Goal: Task Accomplishment & Management: Manage account settings

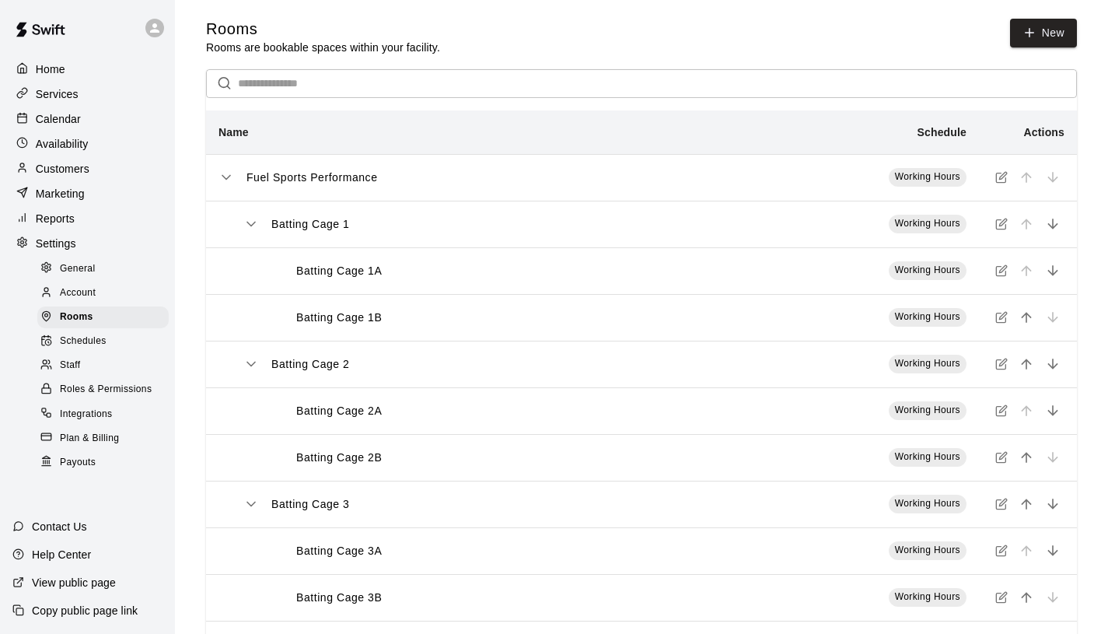
click at [44, 65] on p "Home" at bounding box center [51, 69] width 30 height 16
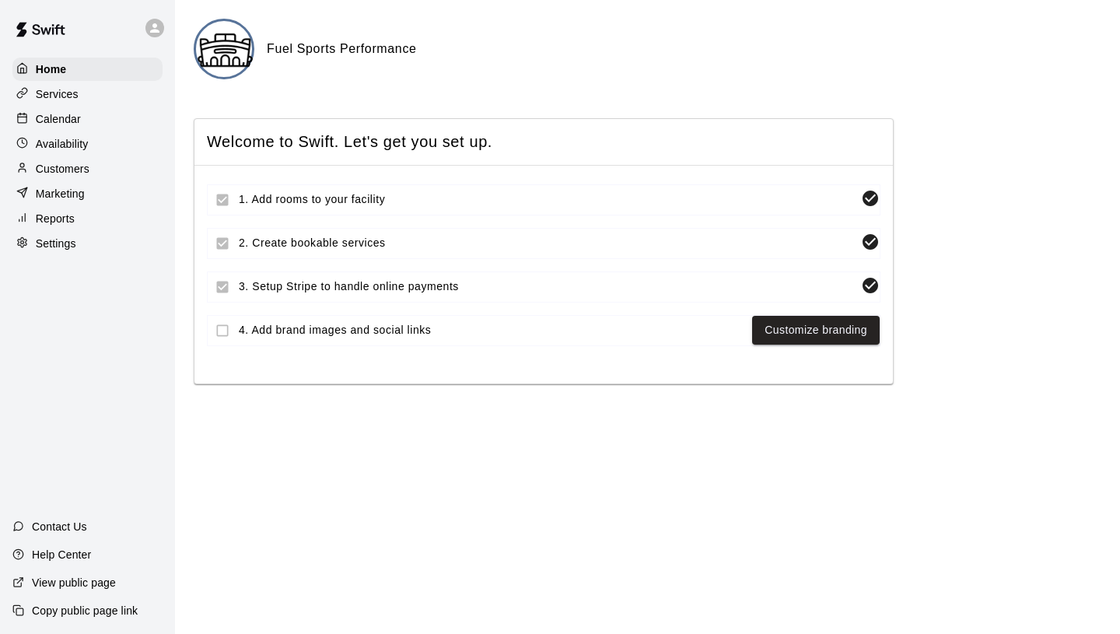
click at [72, 103] on div "Services" at bounding box center [87, 93] width 150 height 23
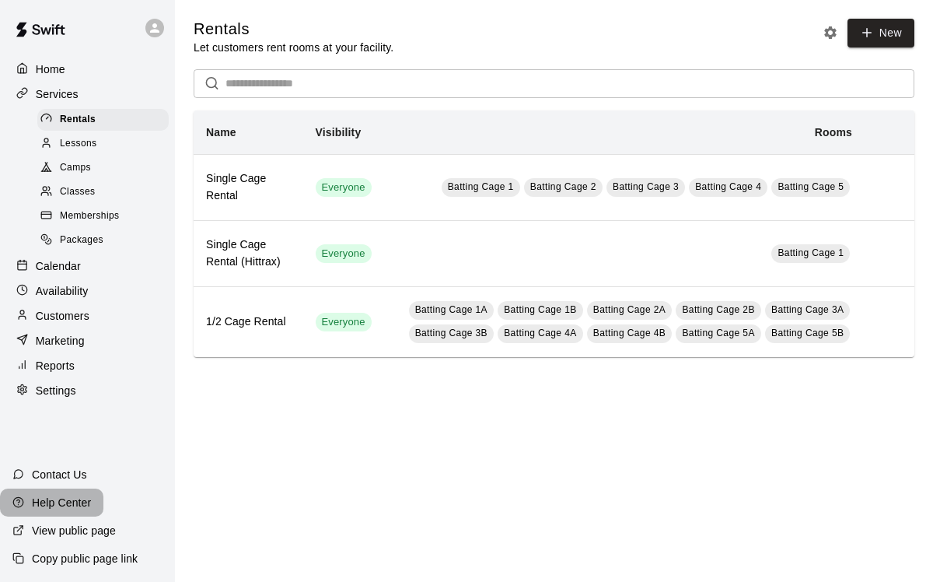
click at [81, 501] on p "Help Center" at bounding box center [61, 503] width 59 height 16
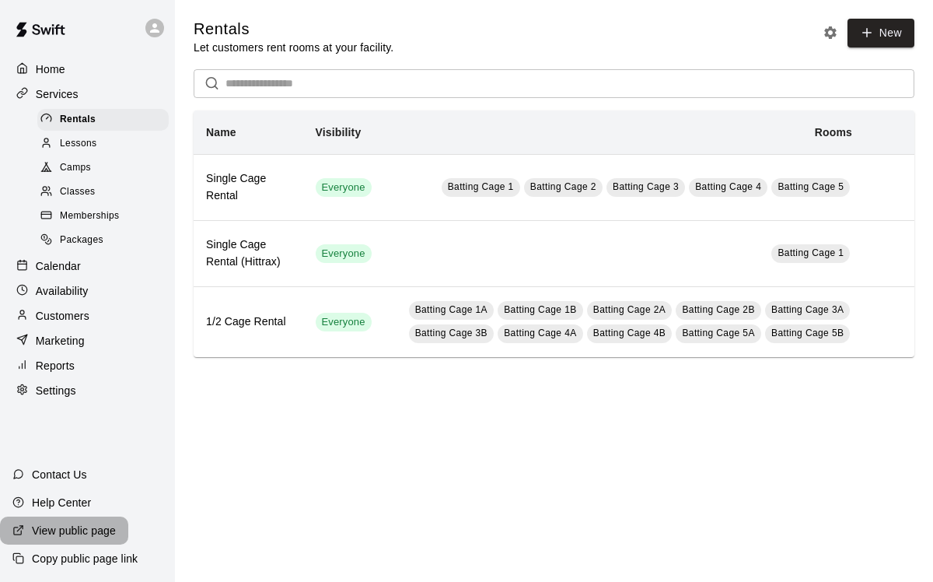
click at [82, 537] on p "View public page" at bounding box center [74, 531] width 84 height 16
click at [71, 383] on p "Settings" at bounding box center [56, 391] width 40 height 16
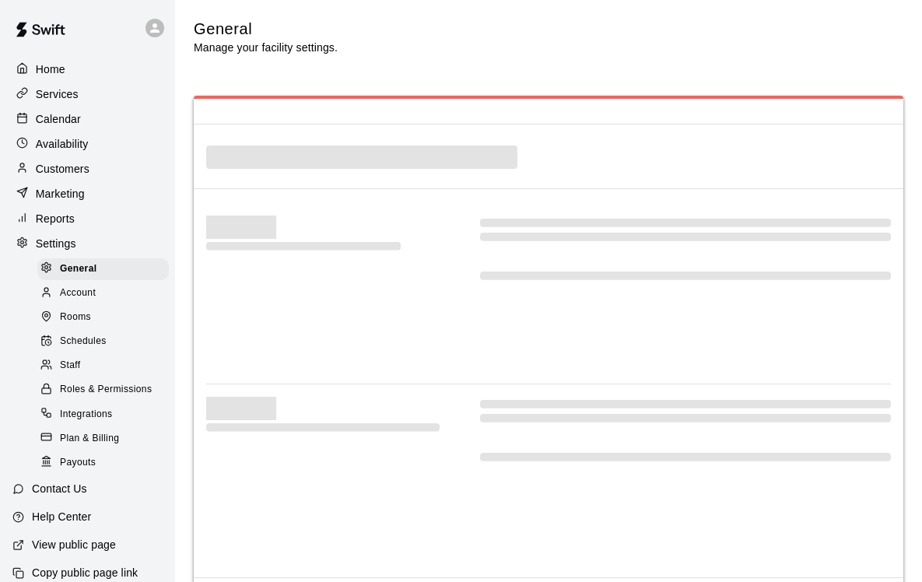
select select "**"
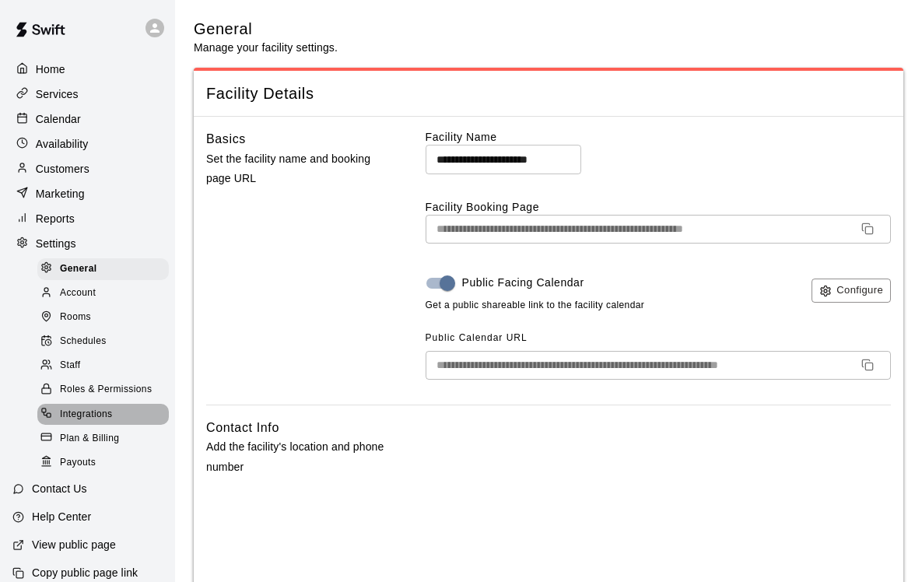
click at [103, 417] on span "Integrations" at bounding box center [86, 415] width 53 height 16
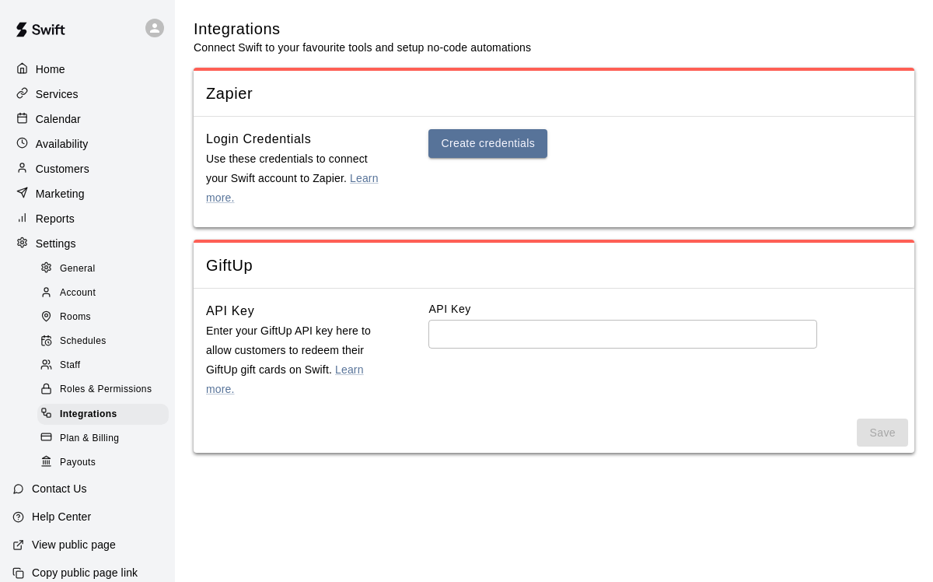
click at [113, 319] on div "Rooms" at bounding box center [102, 317] width 131 height 22
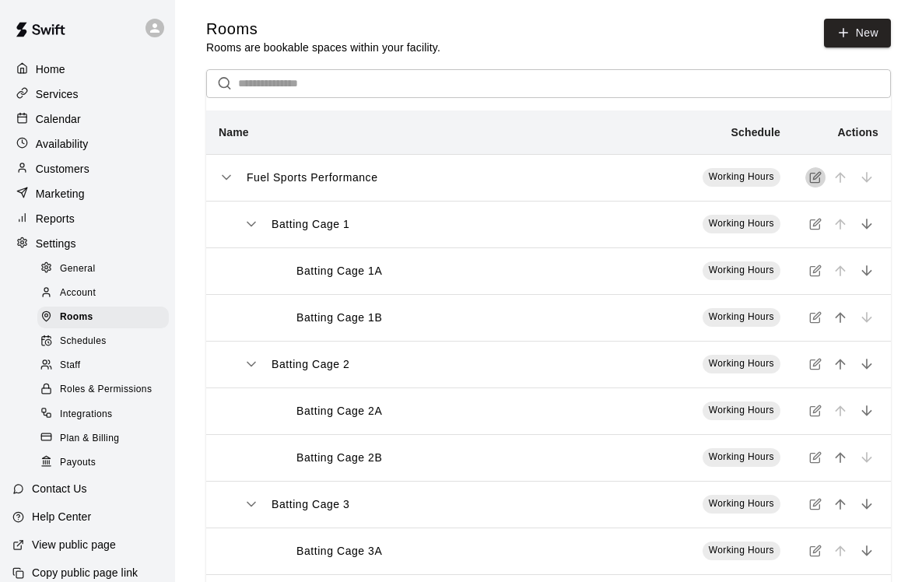
click at [823, 180] on button "simple table" at bounding box center [815, 177] width 20 height 20
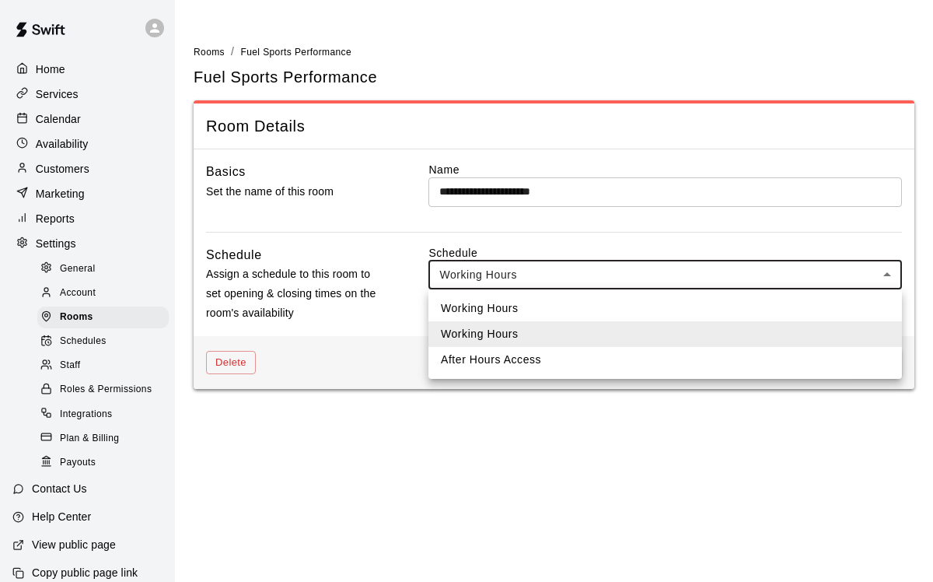
click at [828, 273] on body "**********" at bounding box center [466, 204] width 933 height 408
click at [828, 273] on div at bounding box center [466, 291] width 933 height 582
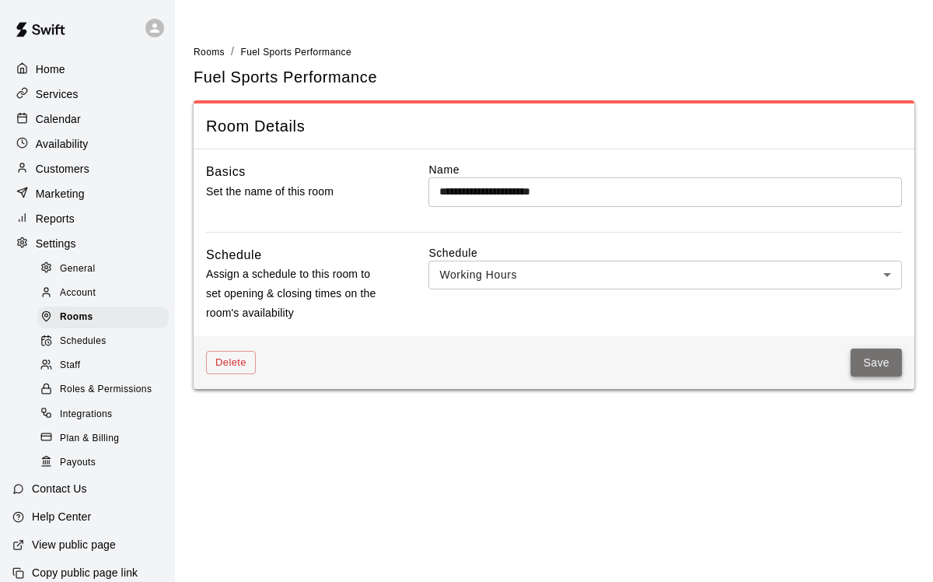
click at [871, 362] on button "Save" at bounding box center [876, 362] width 51 height 29
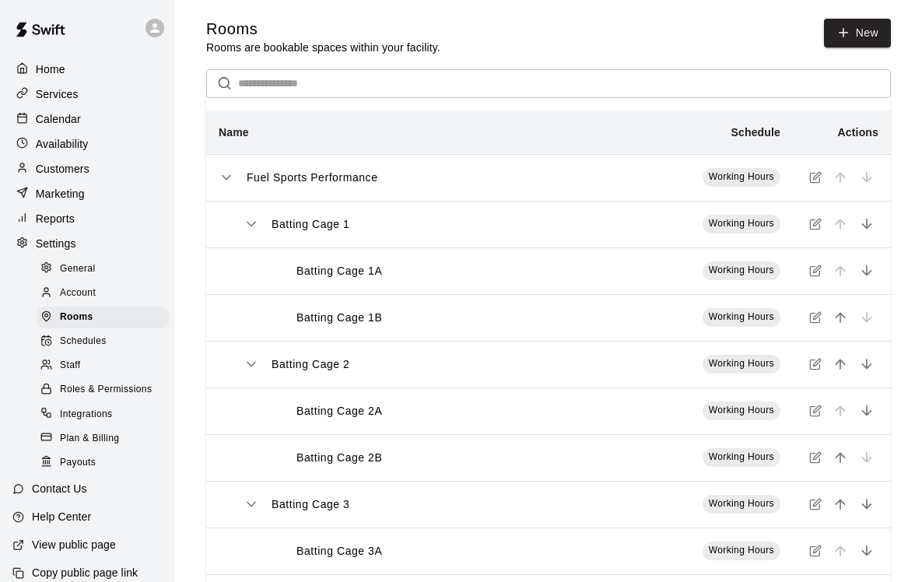
click at [107, 345] on div "Schedules" at bounding box center [102, 342] width 131 height 22
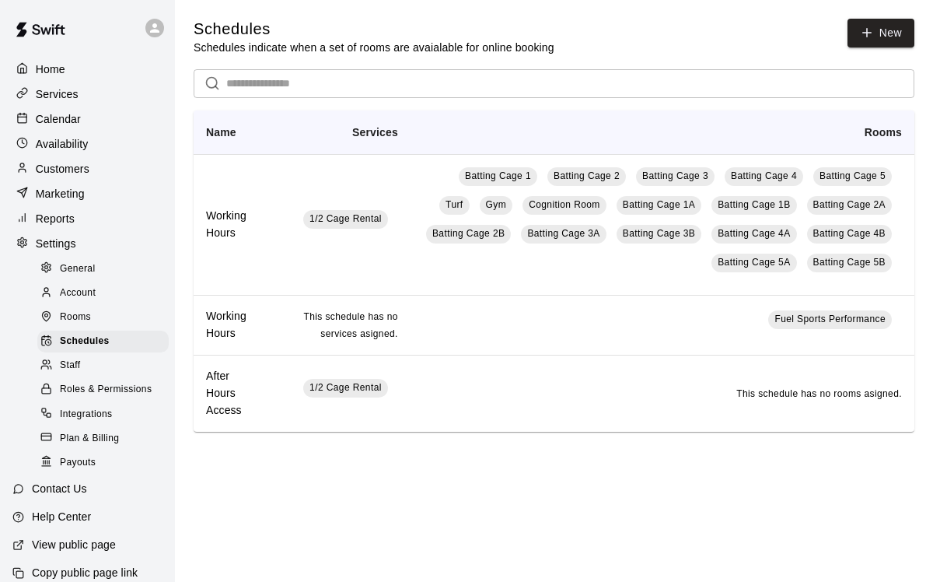
click at [109, 316] on div "Rooms" at bounding box center [102, 317] width 131 height 22
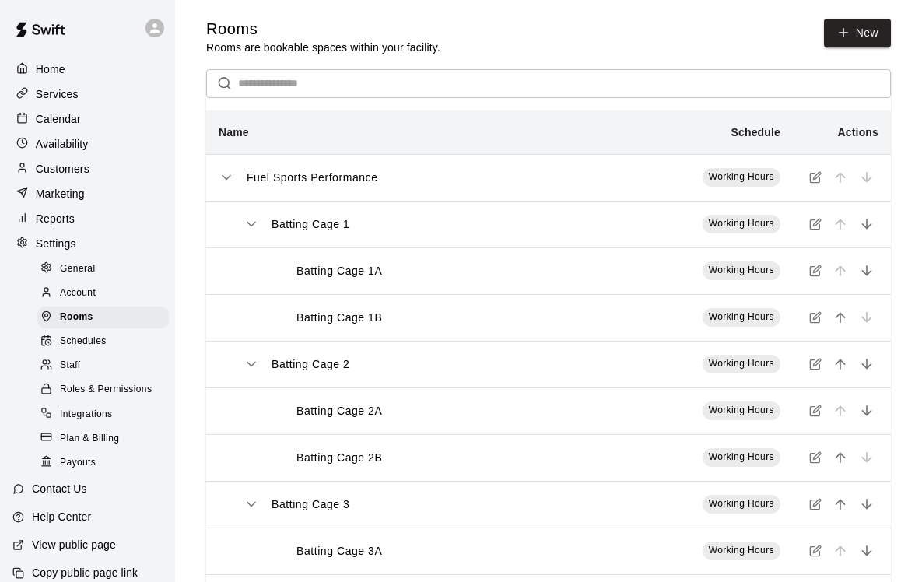
click at [115, 345] on div "Schedules" at bounding box center [102, 342] width 131 height 22
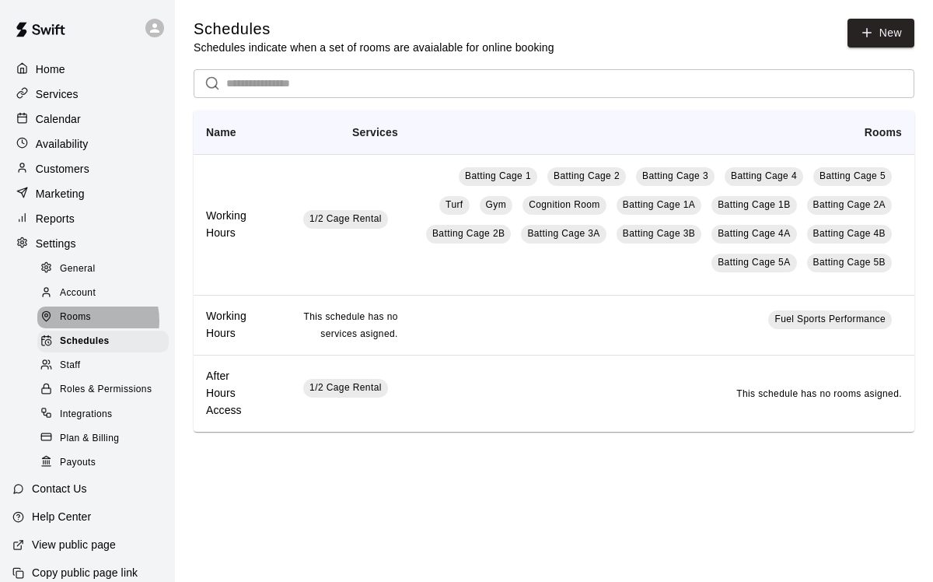
click at [89, 320] on span "Rooms" at bounding box center [75, 318] width 31 height 16
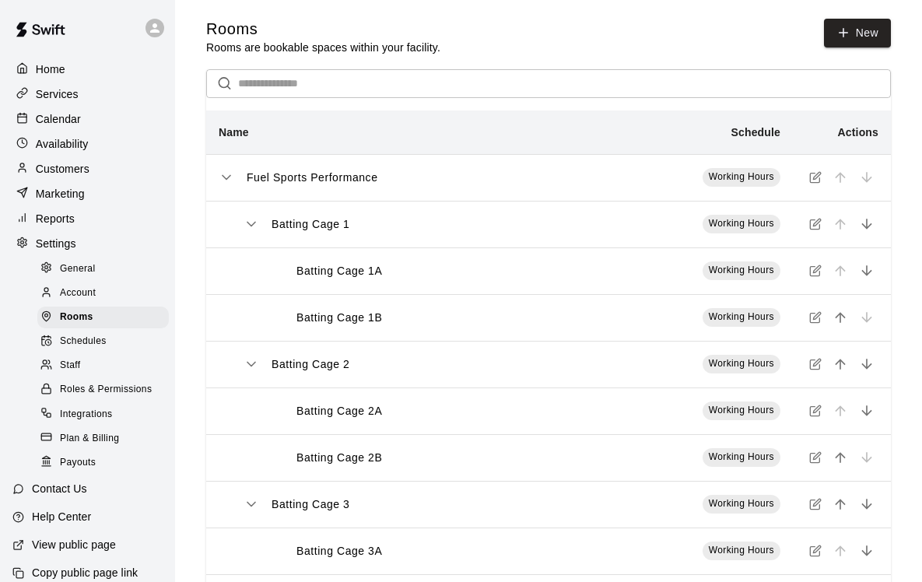
click at [813, 179] on icon "simple table" at bounding box center [816, 176] width 7 height 7
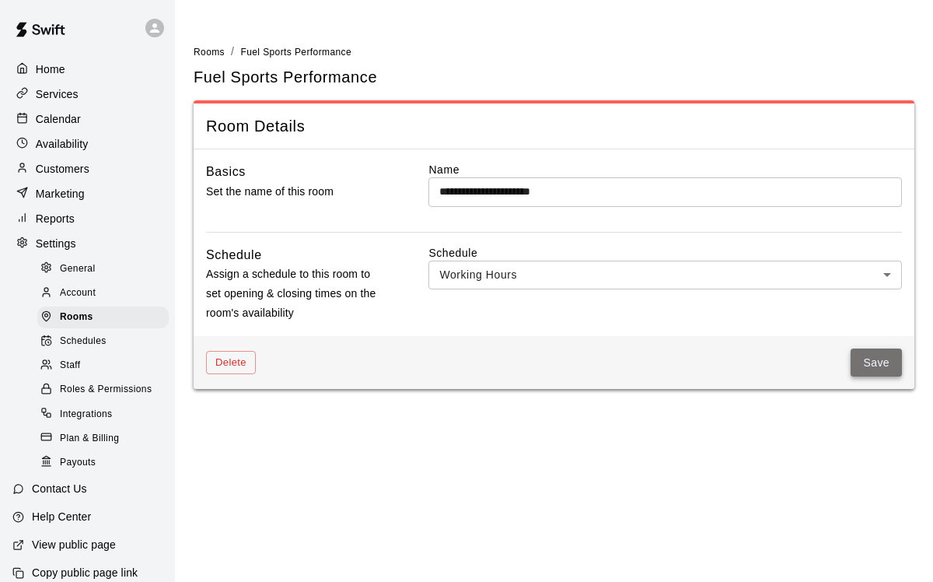
click at [871, 360] on button "Save" at bounding box center [876, 362] width 51 height 29
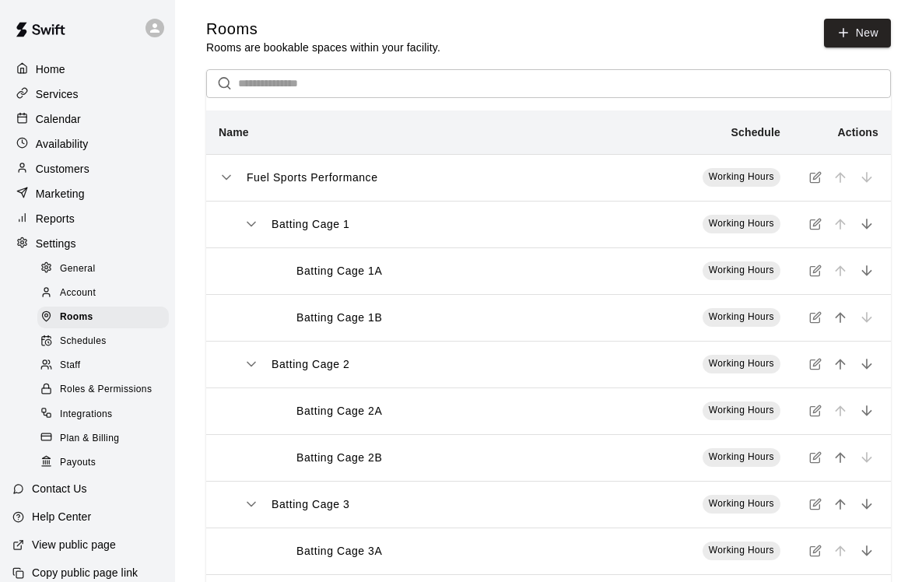
click at [817, 174] on icon "simple table" at bounding box center [815, 177] width 12 height 12
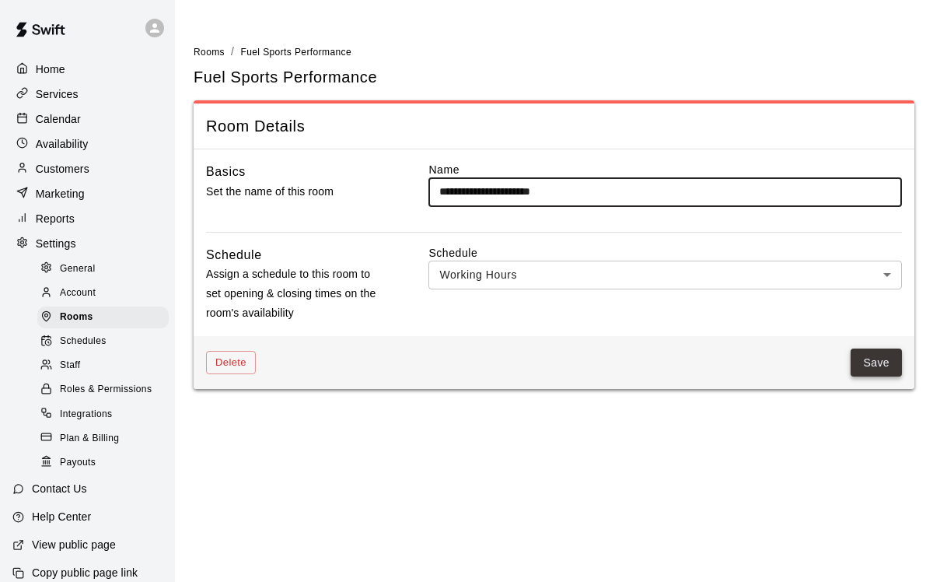
click at [888, 363] on button "Save" at bounding box center [876, 362] width 51 height 29
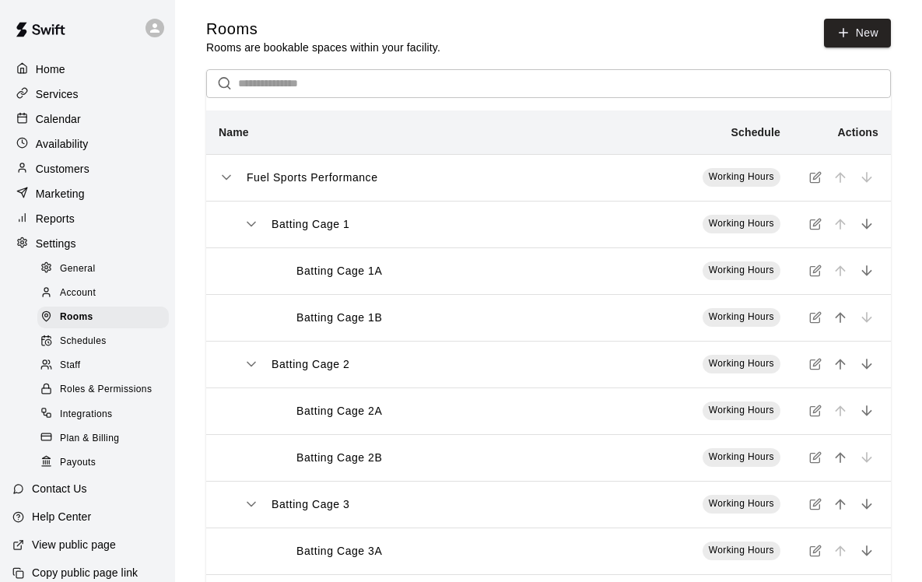
click at [93, 336] on span "Schedules" at bounding box center [83, 342] width 47 height 16
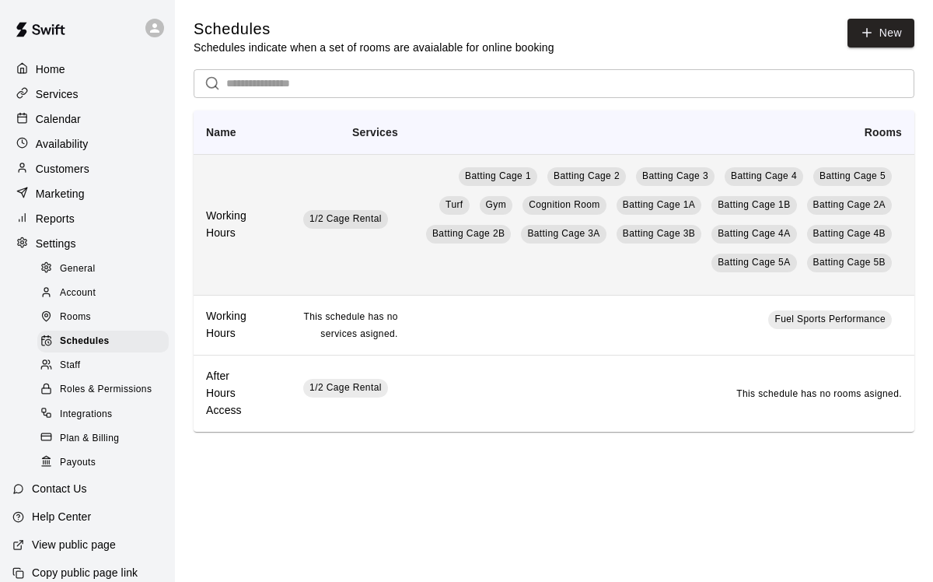
click at [285, 215] on td "1/2 Cage Rental" at bounding box center [340, 224] width 138 height 141
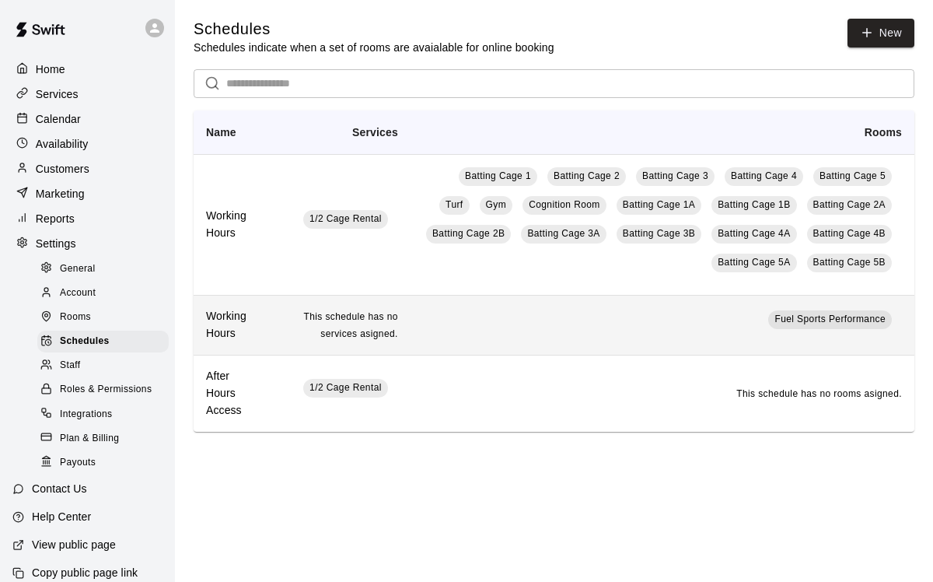
click at [471, 320] on td "Fuel Sports Performance" at bounding box center [663, 325] width 504 height 60
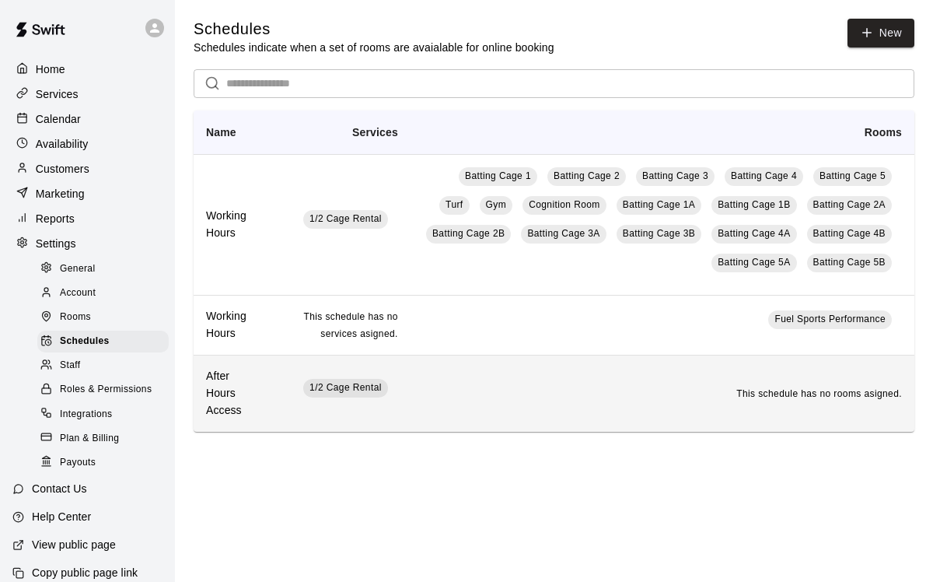
click at [558, 405] on td "This schedule has no rooms asigned." at bounding box center [663, 393] width 504 height 76
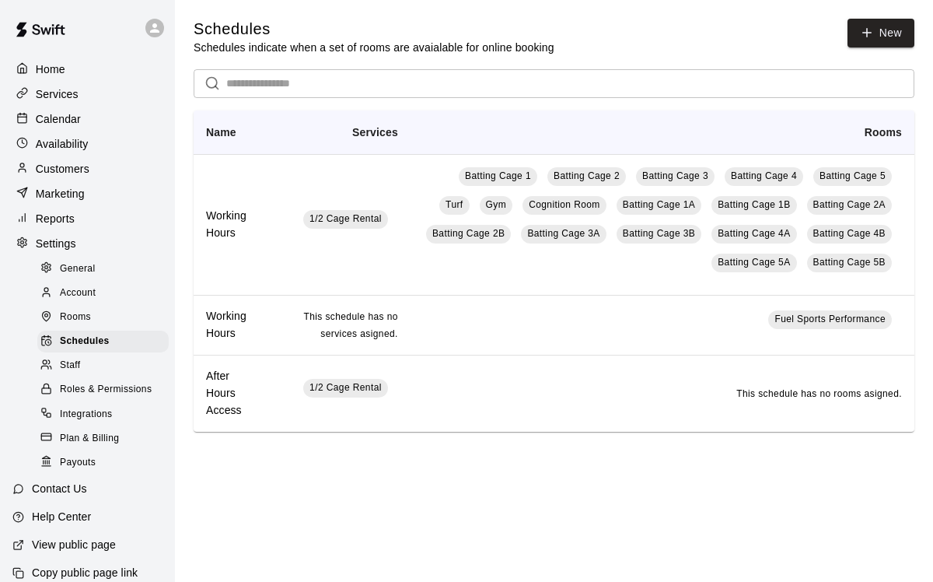
click at [82, 317] on span "Rooms" at bounding box center [75, 318] width 31 height 16
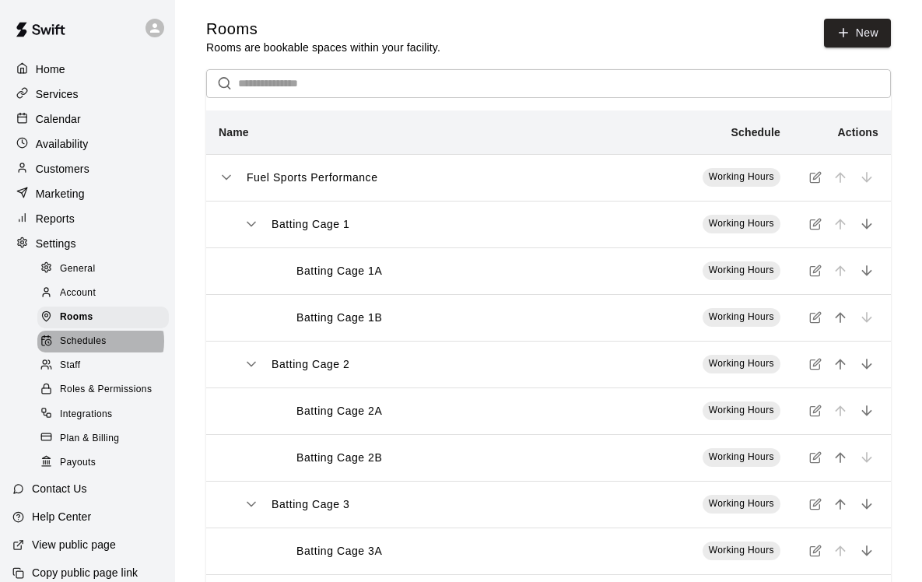
click at [100, 340] on span "Schedules" at bounding box center [83, 342] width 47 height 16
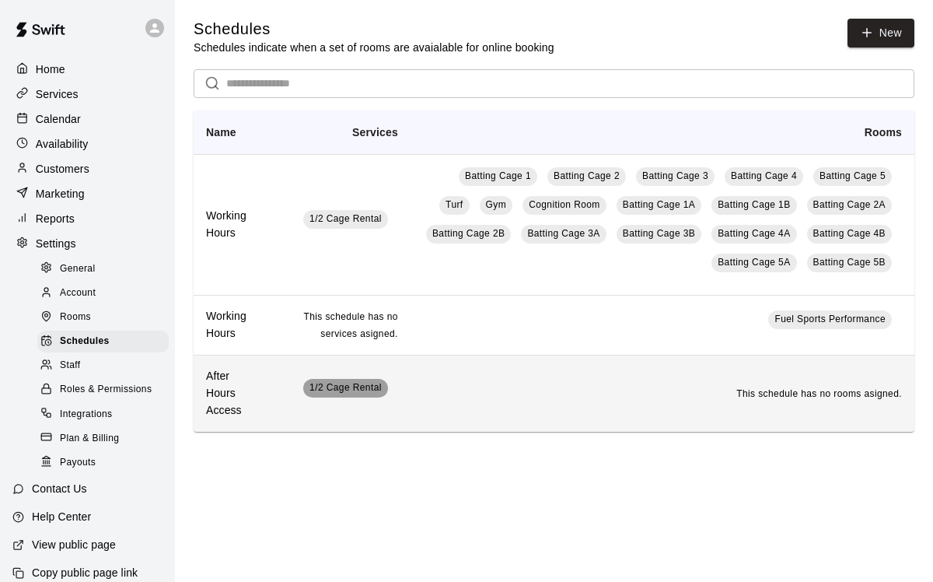
click at [348, 390] on span "1/2 Cage Rental" at bounding box center [346, 387] width 72 height 11
click at [344, 392] on span "1/2 Cage Rental" at bounding box center [346, 387] width 72 height 11
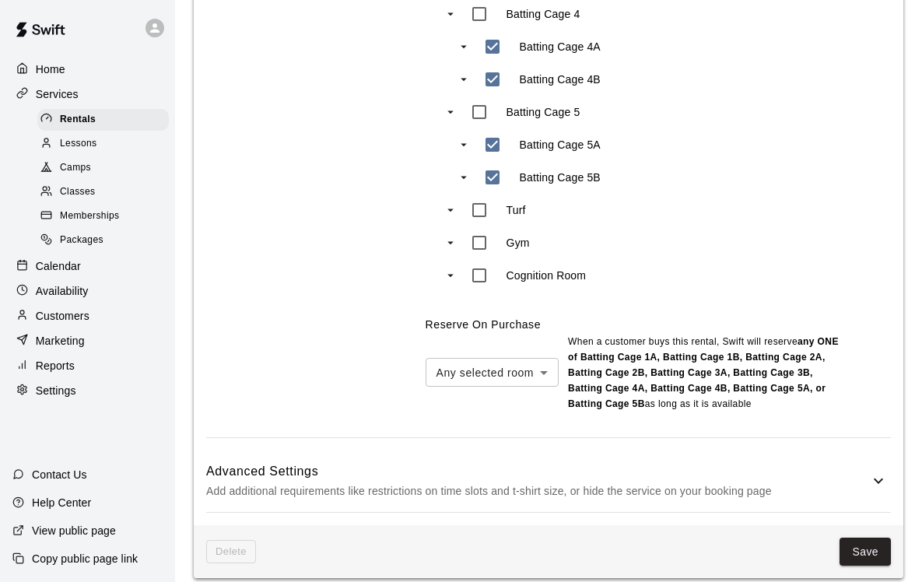
scroll to position [1069, 0]
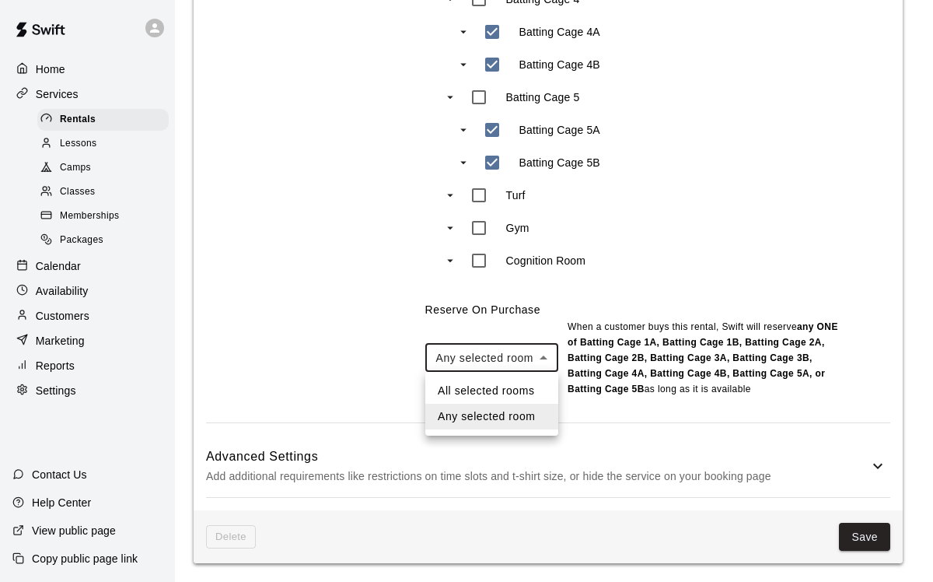
click at [757, 274] on div at bounding box center [466, 291] width 933 height 582
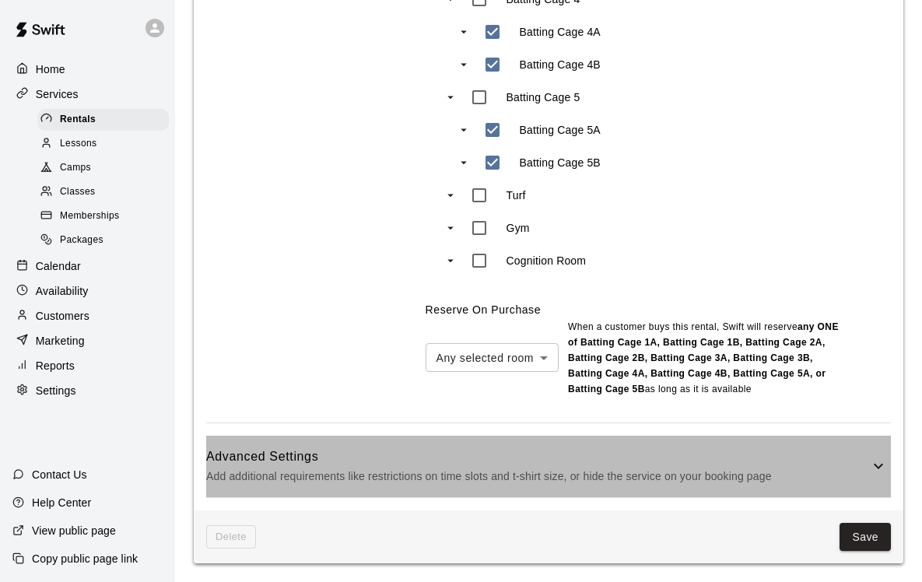
click at [880, 465] on icon at bounding box center [877, 466] width 9 height 5
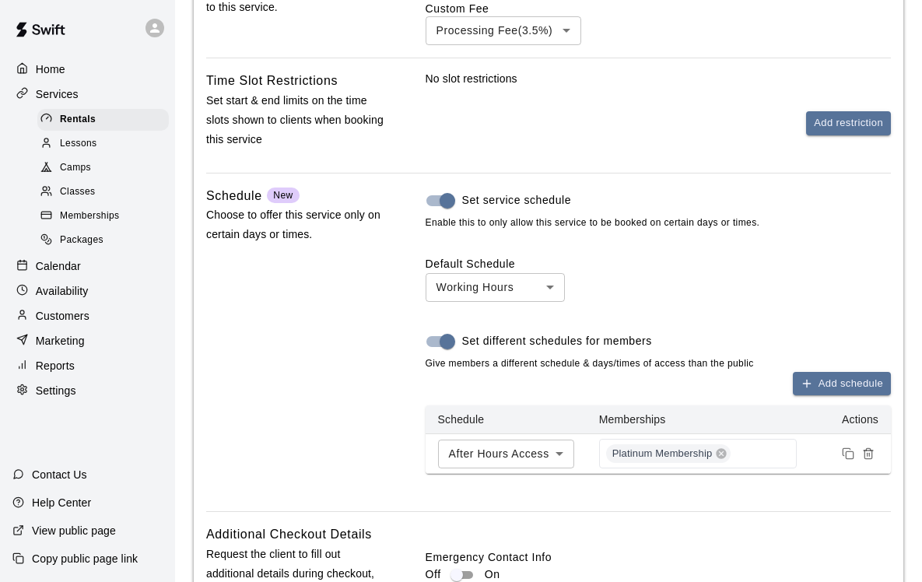
scroll to position [1720, 0]
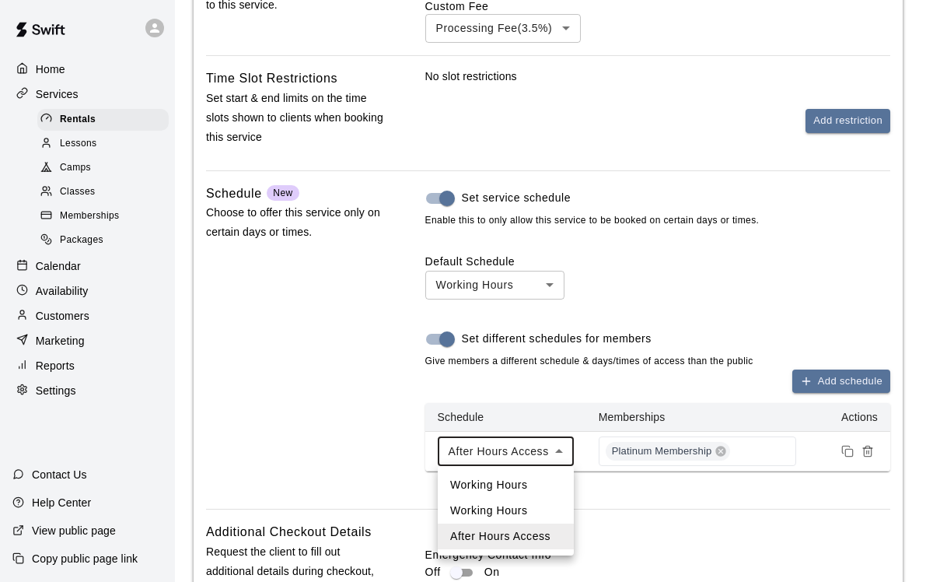
click at [564, 459] on div at bounding box center [466, 291] width 933 height 582
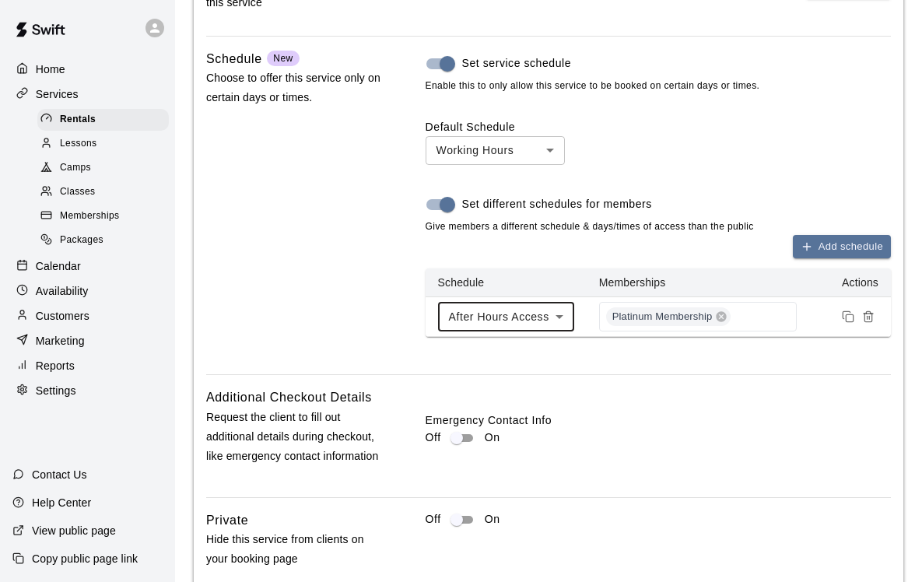
scroll to position [1951, 0]
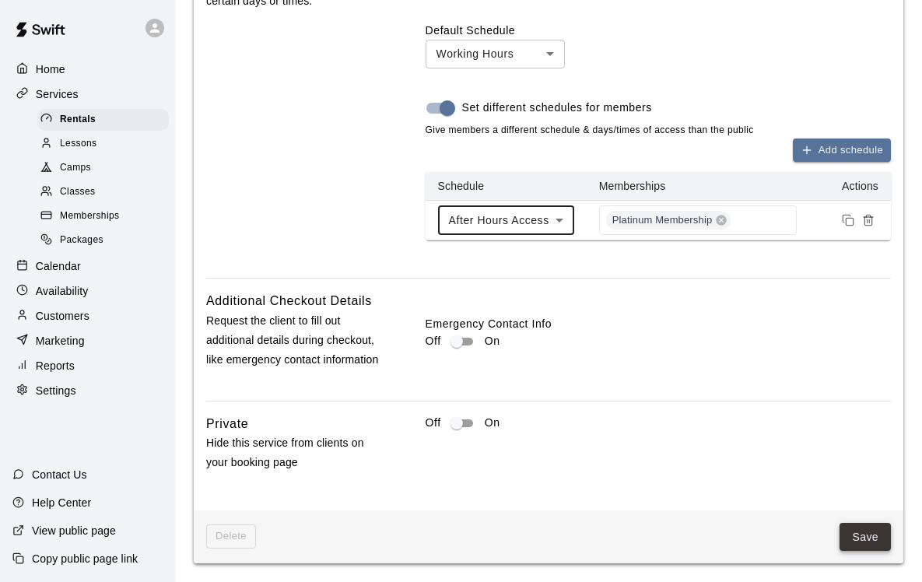
click at [868, 541] on button "Save" at bounding box center [864, 537] width 51 height 29
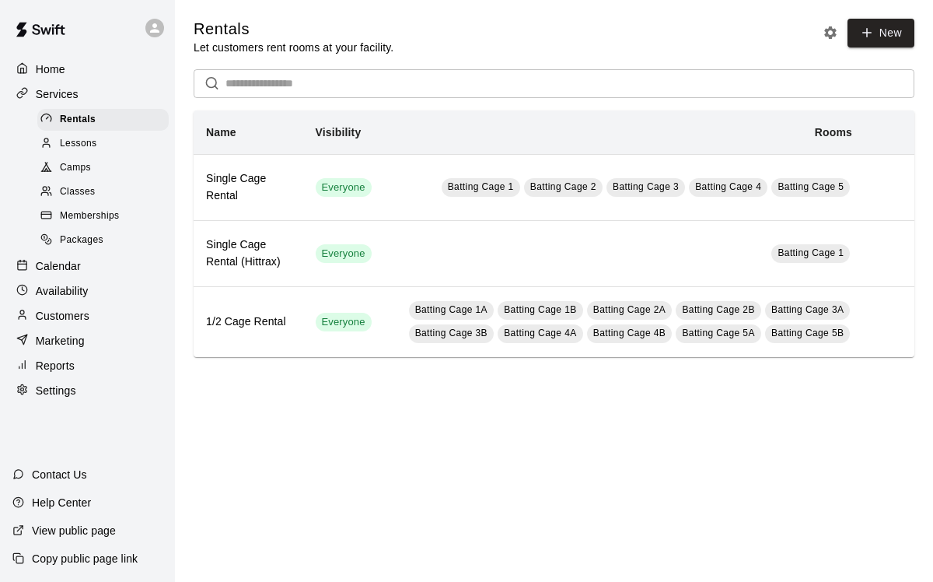
click at [89, 234] on span "Packages" at bounding box center [82, 241] width 44 height 16
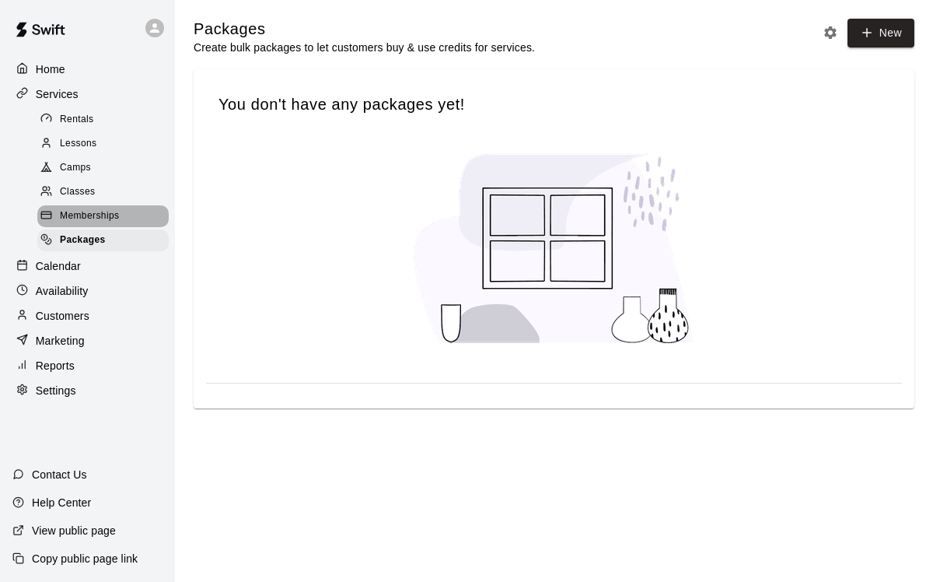
click at [88, 222] on span "Memberships" at bounding box center [89, 216] width 59 height 16
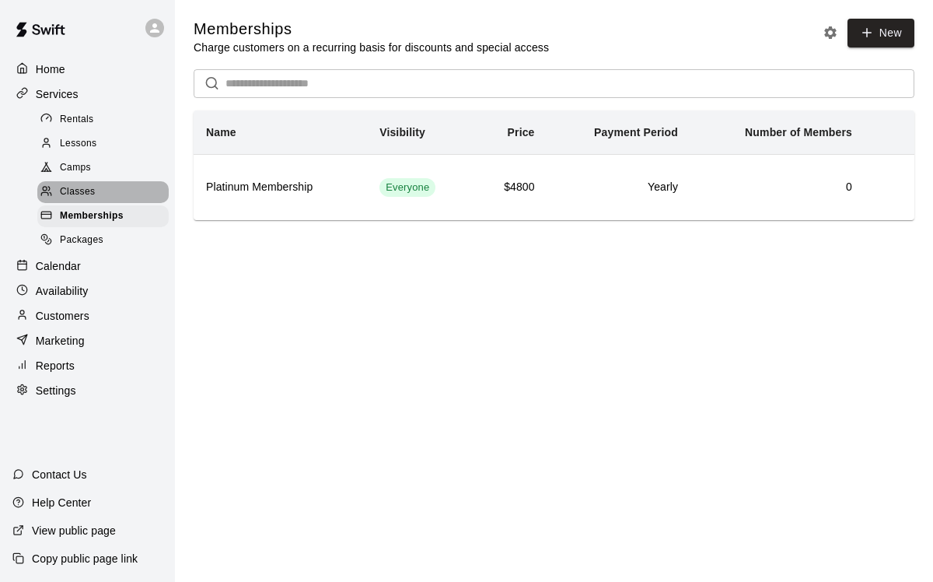
click at [81, 195] on span "Classes" at bounding box center [77, 192] width 35 height 16
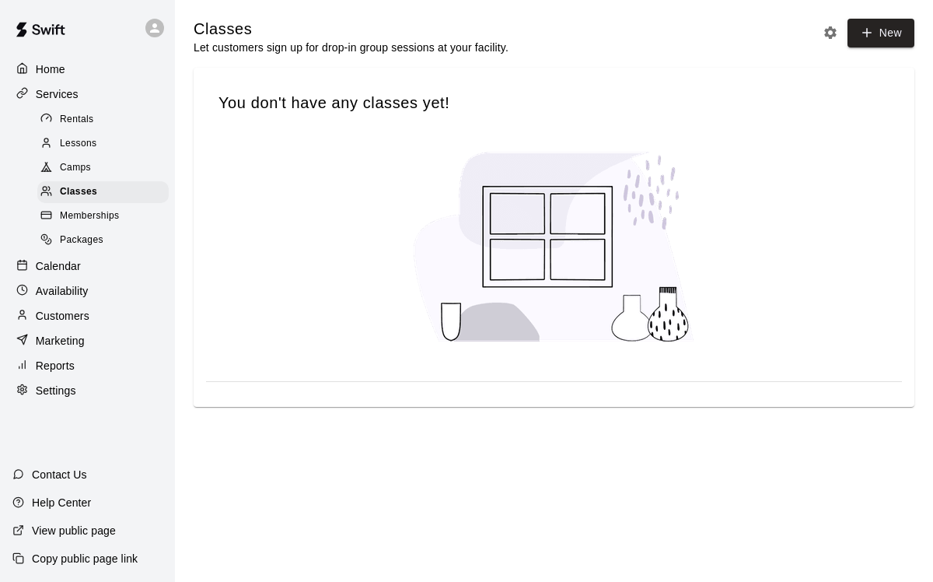
click at [81, 180] on link "Classes" at bounding box center [106, 192] width 138 height 24
click at [78, 148] on span "Lessons" at bounding box center [78, 144] width 37 height 16
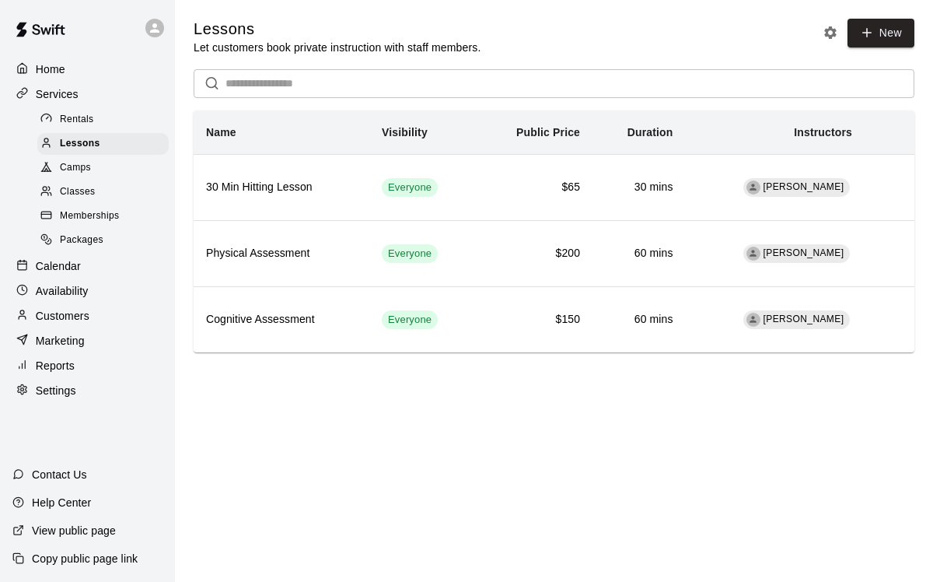
click at [82, 123] on span "Rentals" at bounding box center [77, 120] width 34 height 16
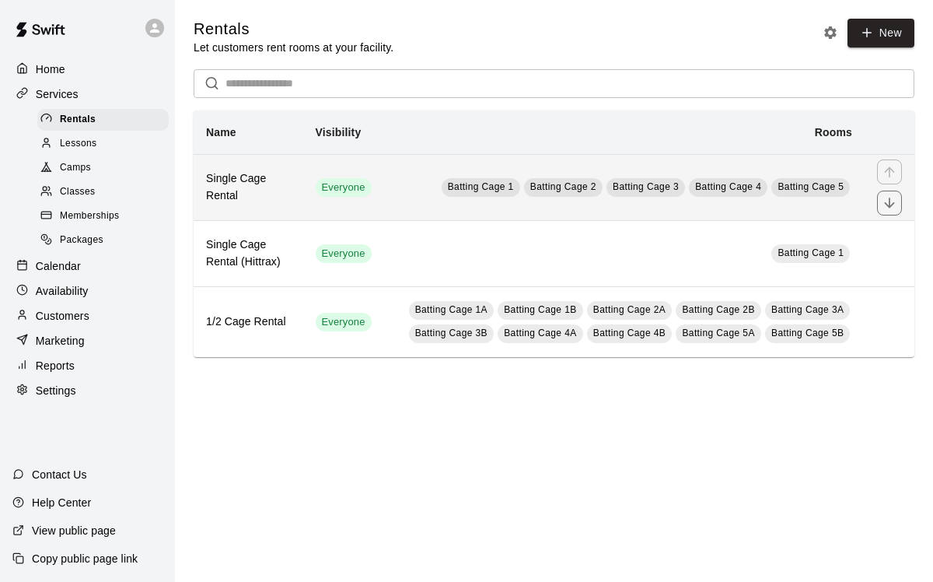
click at [384, 209] on td "Batting Cage 1 Batting Cage 2 Batting Cage 3 Batting Cage 4 Batting Cage 5" at bounding box center [624, 187] width 481 height 66
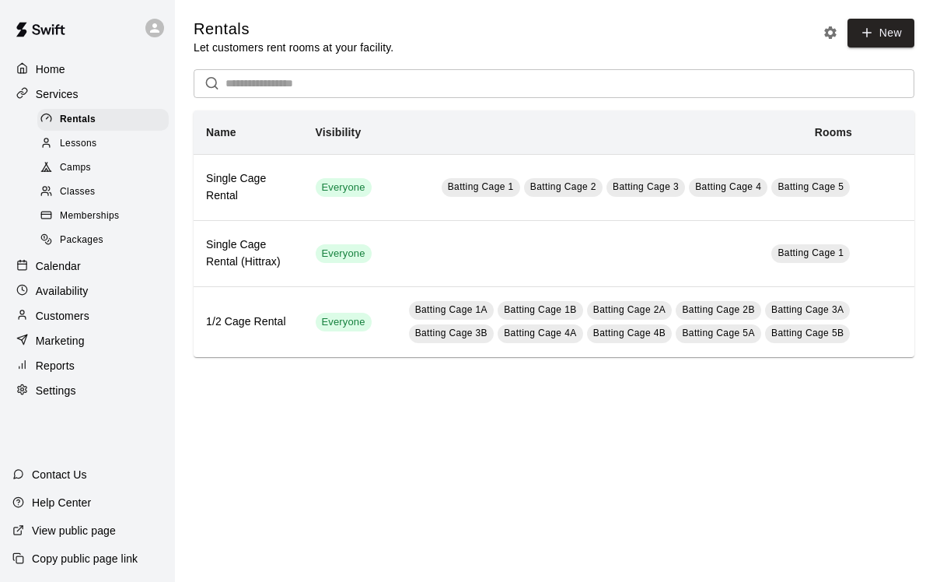
click at [90, 271] on div "Calendar" at bounding box center [87, 265] width 150 height 23
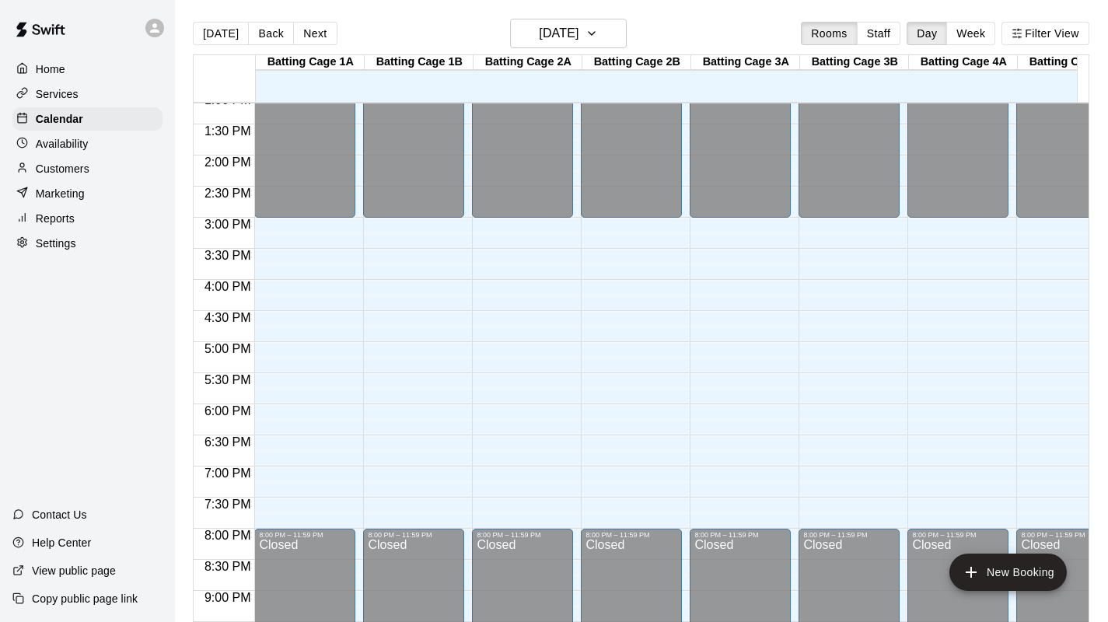
scroll to position [957, 0]
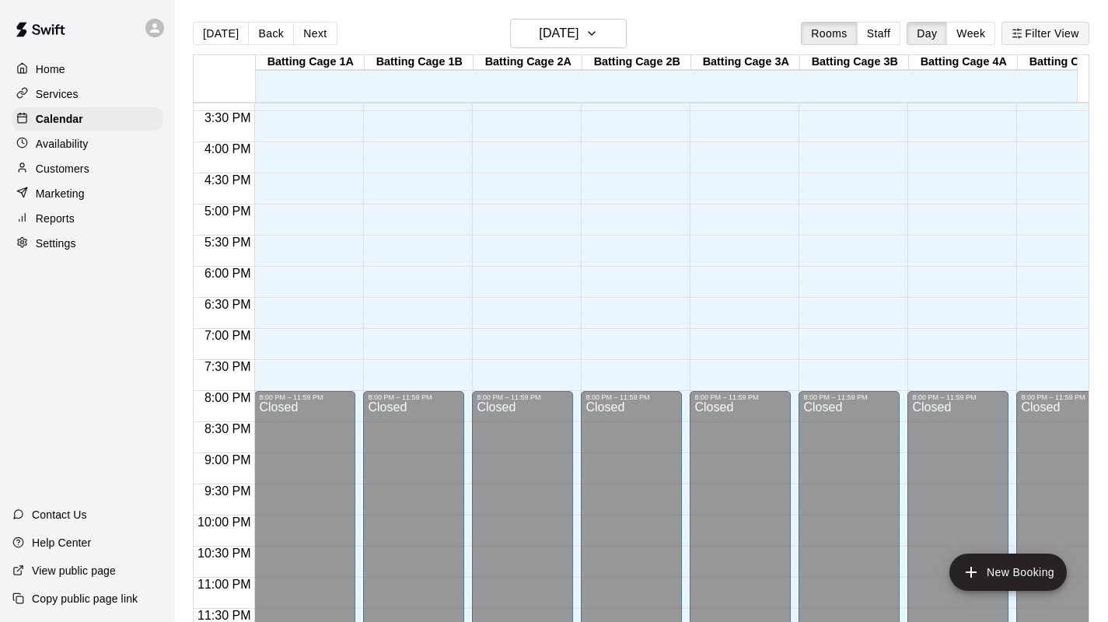
click at [1048, 42] on button "Filter View" at bounding box center [1045, 33] width 87 height 23
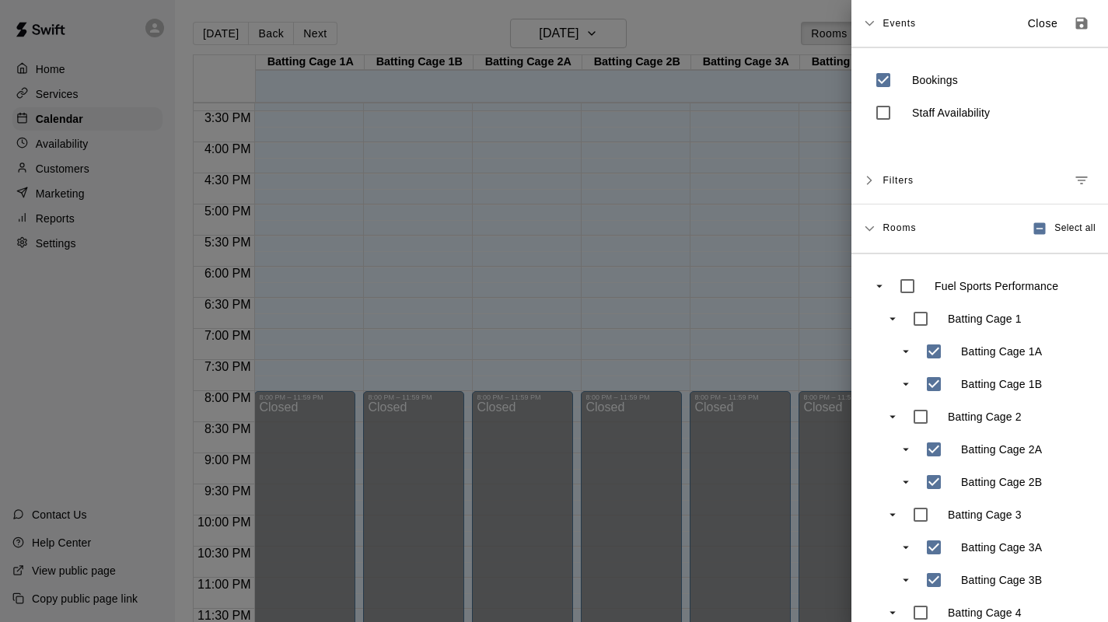
scroll to position [0, 0]
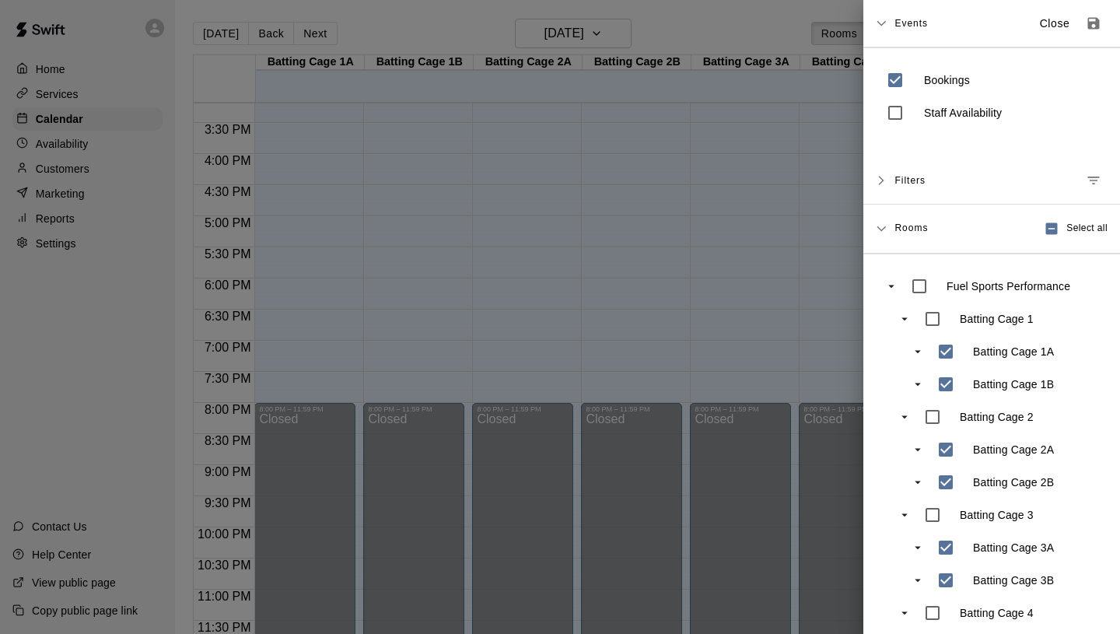
click at [812, 121] on div at bounding box center [560, 317] width 1120 height 634
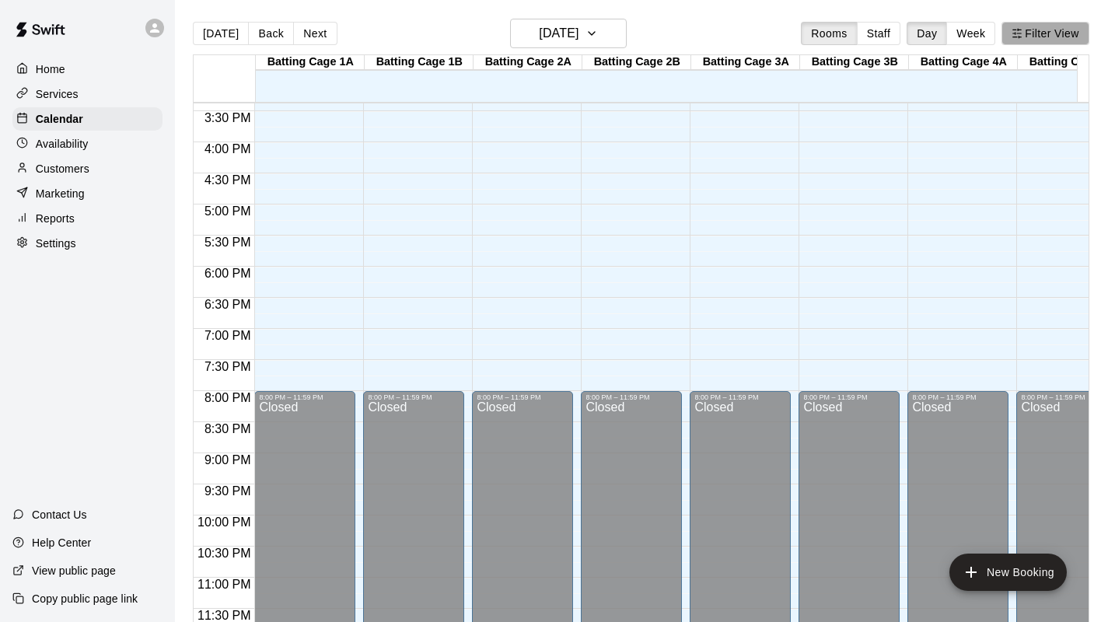
click at [1047, 31] on button "Filter View" at bounding box center [1045, 33] width 87 height 23
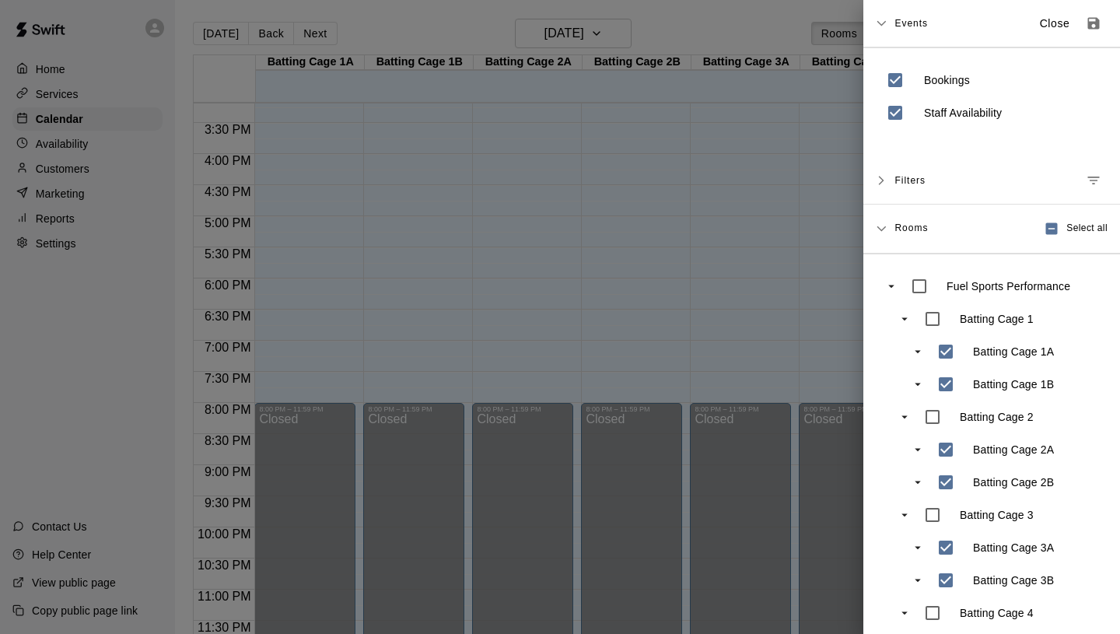
click at [844, 139] on div at bounding box center [560, 317] width 1120 height 634
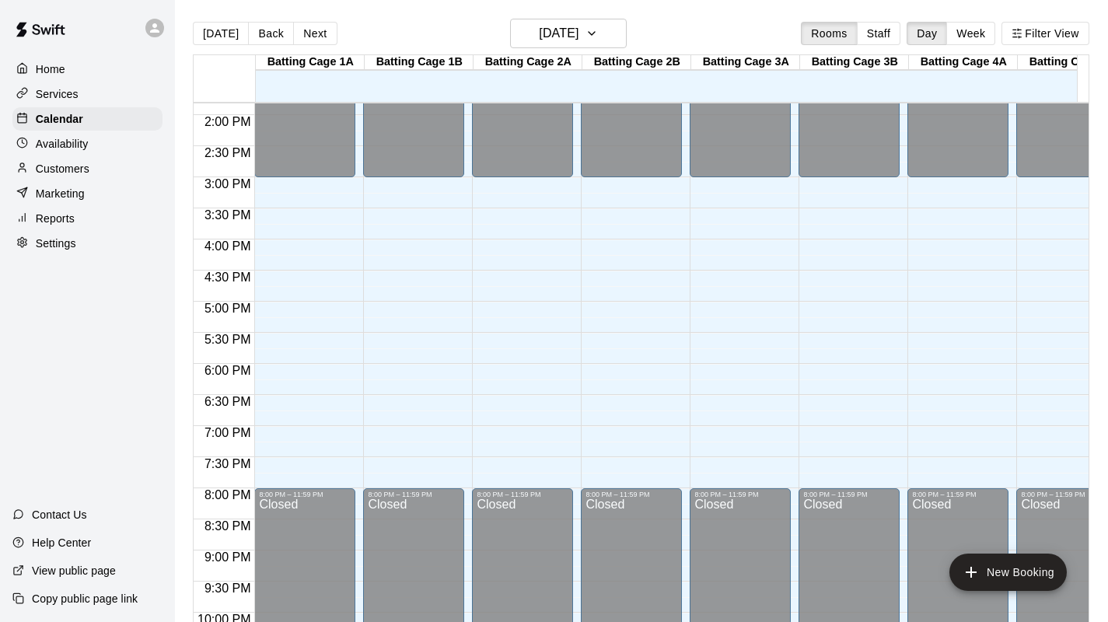
scroll to position [813, 0]
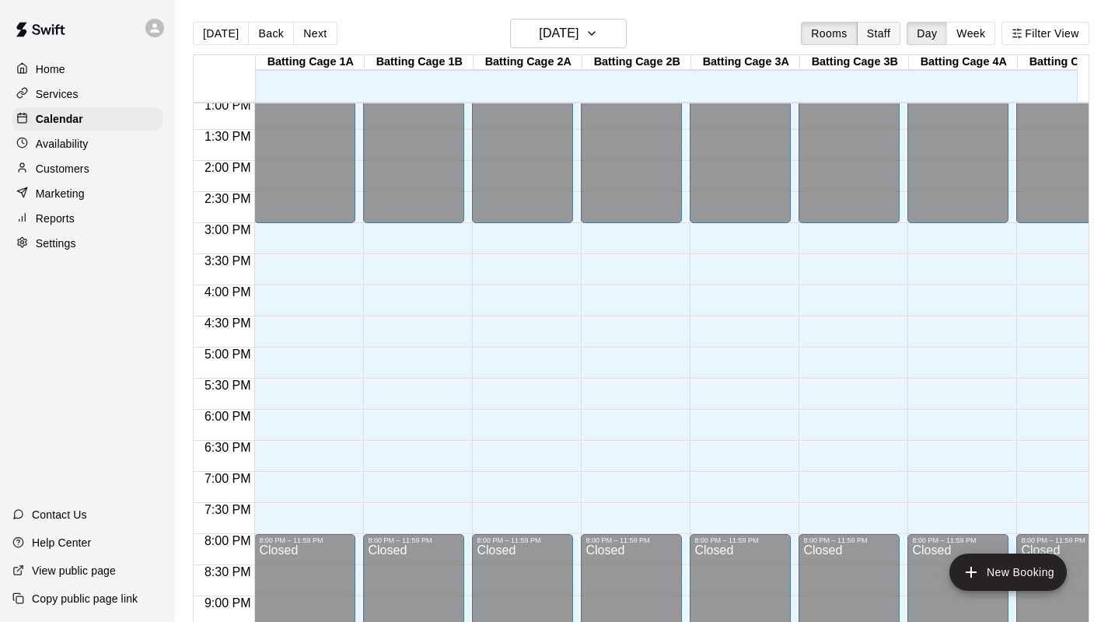
click at [880, 38] on button "Staff" at bounding box center [879, 33] width 44 height 23
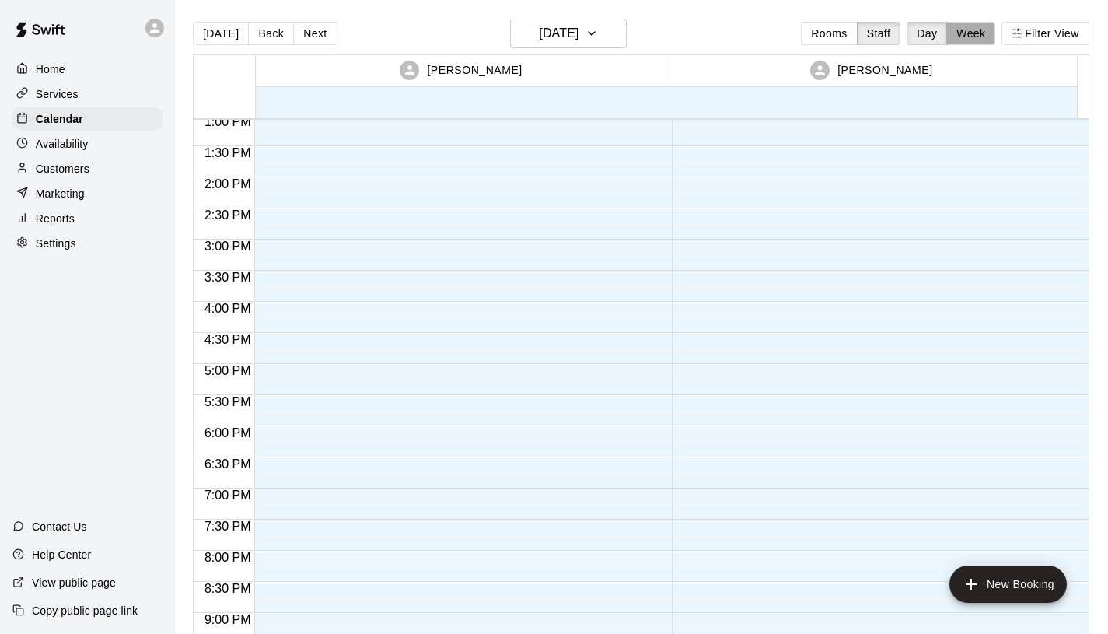
click at [972, 36] on button "Week" at bounding box center [970, 33] width 49 height 23
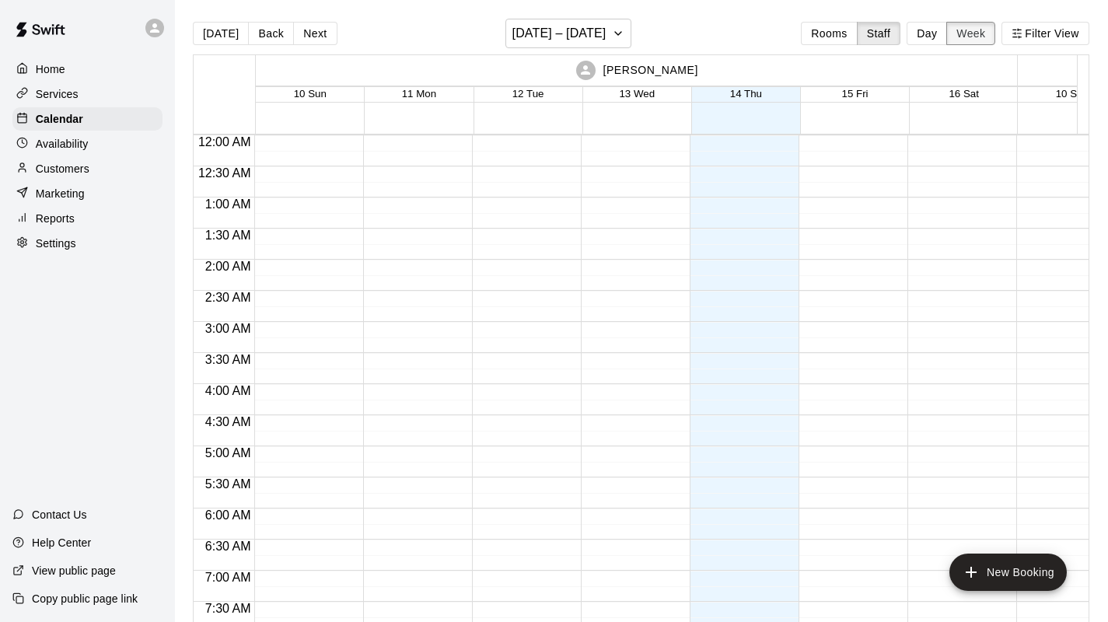
scroll to position [612, 0]
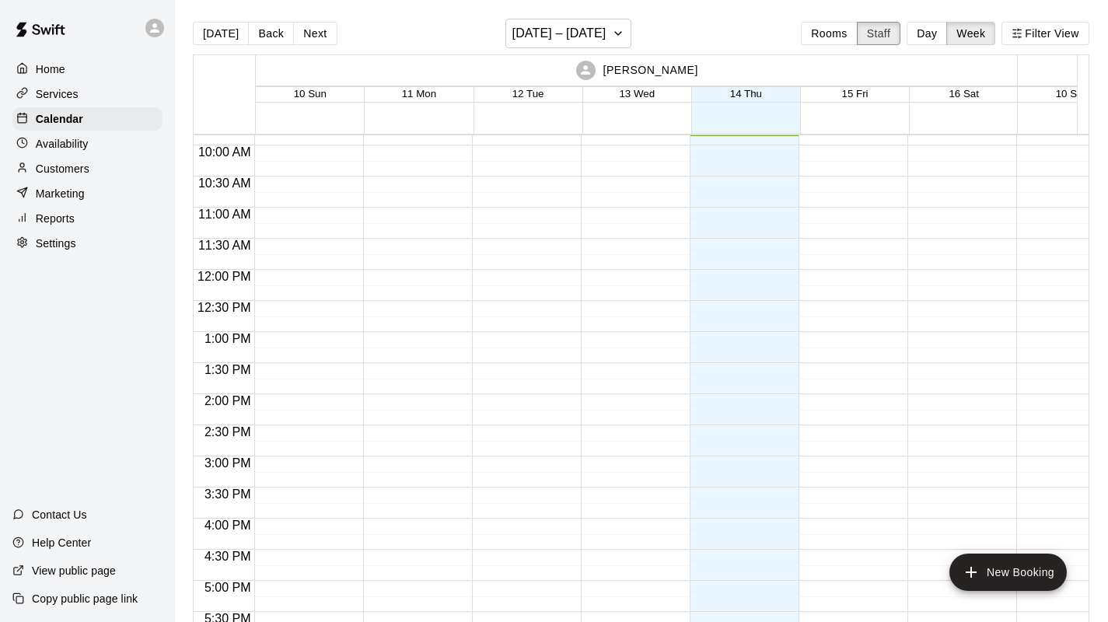
click at [881, 33] on button "Staff" at bounding box center [879, 33] width 44 height 23
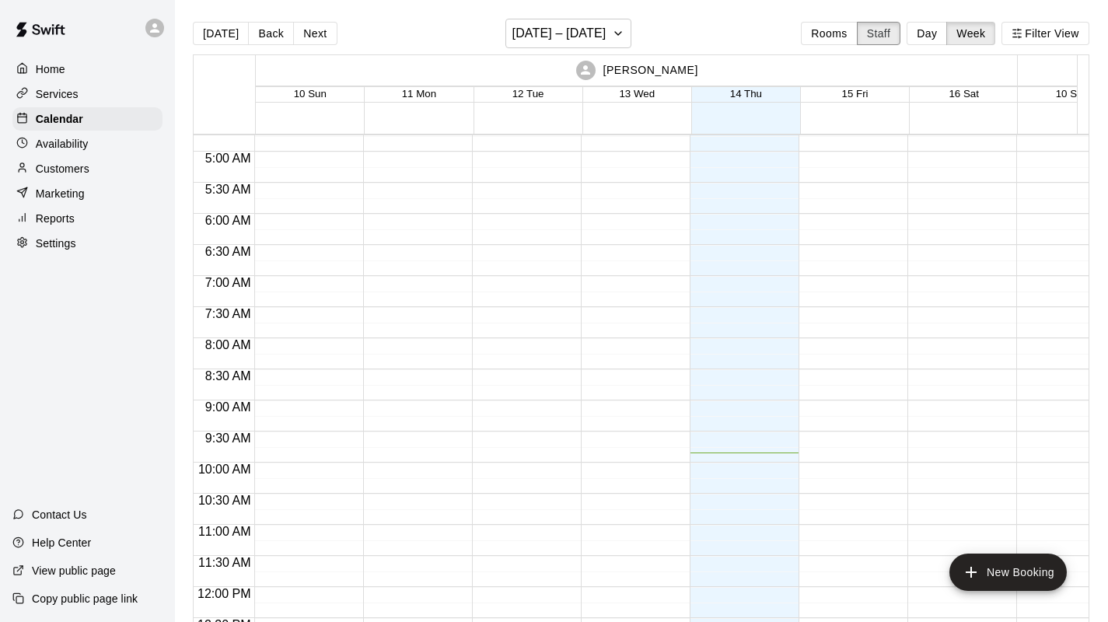
scroll to position [0, 0]
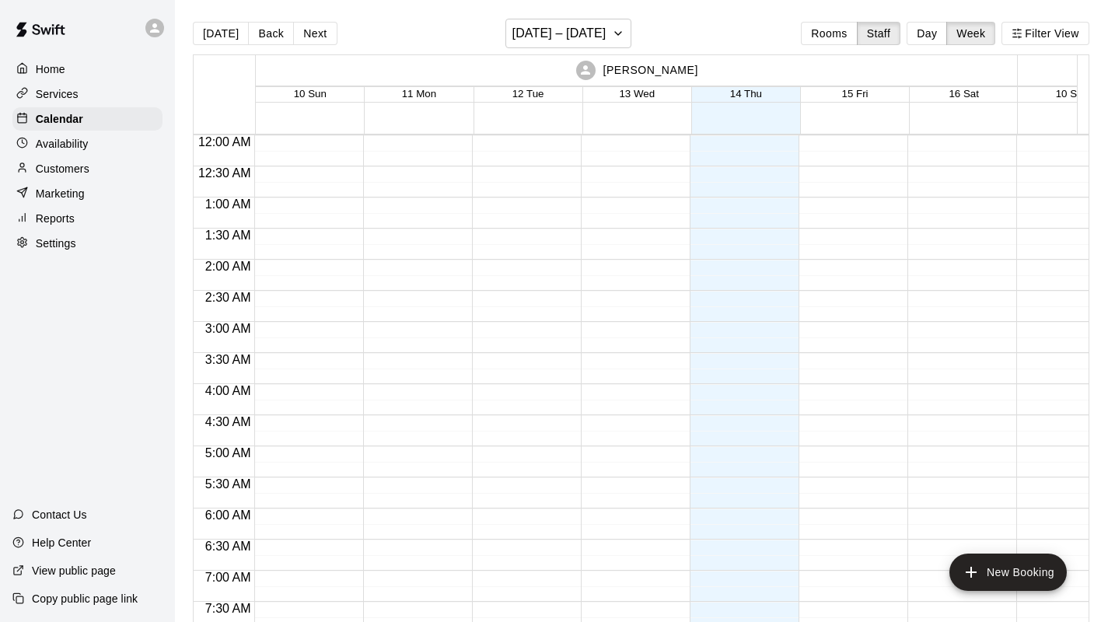
drag, startPoint x: 697, startPoint y: 79, endPoint x: 486, endPoint y: 73, distance: 210.9
click at [443, 84] on div "[PERSON_NAME]" at bounding box center [636, 70] width 757 height 30
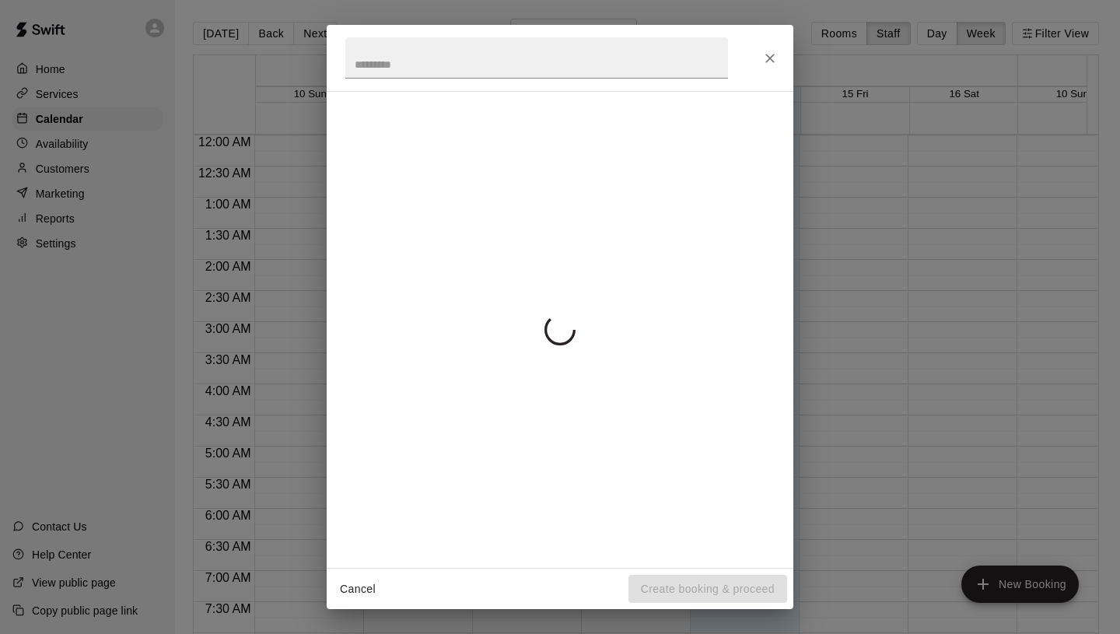
click at [1046, 84] on div "Cancel Create booking & proceed" at bounding box center [560, 317] width 1120 height 634
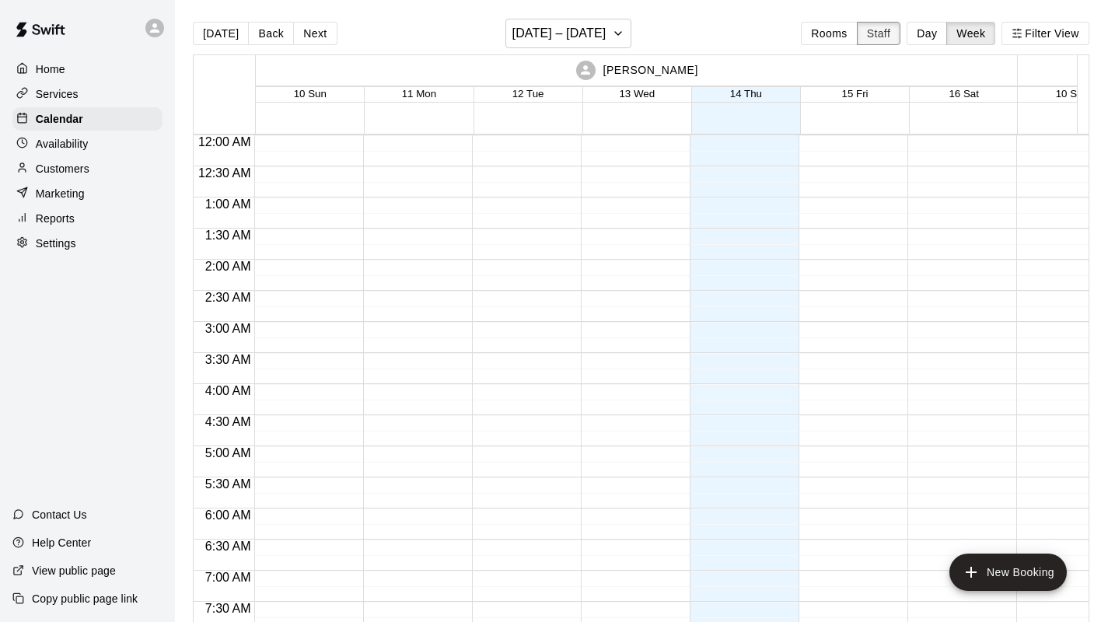
click at [888, 36] on button "Staff" at bounding box center [879, 33] width 44 height 23
click at [837, 37] on button "Rooms" at bounding box center [829, 33] width 56 height 23
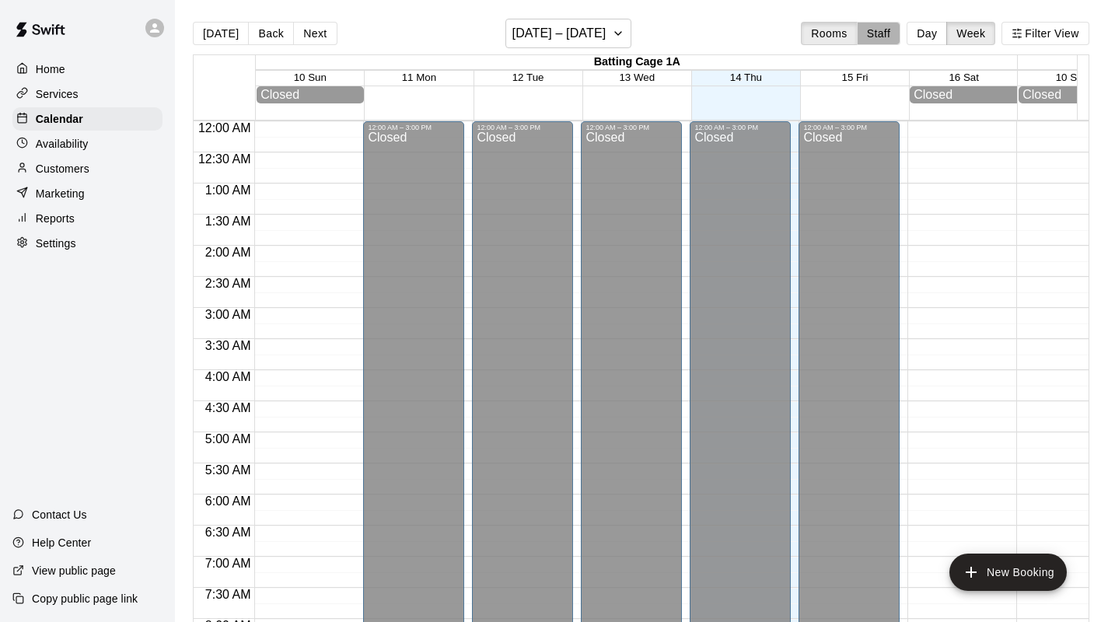
click at [884, 37] on button "Staff" at bounding box center [879, 33] width 44 height 23
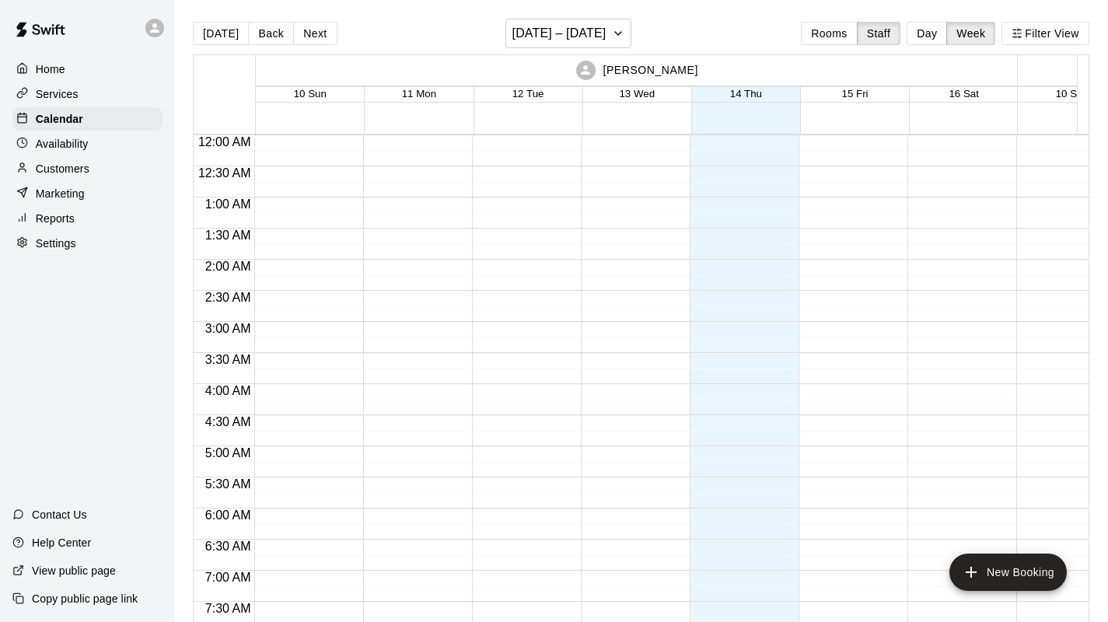
click at [643, 77] on p "[PERSON_NAME]" at bounding box center [650, 70] width 95 height 16
click at [647, 71] on p "[PERSON_NAME]" at bounding box center [650, 70] width 95 height 16
drag, startPoint x: 1072, startPoint y: 68, endPoint x: 759, endPoint y: 103, distance: 315.4
click at [759, 103] on div "Adam Sobocienski 10 Sun 11 Mon 12 Tue 13 Wed 14 Thu 15 Fri 16 Sat Ashley Kravit…" at bounding box center [636, 94] width 884 height 79
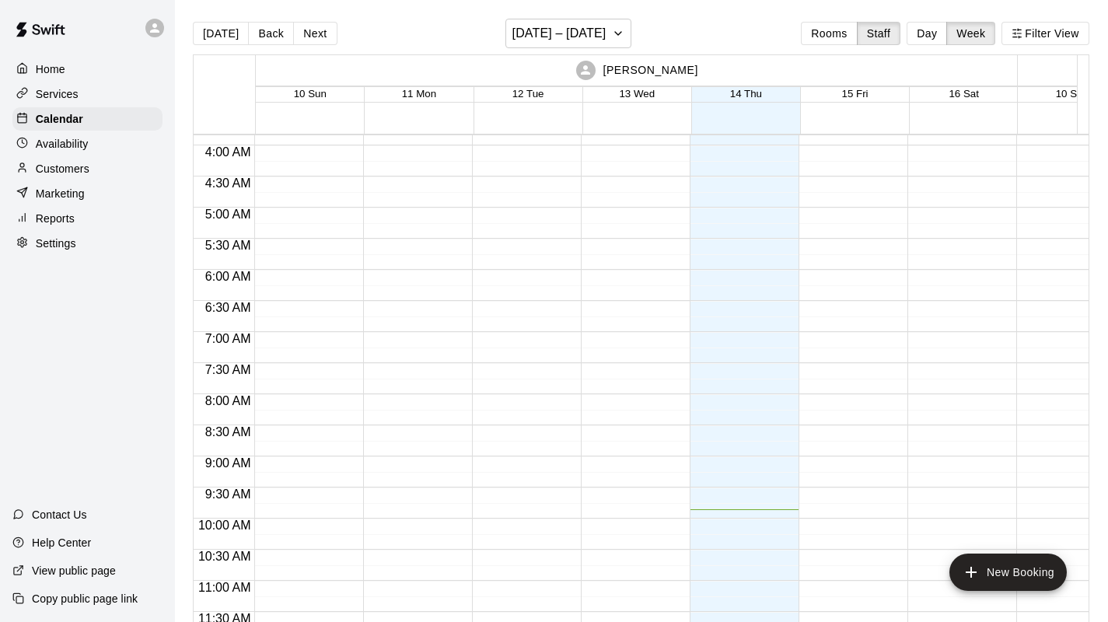
scroll to position [988, 0]
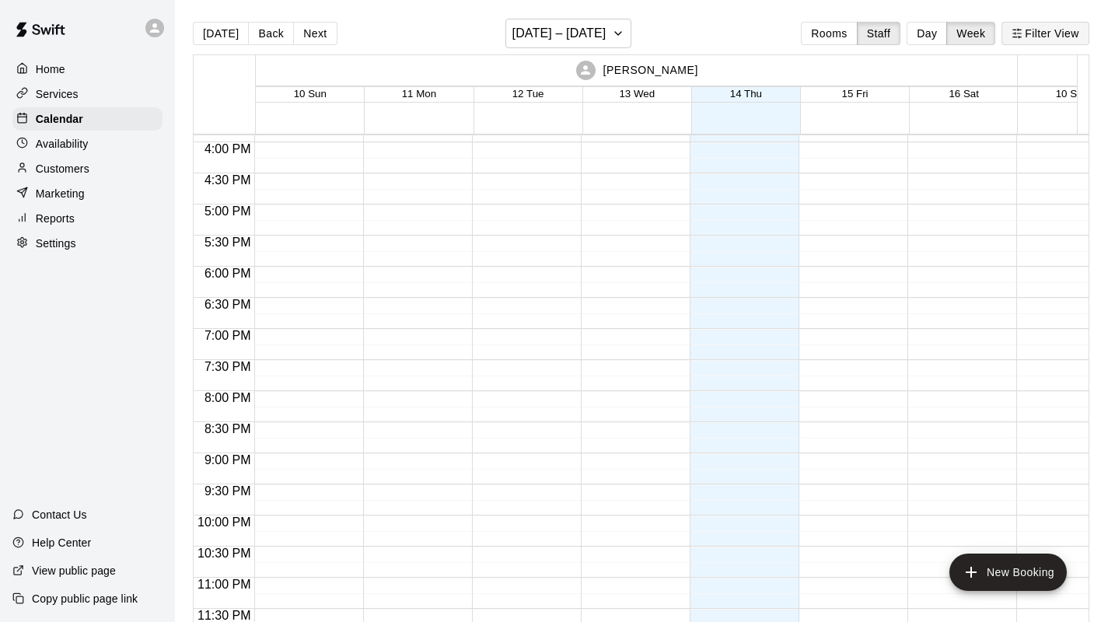
click at [1065, 32] on button "Filter View" at bounding box center [1045, 33] width 87 height 23
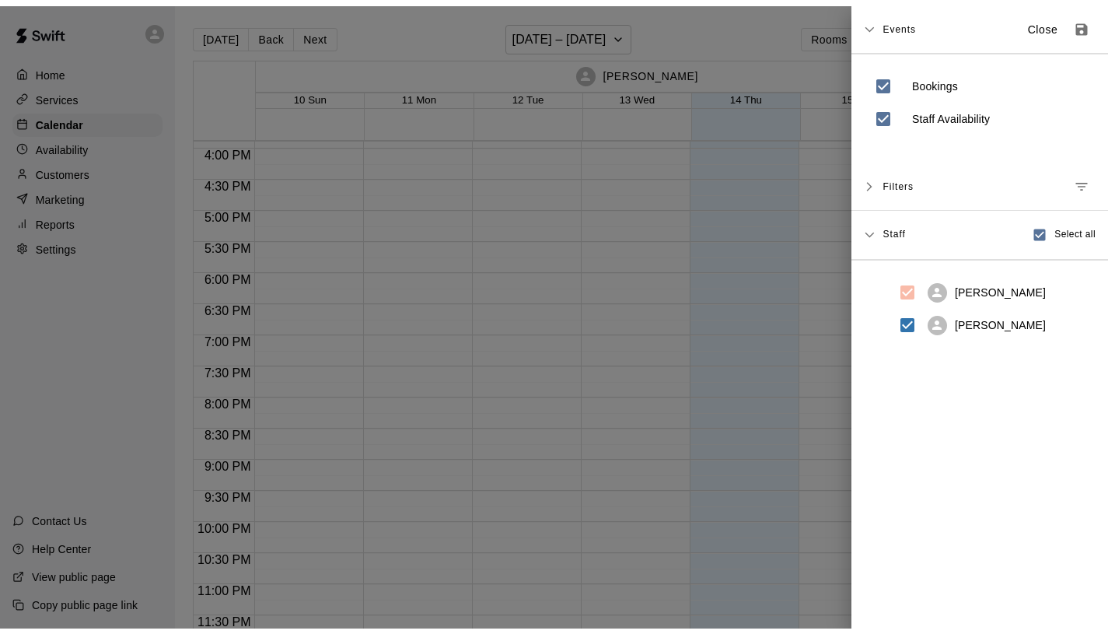
scroll to position [0, 0]
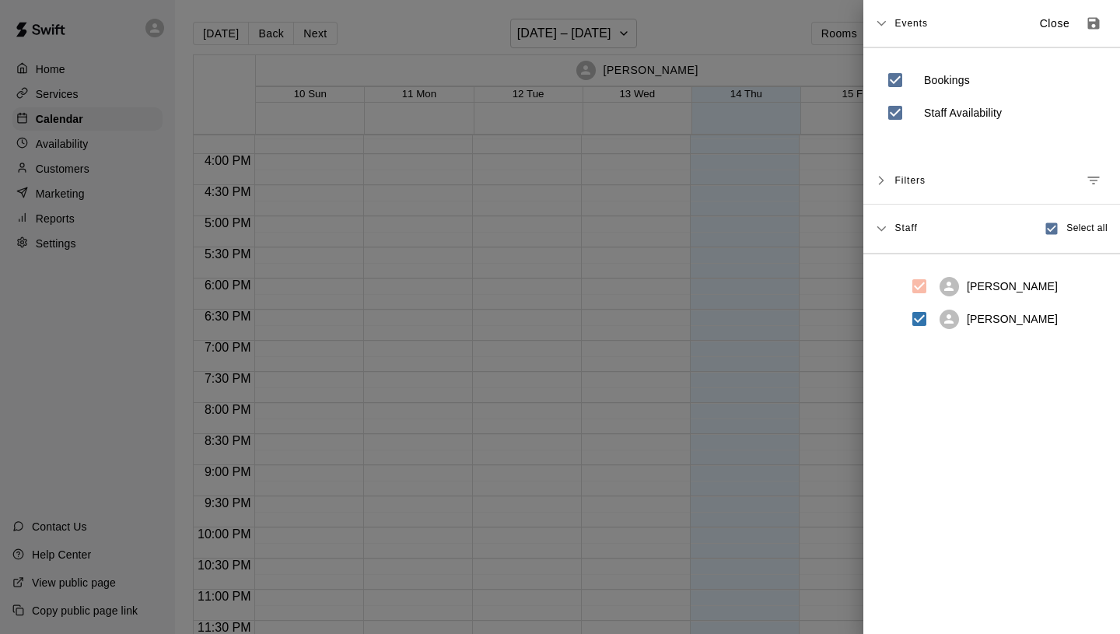
click at [883, 229] on icon at bounding box center [881, 228] width 11 height 11
click at [883, 229] on icon at bounding box center [881, 228] width 5 height 9
click at [883, 176] on icon at bounding box center [881, 180] width 11 height 11
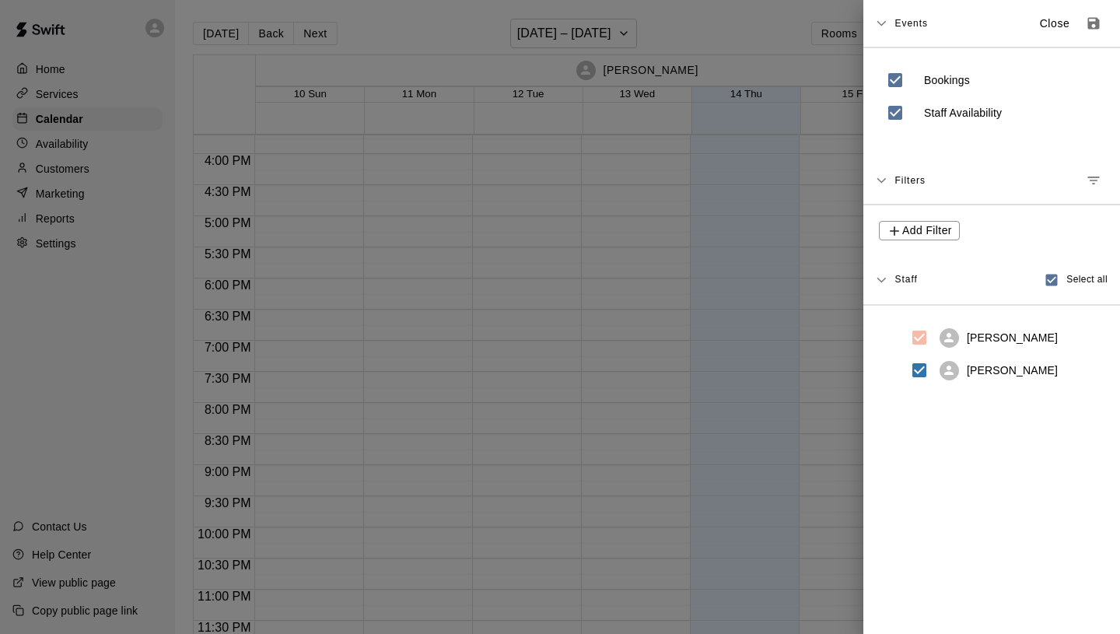
click at [786, 260] on div at bounding box center [560, 317] width 1120 height 634
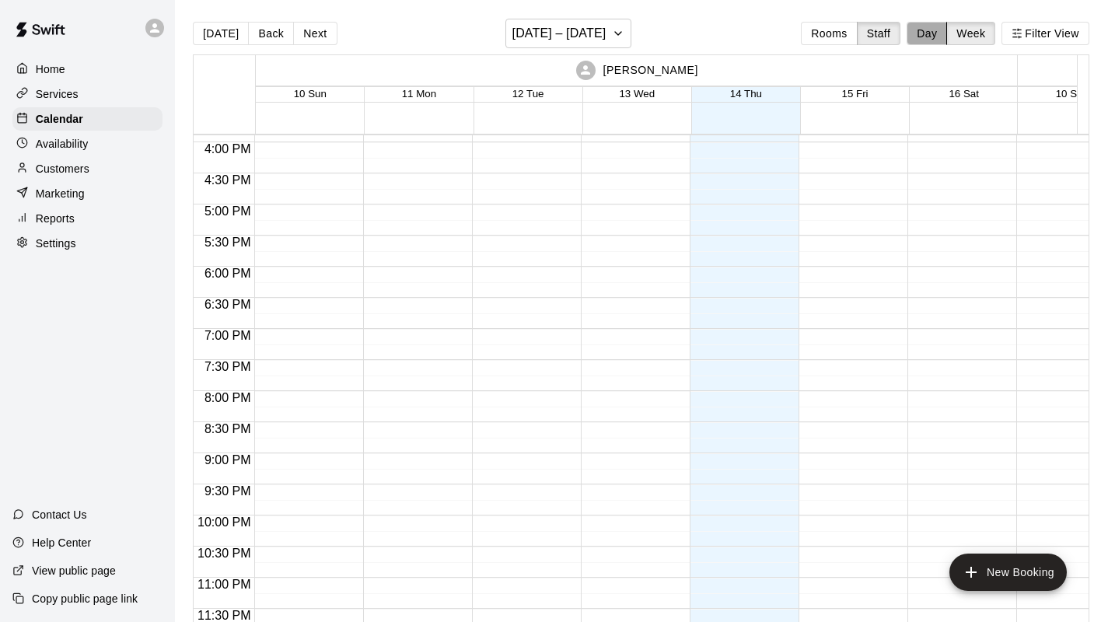
click at [947, 37] on button "Day" at bounding box center [927, 33] width 40 height 23
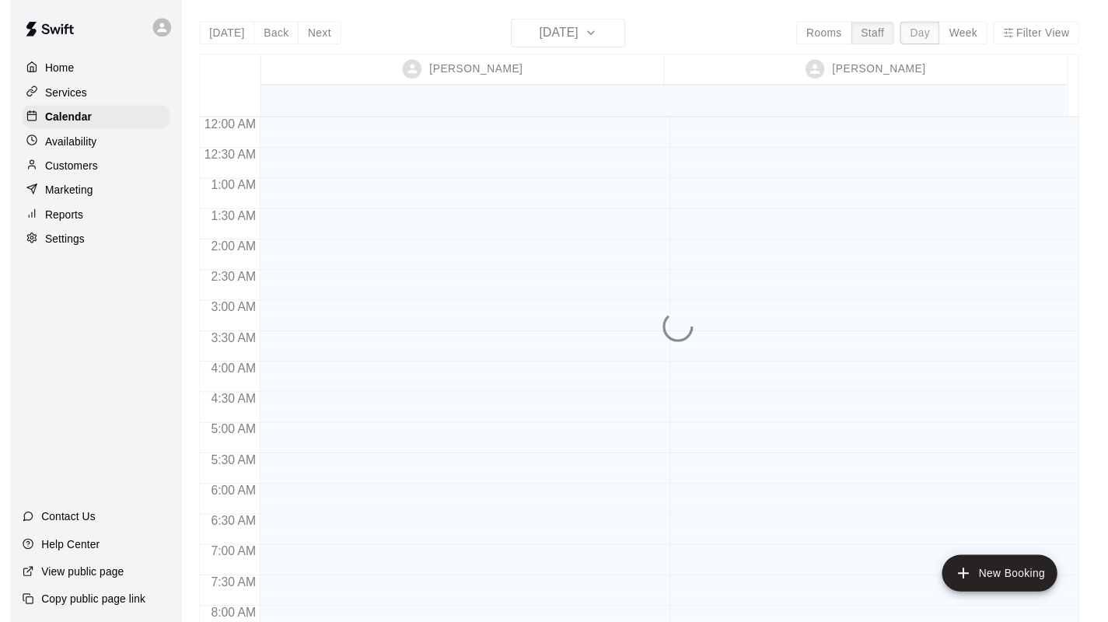
scroll to position [613, 0]
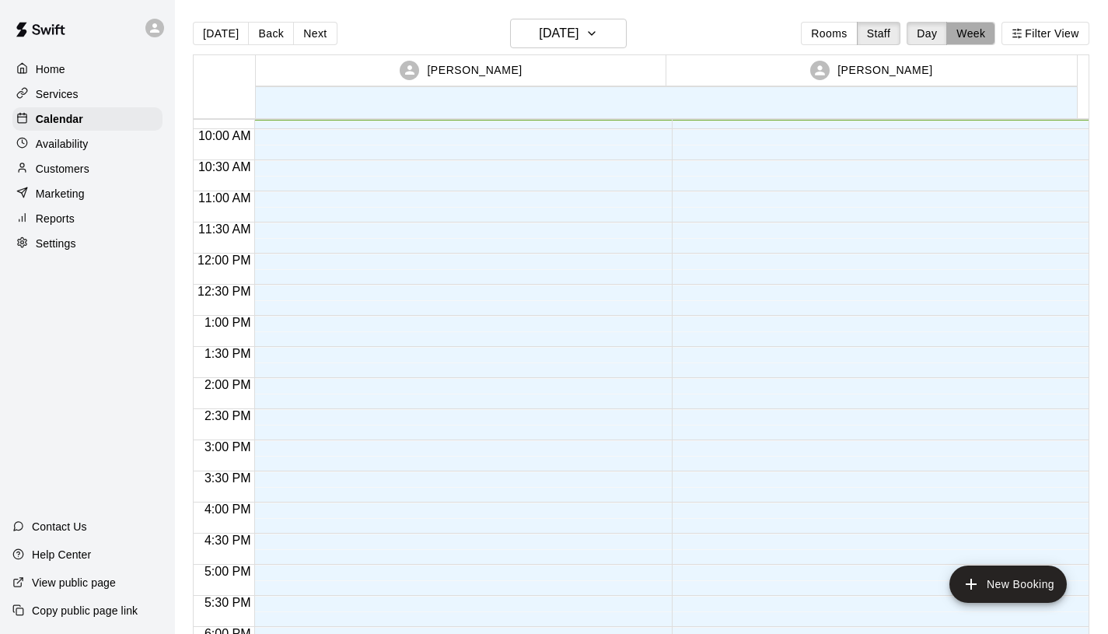
click at [983, 30] on button "Week" at bounding box center [970, 33] width 49 height 23
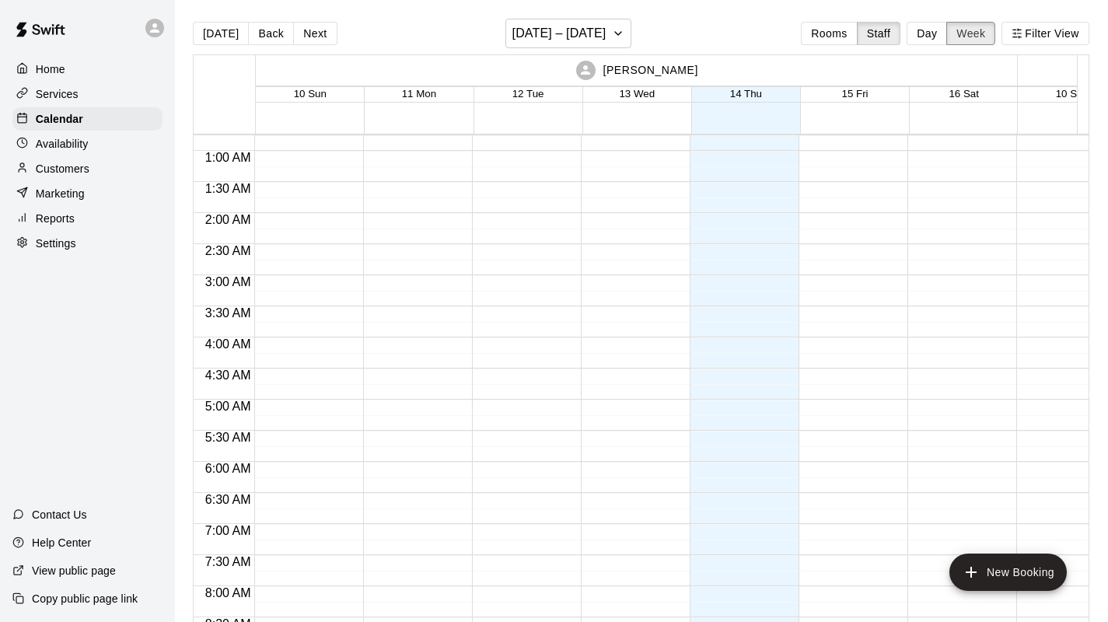
scroll to position [0, 0]
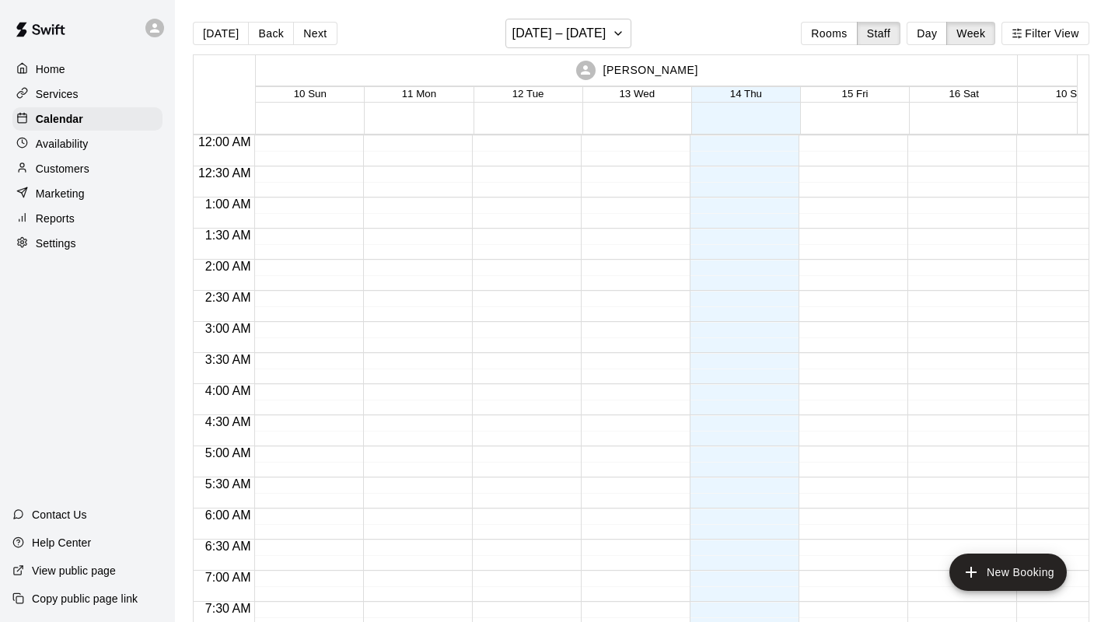
click at [277, 72] on div "[PERSON_NAME]" at bounding box center [636, 70] width 757 height 30
click at [235, 34] on button "[DATE]" at bounding box center [221, 33] width 56 height 23
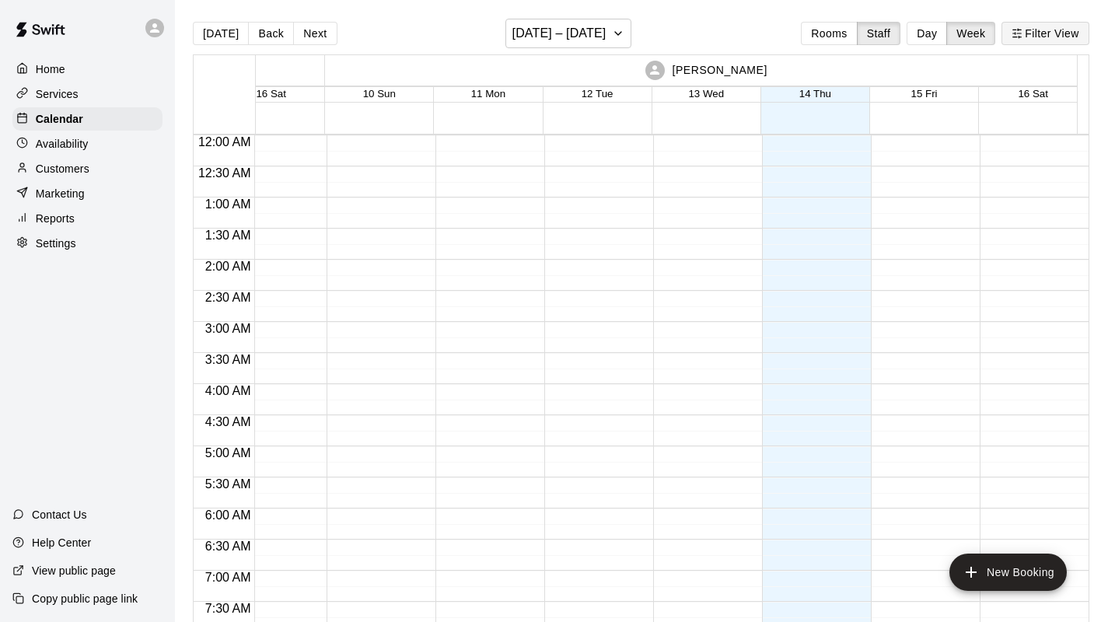
click at [1030, 34] on button "Filter View" at bounding box center [1045, 33] width 87 height 23
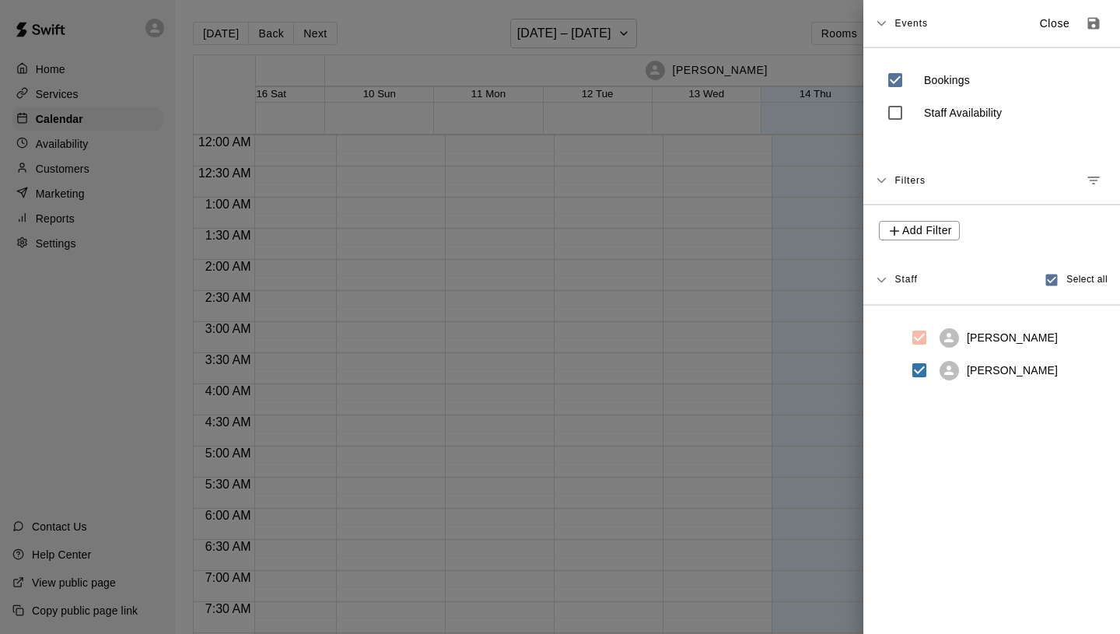
click at [908, 182] on span "Filters" at bounding box center [909, 180] width 31 height 28
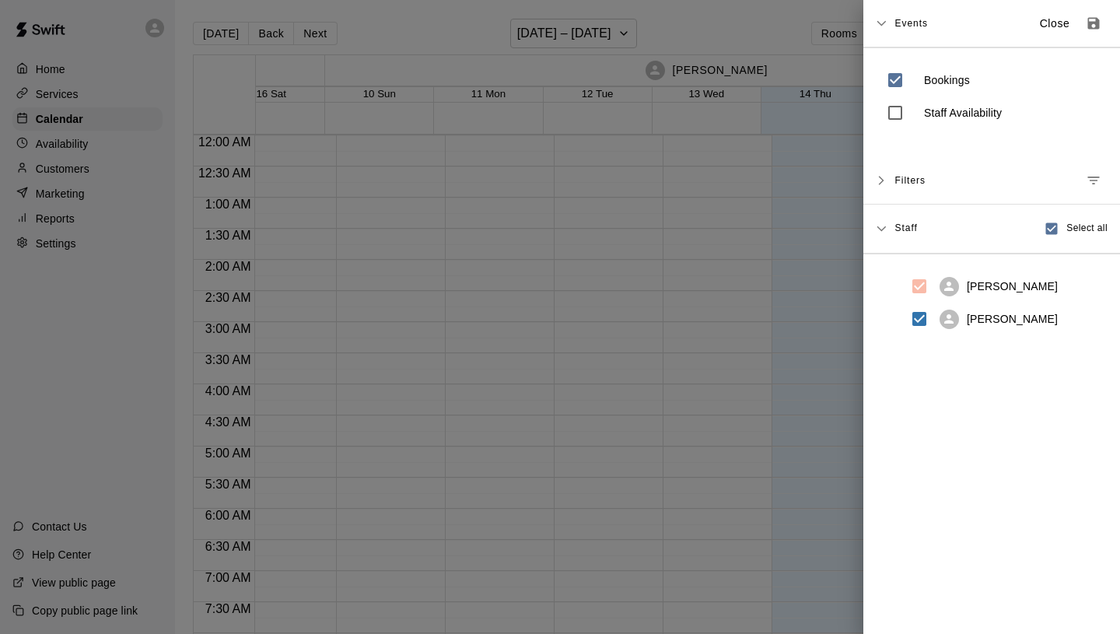
click at [908, 182] on span "Filters" at bounding box center [909, 180] width 31 height 28
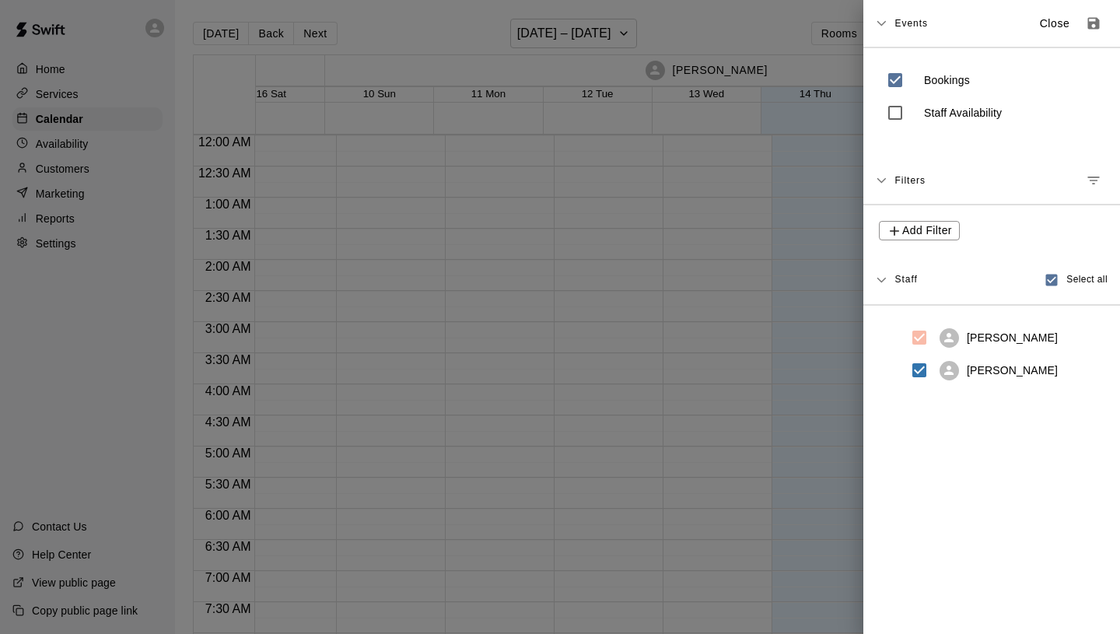
click at [918, 247] on div "Add Filter" at bounding box center [991, 230] width 257 height 51
click at [919, 233] on span "Add Filter" at bounding box center [927, 230] width 50 height 19
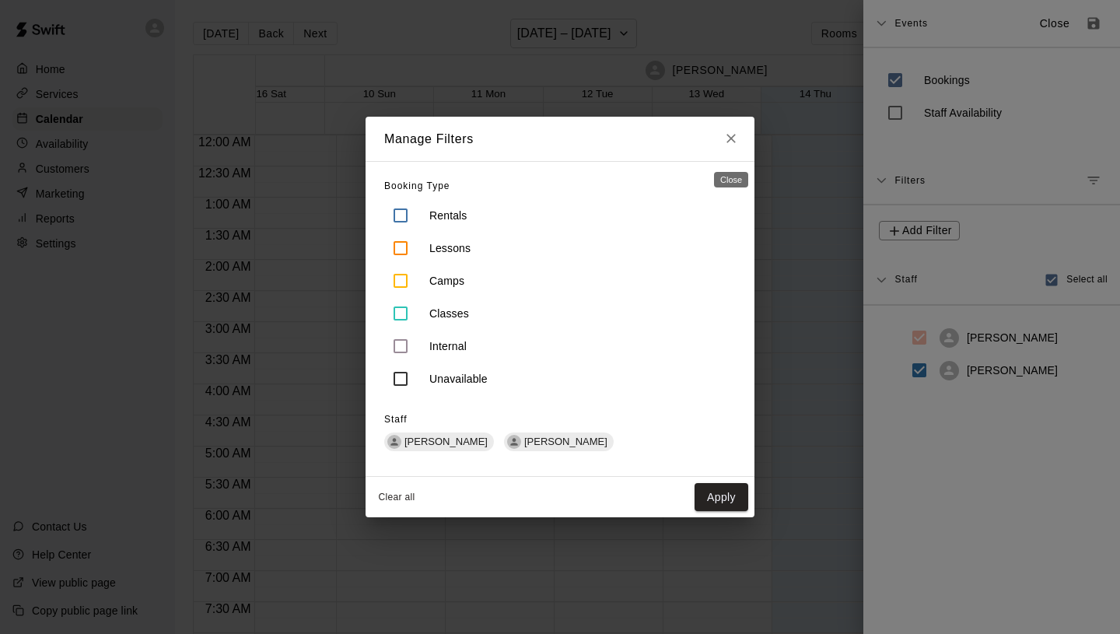
click at [733, 136] on icon "Close" at bounding box center [731, 139] width 16 height 16
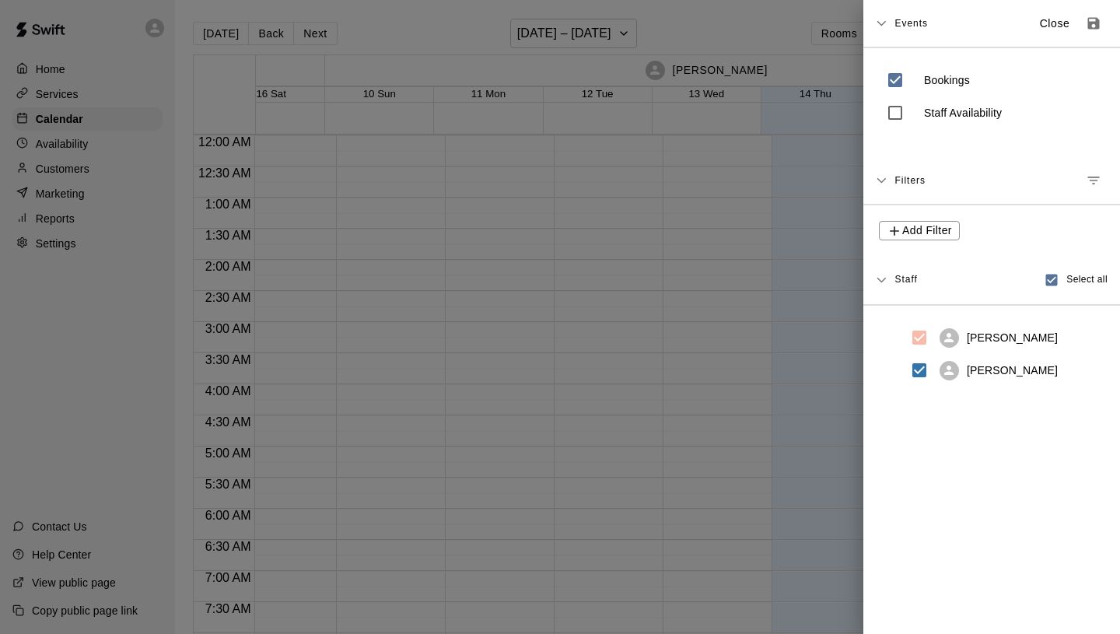
click at [904, 19] on span "Events" at bounding box center [910, 23] width 33 height 28
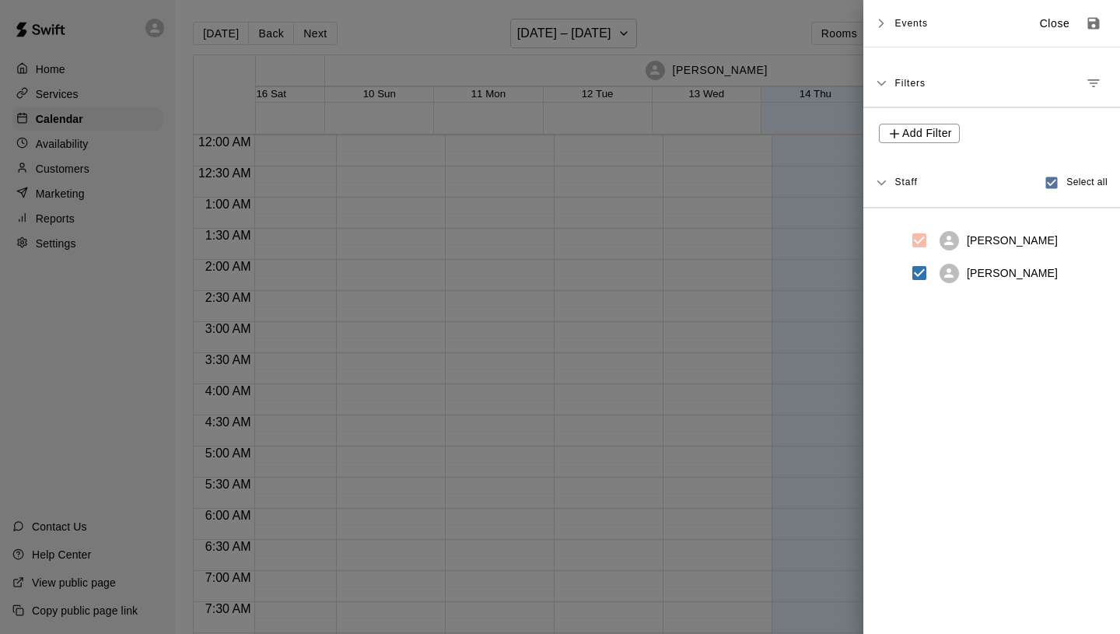
click at [904, 19] on span "Events" at bounding box center [910, 23] width 33 height 28
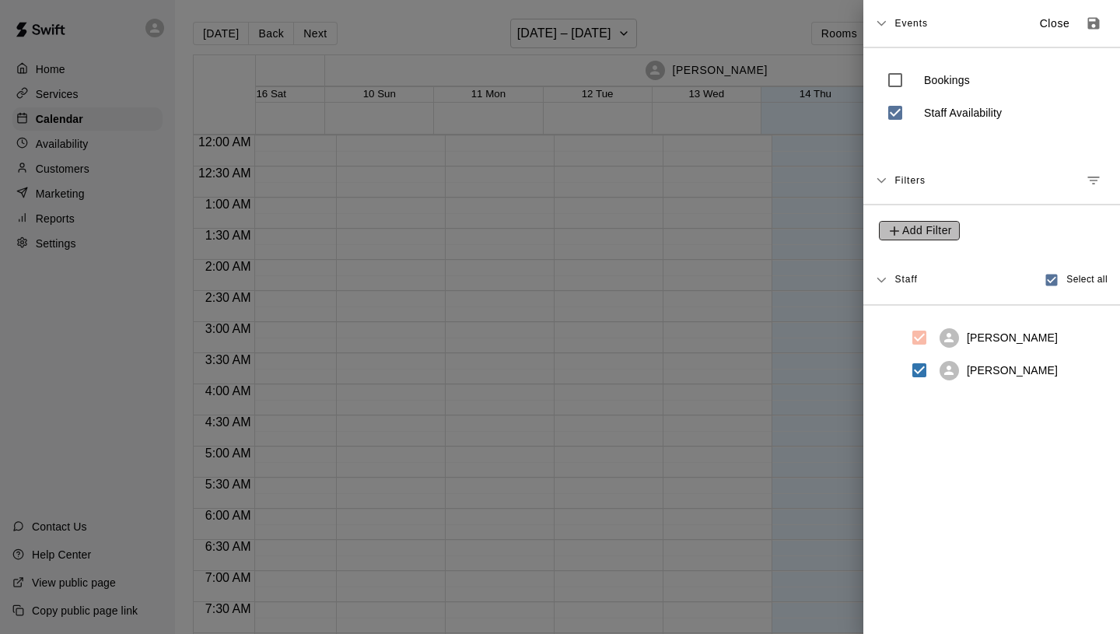
click at [922, 231] on span "Add Filter" at bounding box center [927, 230] width 50 height 19
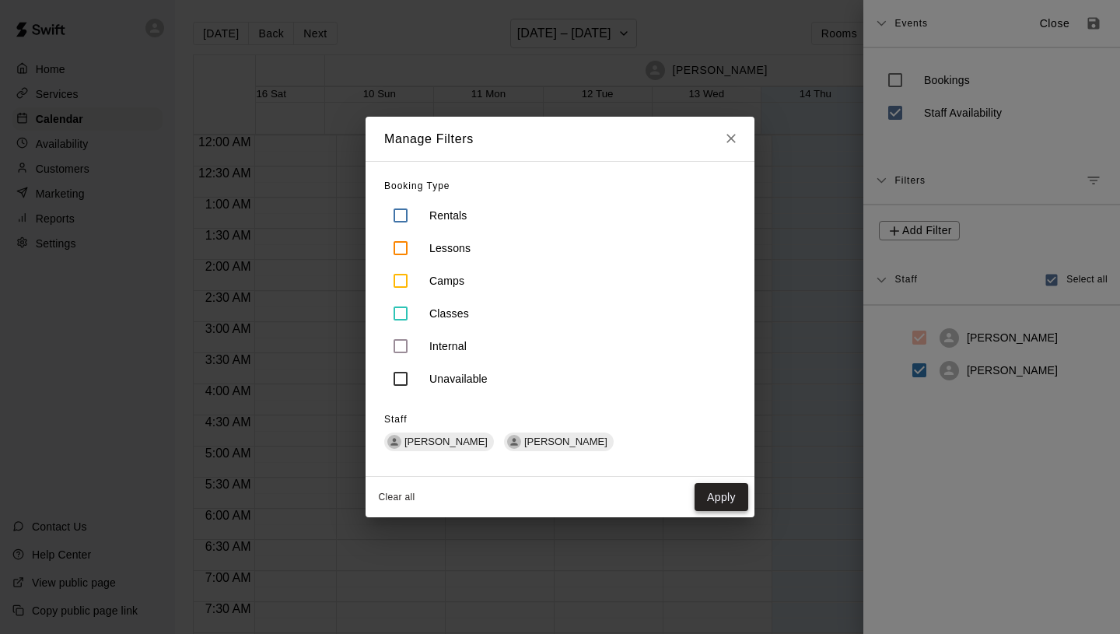
click at [735, 487] on button "Apply" at bounding box center [721, 497] width 54 height 29
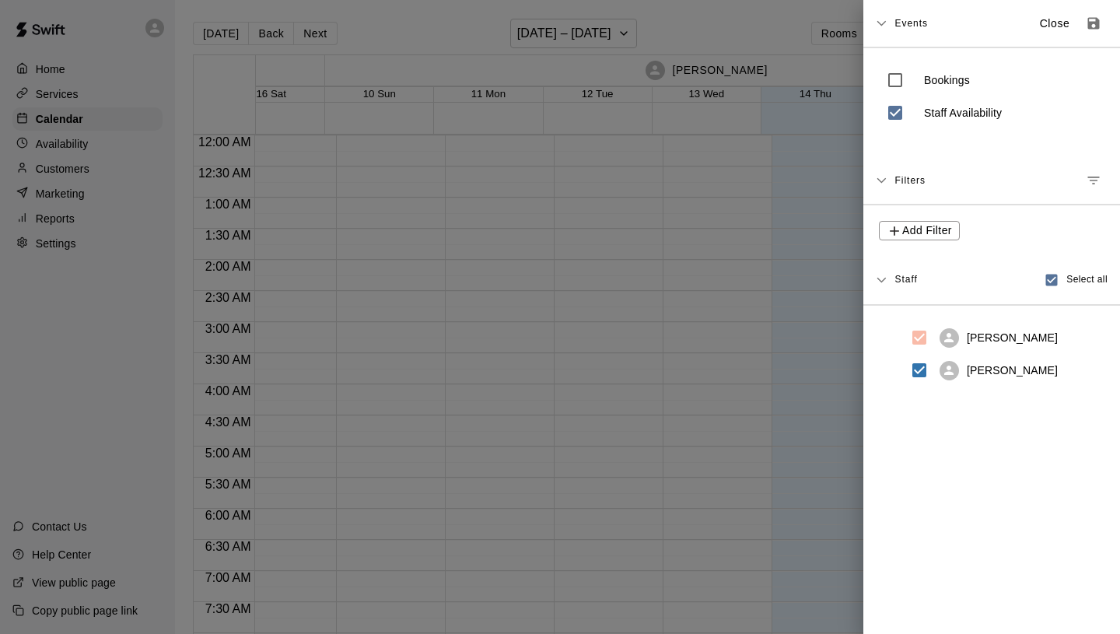
click at [824, 242] on div at bounding box center [560, 317] width 1120 height 634
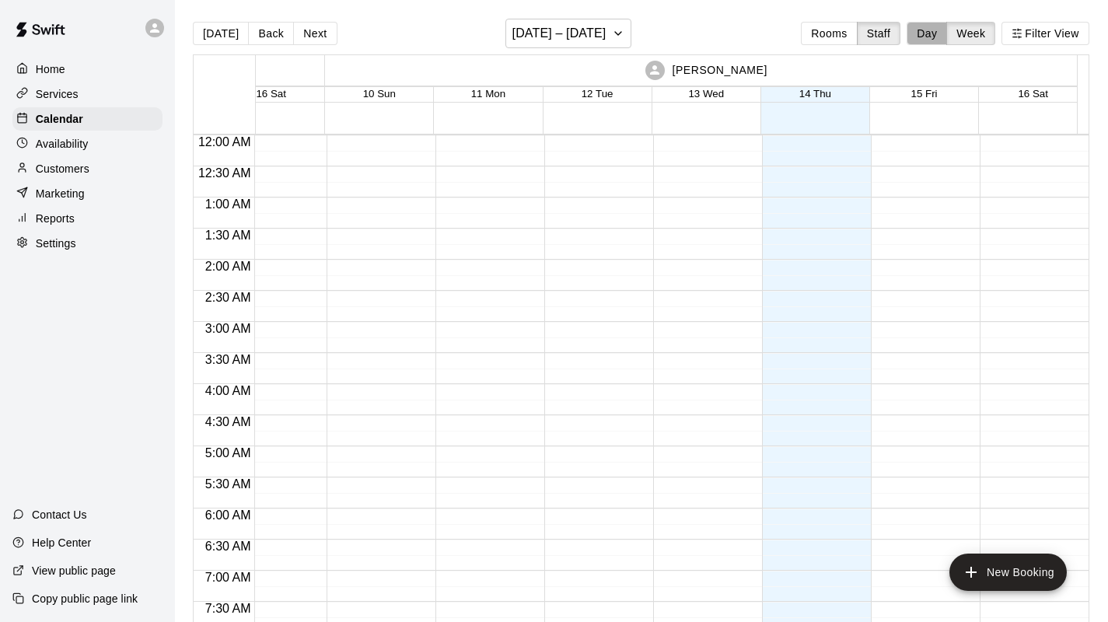
click at [935, 36] on button "Day" at bounding box center [927, 33] width 40 height 23
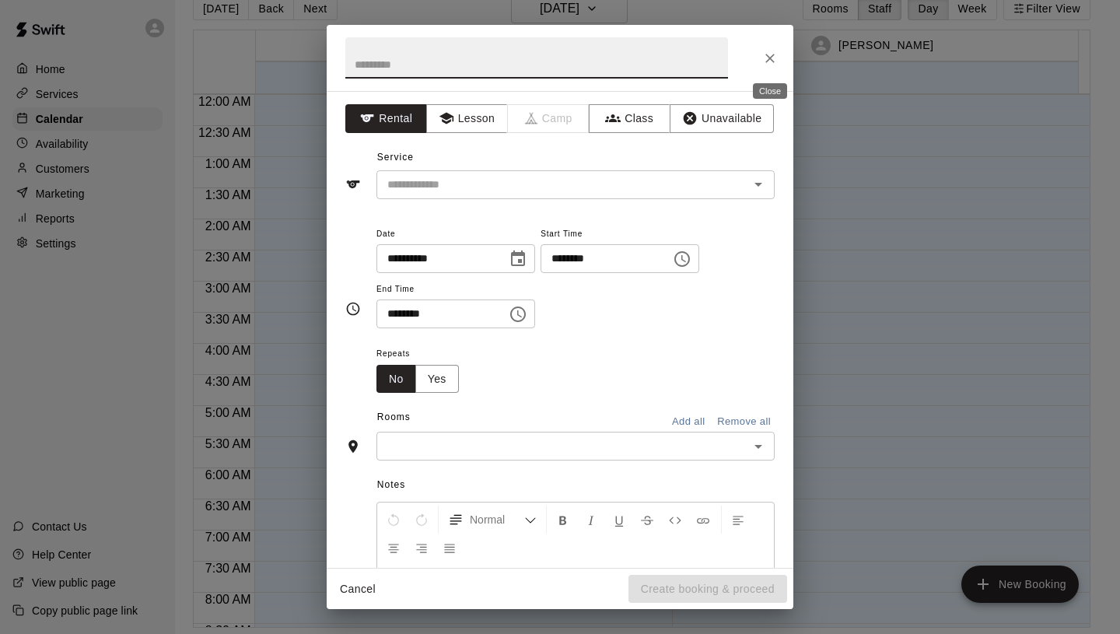
click at [771, 58] on icon "Close" at bounding box center [770, 59] width 16 height 16
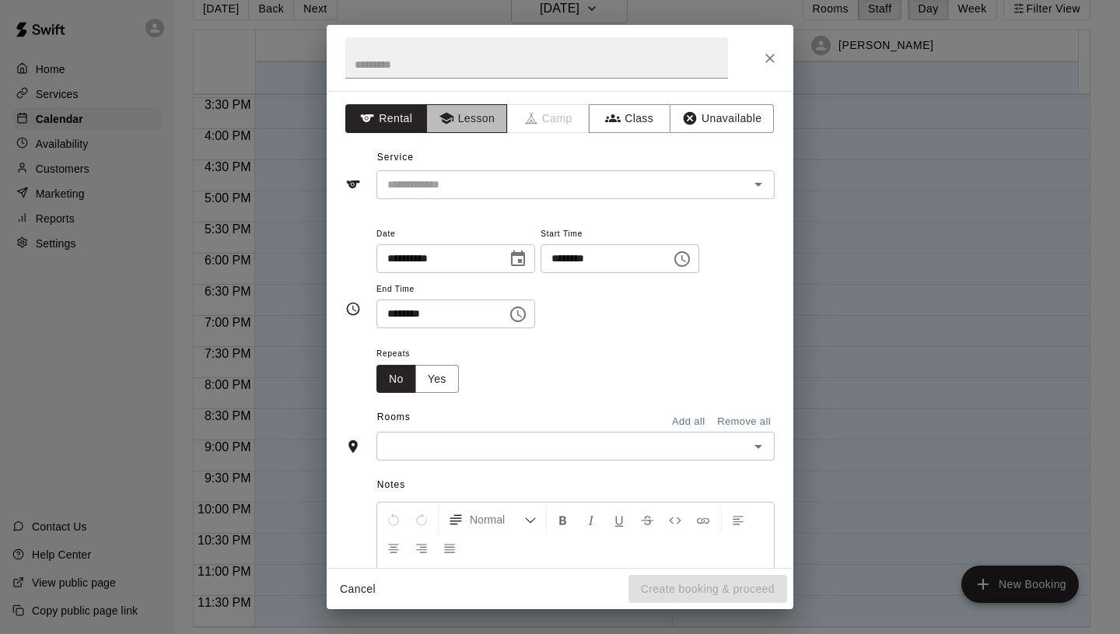
click at [453, 121] on button "Lesson" at bounding box center [467, 118] width 82 height 29
click at [471, 186] on input "text" at bounding box center [552, 184] width 343 height 19
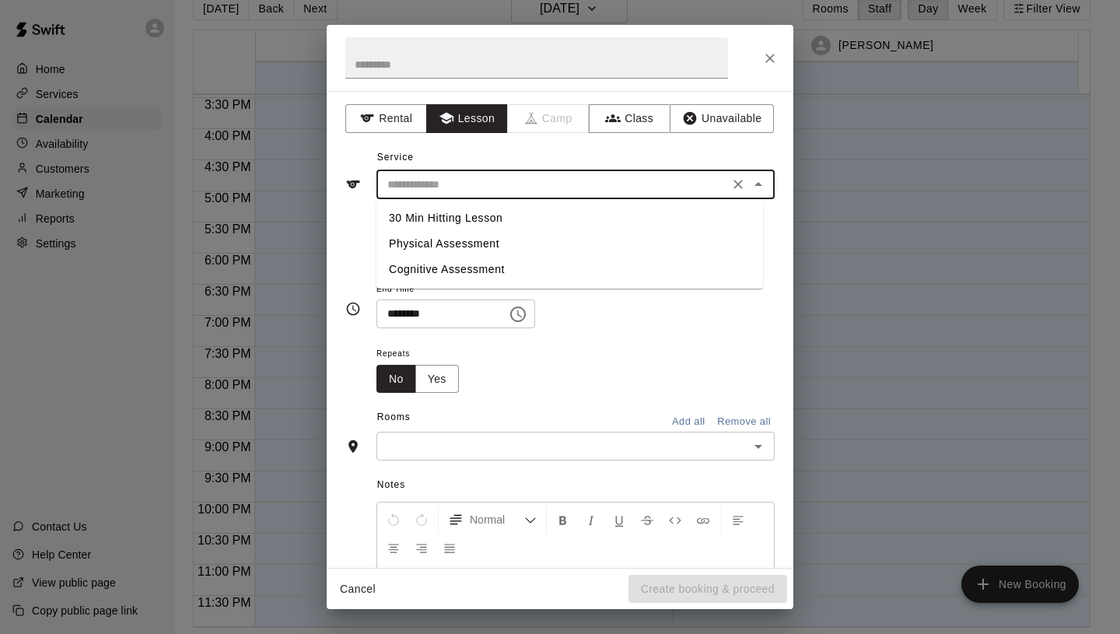
click at [474, 217] on li "30 Min Hitting Lesson" at bounding box center [569, 218] width 387 height 26
type input "**********"
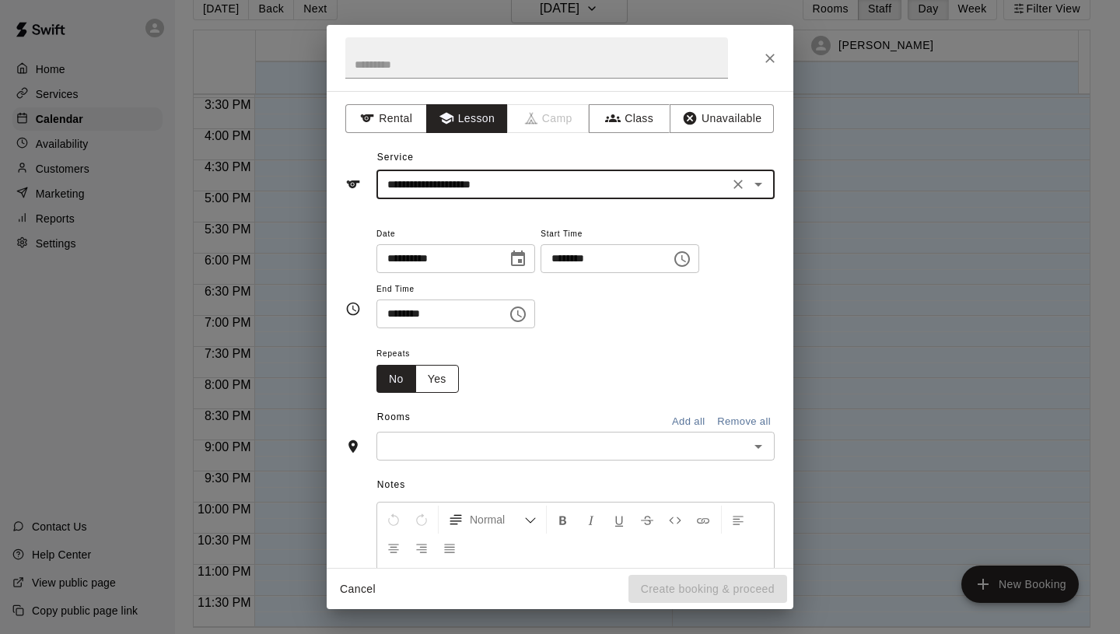
click at [449, 389] on button "Yes" at bounding box center [437, 379] width 44 height 29
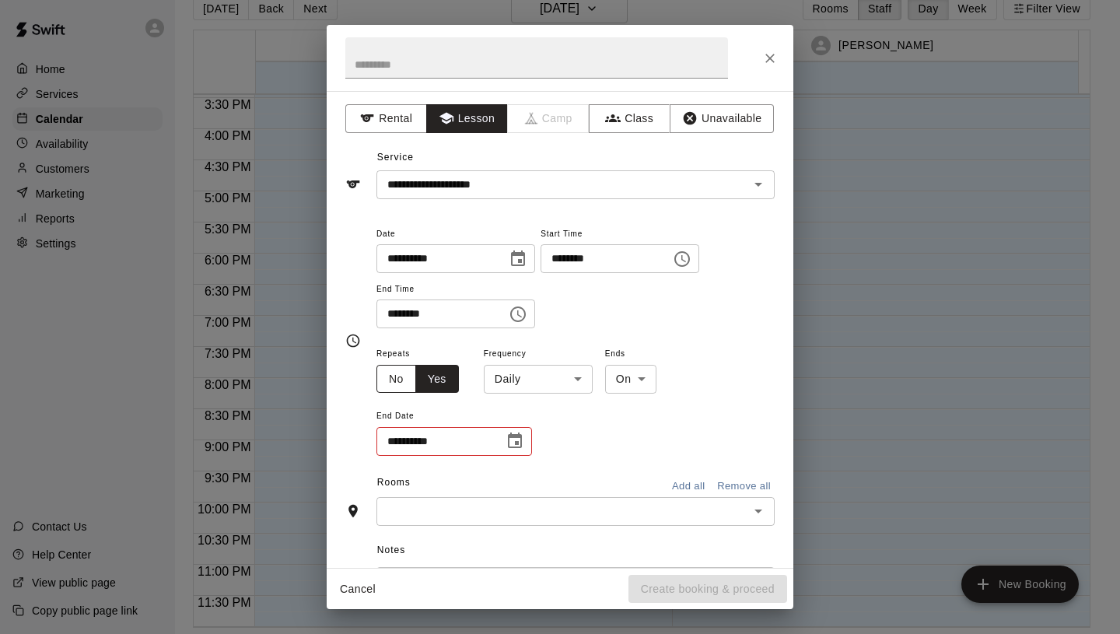
click at [385, 376] on button "No" at bounding box center [396, 379] width 40 height 29
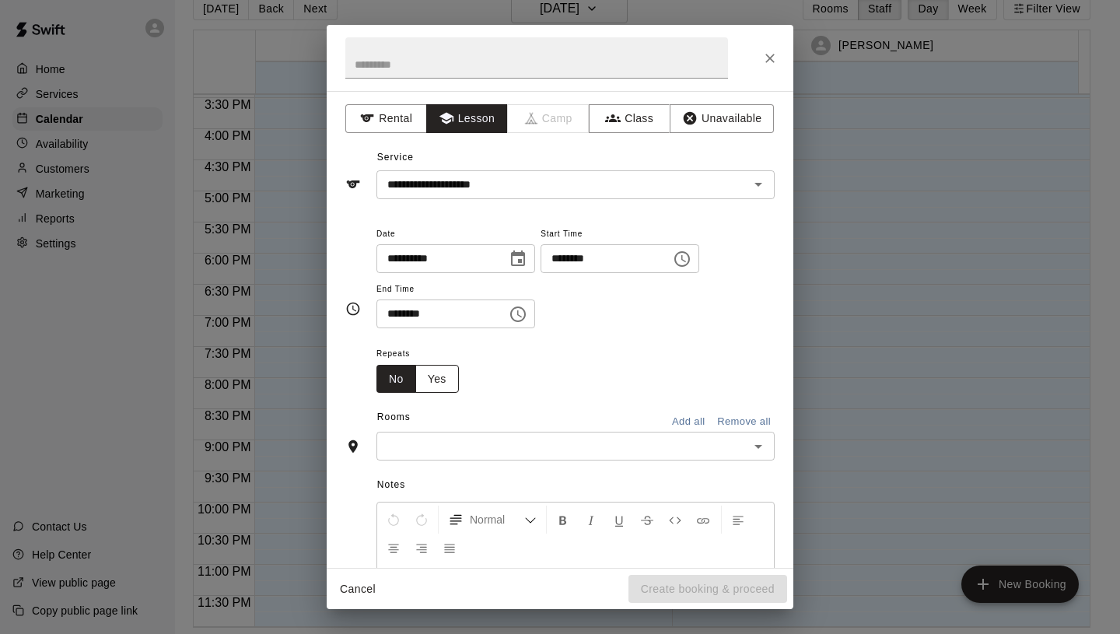
click at [433, 376] on button "Yes" at bounding box center [437, 379] width 44 height 29
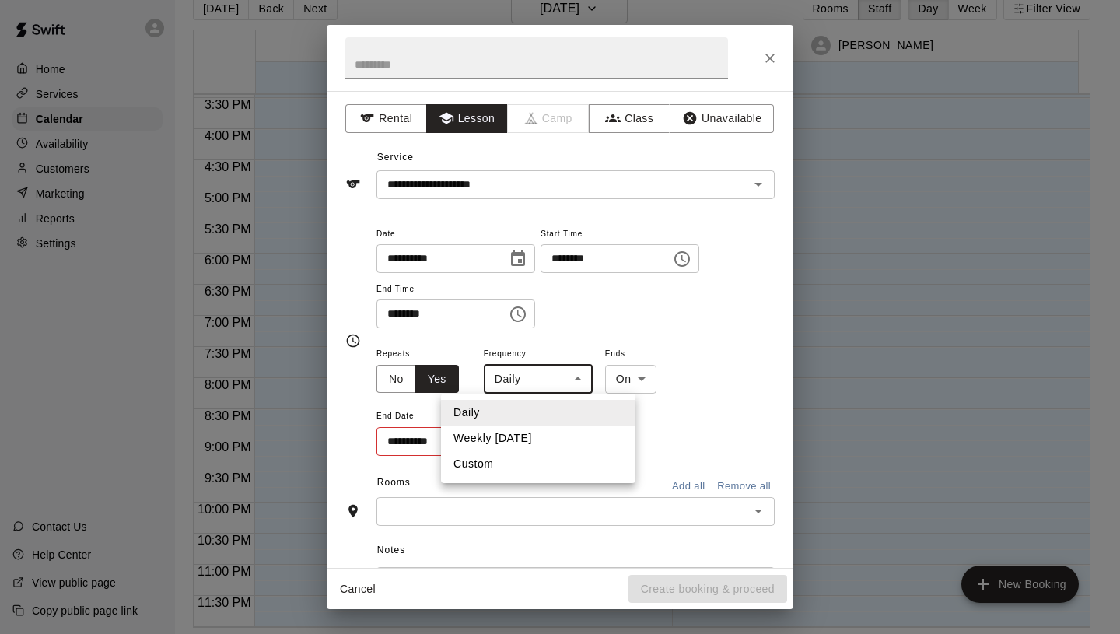
click at [567, 374] on body "**********" at bounding box center [560, 304] width 1120 height 659
click at [563, 379] on div at bounding box center [560, 317] width 1120 height 634
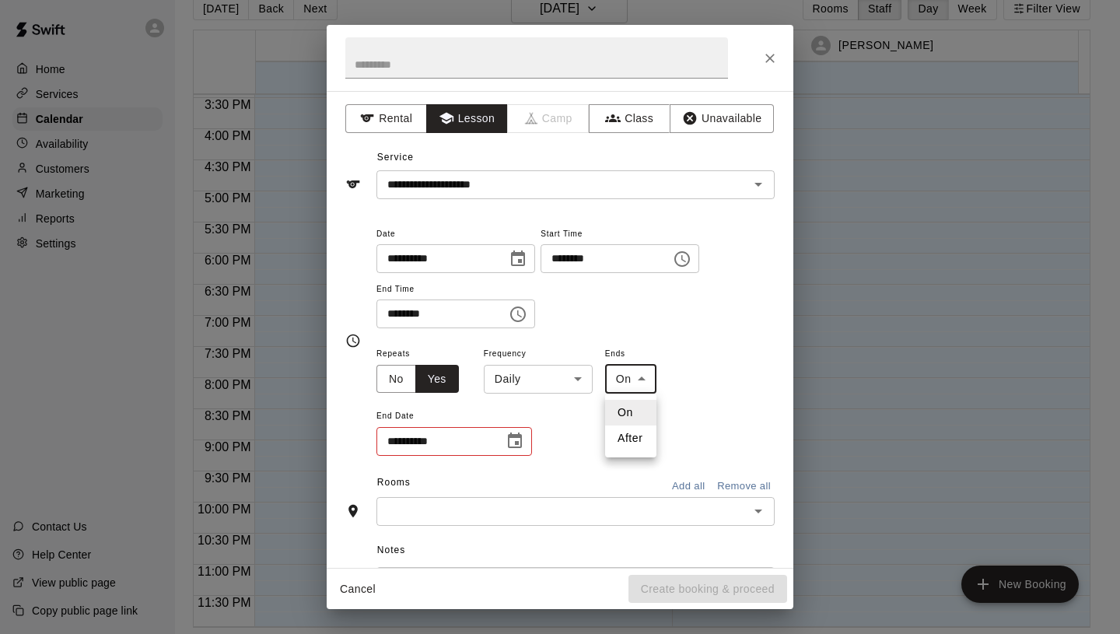
click at [639, 379] on body "**********" at bounding box center [560, 304] width 1120 height 659
click at [639, 380] on div at bounding box center [560, 317] width 1120 height 634
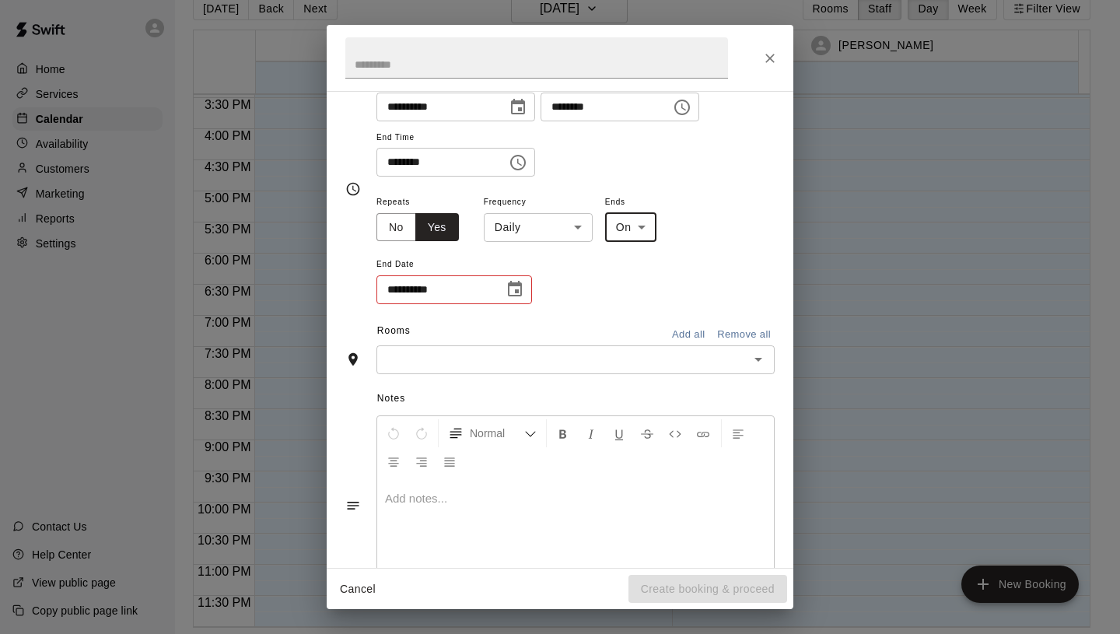
scroll to position [167, 0]
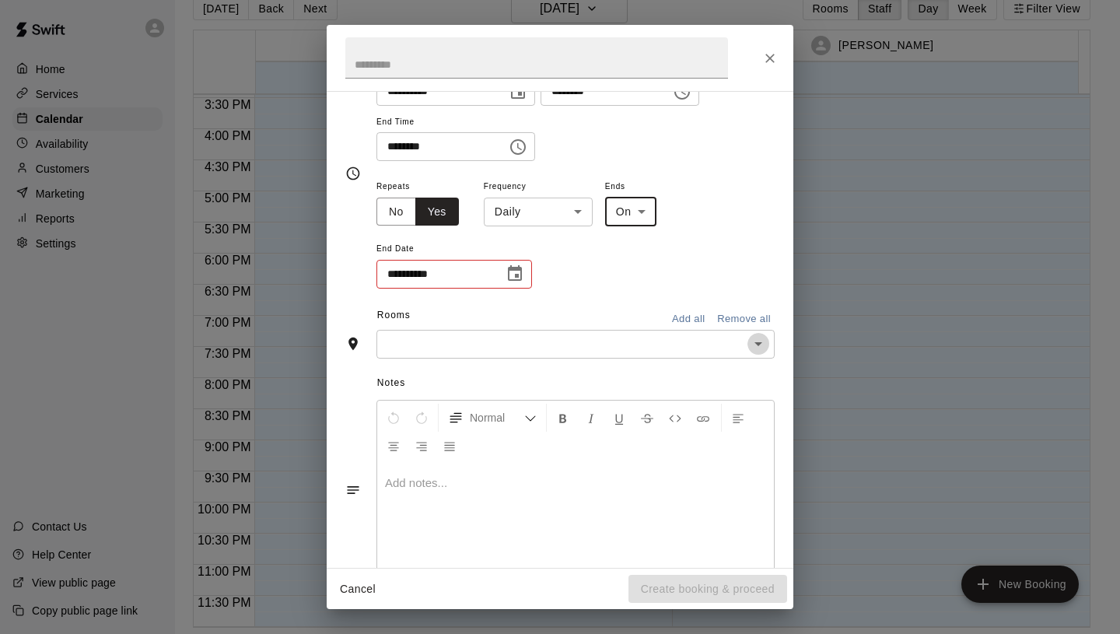
click at [754, 345] on icon "Open" at bounding box center [758, 344] width 8 height 4
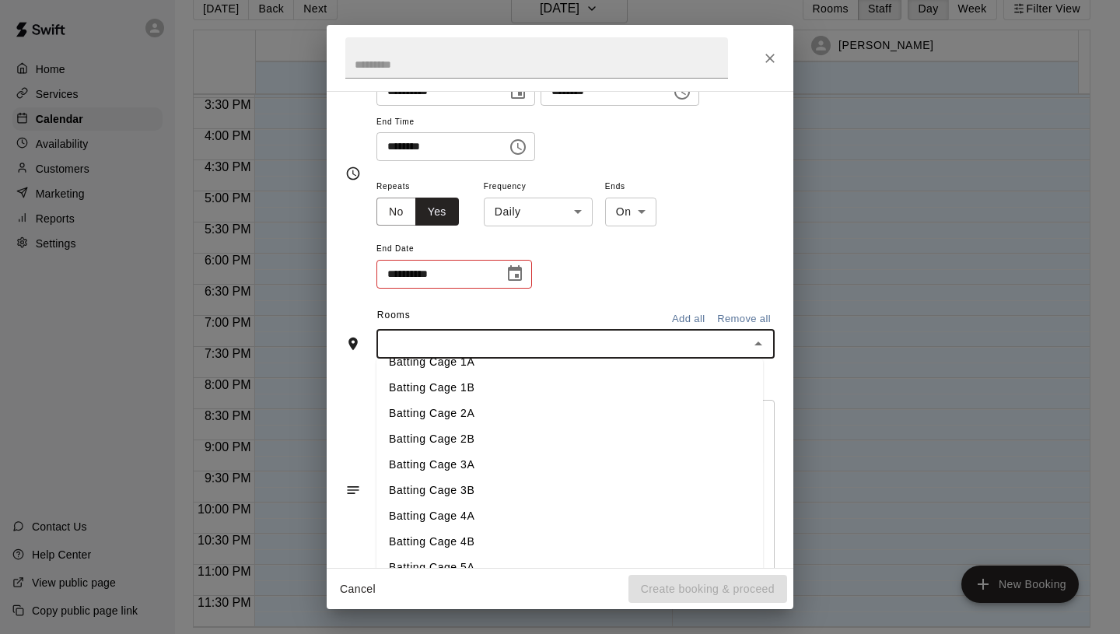
scroll to position [212, 0]
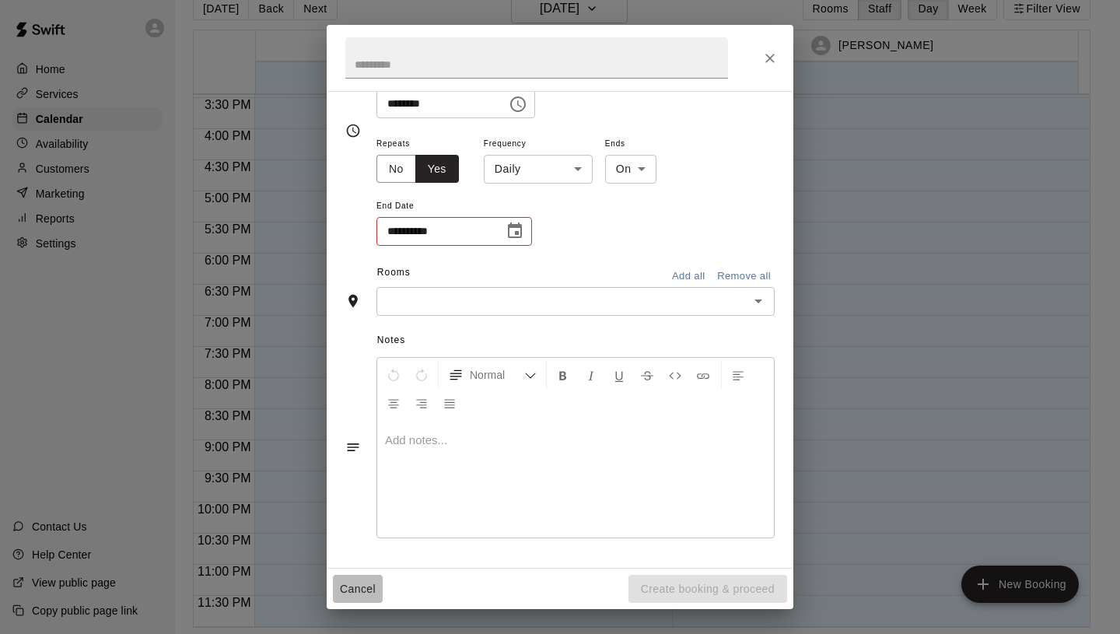
click at [350, 593] on button "Cancel" at bounding box center [358, 589] width 50 height 29
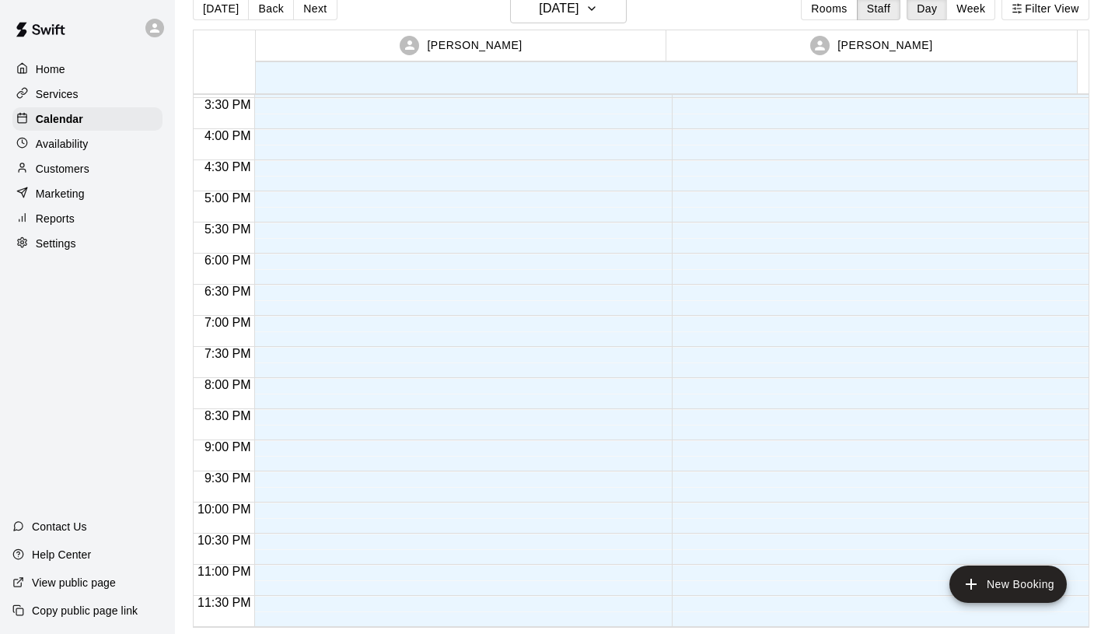
scroll to position [0, 0]
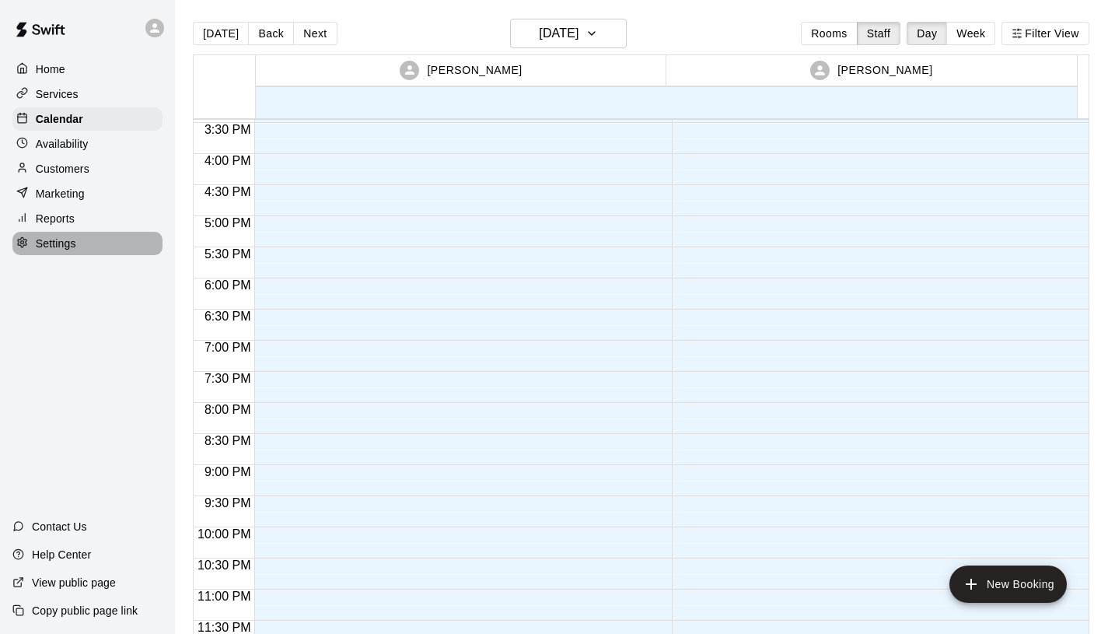
click at [61, 240] on p "Settings" at bounding box center [56, 244] width 40 height 16
select select "**"
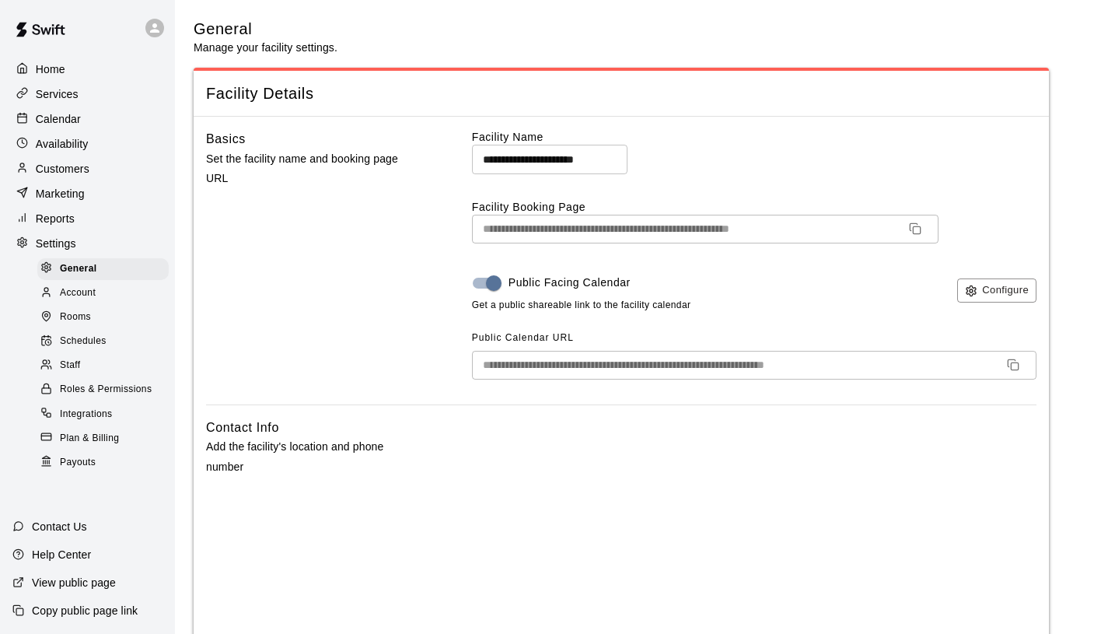
click at [82, 100] on div "Services" at bounding box center [87, 93] width 150 height 23
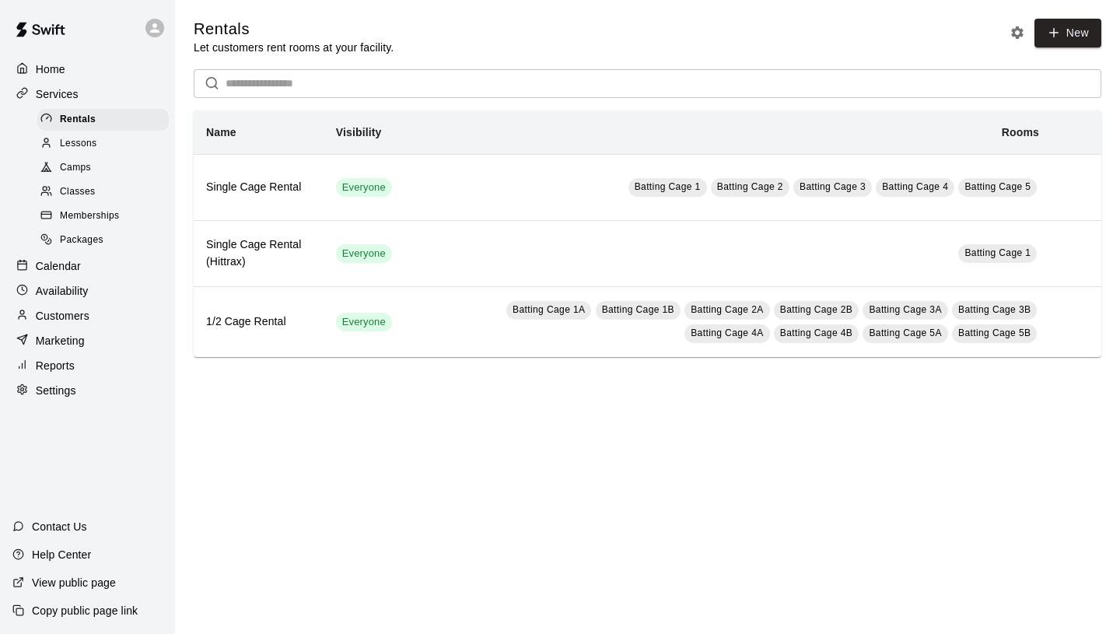
click at [78, 219] on span "Memberships" at bounding box center [89, 216] width 59 height 16
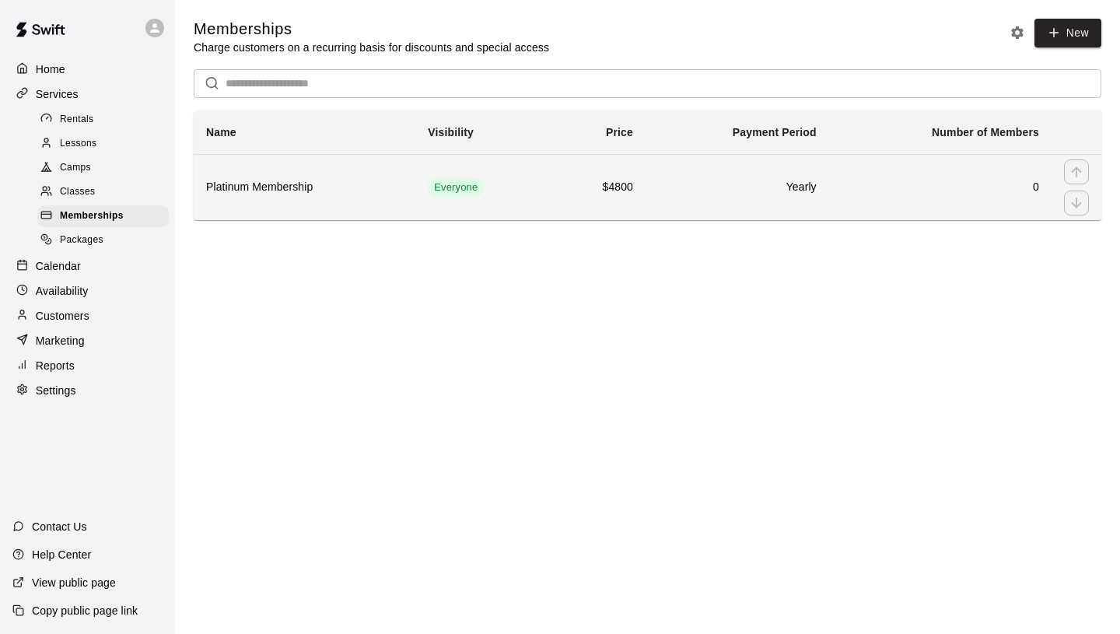
click at [373, 196] on th "Platinum Membership" at bounding box center [305, 187] width 222 height 66
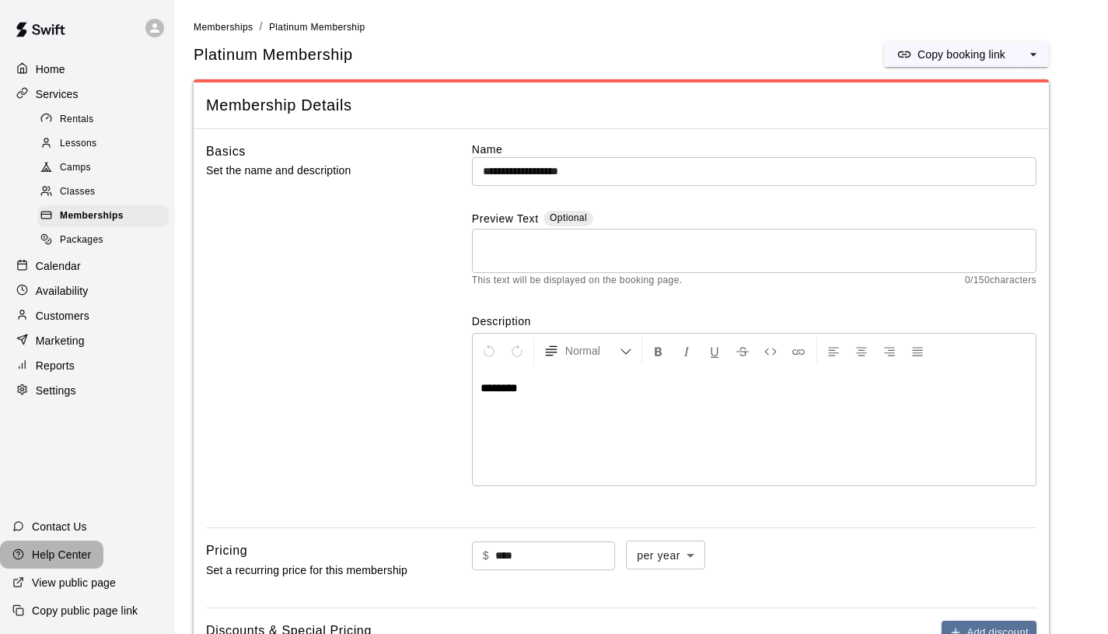
click at [77, 559] on p "Help Center" at bounding box center [61, 555] width 59 height 16
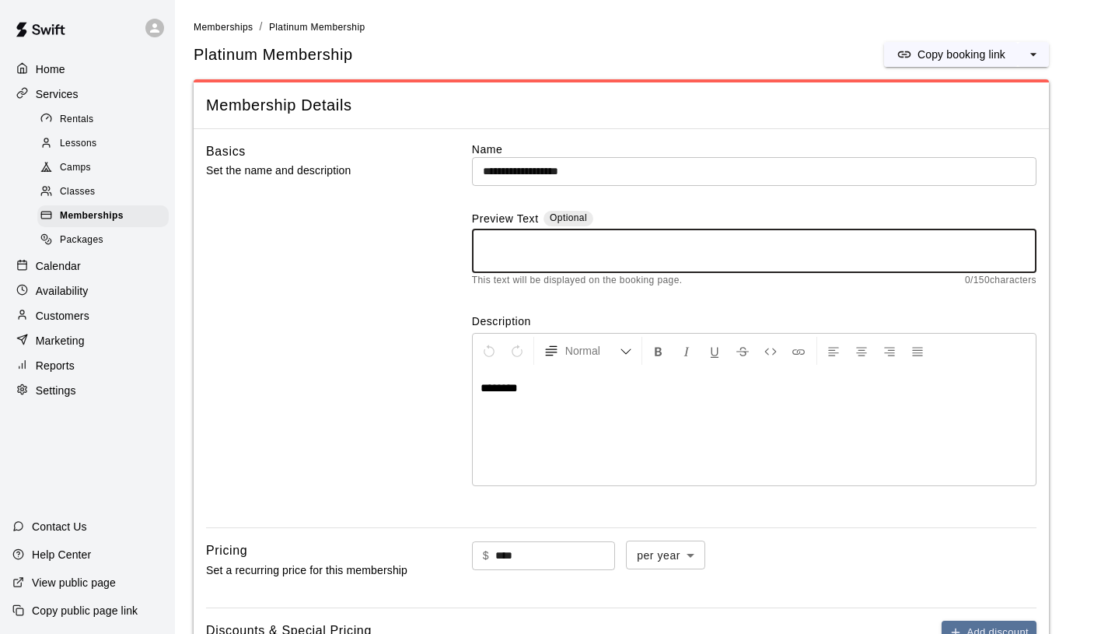
click at [565, 240] on textarea at bounding box center [754, 251] width 543 height 31
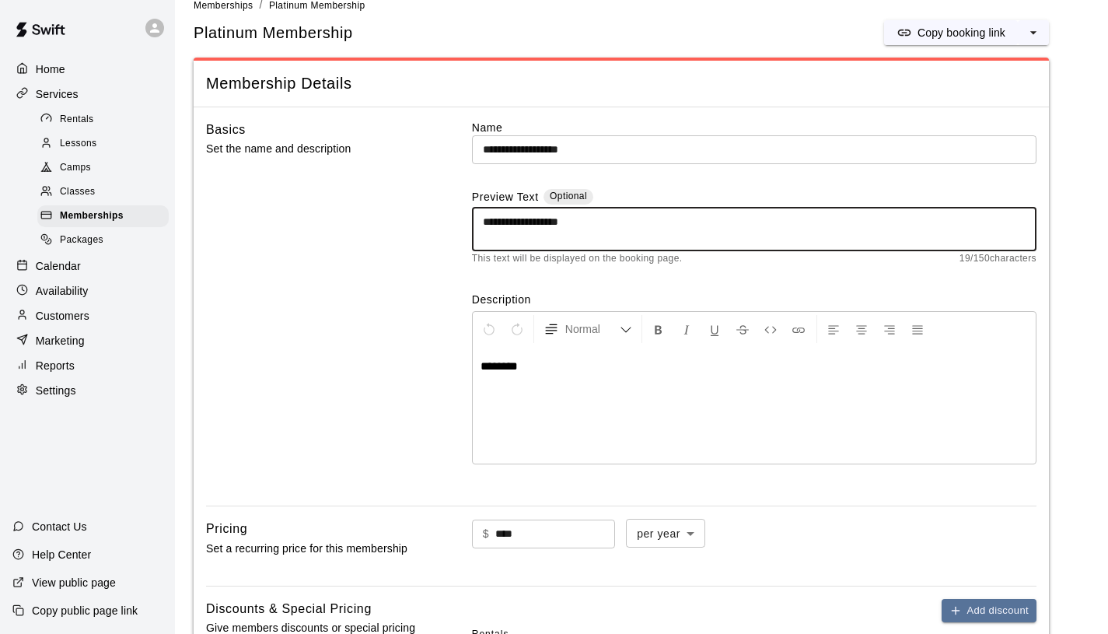
scroll to position [24, 0]
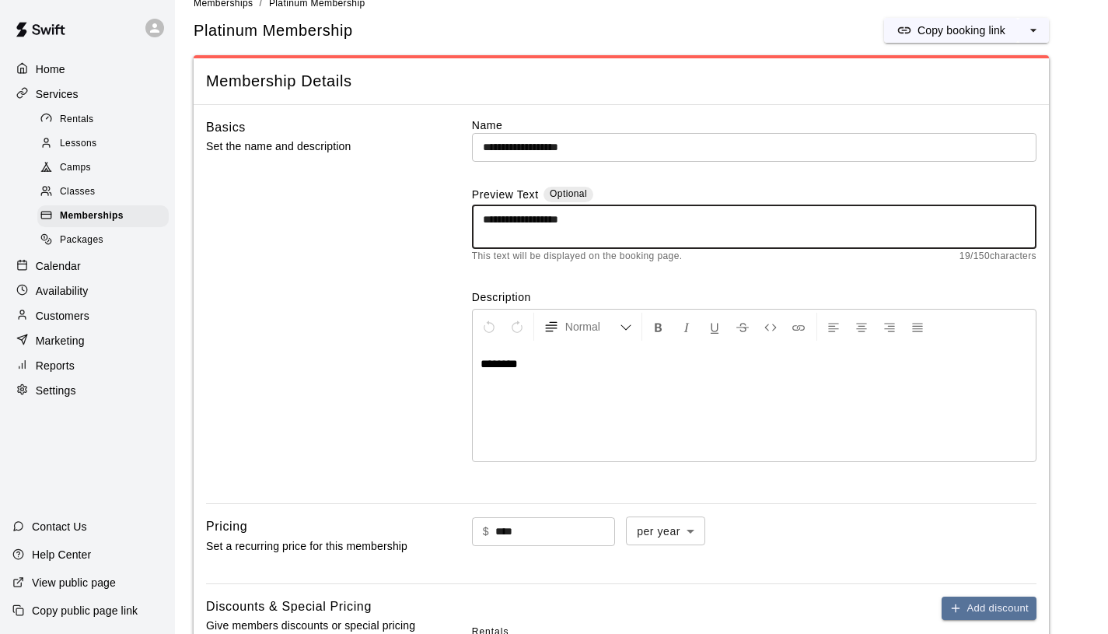
type textarea "**********"
click at [544, 374] on div "********" at bounding box center [754, 403] width 563 height 117
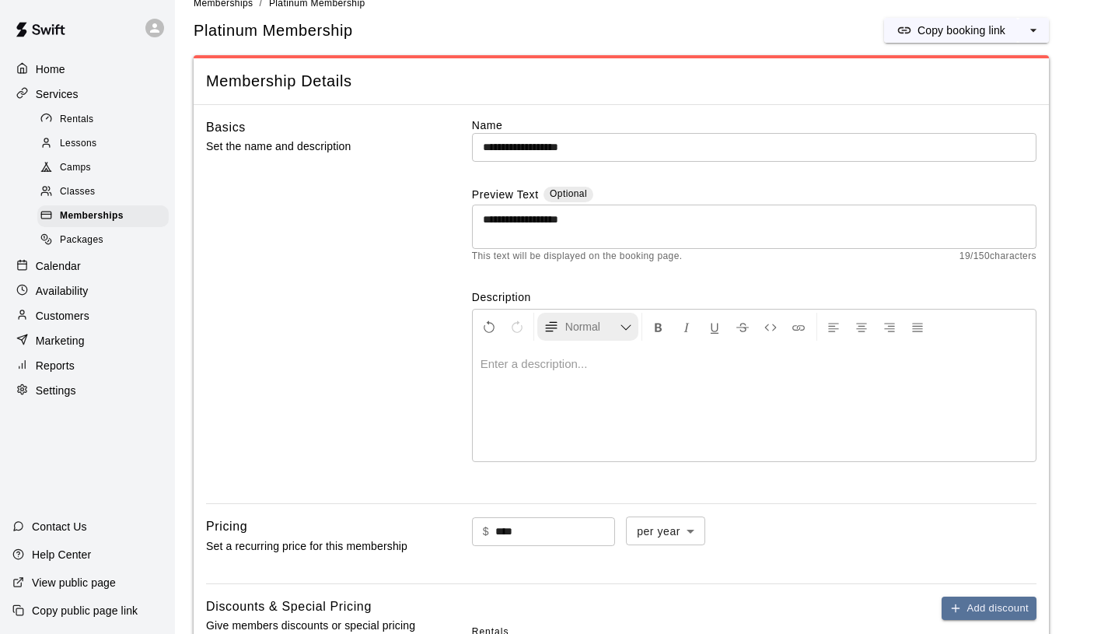
click at [567, 330] on span "Normal" at bounding box center [592, 327] width 54 height 16
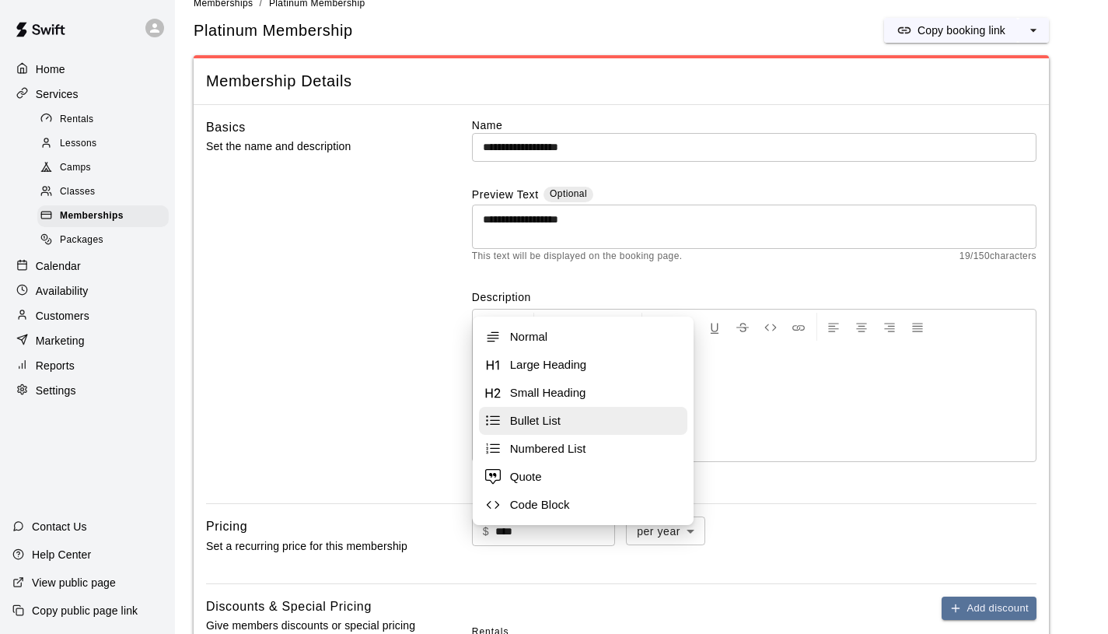
click at [565, 417] on span "Bullet List" at bounding box center [595, 421] width 171 height 16
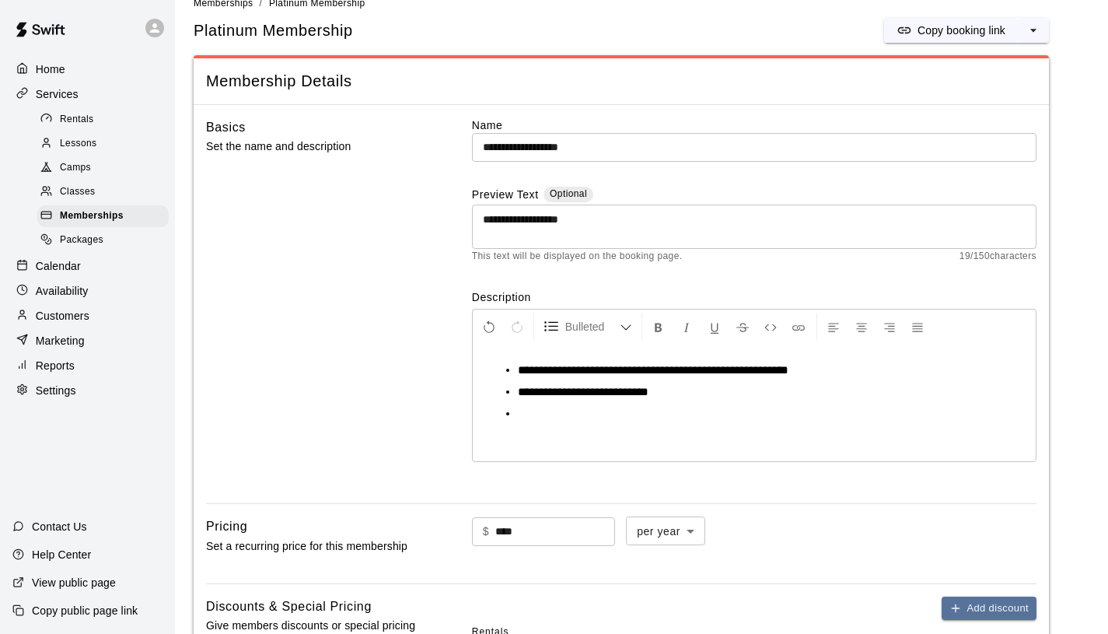
click at [656, 371] on span "**********" at bounding box center [653, 370] width 271 height 12
click at [685, 371] on span "**********" at bounding box center [653, 370] width 271 height 12
drag, startPoint x: 708, startPoint y: 373, endPoint x: 590, endPoint y: 376, distance: 119.0
click at [590, 376] on span "**********" at bounding box center [651, 370] width 266 height 12
click at [709, 392] on li "**********" at bounding box center [760, 392] width 485 height 16
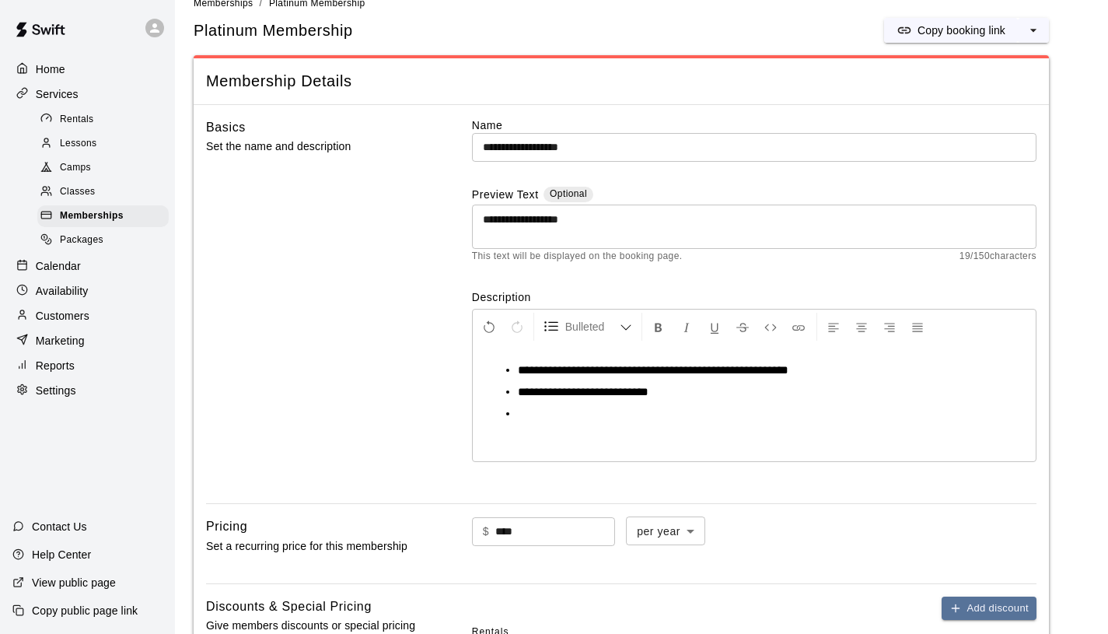
click at [680, 411] on li at bounding box center [760, 414] width 485 height 16
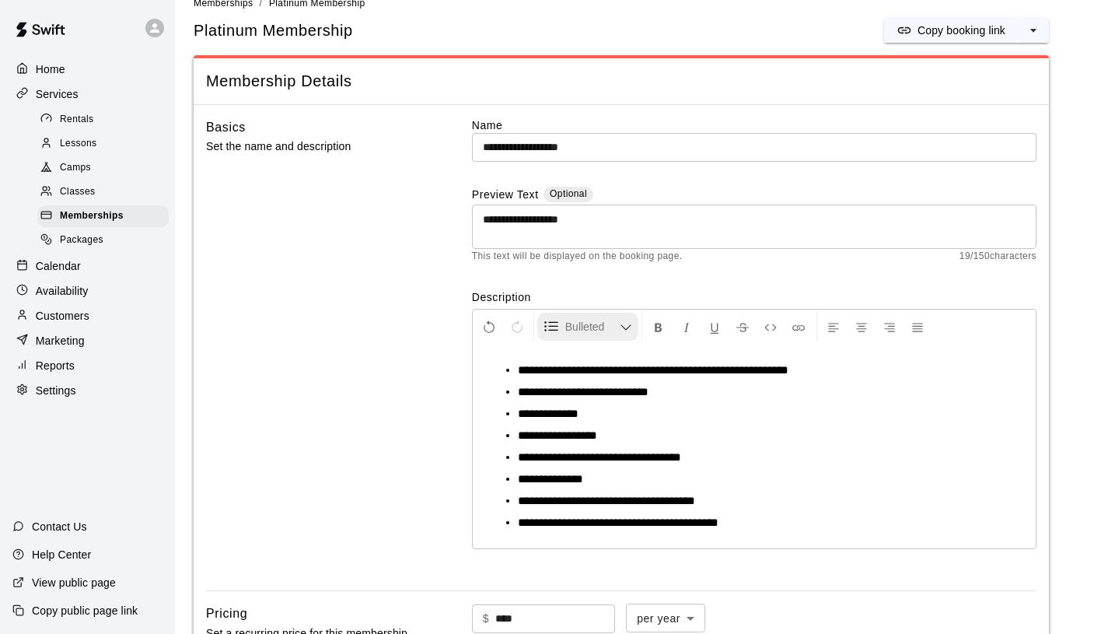
click at [617, 326] on span "Bulleted List" at bounding box center [592, 327] width 54 height 16
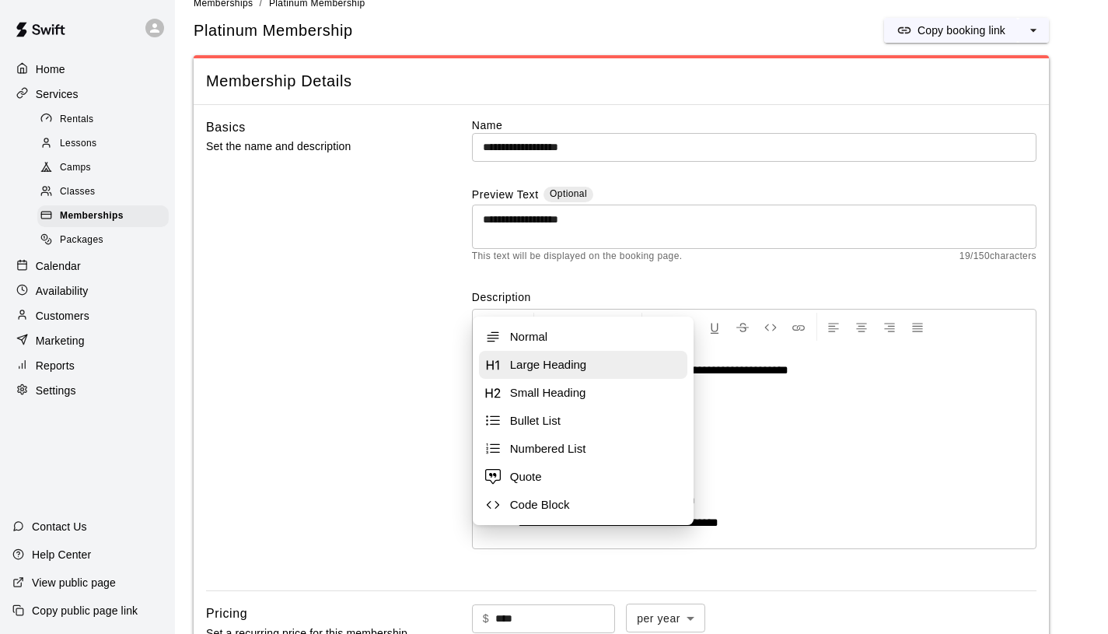
click at [609, 358] on span "Large Heading" at bounding box center [595, 365] width 171 height 16
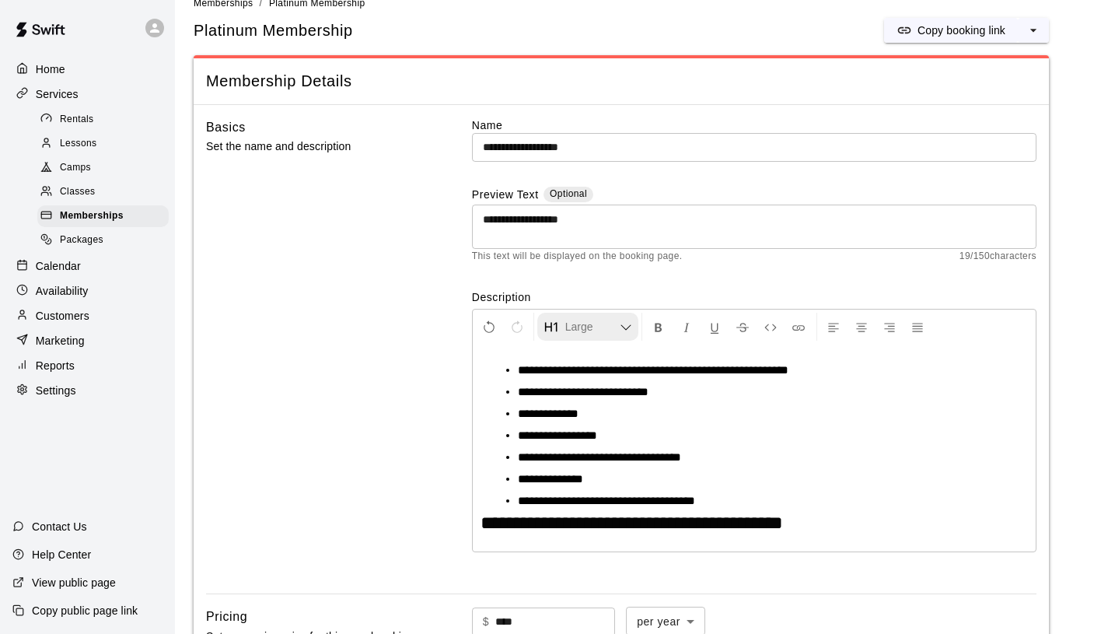
click at [608, 328] on span "Large Heading" at bounding box center [592, 327] width 54 height 16
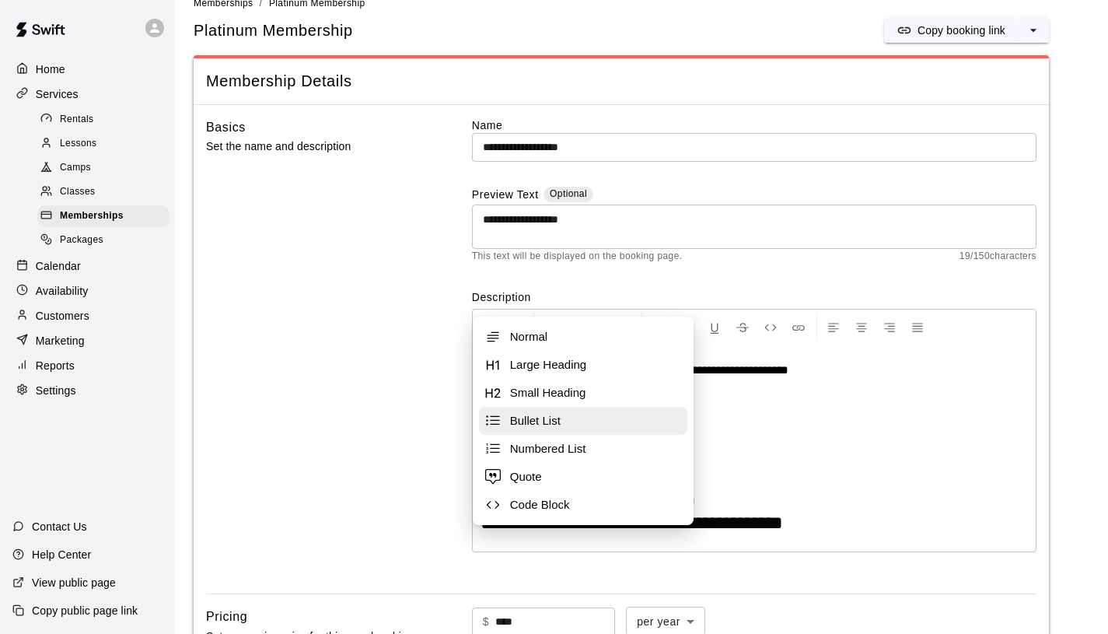
click at [576, 428] on span "Bullet List" at bounding box center [595, 421] width 171 height 16
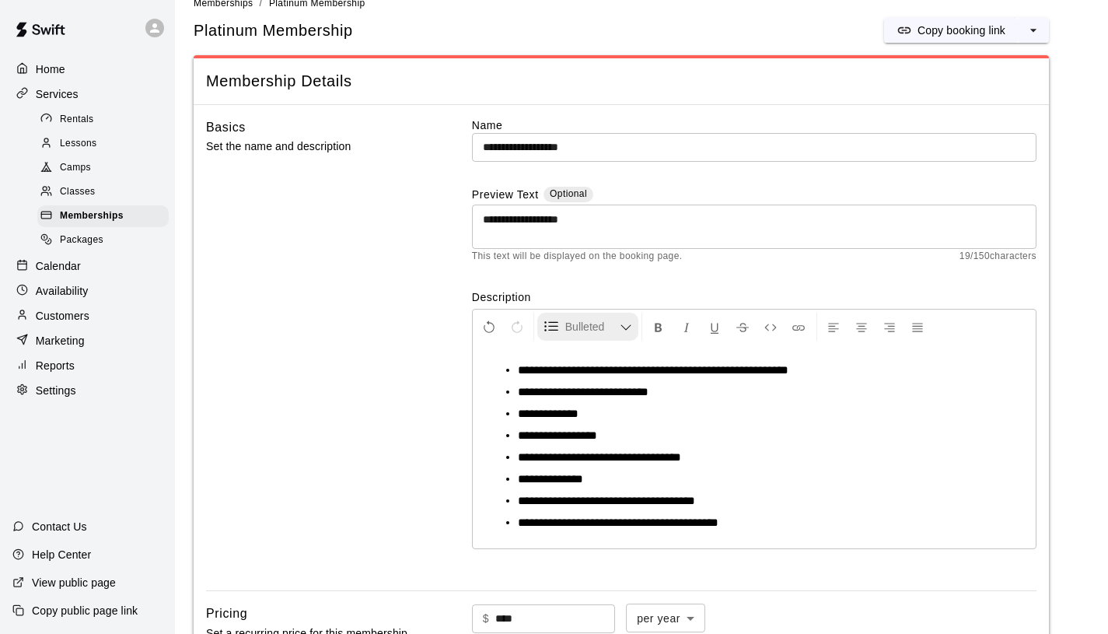
click at [583, 334] on span "Bulleted List" at bounding box center [592, 327] width 54 height 16
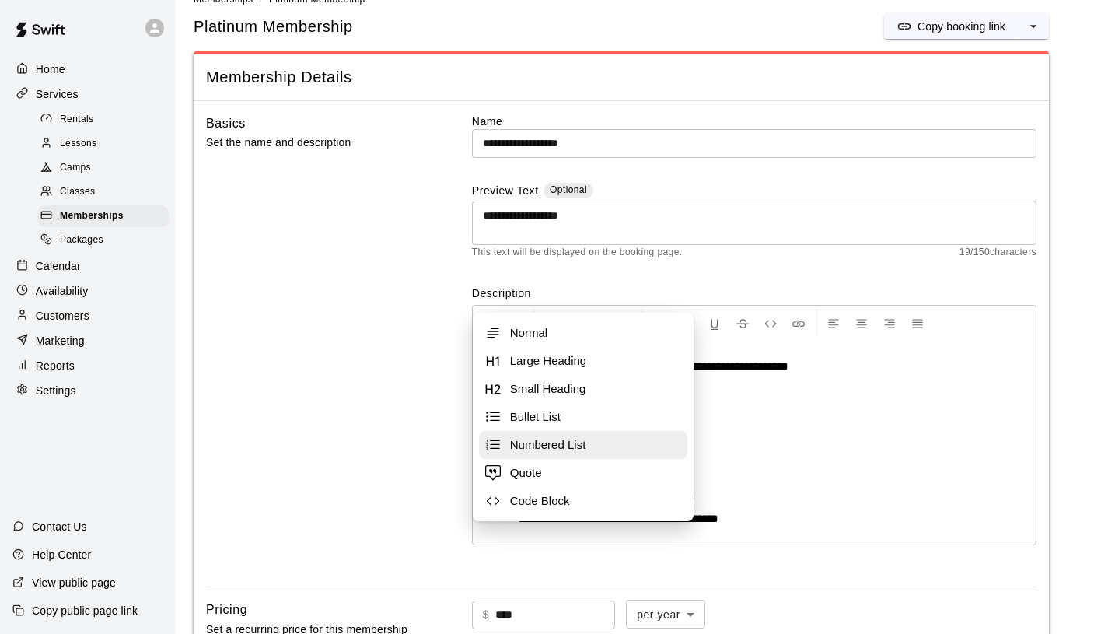
scroll to position [46, 0]
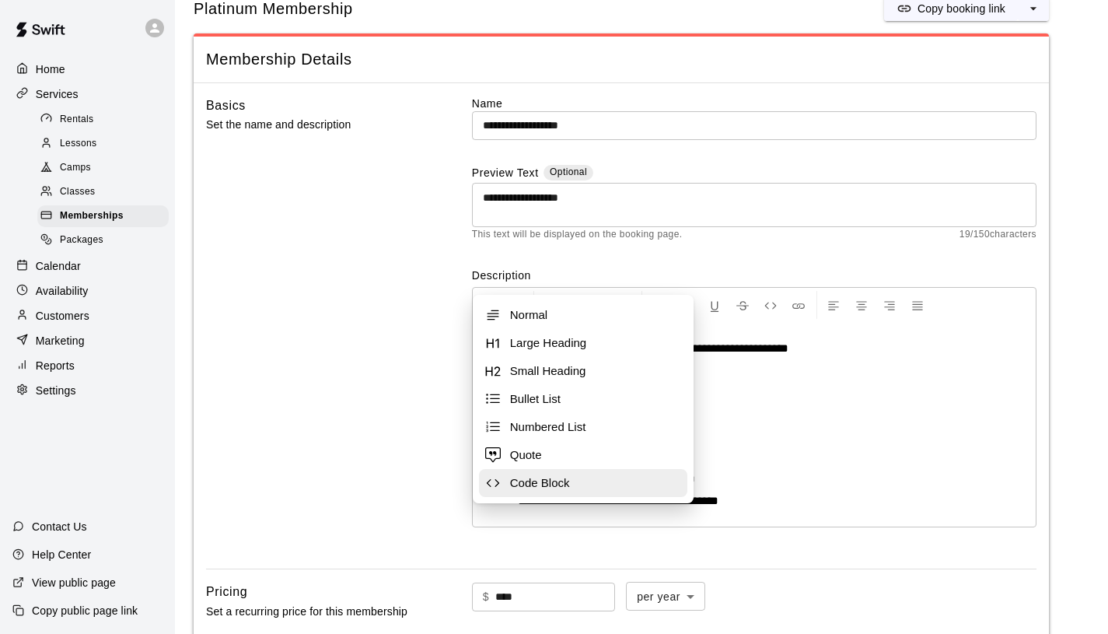
click at [563, 484] on span "Code Block" at bounding box center [595, 483] width 171 height 16
select select "**********"
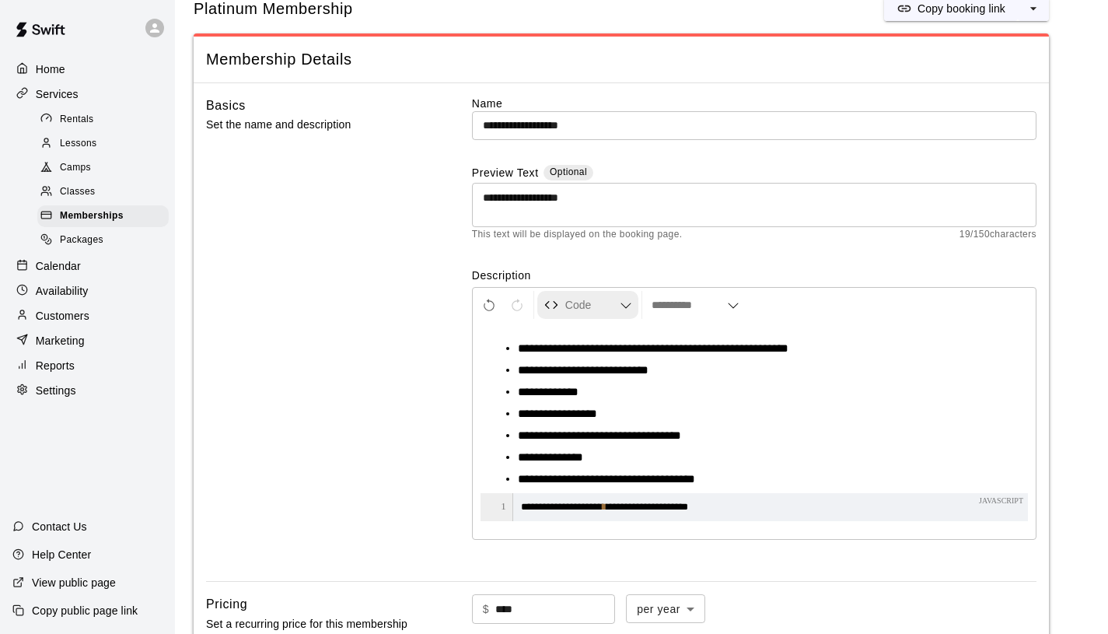
click at [584, 303] on span "Code Block" at bounding box center [592, 305] width 54 height 16
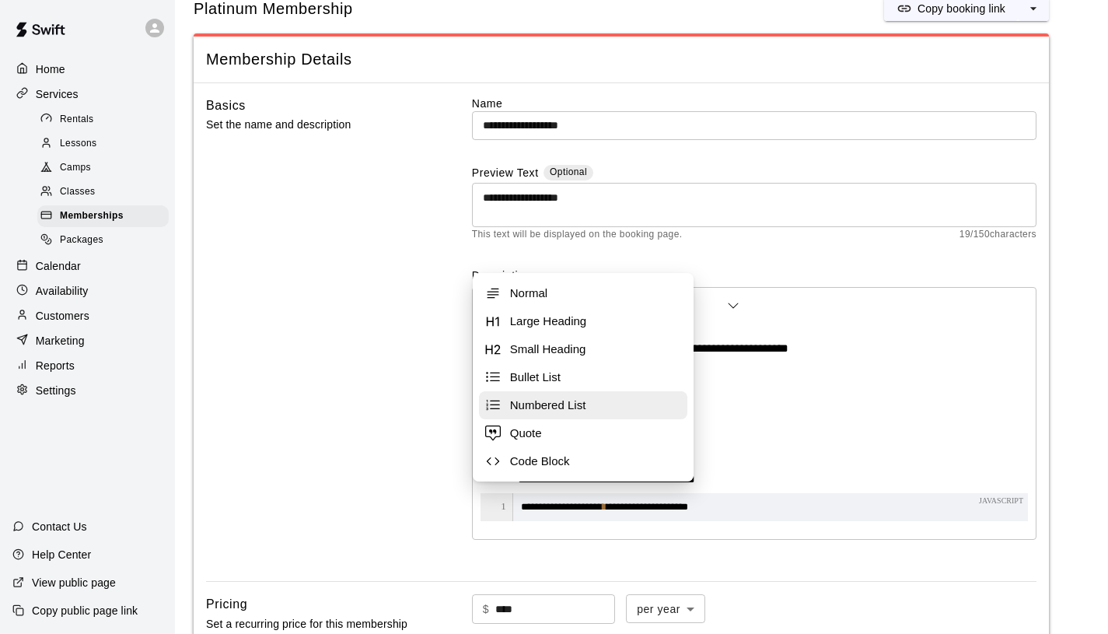
click at [565, 403] on span "Numbered List" at bounding box center [595, 405] width 171 height 16
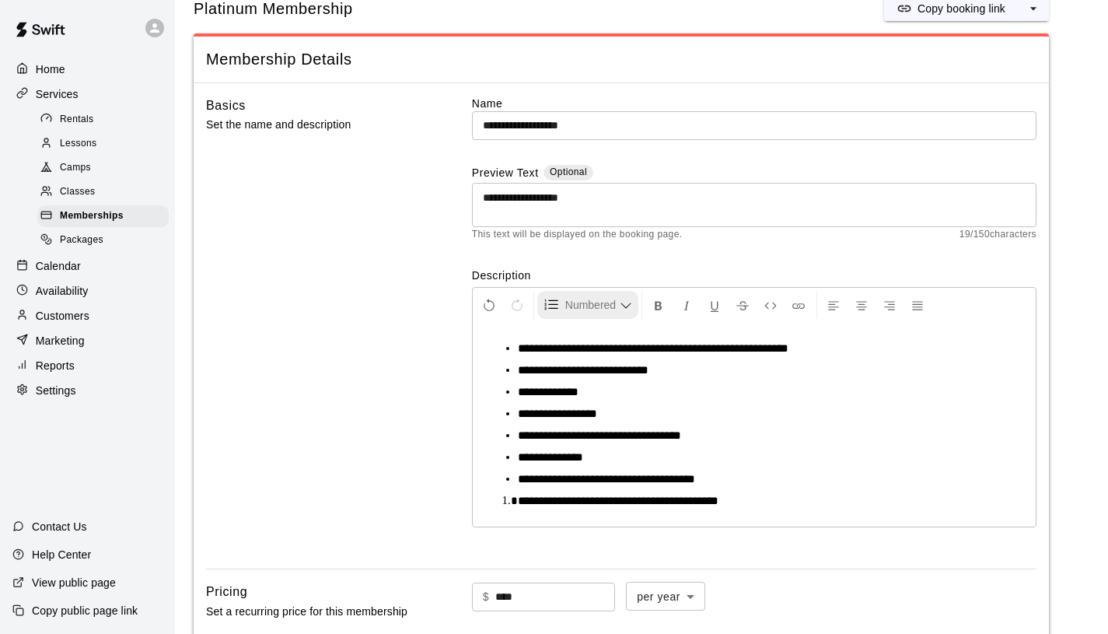
click at [576, 304] on span "Numbered List" at bounding box center [592, 305] width 54 height 16
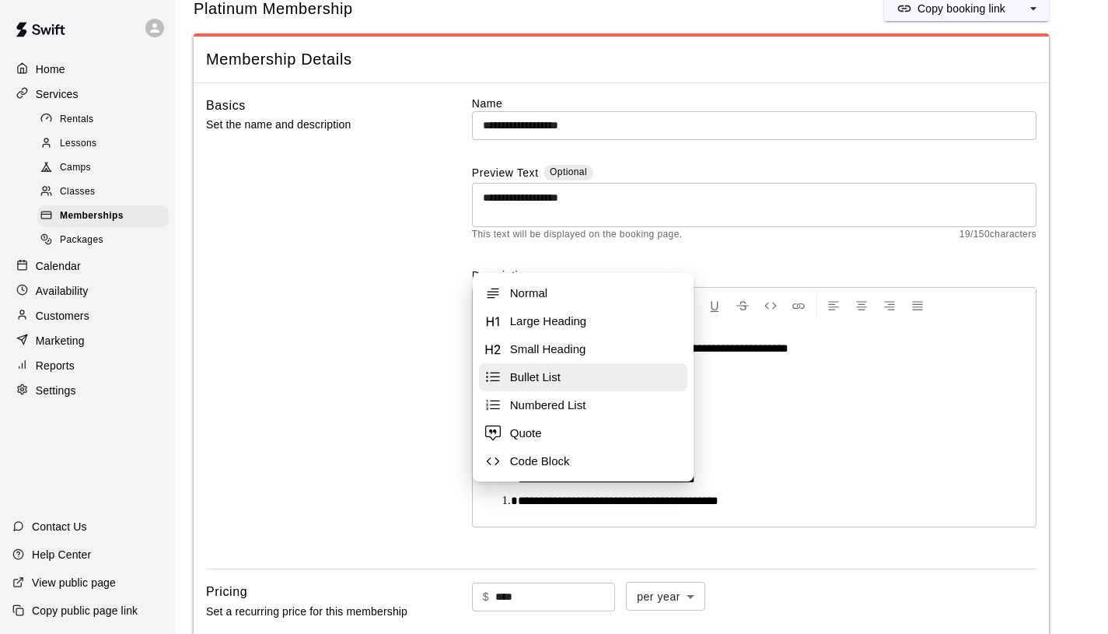
click at [553, 384] on span "Bullet List" at bounding box center [595, 377] width 171 height 16
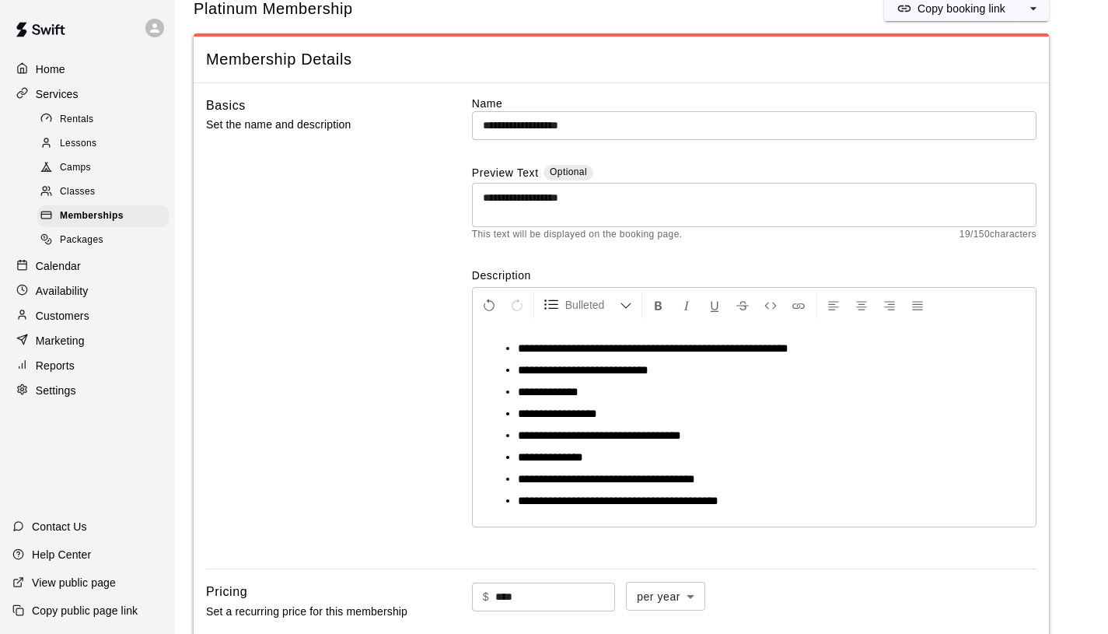
click at [762, 425] on ul "**********" at bounding box center [760, 414] width 535 height 146
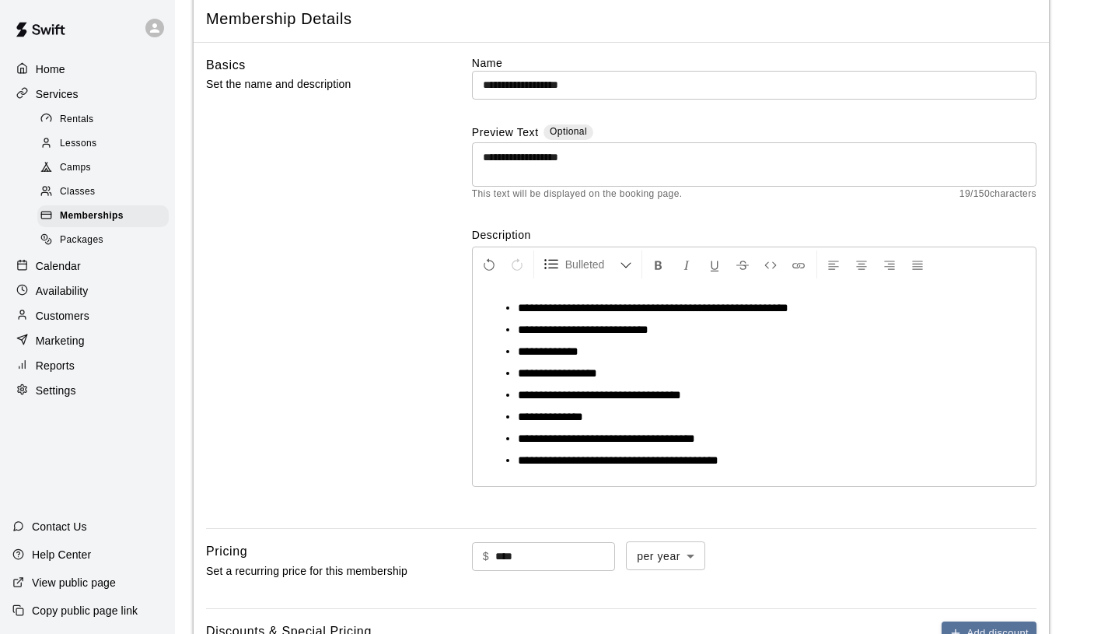
scroll to position [0, 0]
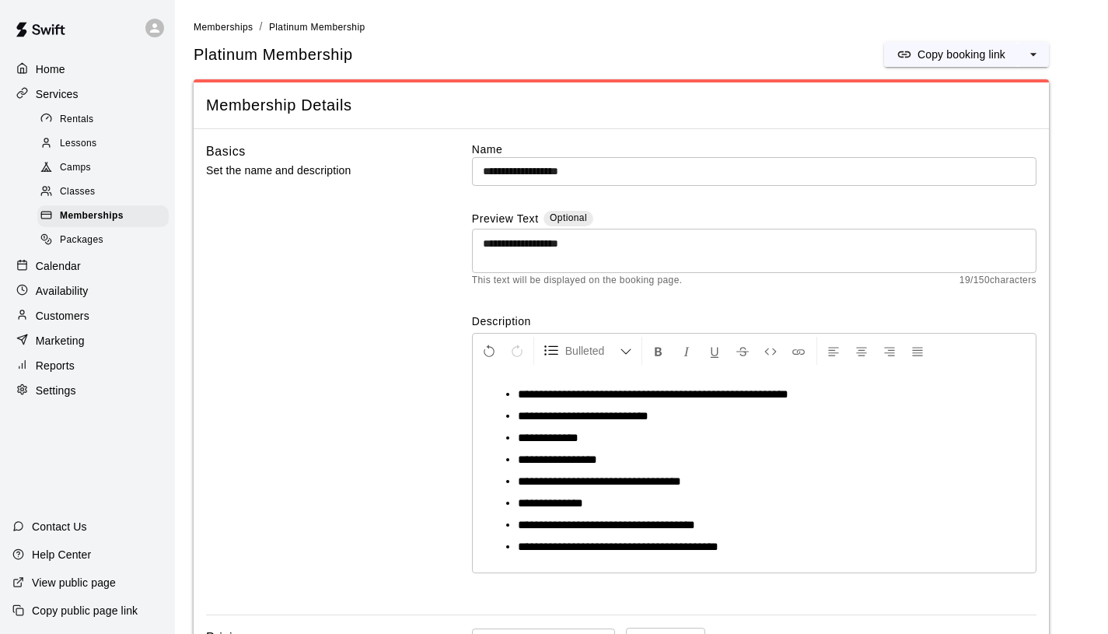
click at [502, 394] on ul "**********" at bounding box center [760, 460] width 535 height 146
click at [595, 369] on div "**********" at bounding box center [754, 471] width 563 height 204
click at [556, 355] on span "Formatting Options" at bounding box center [552, 351] width 16 height 16
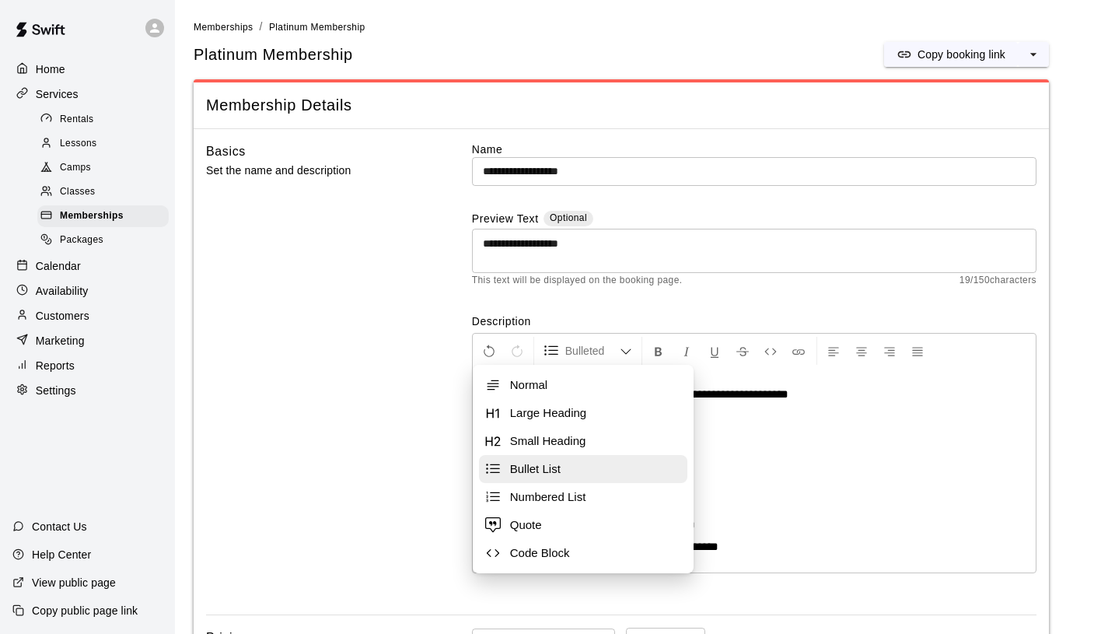
click at [539, 469] on span "Bullet List" at bounding box center [588, 469] width 156 height 16
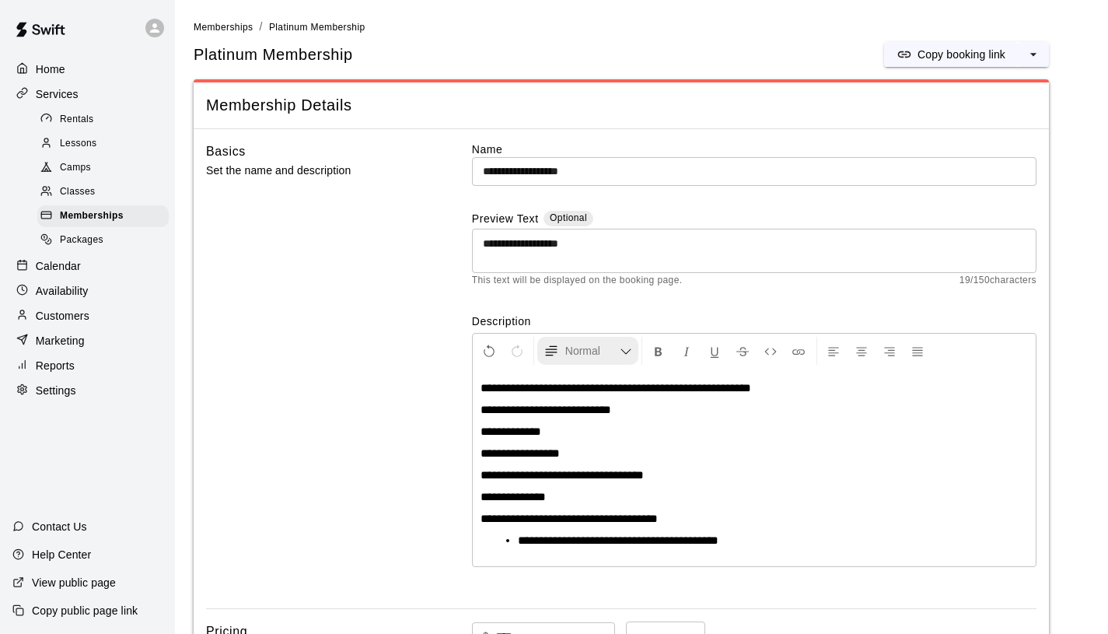
click at [587, 348] on span "Normal" at bounding box center [592, 351] width 54 height 16
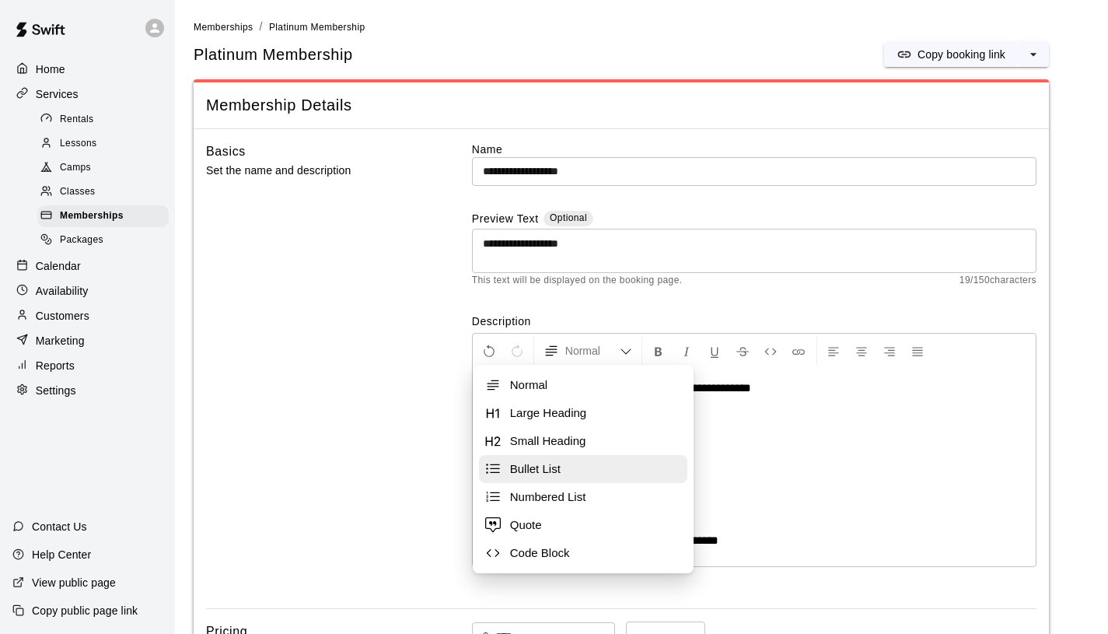
click at [551, 465] on span "Bullet List" at bounding box center [595, 469] width 171 height 16
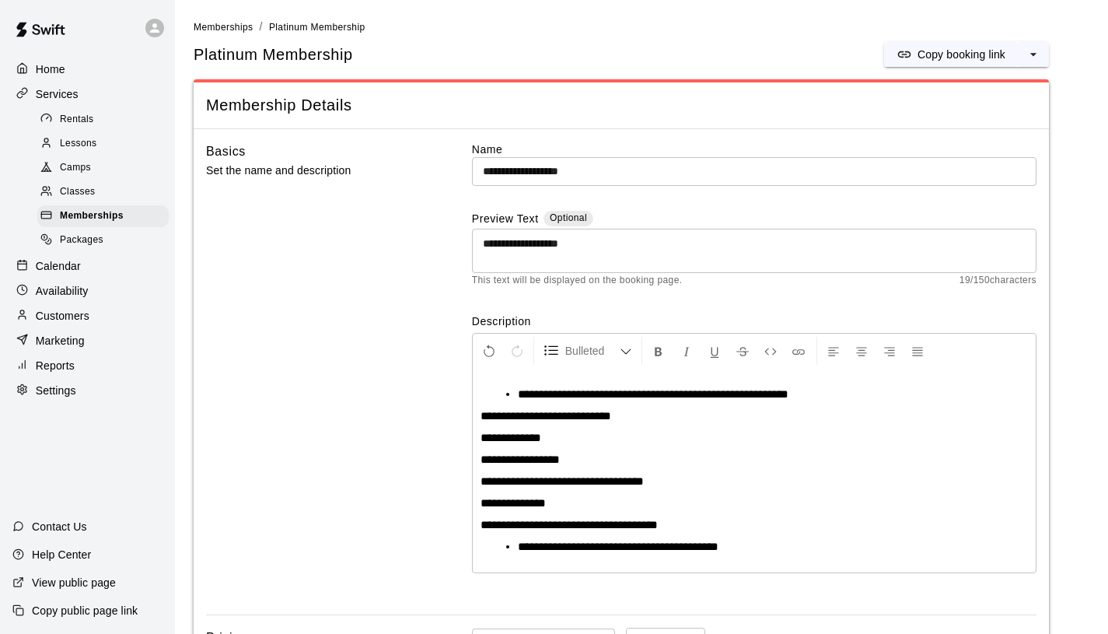
click at [481, 416] on span "**********" at bounding box center [546, 416] width 131 height 12
click at [565, 352] on span "Normal" at bounding box center [592, 351] width 54 height 16
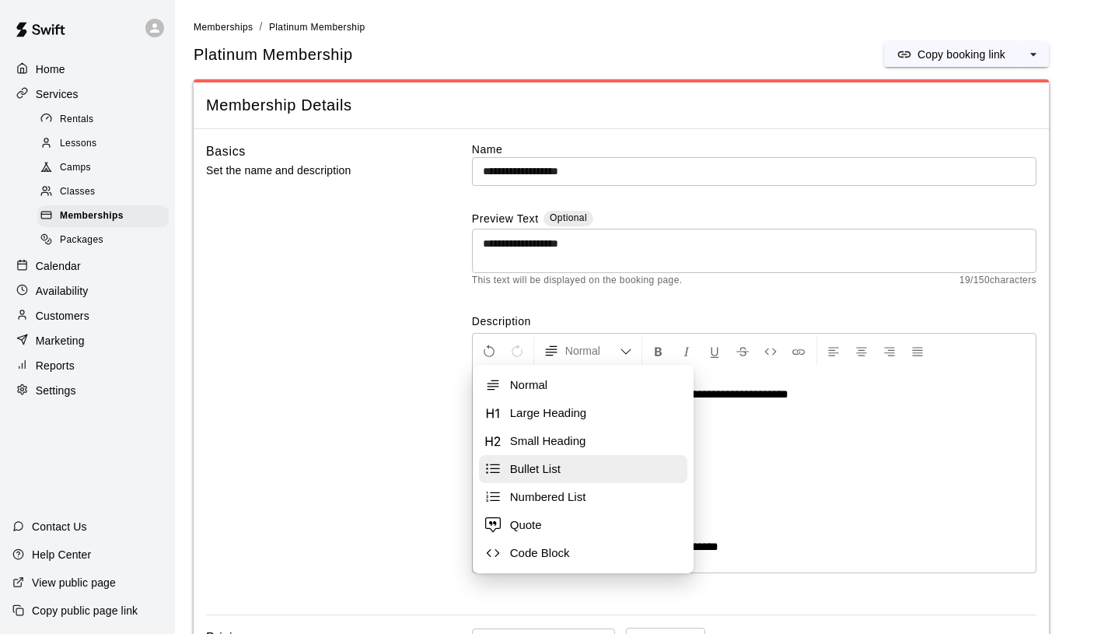
click at [550, 474] on span "Bullet List" at bounding box center [595, 469] width 171 height 16
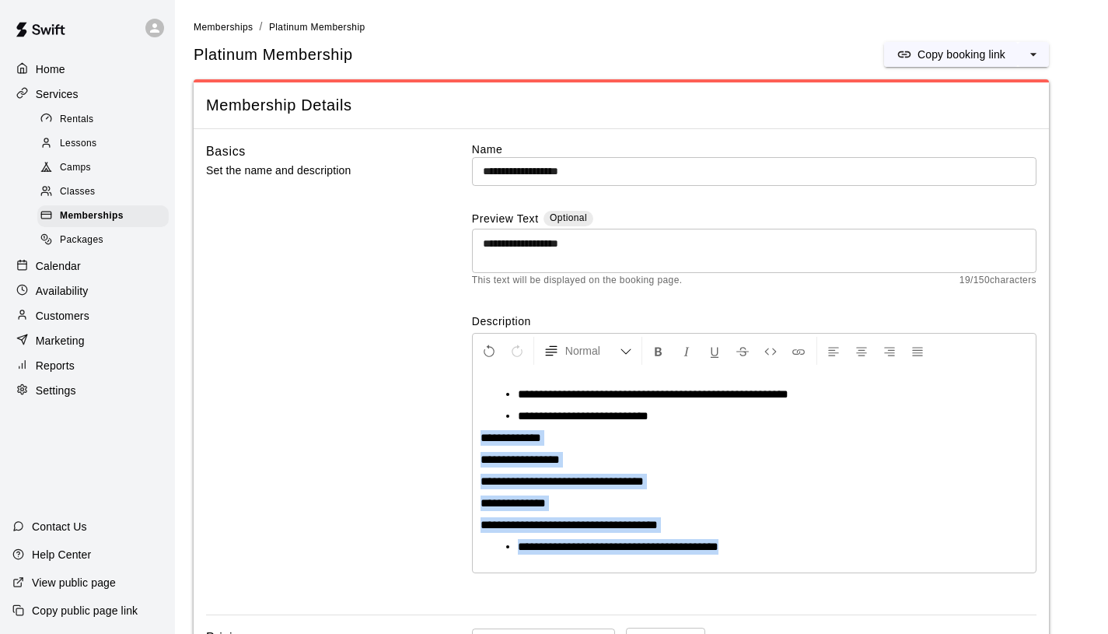
drag, startPoint x: 479, startPoint y: 438, endPoint x: 668, endPoint y: 596, distance: 246.2
click at [668, 596] on div "**********" at bounding box center [754, 372] width 565 height 461
click at [613, 347] on span "Normal" at bounding box center [592, 351] width 54 height 16
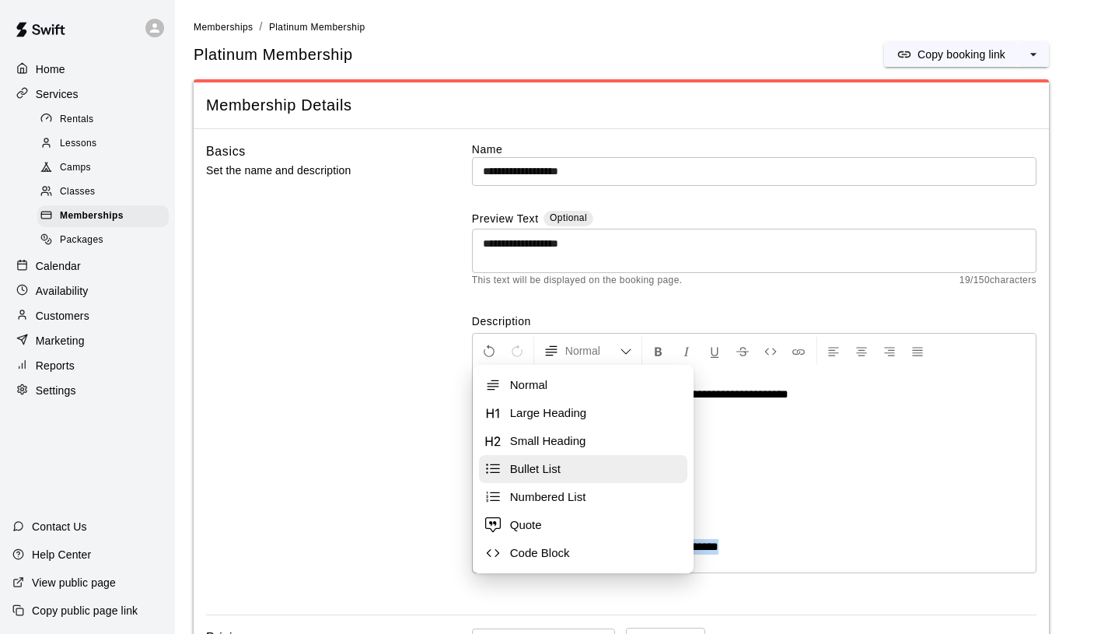
click at [582, 460] on button "Bullet List" at bounding box center [583, 469] width 208 height 28
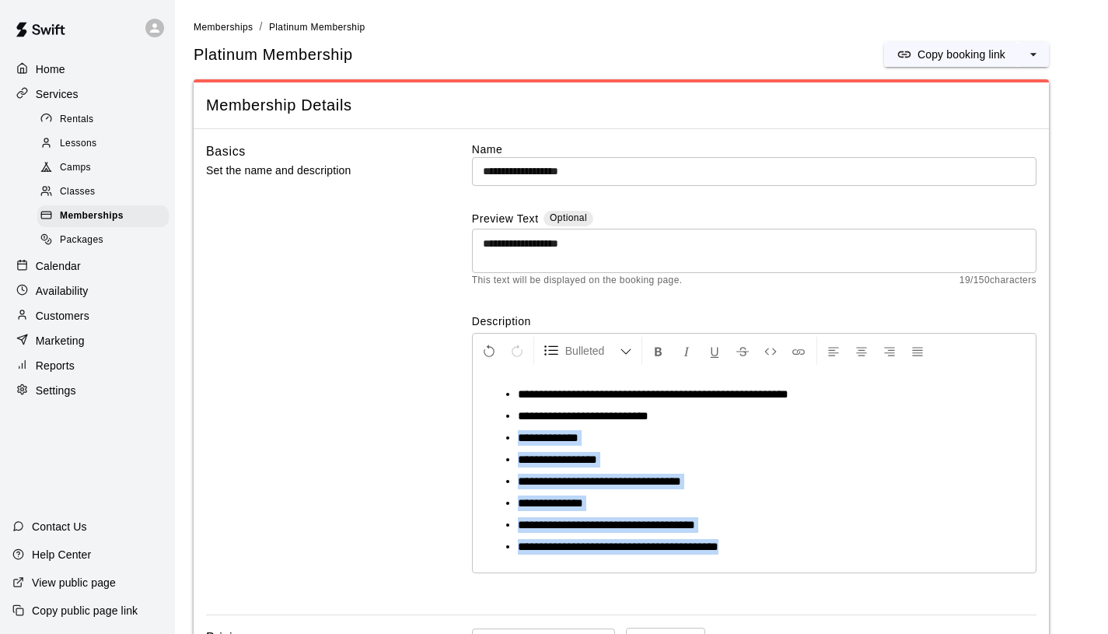
click at [796, 501] on li "**********" at bounding box center [760, 503] width 485 height 16
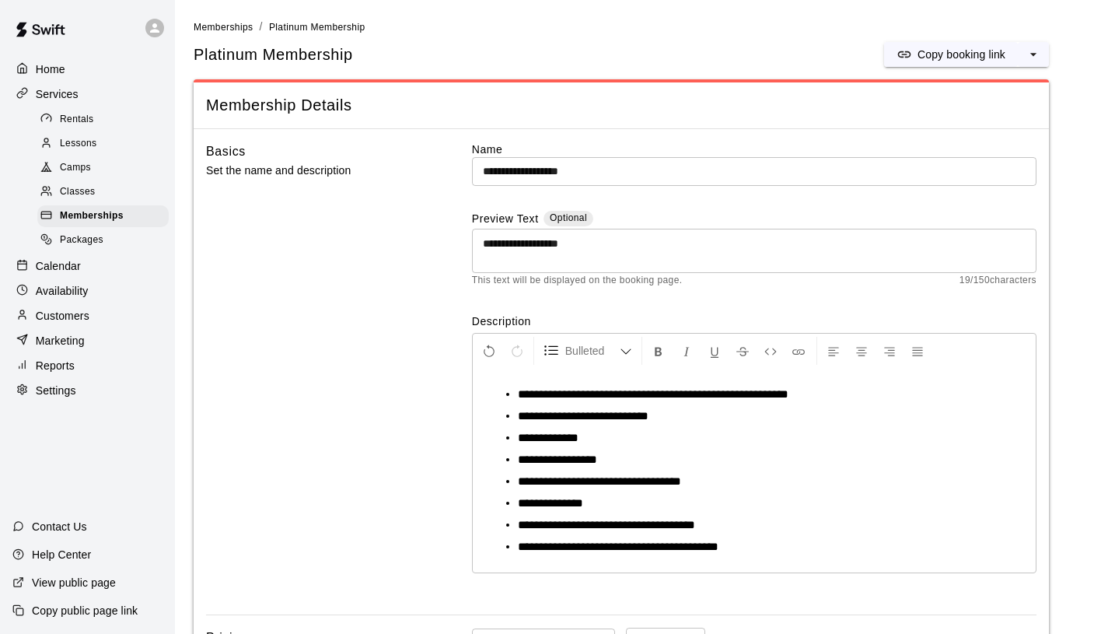
click at [491, 387] on div "**********" at bounding box center [754, 471] width 563 height 204
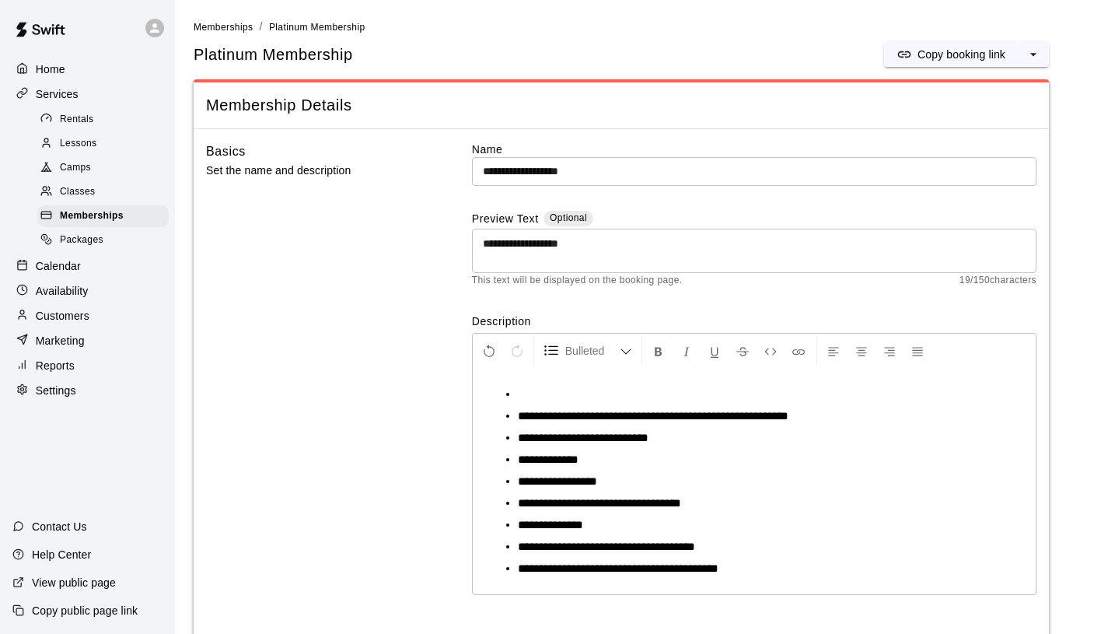
click at [523, 400] on li at bounding box center [760, 395] width 485 height 16
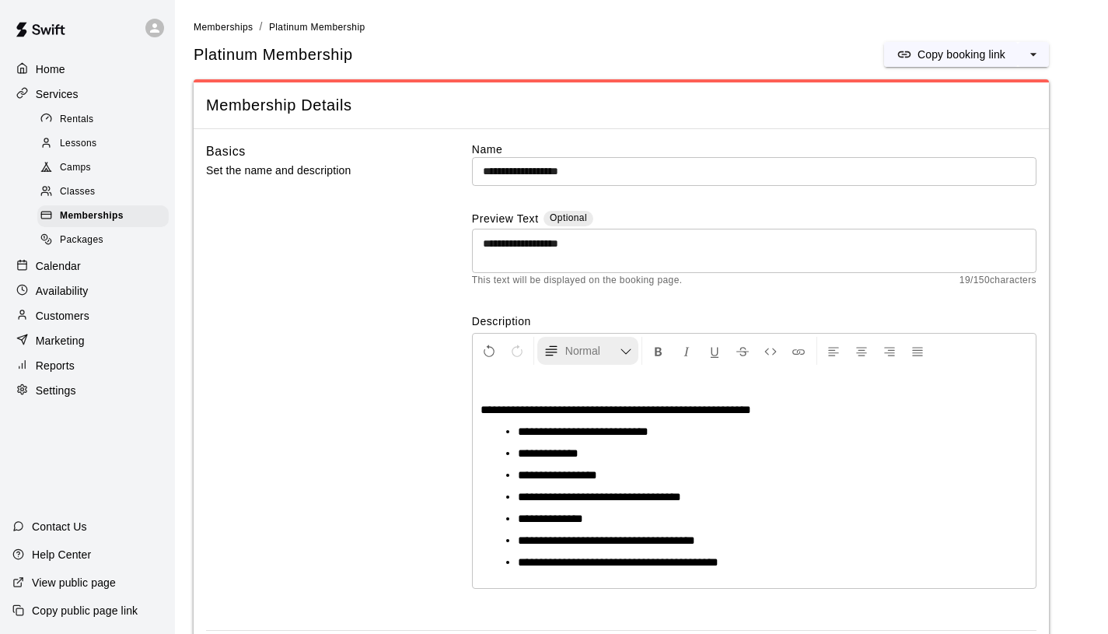
click at [601, 346] on span "Normal" at bounding box center [592, 351] width 54 height 16
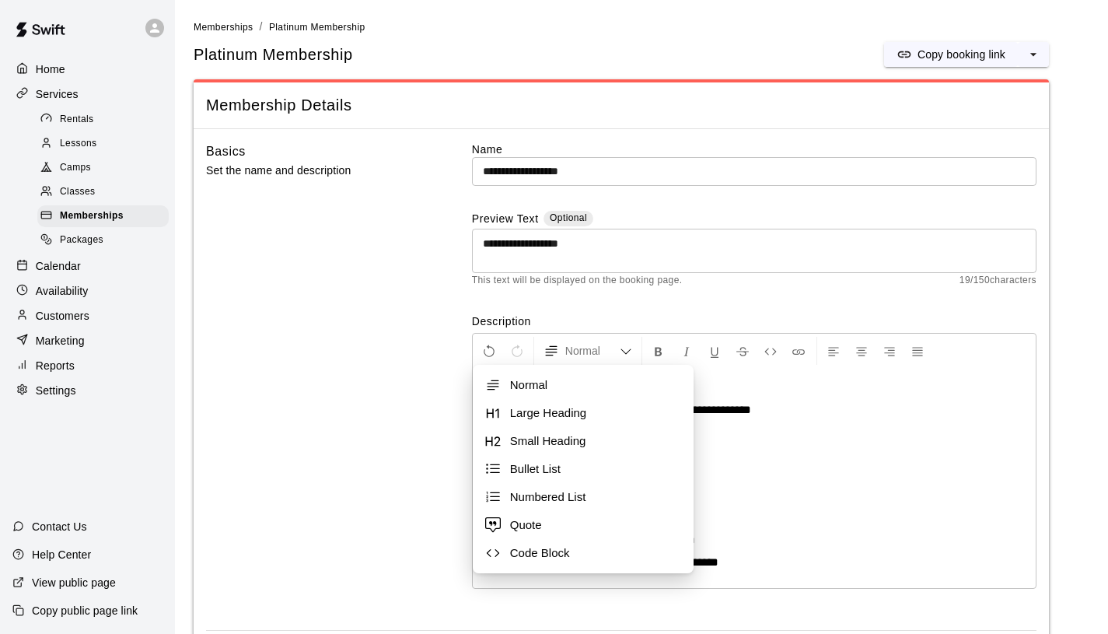
click at [562, 473] on span "Bullet List" at bounding box center [595, 469] width 171 height 16
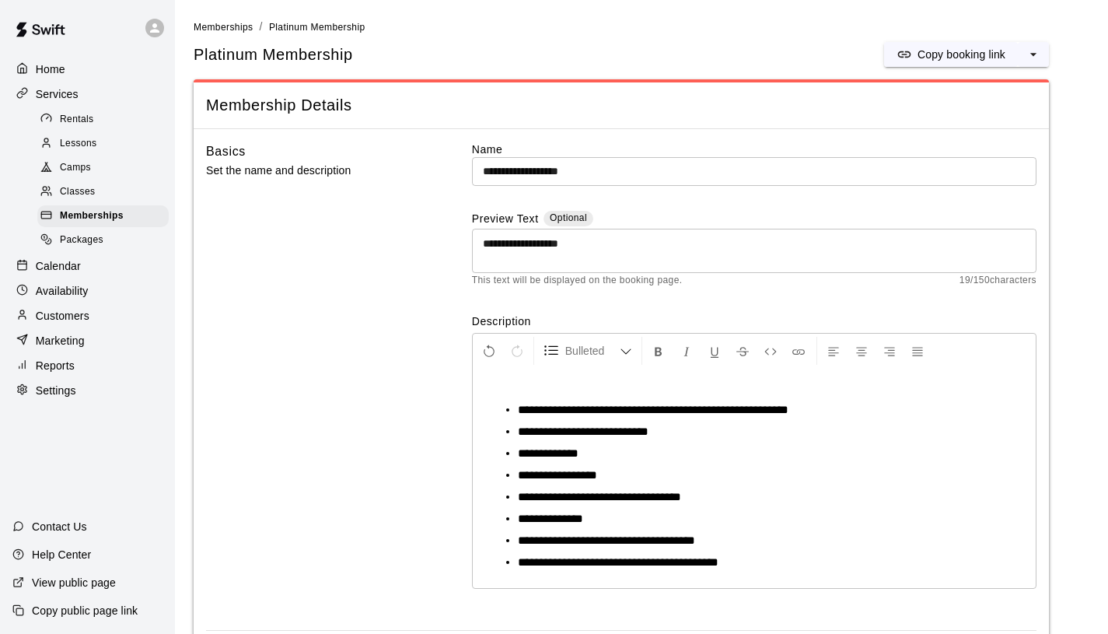
click at [524, 388] on p at bounding box center [755, 388] width 548 height 16
drag, startPoint x: 537, startPoint y: 394, endPoint x: 465, endPoint y: 380, distance: 73.5
click at [465, 380] on div "**********" at bounding box center [621, 380] width 831 height 477
click at [663, 352] on icon "Format Bold" at bounding box center [659, 352] width 14 height 14
click at [698, 396] on p "*********" at bounding box center [755, 388] width 548 height 16
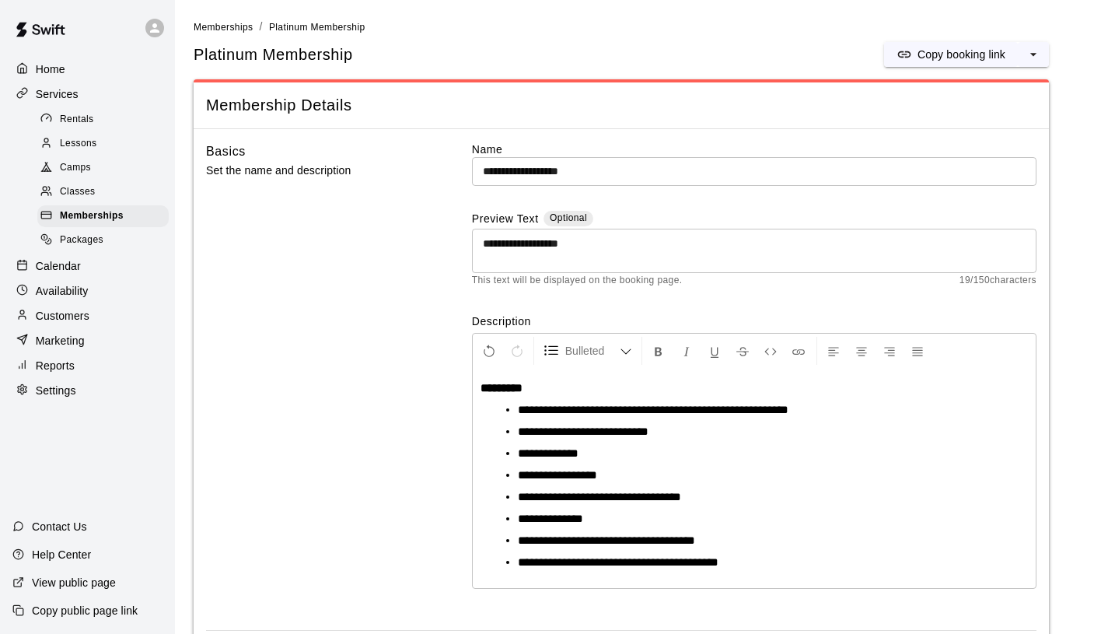
click at [785, 535] on li "**********" at bounding box center [760, 541] width 485 height 16
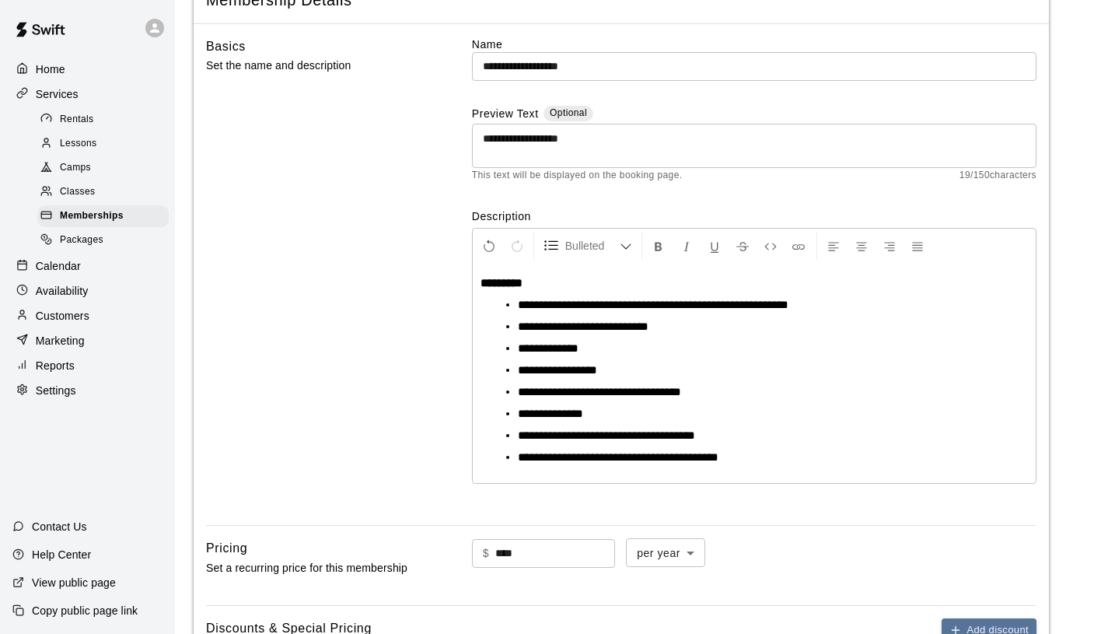
scroll to position [103, 0]
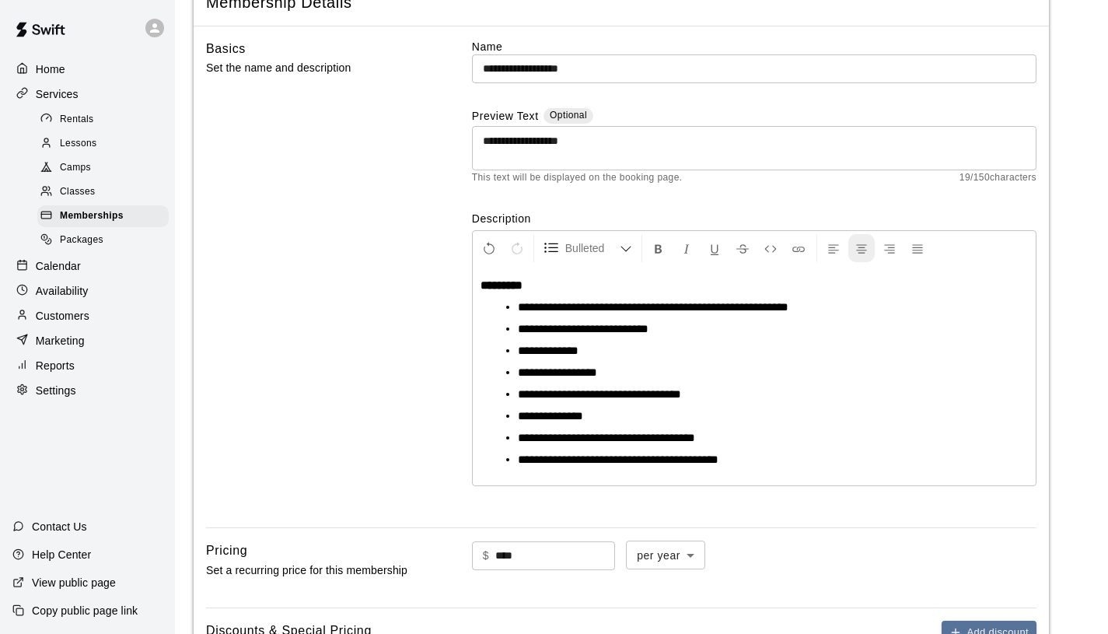
click at [856, 251] on icon "Center Align" at bounding box center [862, 249] width 14 height 14
click at [827, 248] on icon "Left Align" at bounding box center [834, 249] width 14 height 14
click at [478, 288] on div "**********" at bounding box center [754, 375] width 563 height 219
click at [858, 254] on icon "Center Align" at bounding box center [862, 249] width 14 height 14
click at [887, 379] on li "**********" at bounding box center [760, 373] width 485 height 16
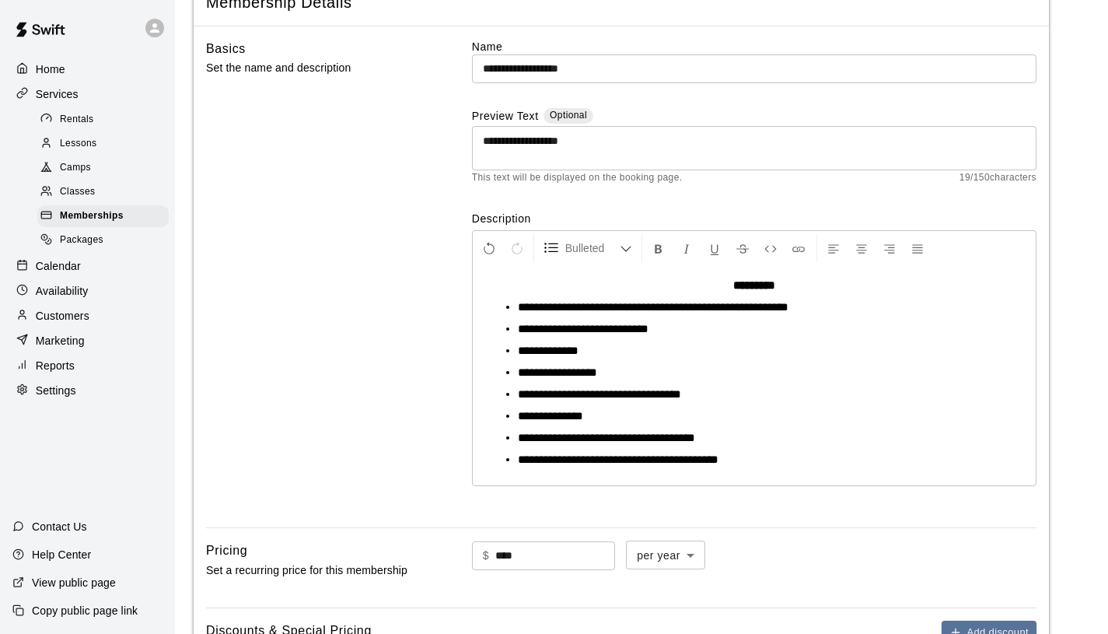
click at [733, 284] on strong "*********" at bounding box center [754, 285] width 42 height 12
click at [915, 253] on icon "Justify Align" at bounding box center [918, 249] width 14 height 14
click at [862, 413] on li "**********" at bounding box center [760, 416] width 485 height 16
click at [548, 285] on p "*********" at bounding box center [755, 286] width 548 height 16
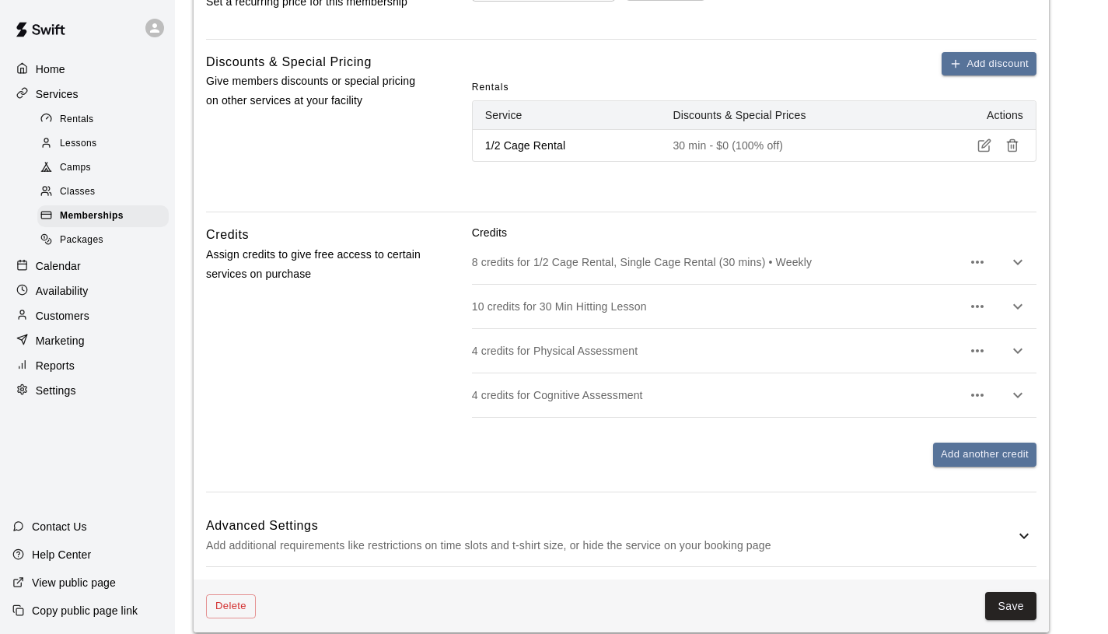
scroll to position [727, 0]
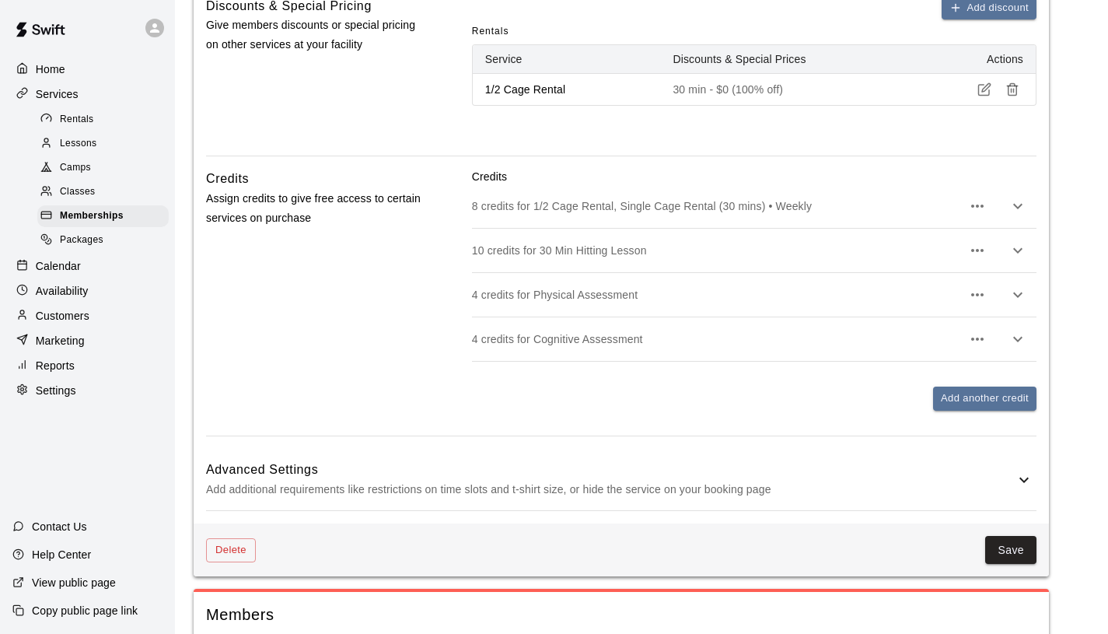
click at [980, 207] on icon "button" at bounding box center [977, 206] width 19 height 19
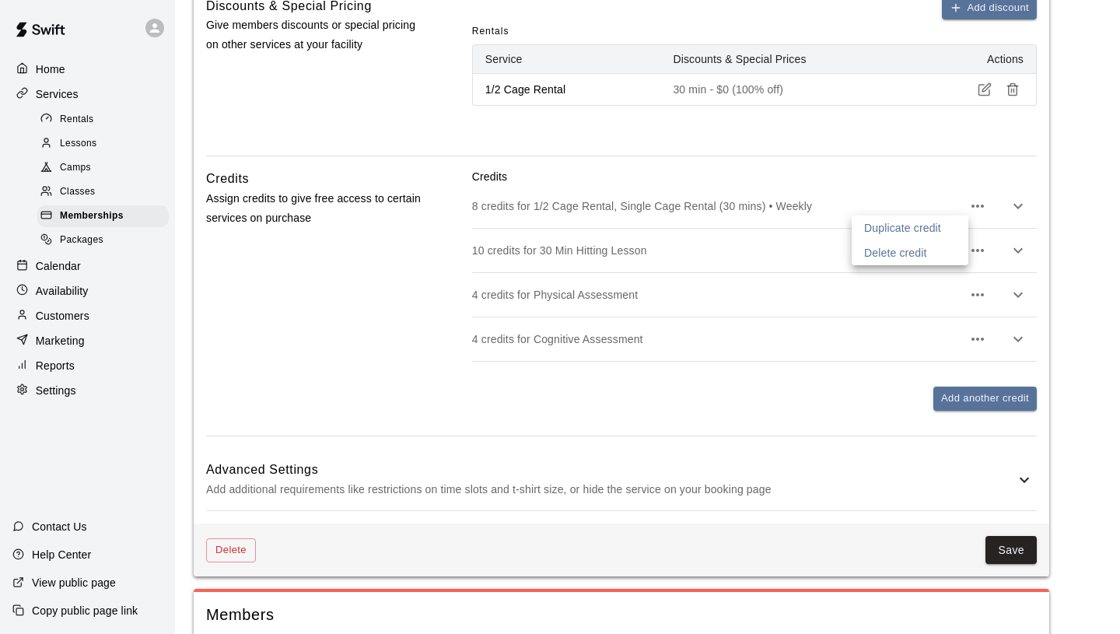
click at [1021, 212] on div at bounding box center [560, 317] width 1120 height 634
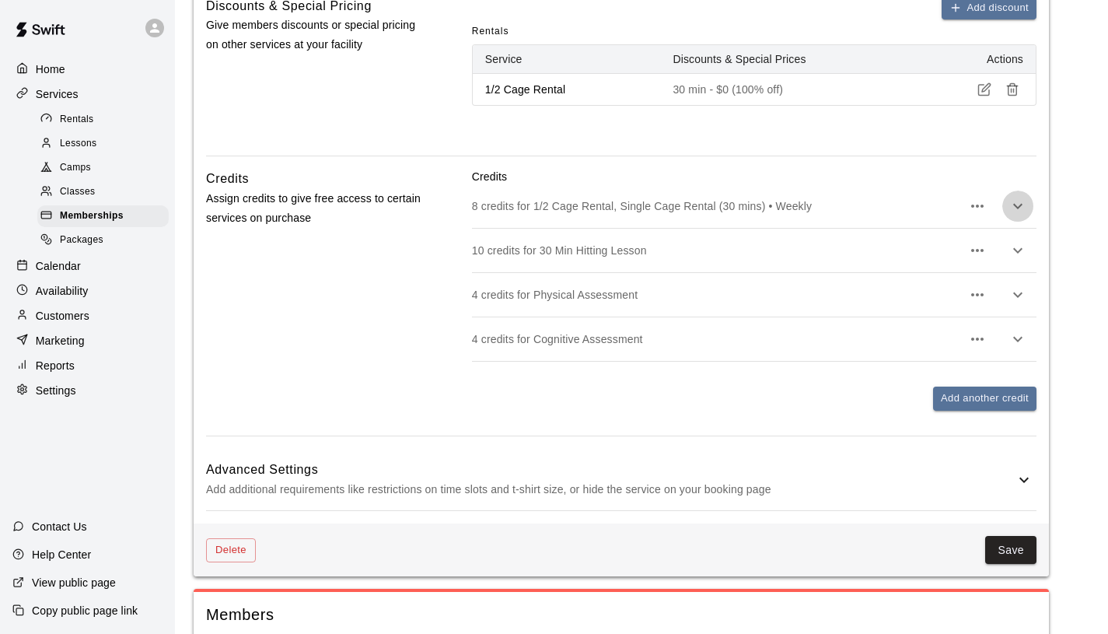
click at [1019, 208] on icon "button" at bounding box center [1017, 206] width 9 height 5
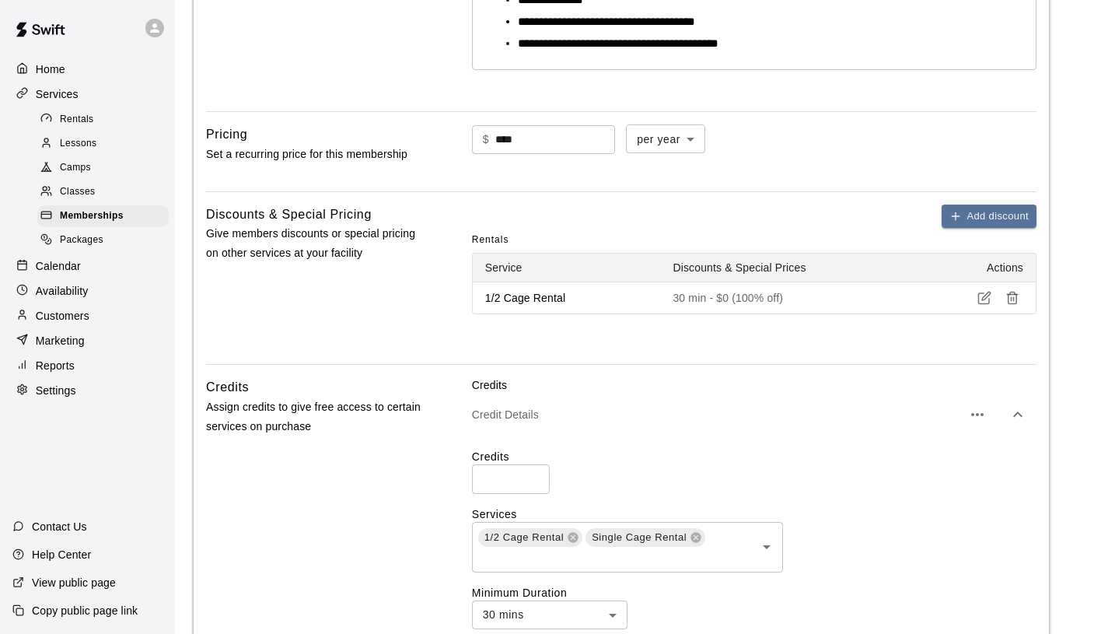
scroll to position [436, 0]
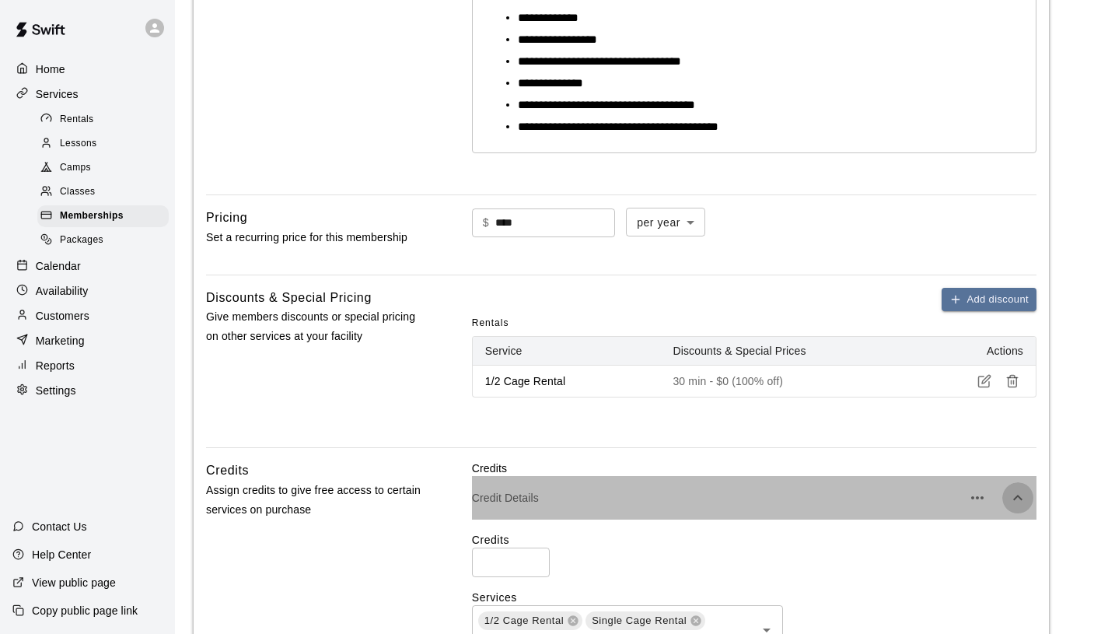
click at [1023, 498] on icon "button" at bounding box center [1018, 497] width 19 height 19
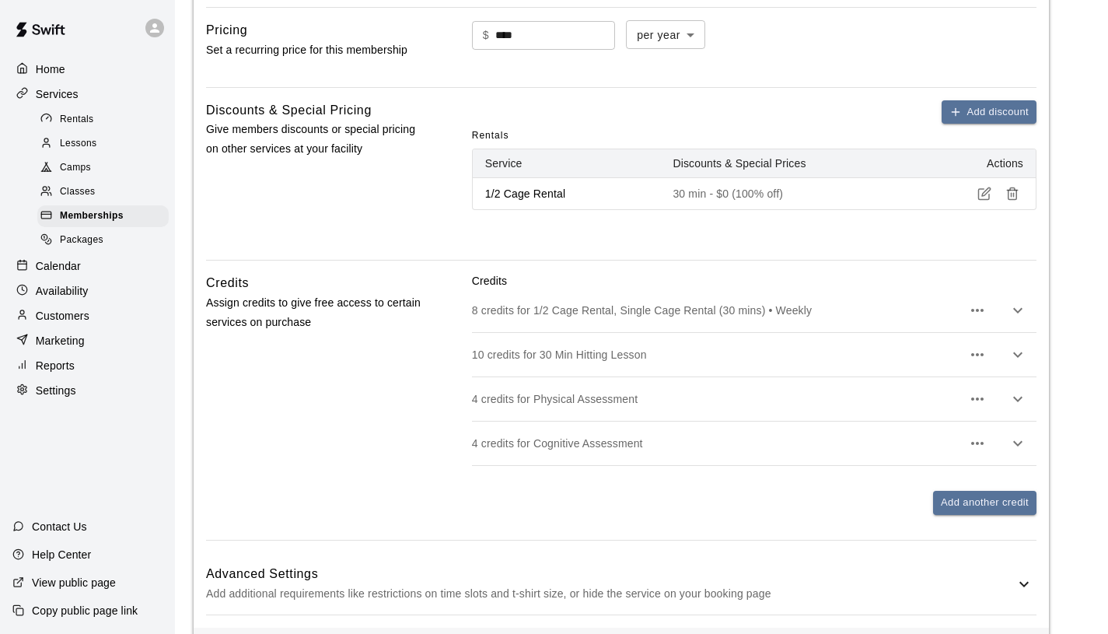
scroll to position [782, 0]
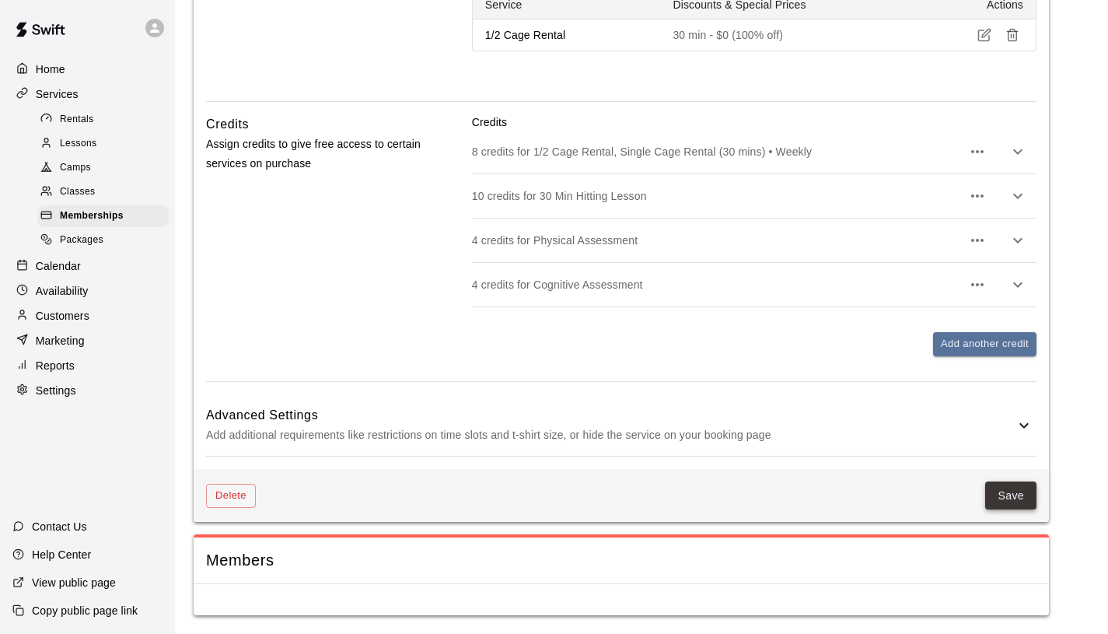
click at [1010, 493] on button "Save" at bounding box center [1010, 495] width 51 height 29
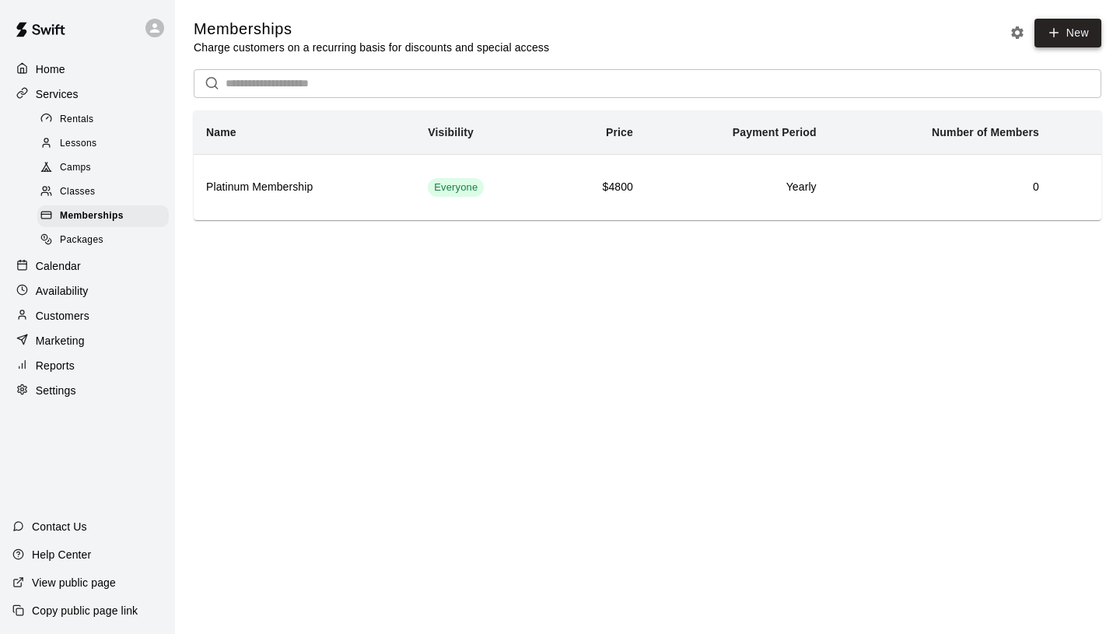
click at [1051, 33] on icon at bounding box center [1054, 33] width 14 height 14
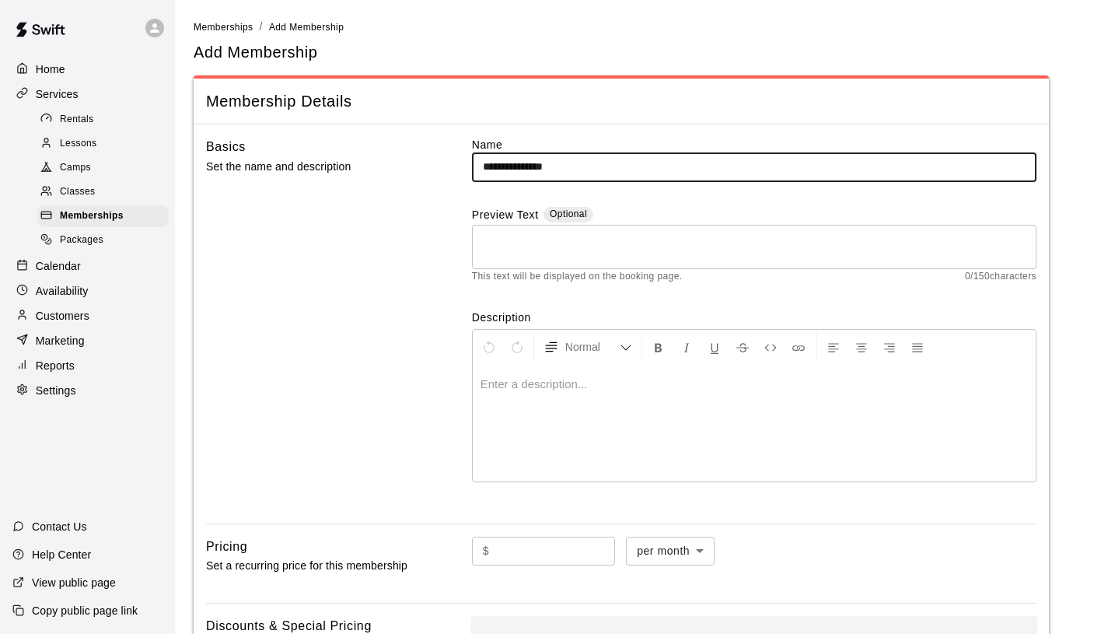
type input "**********"
click at [642, 244] on textarea at bounding box center [754, 246] width 543 height 31
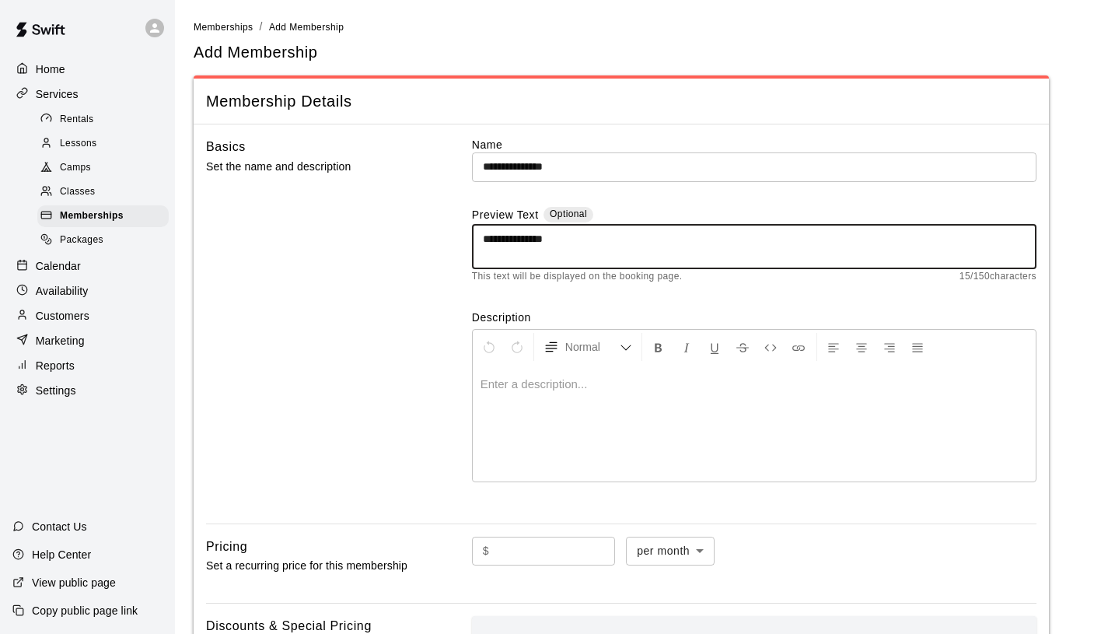
type textarea "**********"
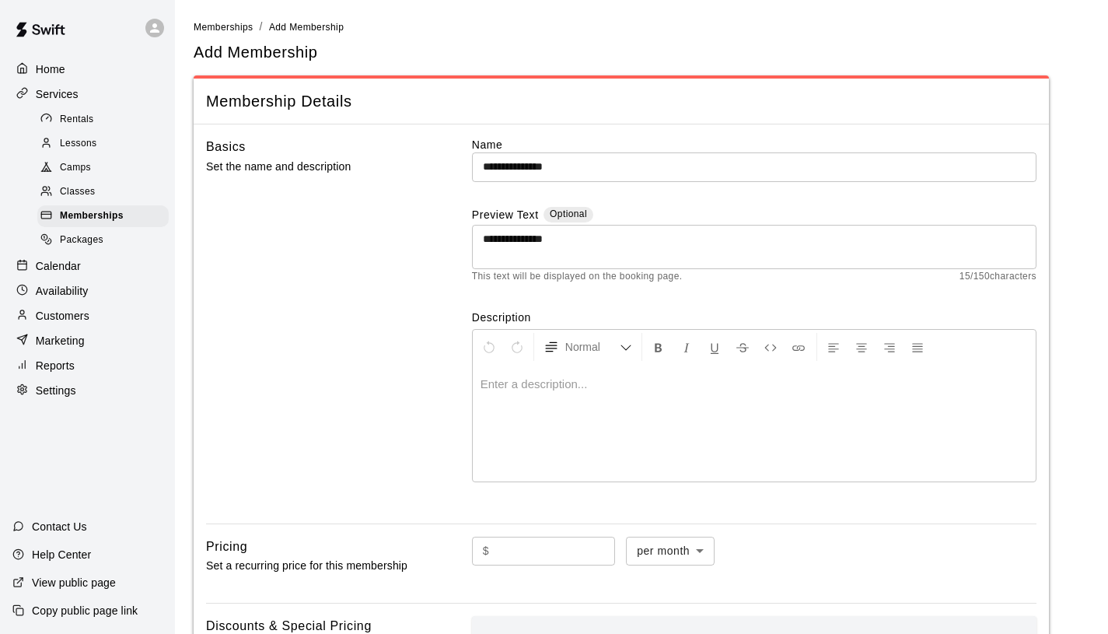
click at [596, 390] on p at bounding box center [755, 384] width 548 height 16
click at [659, 355] on button "Format Bold" at bounding box center [658, 347] width 26 height 28
click at [625, 350] on icon "Formatting Options" at bounding box center [626, 347] width 12 height 12
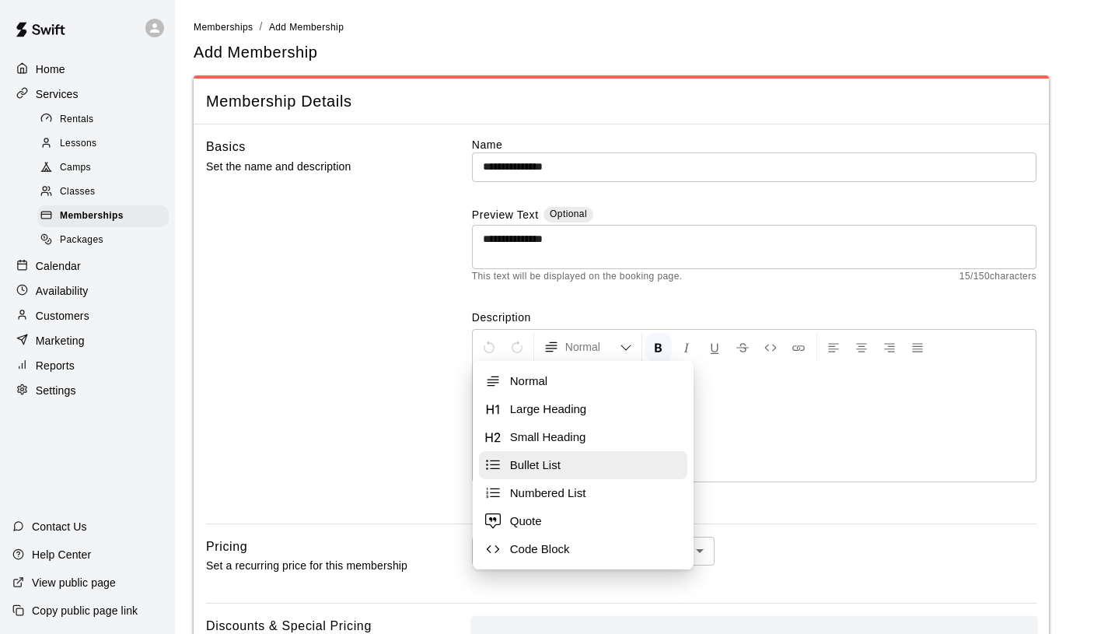
click at [545, 469] on span "Bullet List" at bounding box center [595, 465] width 171 height 16
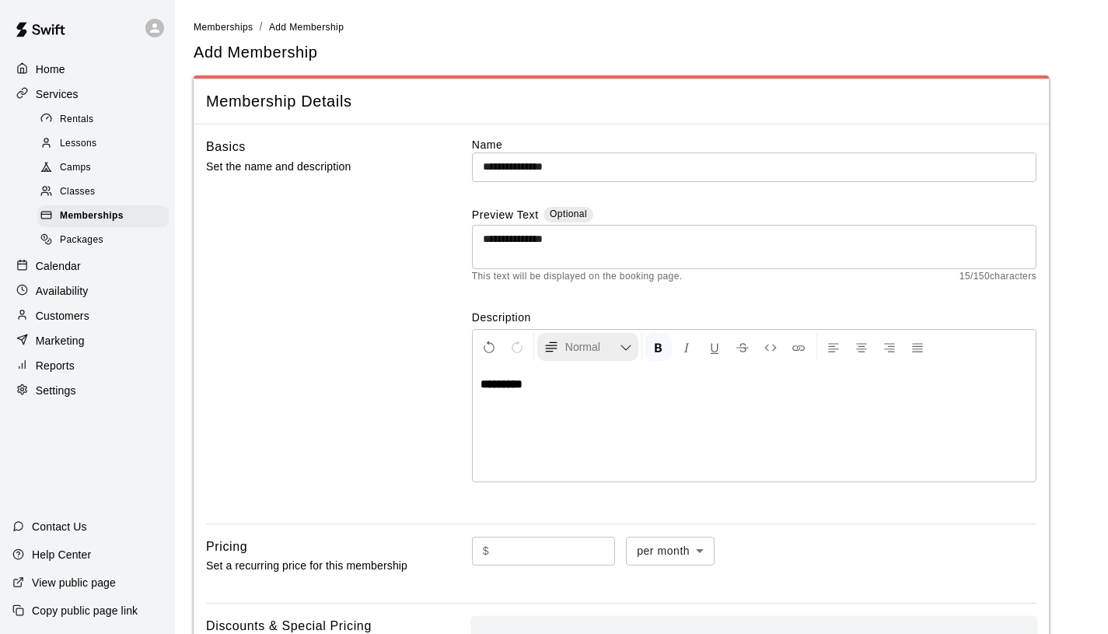
click at [596, 352] on span "Normal" at bounding box center [592, 347] width 54 height 16
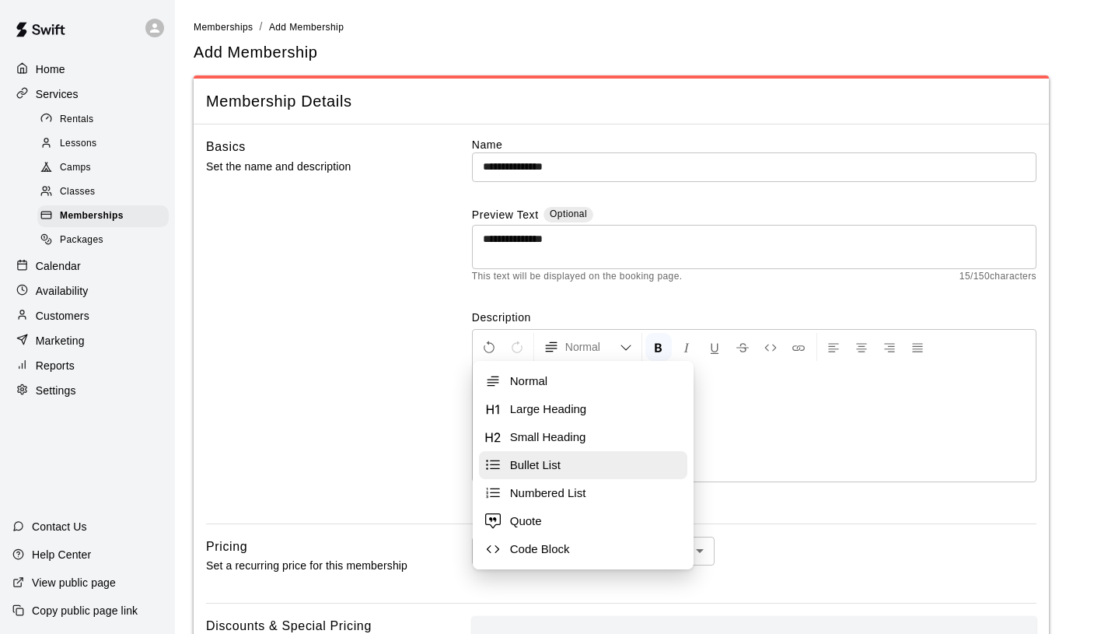
click at [573, 459] on span "Bullet List" at bounding box center [595, 465] width 171 height 16
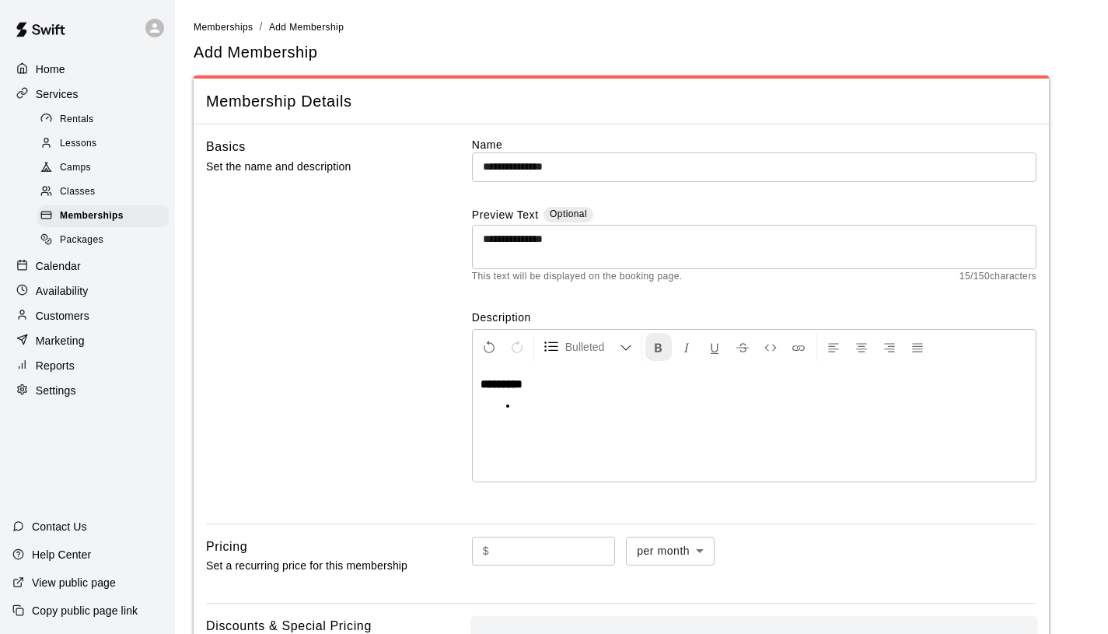
click at [659, 352] on icon "Format Bold" at bounding box center [659, 348] width 14 height 14
click at [607, 353] on span "Normal" at bounding box center [592, 347] width 54 height 16
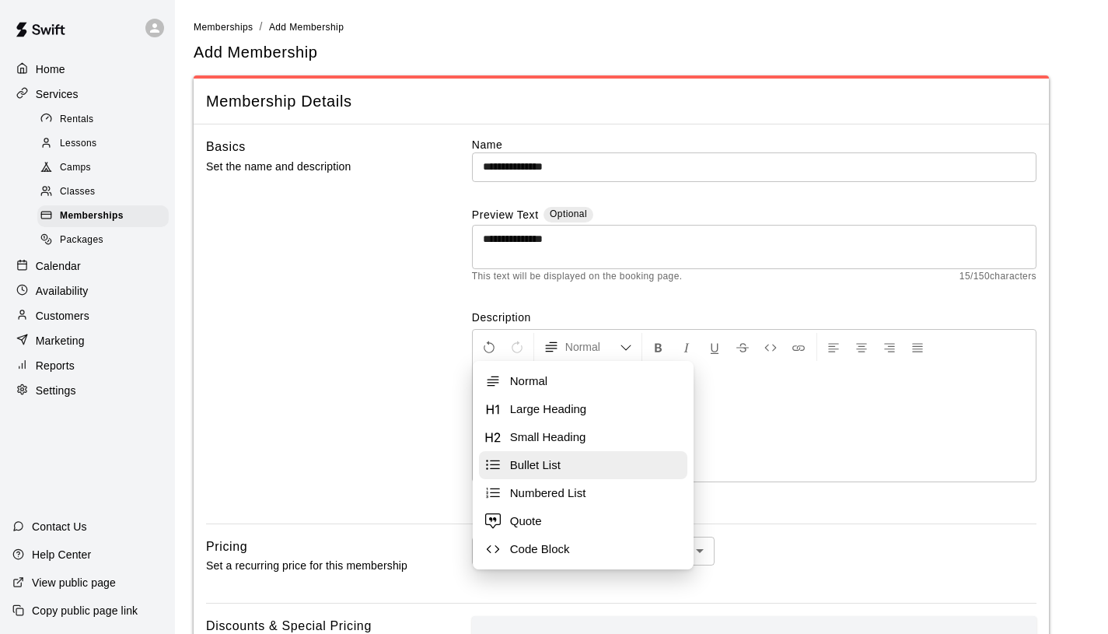
click at [578, 461] on span "Bullet List" at bounding box center [595, 465] width 171 height 16
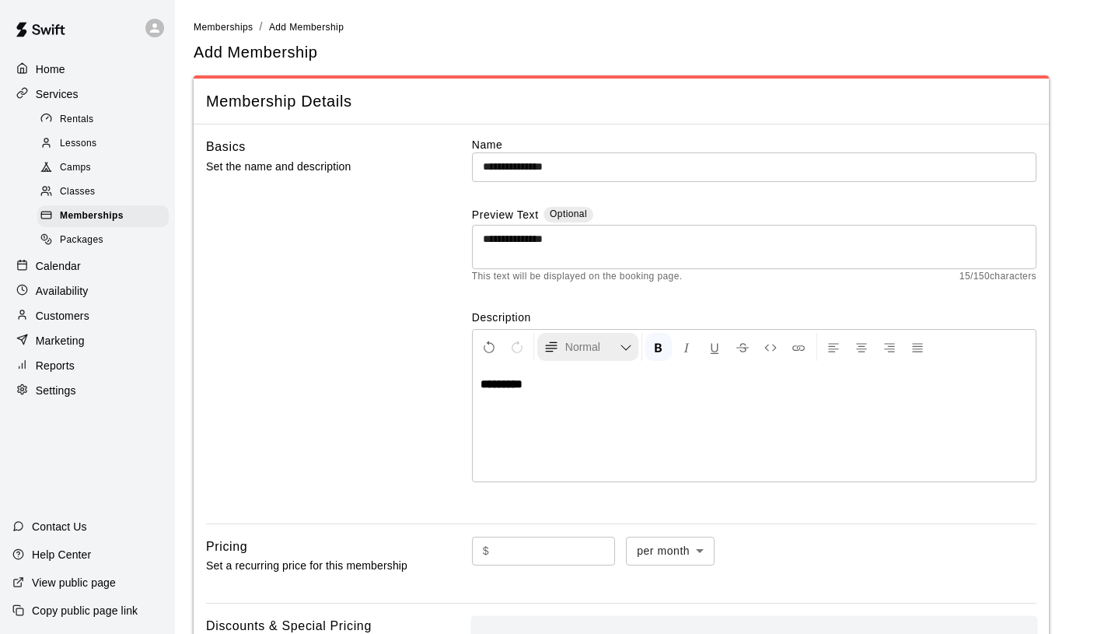
click at [604, 355] on button "Normal" at bounding box center [587, 347] width 101 height 28
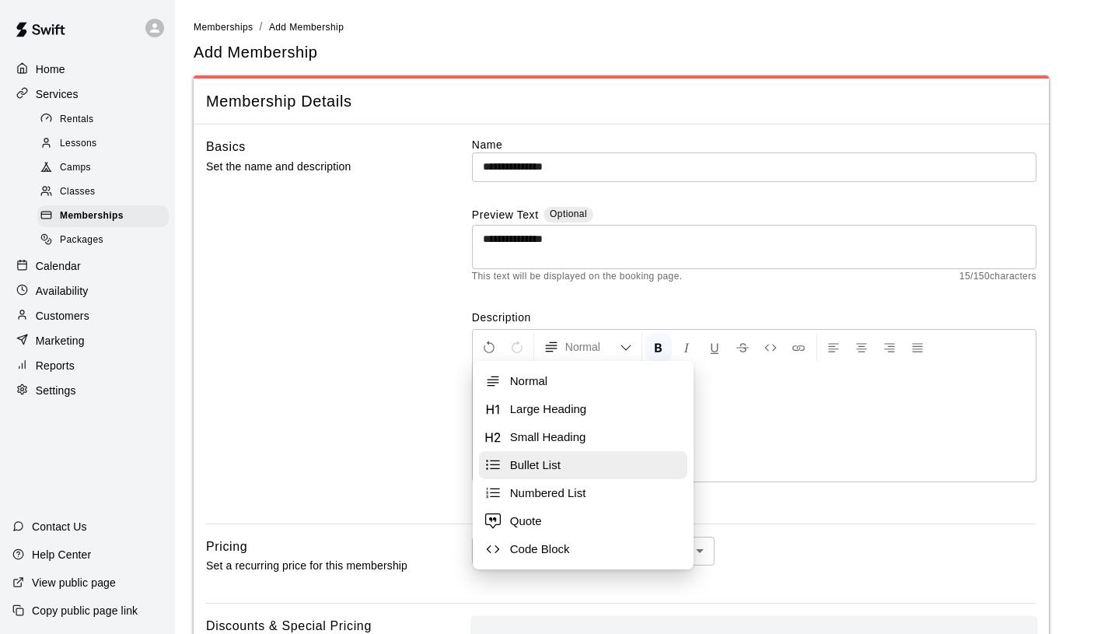
click at [594, 461] on span "Bullet List" at bounding box center [595, 465] width 171 height 16
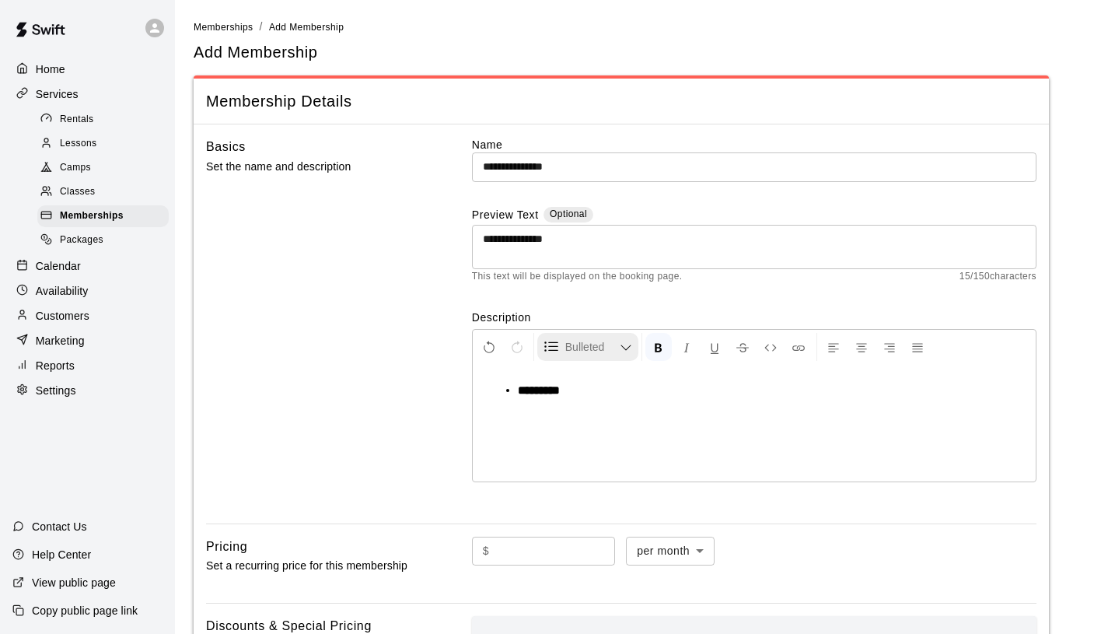
click at [612, 345] on span "Bulleted List" at bounding box center [592, 347] width 54 height 16
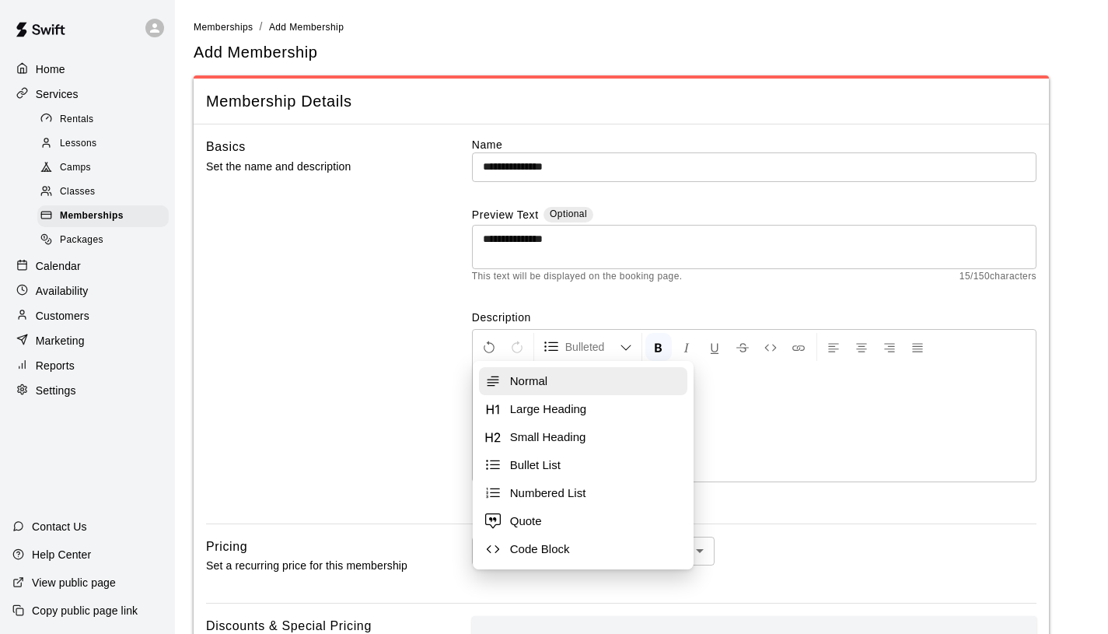
click at [595, 380] on span "Normal" at bounding box center [595, 381] width 171 height 16
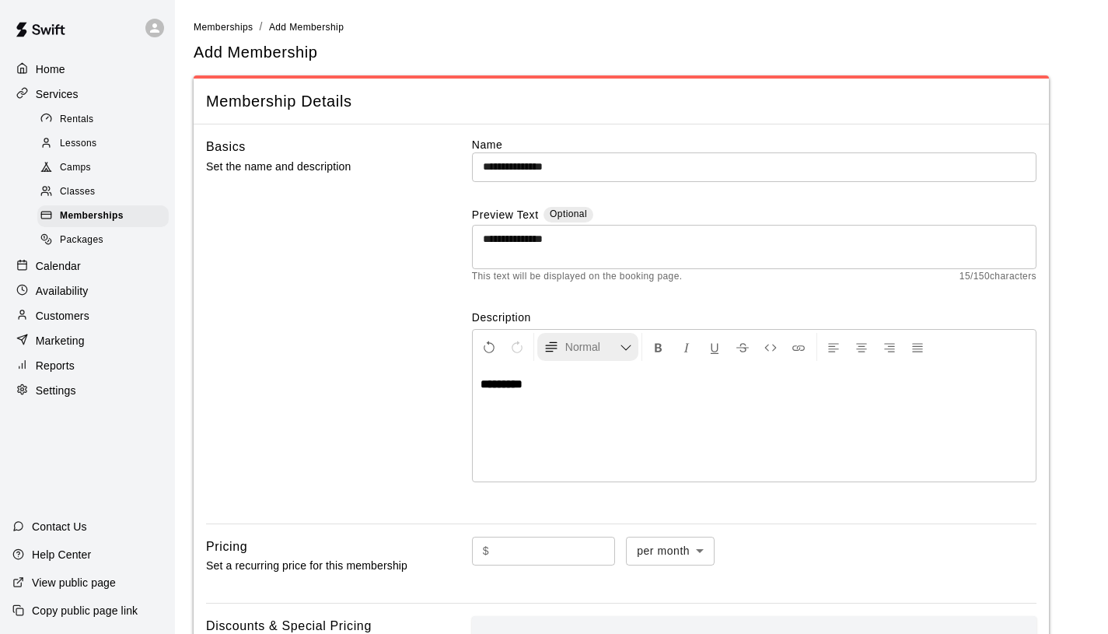
click at [597, 354] on span "Normal" at bounding box center [592, 347] width 54 height 16
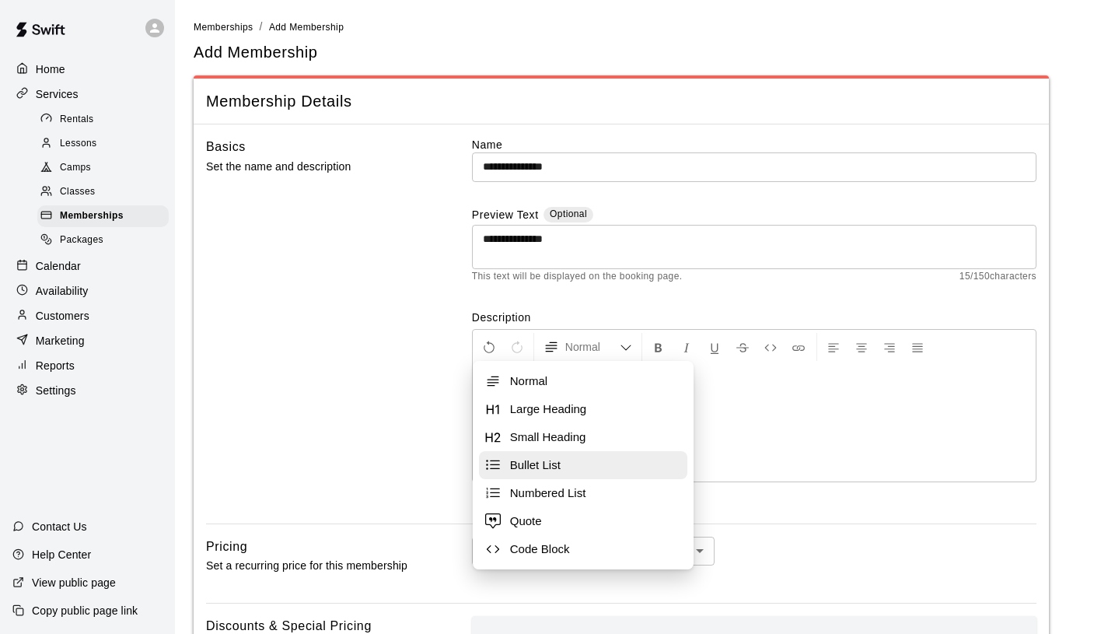
click at [576, 461] on span "Bullet List" at bounding box center [595, 465] width 171 height 16
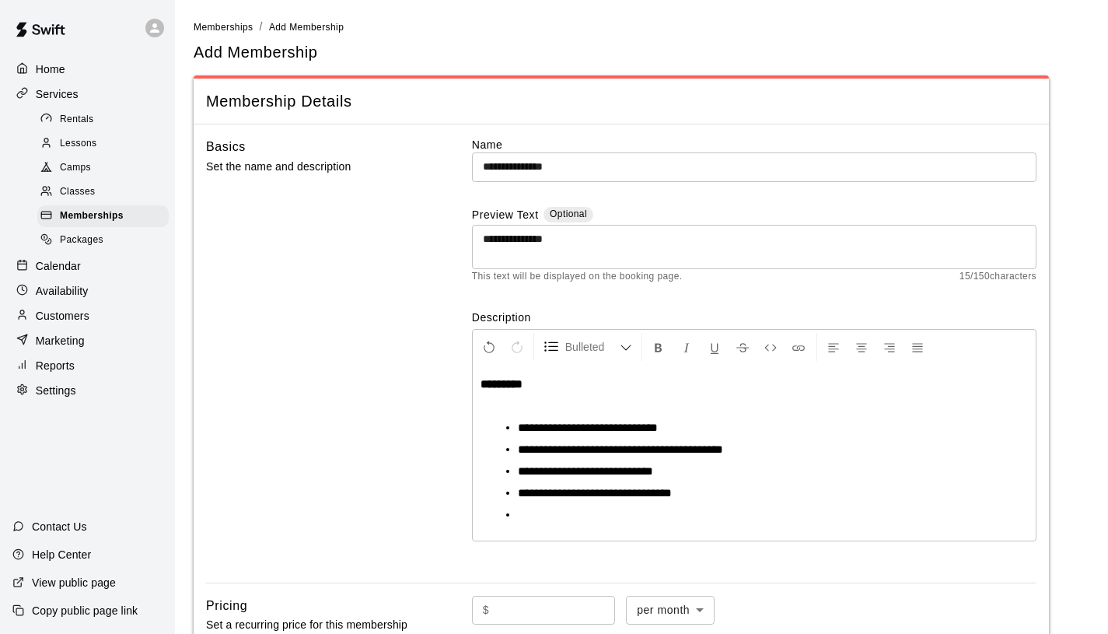
click at [649, 492] on span "**********" at bounding box center [595, 493] width 154 height 12
click at [615, 520] on li at bounding box center [760, 515] width 485 height 16
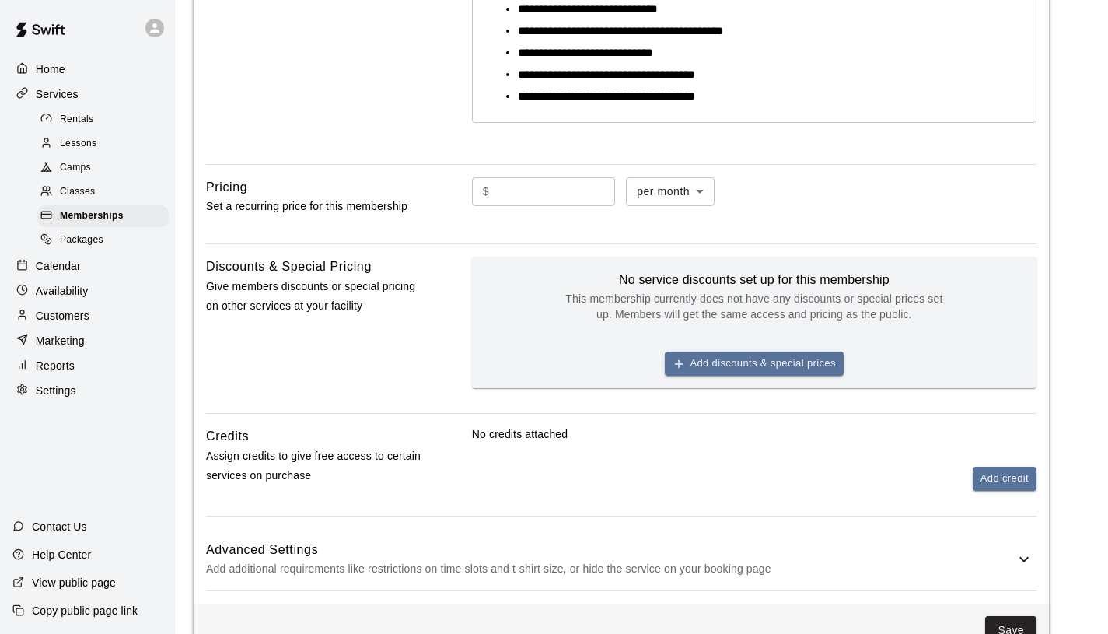
scroll to position [420, 0]
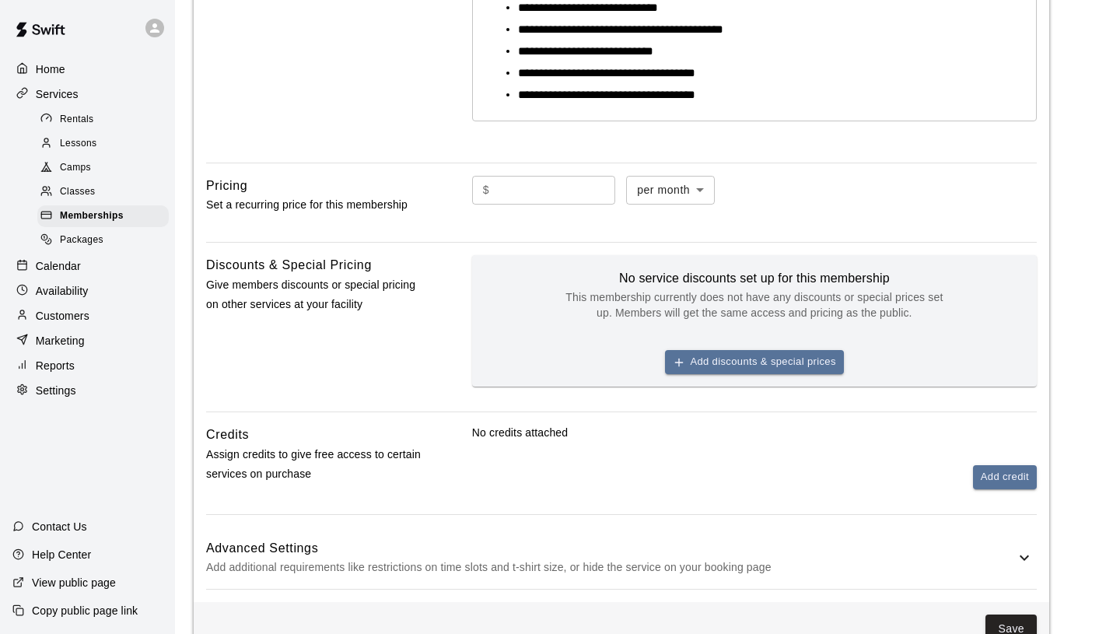
click at [660, 194] on body "**********" at bounding box center [560, 133] width 1120 height 1106
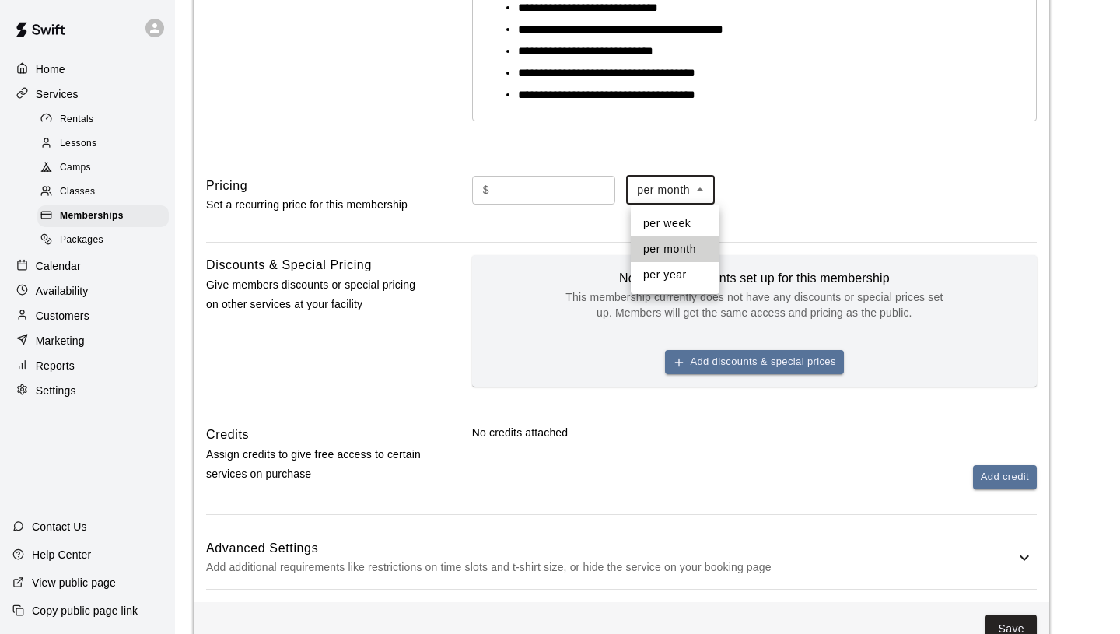
click at [686, 270] on li "per year" at bounding box center [675, 275] width 89 height 26
type input "******"
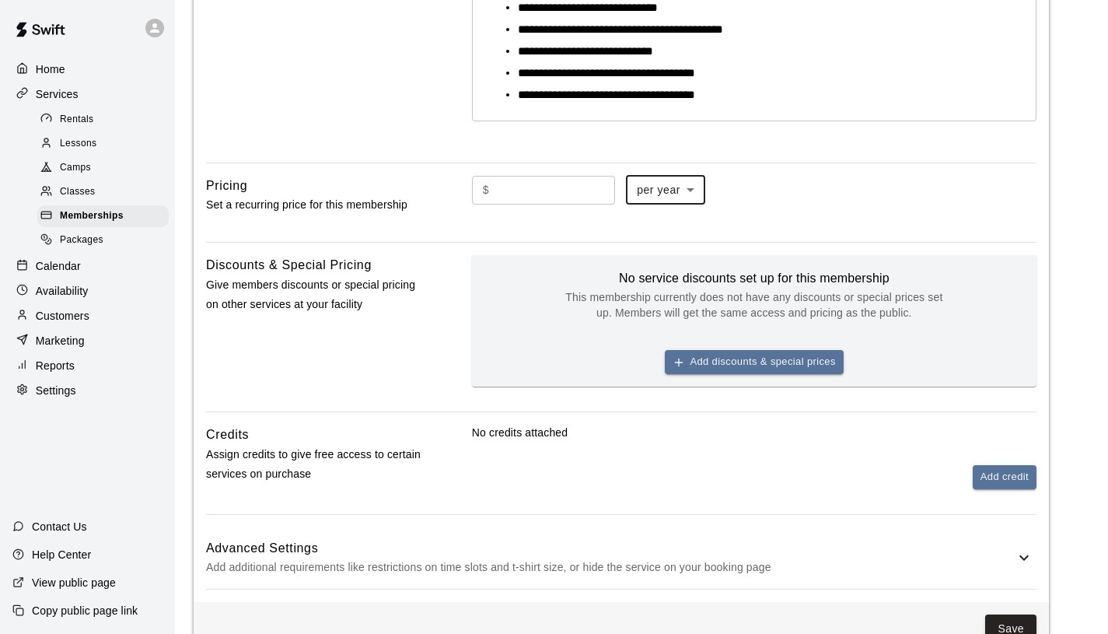
click at [586, 191] on input "text" at bounding box center [555, 190] width 120 height 29
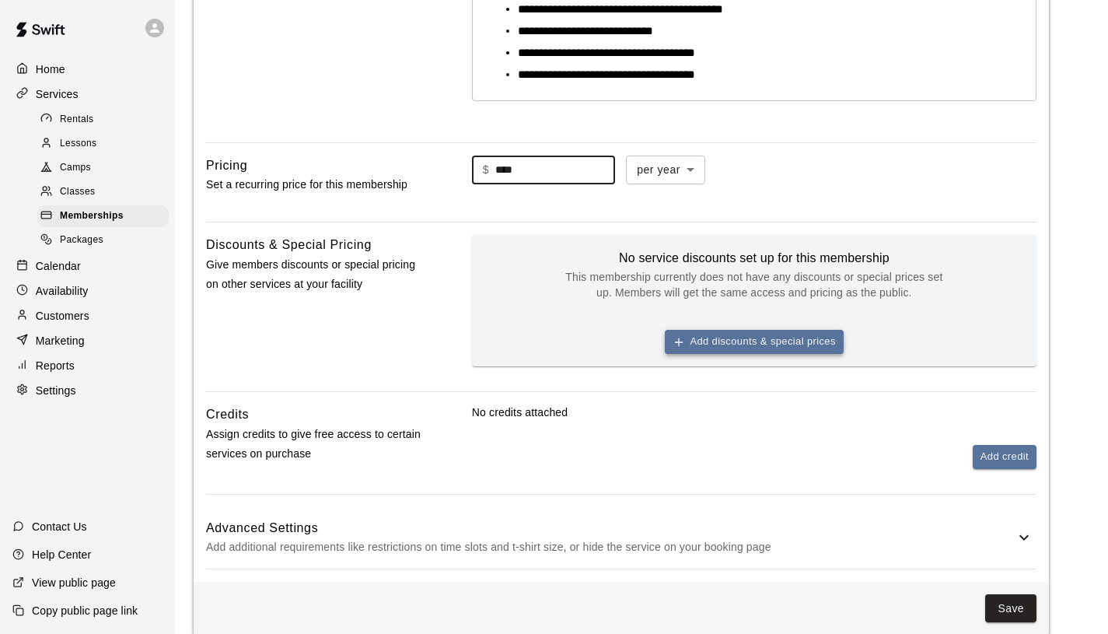
scroll to position [444, 0]
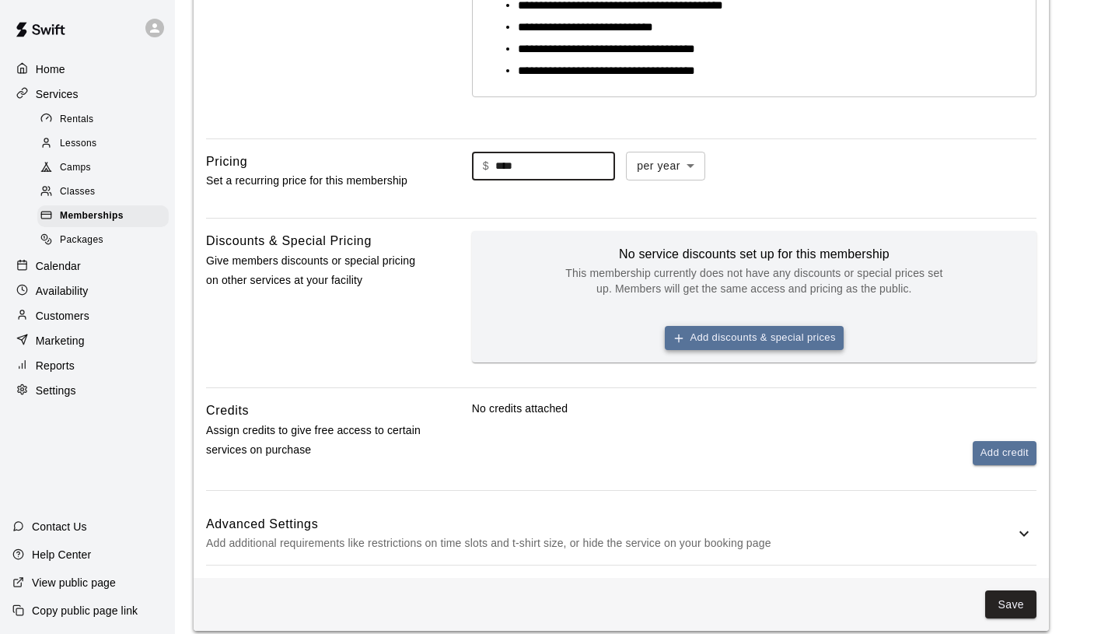
type input "****"
click at [792, 341] on button "Add discounts & special prices" at bounding box center [754, 338] width 179 height 24
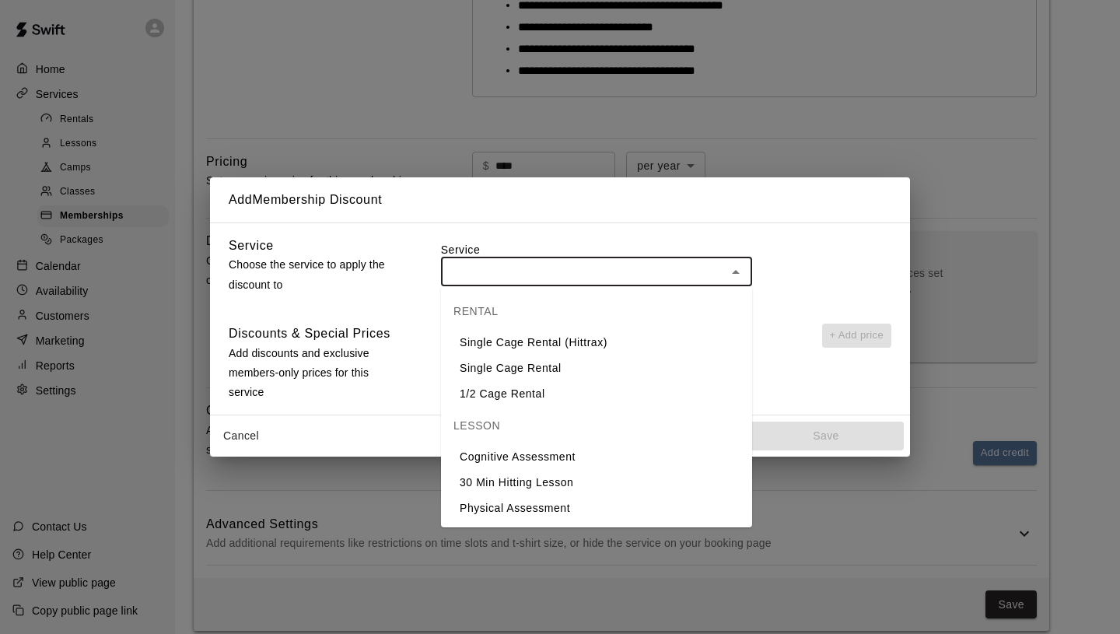
click at [601, 280] on input "text" at bounding box center [584, 271] width 276 height 19
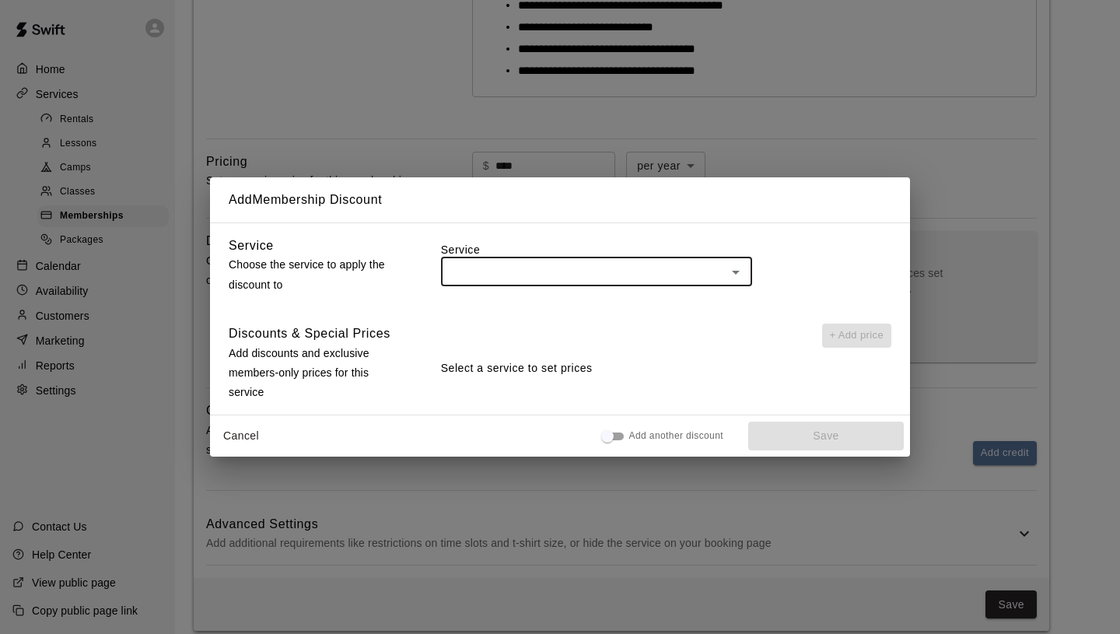
click at [601, 280] on input "text" at bounding box center [584, 271] width 276 height 19
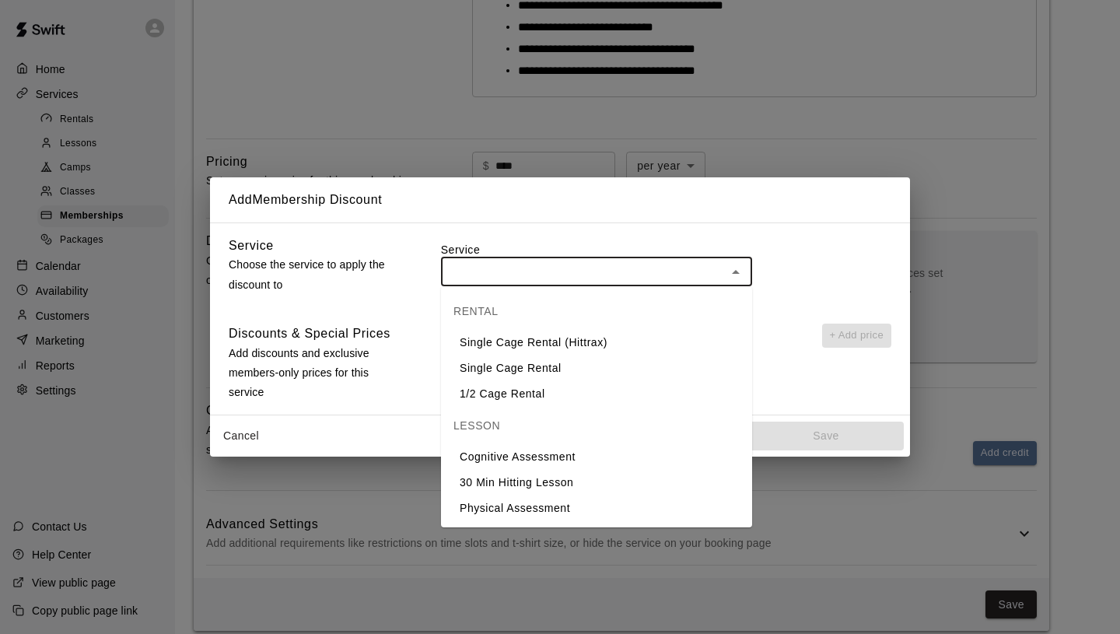
click at [710, 272] on input "text" at bounding box center [584, 271] width 276 height 19
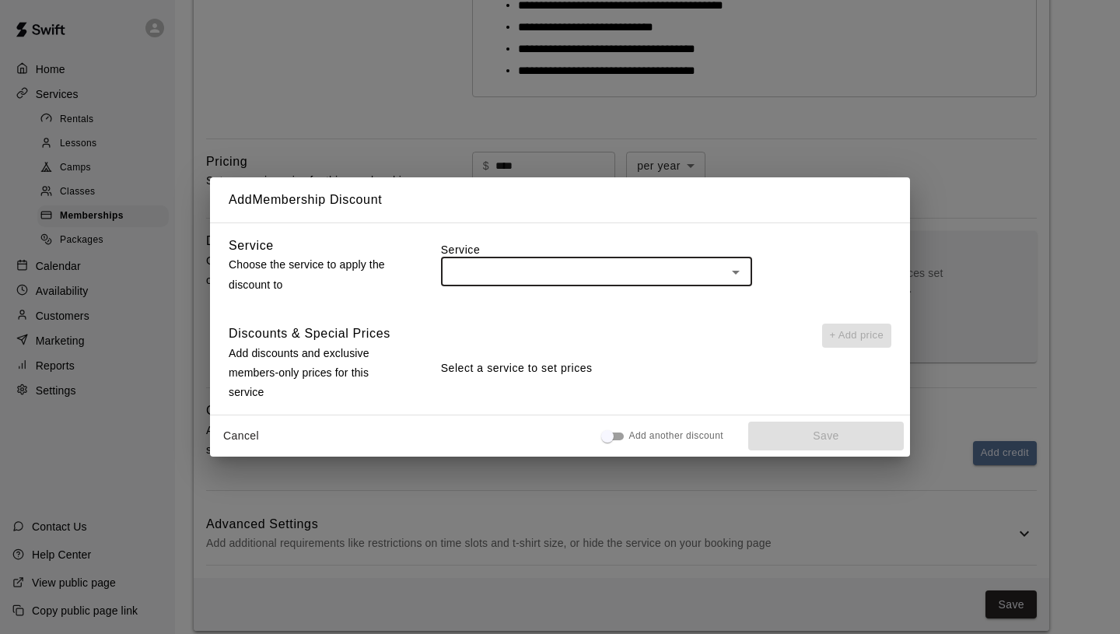
click at [613, 269] on input "text" at bounding box center [584, 271] width 276 height 19
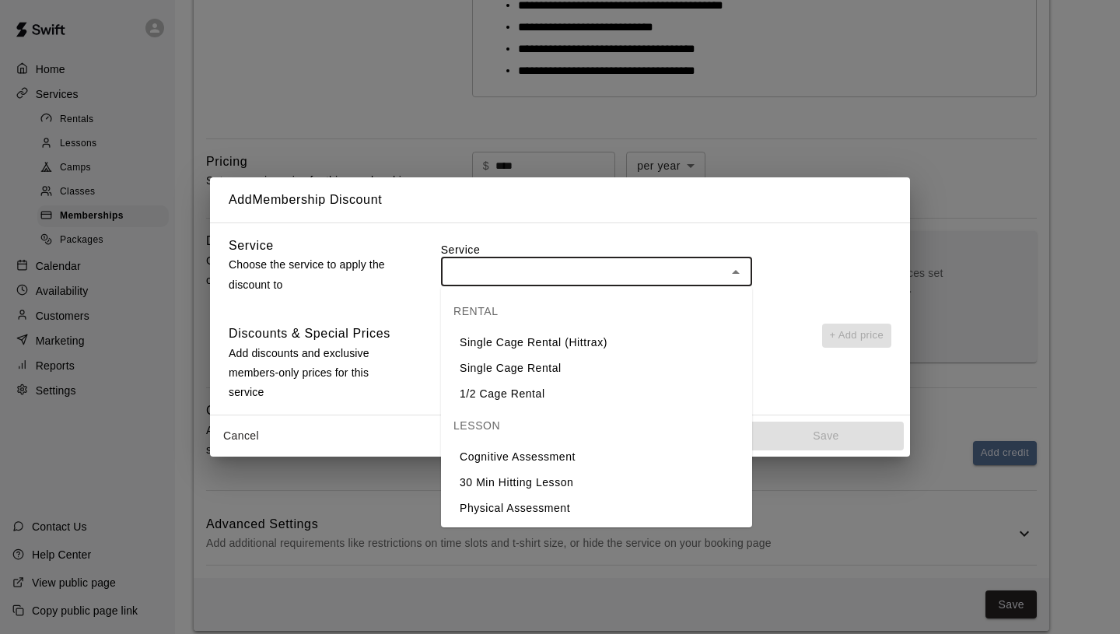
click at [613, 269] on input "text" at bounding box center [584, 271] width 276 height 19
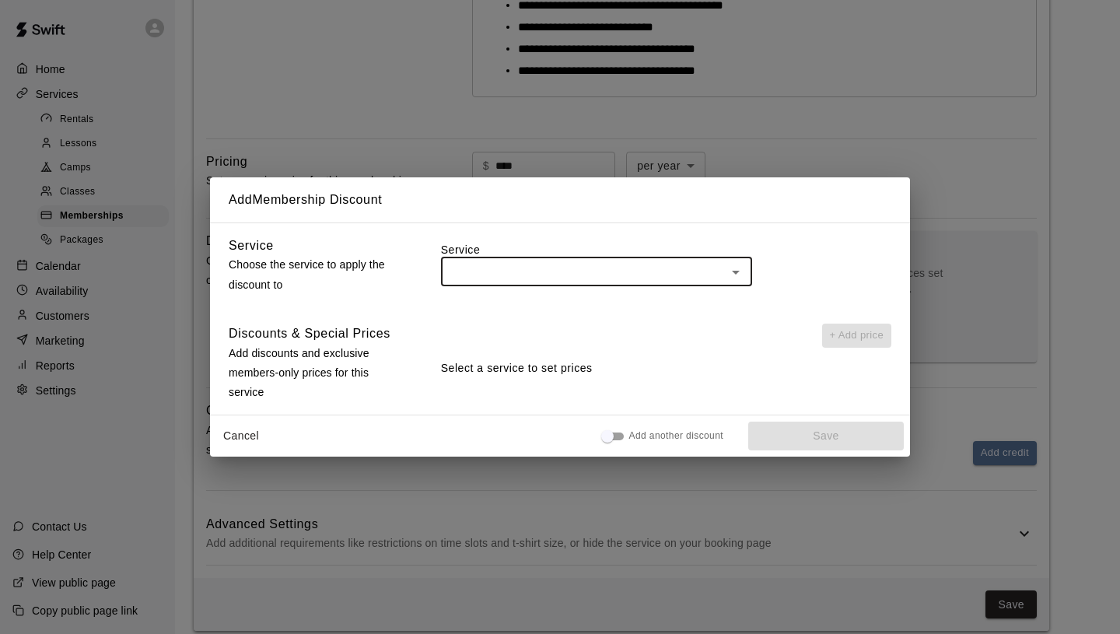
click at [960, 212] on div "Add Membership Discount Service Choose the service to apply the discount to Ser…" at bounding box center [560, 317] width 1120 height 634
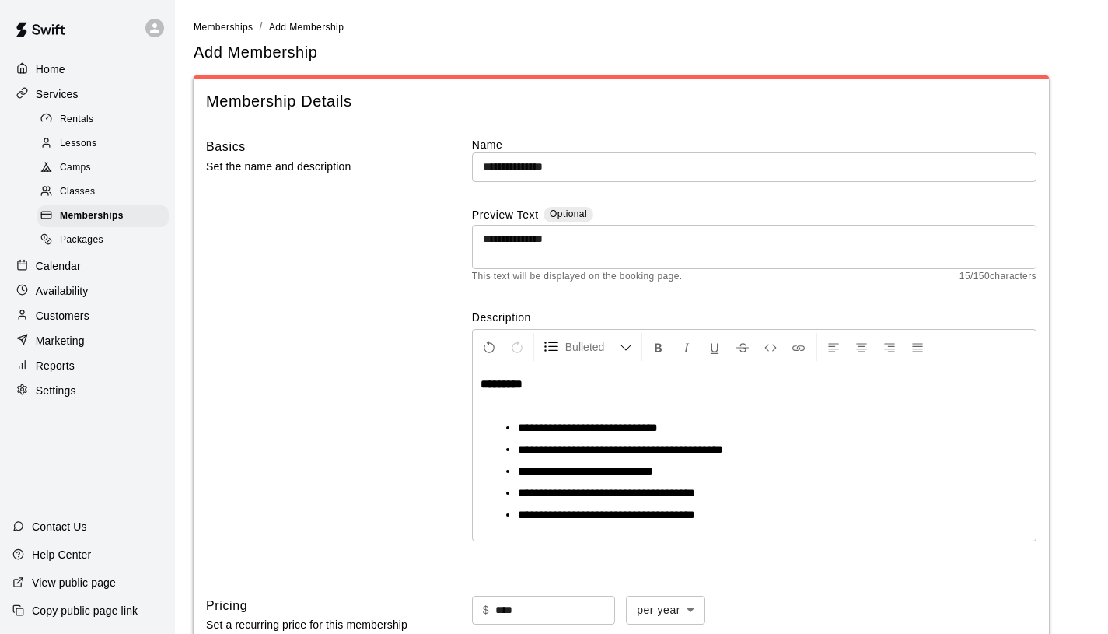
scroll to position [472, 0]
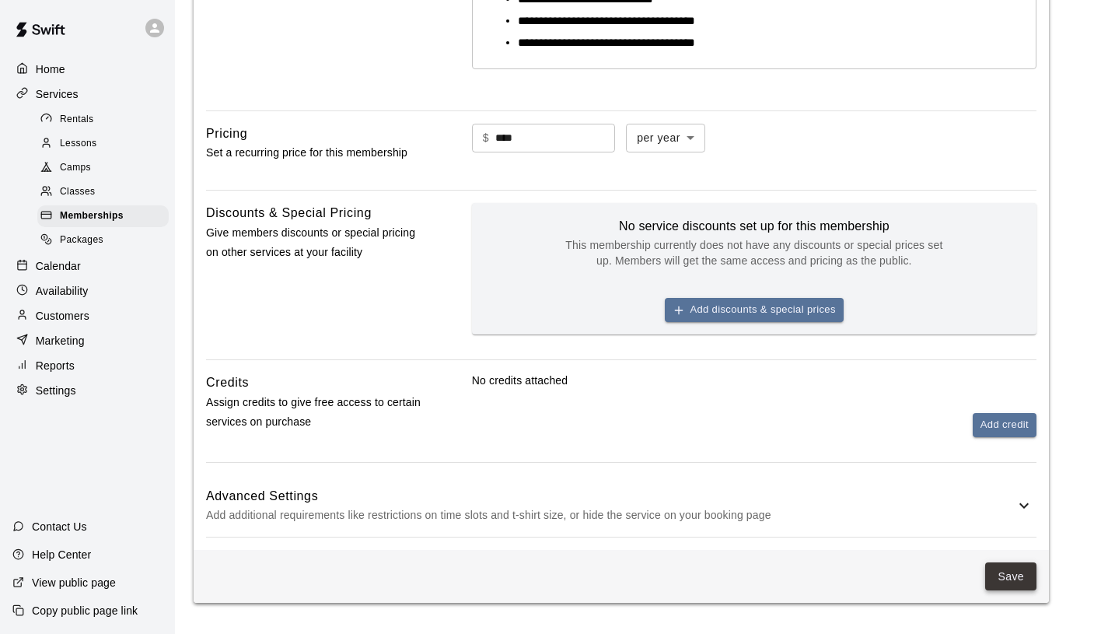
click at [1009, 579] on button "Save" at bounding box center [1010, 576] width 51 height 29
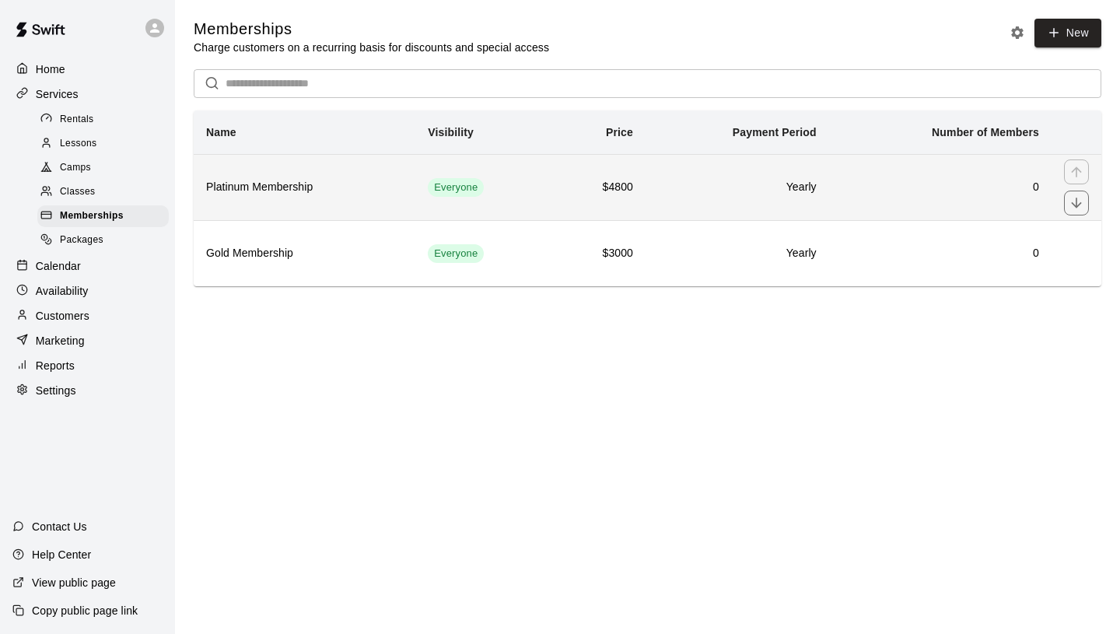
click at [344, 188] on h6 "Platinum Membership" at bounding box center [304, 187] width 197 height 17
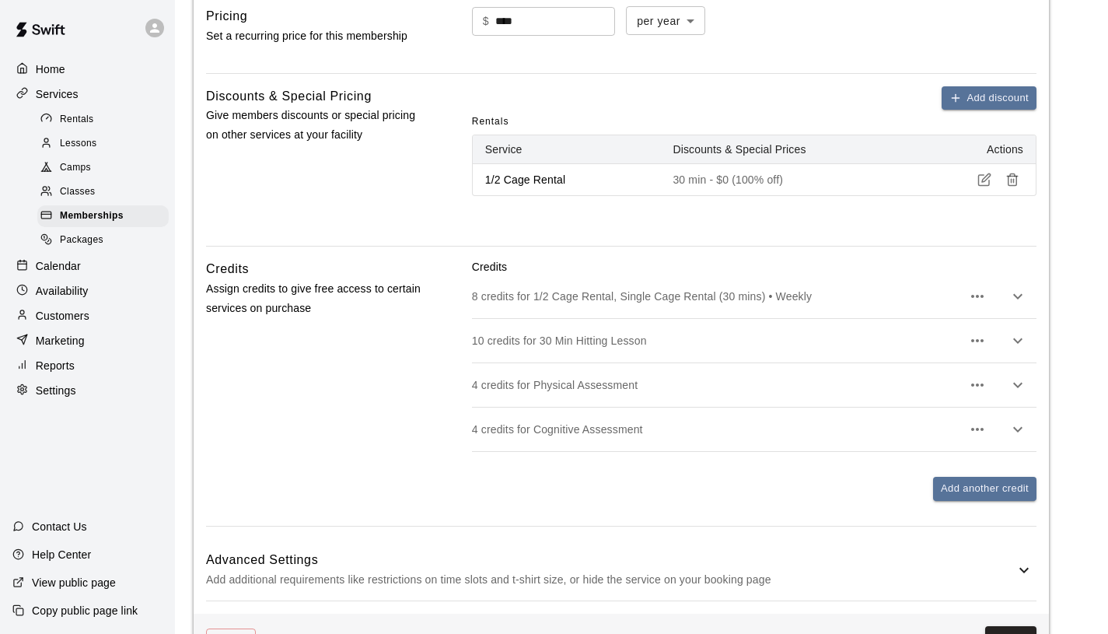
scroll to position [601, 0]
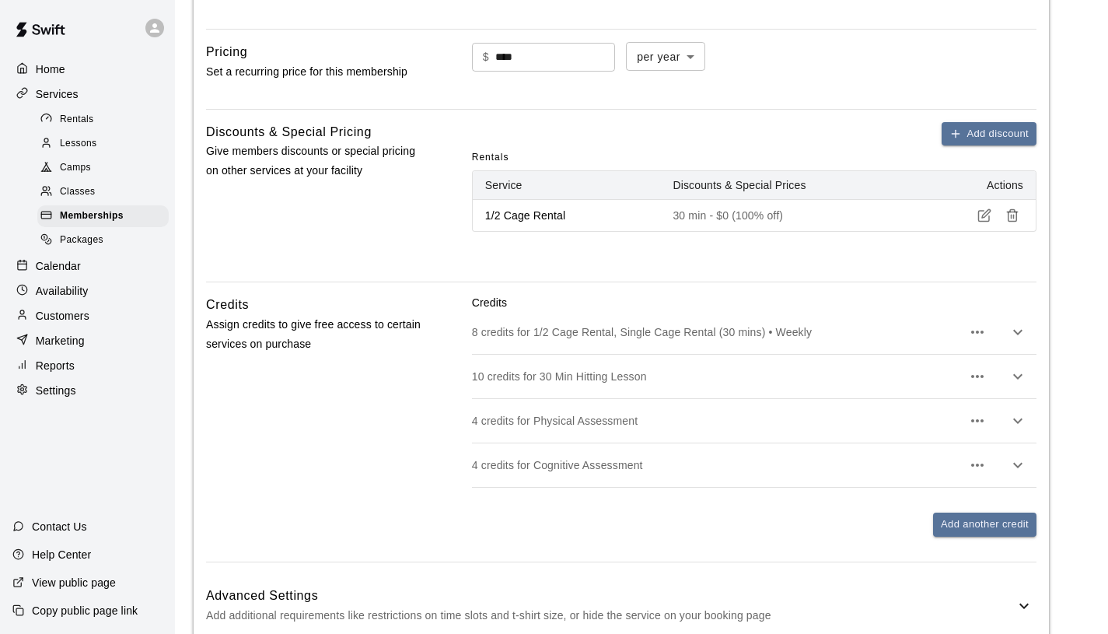
click at [750, 211] on p "30 min - $0 (100% off)" at bounding box center [801, 216] width 257 height 16
click at [549, 213] on p "1/2 Cage Rental" at bounding box center [566, 216] width 163 height 16
click at [988, 212] on icon "button" at bounding box center [985, 215] width 14 height 14
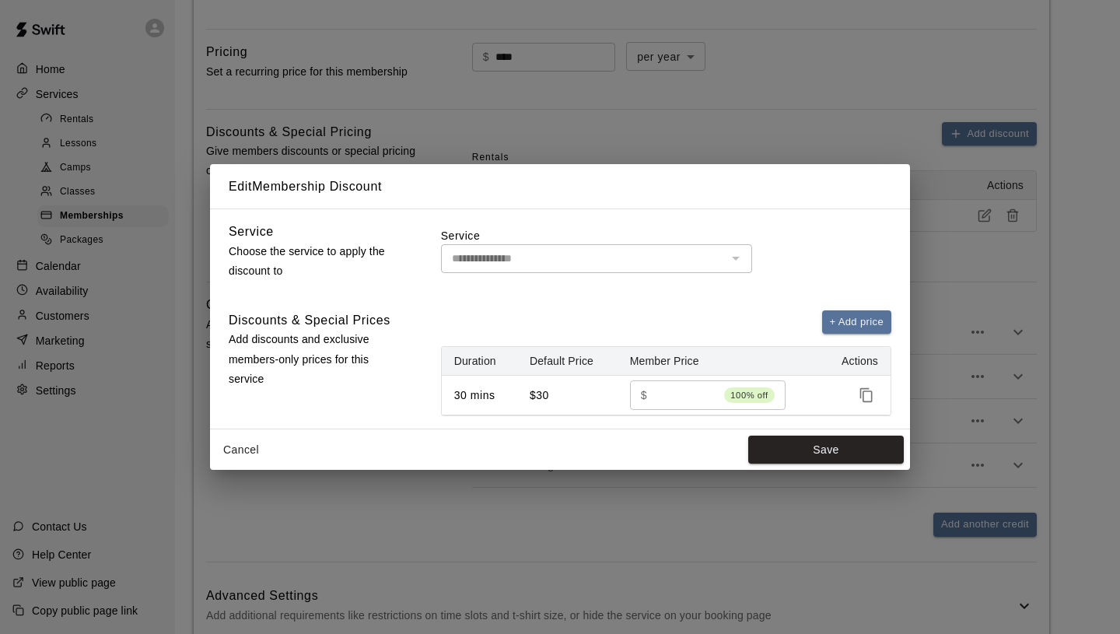
click at [245, 454] on button "Cancel" at bounding box center [241, 450] width 50 height 29
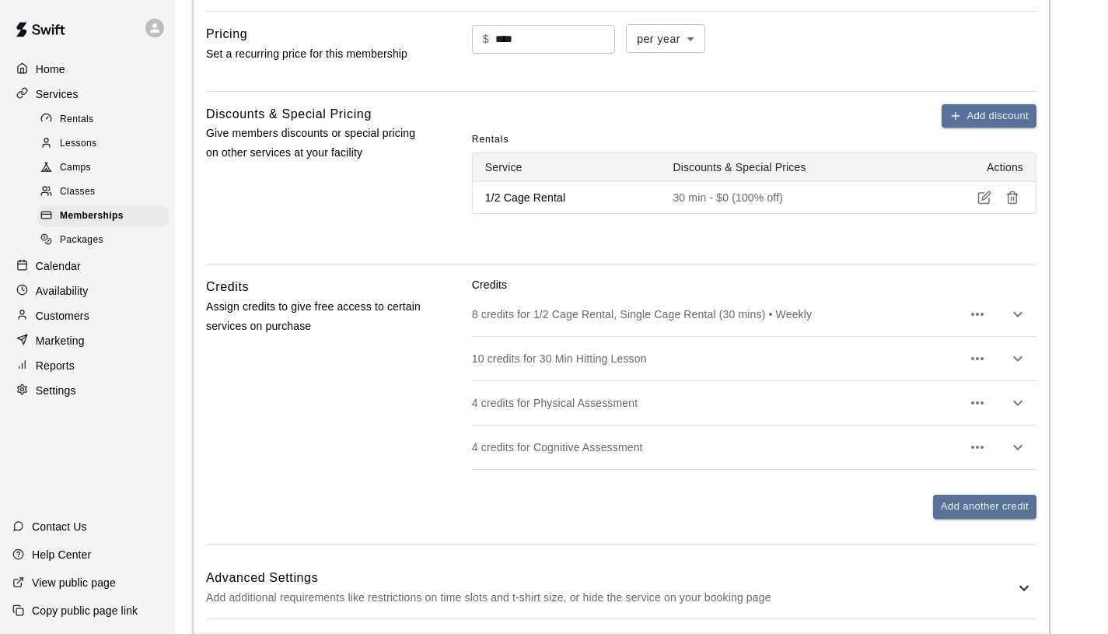
scroll to position [642, 0]
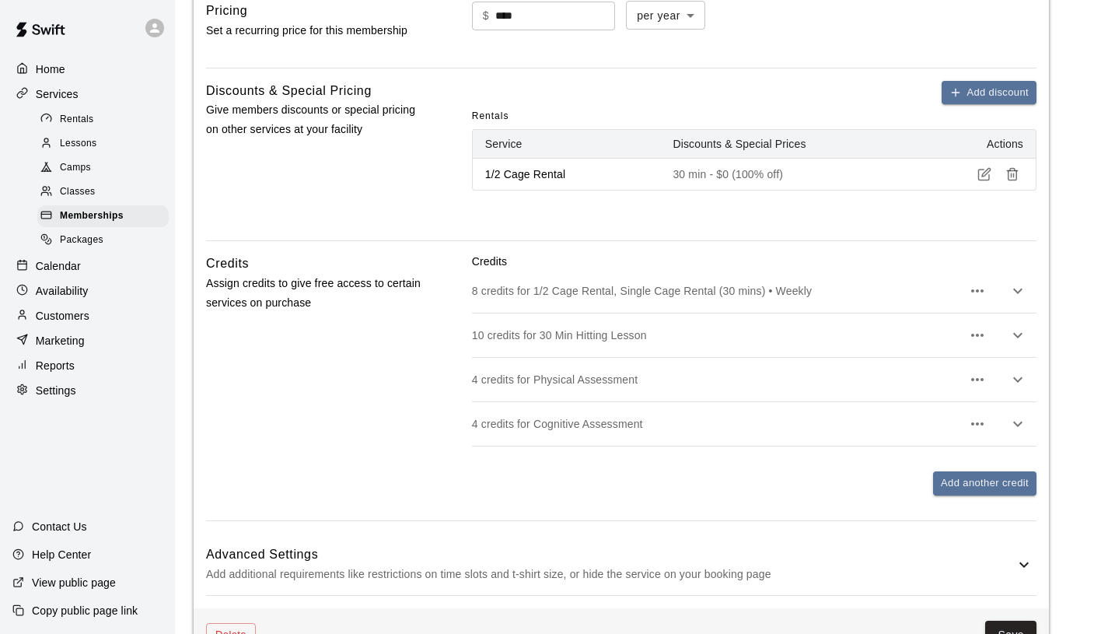
click at [980, 178] on icon "button" at bounding box center [985, 174] width 14 height 14
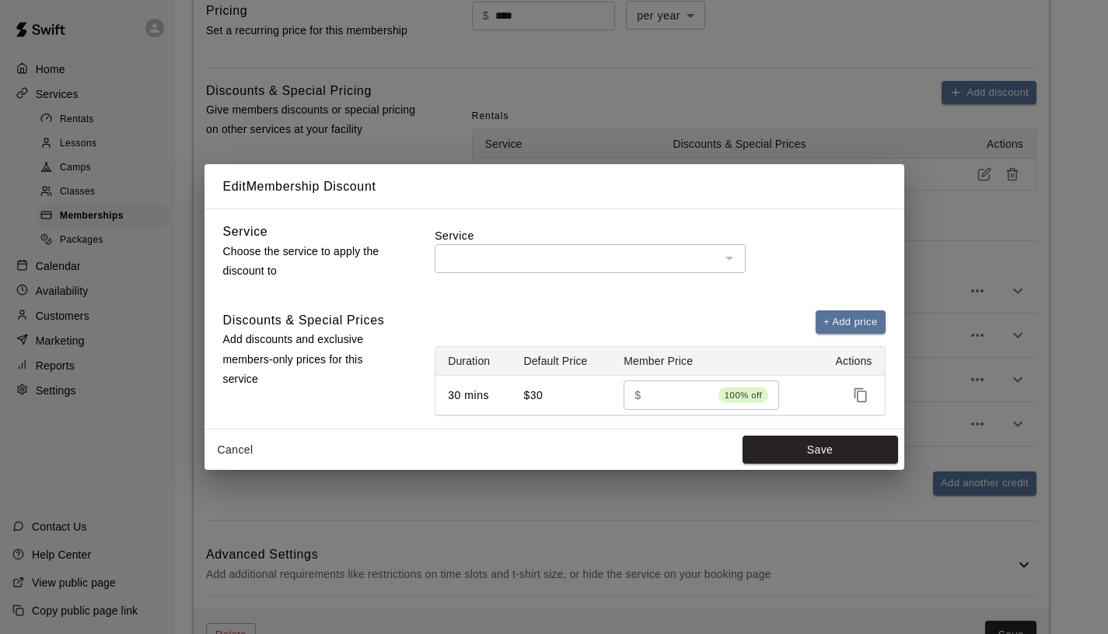
type input "**********"
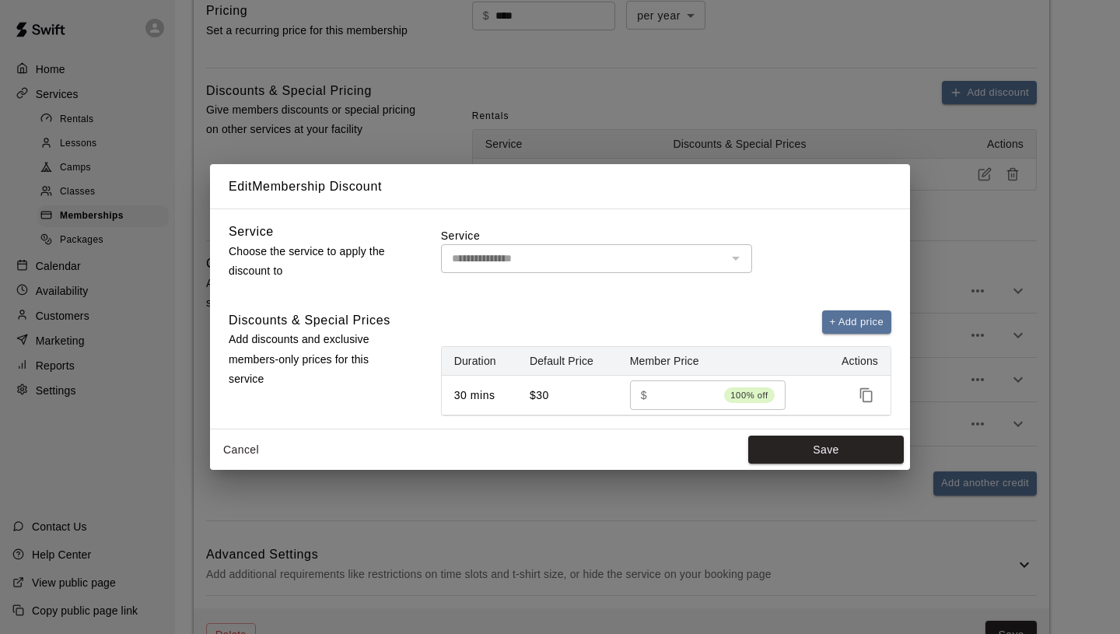
click at [747, 400] on span "100% off" at bounding box center [749, 395] width 50 height 16
click at [698, 401] on input "*" at bounding box center [685, 394] width 65 height 29
click at [711, 397] on input "**" at bounding box center [685, 394] width 65 height 29
click at [713, 392] on input "*" at bounding box center [685, 394] width 65 height 29
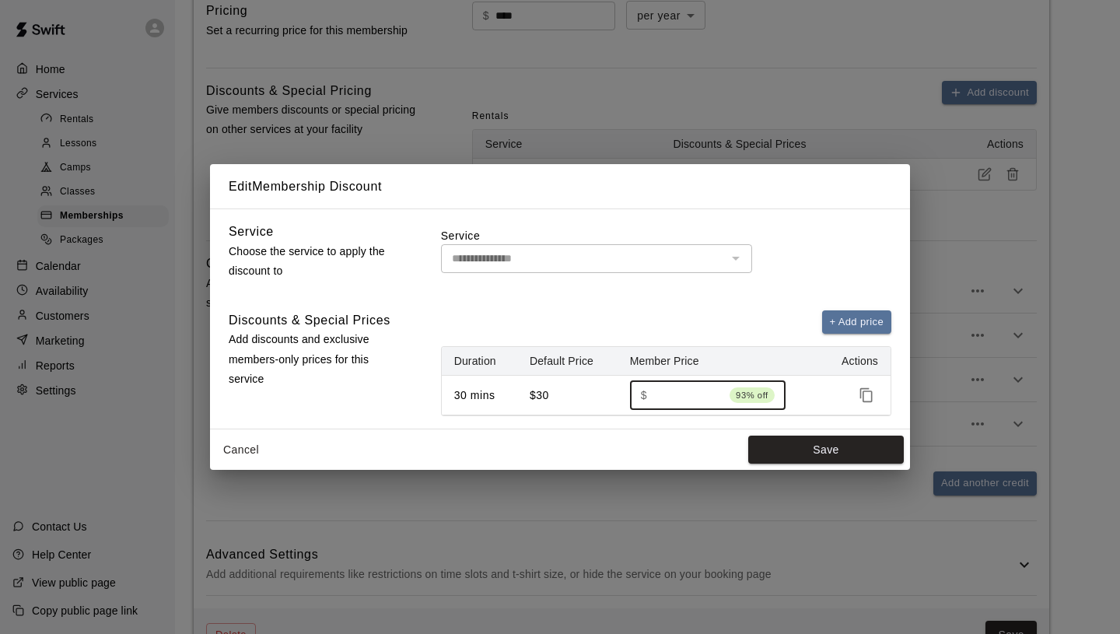
click at [713, 392] on input "*" at bounding box center [688, 394] width 70 height 29
type input "*"
click at [714, 391] on input "*" at bounding box center [688, 394] width 70 height 29
click at [257, 449] on button "Cancel" at bounding box center [241, 450] width 50 height 29
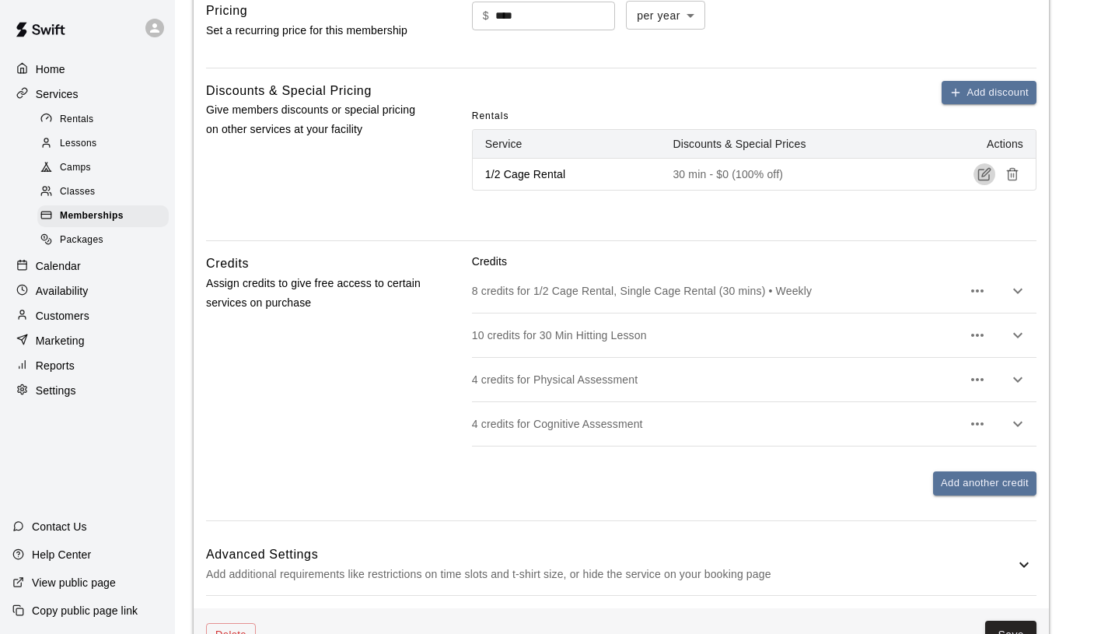
click at [984, 177] on icon "button" at bounding box center [985, 174] width 14 height 14
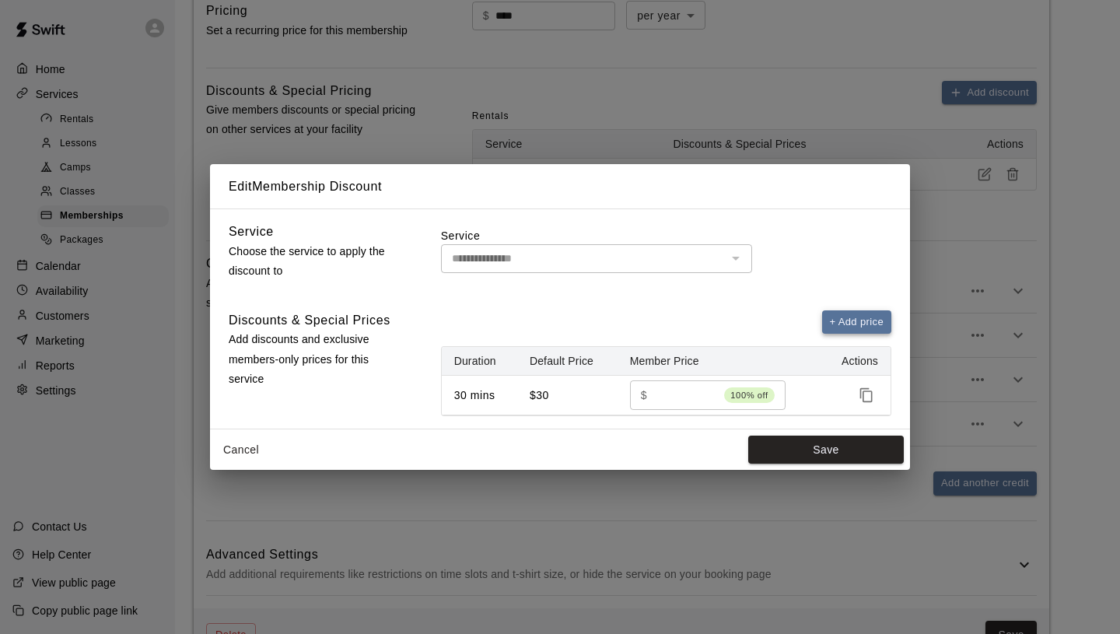
click at [839, 324] on button "+ Add price" at bounding box center [857, 322] width 70 height 24
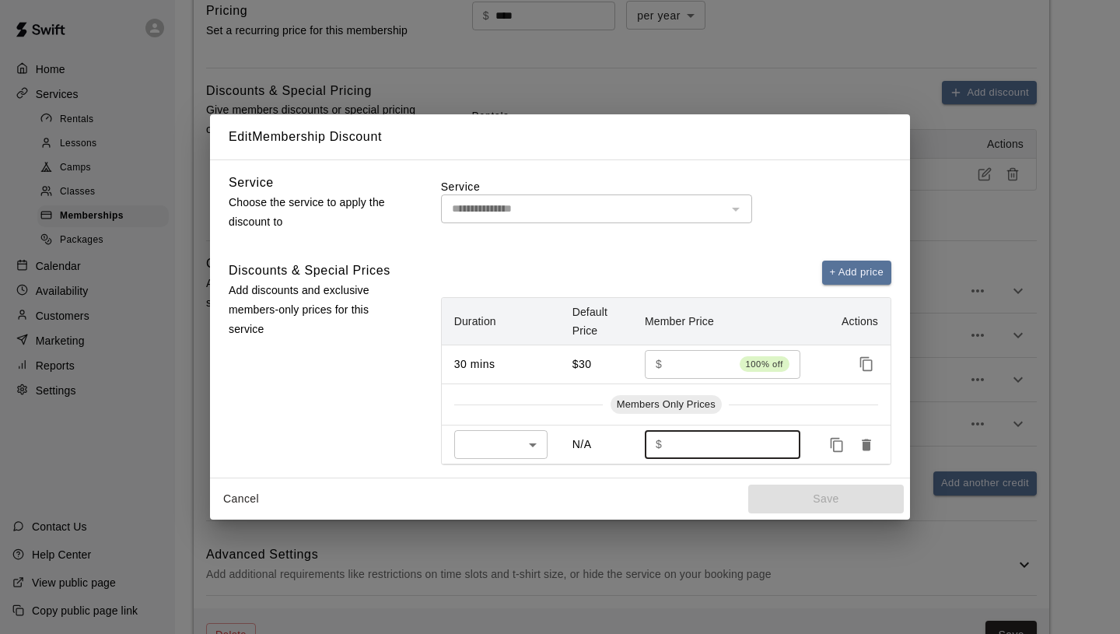
click at [708, 443] on input "number" at bounding box center [725, 444] width 115 height 29
click at [862, 443] on icon "Delete price" at bounding box center [867, 445] width 16 height 16
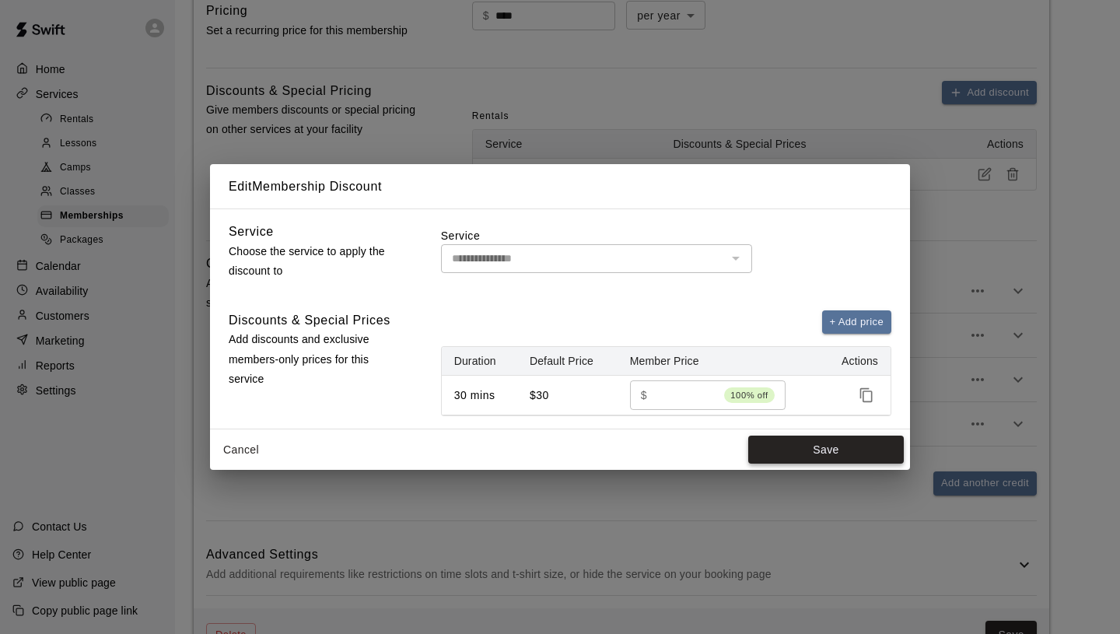
click at [802, 453] on button "Save" at bounding box center [826, 450] width 156 height 29
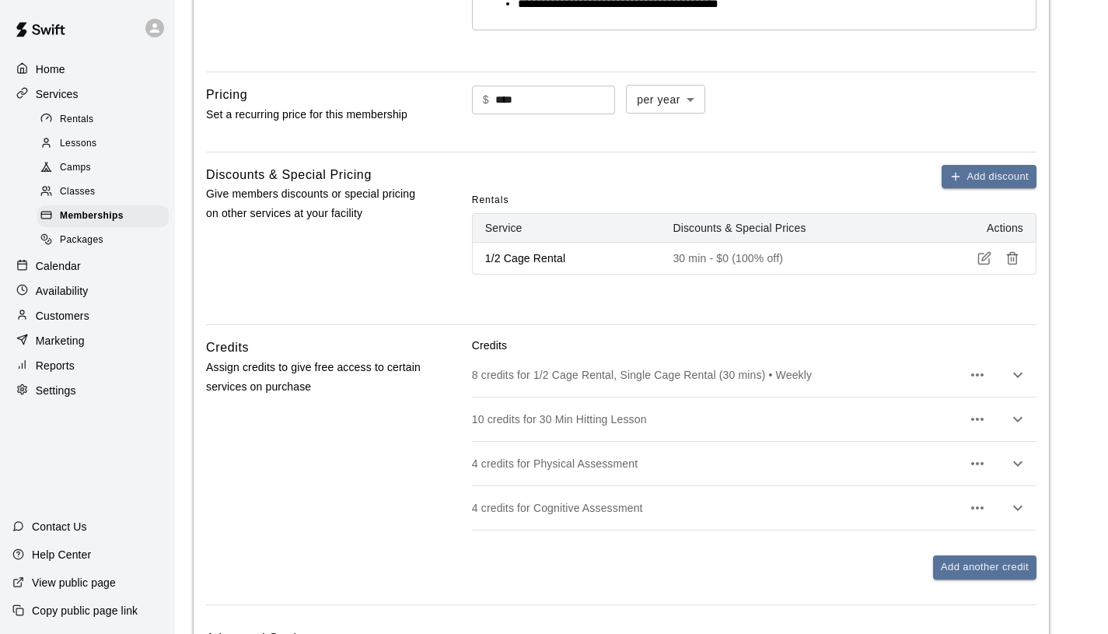
scroll to position [539, 0]
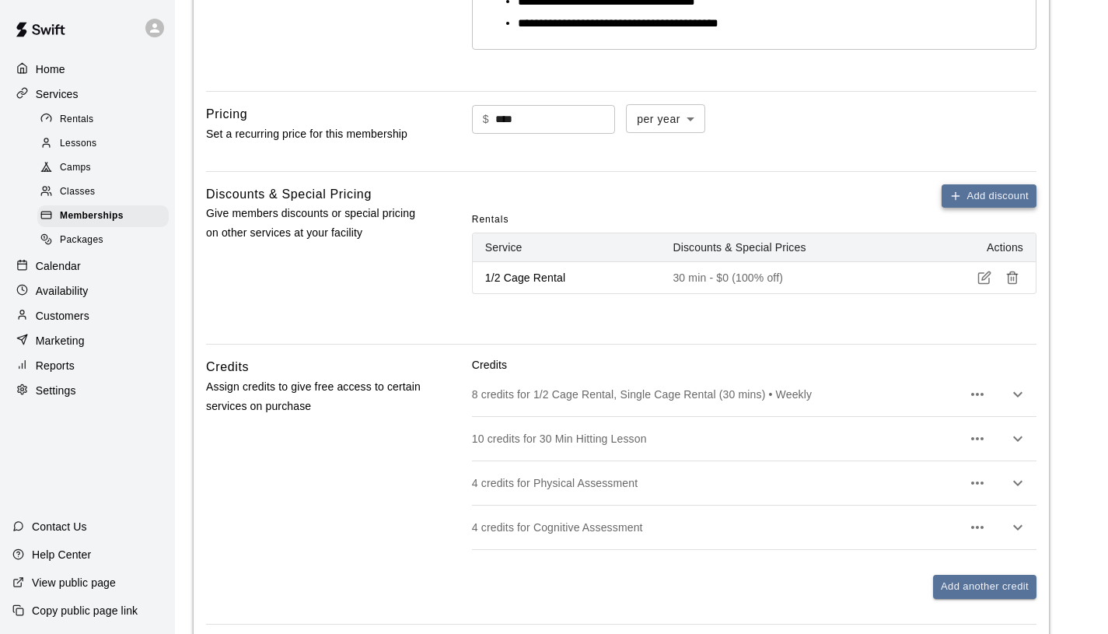
click at [998, 198] on button "Add discount" at bounding box center [989, 196] width 95 height 24
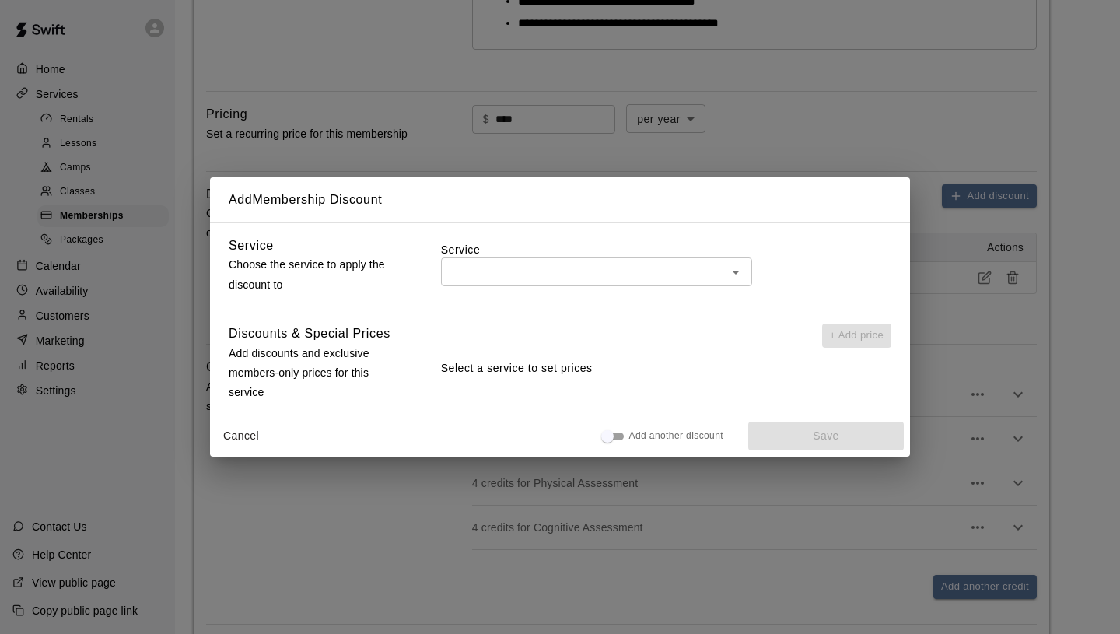
click at [654, 282] on div "​" at bounding box center [596, 271] width 311 height 29
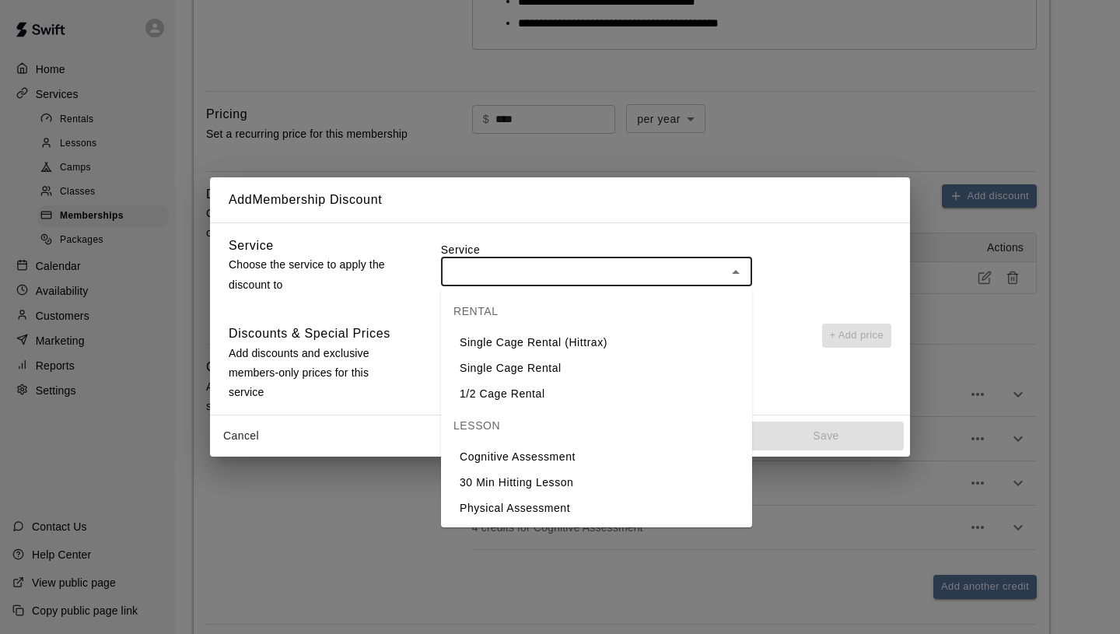
click at [547, 264] on input "text" at bounding box center [584, 271] width 276 height 19
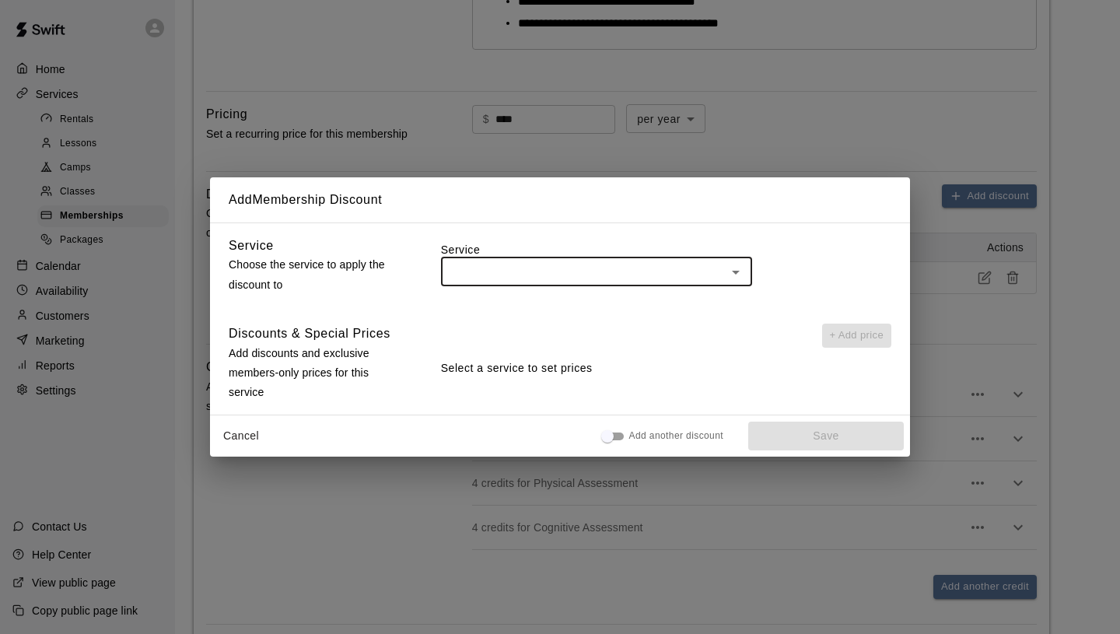
click at [547, 264] on input "text" at bounding box center [584, 271] width 276 height 19
click at [230, 436] on button "Cancel" at bounding box center [241, 436] width 50 height 29
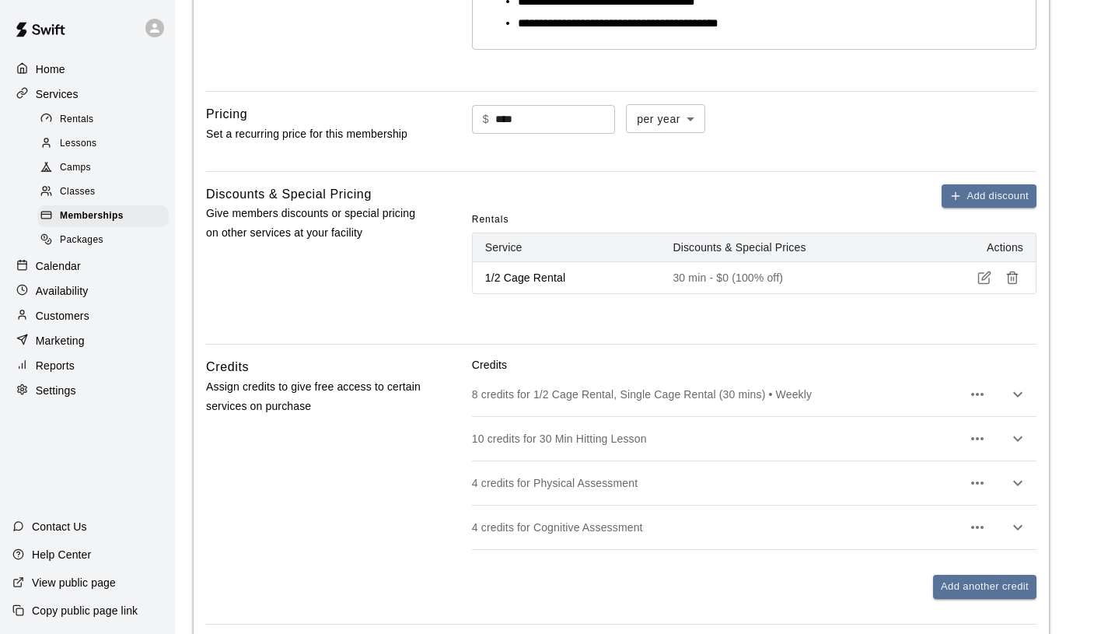
scroll to position [782, 0]
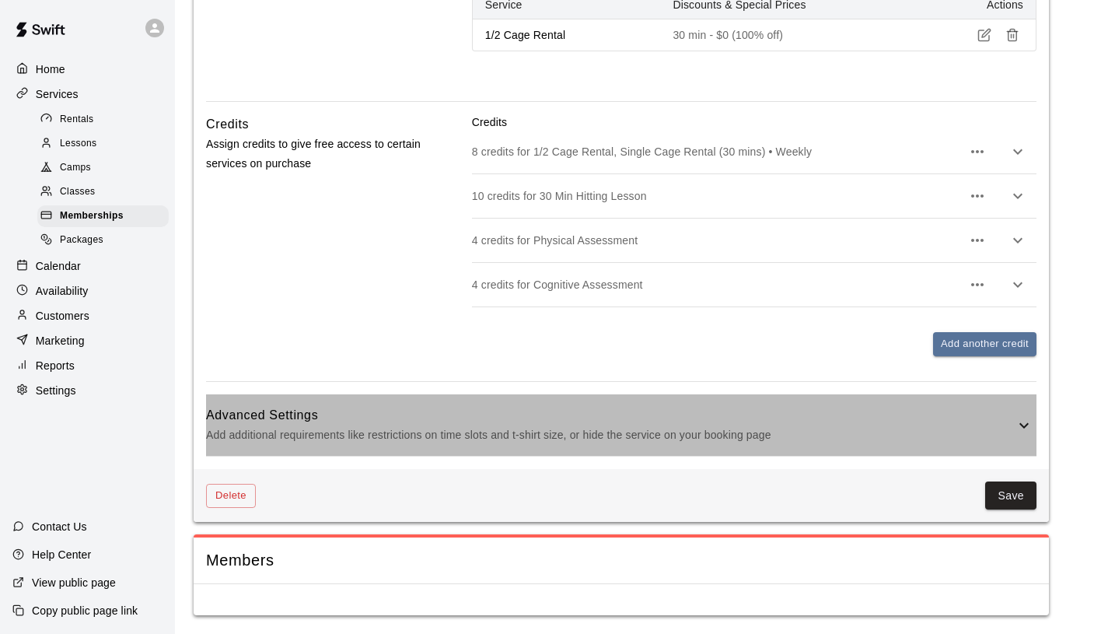
click at [436, 430] on p "Add additional requirements like restrictions on time slots and t-shirt size, o…" at bounding box center [610, 434] width 809 height 19
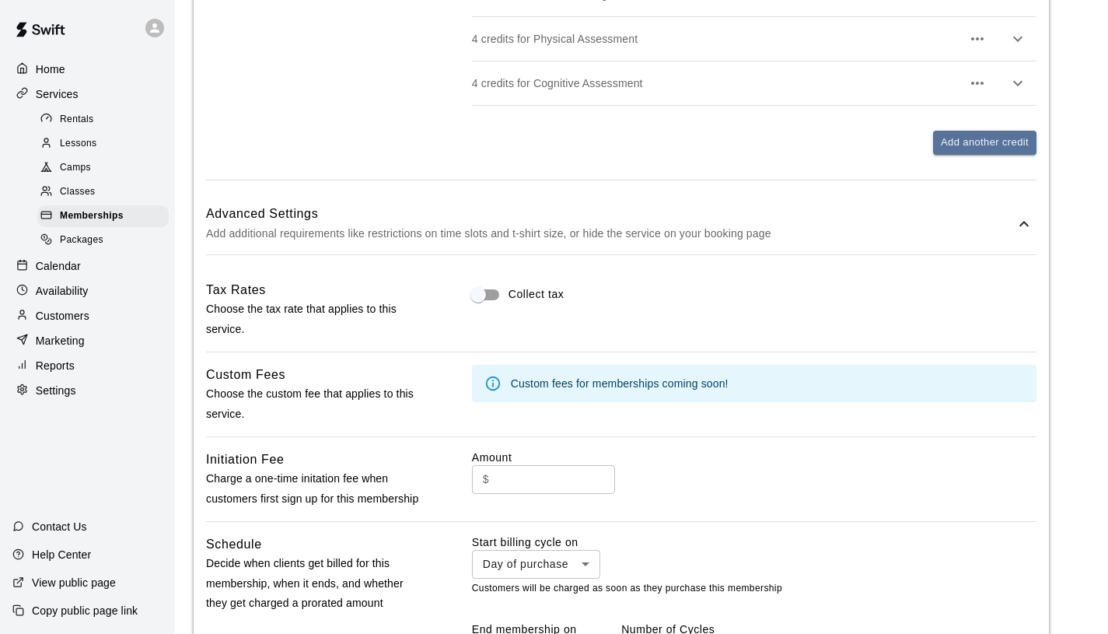
scroll to position [1474, 0]
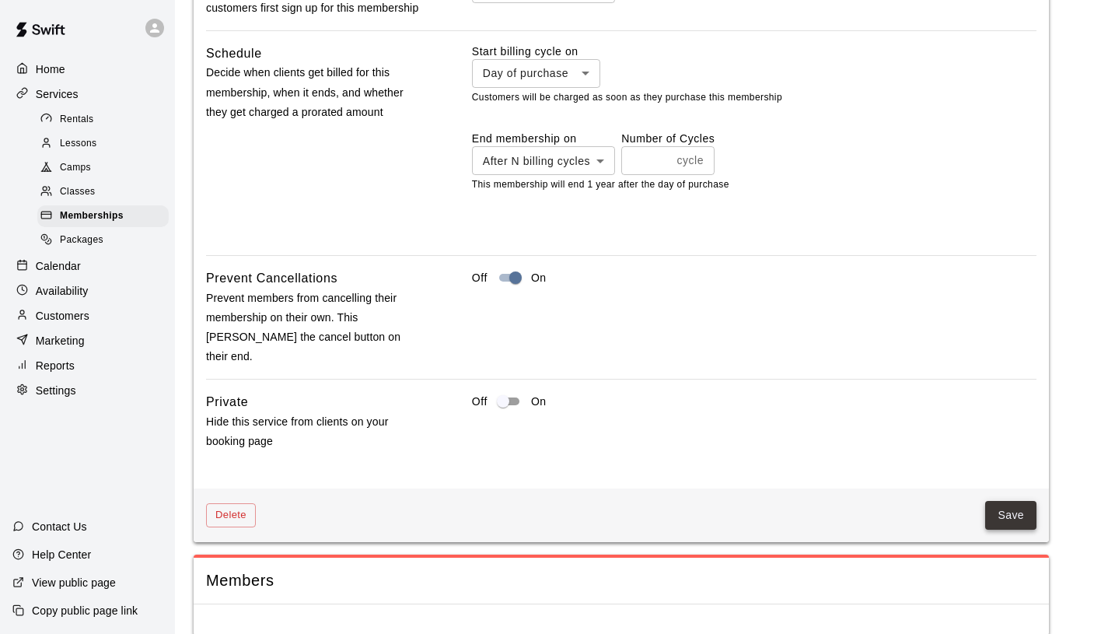
click at [1011, 501] on button "Save" at bounding box center [1010, 515] width 51 height 29
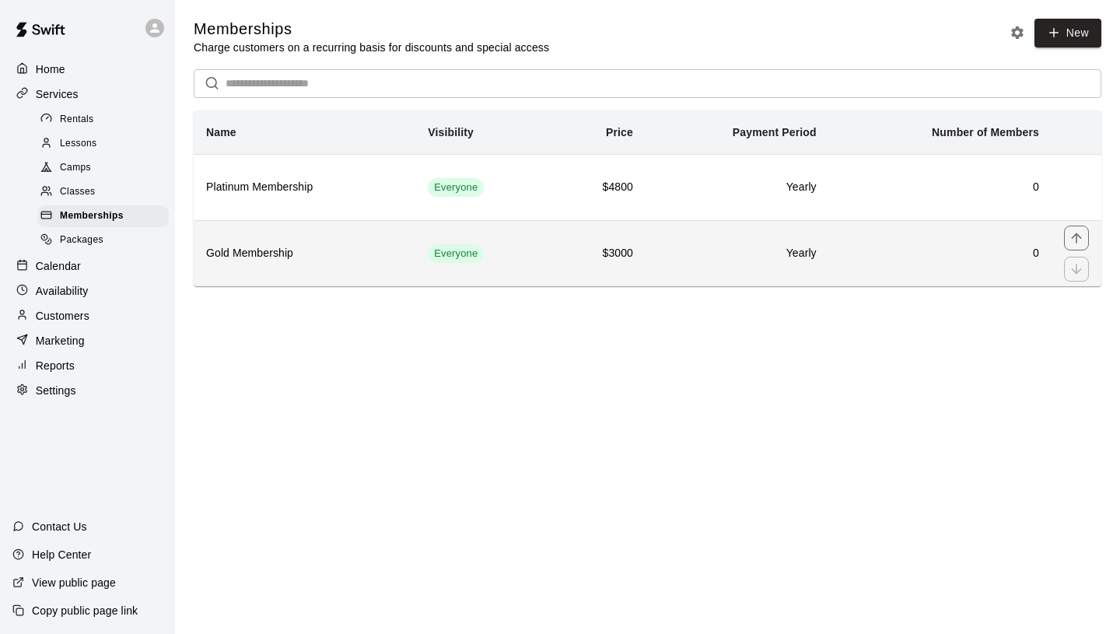
click at [401, 261] on h6 "Gold Membership" at bounding box center [304, 253] width 197 height 17
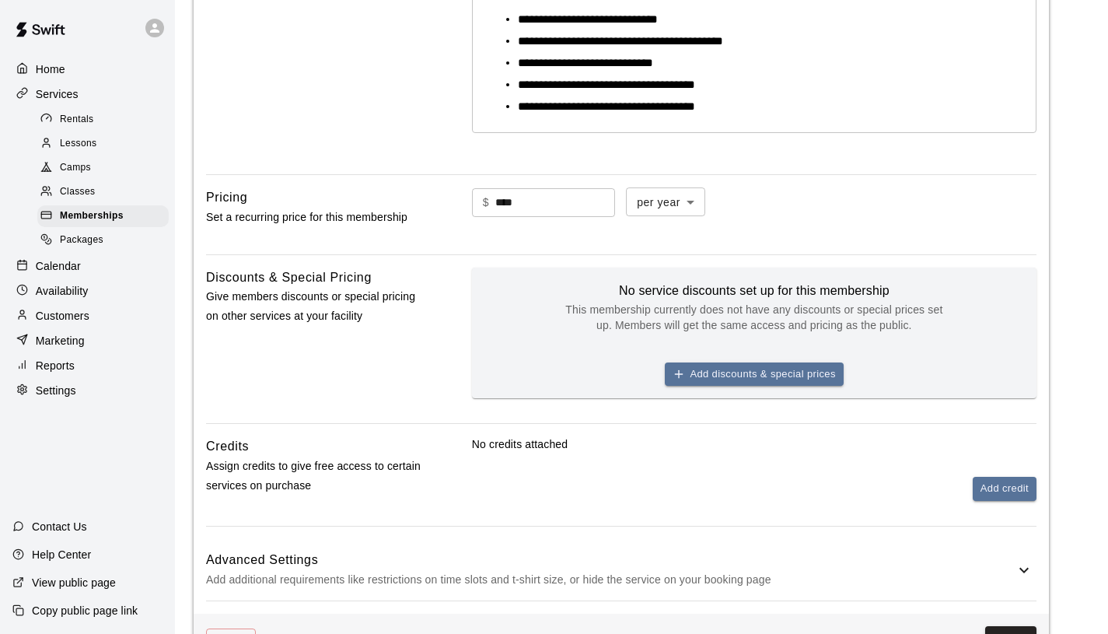
scroll to position [557, 0]
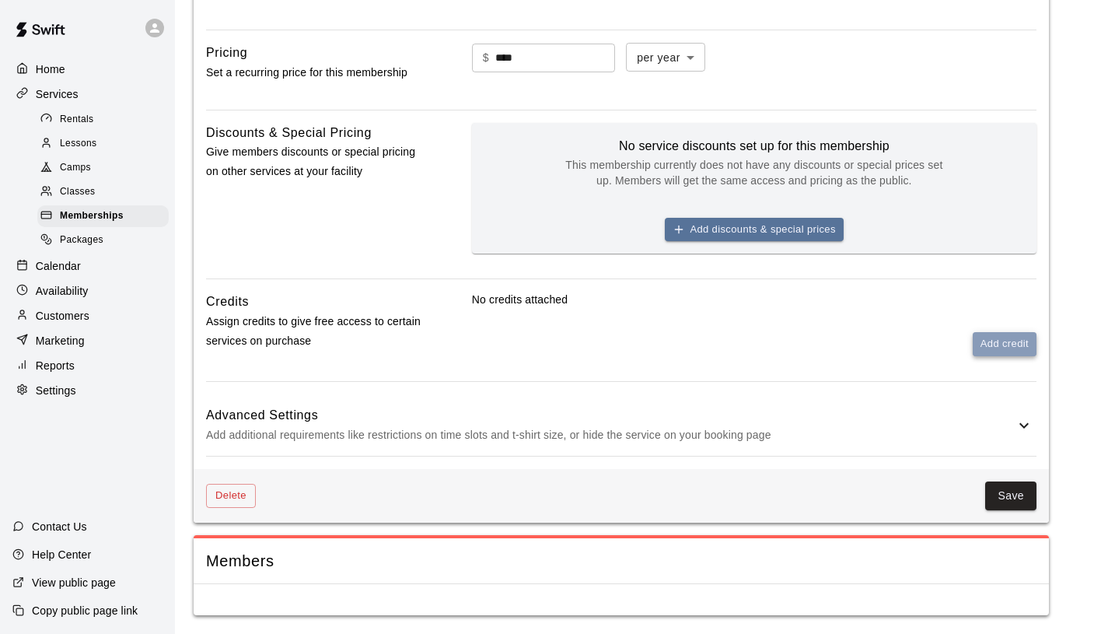
click at [1002, 343] on button "Add credit" at bounding box center [1005, 344] width 64 height 24
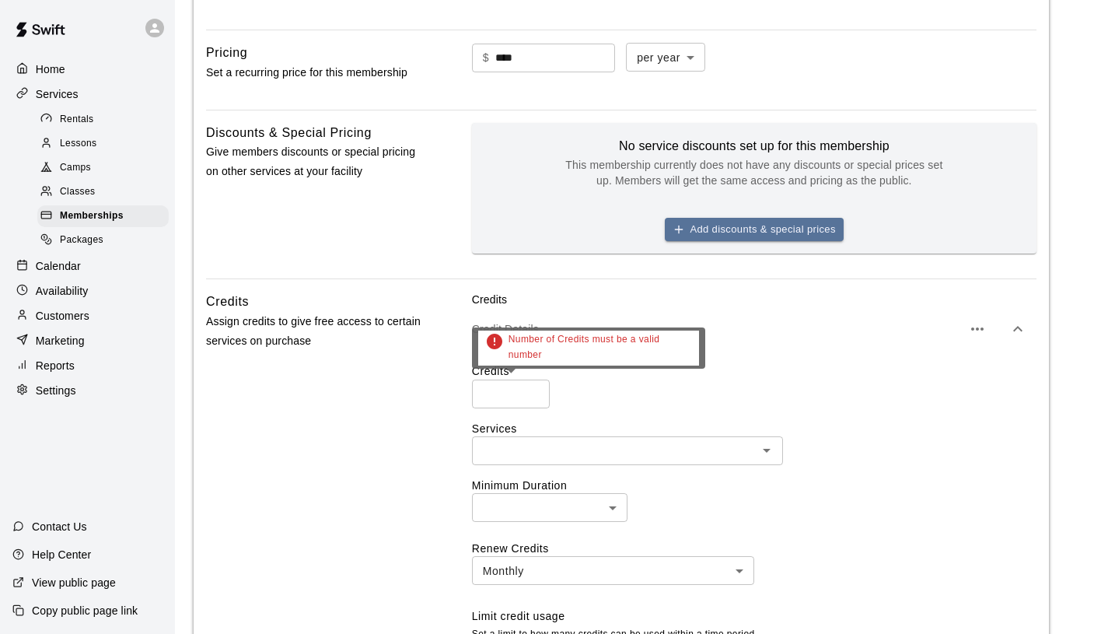
click at [534, 392] on input "*" at bounding box center [511, 394] width 78 height 29
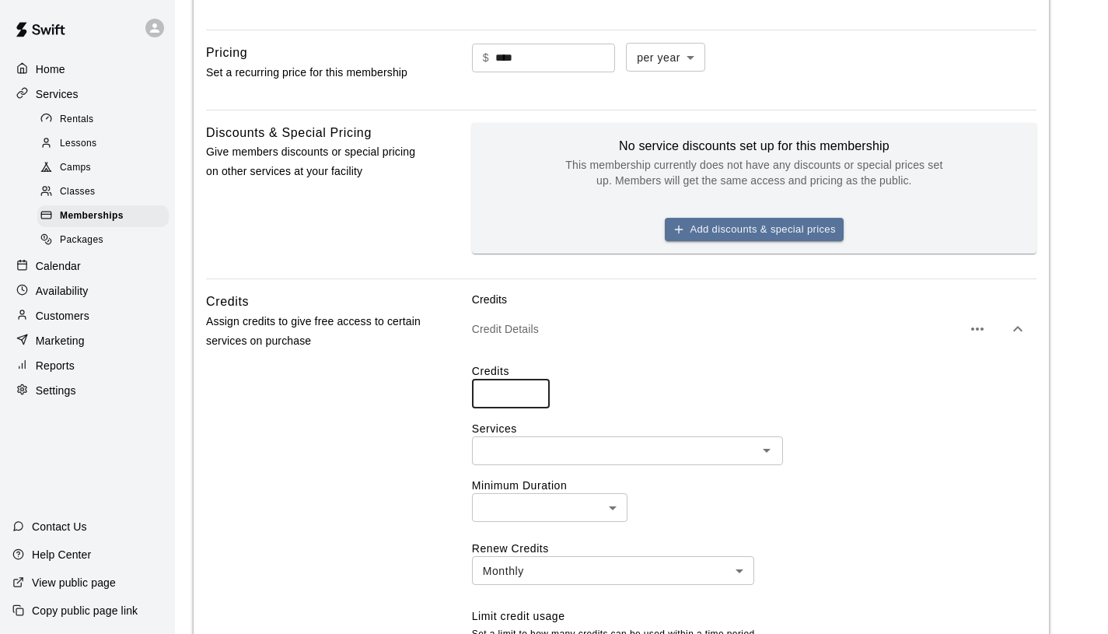
click at [534, 392] on input "*" at bounding box center [511, 394] width 78 height 29
type input "*"
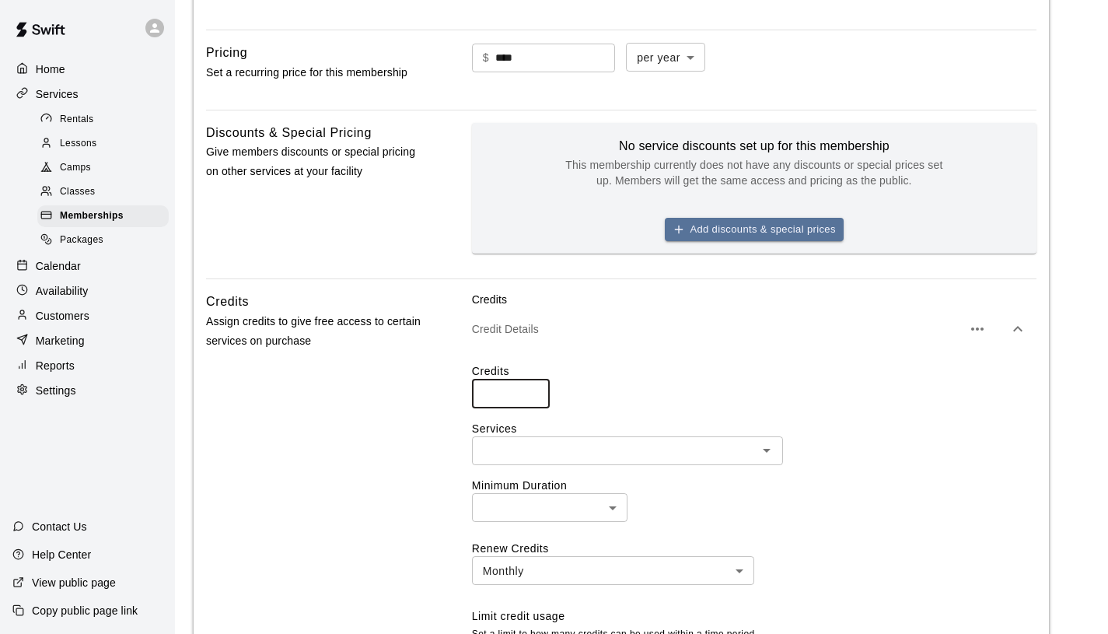
click at [534, 392] on input "*" at bounding box center [511, 394] width 78 height 29
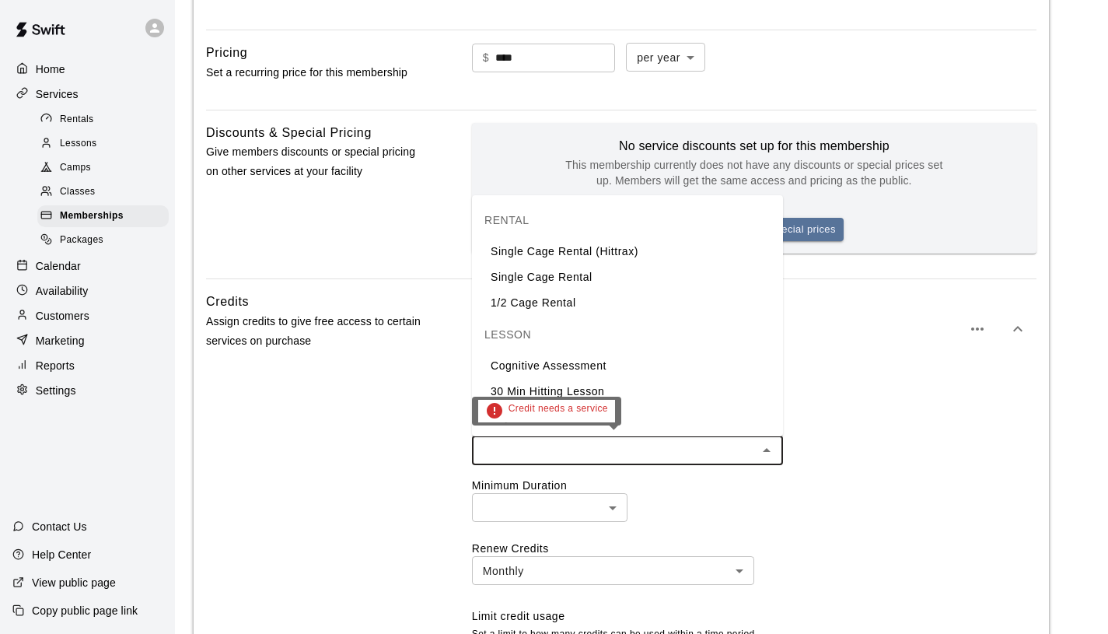
click at [556, 453] on input "text" at bounding box center [615, 450] width 276 height 19
click at [545, 308] on li "1/2 Cage Rental" at bounding box center [627, 303] width 311 height 26
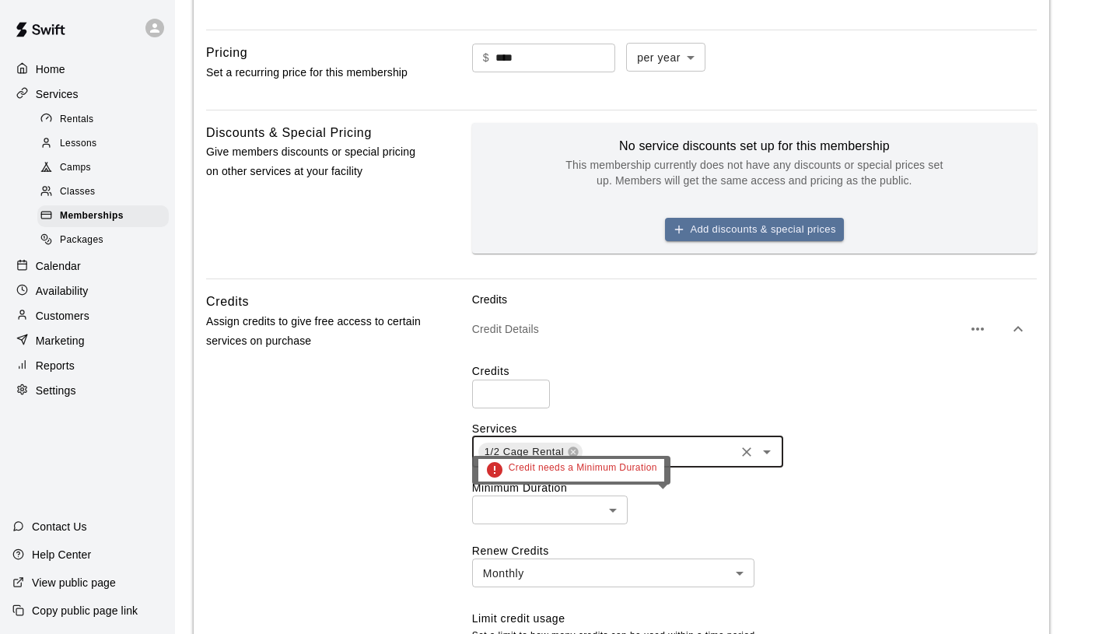
click at [617, 514] on body "**********" at bounding box center [560, 234] width 1120 height 1582
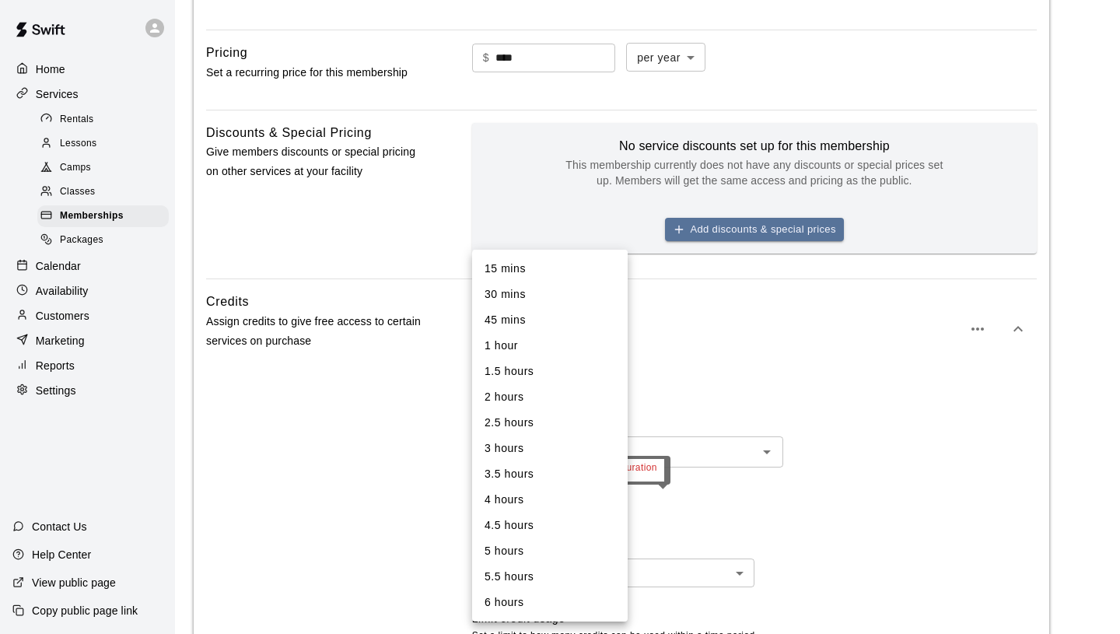
click at [754, 510] on div at bounding box center [560, 317] width 1120 height 634
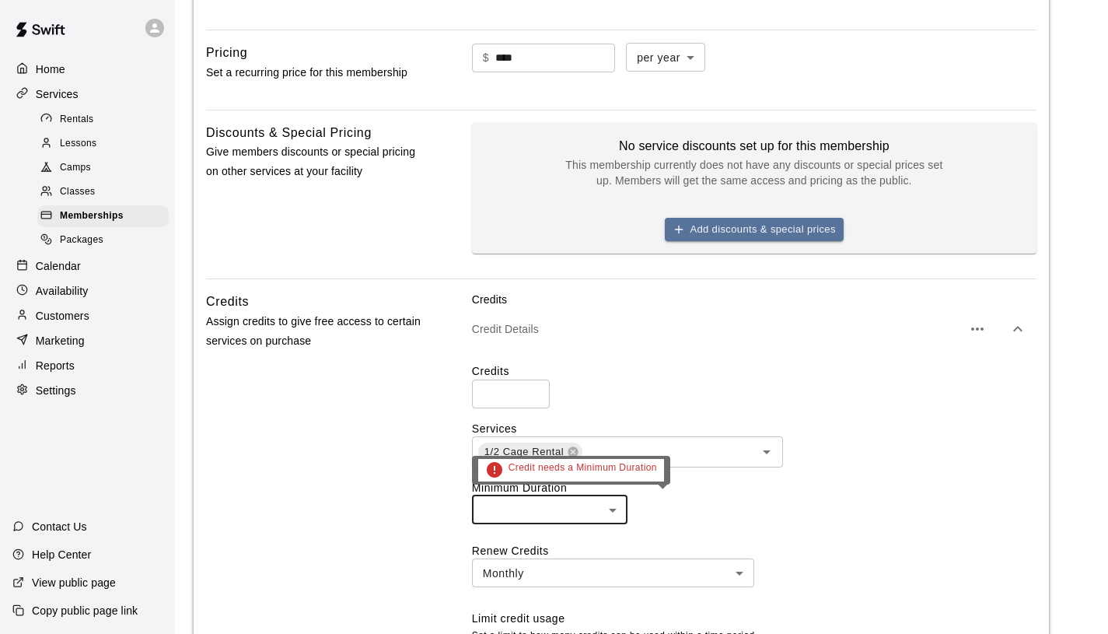
click at [617, 509] on body "**********" at bounding box center [554, 234] width 1108 height 1582
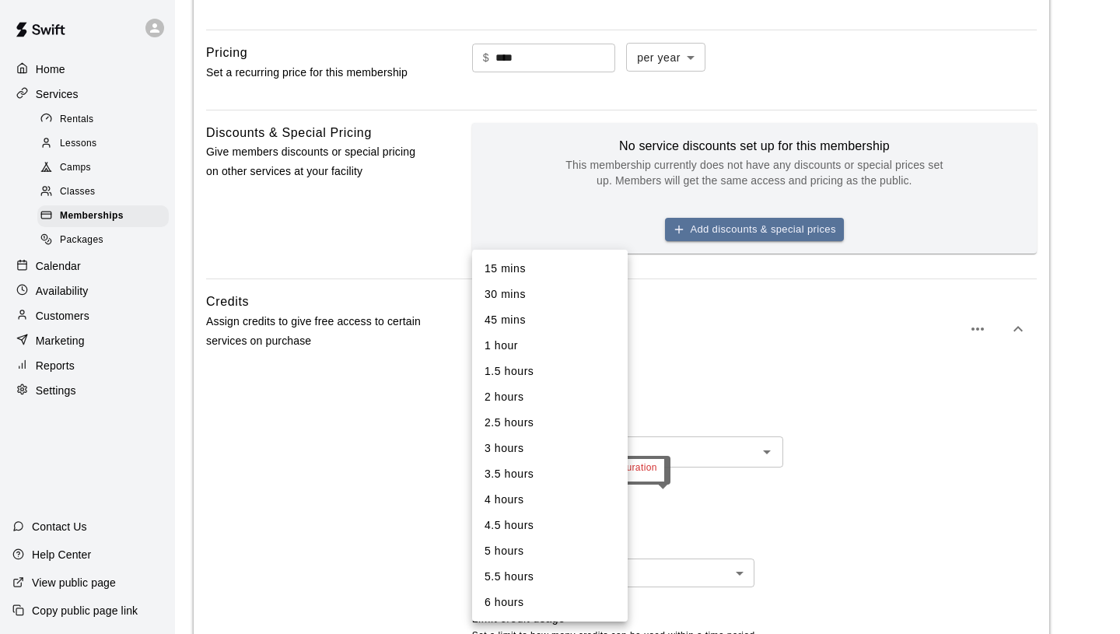
click at [554, 291] on li "30 mins" at bounding box center [550, 295] width 156 height 26
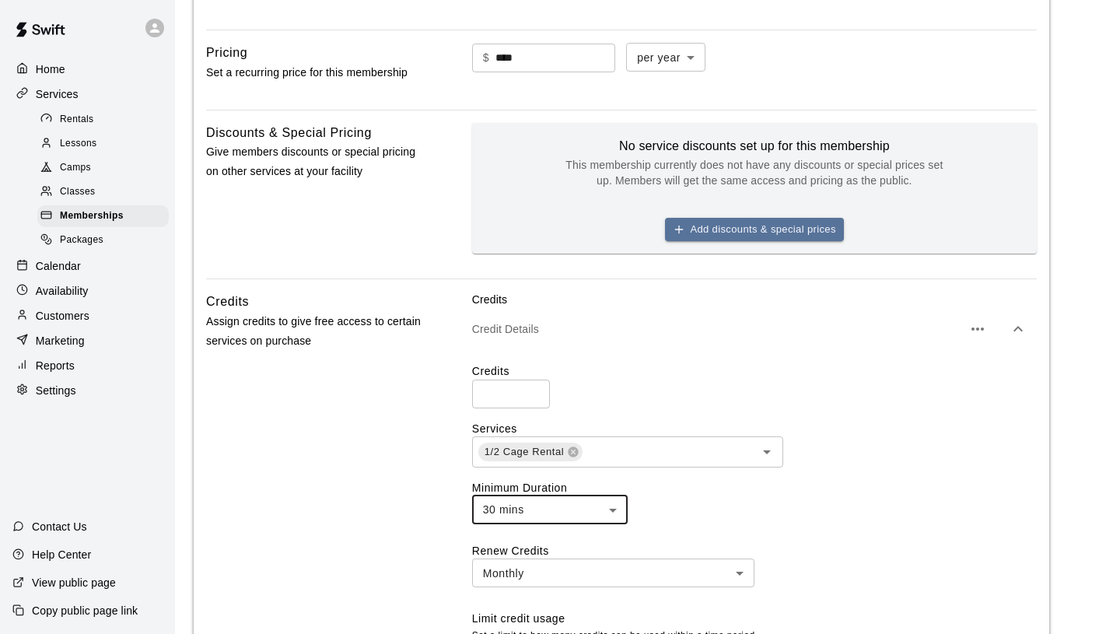
type input "**"
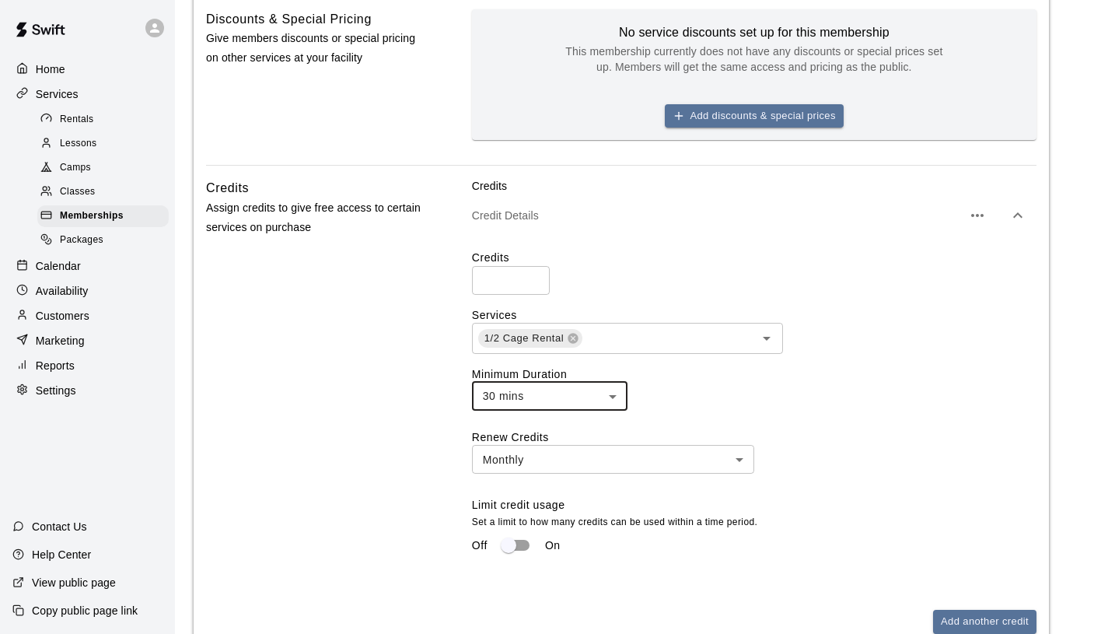
scroll to position [712, 0]
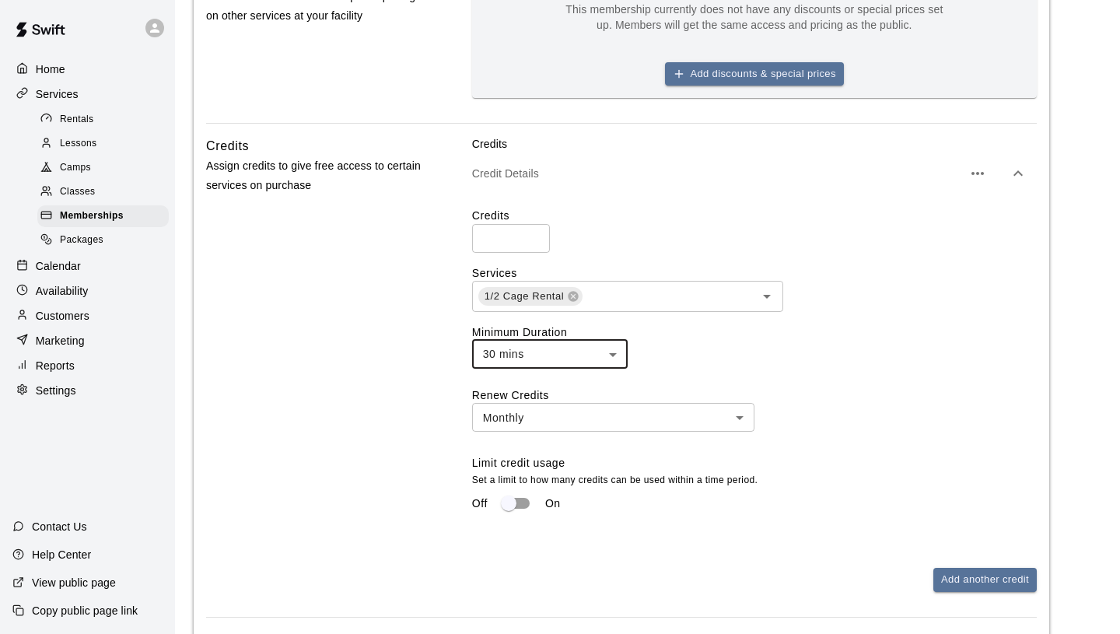
click at [699, 418] on body "**********" at bounding box center [560, 79] width 1120 height 1582
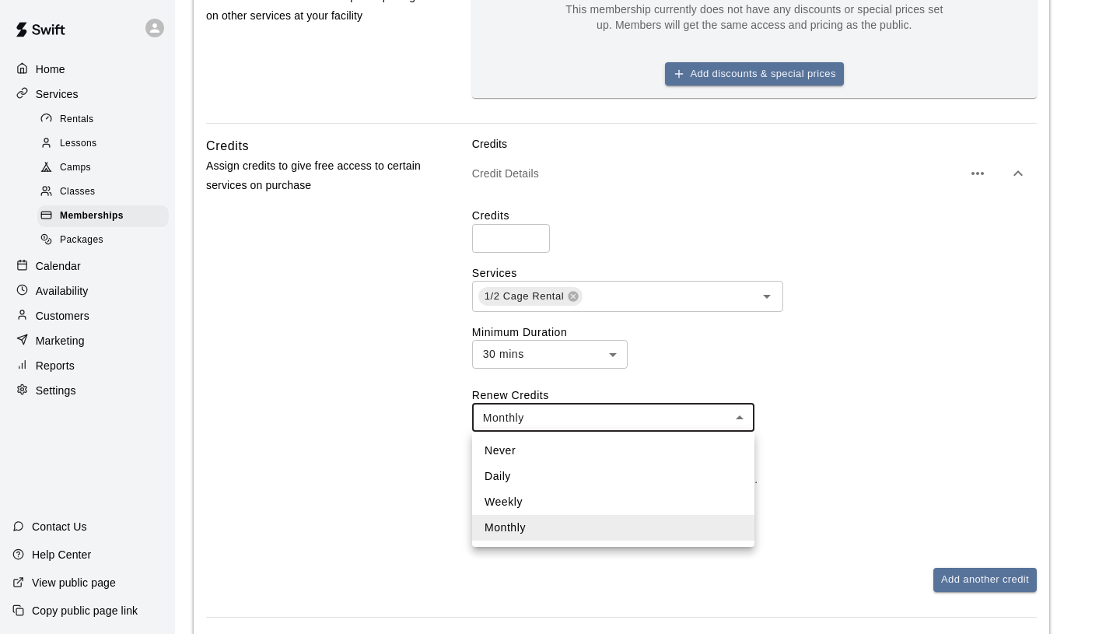
click at [699, 418] on div at bounding box center [560, 317] width 1120 height 634
click at [699, 418] on body "**********" at bounding box center [560, 79] width 1120 height 1582
click at [523, 506] on li "Weekly" at bounding box center [613, 502] width 282 height 26
type input "******"
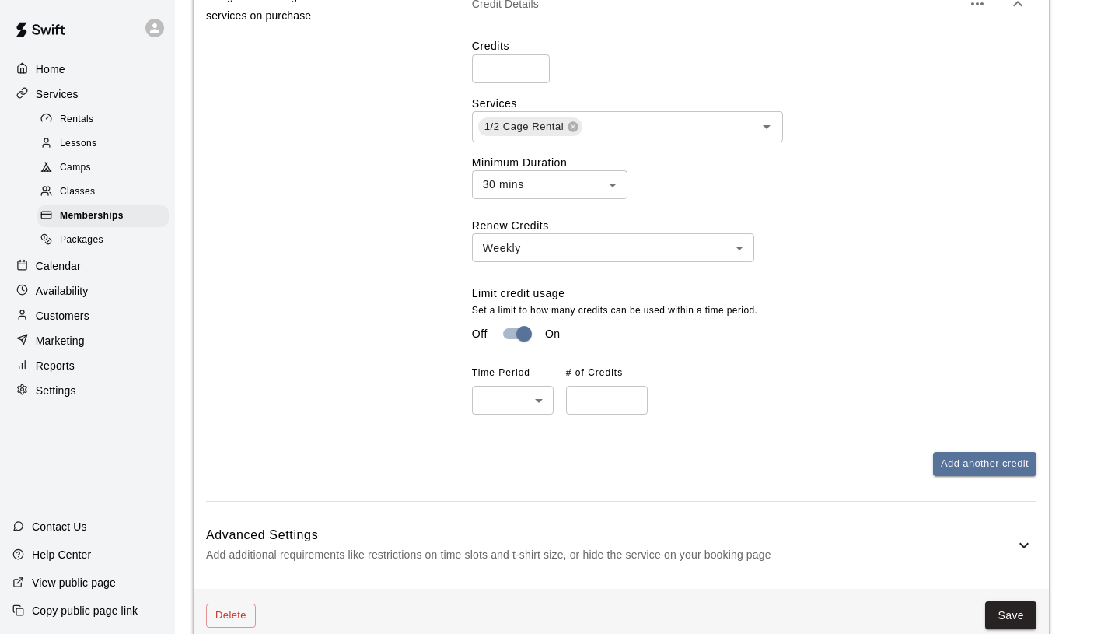
scroll to position [885, 0]
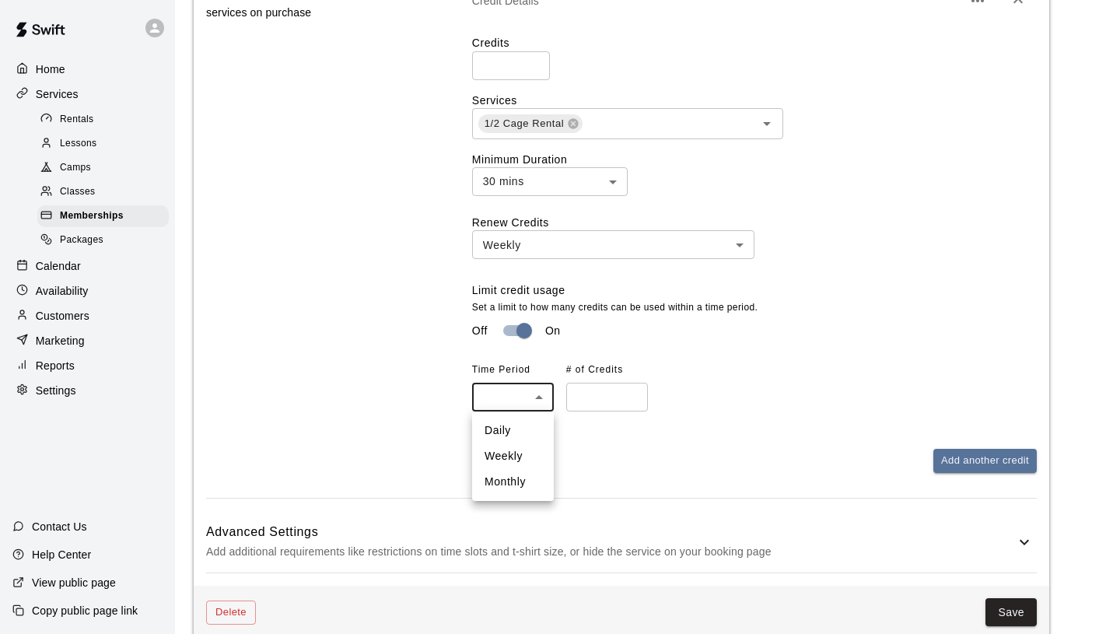
click at [671, 390] on div at bounding box center [560, 317] width 1120 height 634
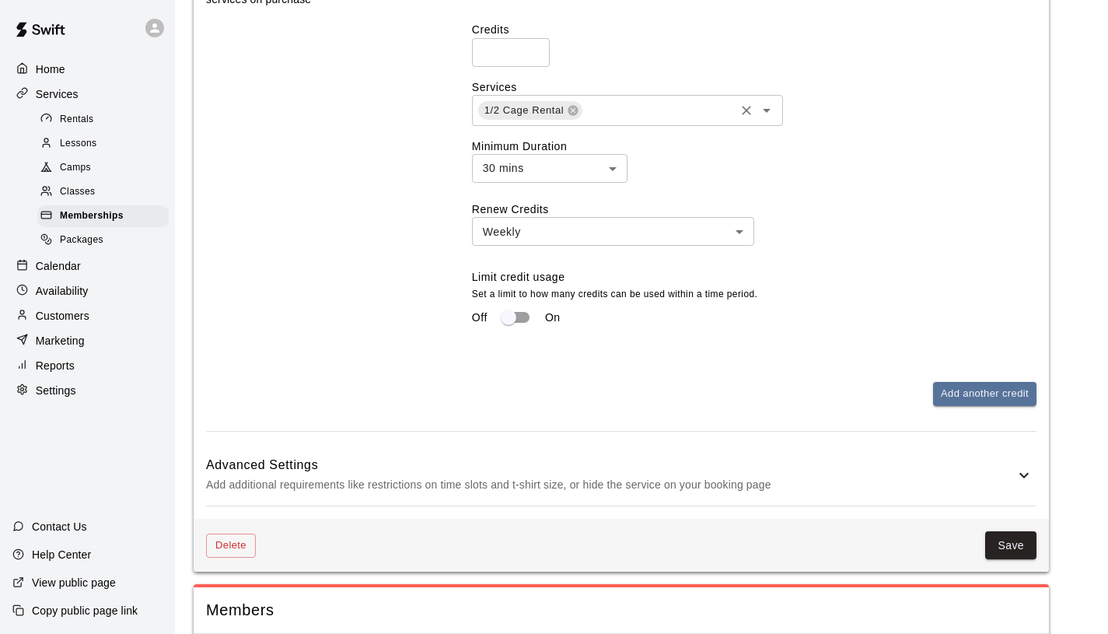
scroll to position [948, 0]
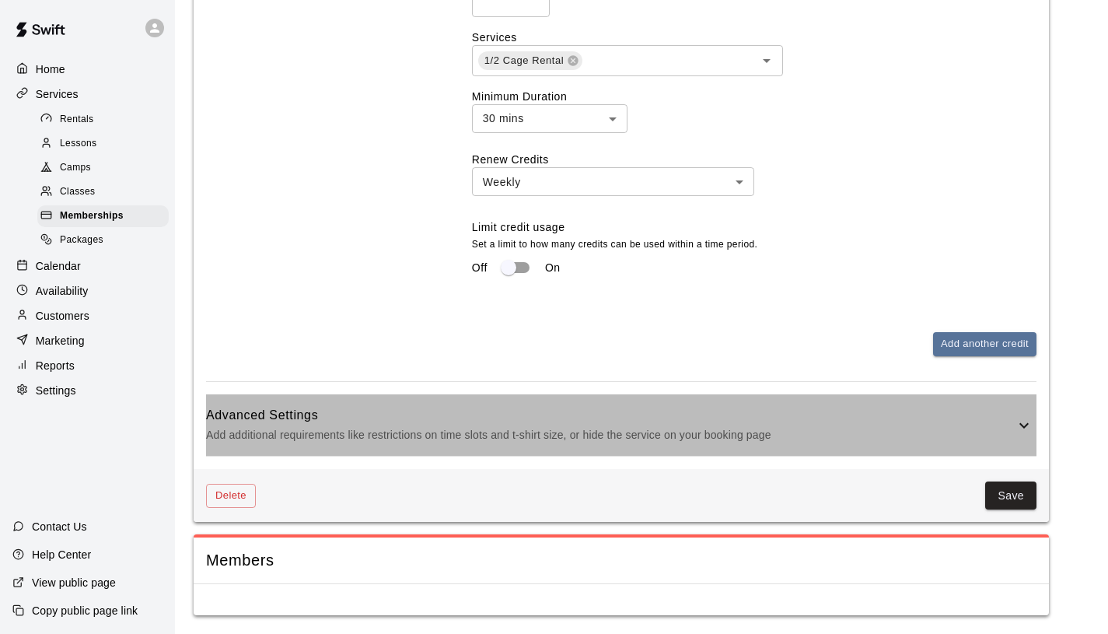
click at [1020, 431] on icon at bounding box center [1024, 425] width 19 height 19
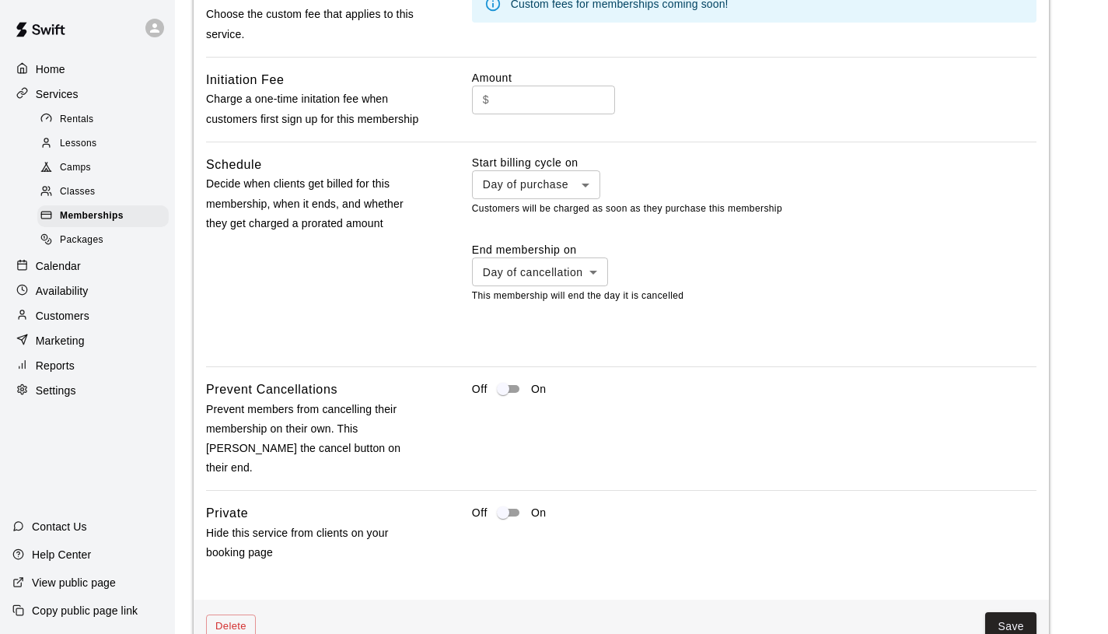
scroll to position [1640, 0]
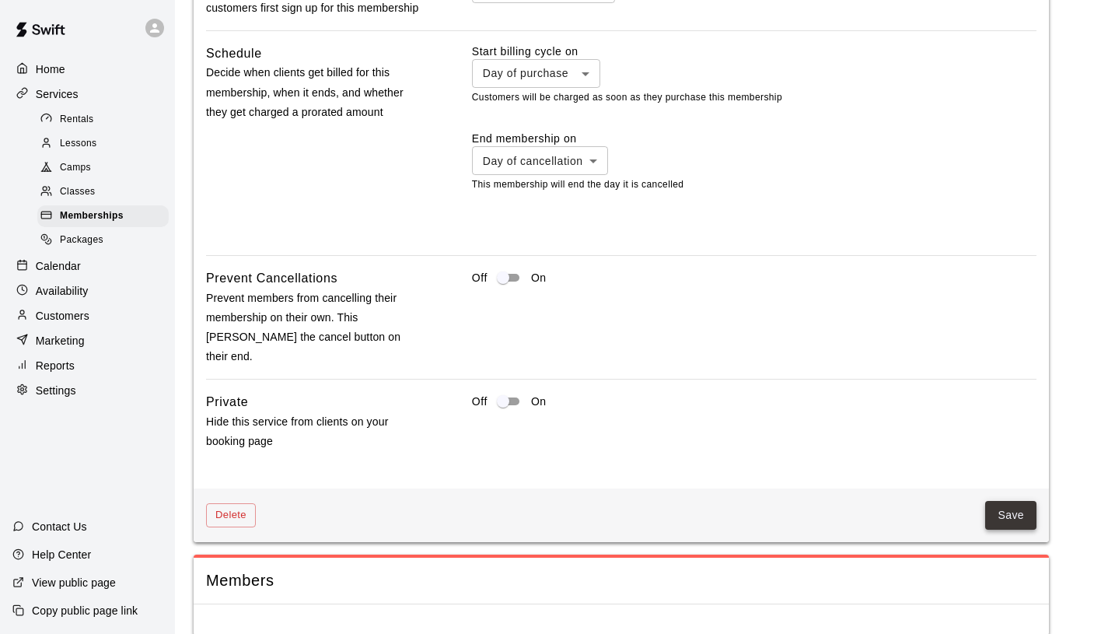
click at [1006, 501] on button "Save" at bounding box center [1010, 515] width 51 height 29
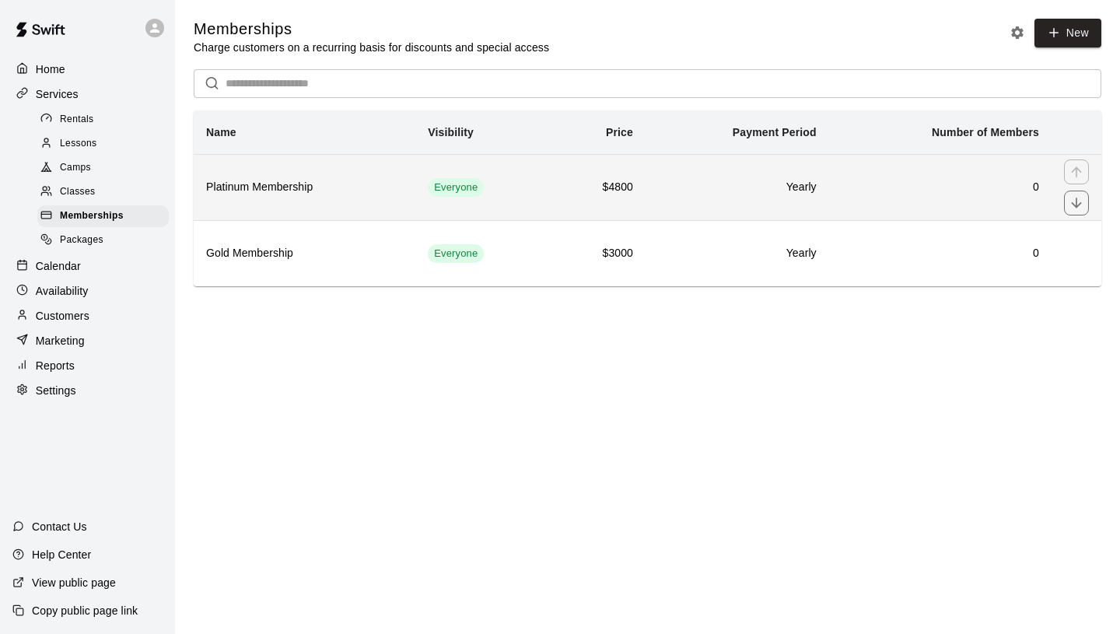
click at [502, 199] on td "Everyone" at bounding box center [483, 187] width 136 height 66
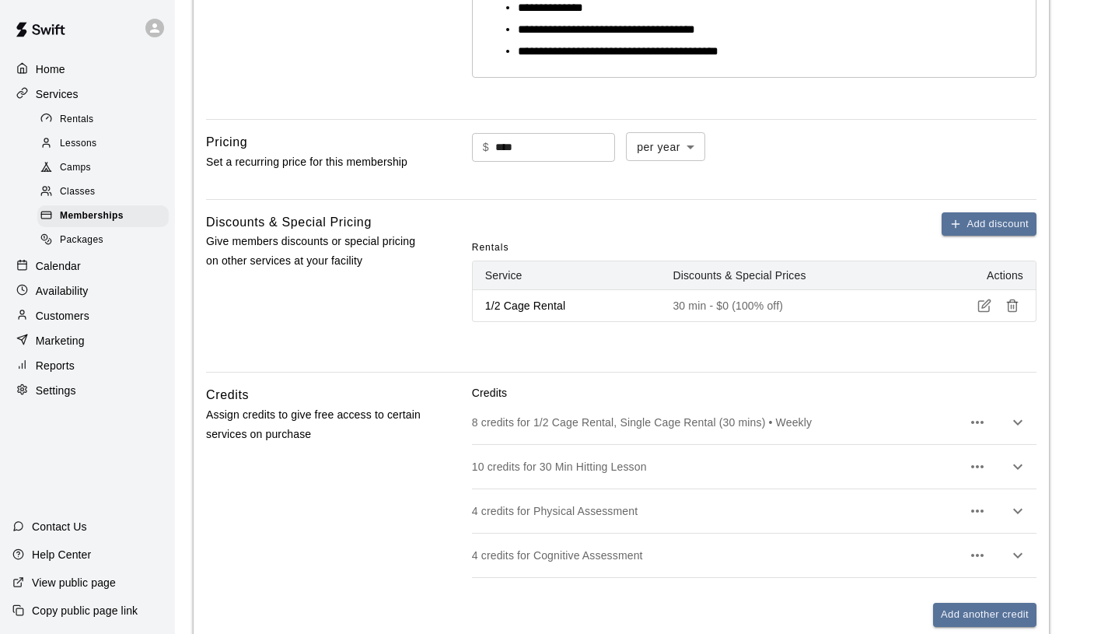
scroll to position [782, 0]
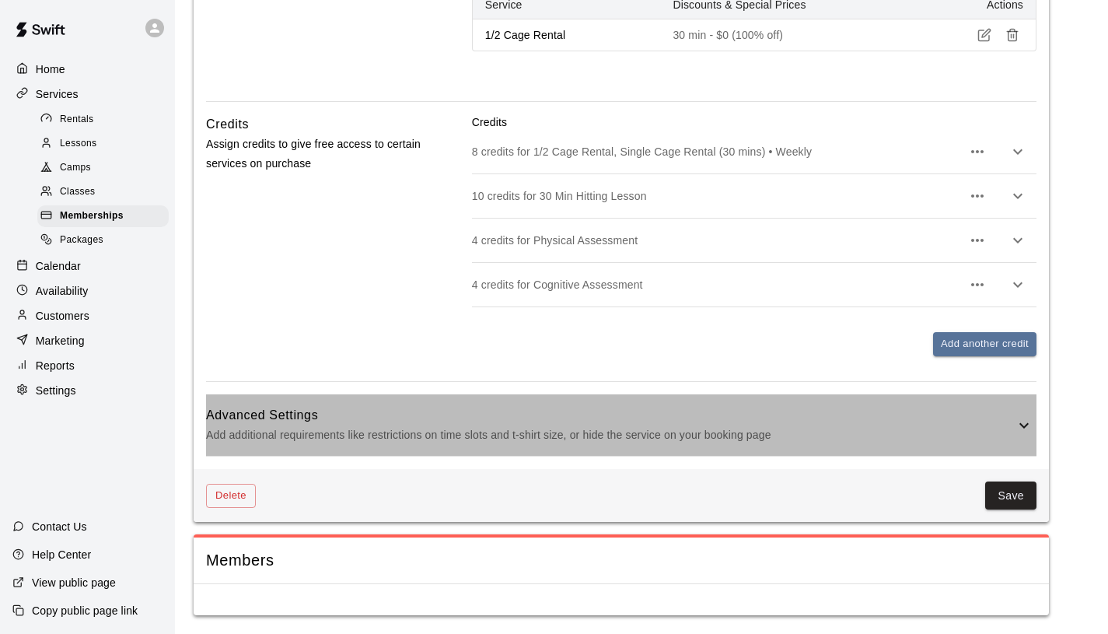
click at [964, 439] on p "Add additional requirements like restrictions on time slots and t-shirt size, o…" at bounding box center [610, 434] width 809 height 19
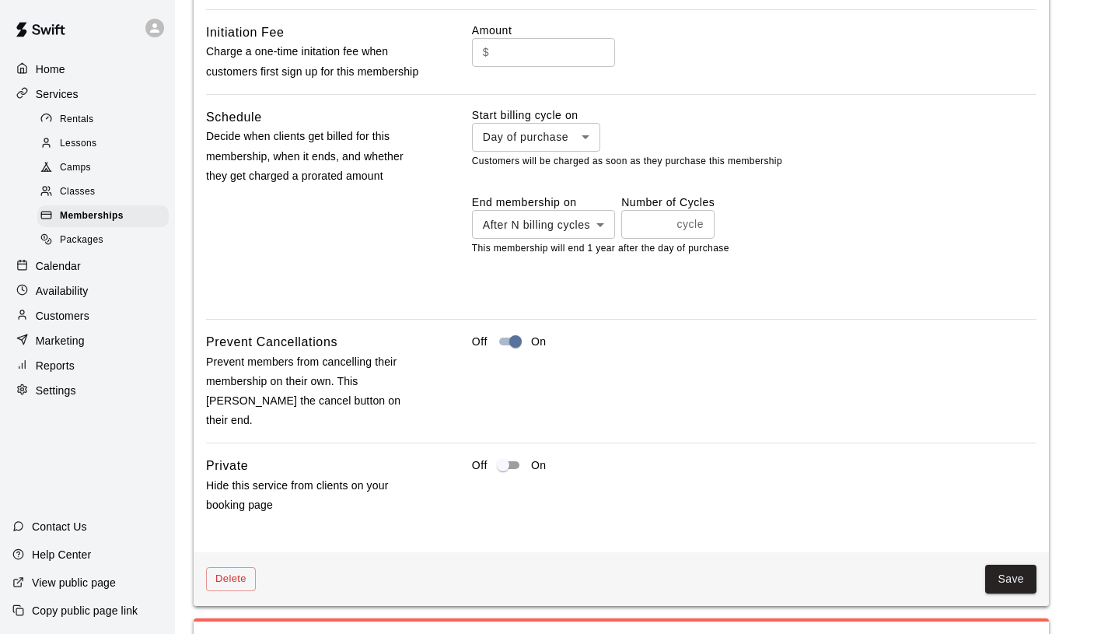
scroll to position [1474, 0]
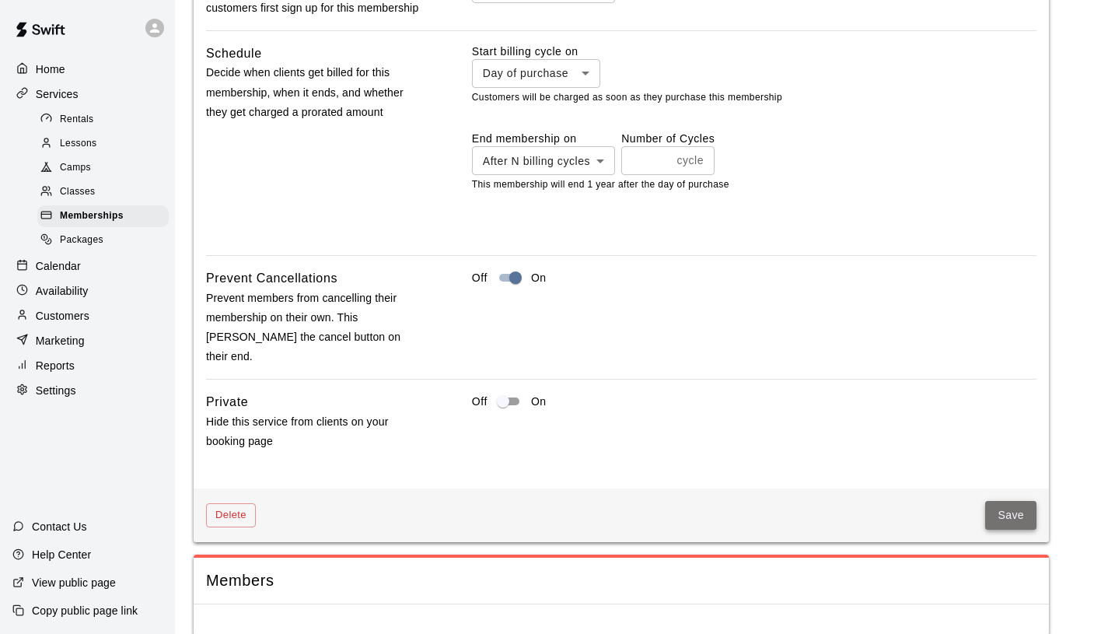
click at [1008, 501] on button "Save" at bounding box center [1010, 515] width 51 height 29
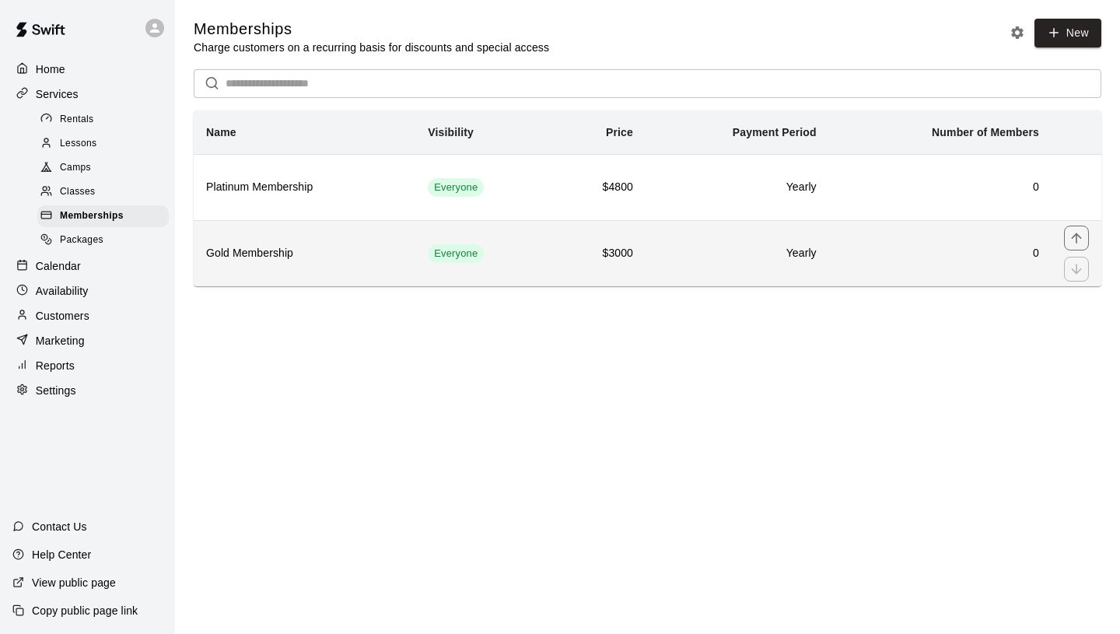
click at [530, 246] on td "Everyone" at bounding box center [483, 253] width 136 height 66
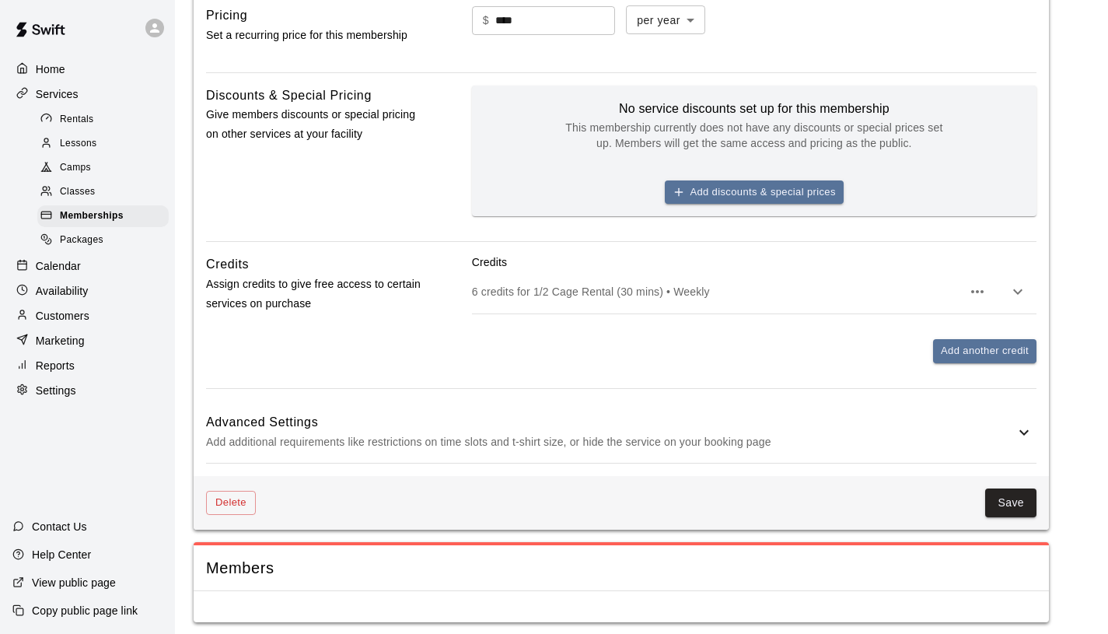
scroll to position [601, 0]
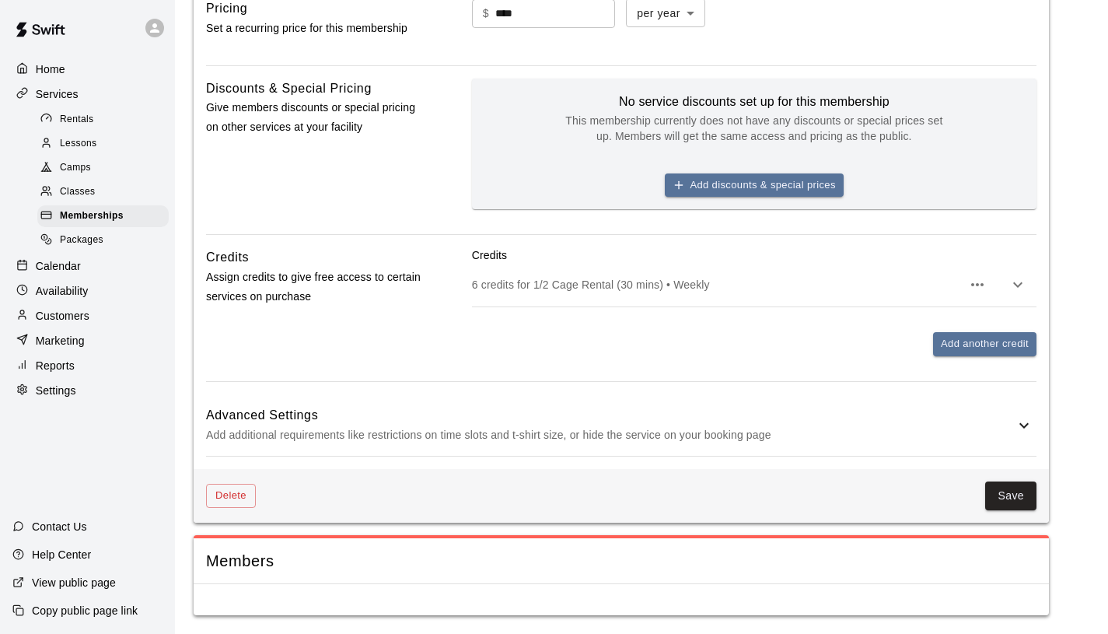
click at [1023, 423] on icon at bounding box center [1024, 425] width 19 height 19
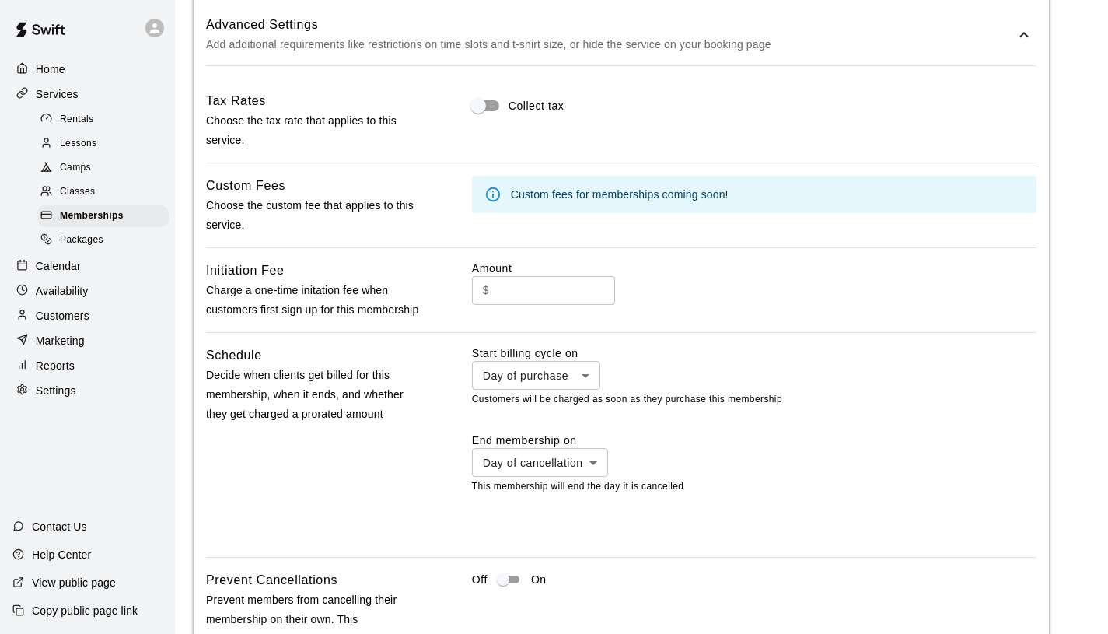
scroll to position [1153, 0]
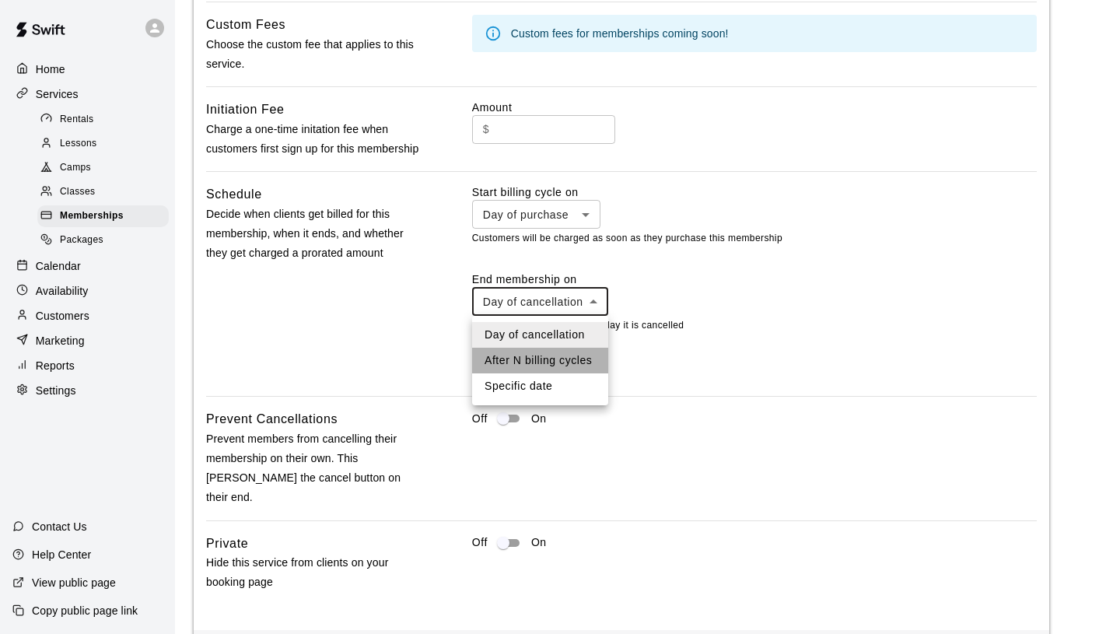
click at [574, 362] on li "After N billing cycles" at bounding box center [540, 361] width 136 height 26
type input "*********"
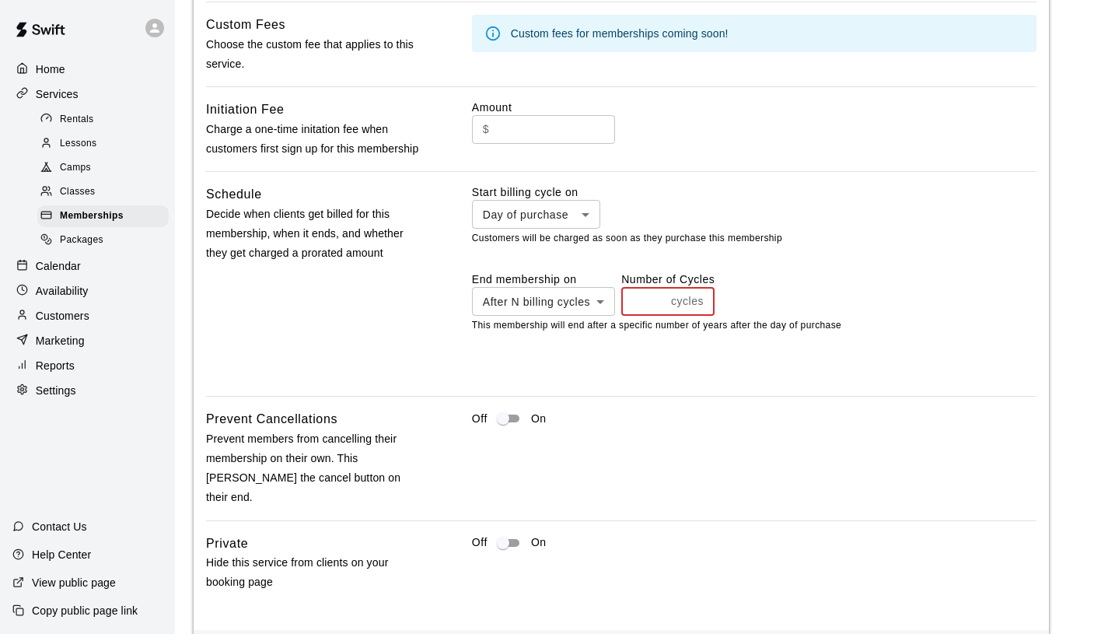
click at [649, 308] on input "number" at bounding box center [643, 301] width 44 height 29
type input "*"
click at [660, 296] on input "*" at bounding box center [643, 301] width 44 height 29
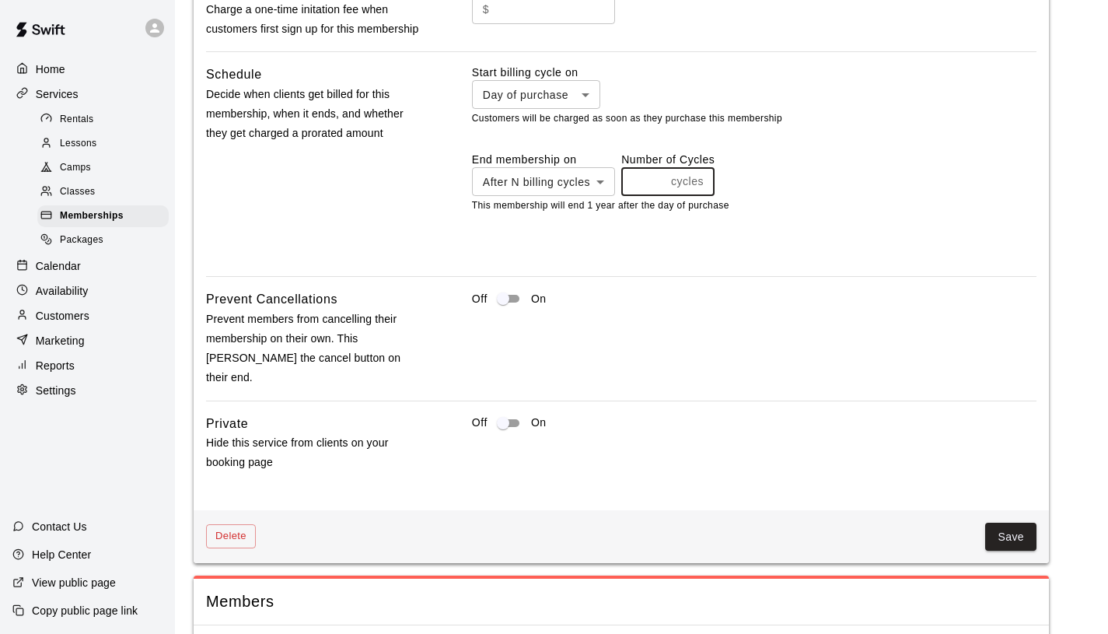
scroll to position [1294, 0]
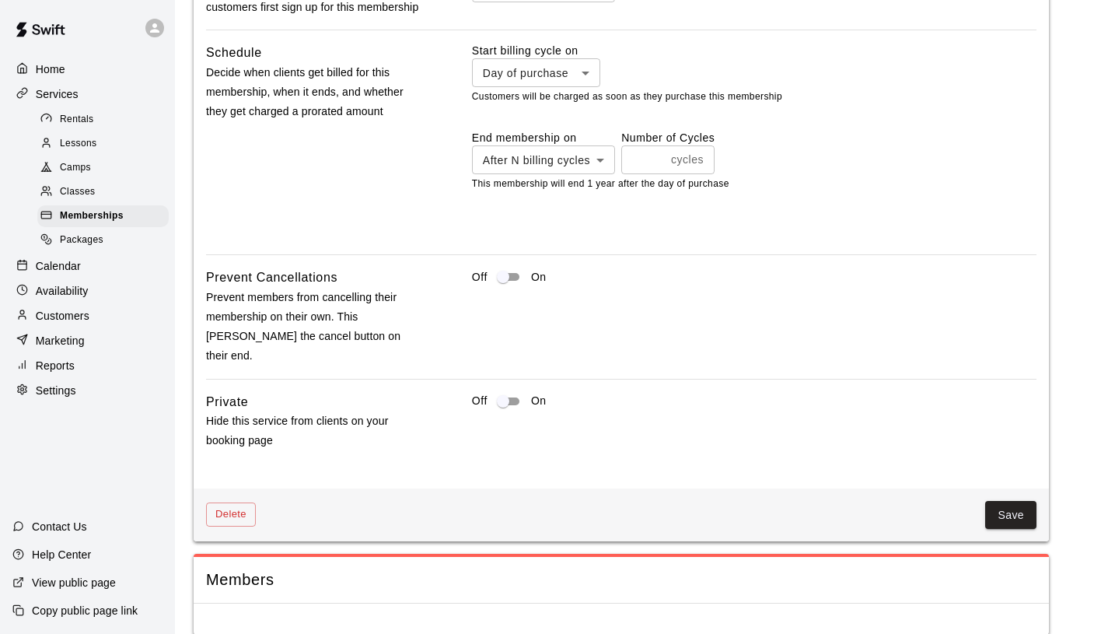
click at [526, 277] on div "Off On" at bounding box center [754, 277] width 565 height 19
click at [1014, 501] on button "Save" at bounding box center [1010, 515] width 51 height 29
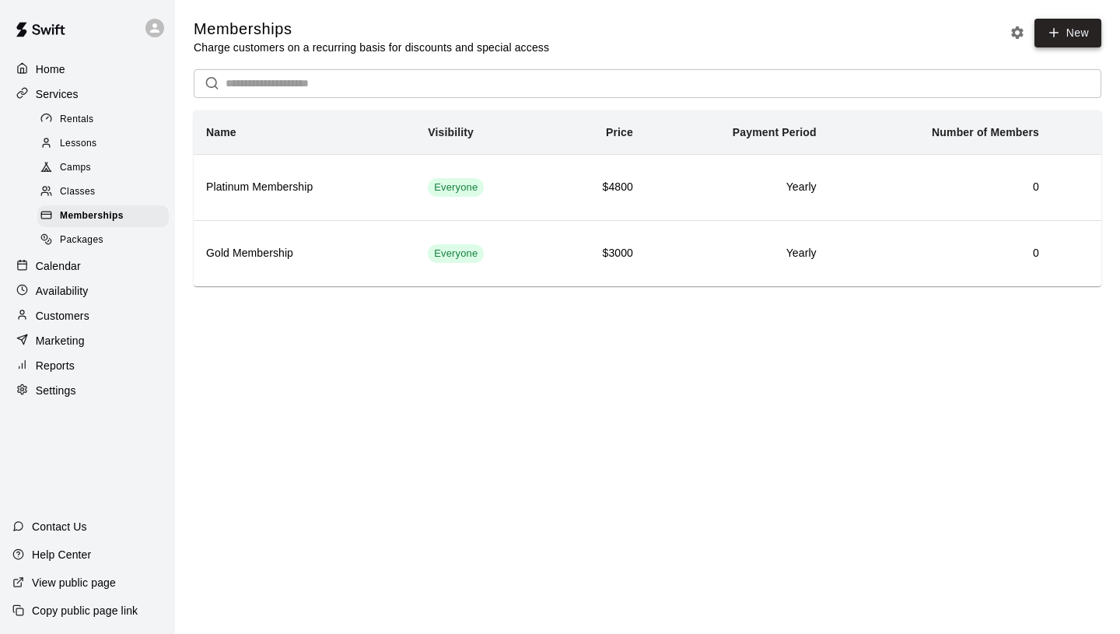
click at [1055, 43] on link "New" at bounding box center [1067, 33] width 67 height 29
click at [1068, 30] on link "New" at bounding box center [1067, 33] width 67 height 29
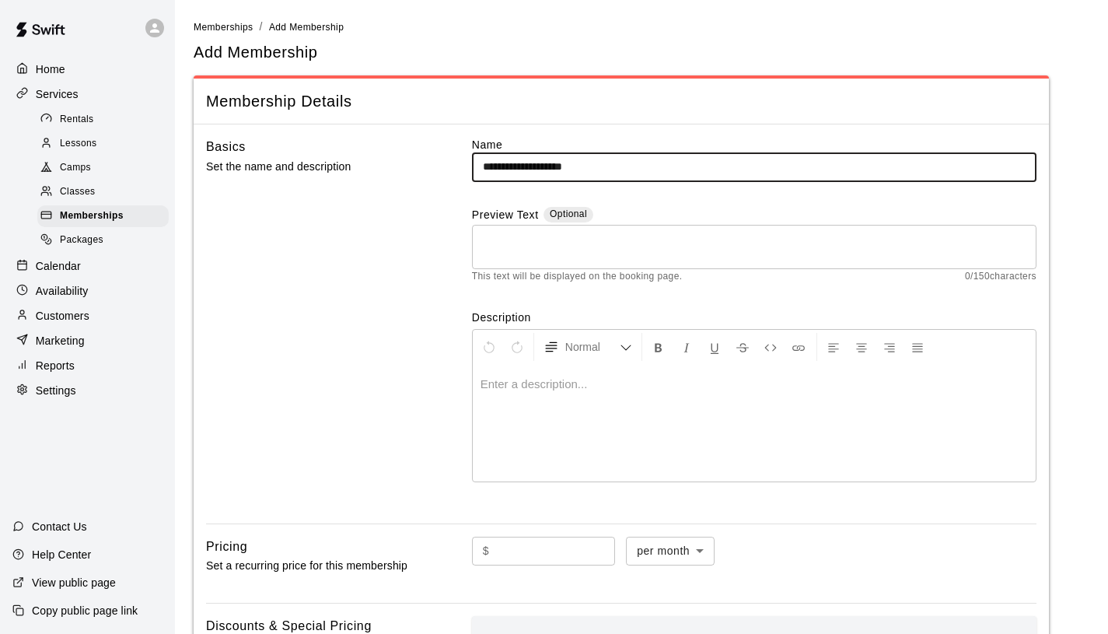
type input "**********"
click at [634, 243] on textarea at bounding box center [754, 246] width 543 height 31
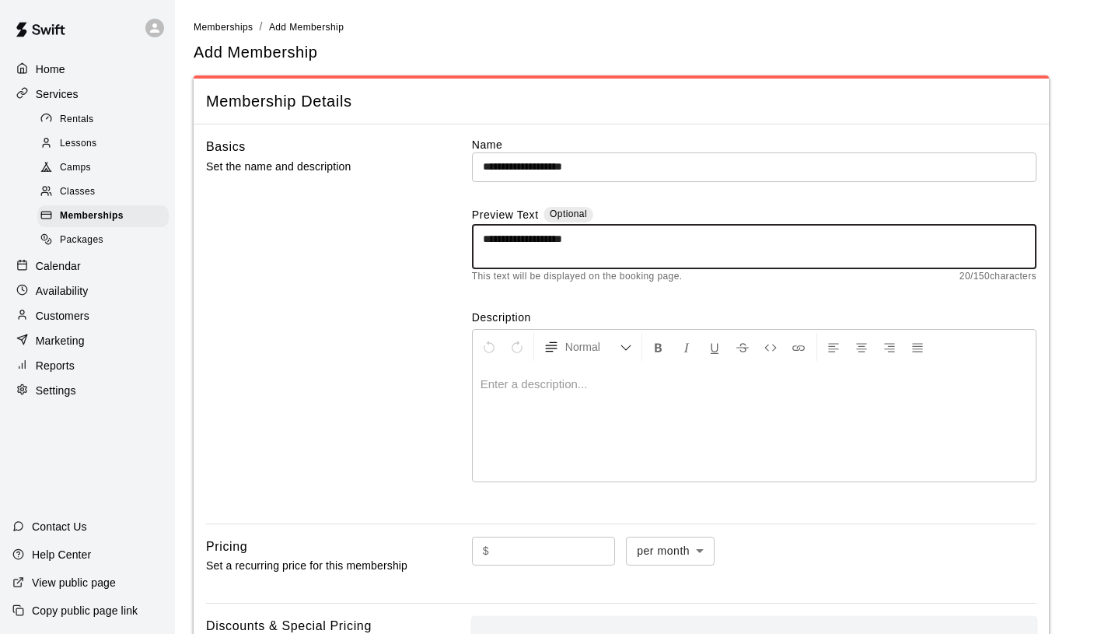
type textarea "**********"
click at [663, 385] on p at bounding box center [755, 384] width 548 height 16
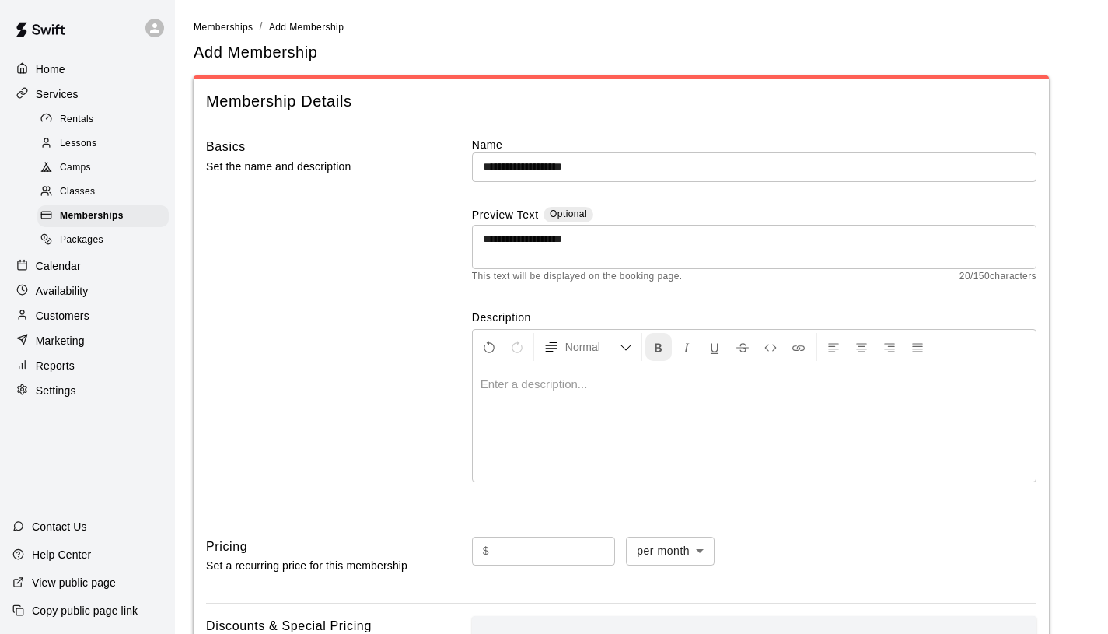
click at [652, 342] on icon "Format Bold" at bounding box center [659, 348] width 14 height 14
click at [614, 350] on span "Normal" at bounding box center [592, 347] width 54 height 16
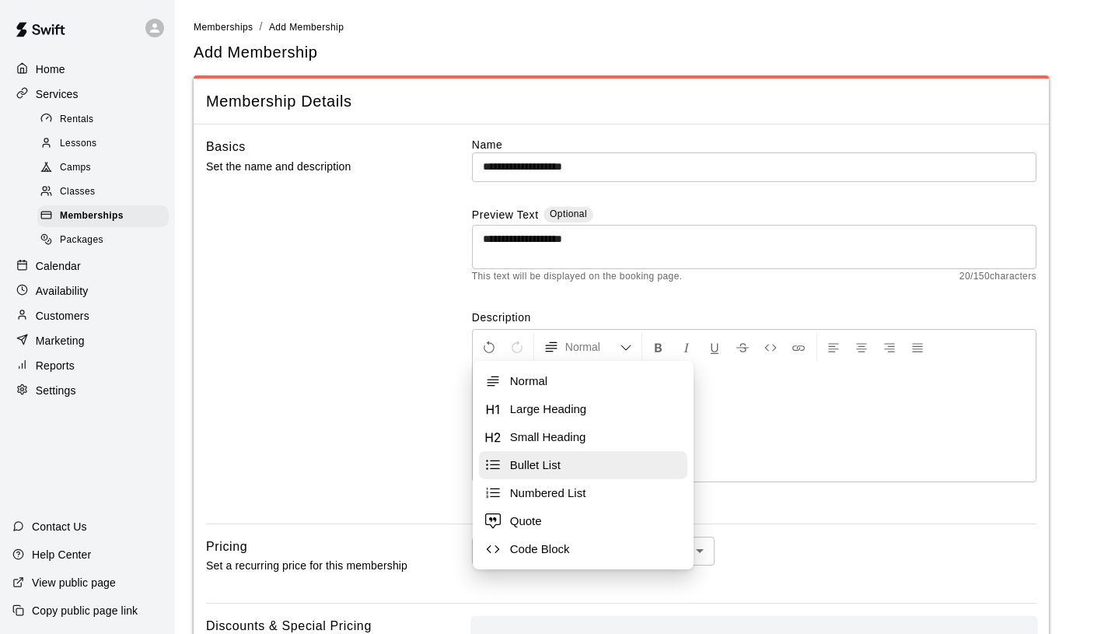
click at [570, 461] on span "Bullet List" at bounding box center [595, 465] width 171 height 16
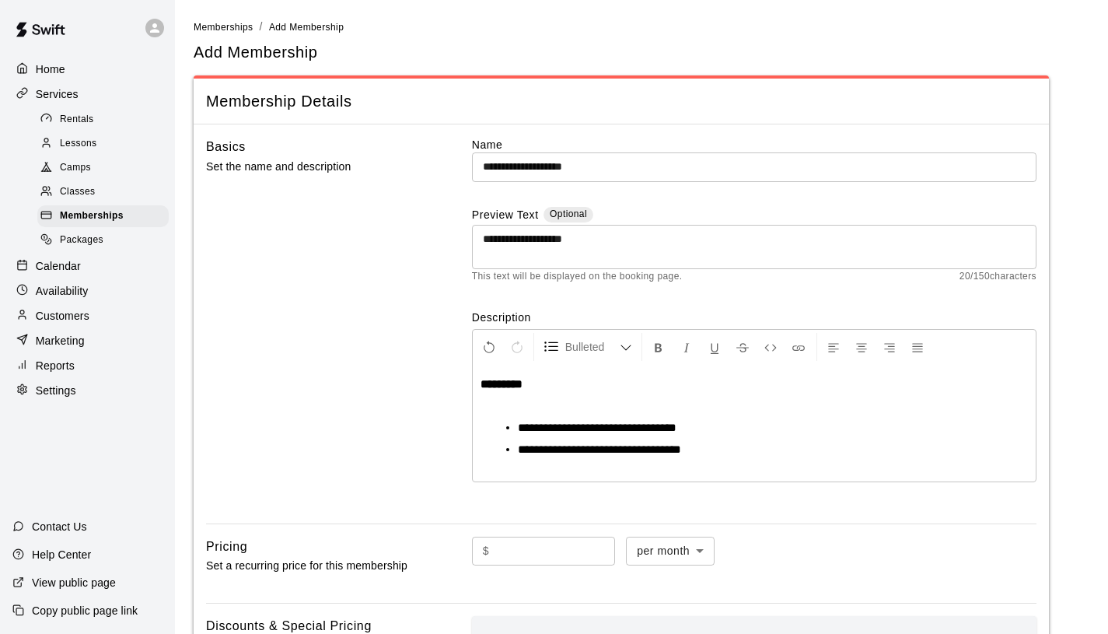
click at [527, 451] on span "**********" at bounding box center [599, 449] width 163 height 12
click at [549, 449] on span "**********" at bounding box center [599, 449] width 163 height 12
click at [650, 457] on li "**********" at bounding box center [760, 450] width 485 height 16
click at [694, 456] on li "**********" at bounding box center [760, 450] width 485 height 16
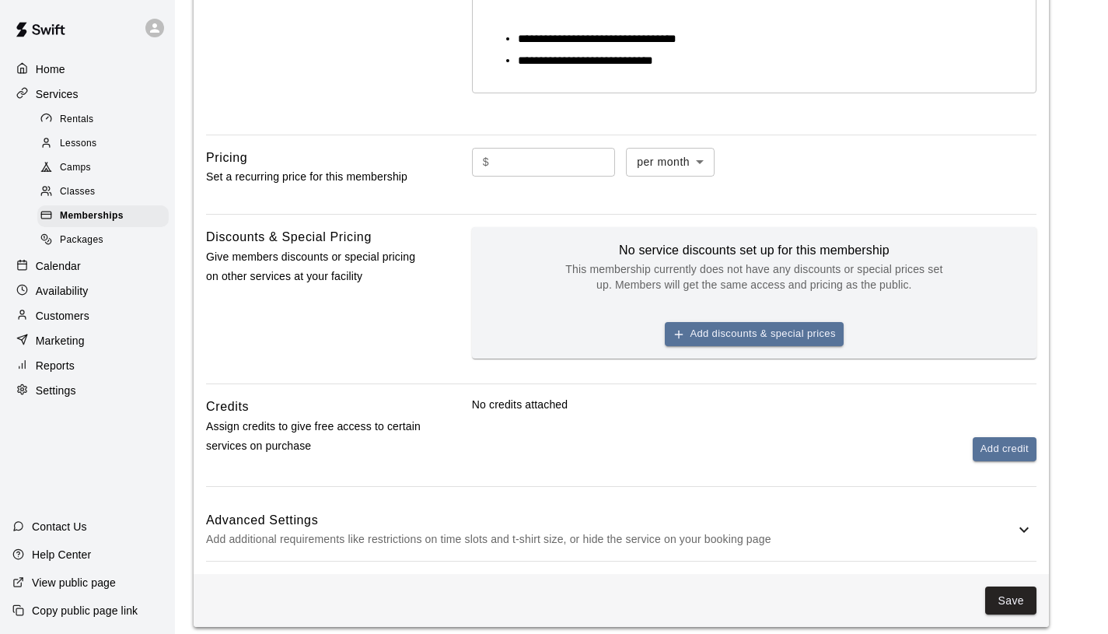
scroll to position [392, 0]
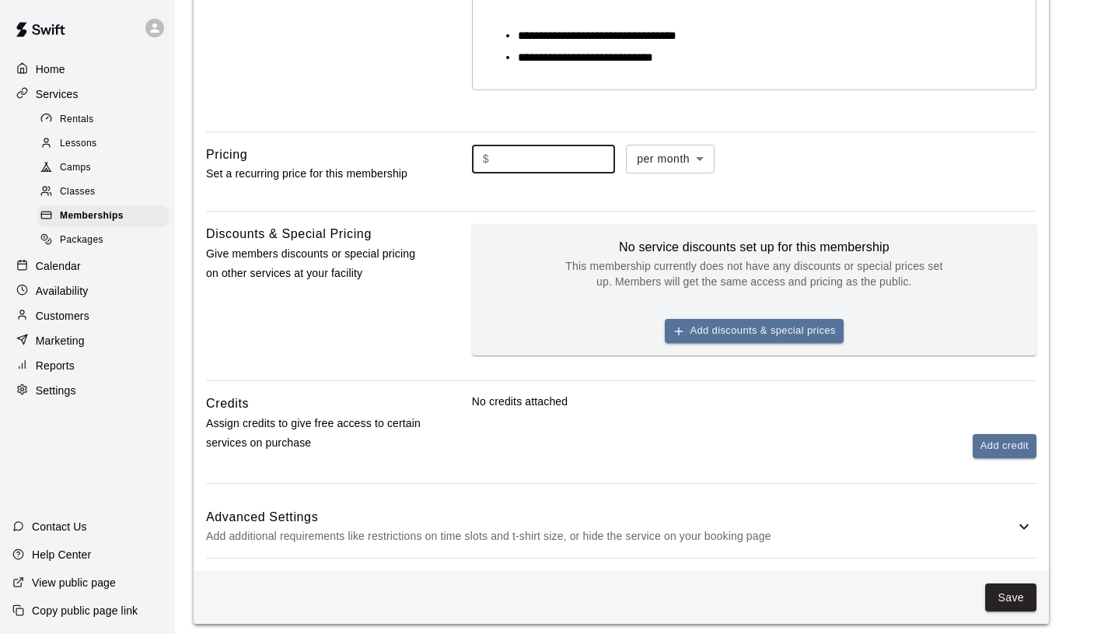
click at [569, 157] on input "text" at bounding box center [555, 159] width 120 height 29
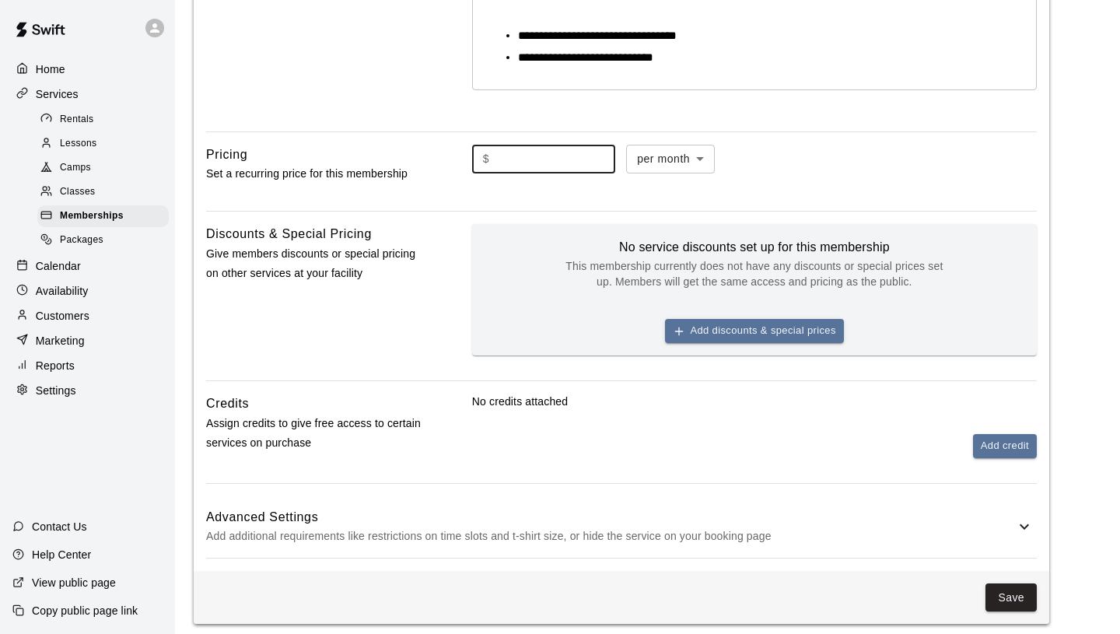
click at [701, 159] on body "**********" at bounding box center [560, 131] width 1120 height 1047
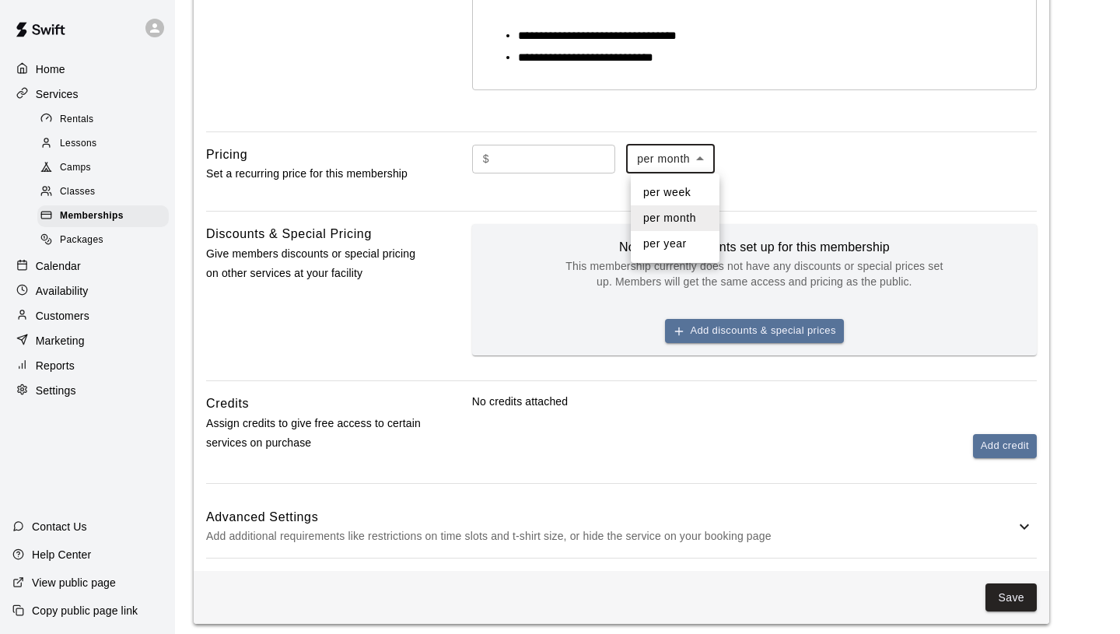
click at [690, 218] on li "per month" at bounding box center [675, 218] width 89 height 26
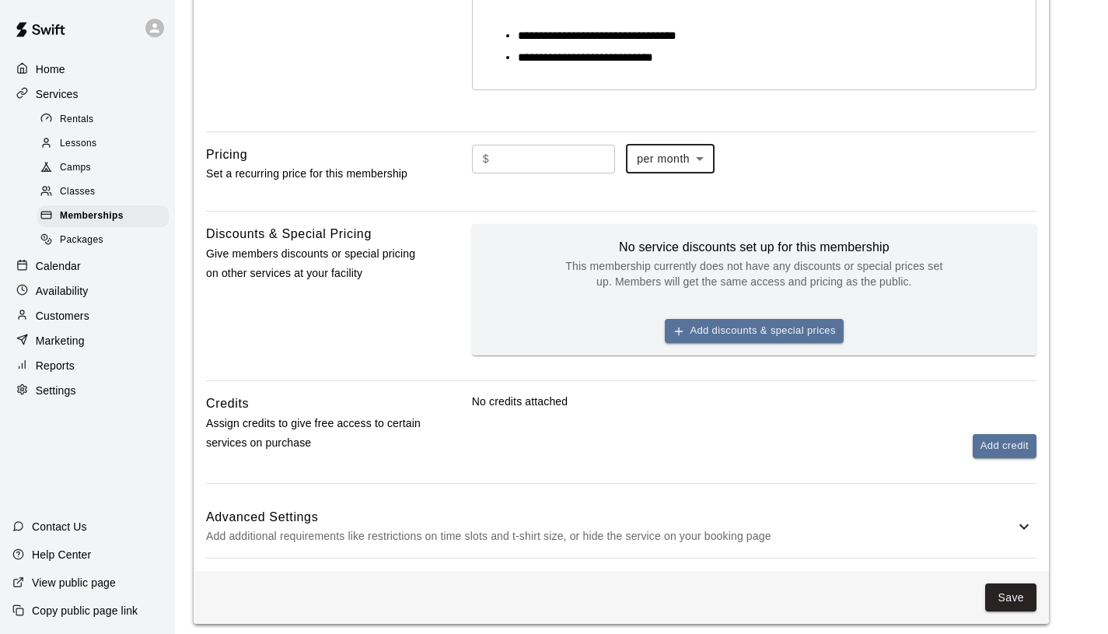
click at [534, 158] on input "text" at bounding box center [555, 159] width 120 height 29
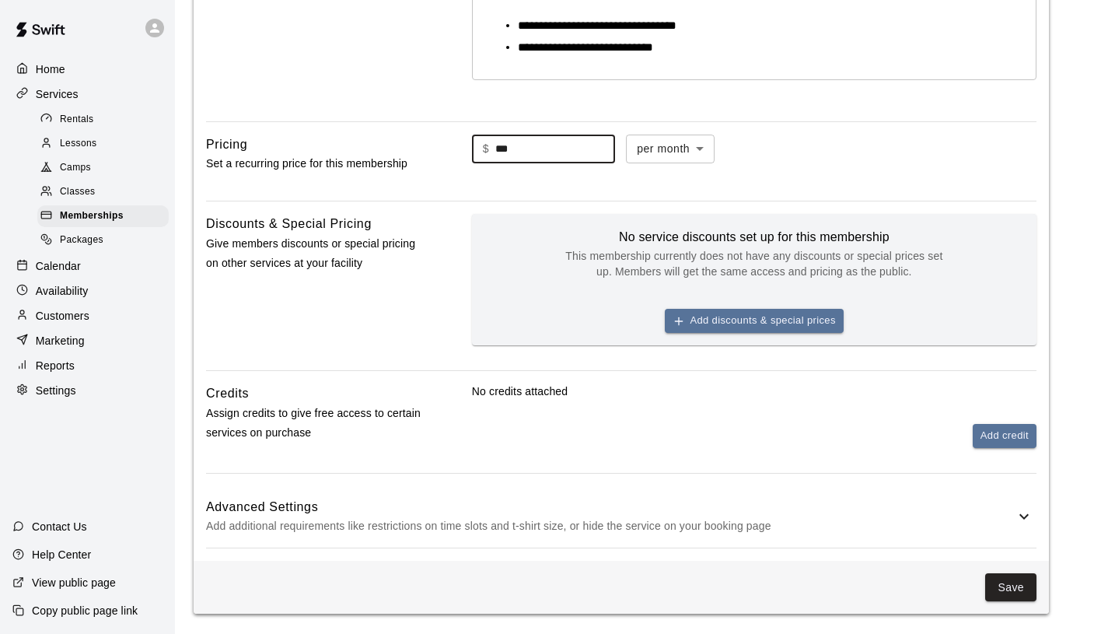
scroll to position [413, 0]
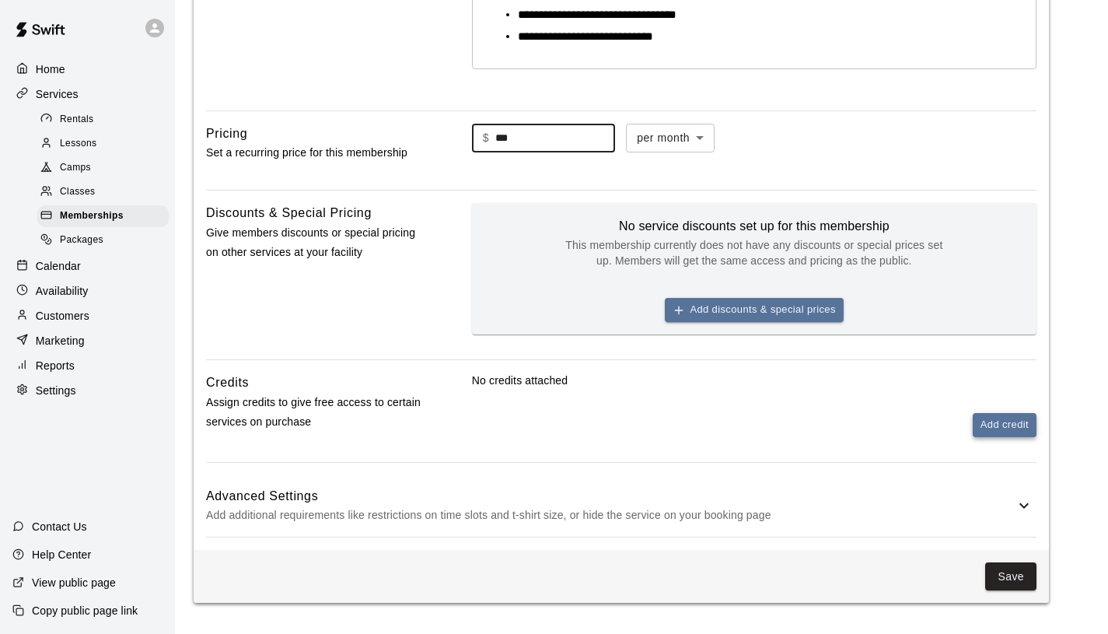
type input "***"
click at [985, 422] on button "Add credit" at bounding box center [1005, 425] width 64 height 24
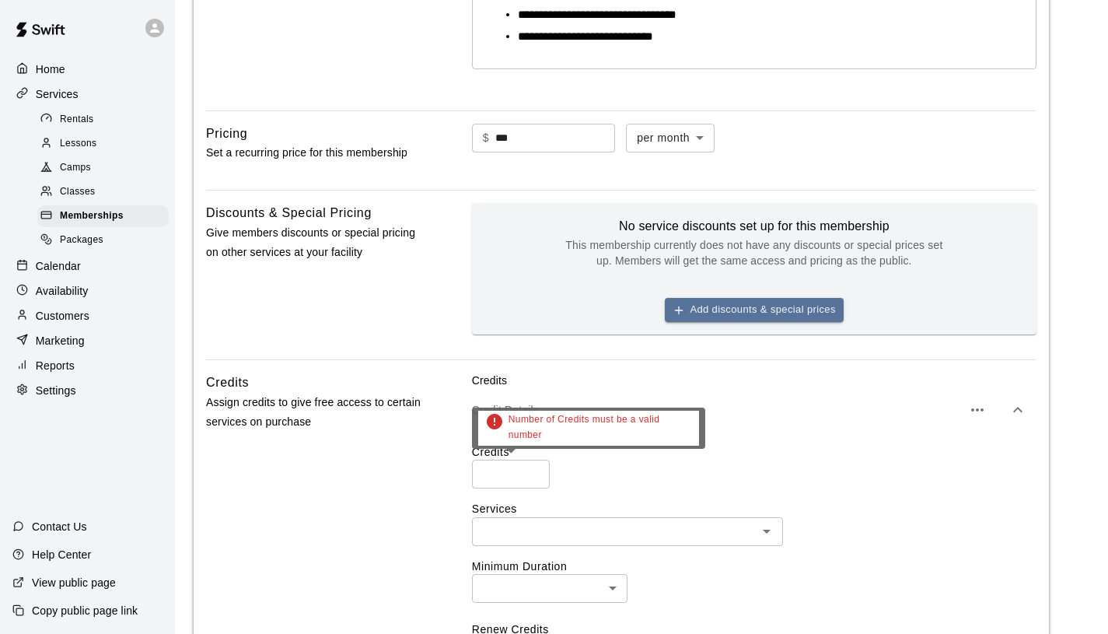
click at [510, 473] on input "number" at bounding box center [511, 474] width 78 height 29
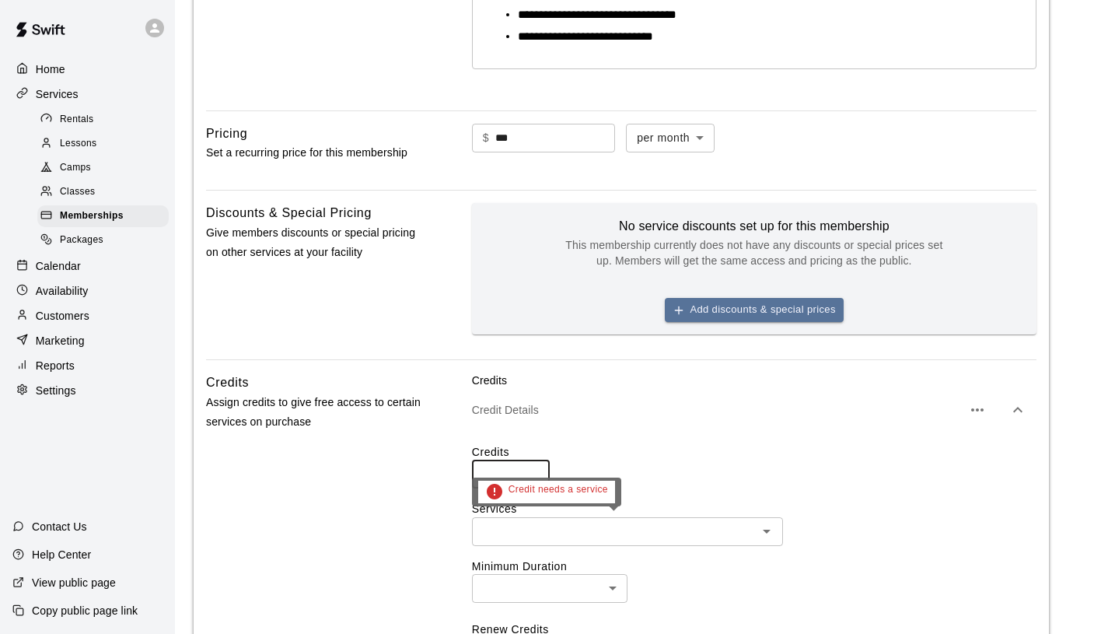
type input "*"
click at [537, 531] on input "text" at bounding box center [615, 531] width 276 height 19
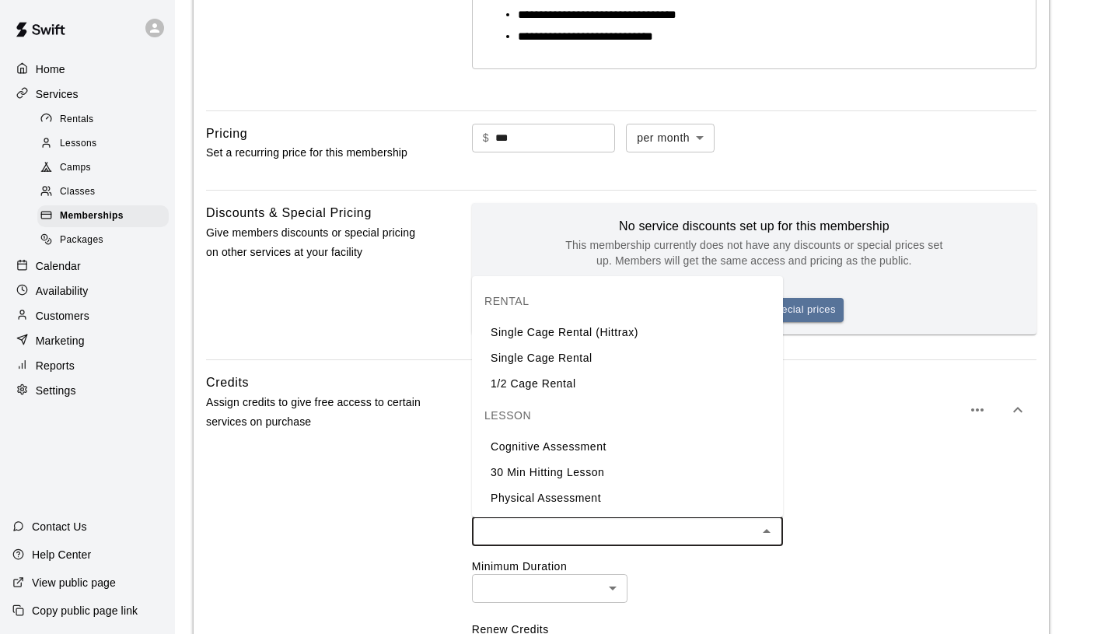
click at [551, 387] on li "1/2 Cage Rental" at bounding box center [627, 384] width 311 height 26
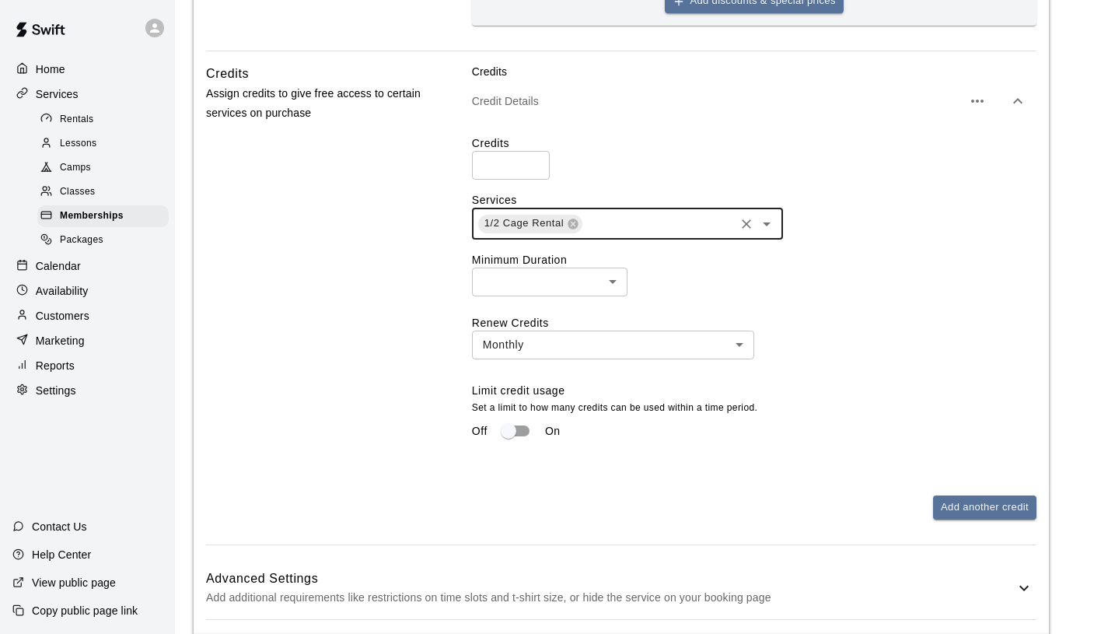
scroll to position [771, 0]
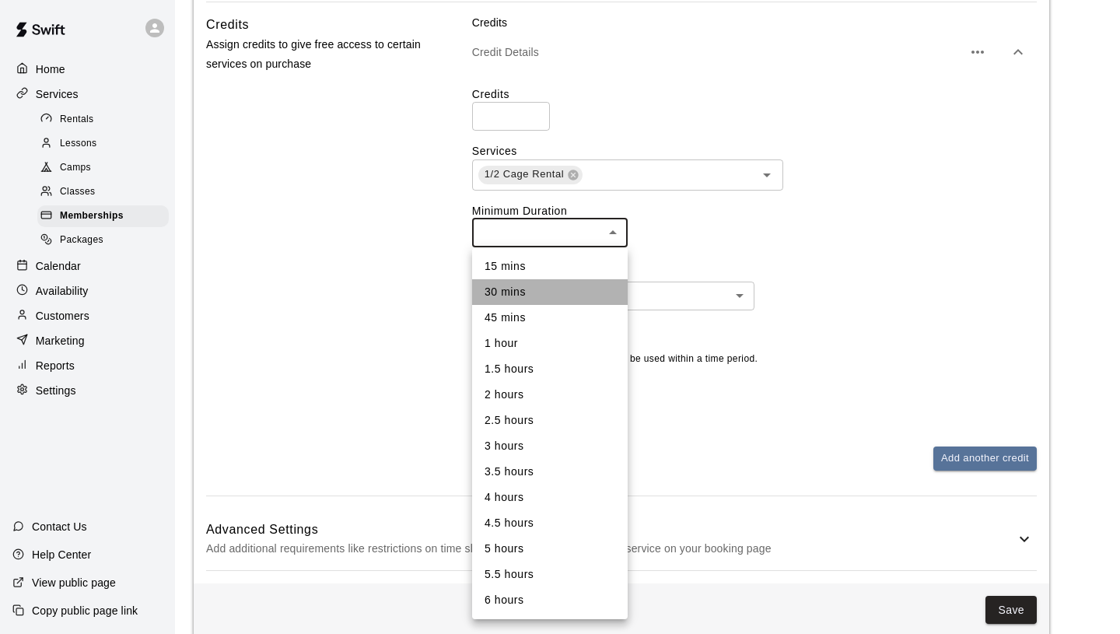
click at [559, 289] on li "30 mins" at bounding box center [550, 292] width 156 height 26
type input "**"
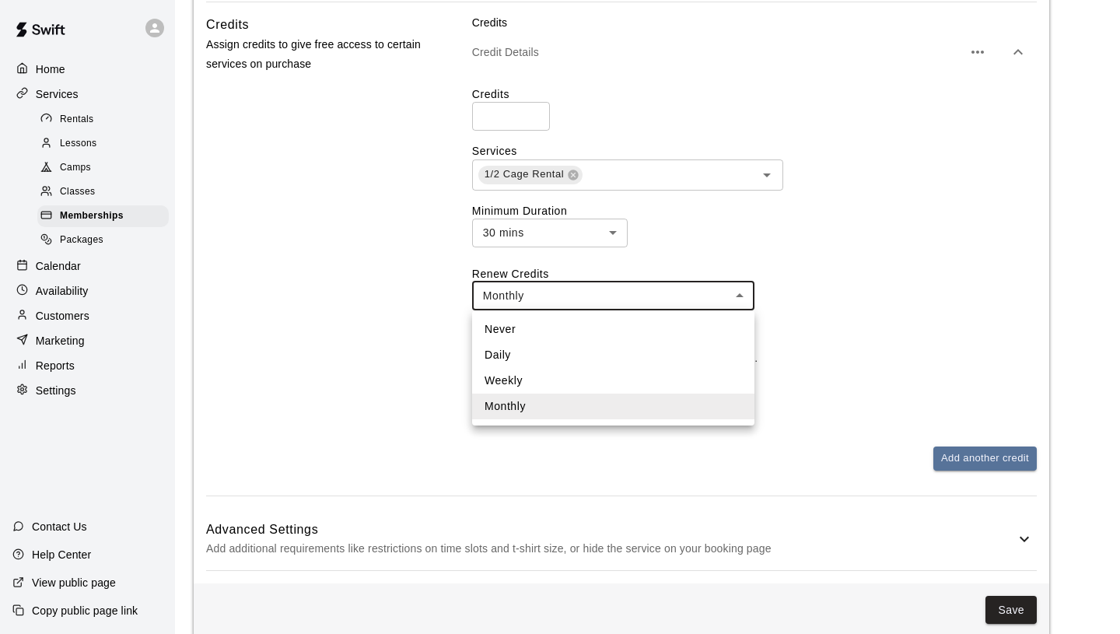
click at [622, 376] on li "Weekly" at bounding box center [613, 381] width 282 height 26
type input "******"
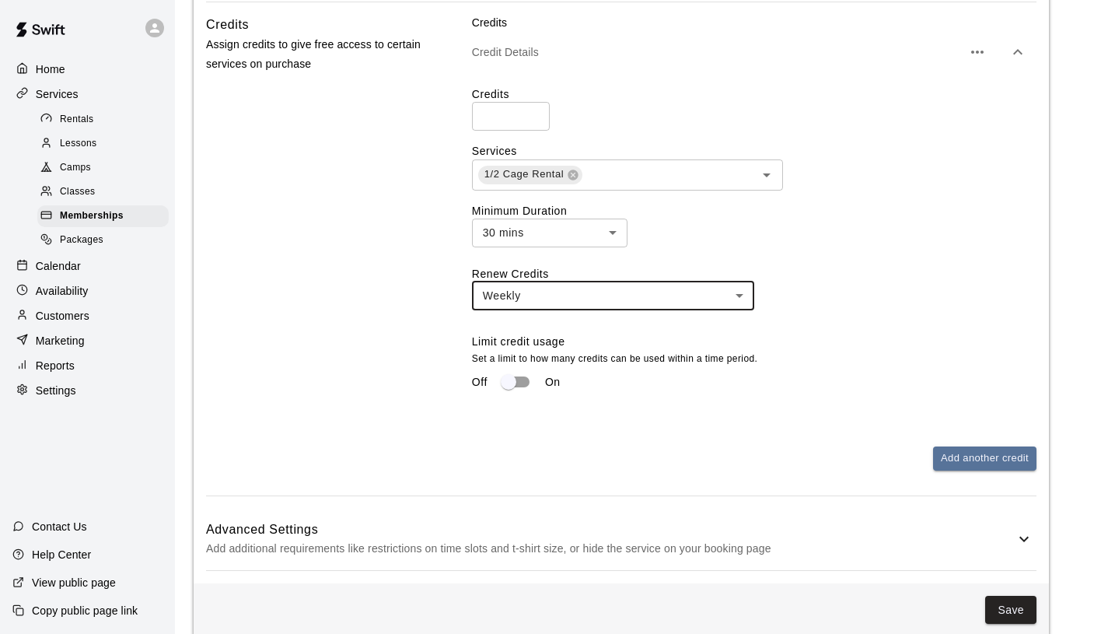
scroll to position [804, 0]
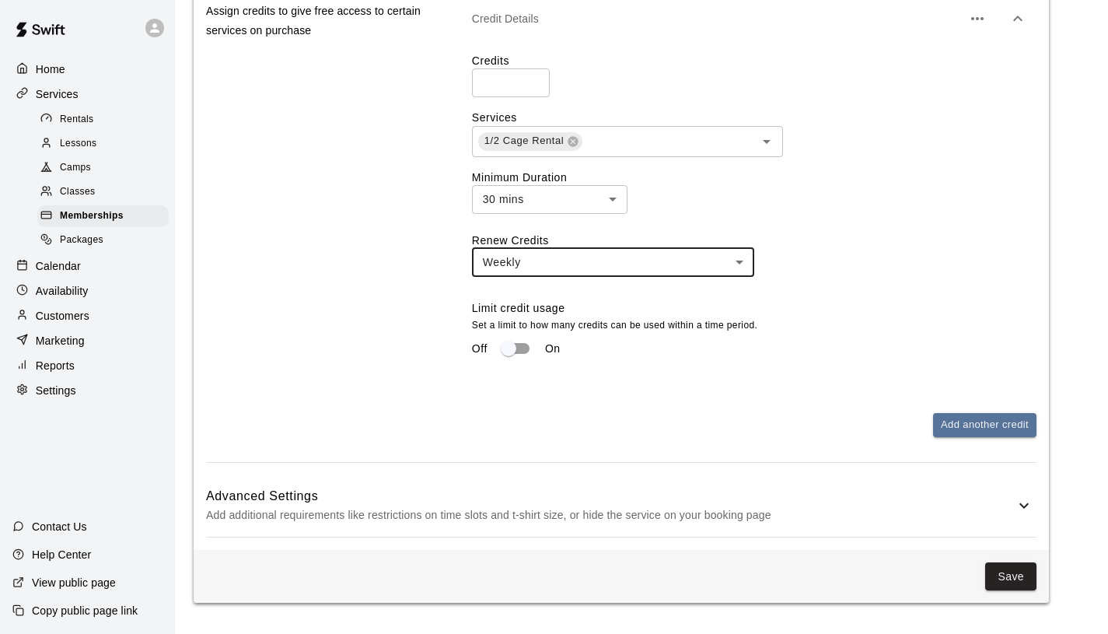
click at [1009, 509] on p "Add additional requirements like restrictions on time slots and t-shirt size, o…" at bounding box center [610, 515] width 809 height 19
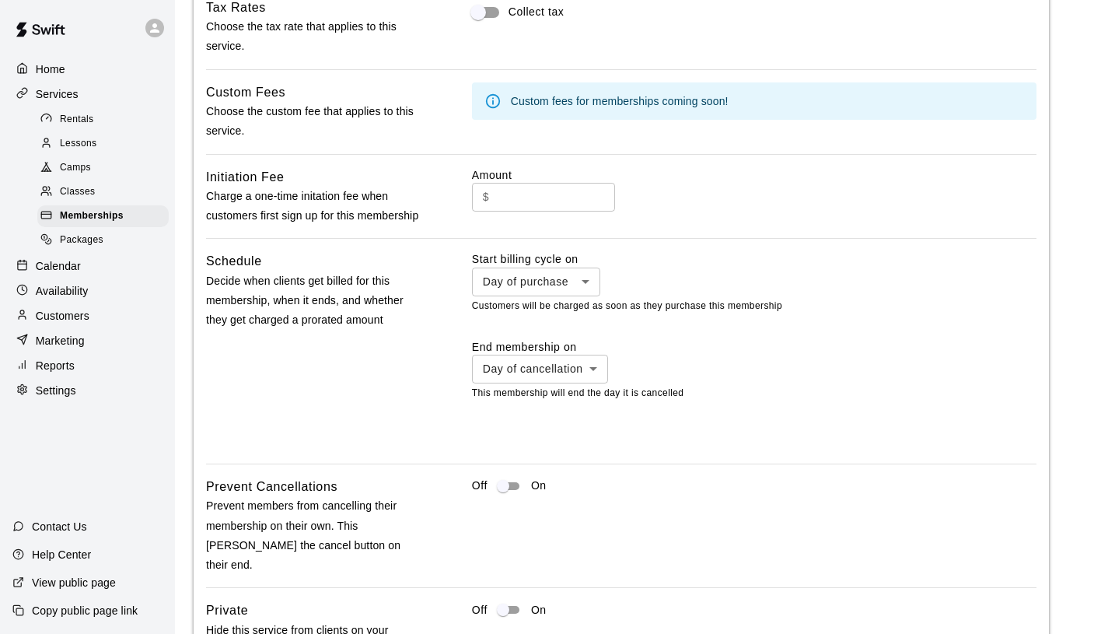
scroll to position [1373, 0]
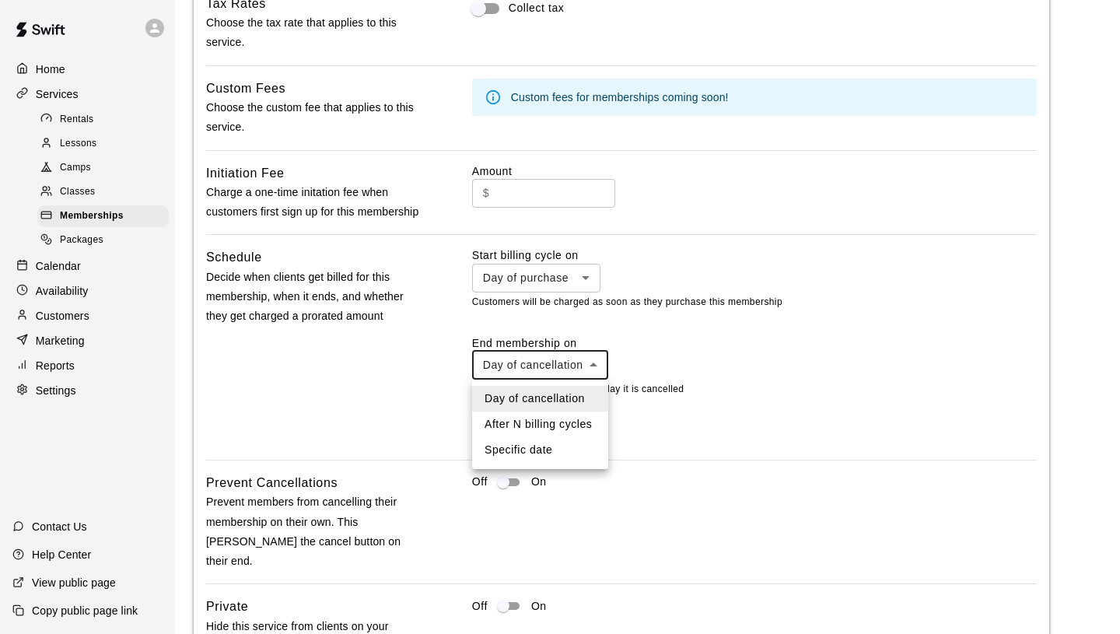
click at [569, 420] on li "After N billing cycles" at bounding box center [540, 424] width 136 height 26
type input "*********"
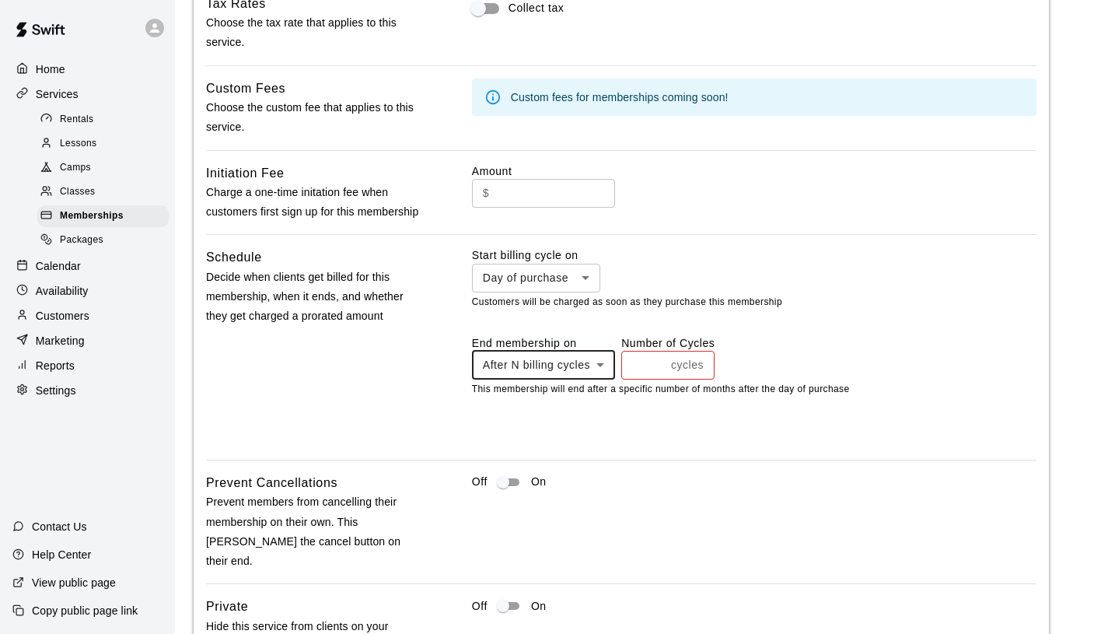
click at [653, 366] on input "*" at bounding box center [643, 365] width 44 height 29
click at [824, 384] on p "This membership will end 1 month after the day of purchase" at bounding box center [754, 390] width 565 height 16
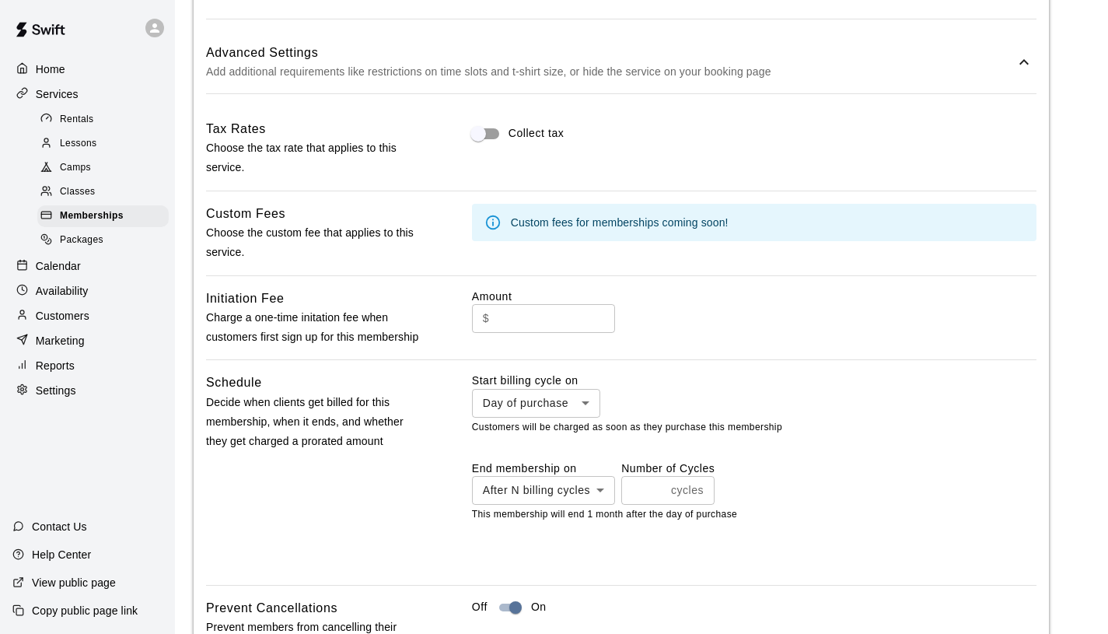
scroll to position [1283, 0]
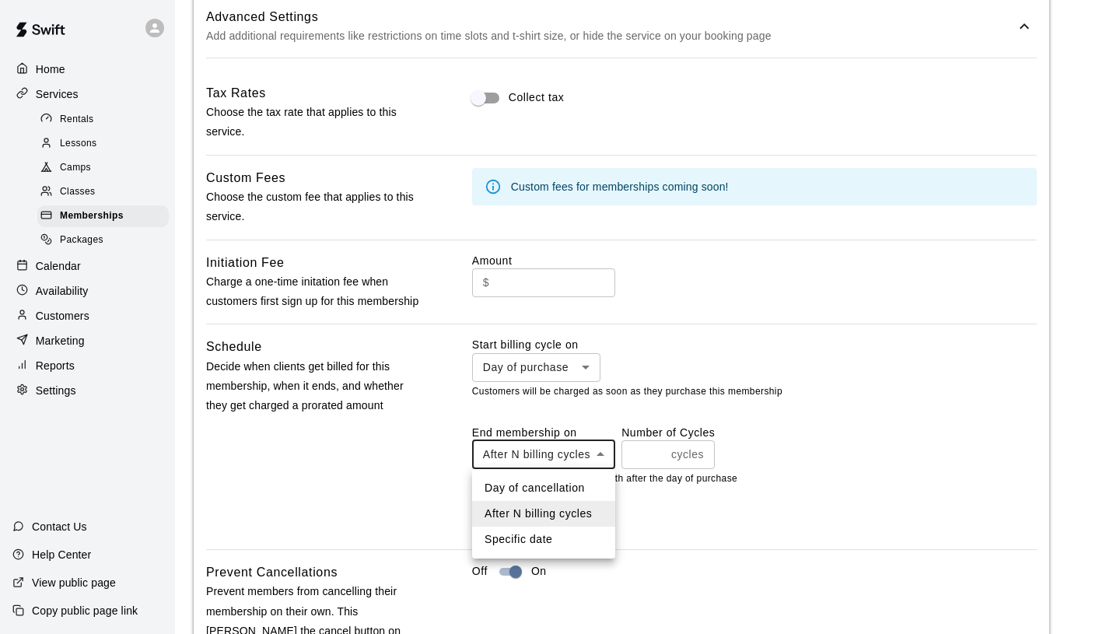
click at [583, 510] on li "After N billing cycles" at bounding box center [543, 514] width 143 height 26
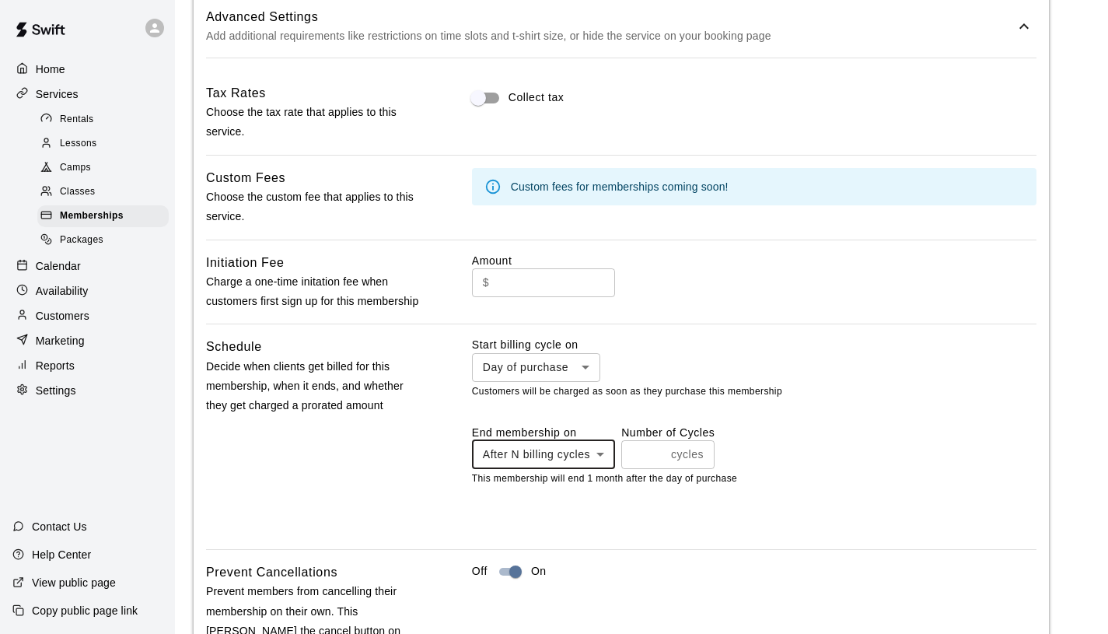
click at [660, 452] on input "*" at bounding box center [643, 454] width 44 height 29
type input "*"
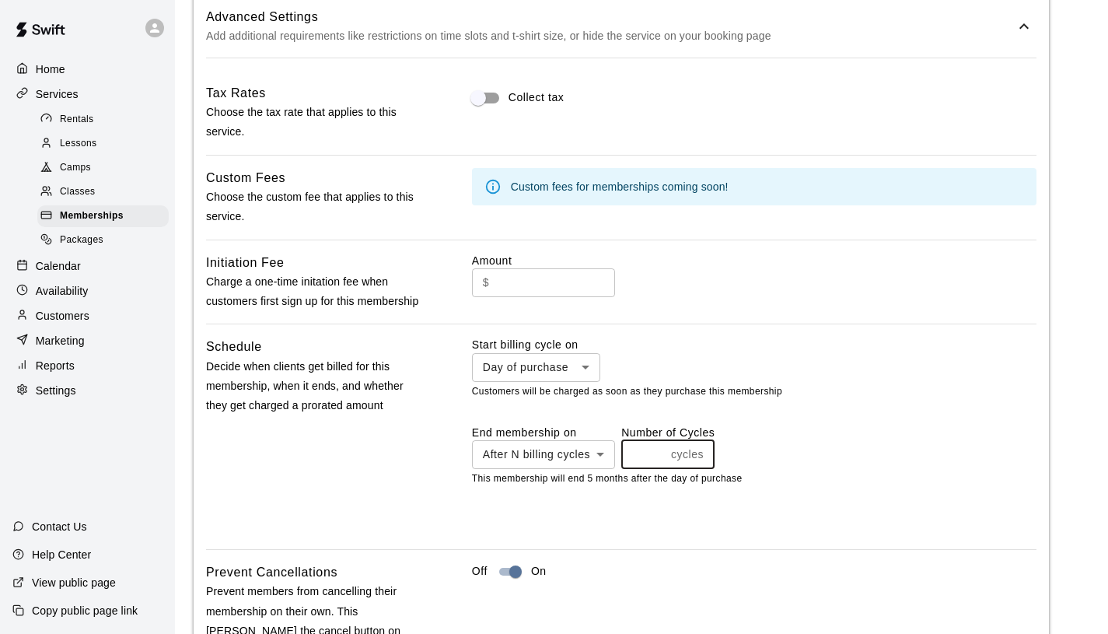
click at [660, 452] on input "*" at bounding box center [643, 454] width 44 height 29
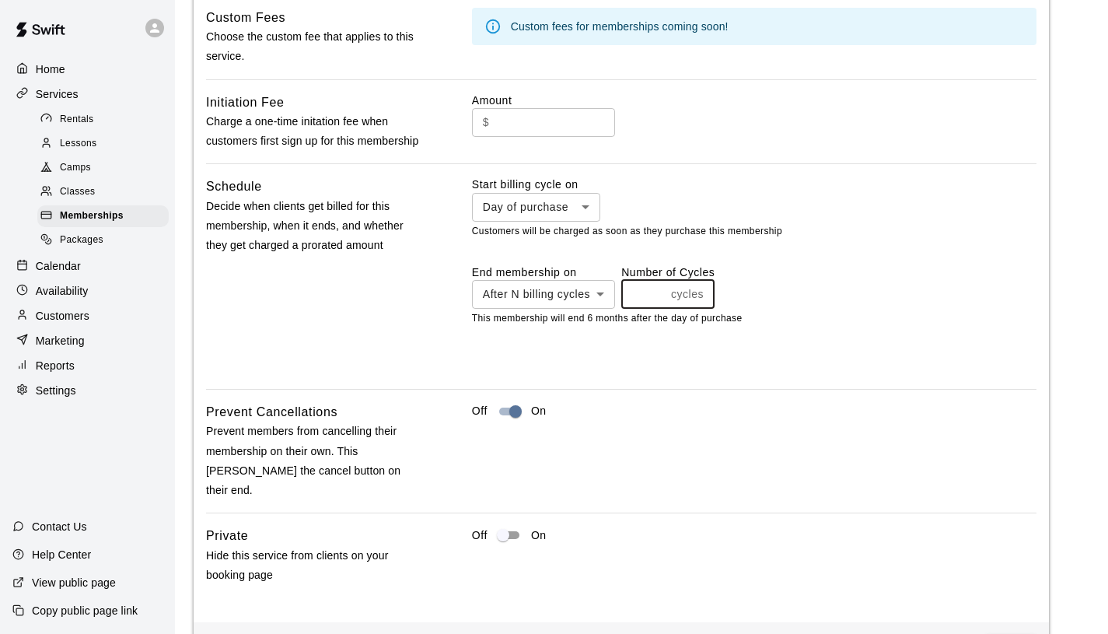
scroll to position [1496, 0]
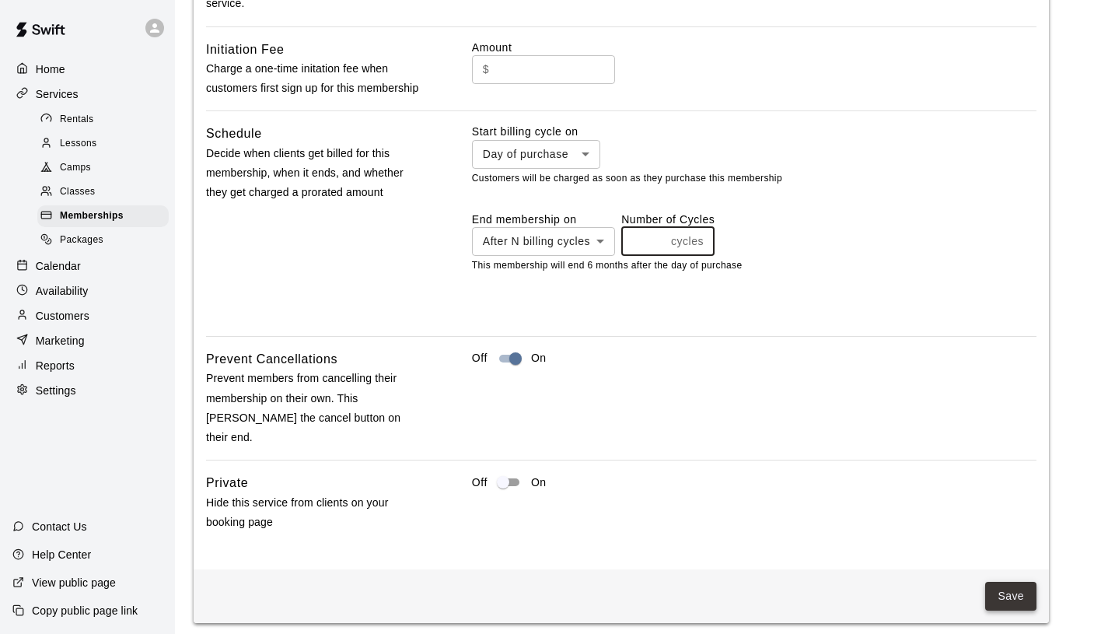
click at [1007, 583] on button "Save" at bounding box center [1010, 596] width 51 height 29
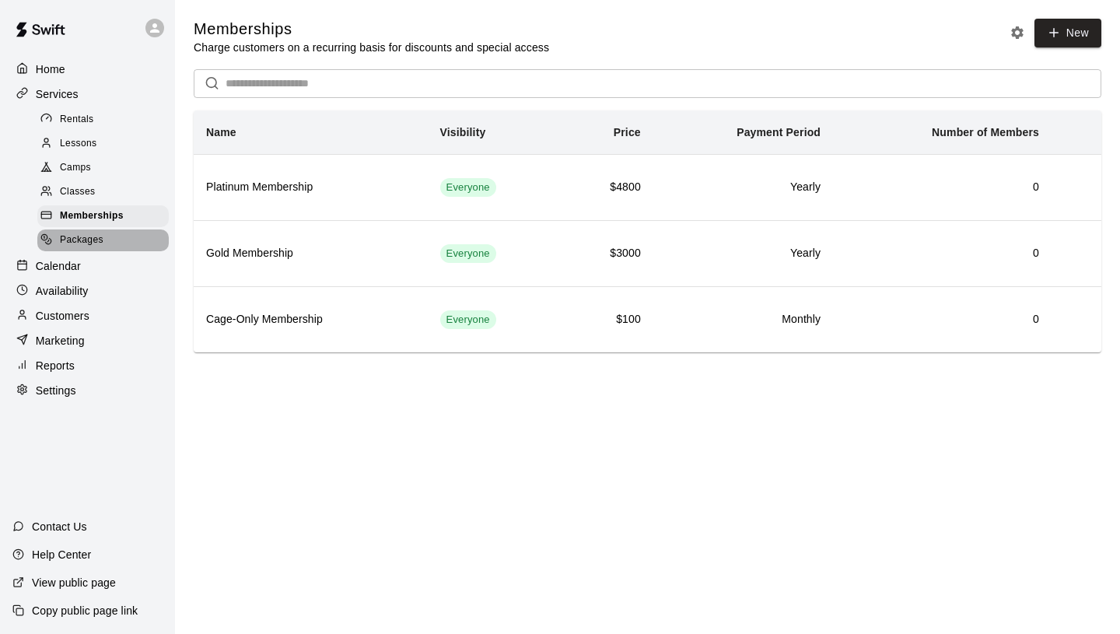
click at [83, 244] on span "Packages" at bounding box center [82, 241] width 44 height 16
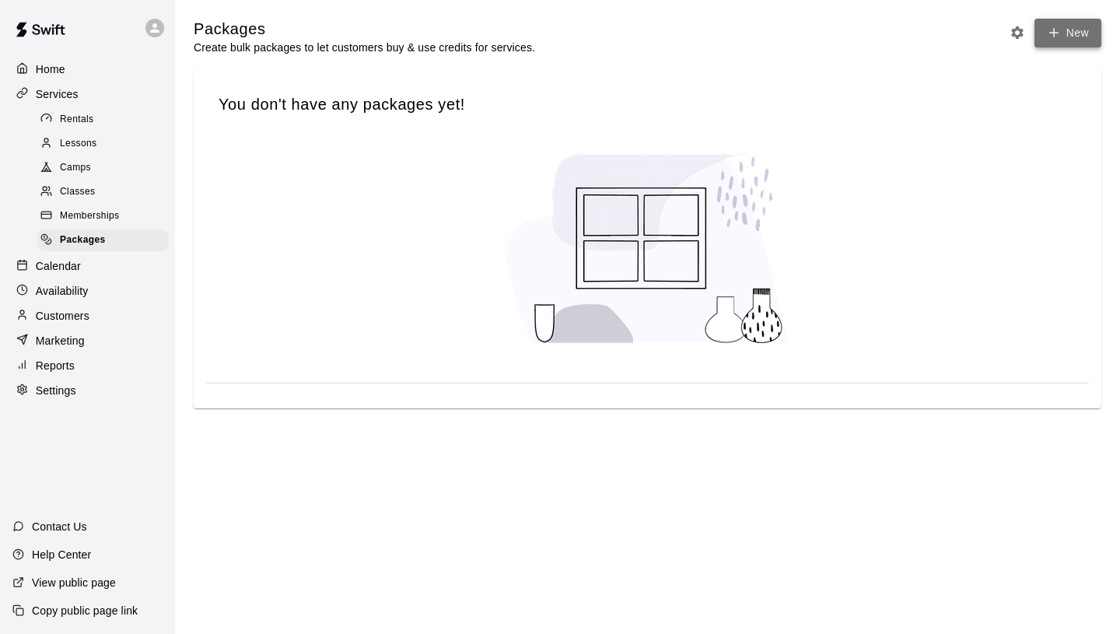
click at [1069, 37] on link "New" at bounding box center [1067, 33] width 67 height 29
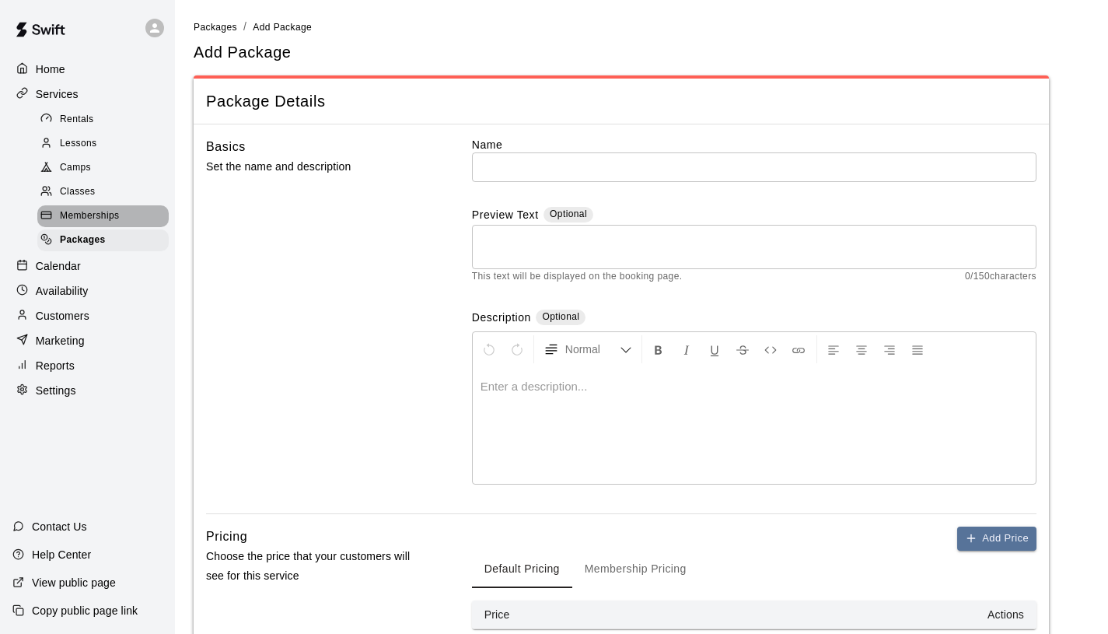
click at [108, 208] on span "Memberships" at bounding box center [89, 216] width 59 height 16
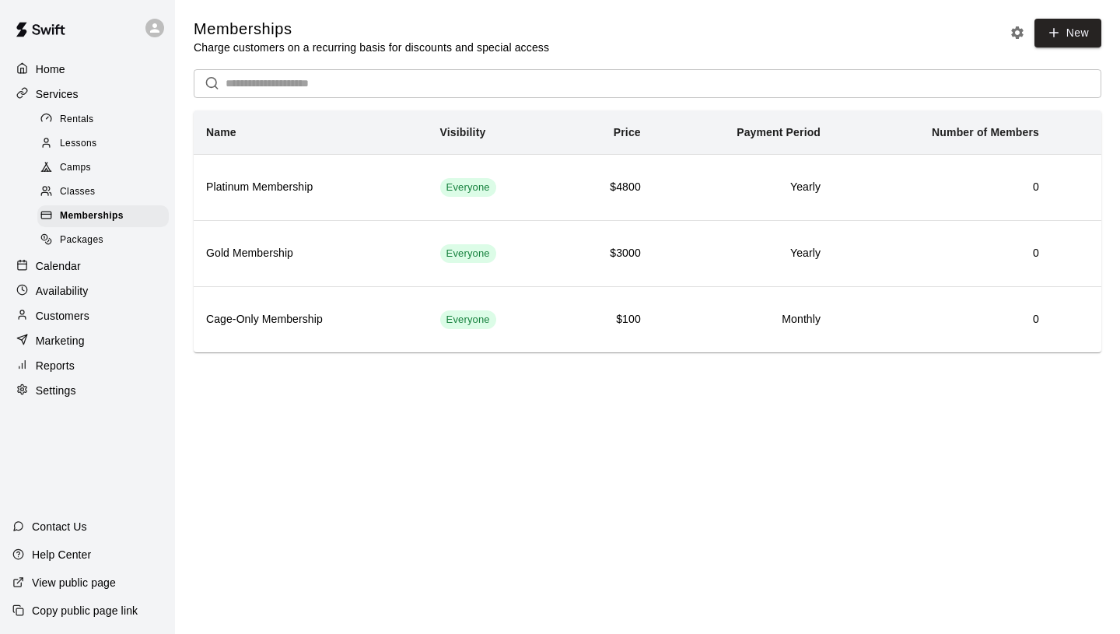
click at [101, 130] on link "Rentals" at bounding box center [106, 119] width 138 height 24
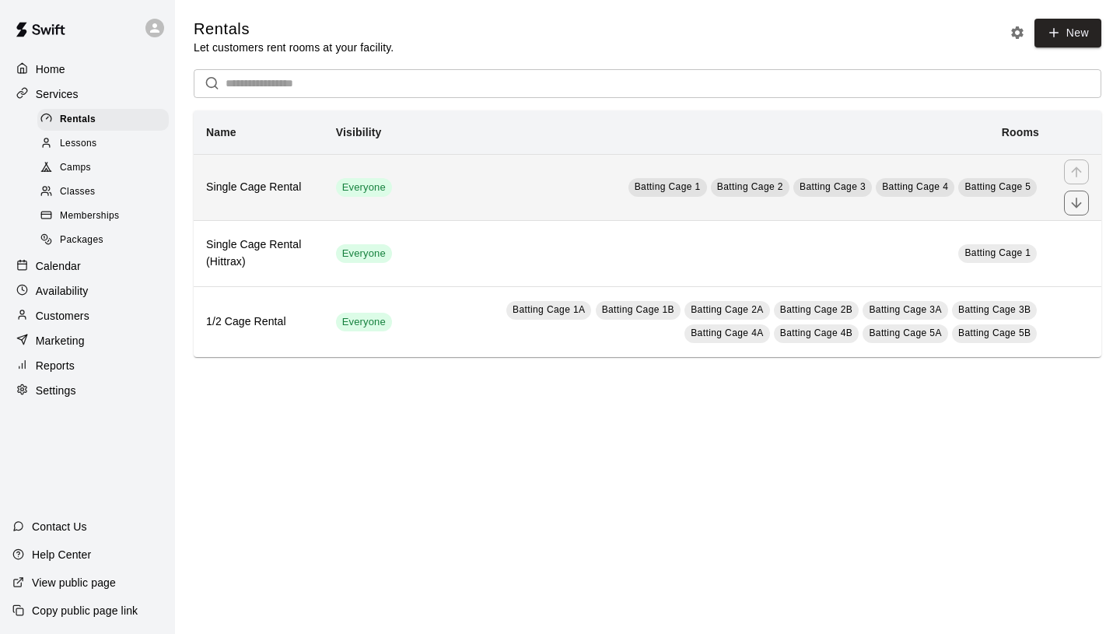
click at [412, 197] on td "Batting Cage 1 Batting Cage 2 Batting Cage 3 Batting Cage 4 Batting Cage 5" at bounding box center [727, 187] width 647 height 66
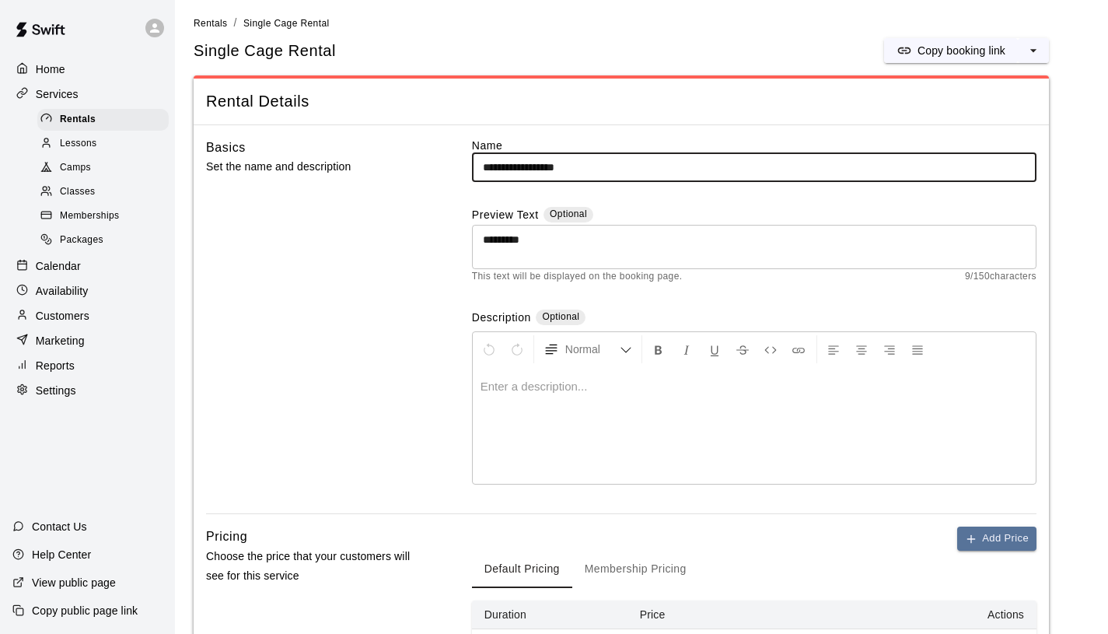
scroll to position [15, 0]
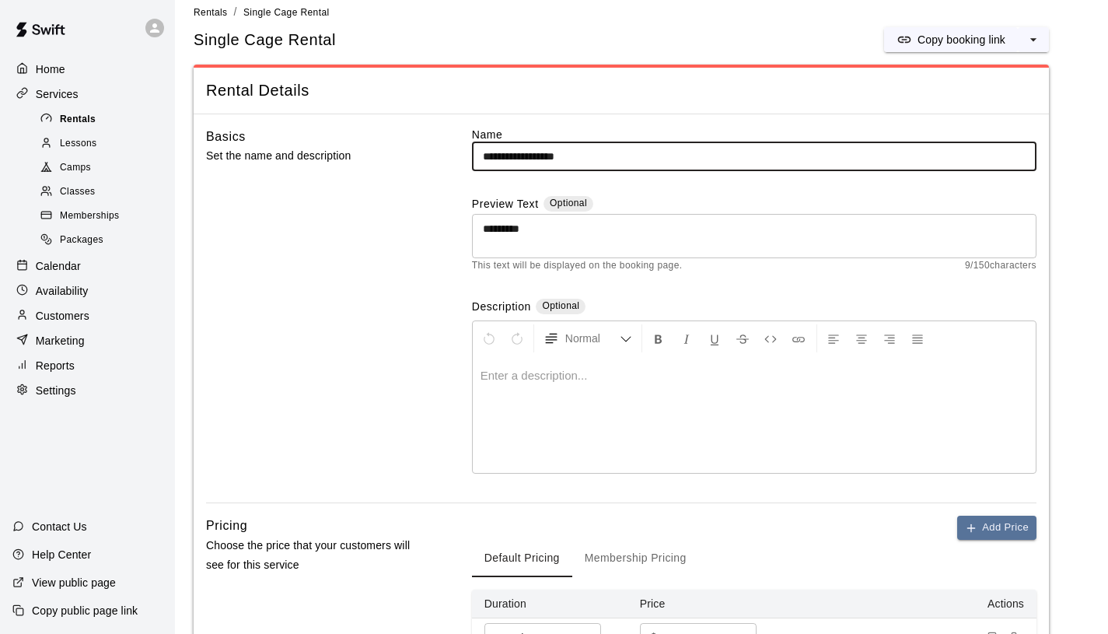
click at [131, 113] on div "Rentals" at bounding box center [102, 120] width 131 height 22
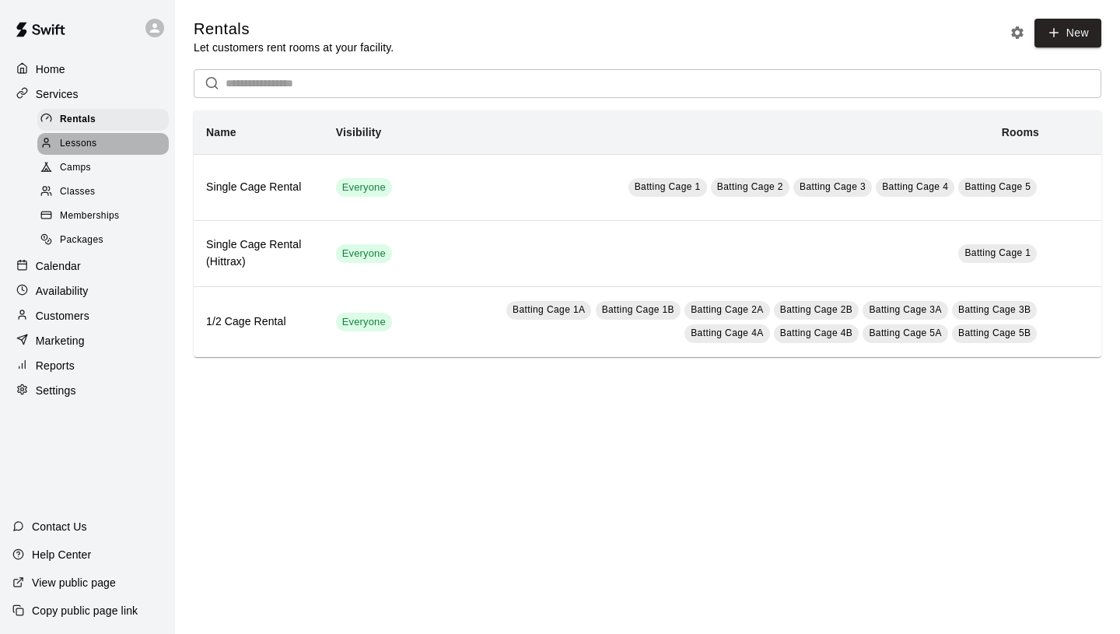
click at [102, 139] on div "Lessons" at bounding box center [102, 144] width 131 height 22
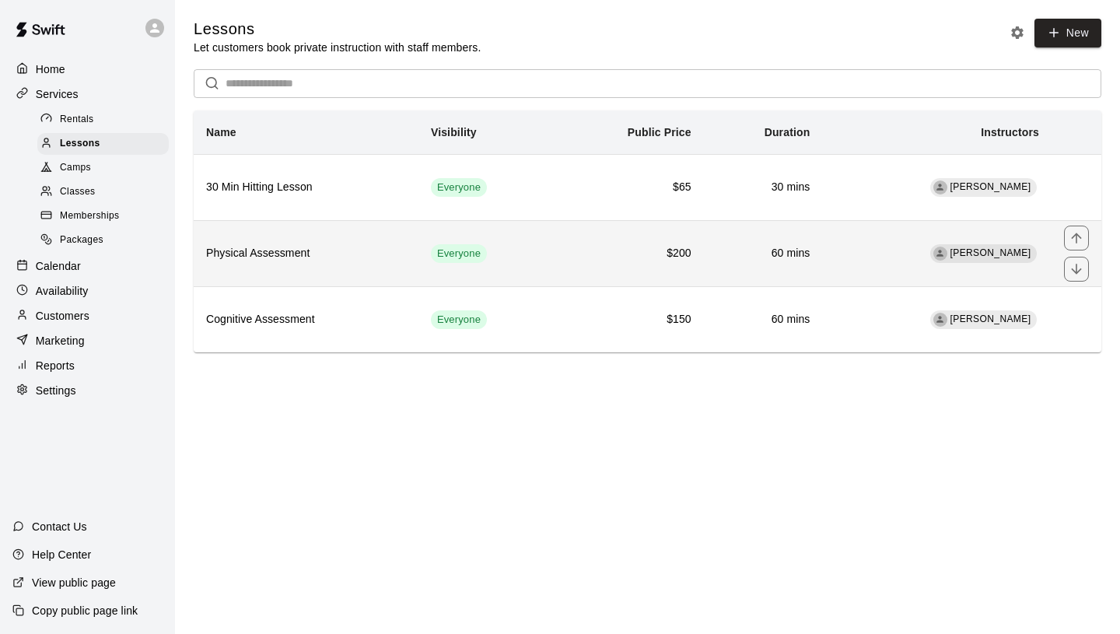
click at [380, 256] on h6 "Physical Assessment" at bounding box center [306, 253] width 200 height 17
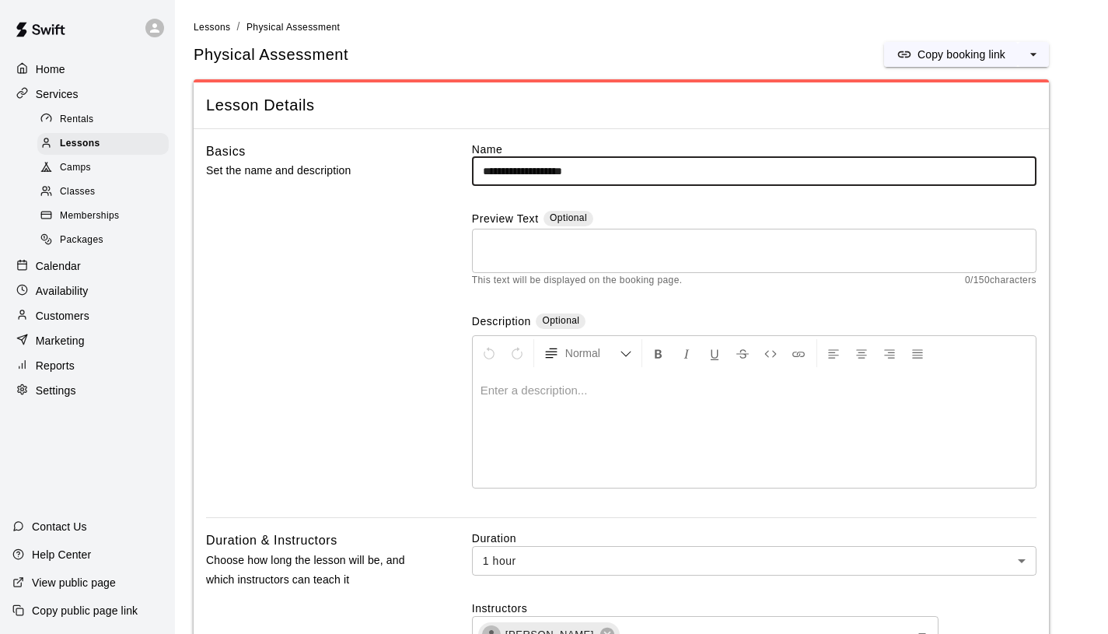
click at [564, 256] on textarea at bounding box center [754, 251] width 543 height 31
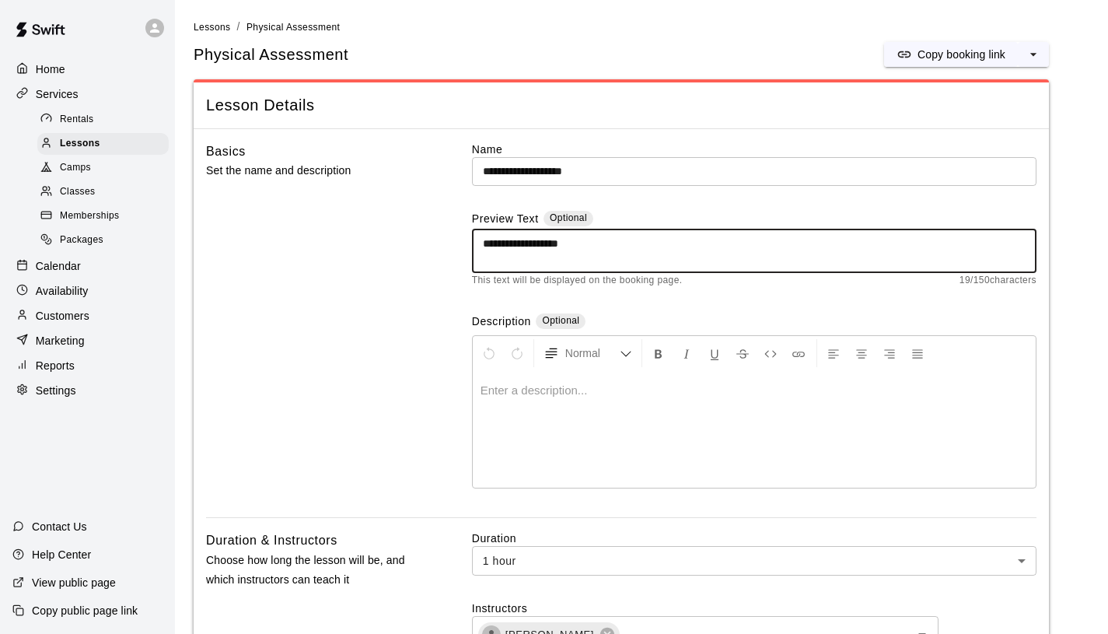
type textarea "**********"
click at [624, 403] on div at bounding box center [754, 429] width 563 height 117
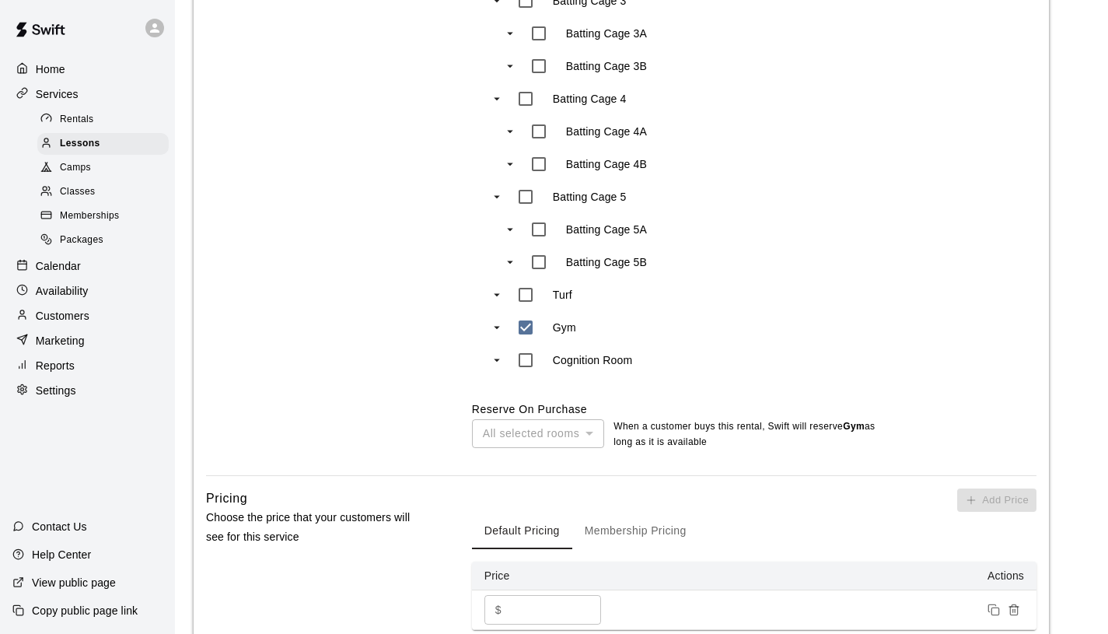
scroll to position [1186, 0]
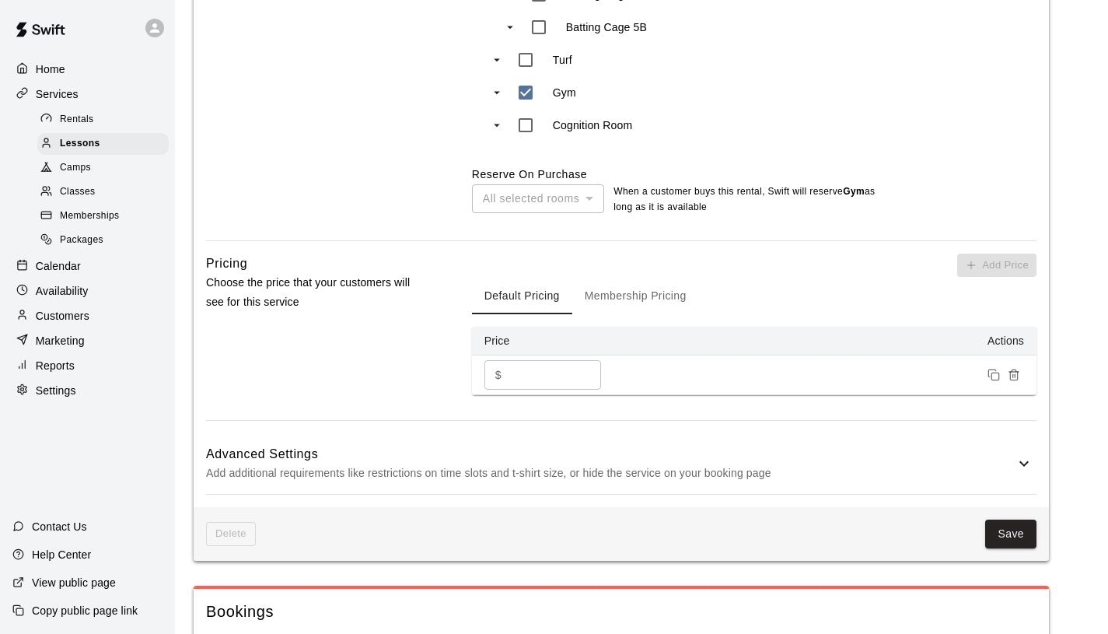
click at [380, 358] on div "Pricing Choose the price that your customers will see for this service" at bounding box center [314, 337] width 216 height 166
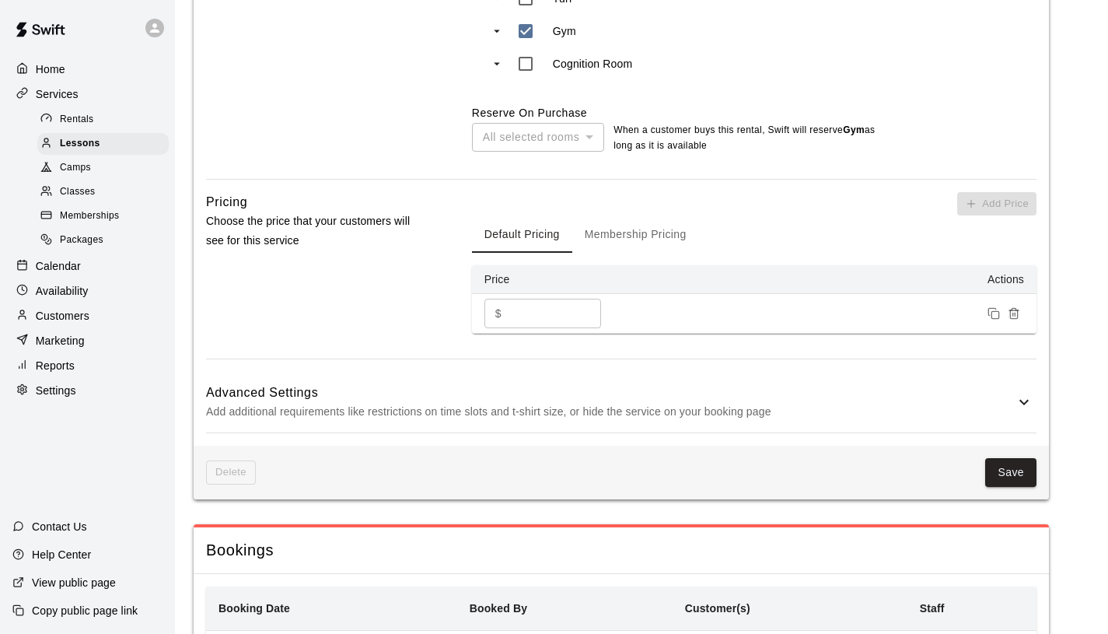
scroll to position [1358, 0]
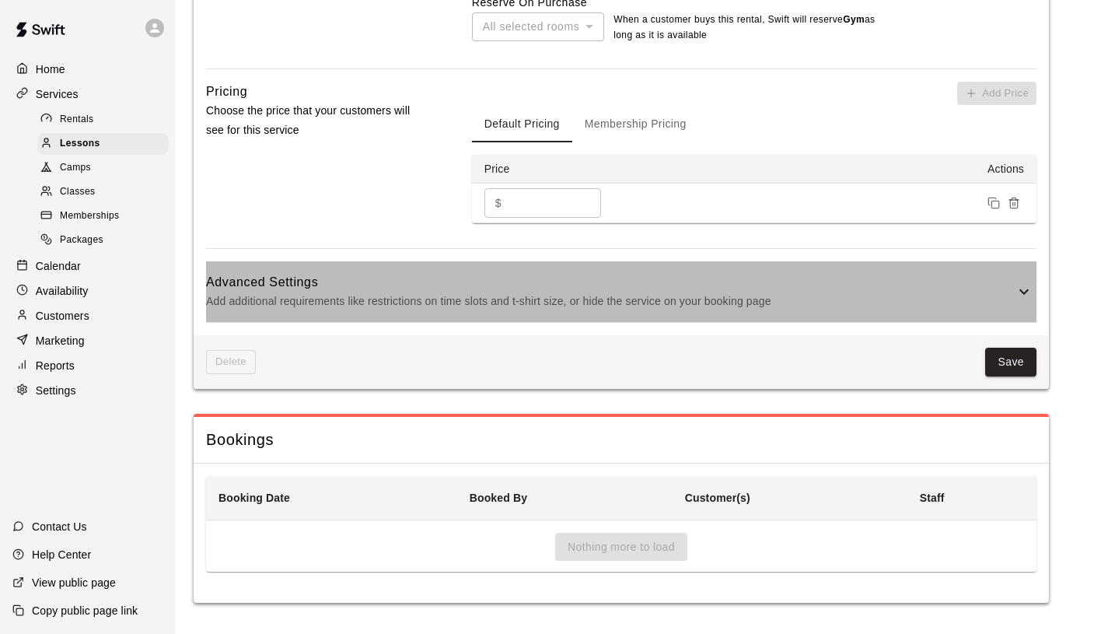
click at [999, 292] on p "Add additional requirements like restrictions on time slots and t-shirt size, o…" at bounding box center [610, 301] width 809 height 19
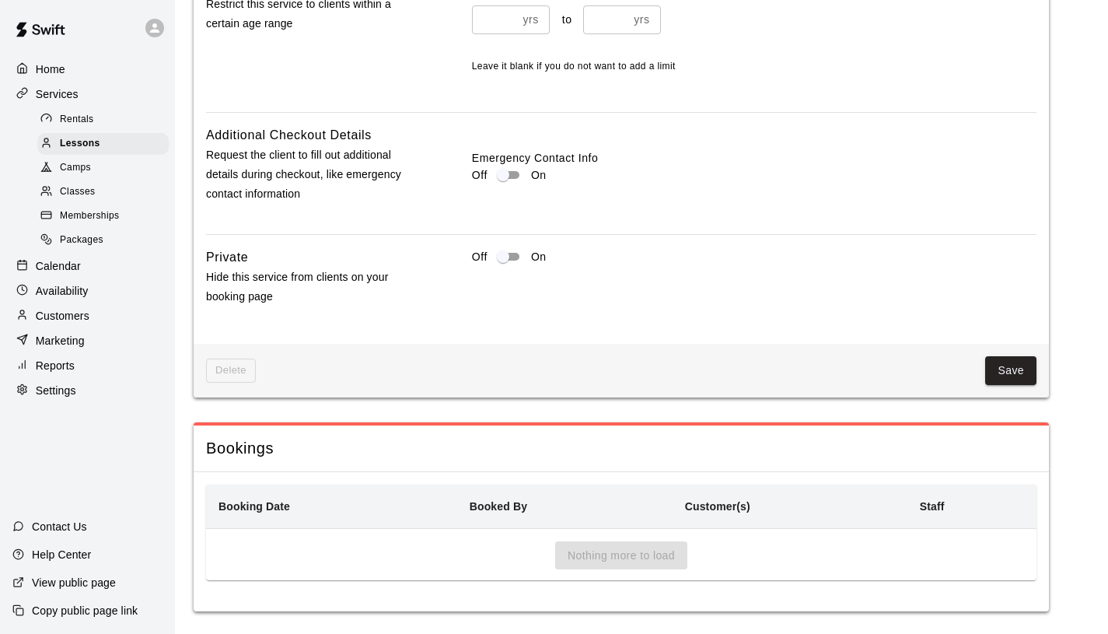
scroll to position [2083, 0]
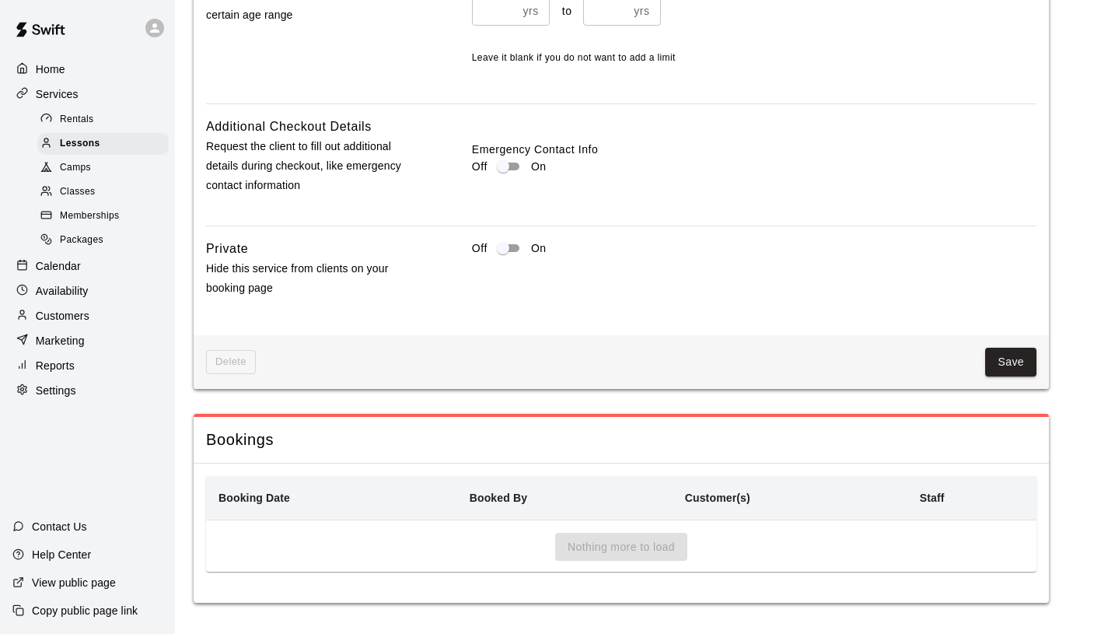
click at [638, 548] on div "Nothing more to load" at bounding box center [621, 553] width 831 height 40
click at [988, 369] on button "Save" at bounding box center [1010, 362] width 51 height 29
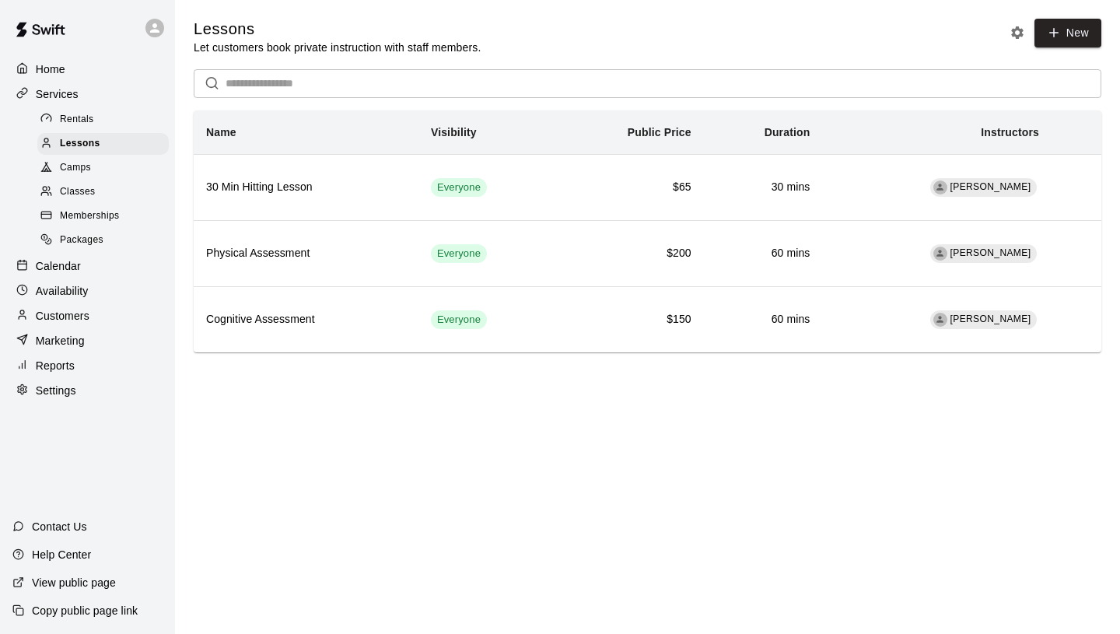
click at [116, 197] on div "Classes" at bounding box center [102, 192] width 131 height 22
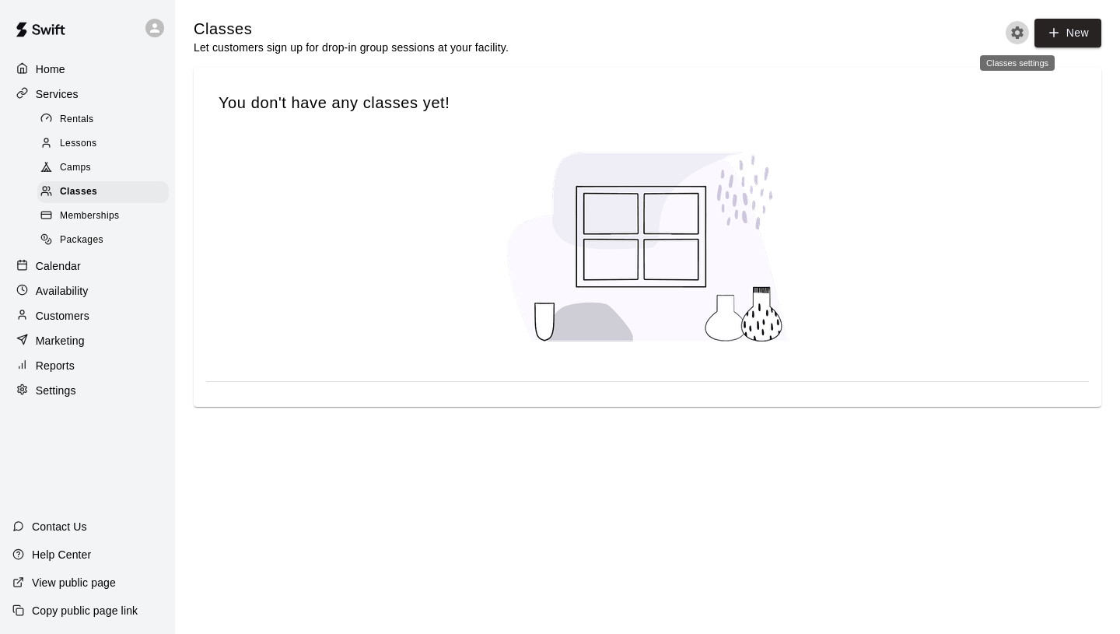
click at [1019, 34] on icon "Classes settings" at bounding box center [1017, 32] width 12 height 12
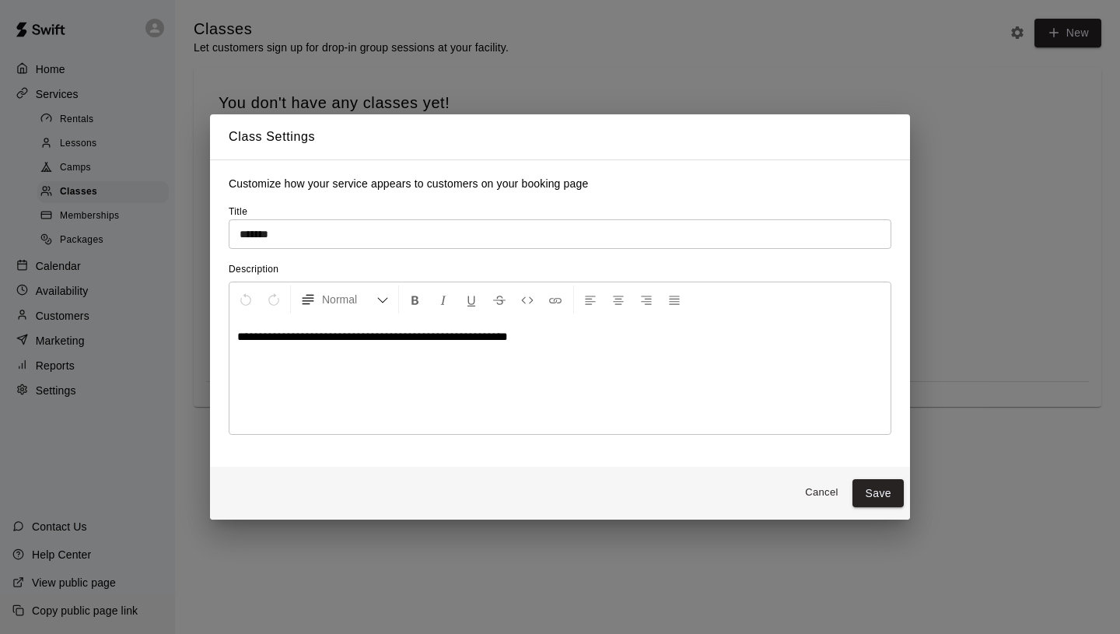
click at [820, 492] on button "Cancel" at bounding box center [821, 493] width 50 height 24
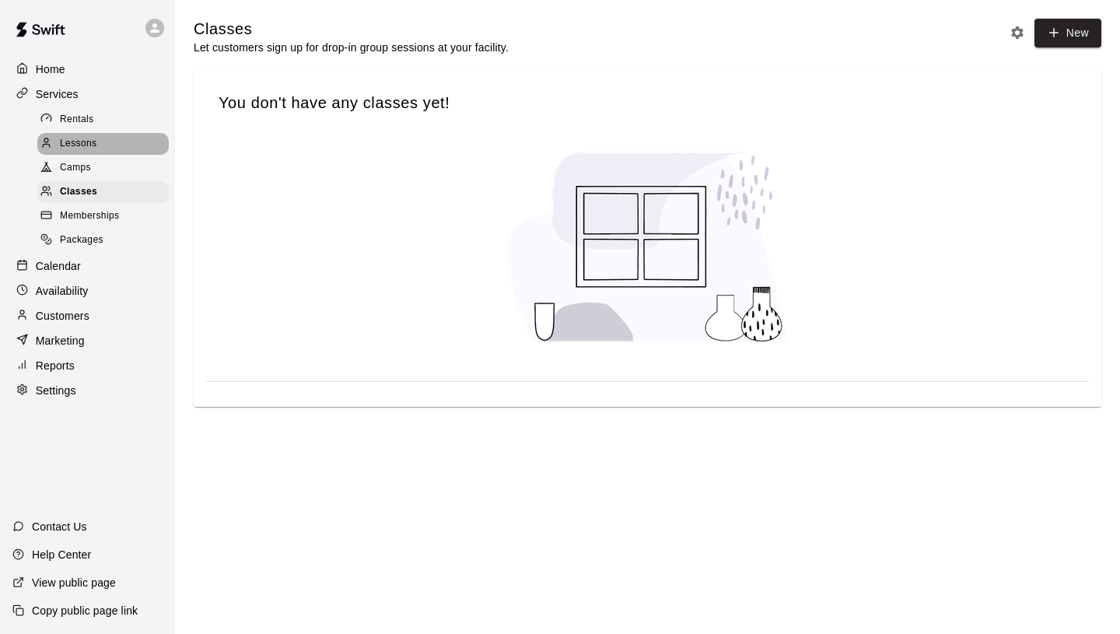
click at [89, 145] on span "Lessons" at bounding box center [78, 144] width 37 height 16
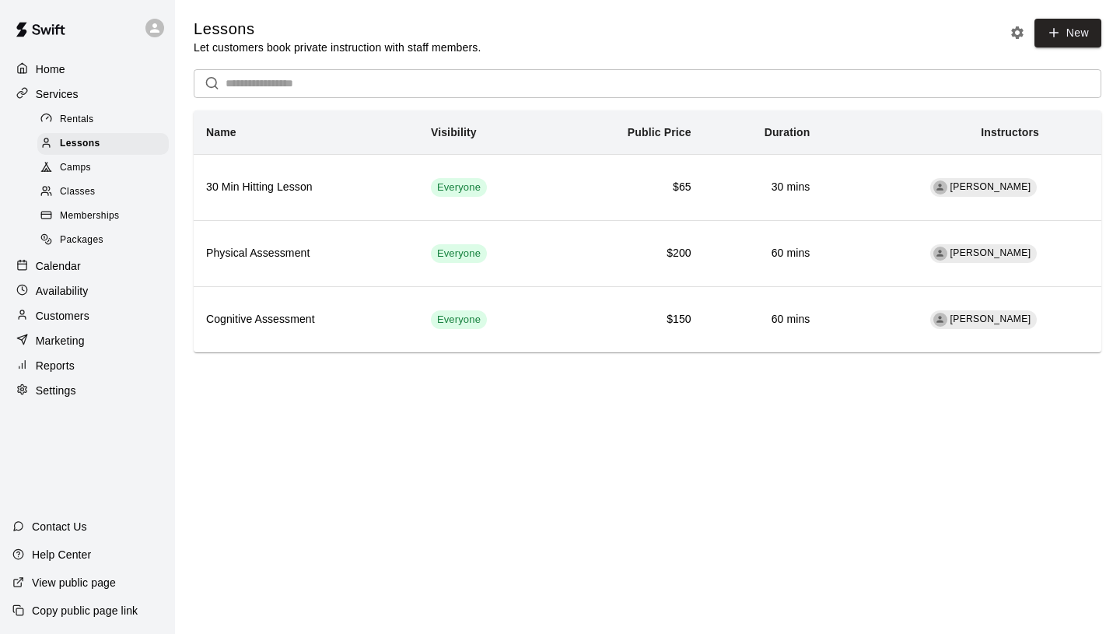
click at [1020, 38] on icon "Lesson settings" at bounding box center [1017, 33] width 16 height 16
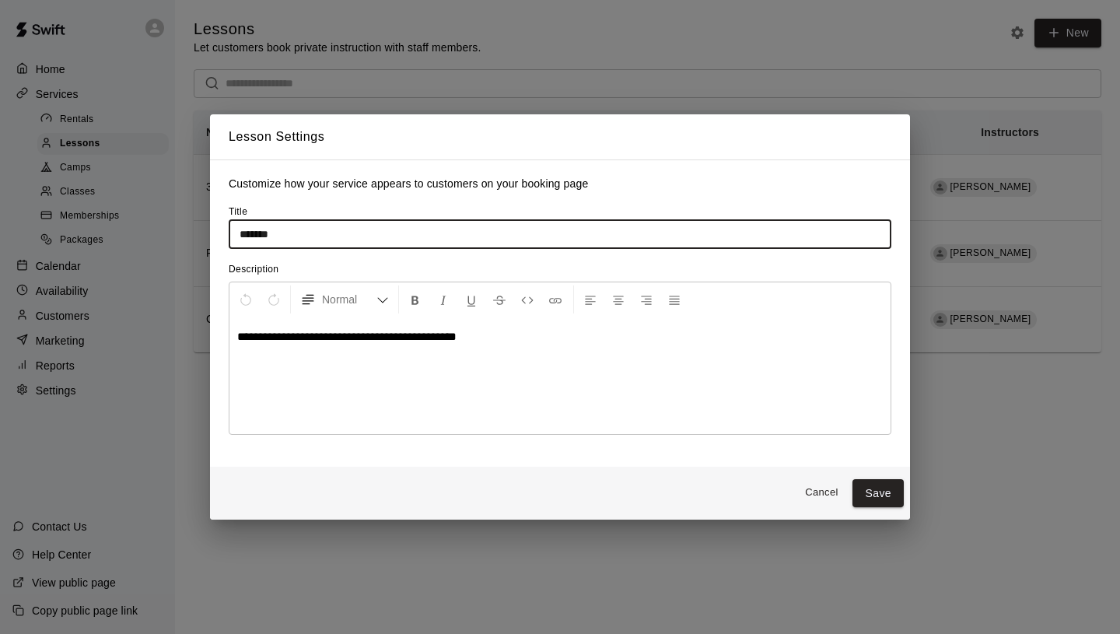
click at [376, 242] on input "*******" at bounding box center [560, 233] width 663 height 29
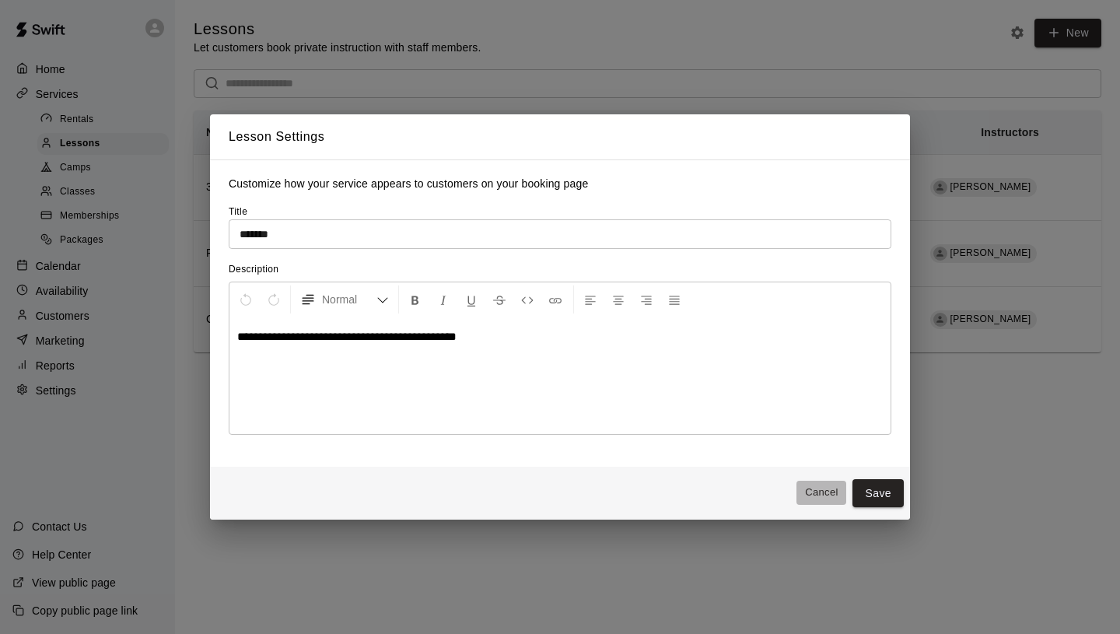
click at [817, 492] on button "Cancel" at bounding box center [821, 493] width 50 height 24
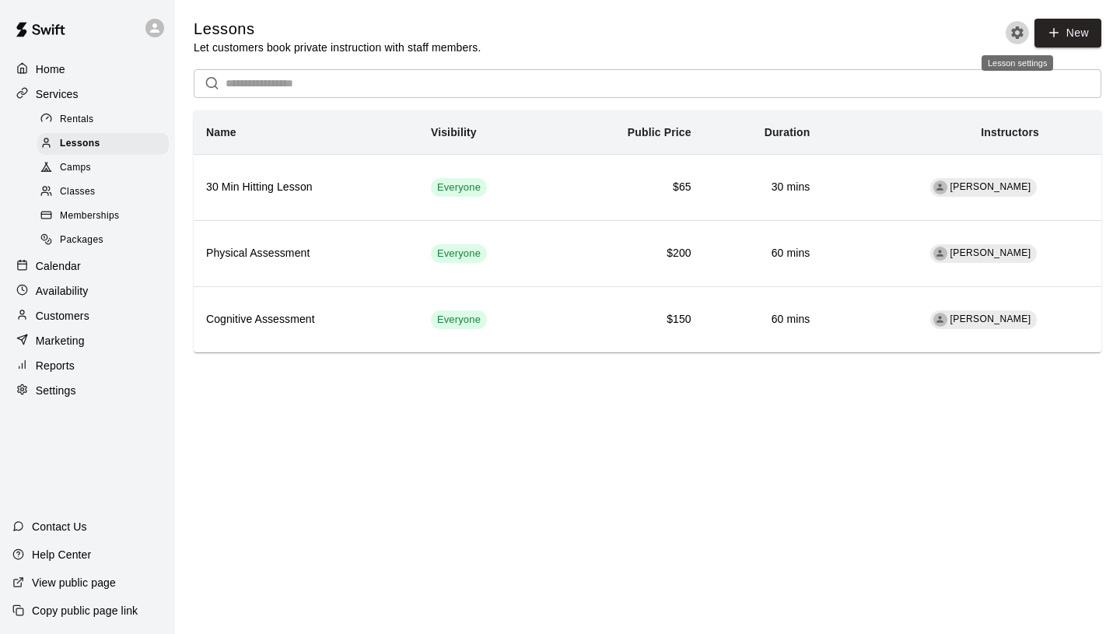
click at [1012, 35] on icon "Lesson settings" at bounding box center [1017, 32] width 12 height 12
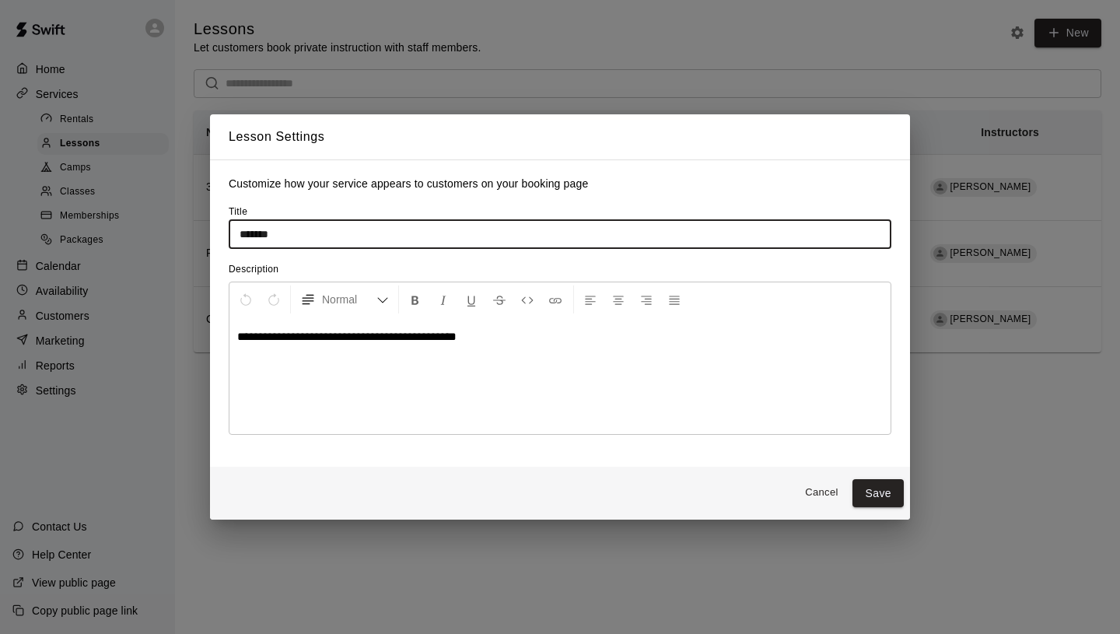
click at [417, 238] on input "*******" at bounding box center [560, 233] width 663 height 29
click at [488, 348] on div "**********" at bounding box center [559, 375] width 661 height 117
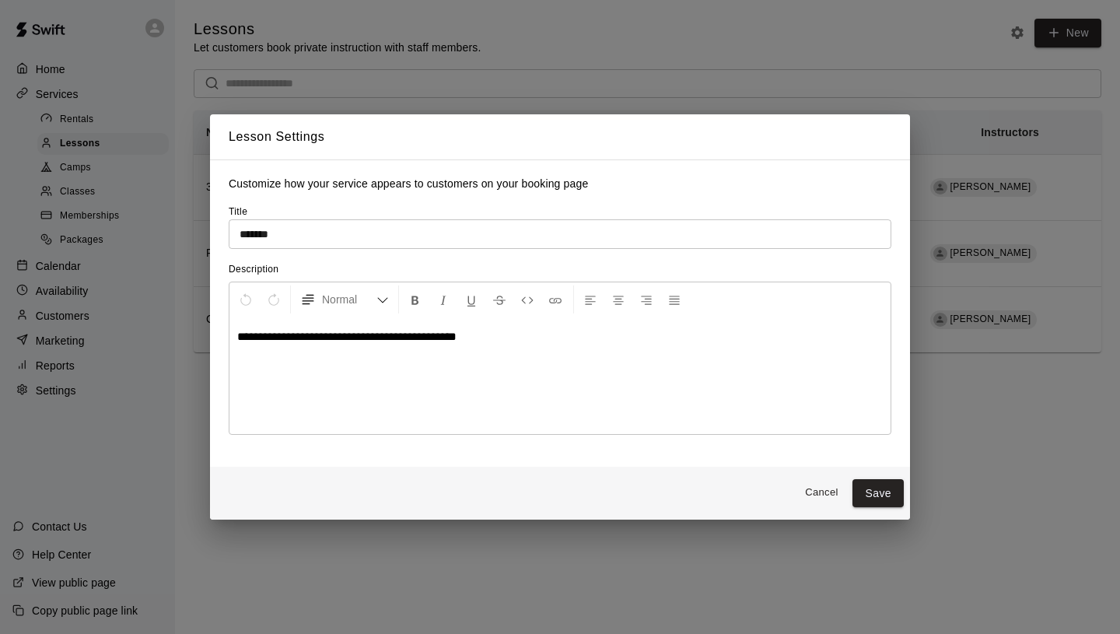
click at [345, 232] on input "*******" at bounding box center [560, 233] width 663 height 29
click at [832, 490] on button "Cancel" at bounding box center [821, 493] width 50 height 24
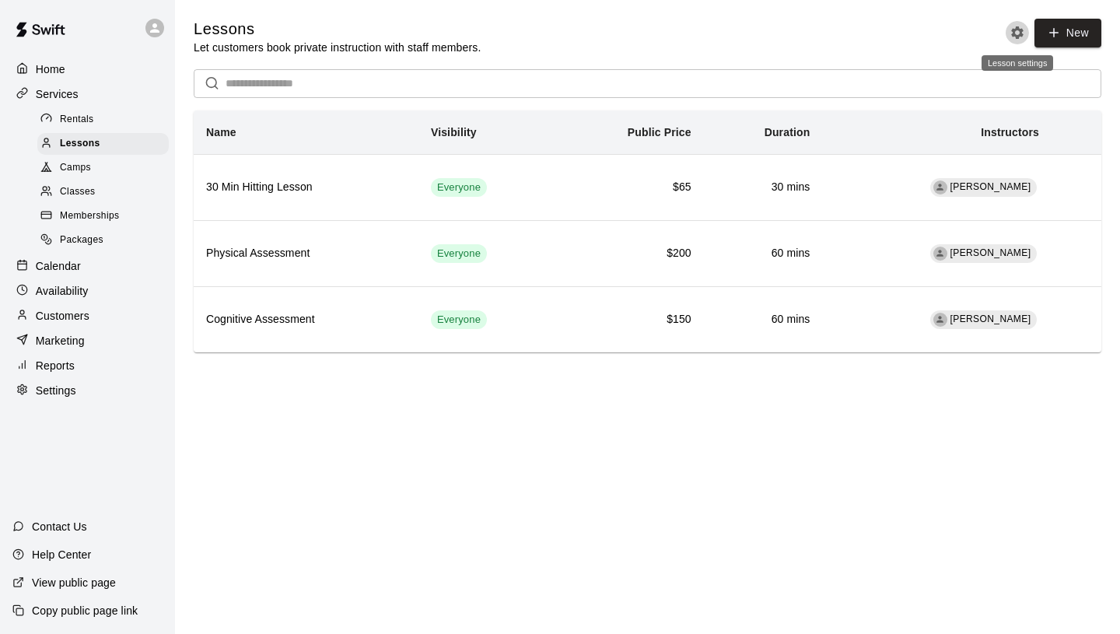
click at [1012, 32] on icon "Lesson settings" at bounding box center [1017, 33] width 16 height 16
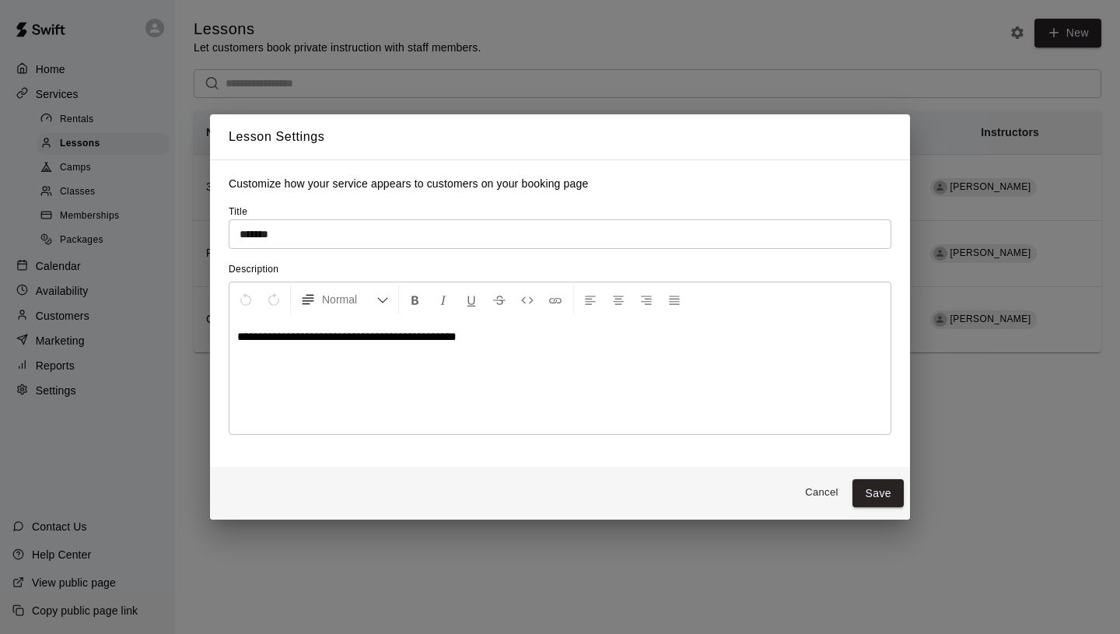
click at [296, 235] on input "*******" at bounding box center [560, 233] width 663 height 29
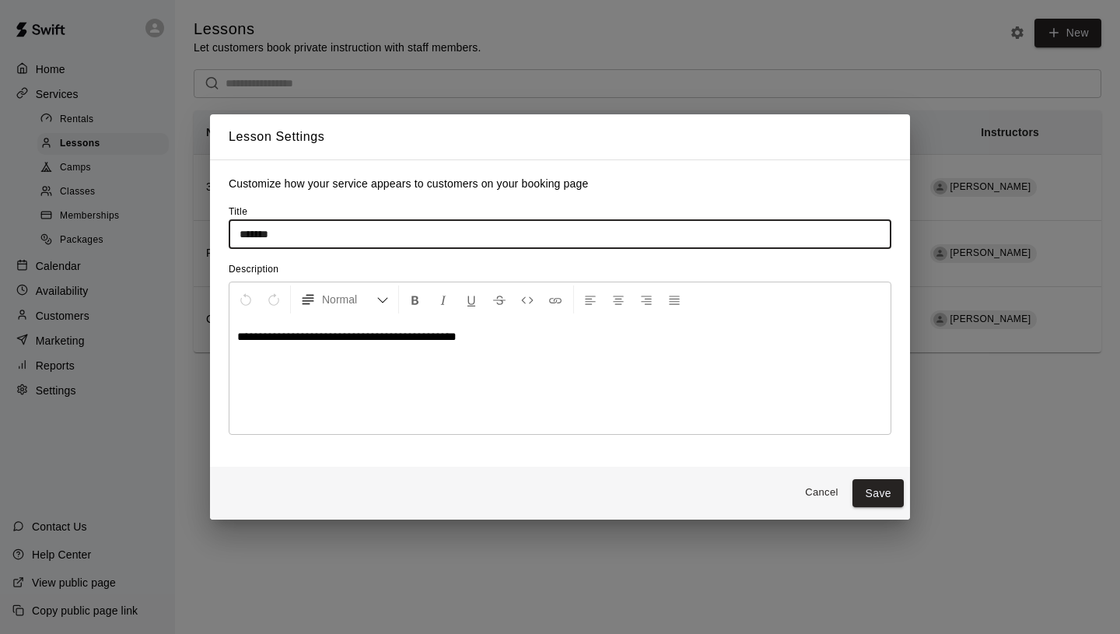
drag, startPoint x: 820, startPoint y: 494, endPoint x: 827, endPoint y: 457, distance: 37.8
click at [820, 494] on button "Cancel" at bounding box center [821, 493] width 50 height 24
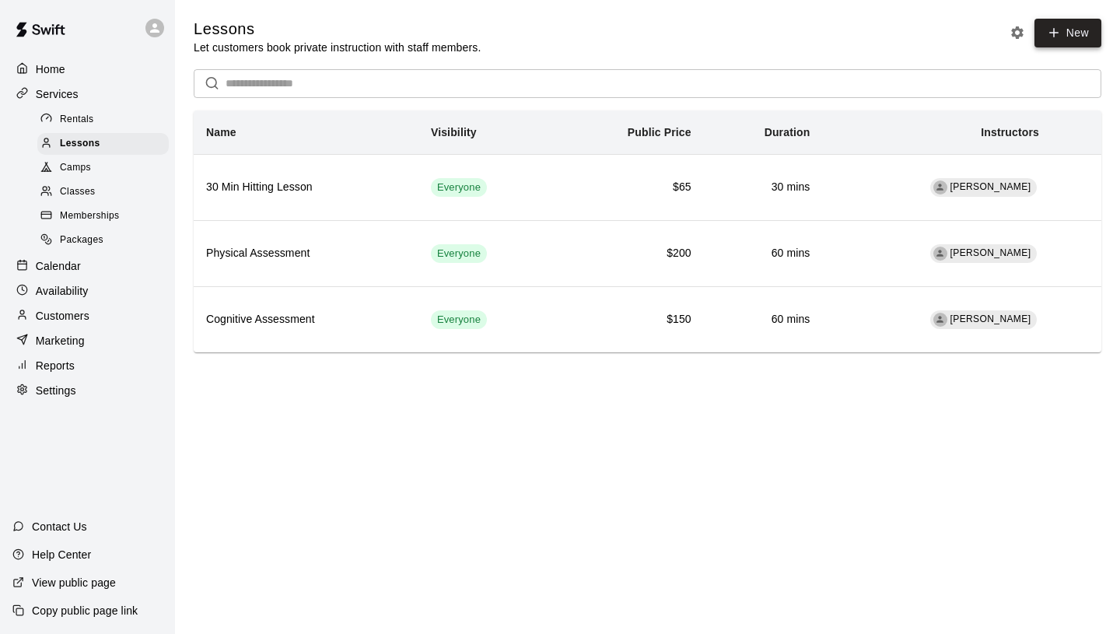
click at [1049, 37] on icon at bounding box center [1054, 33] width 14 height 14
click at [90, 234] on span "Packages" at bounding box center [82, 241] width 44 height 16
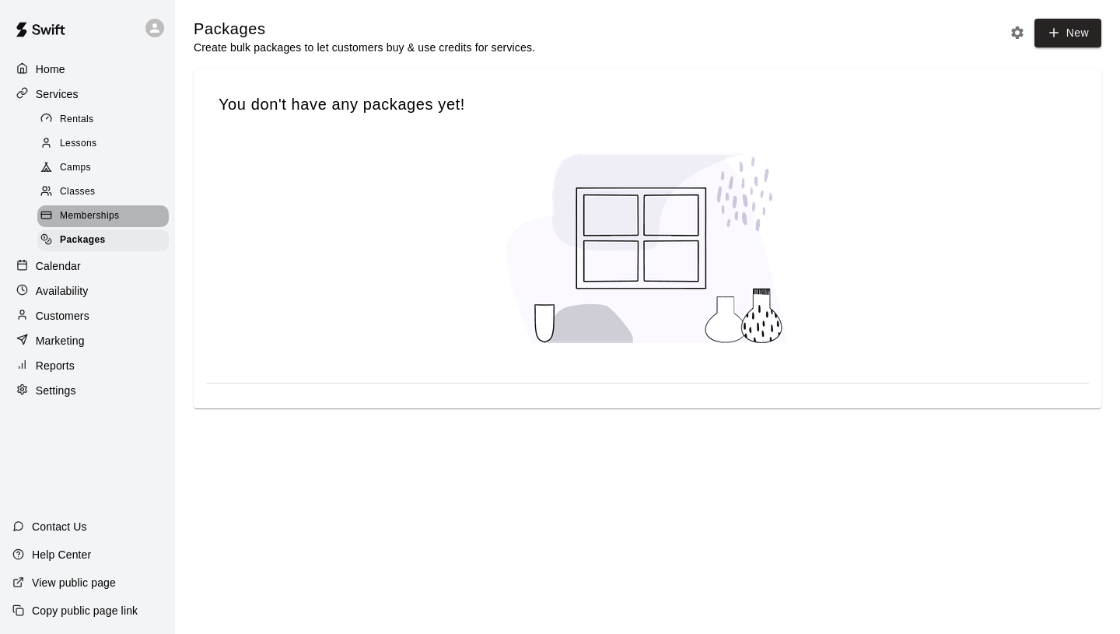
click at [119, 220] on div "Memberships" at bounding box center [102, 216] width 131 height 22
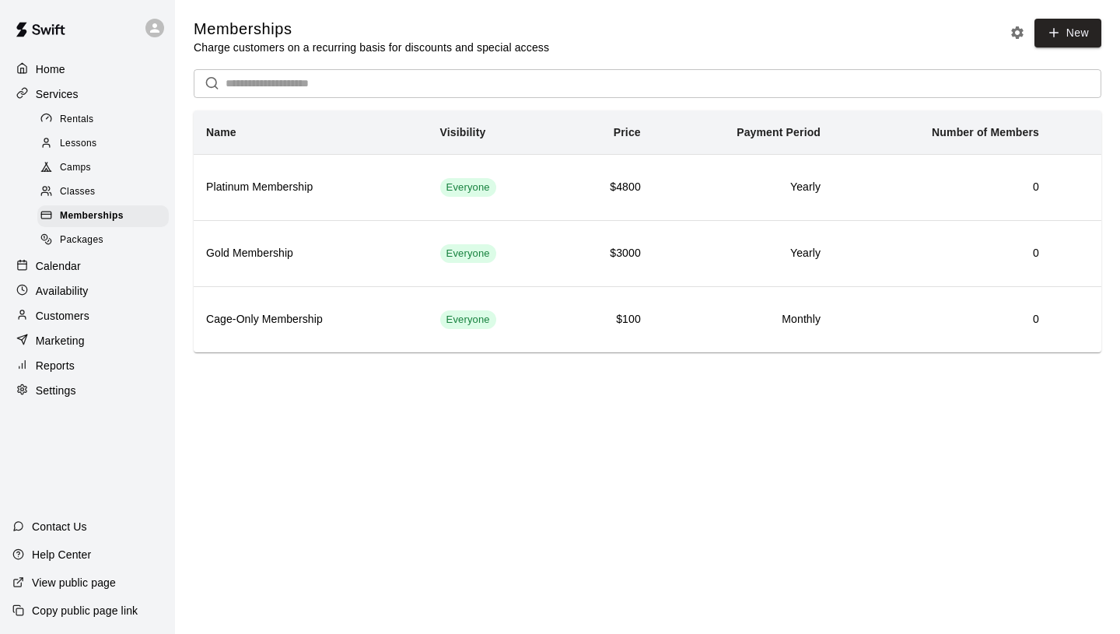
click at [85, 185] on span "Classes" at bounding box center [77, 192] width 35 height 16
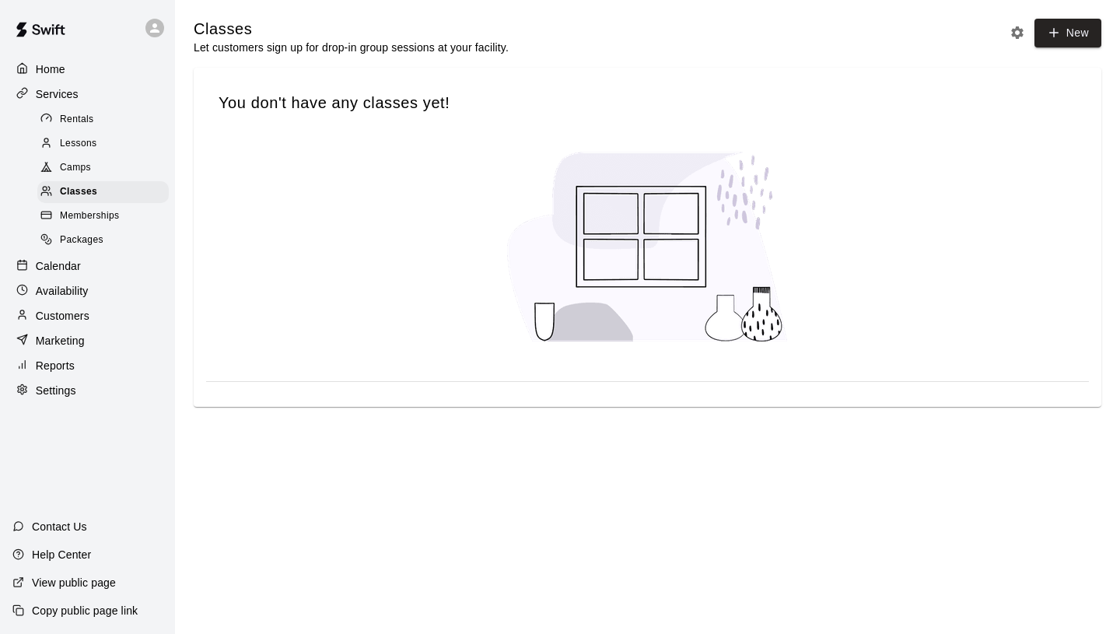
click at [97, 151] on div "Lessons" at bounding box center [102, 144] width 131 height 22
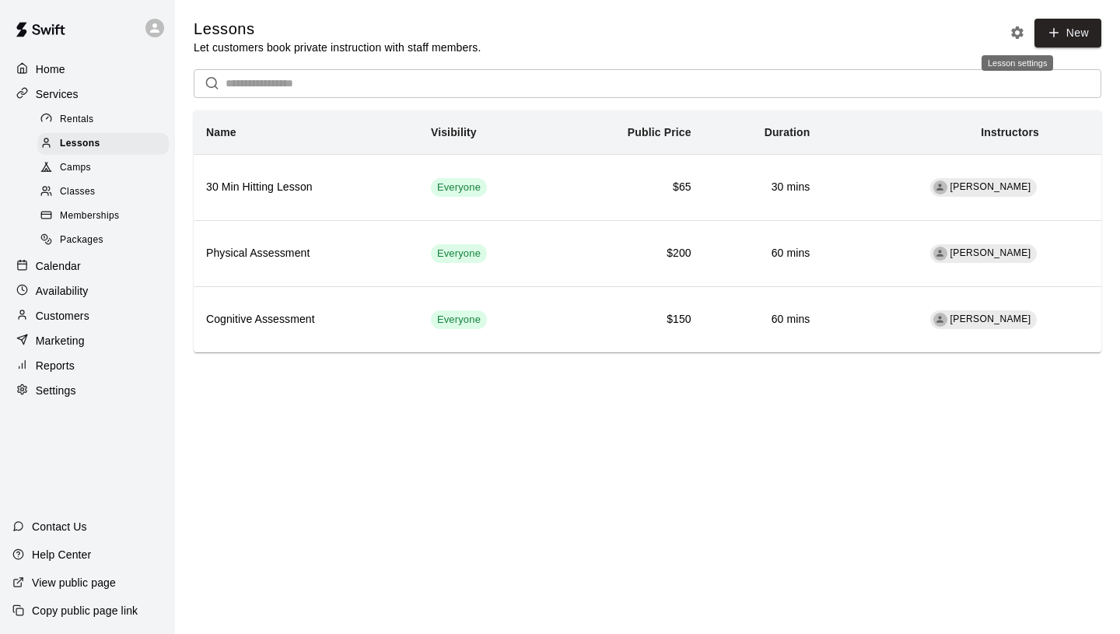
click at [1022, 38] on icon "Lesson settings" at bounding box center [1017, 33] width 16 height 16
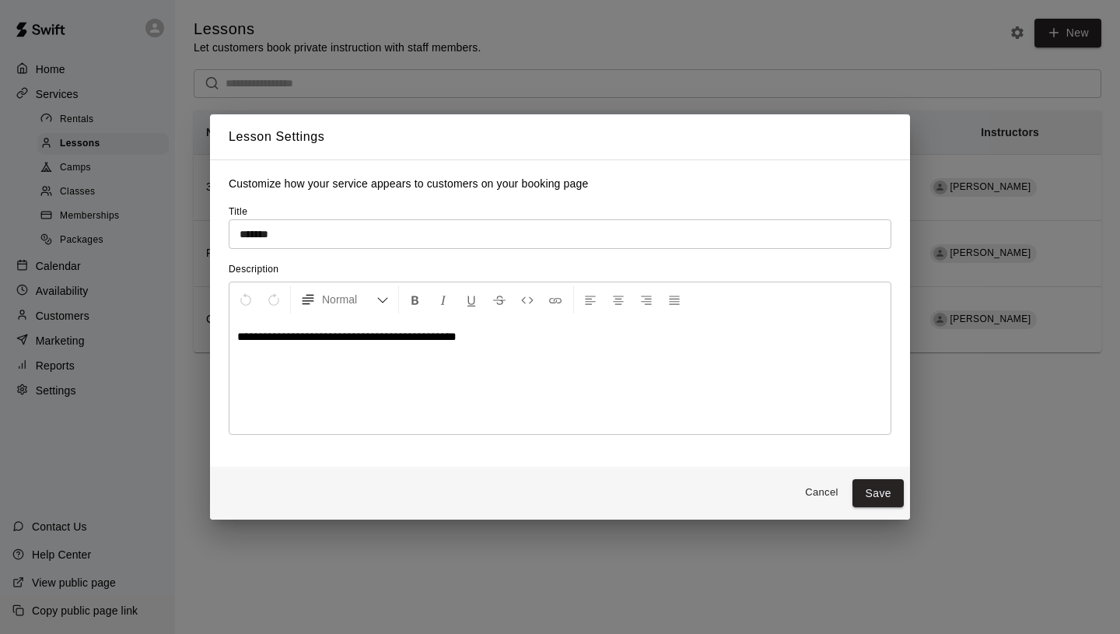
click at [319, 235] on input "*******" at bounding box center [560, 233] width 663 height 29
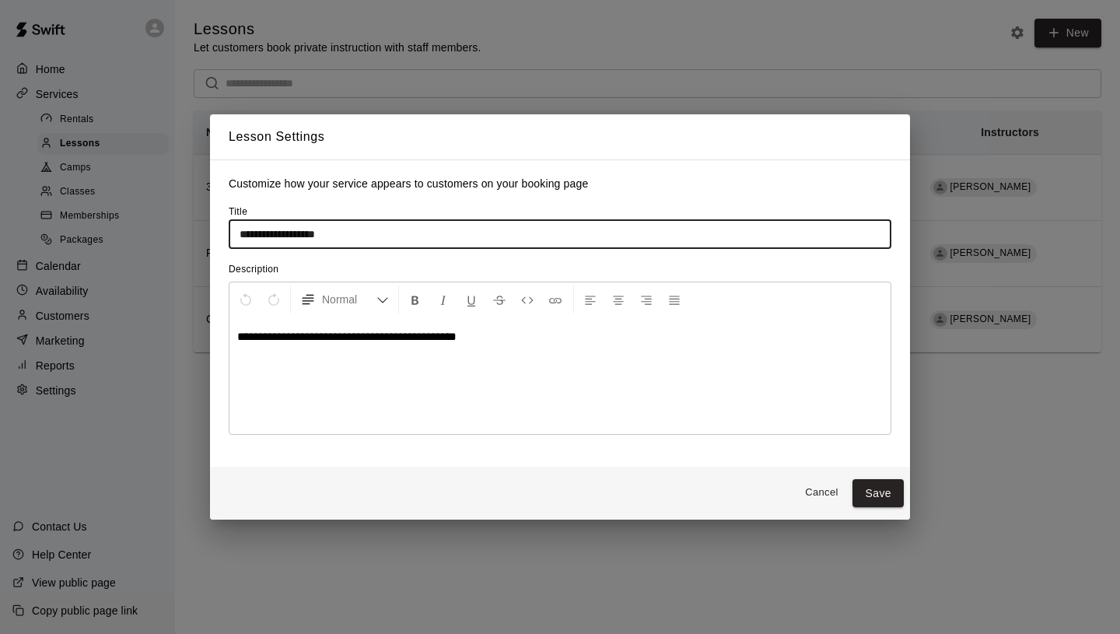
type input "**********"
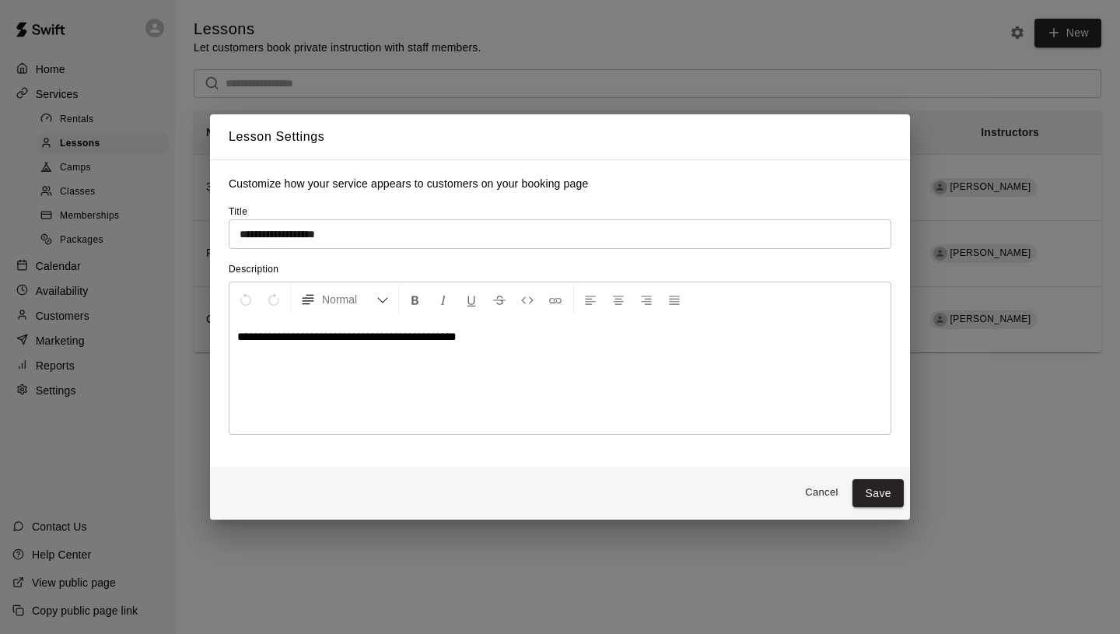
drag, startPoint x: 522, startPoint y: 337, endPoint x: 266, endPoint y: 377, distance: 259.0
click at [266, 377] on div "**********" at bounding box center [559, 375] width 661 height 117
click at [868, 499] on button "Save" at bounding box center [877, 493] width 51 height 29
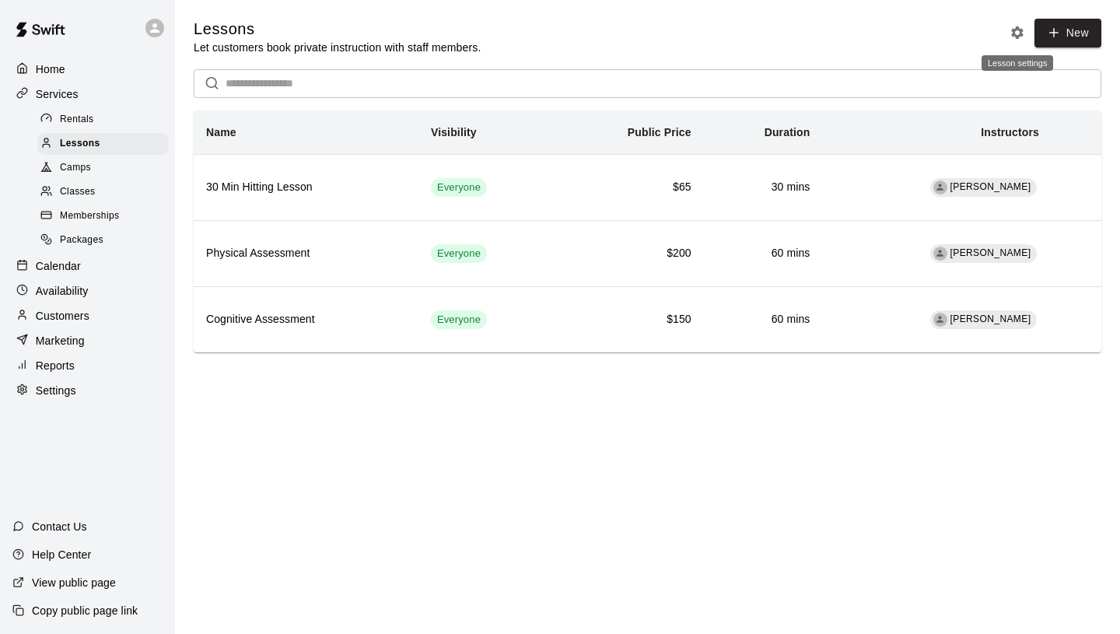
click at [1017, 39] on icon "Lesson settings" at bounding box center [1017, 33] width 16 height 16
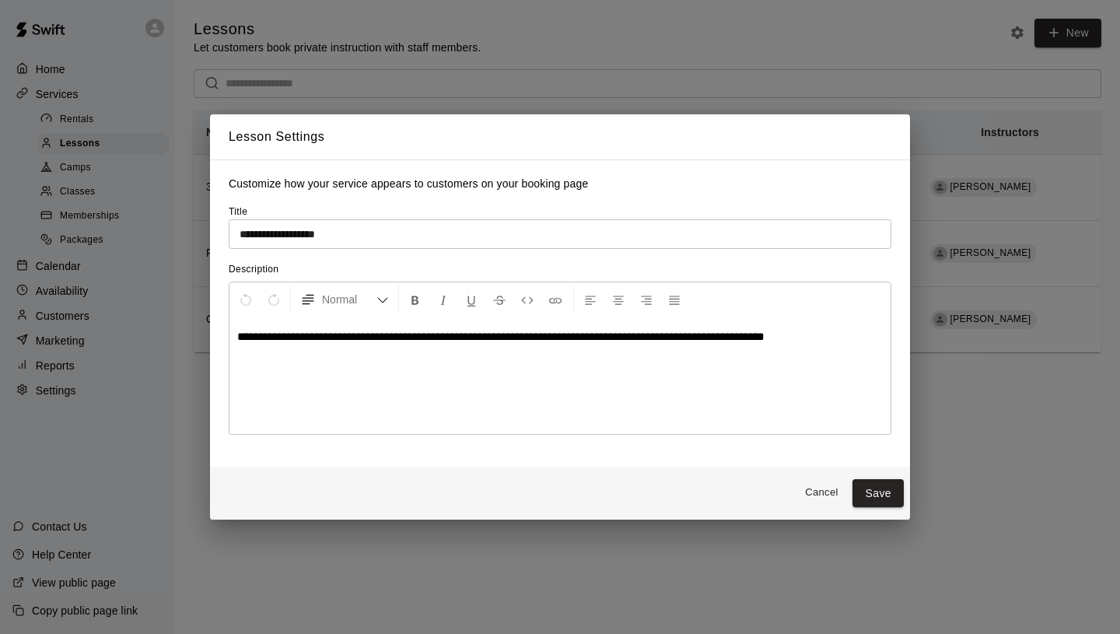
click at [978, 432] on div "**********" at bounding box center [560, 317] width 1120 height 634
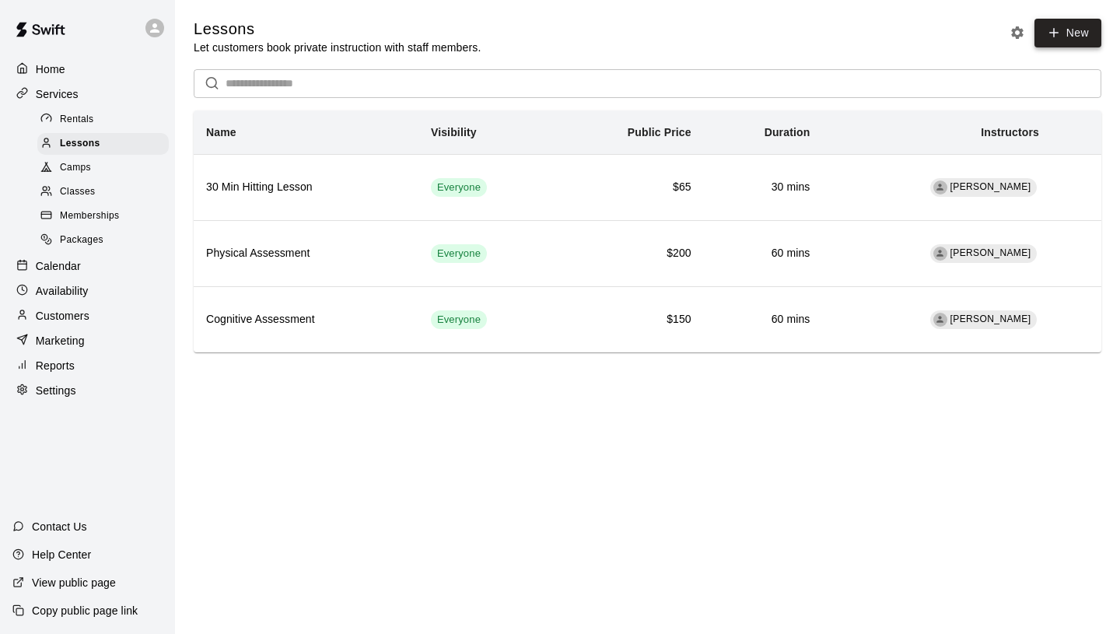
click at [1077, 33] on link "New" at bounding box center [1067, 33] width 67 height 29
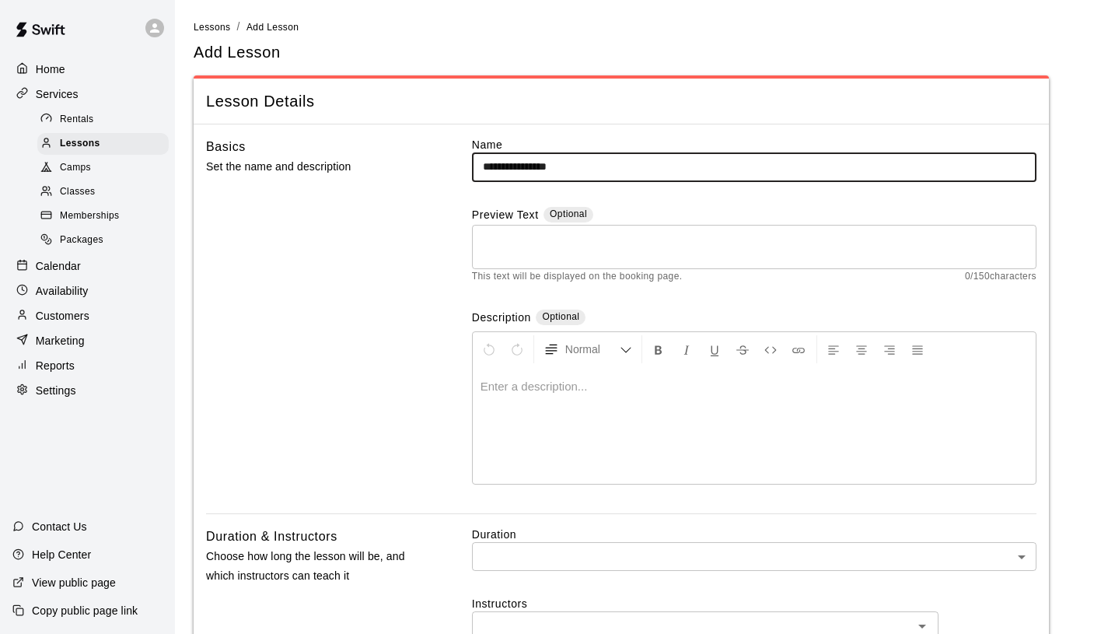
type input "**********"
click at [562, 240] on textarea at bounding box center [754, 246] width 543 height 31
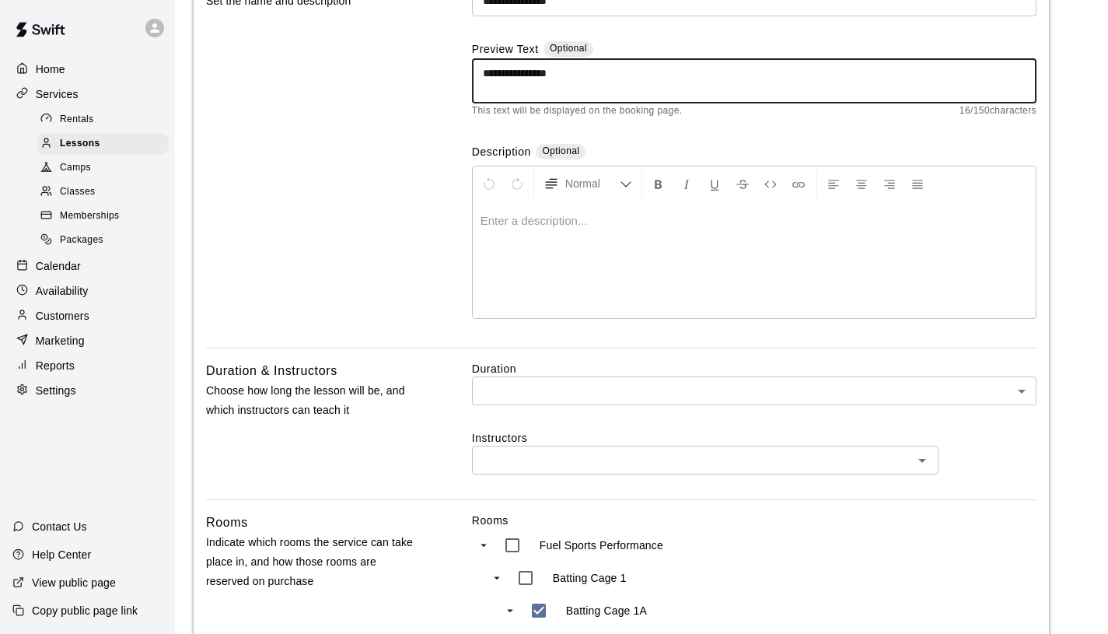
scroll to position [166, 0]
type textarea "**********"
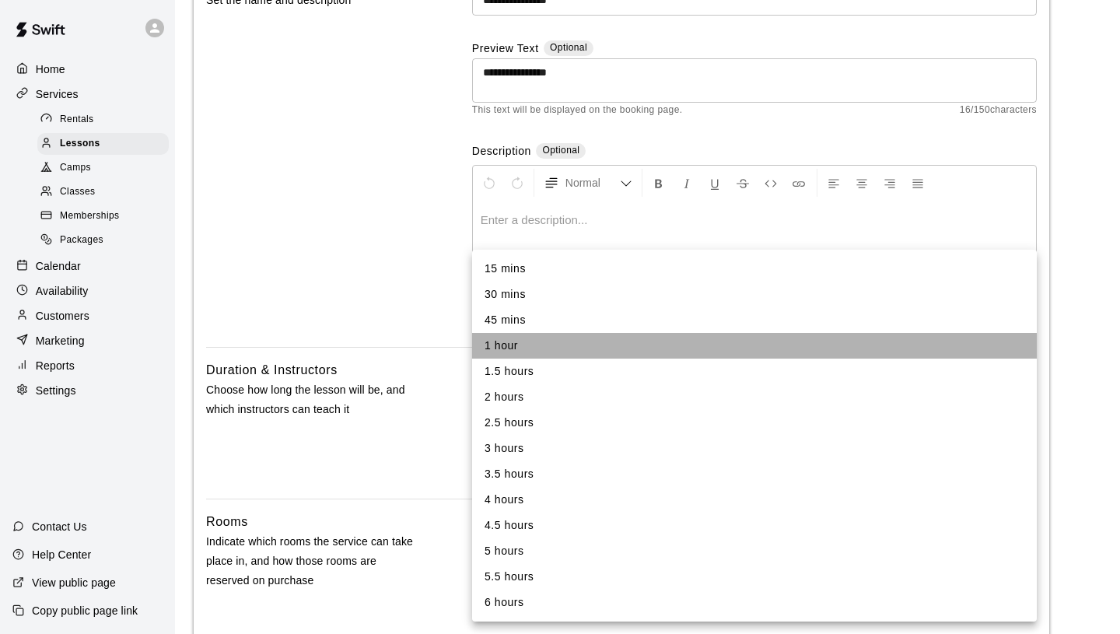
click at [526, 350] on li "1 hour" at bounding box center [754, 346] width 565 height 26
type input "**"
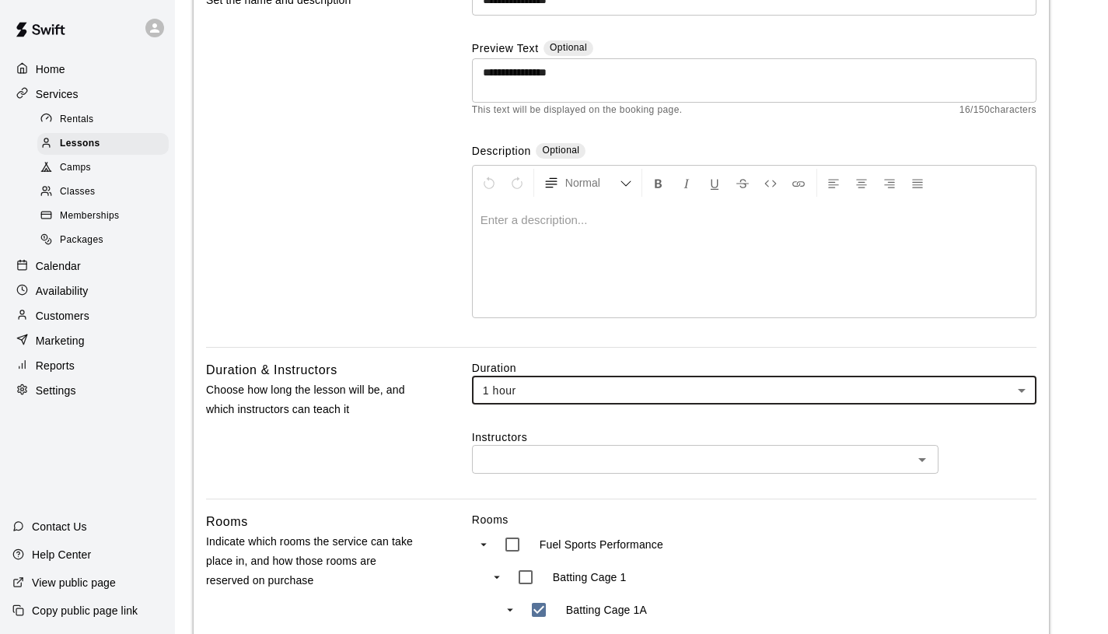
click at [554, 466] on input "text" at bounding box center [693, 459] width 432 height 19
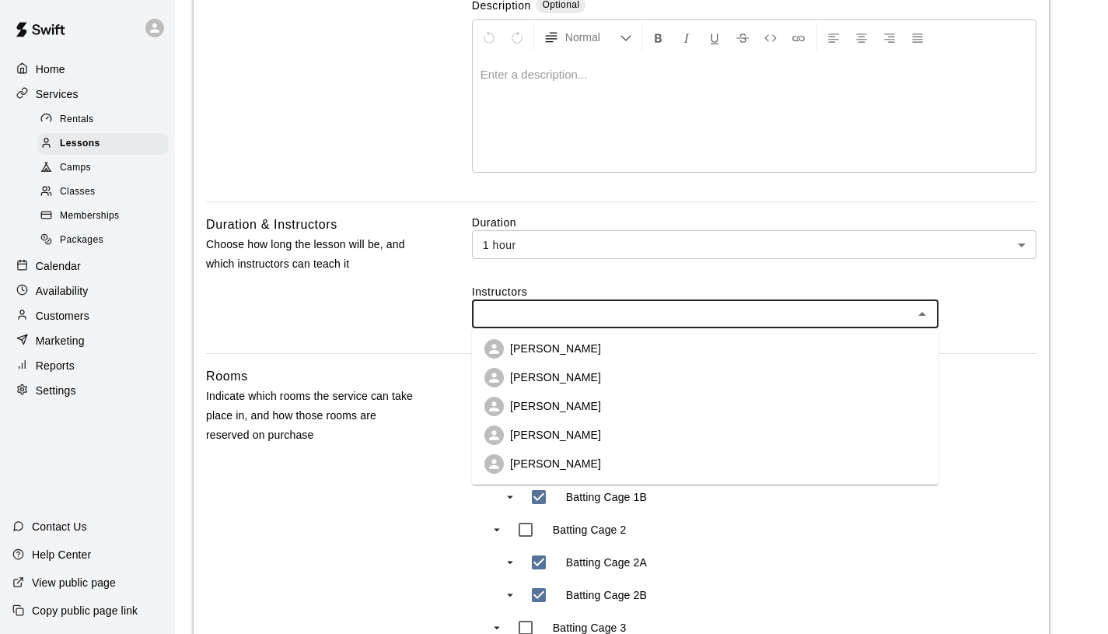
scroll to position [327, 0]
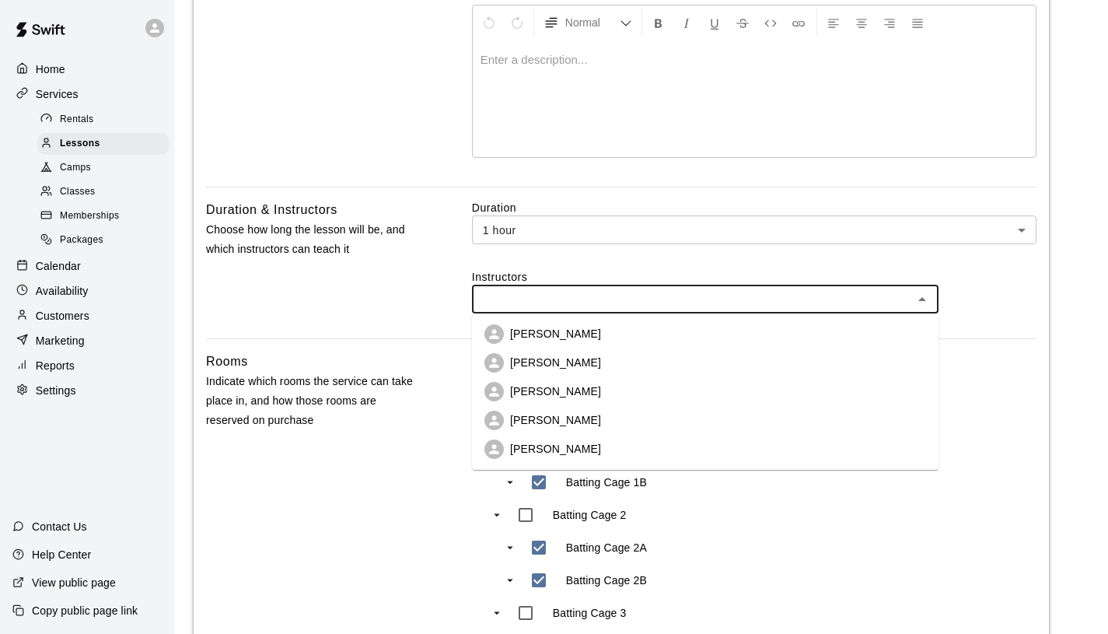
click at [607, 431] on li "[PERSON_NAME]" at bounding box center [705, 420] width 467 height 29
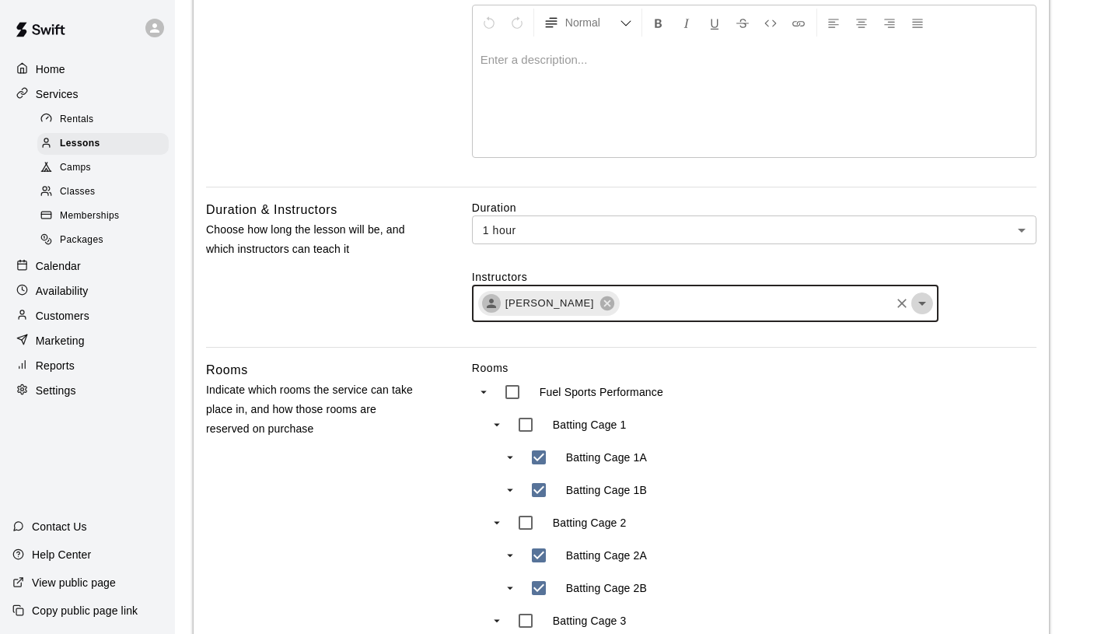
click at [922, 305] on icon "Open" at bounding box center [922, 303] width 19 height 19
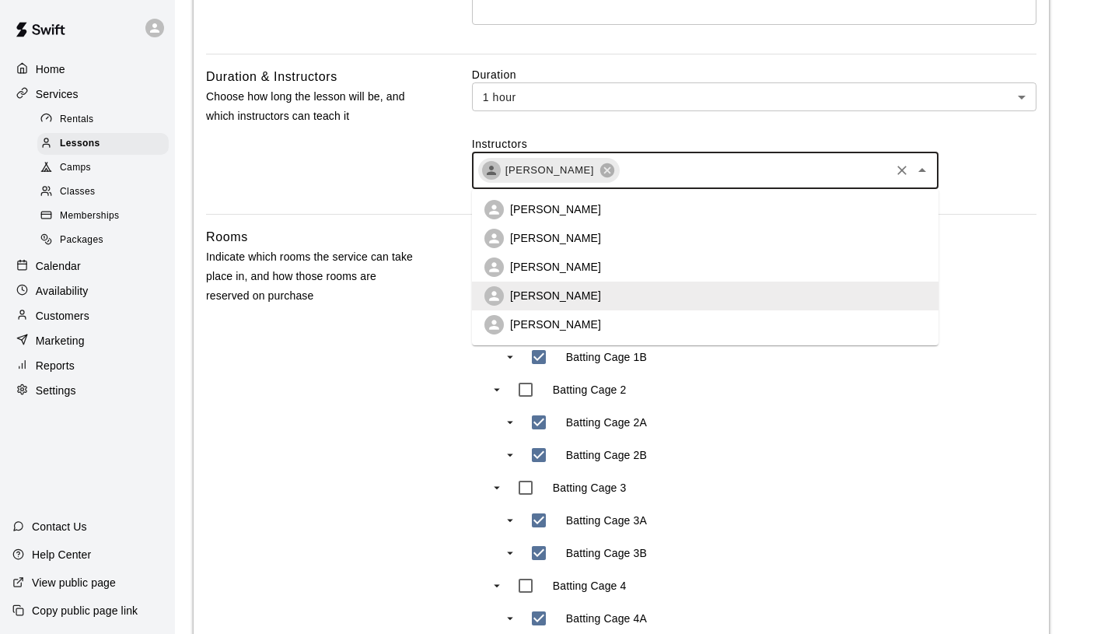
scroll to position [457, 0]
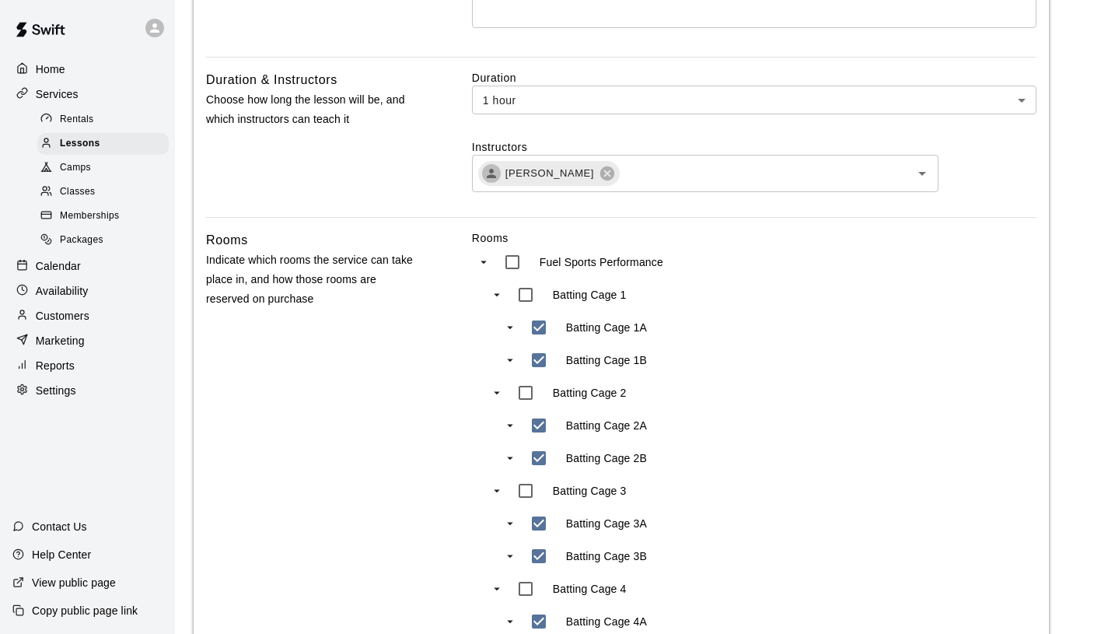
click at [866, 421] on div "Rooms Fuel Sports Performance Batting Cage 1 Batting Cage 1A Batting Cage 1B Ba…" at bounding box center [754, 616] width 565 height 772
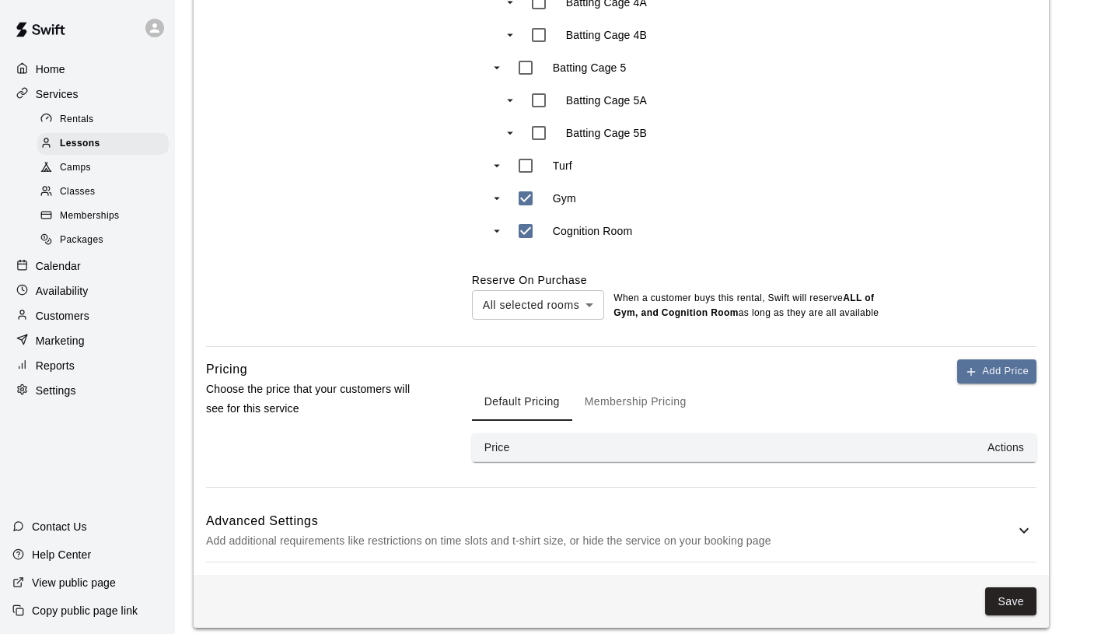
scroll to position [1088, 0]
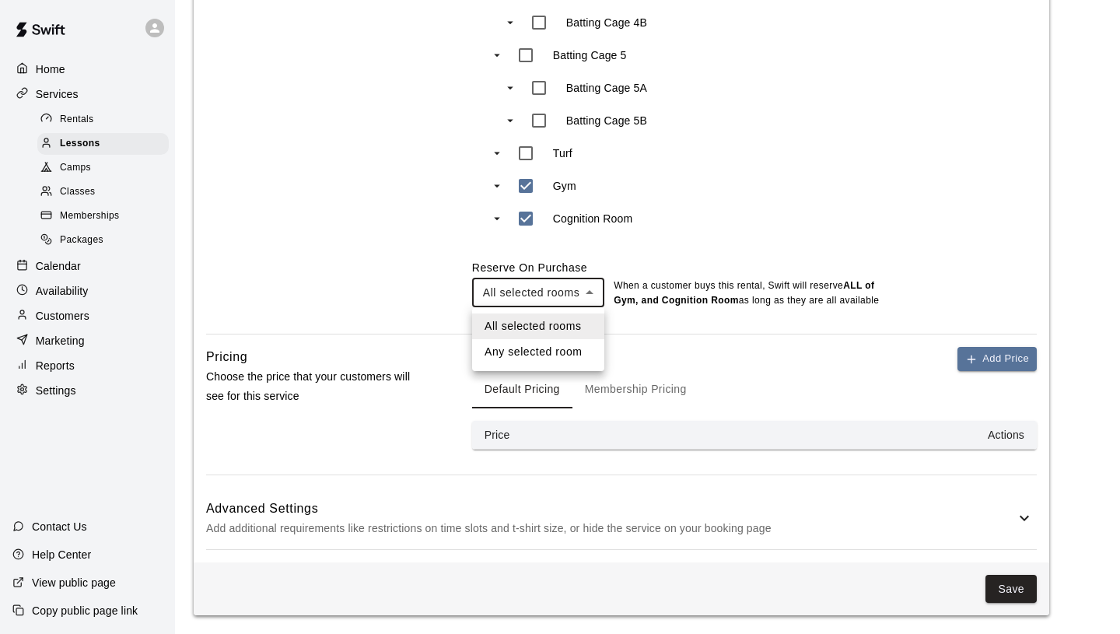
click at [571, 352] on li "Any selected room" at bounding box center [538, 352] width 132 height 26
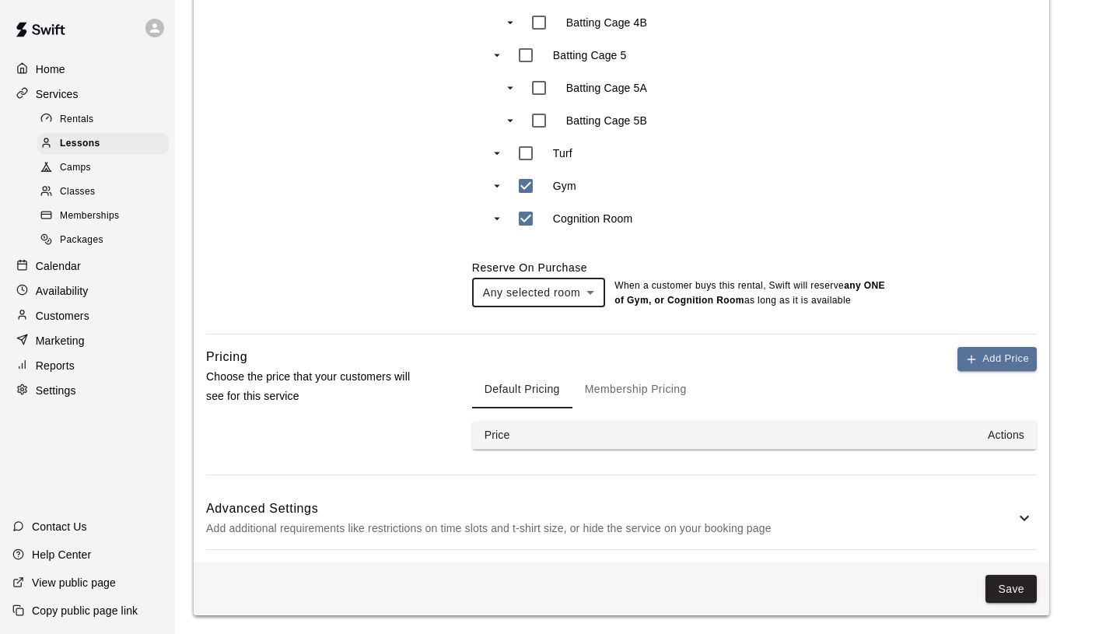
click at [573, 324] on li "All selected rooms" at bounding box center [538, 326] width 133 height 26
type input "***"
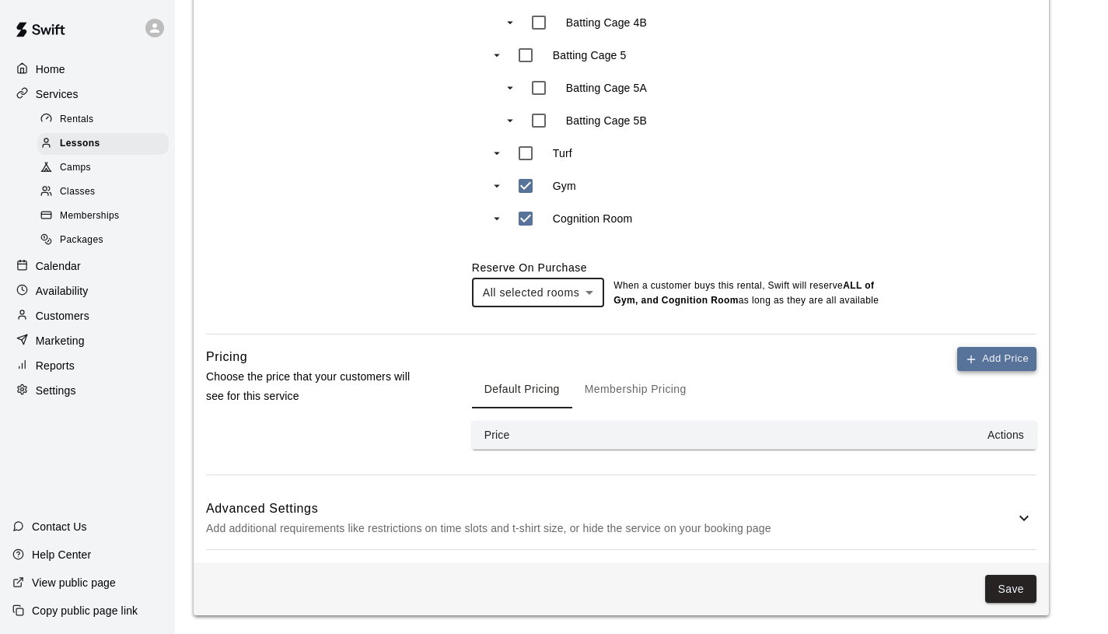
click at [999, 361] on button "Add Price" at bounding box center [996, 359] width 79 height 24
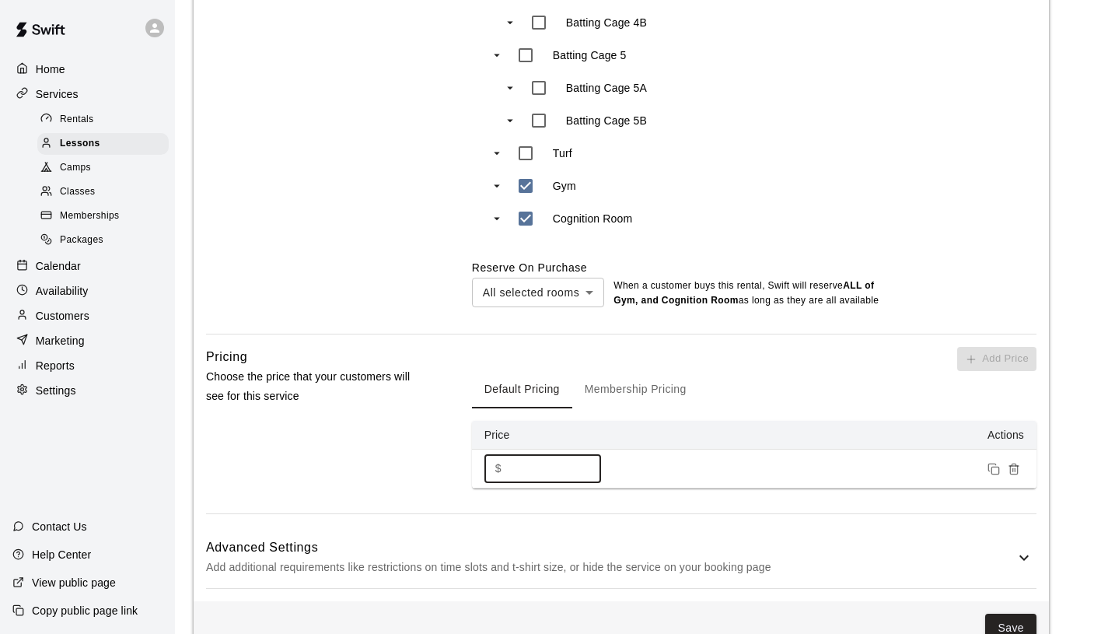
click at [549, 474] on input "*" at bounding box center [554, 468] width 93 height 29
type input "*"
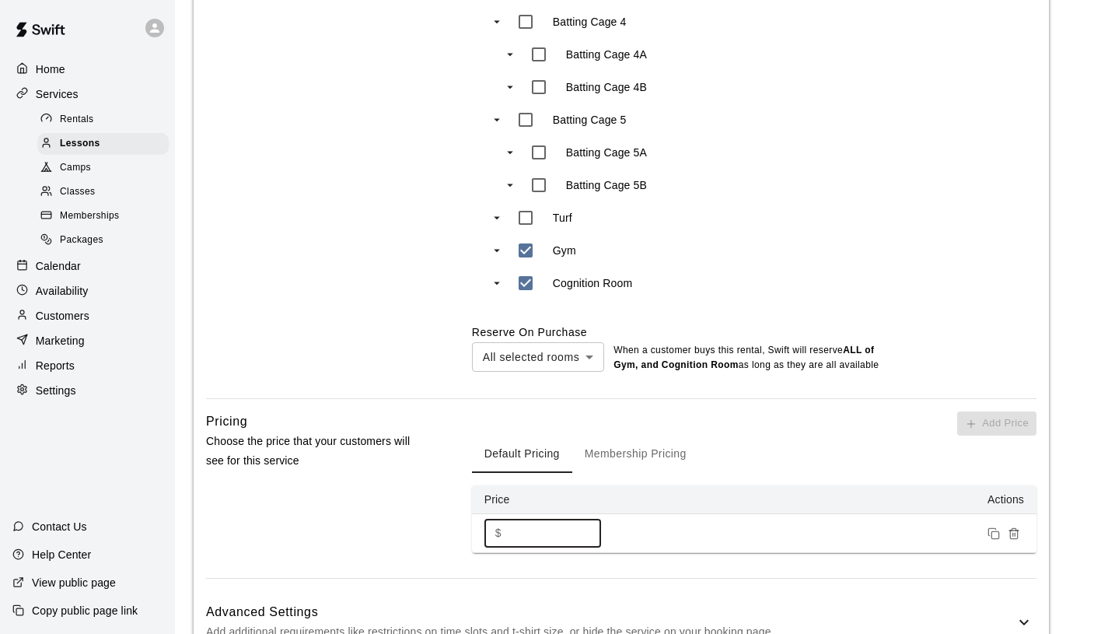
scroll to position [1128, 0]
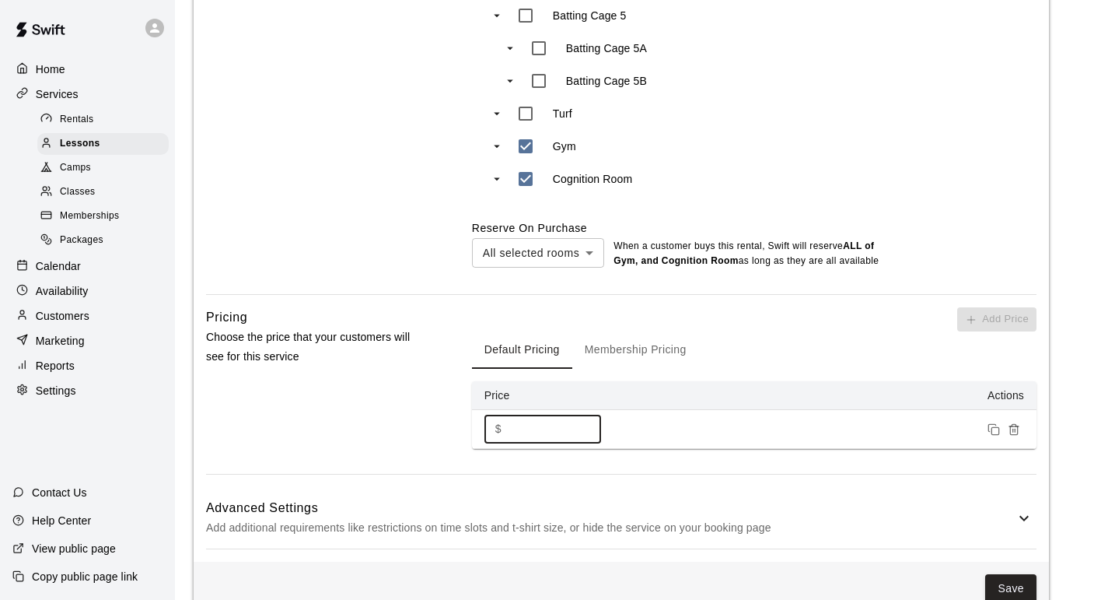
type input "***"
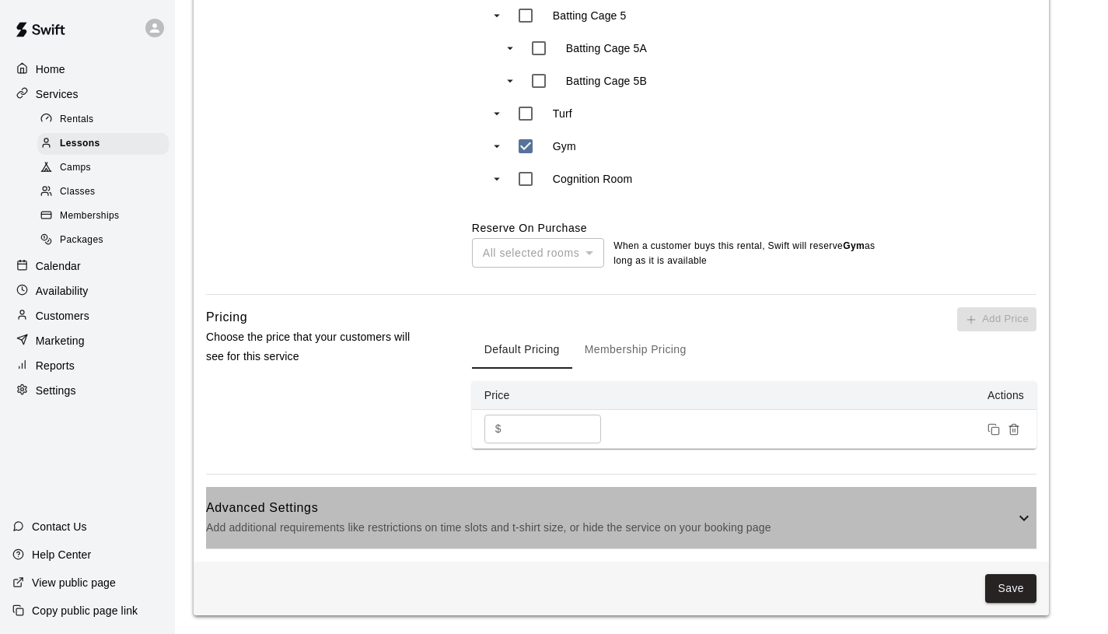
click at [971, 516] on h6 "Advanced Settings" at bounding box center [610, 508] width 809 height 20
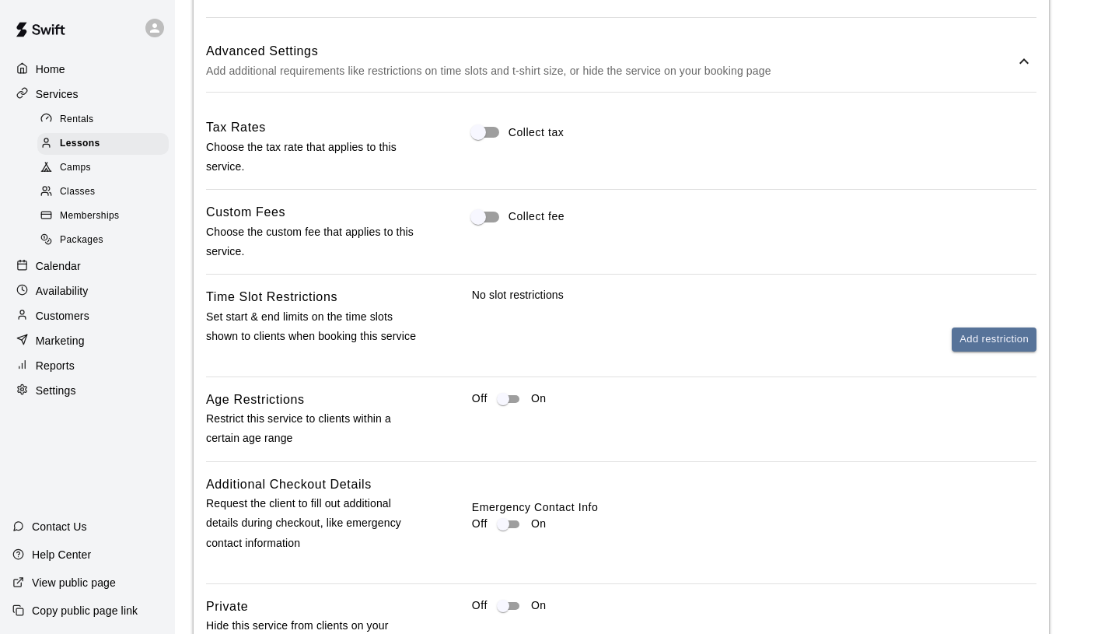
scroll to position [1554, 0]
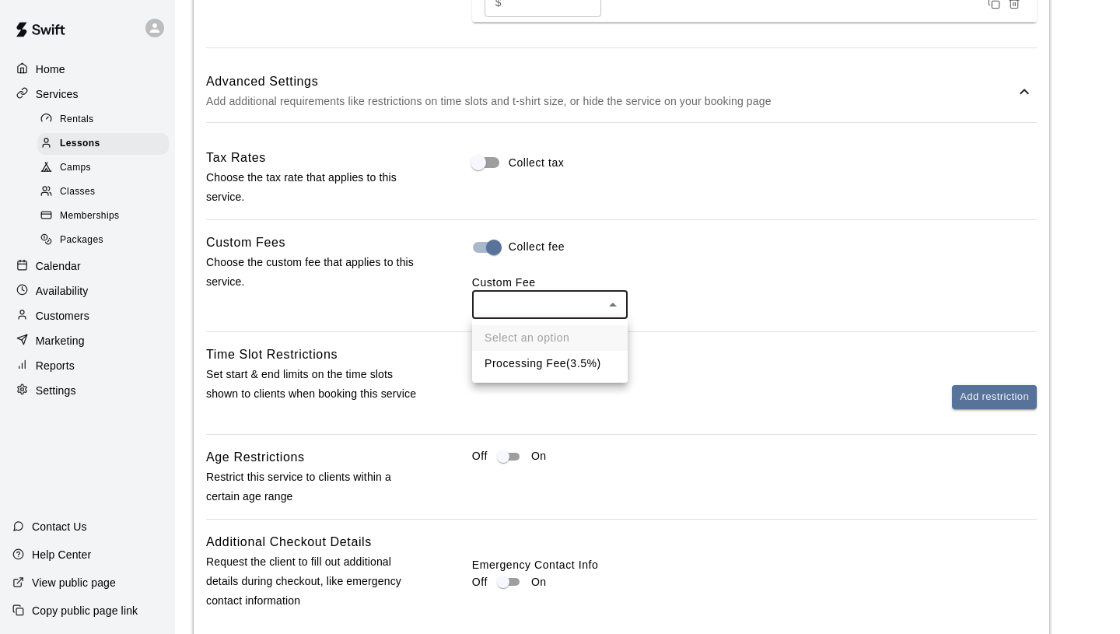
click at [542, 369] on li "Processing Fee ( 3.5% )" at bounding box center [550, 364] width 156 height 26
type input "***"
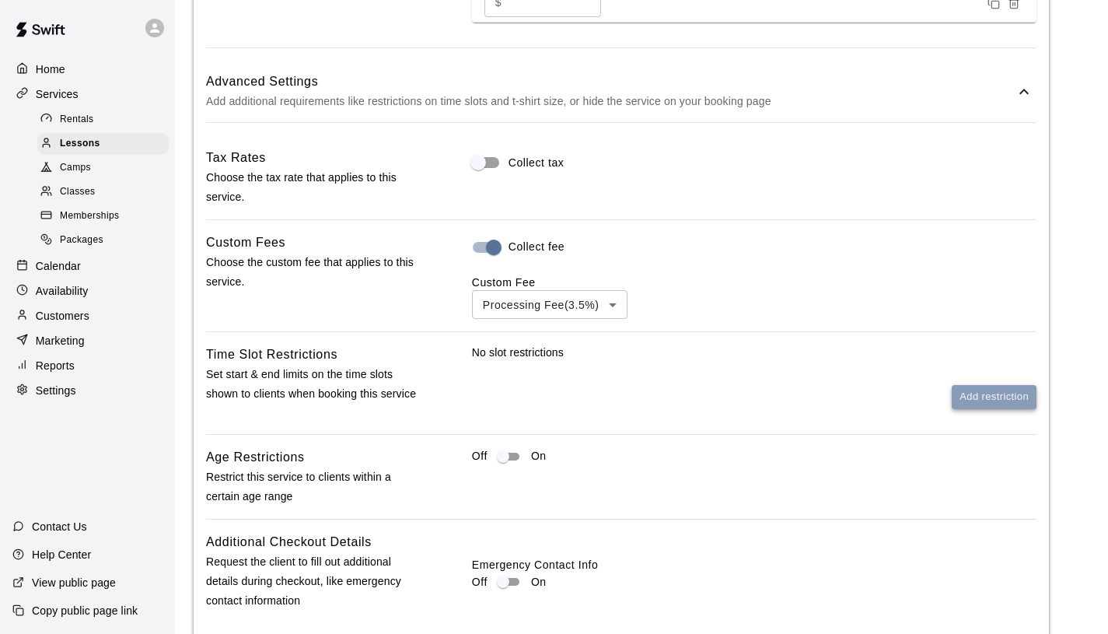
click at [989, 396] on button "Add restriction" at bounding box center [994, 397] width 85 height 24
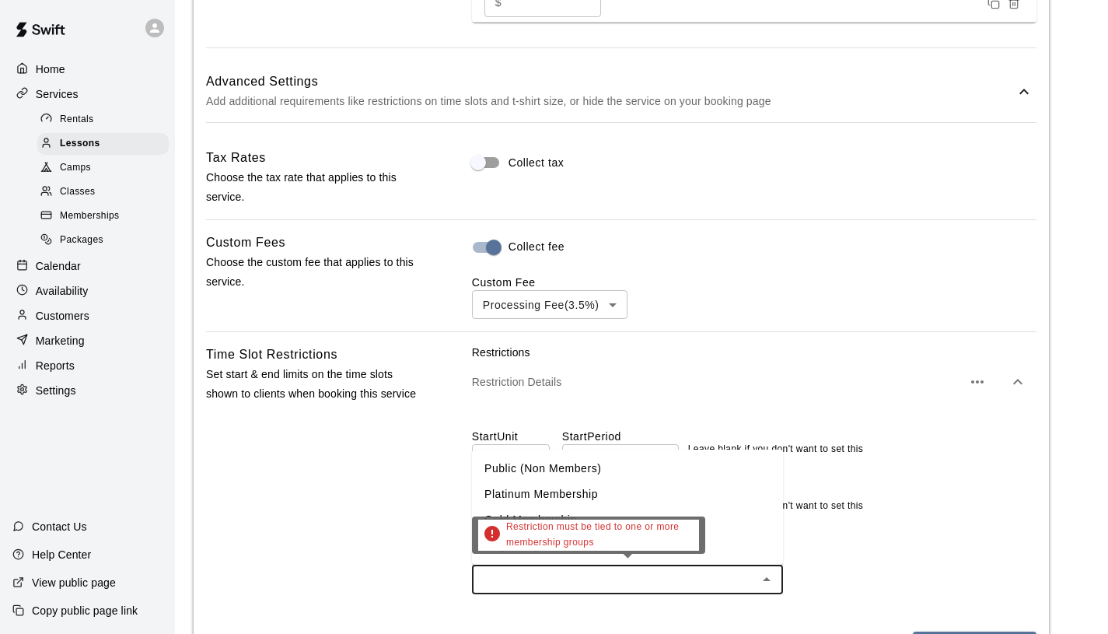
click at [675, 582] on input "text" at bounding box center [615, 578] width 276 height 19
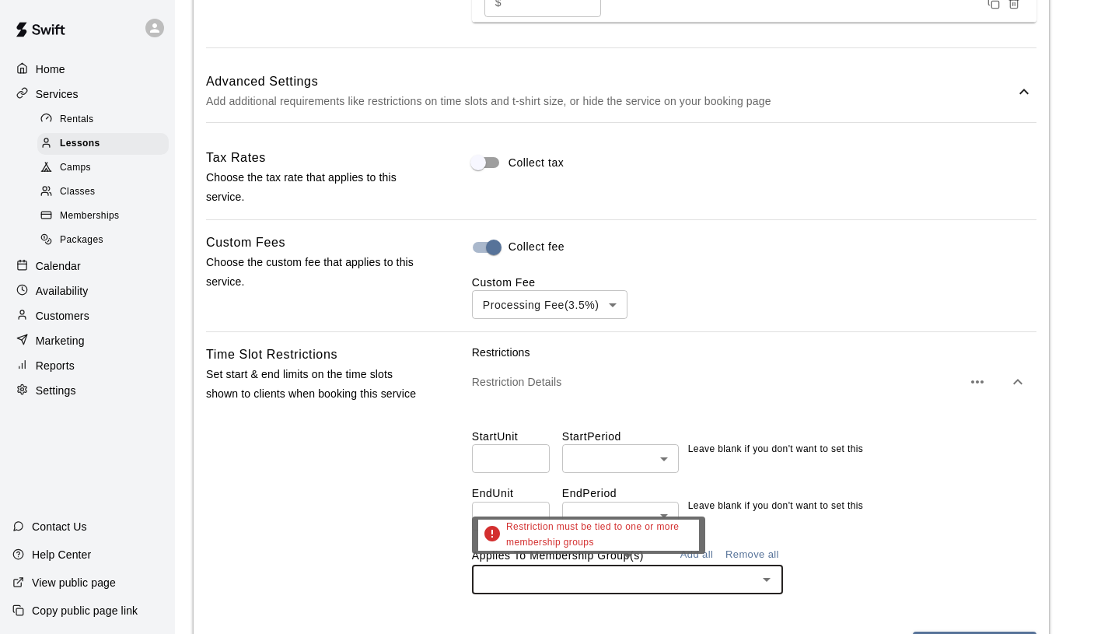
click at [746, 583] on input "text" at bounding box center [615, 578] width 276 height 19
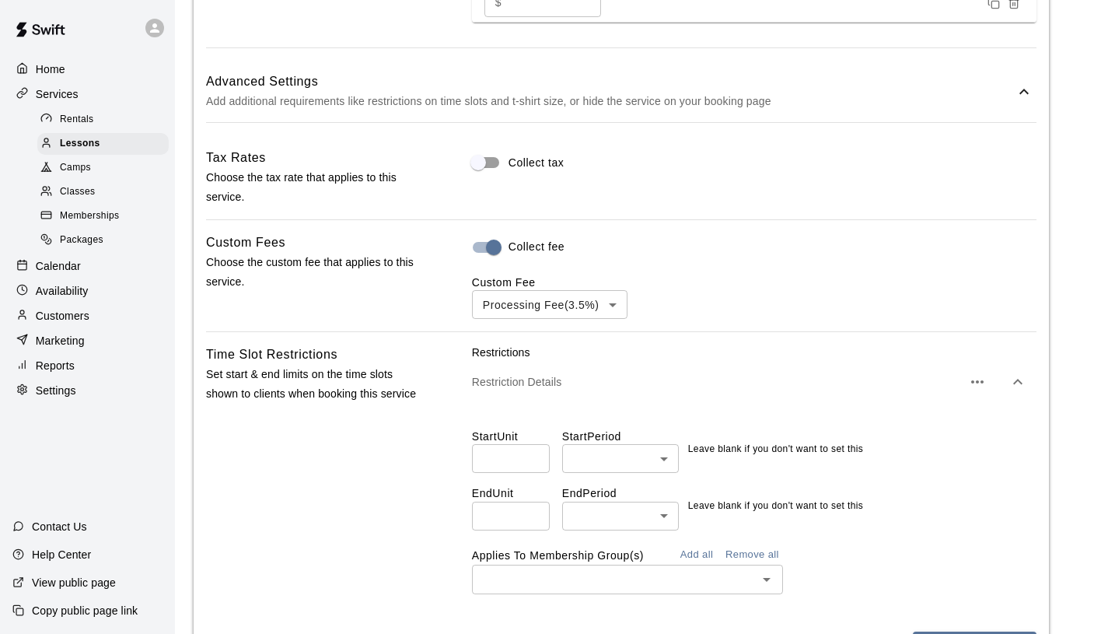
click at [852, 558] on div "Applies To Membership Group(s) Add all Remove all ​" at bounding box center [754, 568] width 565 height 51
click at [978, 383] on icon "button" at bounding box center [977, 382] width 19 height 19
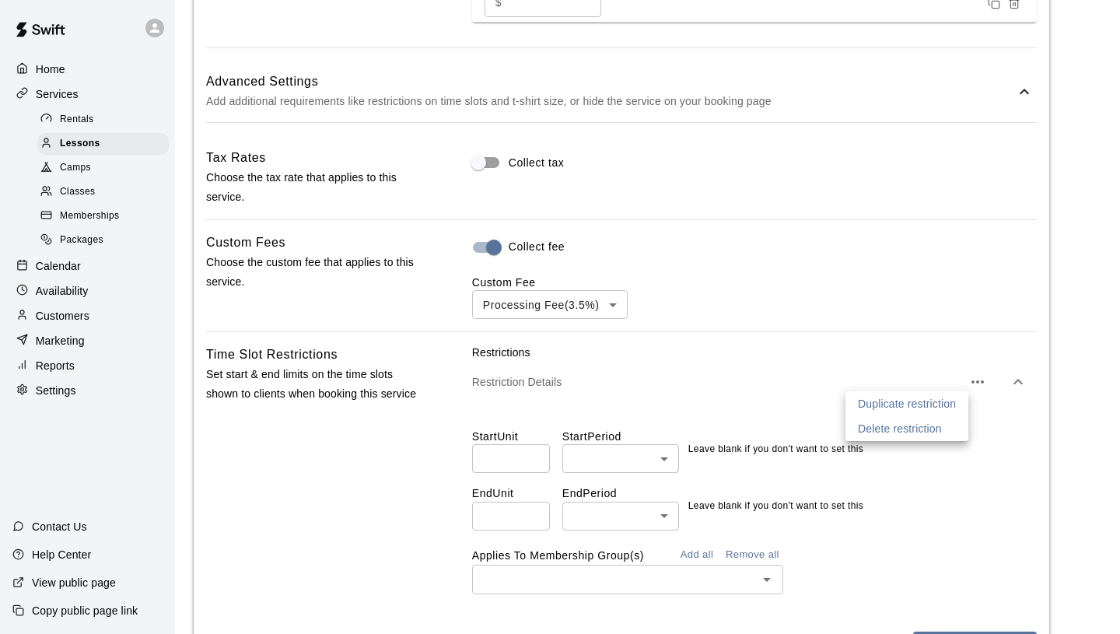
click at [978, 383] on div at bounding box center [560, 317] width 1120 height 634
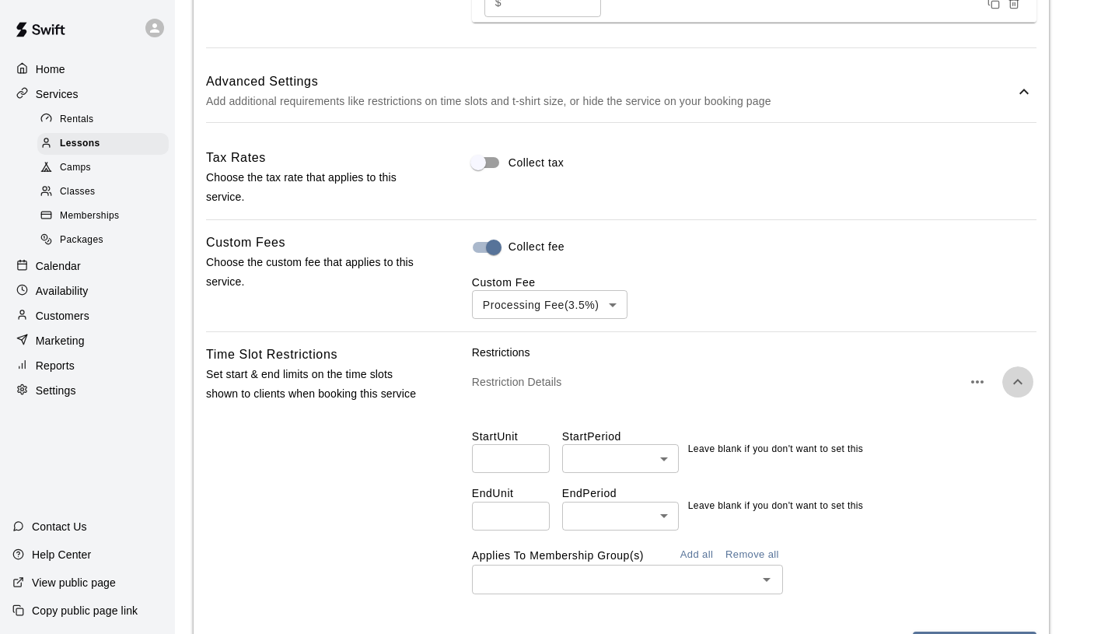
click at [1018, 380] on icon "button" at bounding box center [1017, 381] width 9 height 5
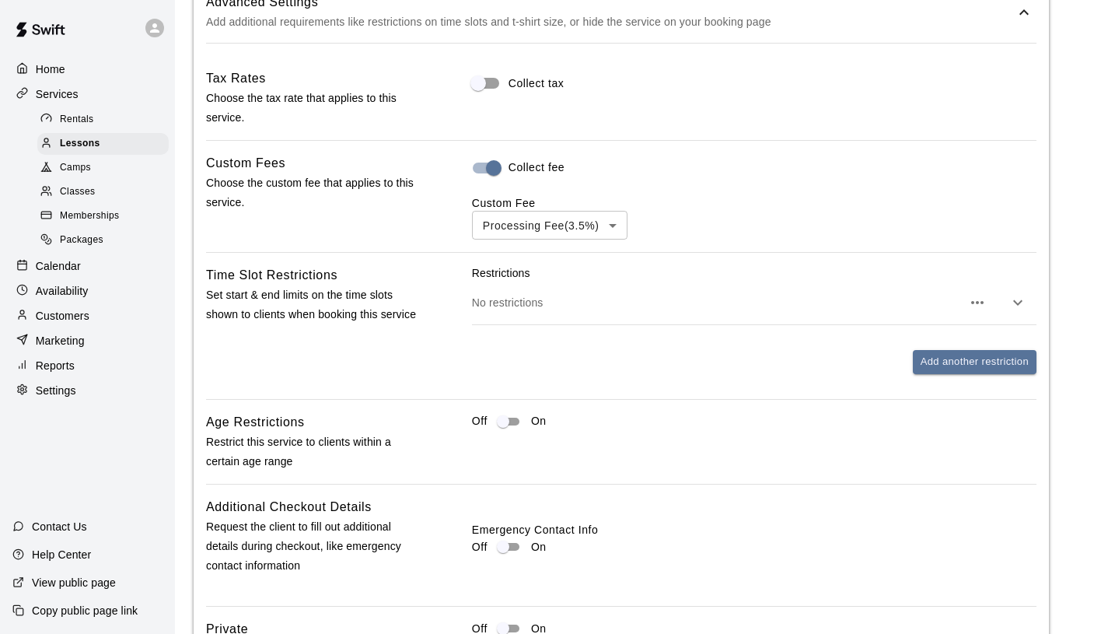
scroll to position [1655, 0]
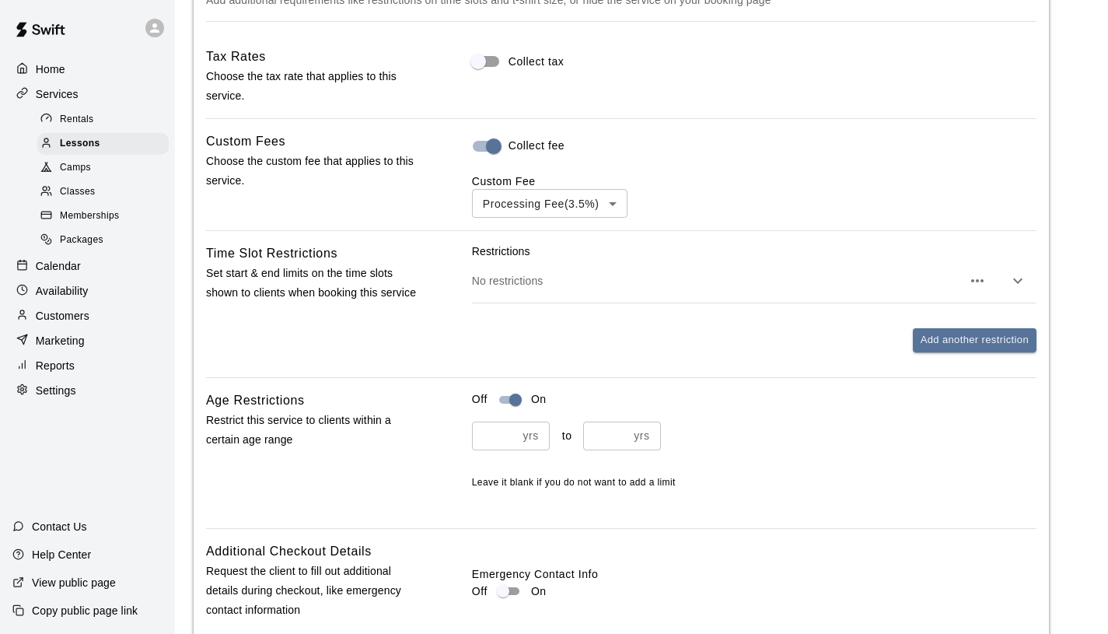
click at [502, 443] on input "number" at bounding box center [494, 436] width 45 height 29
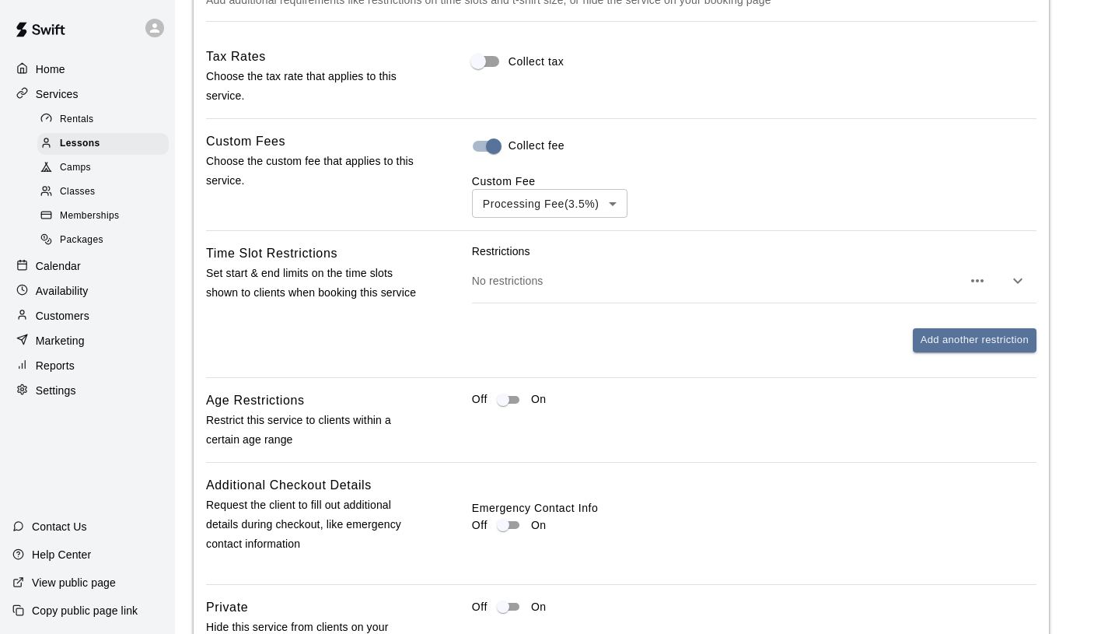
click at [547, 278] on p "No restrictions" at bounding box center [717, 281] width 490 height 16
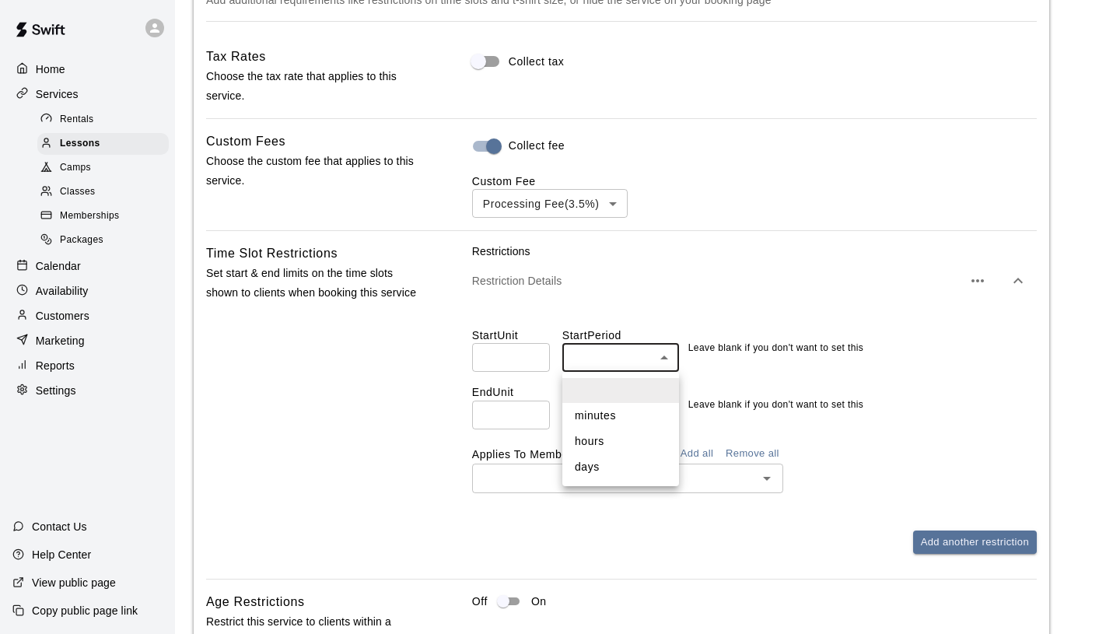
click at [613, 369] on div at bounding box center [560, 317] width 1120 height 634
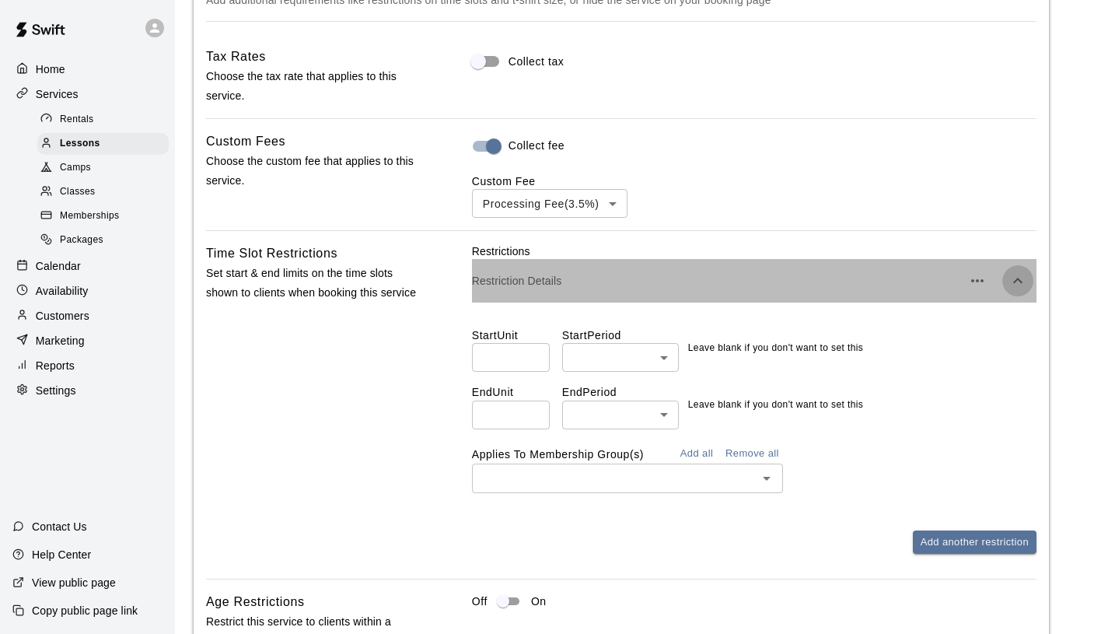
click at [1020, 285] on icon "button" at bounding box center [1018, 280] width 19 height 19
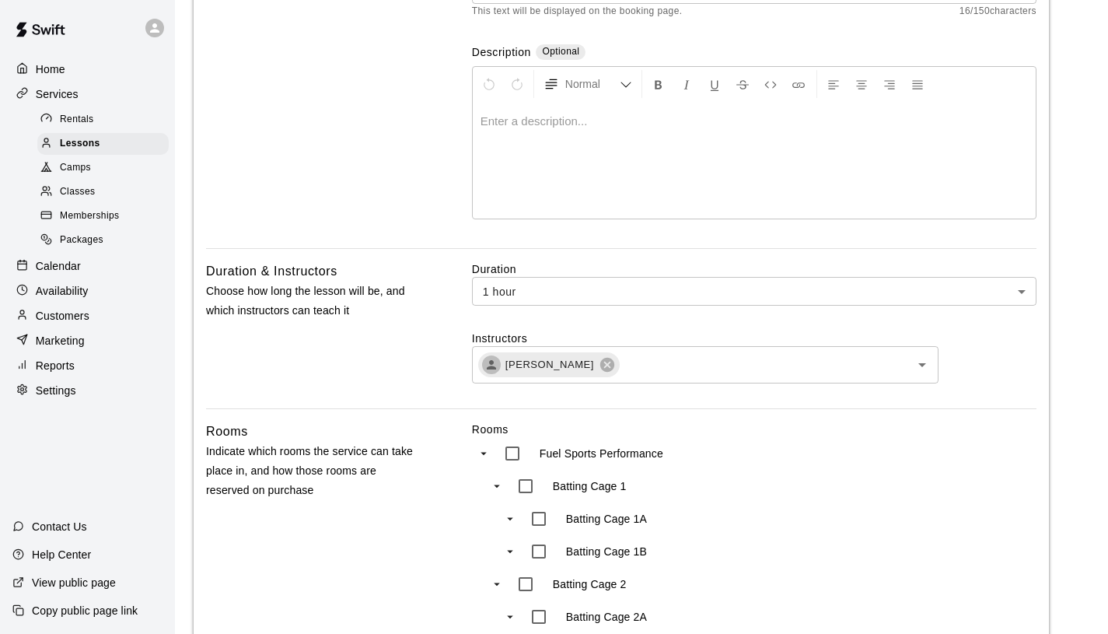
scroll to position [129, 0]
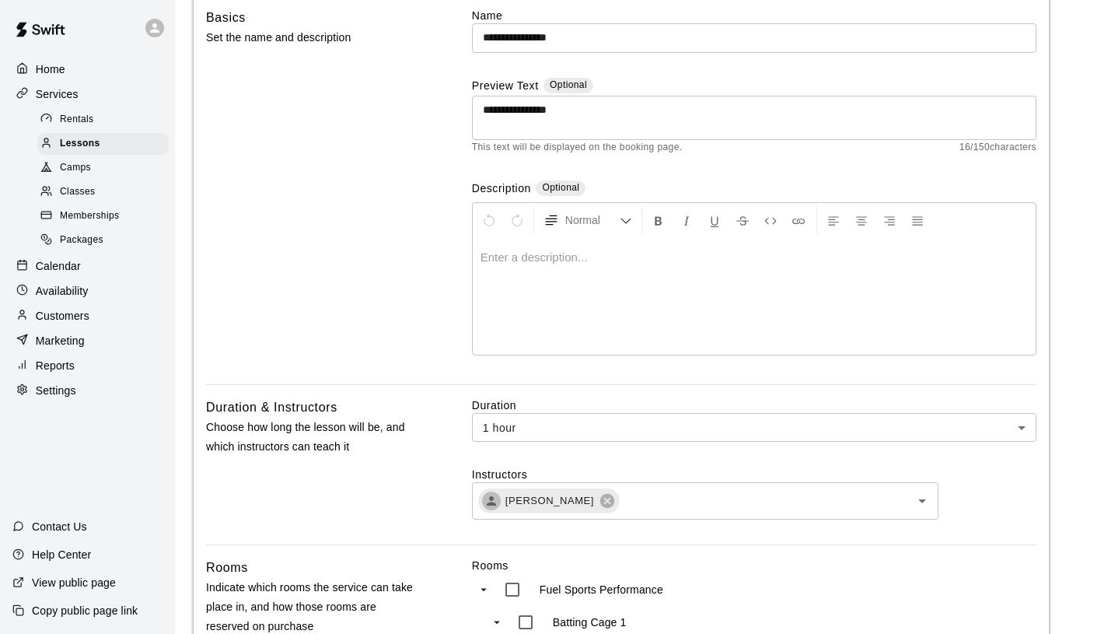
click at [628, 268] on div at bounding box center [754, 296] width 563 height 117
click at [921, 503] on icon "Open" at bounding box center [922, 501] width 19 height 19
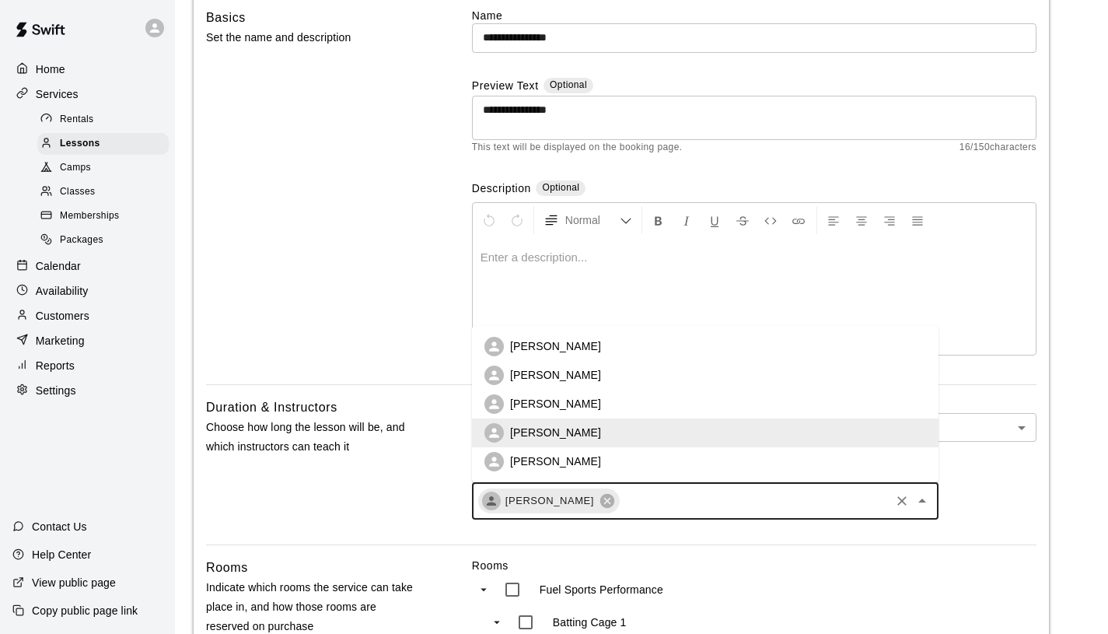
click at [754, 464] on li "[PERSON_NAME]" at bounding box center [705, 461] width 467 height 29
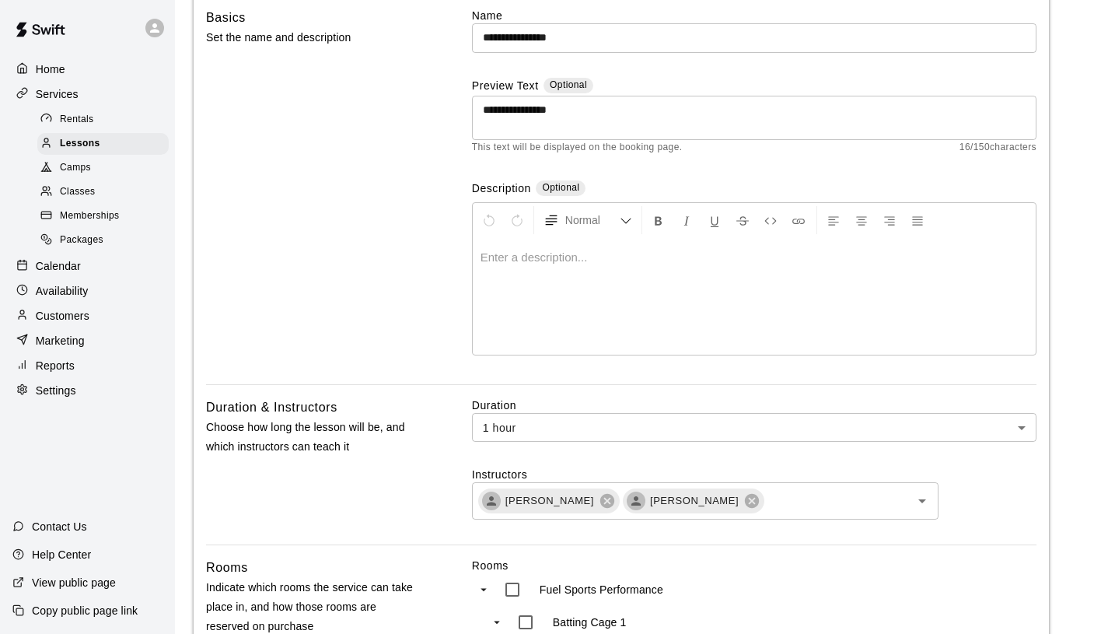
click at [984, 507] on div "Instructors Ashley Kravitz Adam Sobocienski ​" at bounding box center [754, 493] width 565 height 53
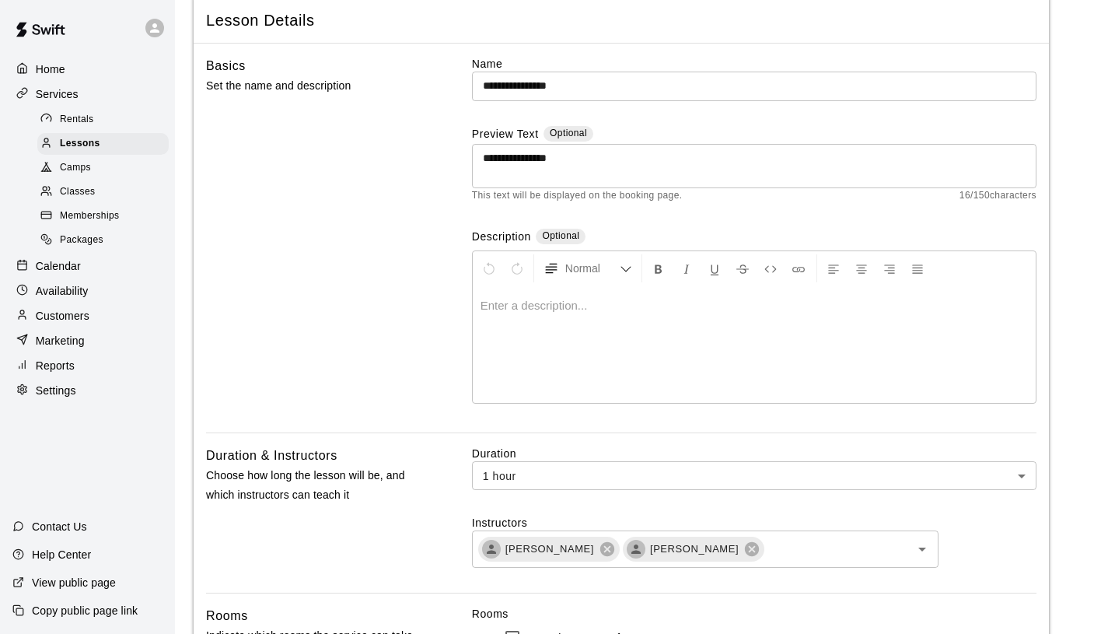
scroll to position [0, 0]
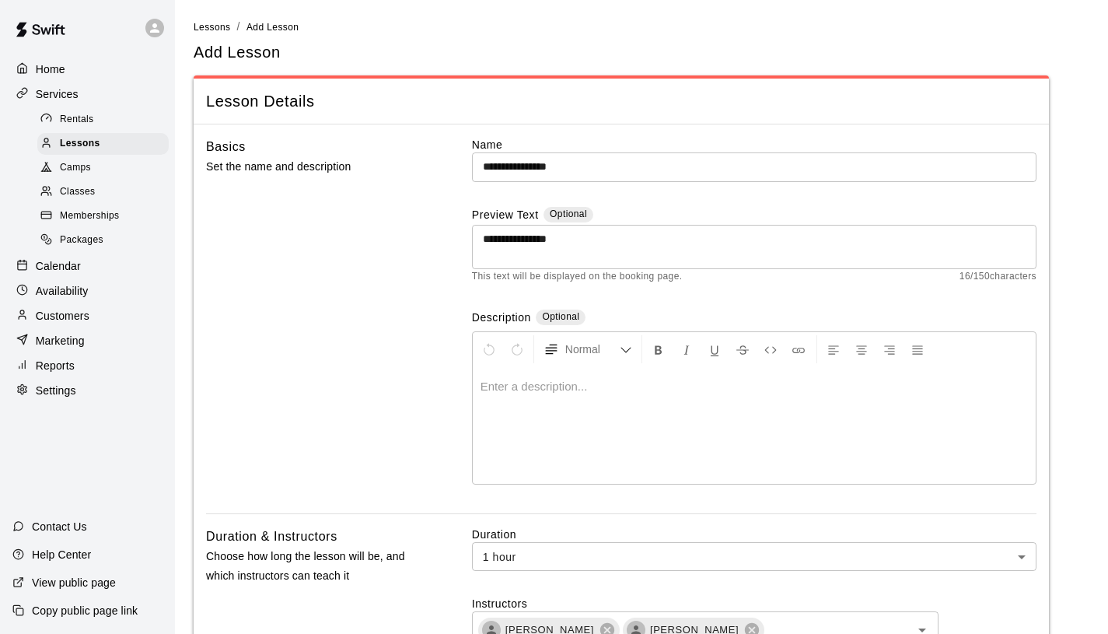
click at [610, 404] on div at bounding box center [754, 425] width 563 height 117
click at [484, 237] on textarea "**********" at bounding box center [754, 246] width 543 height 31
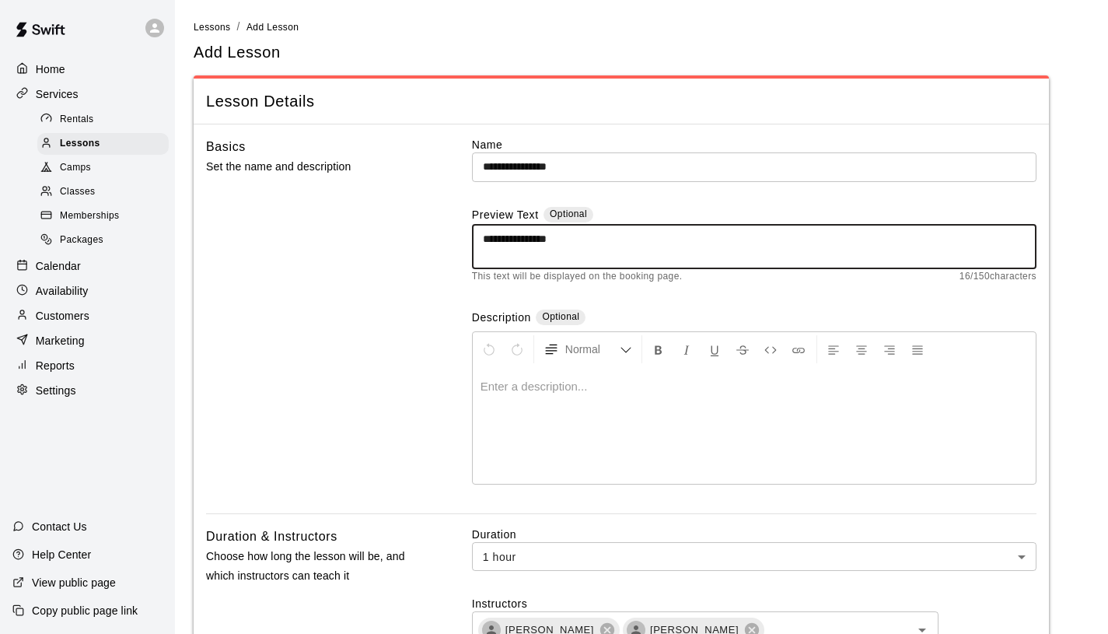
click at [543, 385] on p at bounding box center [755, 387] width 548 height 16
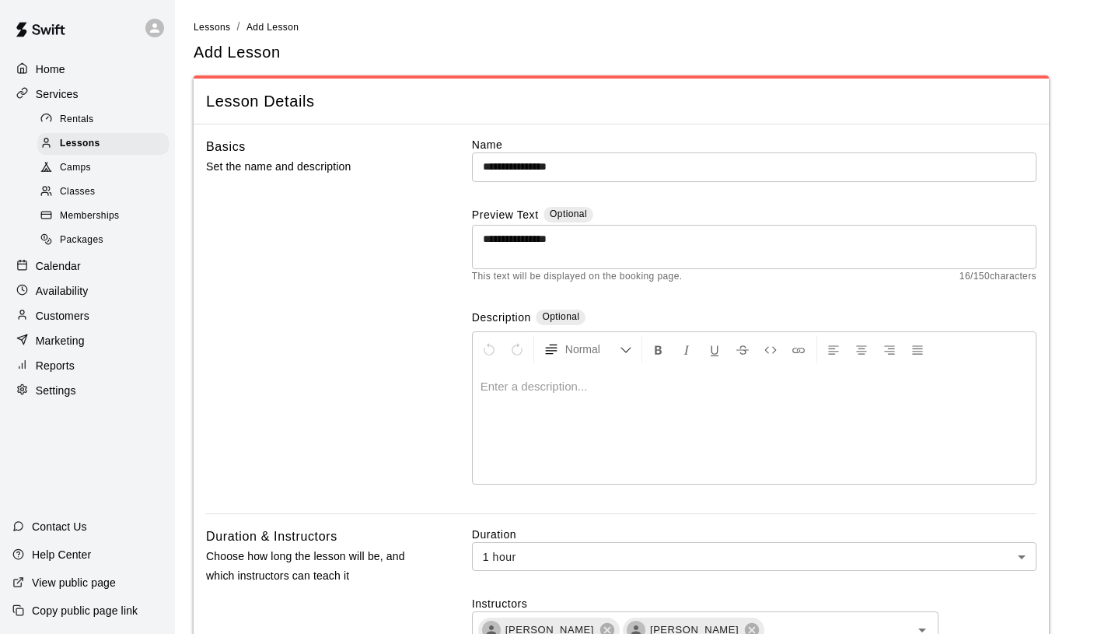
click at [600, 404] on div at bounding box center [754, 425] width 563 height 117
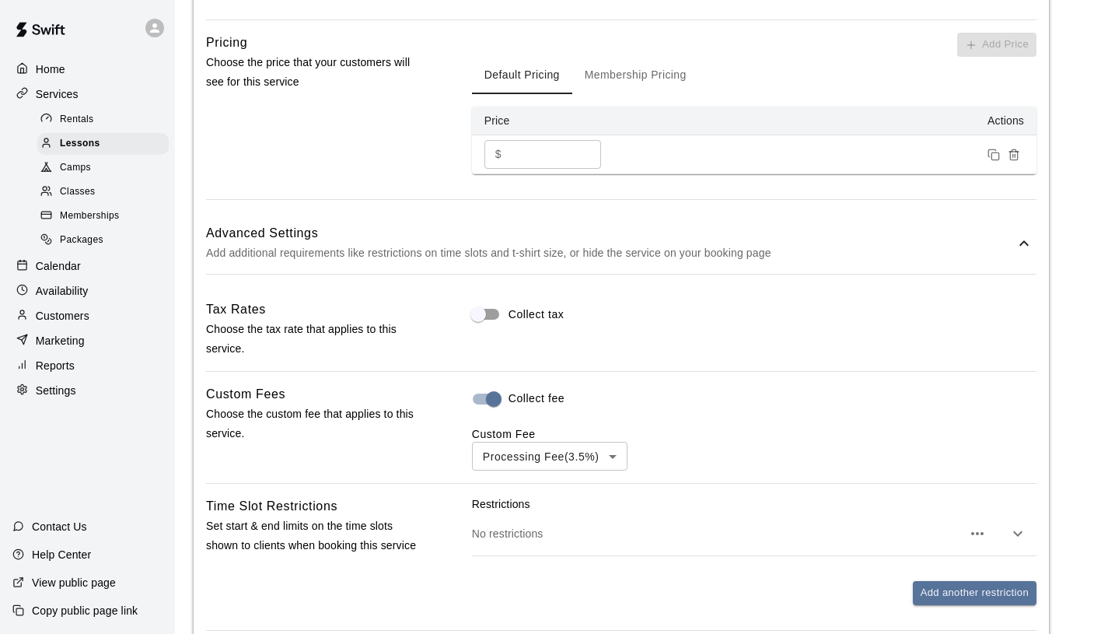
scroll to position [1787, 0]
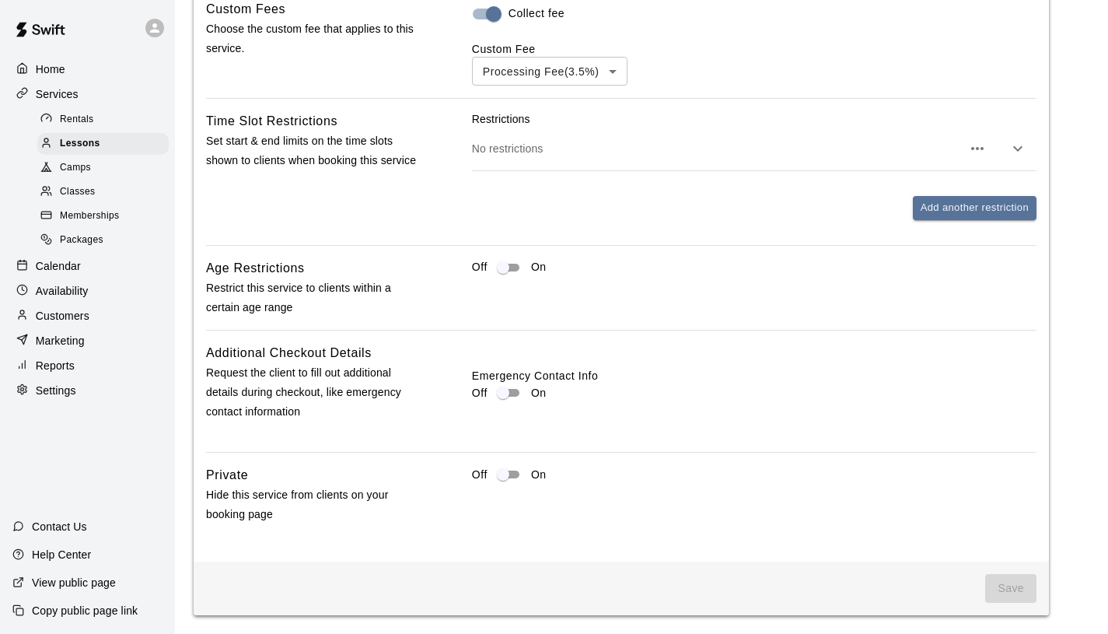
click at [1009, 586] on span "Save" at bounding box center [1010, 588] width 51 height 29
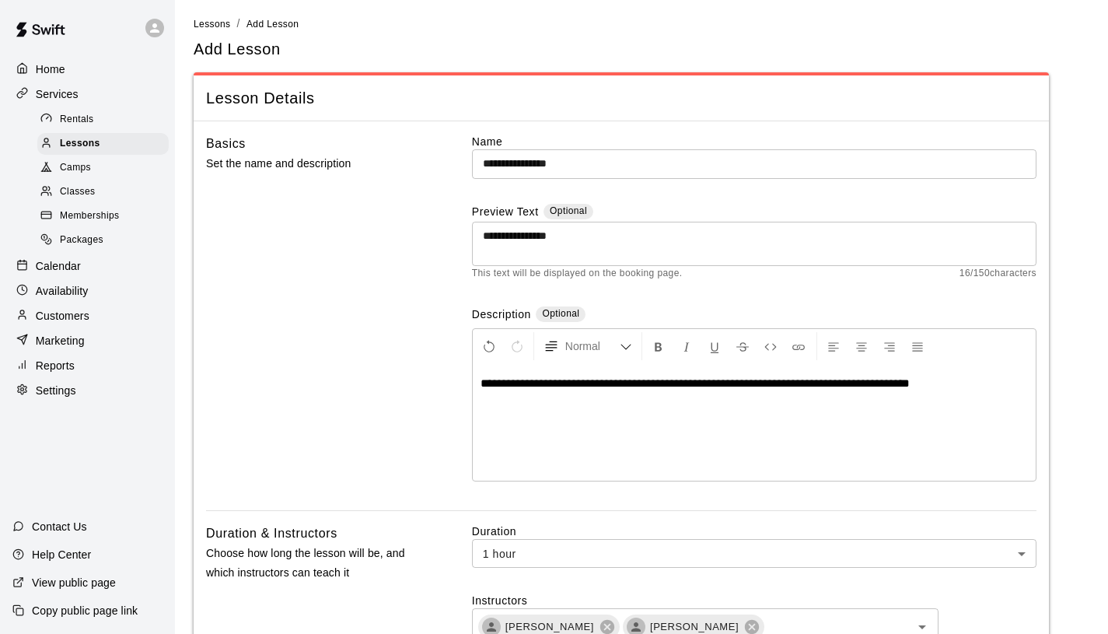
scroll to position [0, 0]
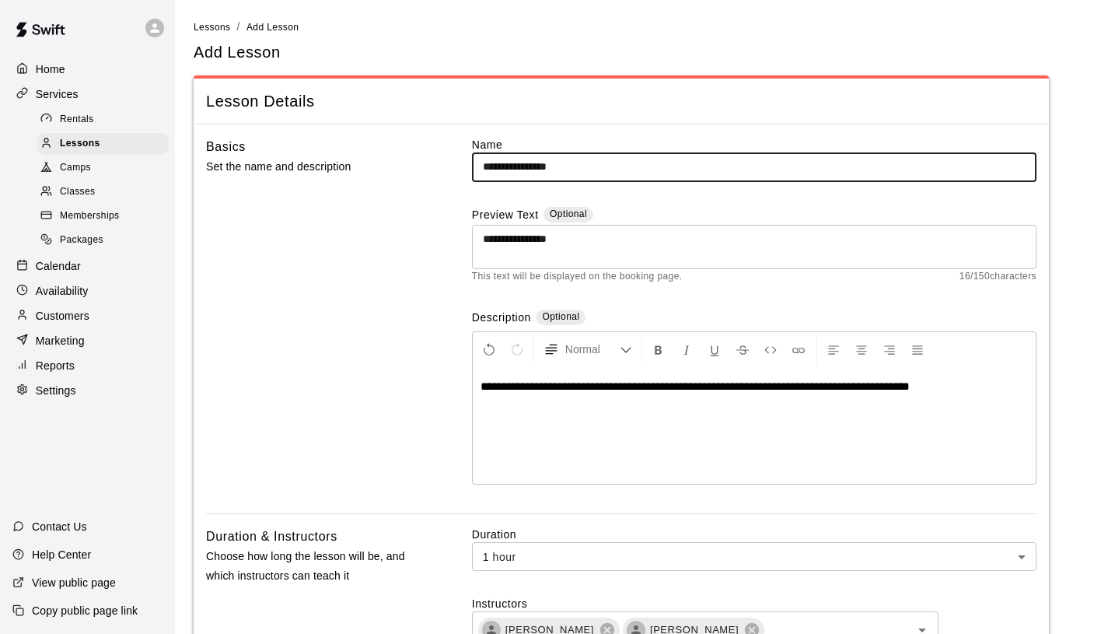
click at [610, 165] on input "**********" at bounding box center [754, 166] width 565 height 29
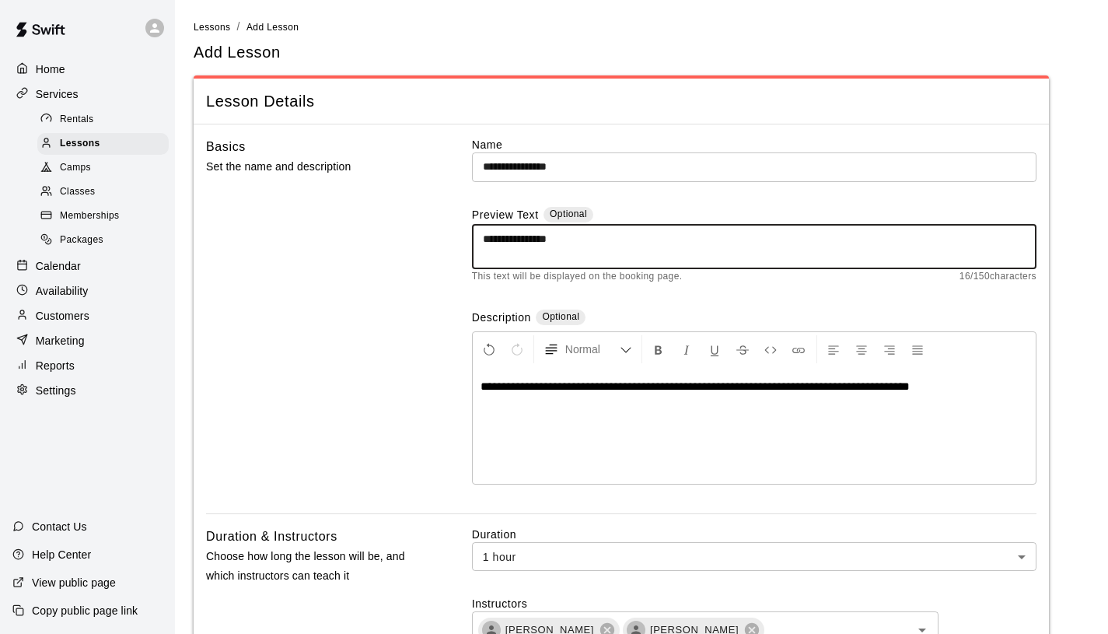
click at [620, 239] on textarea "**********" at bounding box center [754, 246] width 543 height 31
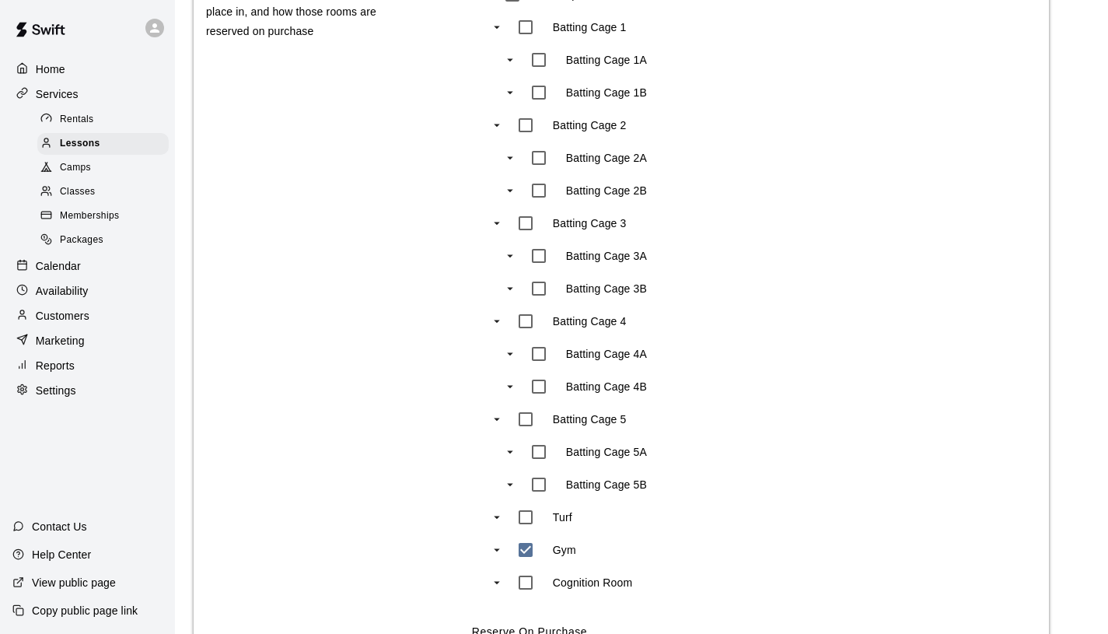
scroll to position [498, 0]
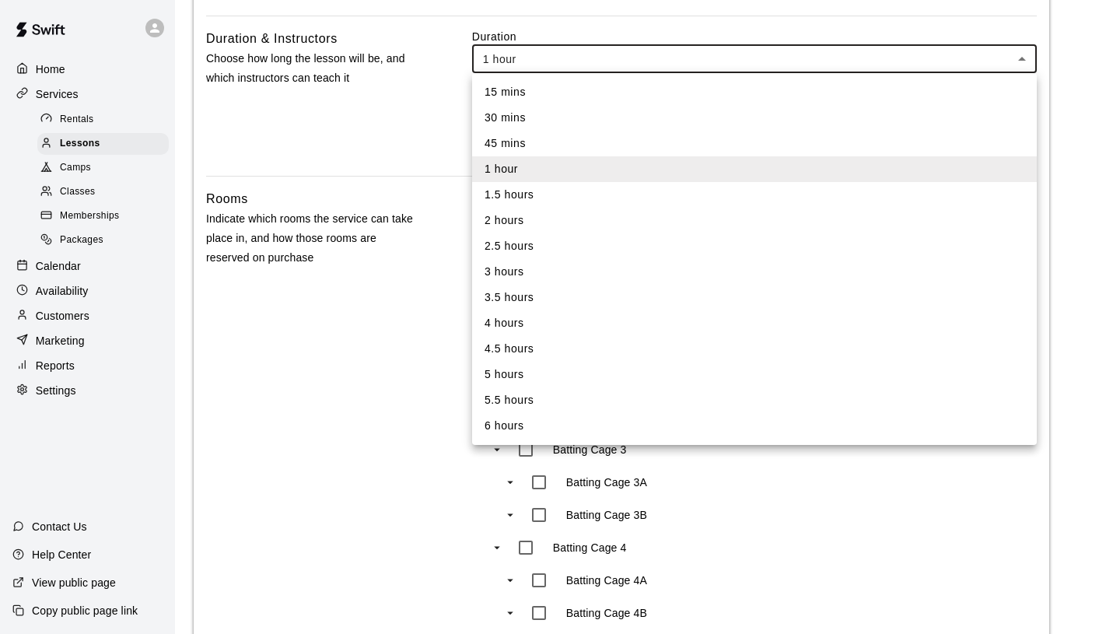
click at [811, 63] on div at bounding box center [560, 317] width 1120 height 634
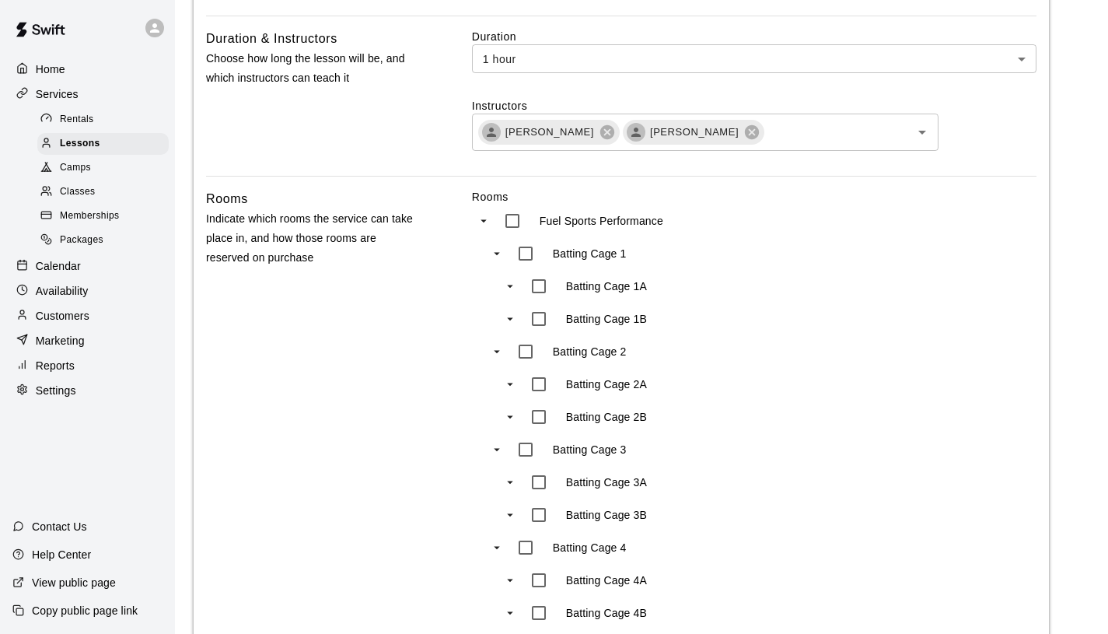
click at [837, 309] on div "Rooms Fuel Sports Performance Batting Cage 1 Batting Cage 1A Batting Cage 1B Ba…" at bounding box center [754, 544] width 565 height 710
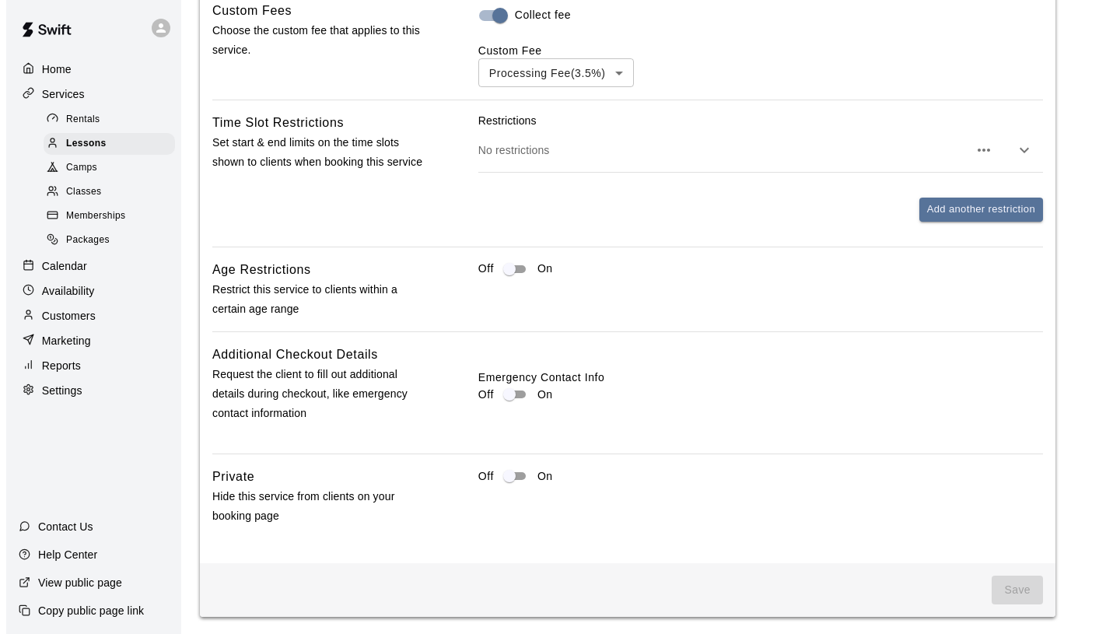
scroll to position [1787, 0]
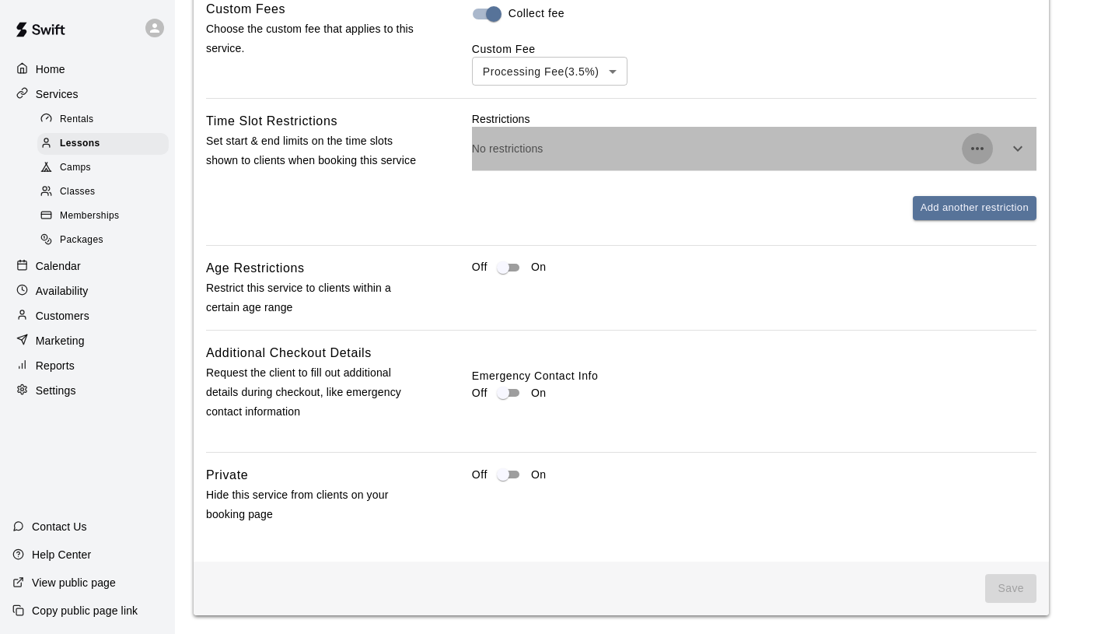
click at [974, 149] on icon "button" at bounding box center [977, 148] width 19 height 19
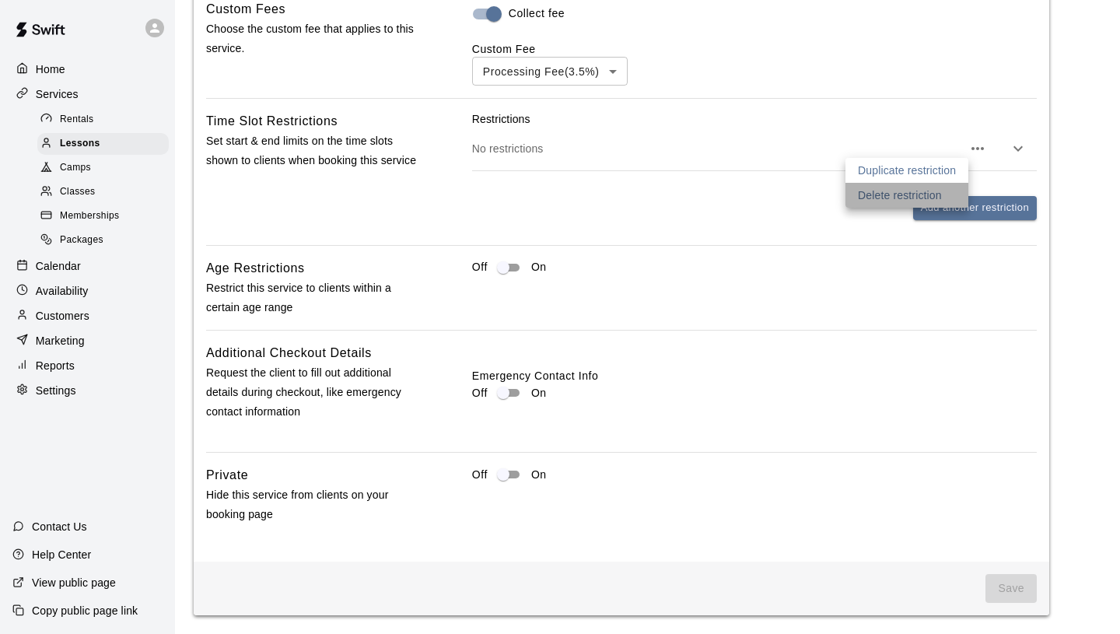
click at [939, 198] on p "Delete restriction" at bounding box center [900, 195] width 84 height 16
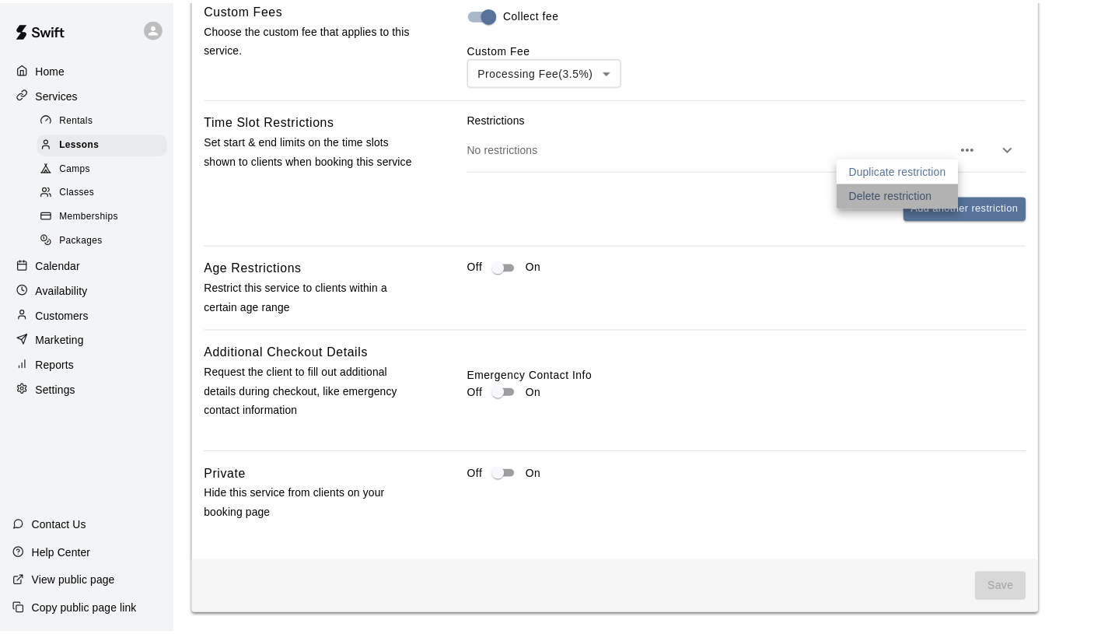
scroll to position [1743, 0]
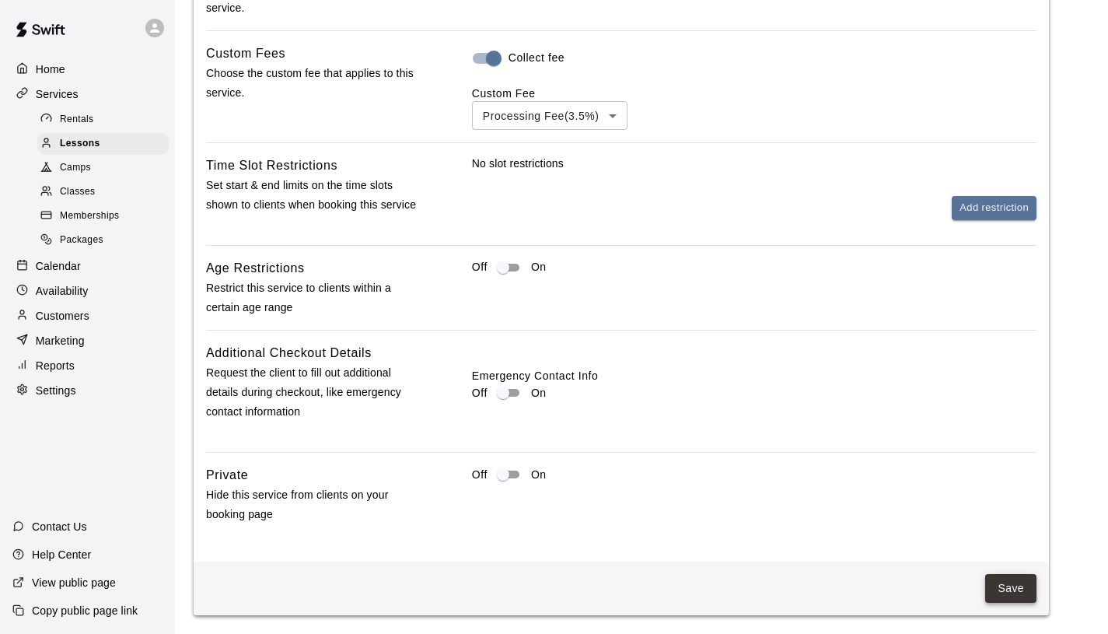
click at [1009, 584] on button "Save" at bounding box center [1010, 588] width 51 height 29
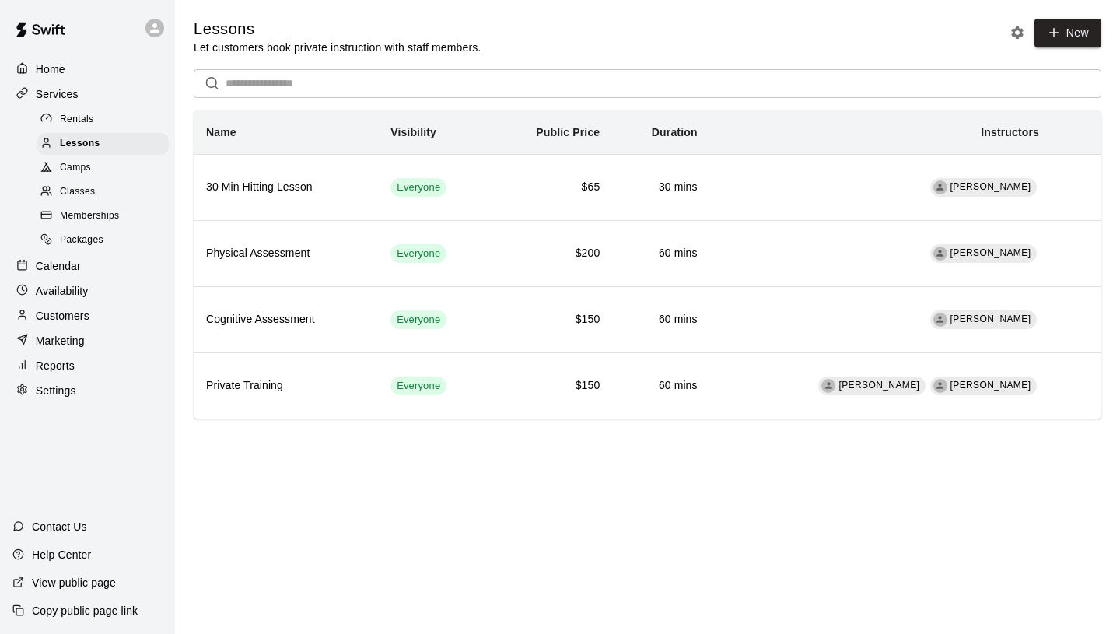
click at [68, 390] on p "Settings" at bounding box center [56, 391] width 40 height 16
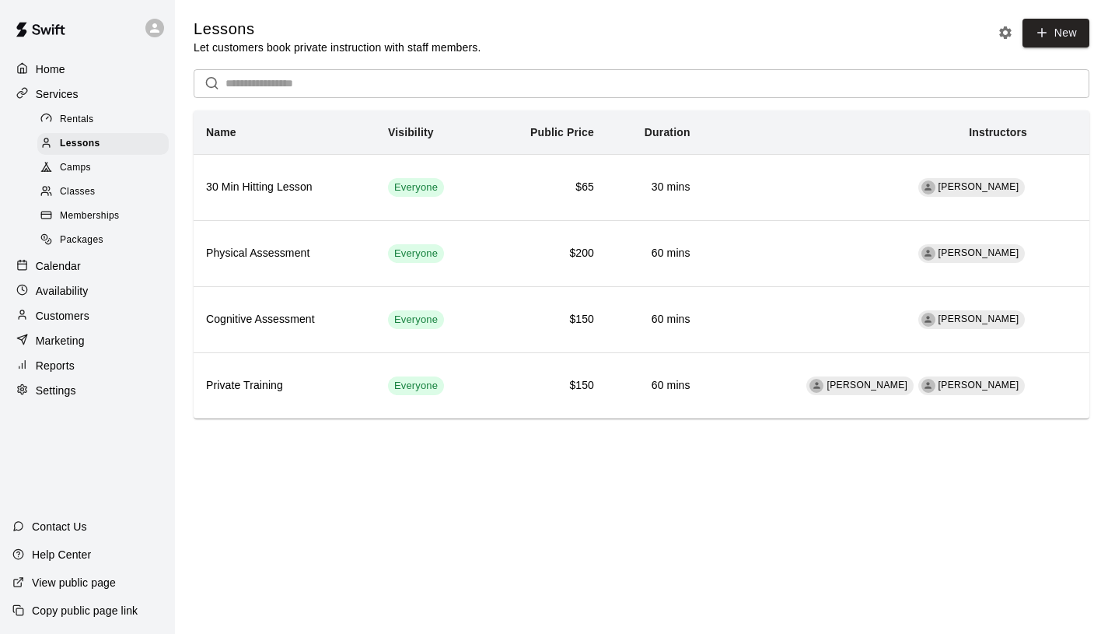
select select "**"
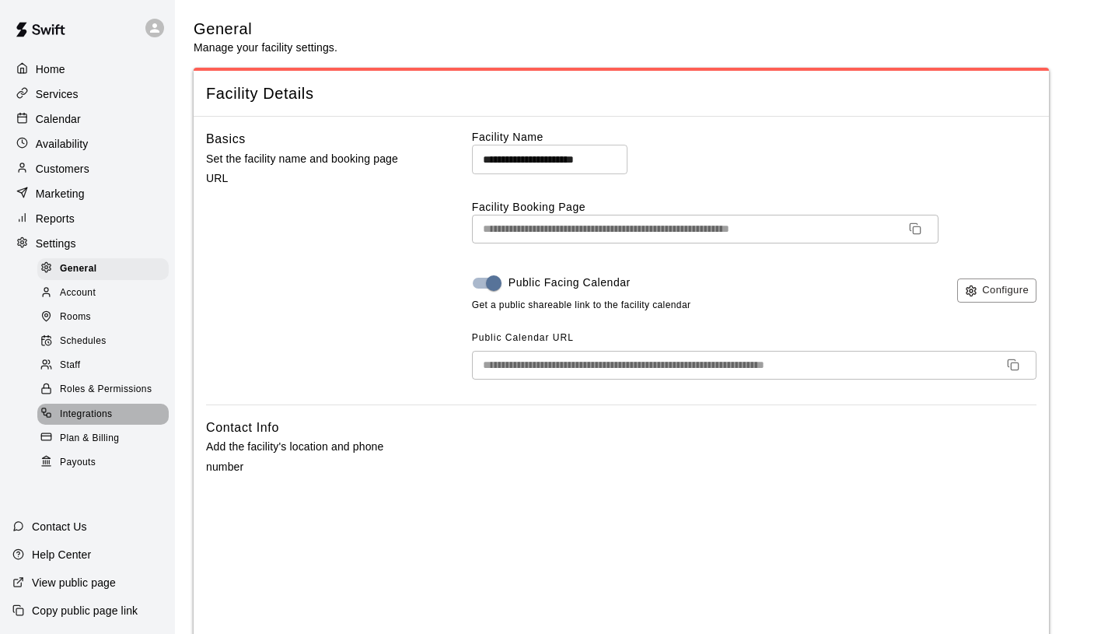
click at [107, 421] on span "Integrations" at bounding box center [86, 415] width 53 height 16
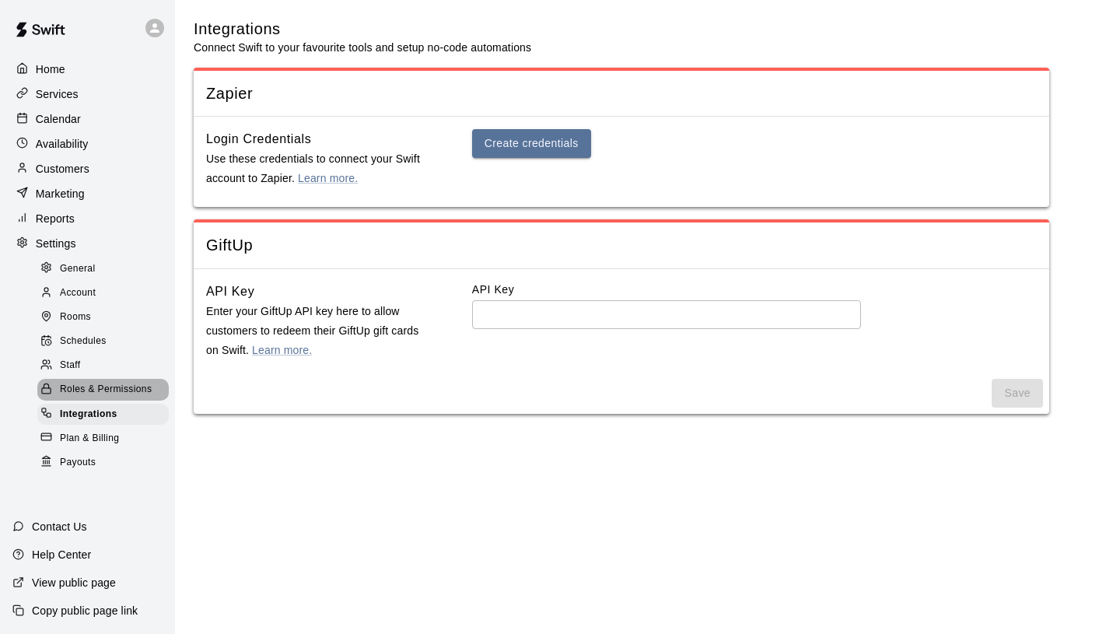
click at [96, 391] on span "Roles & Permissions" at bounding box center [106, 390] width 92 height 16
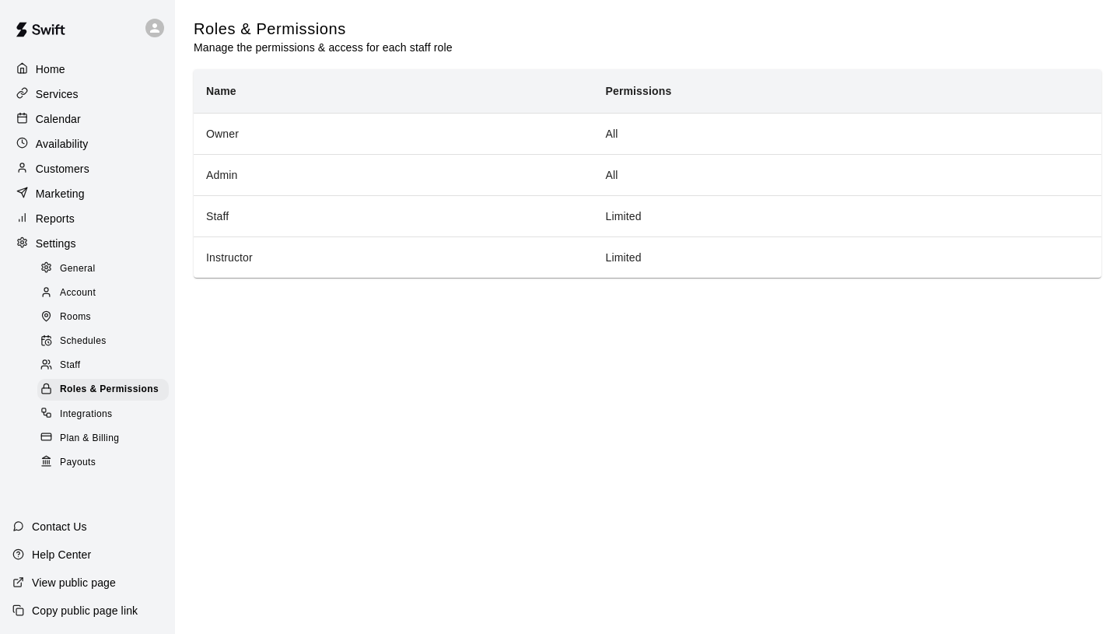
click at [86, 368] on div "Staff" at bounding box center [102, 366] width 131 height 22
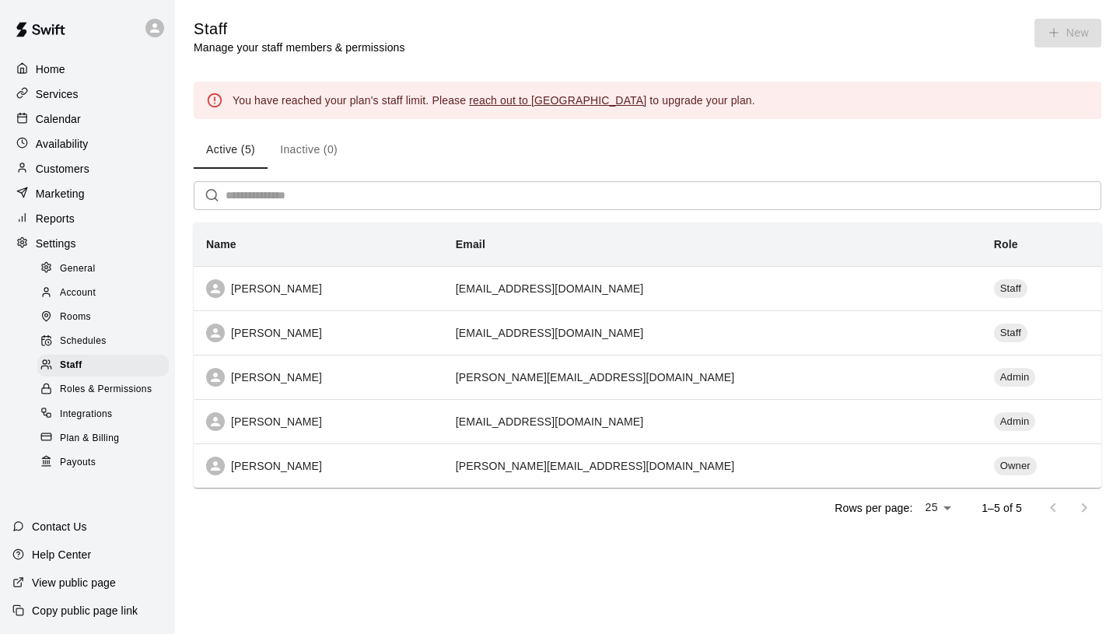
click at [82, 275] on span "General" at bounding box center [78, 269] width 36 height 16
select select "**"
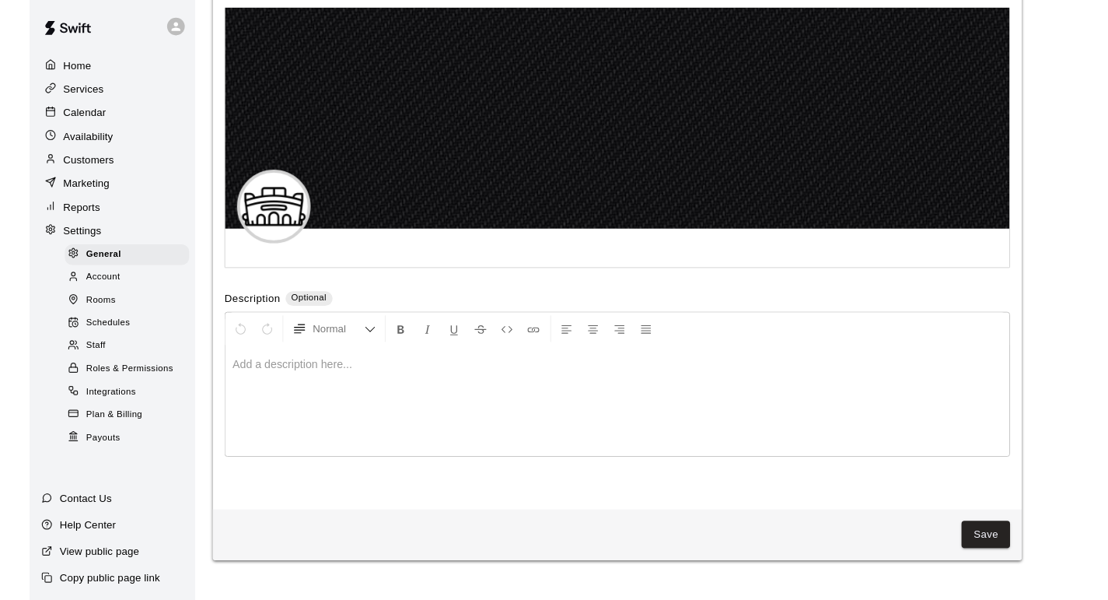
scroll to position [3389, 0]
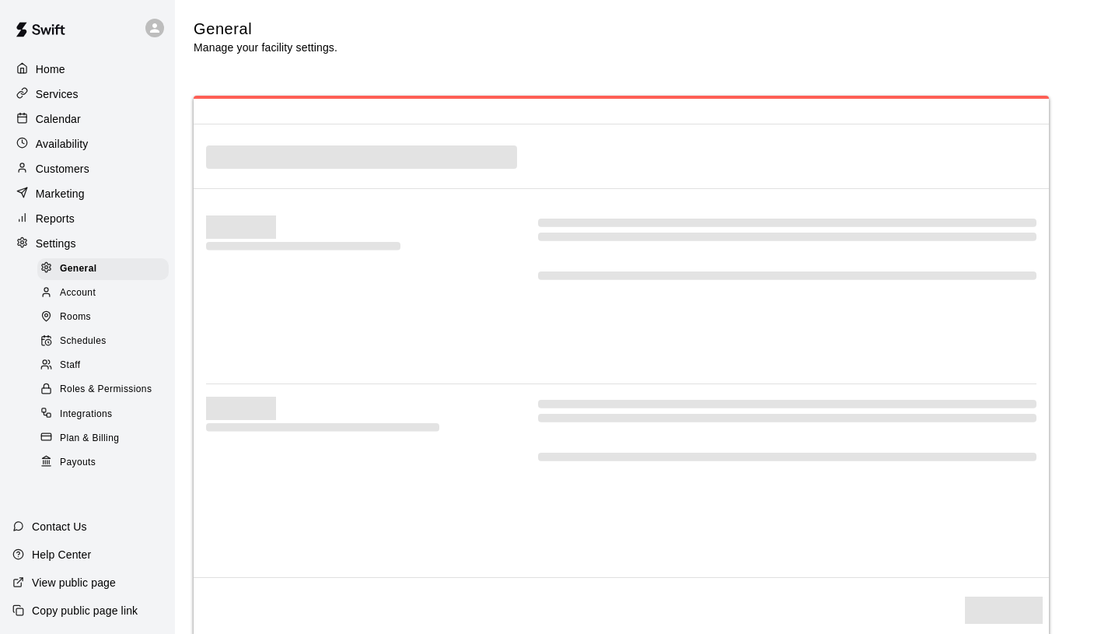
select select "**"
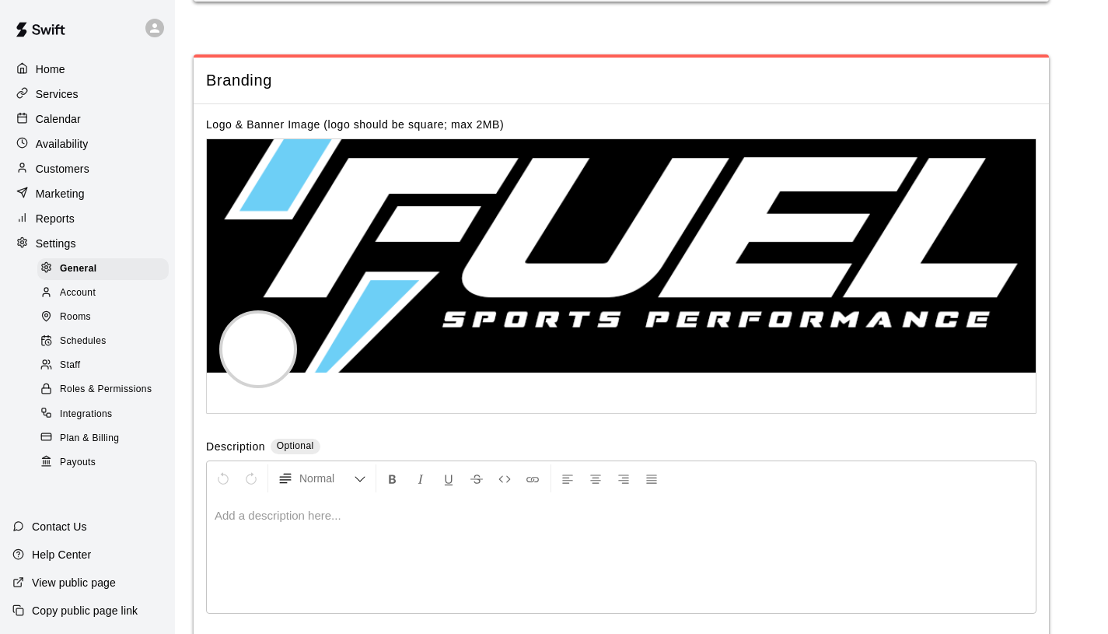
scroll to position [3299, 0]
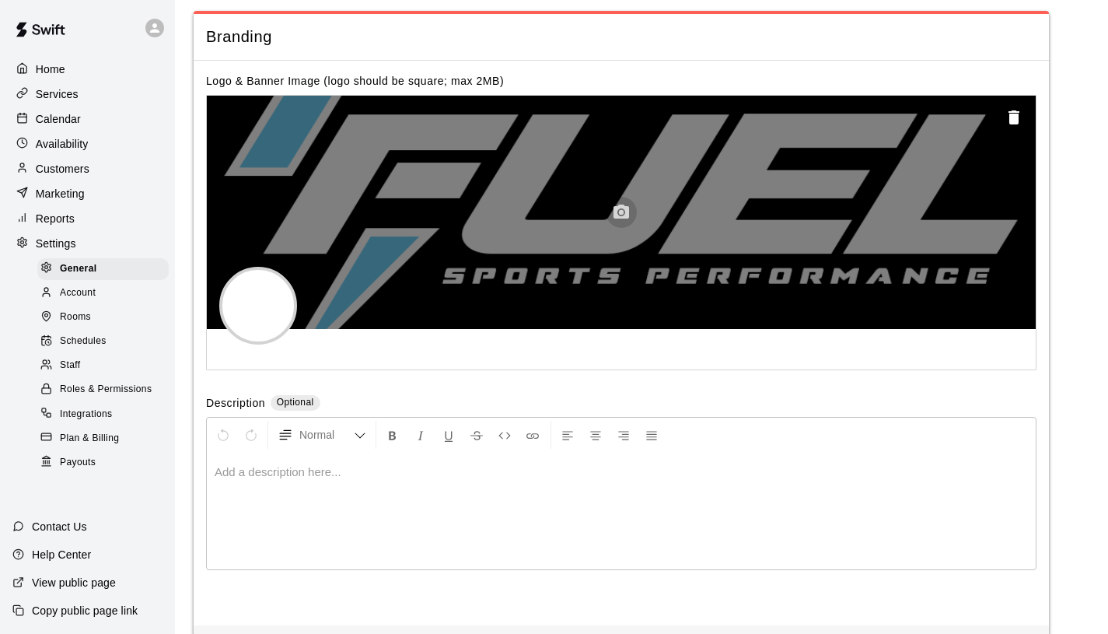
click at [623, 215] on icon "button" at bounding box center [621, 212] width 19 height 19
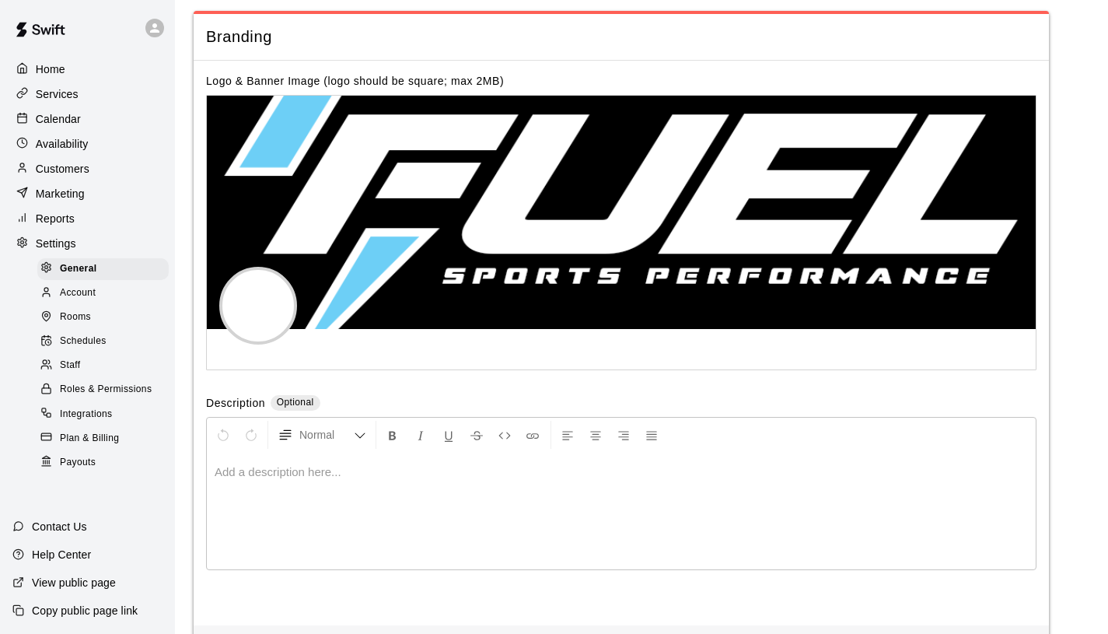
click at [68, 73] on div "Home" at bounding box center [87, 69] width 150 height 23
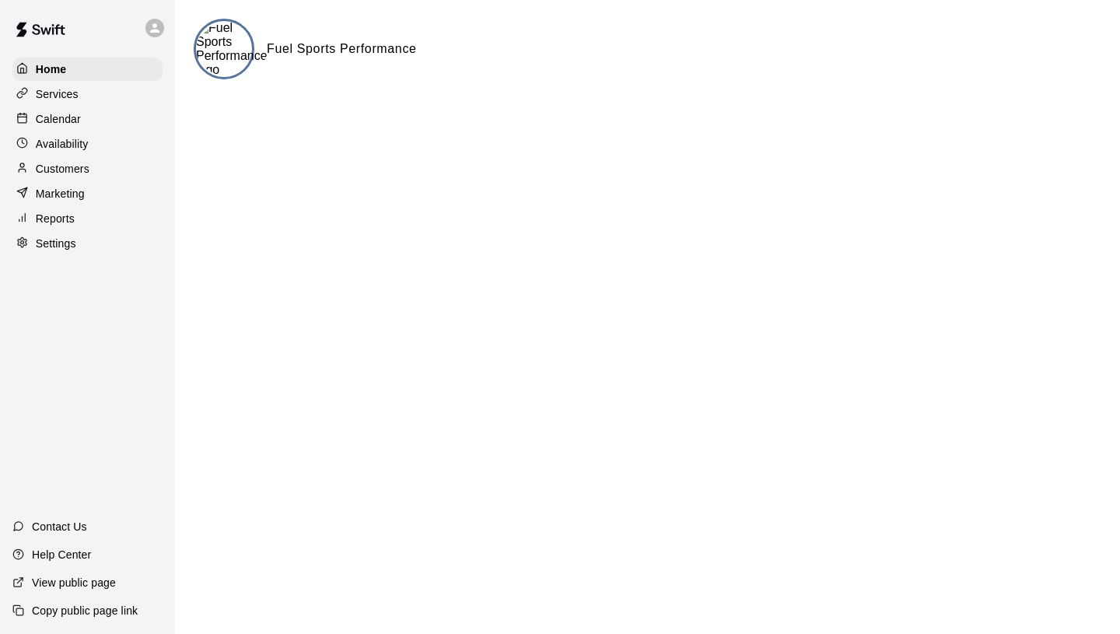
click at [245, 52] on img at bounding box center [232, 49] width 72 height 56
click at [313, 45] on h6 "Fuel Sports Performance" at bounding box center [342, 49] width 150 height 20
click at [228, 58] on img at bounding box center [232, 49] width 72 height 56
click at [78, 245] on div "Settings" at bounding box center [87, 243] width 150 height 23
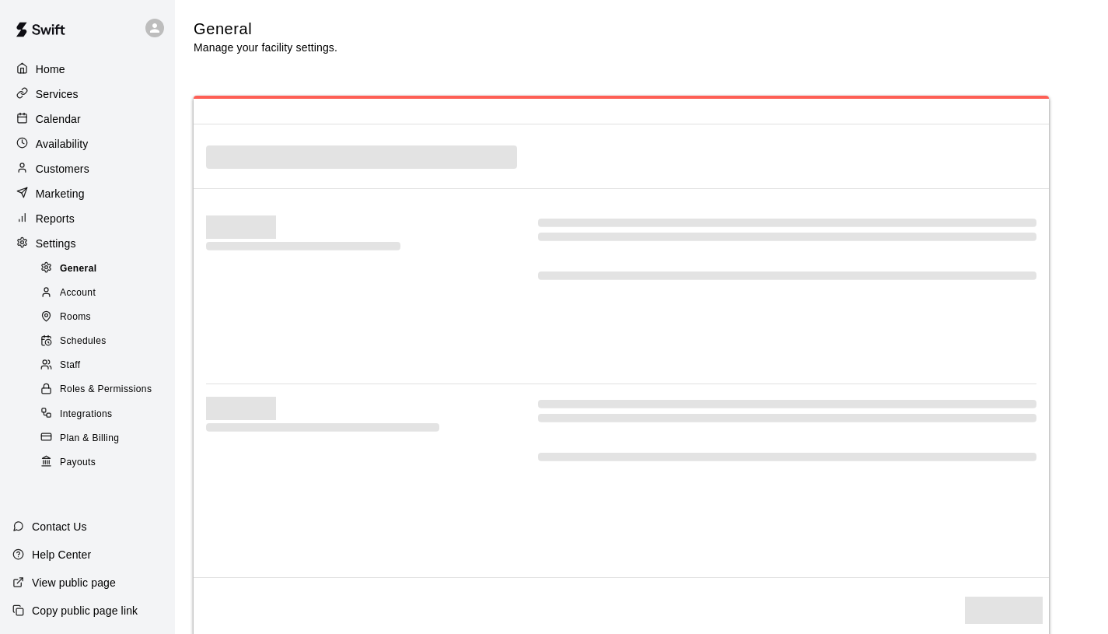
select select "**"
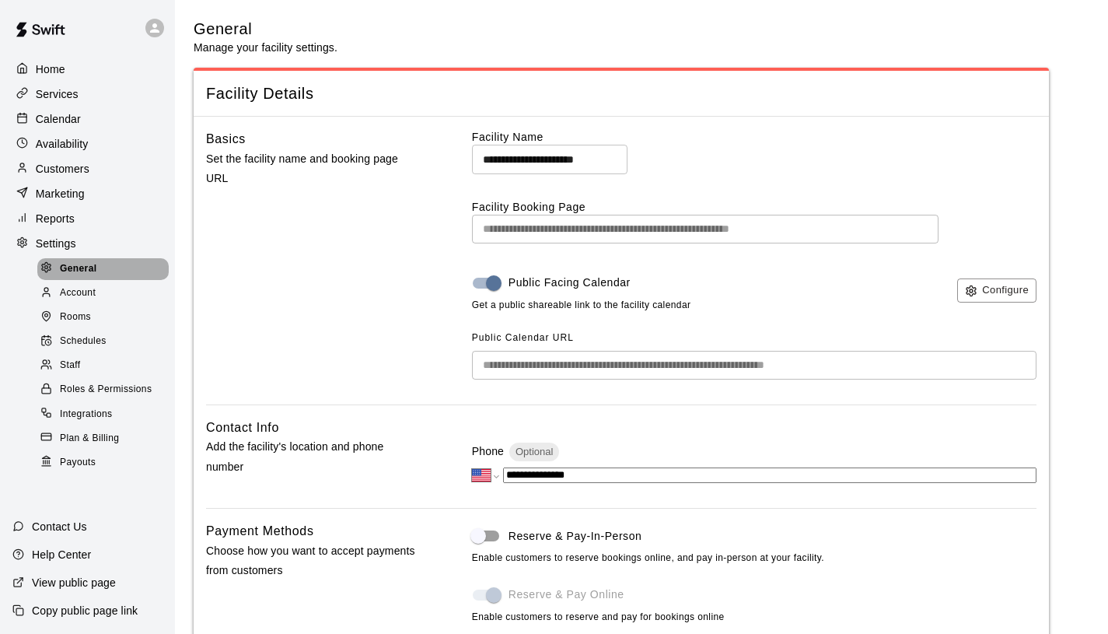
drag, startPoint x: 81, startPoint y: 268, endPoint x: 658, endPoint y: 288, distance: 577.4
click at [81, 268] on span "General" at bounding box center [78, 269] width 37 height 16
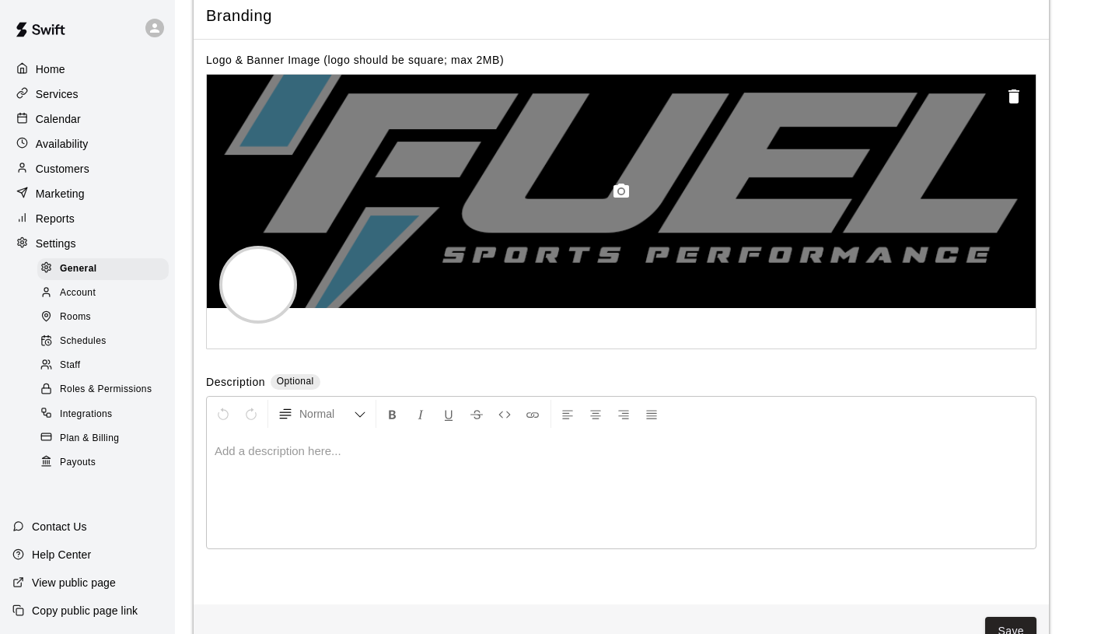
scroll to position [3499, 0]
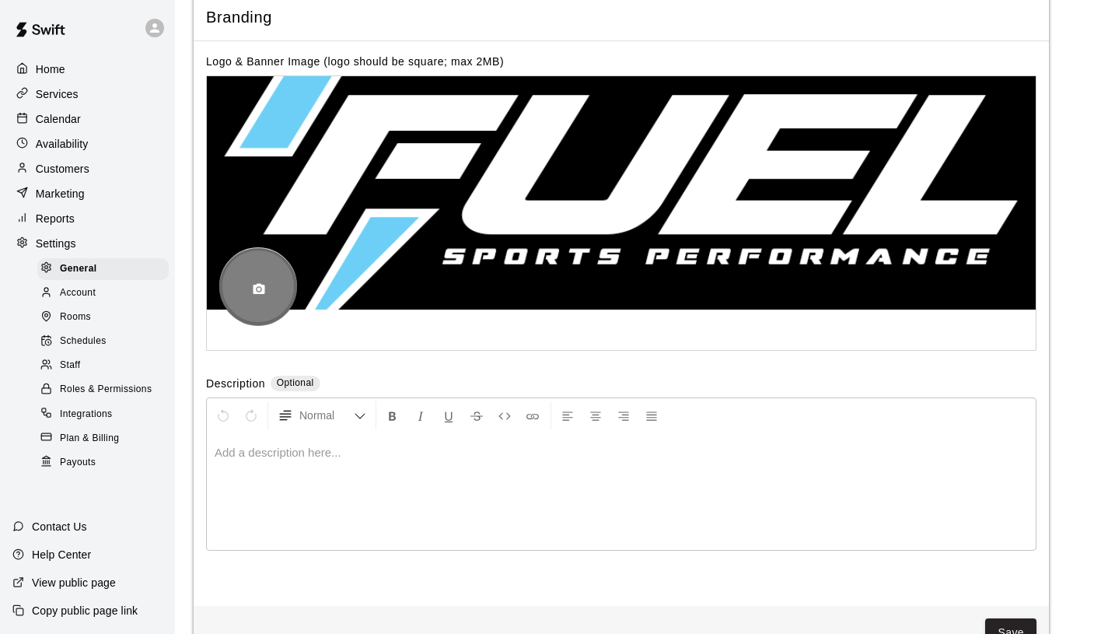
click at [249, 285] on button "button" at bounding box center [259, 289] width 26 height 26
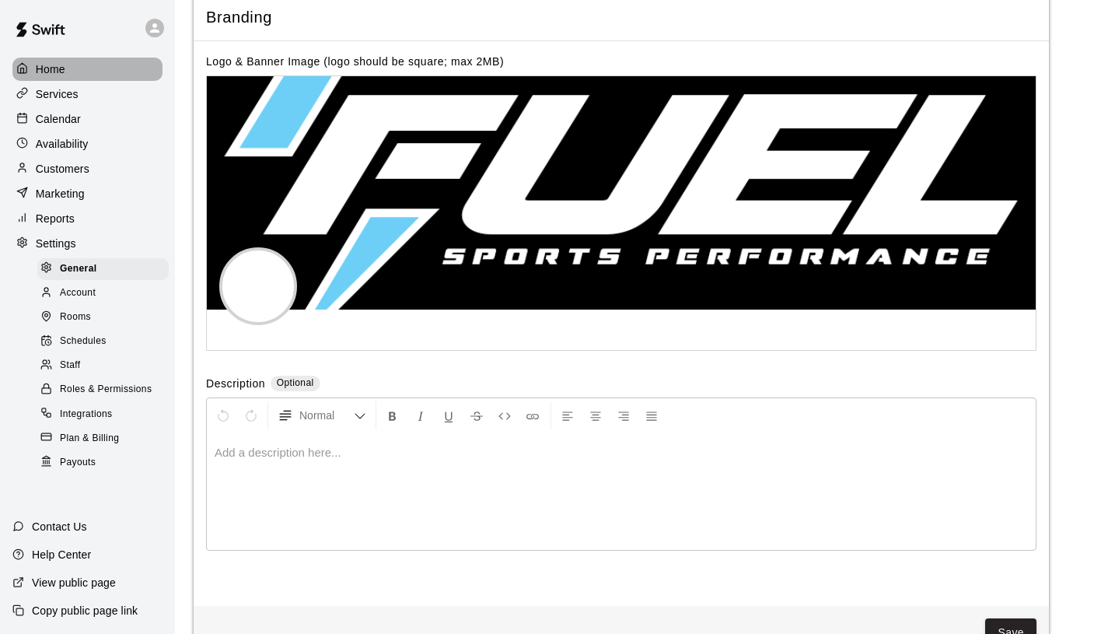
click at [79, 72] on div "Home" at bounding box center [87, 69] width 150 height 23
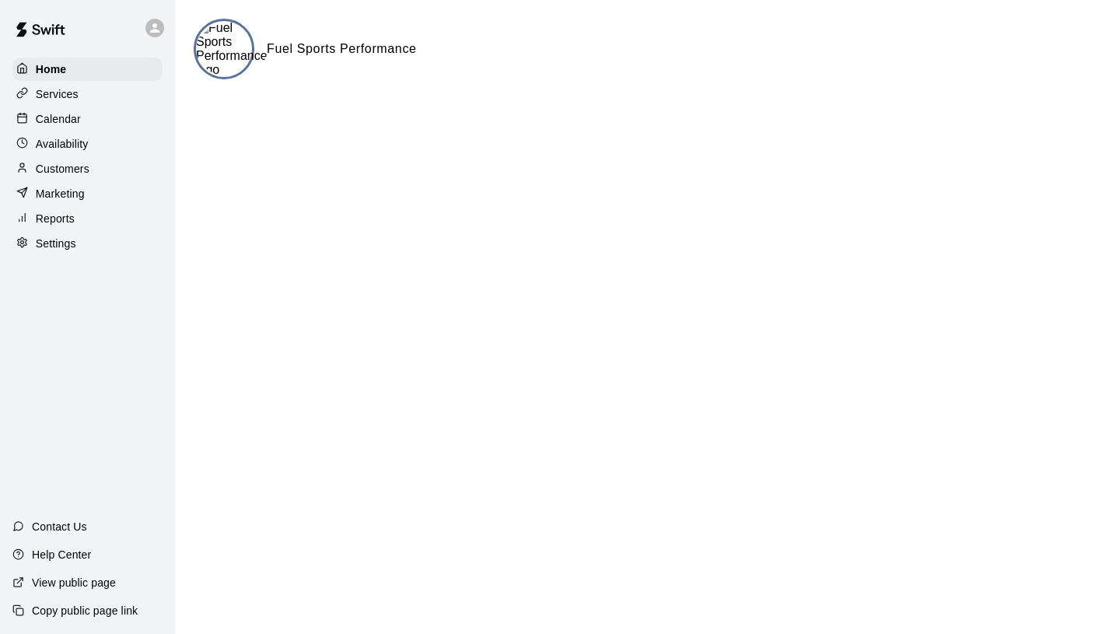
click at [67, 240] on p "Settings" at bounding box center [56, 244] width 40 height 16
select select "**"
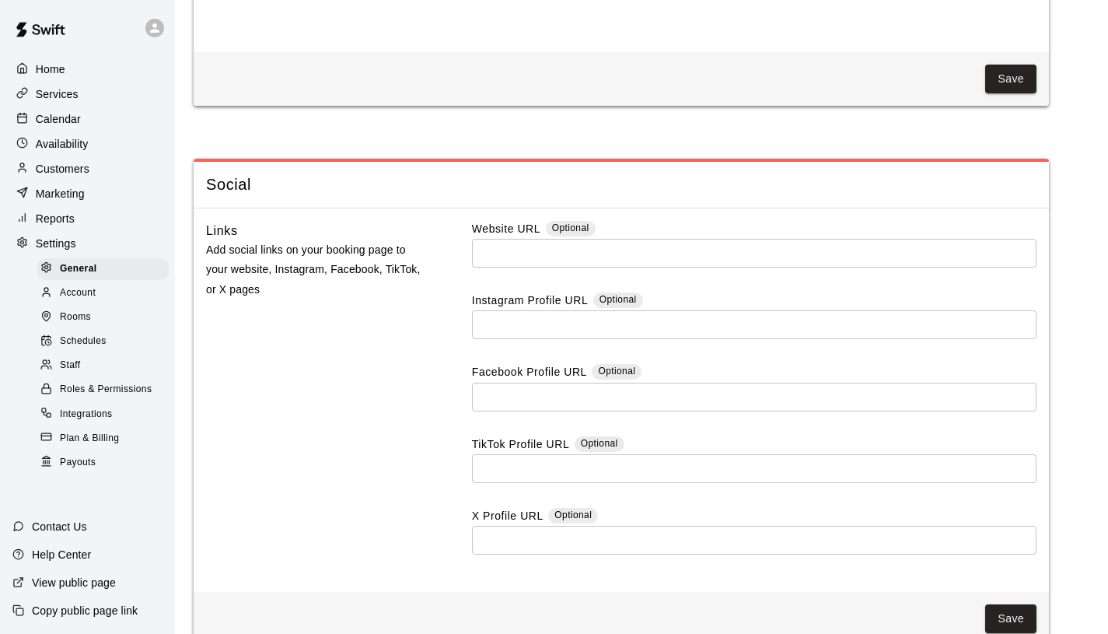
scroll to position [4085, 0]
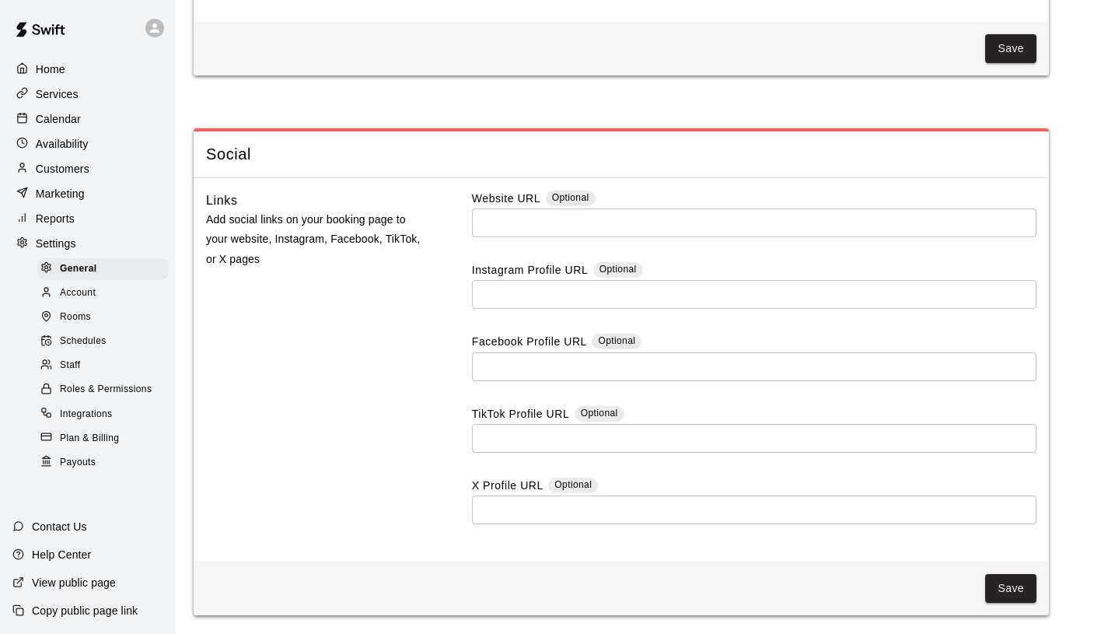
click at [535, 226] on input "text" at bounding box center [754, 222] width 565 height 29
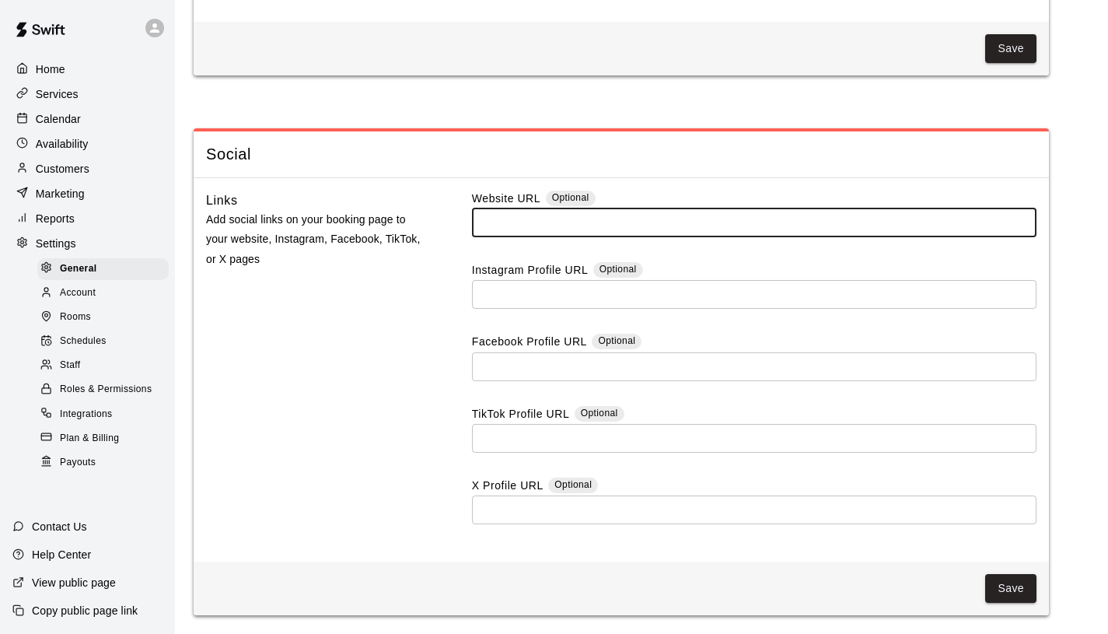
click at [83, 140] on p "Availability" at bounding box center [62, 144] width 53 height 16
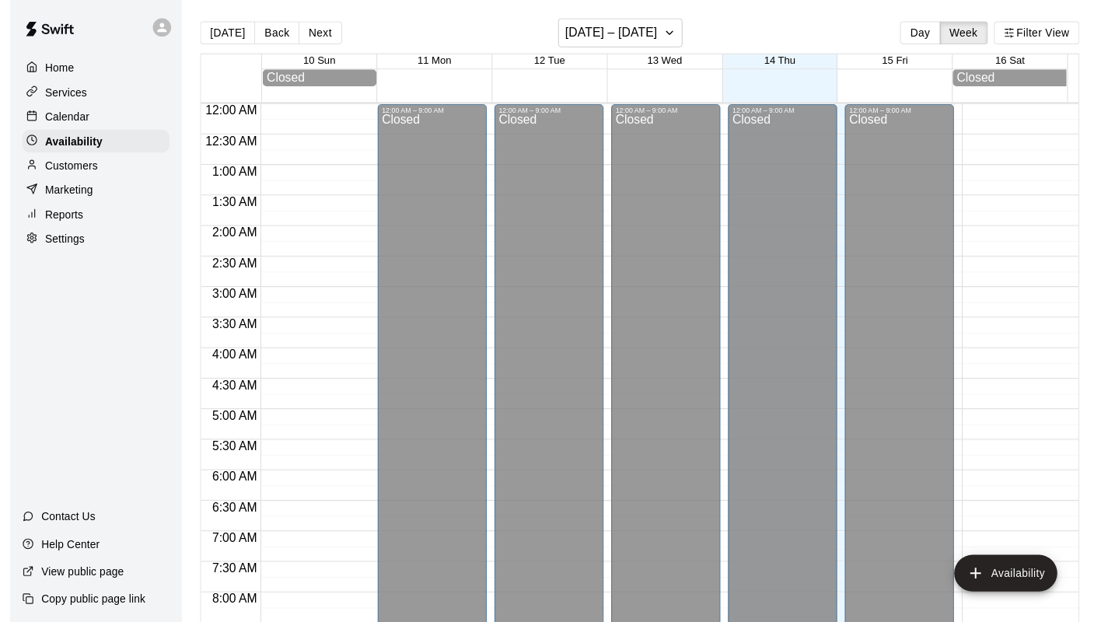
scroll to position [711, 0]
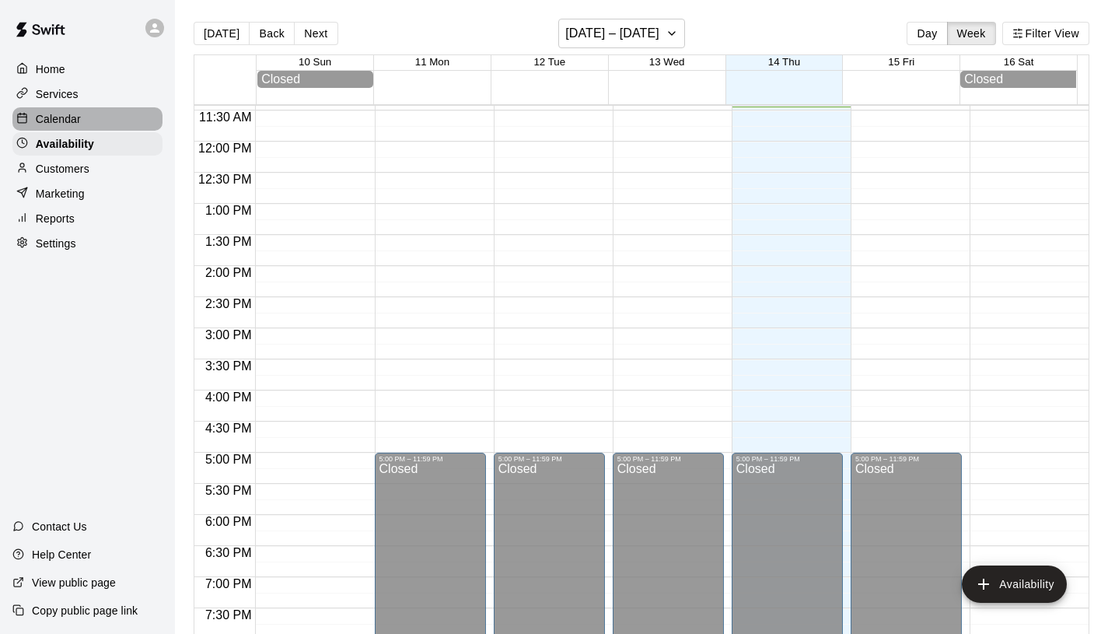
click at [86, 121] on div "Calendar" at bounding box center [87, 118] width 150 height 23
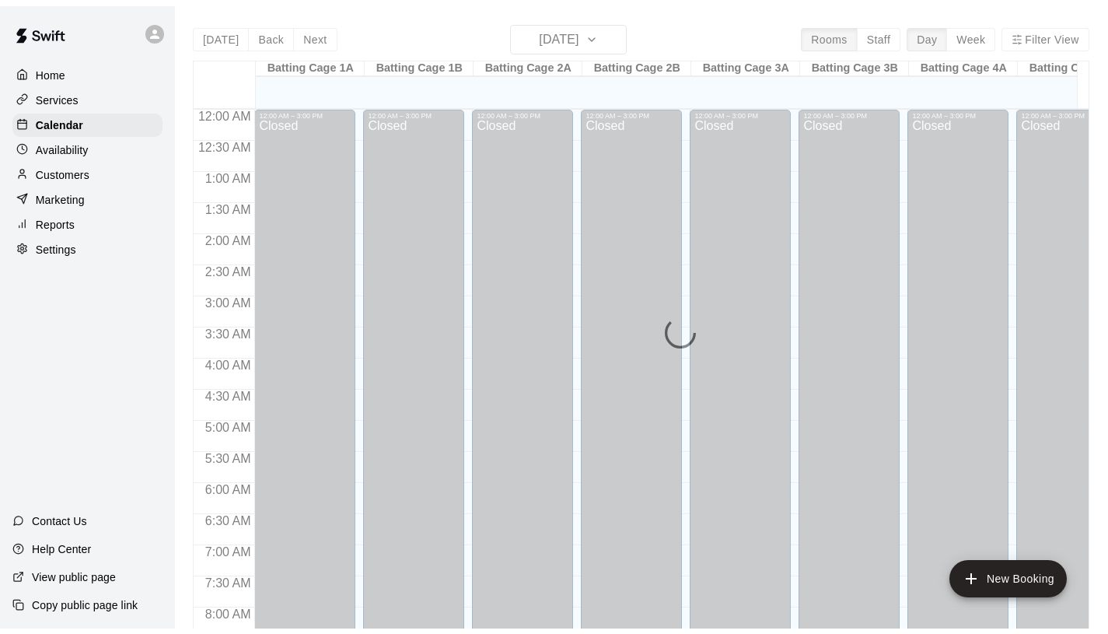
scroll to position [711, 0]
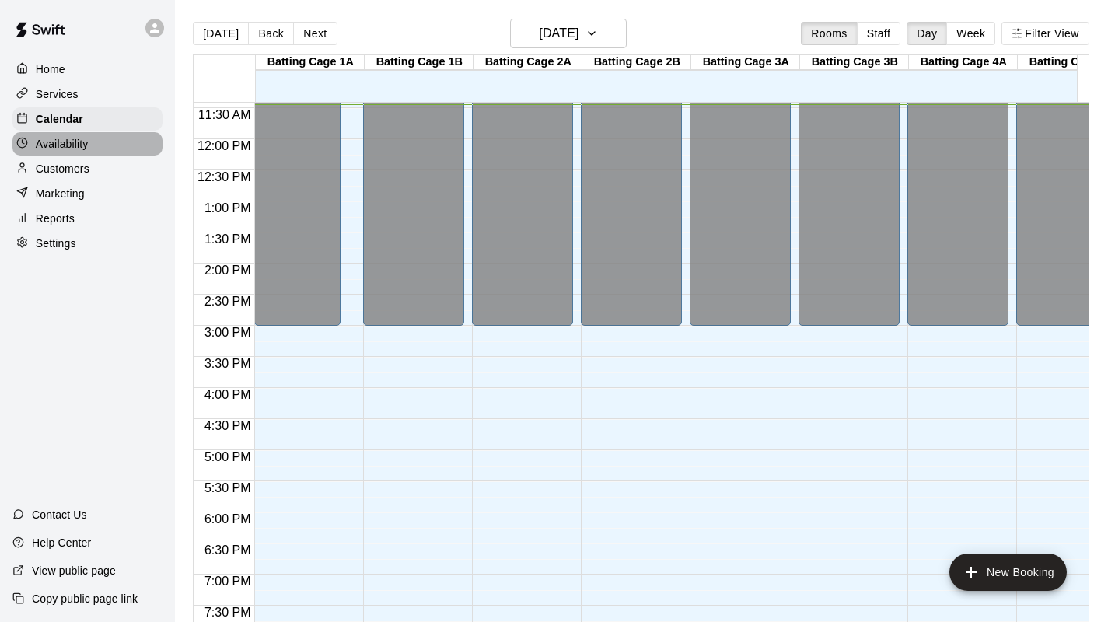
click at [82, 148] on p "Availability" at bounding box center [62, 144] width 53 height 16
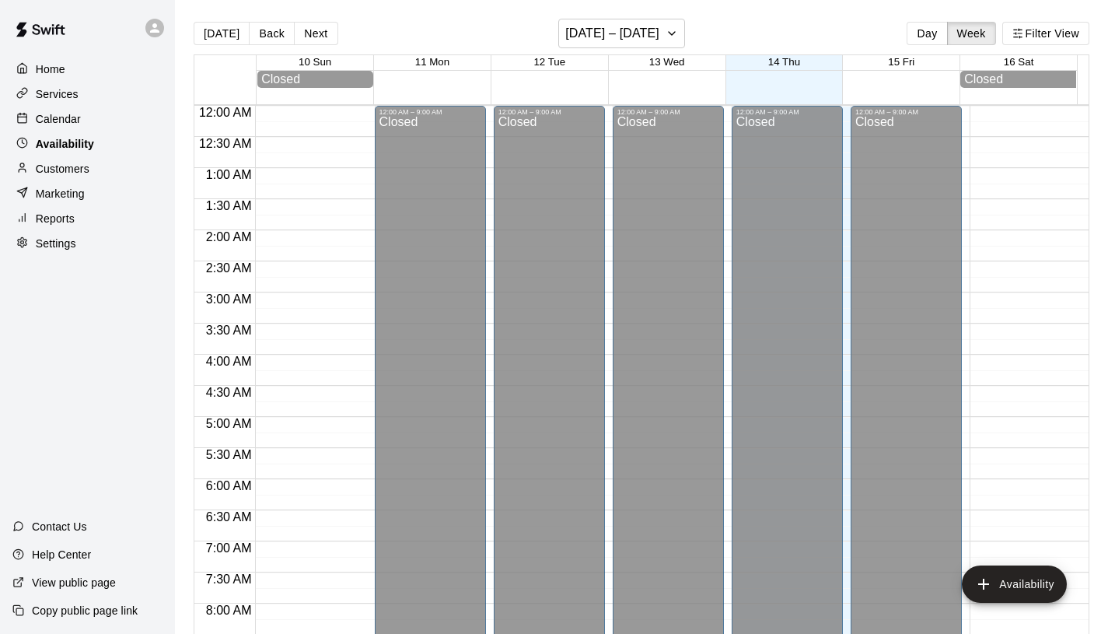
scroll to position [712, 0]
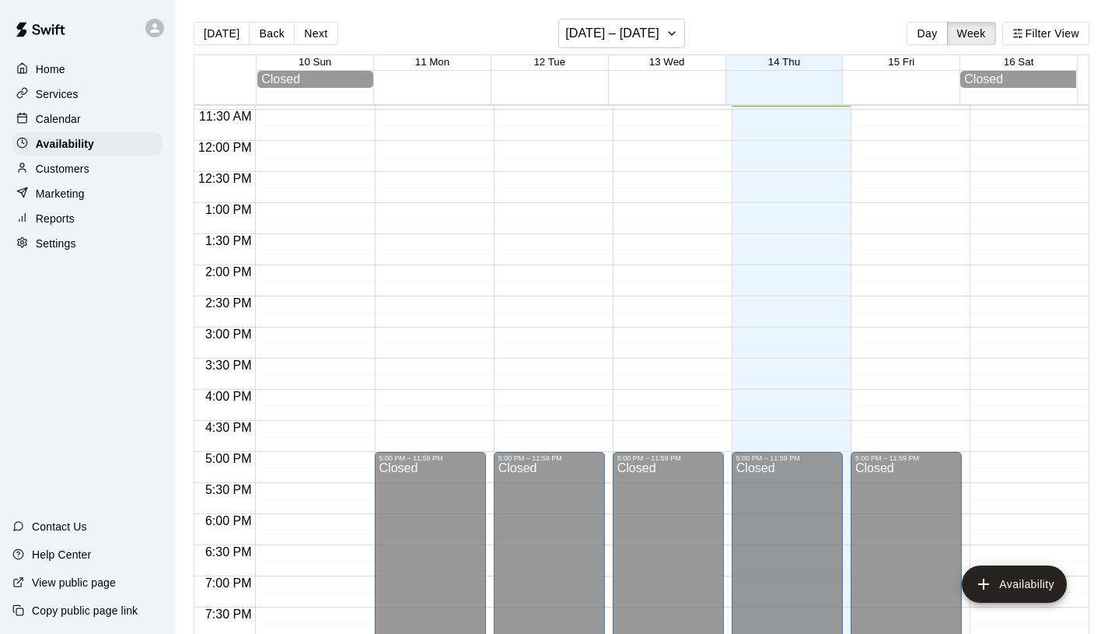
click at [74, 176] on div "Customers" at bounding box center [87, 168] width 150 height 23
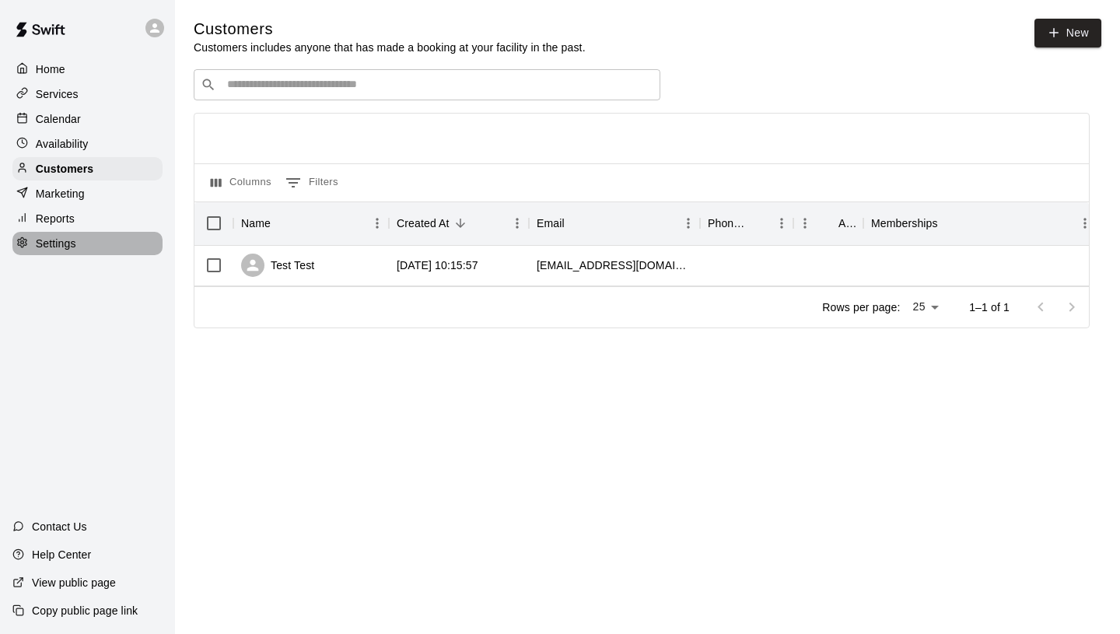
click at [68, 240] on p "Settings" at bounding box center [56, 244] width 40 height 16
select select "**"
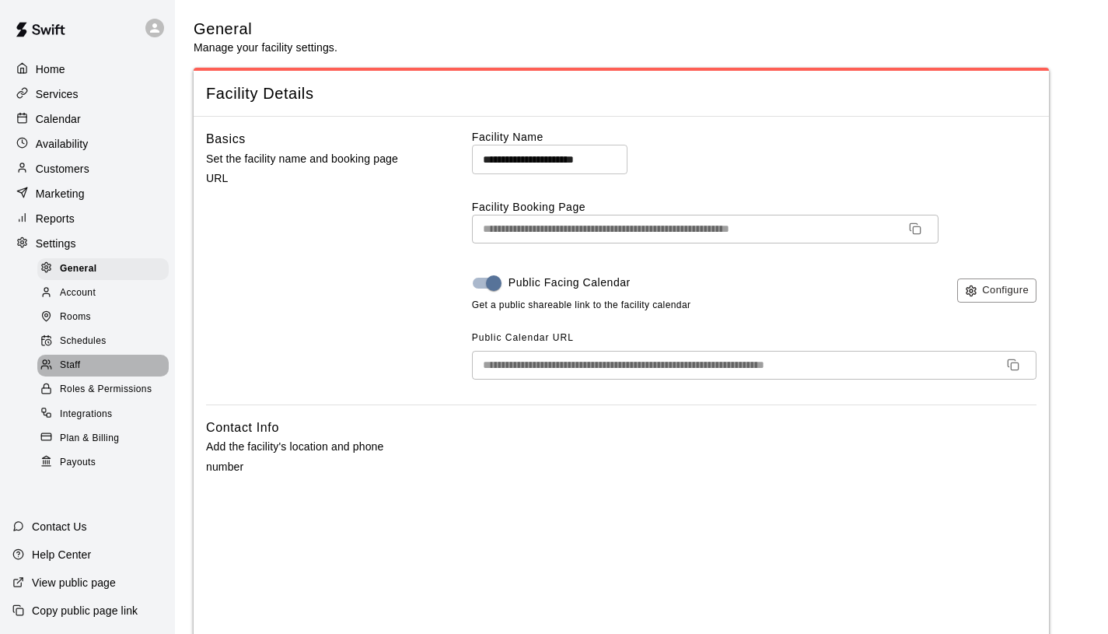
click at [103, 363] on div "Staff" at bounding box center [102, 366] width 131 height 22
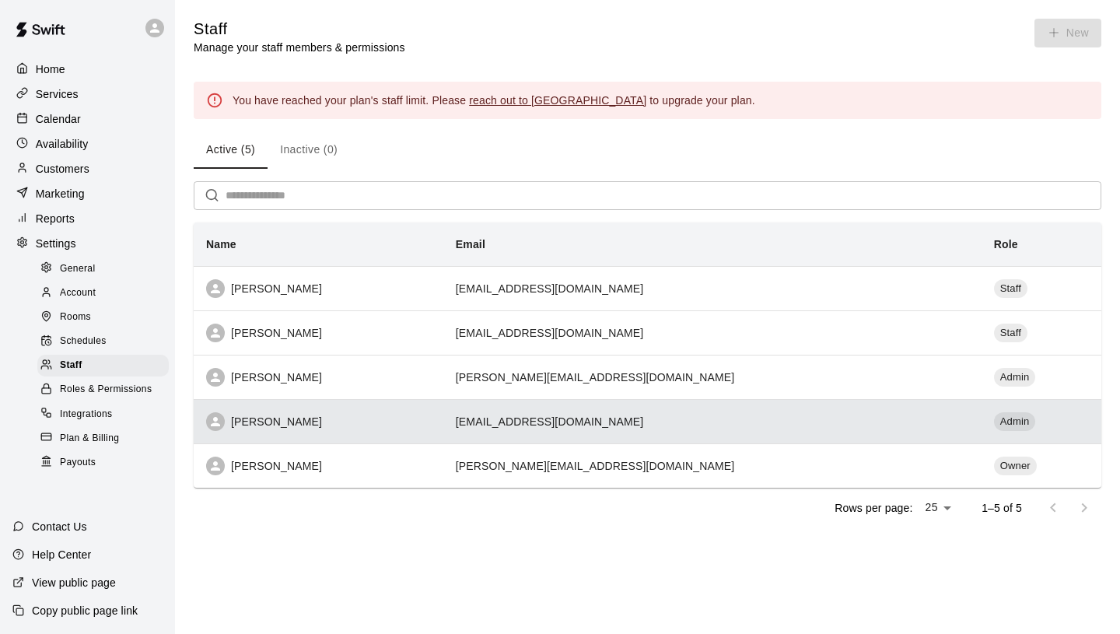
click at [628, 420] on td "[EMAIL_ADDRESS][DOMAIN_NAME]" at bounding box center [712, 421] width 538 height 44
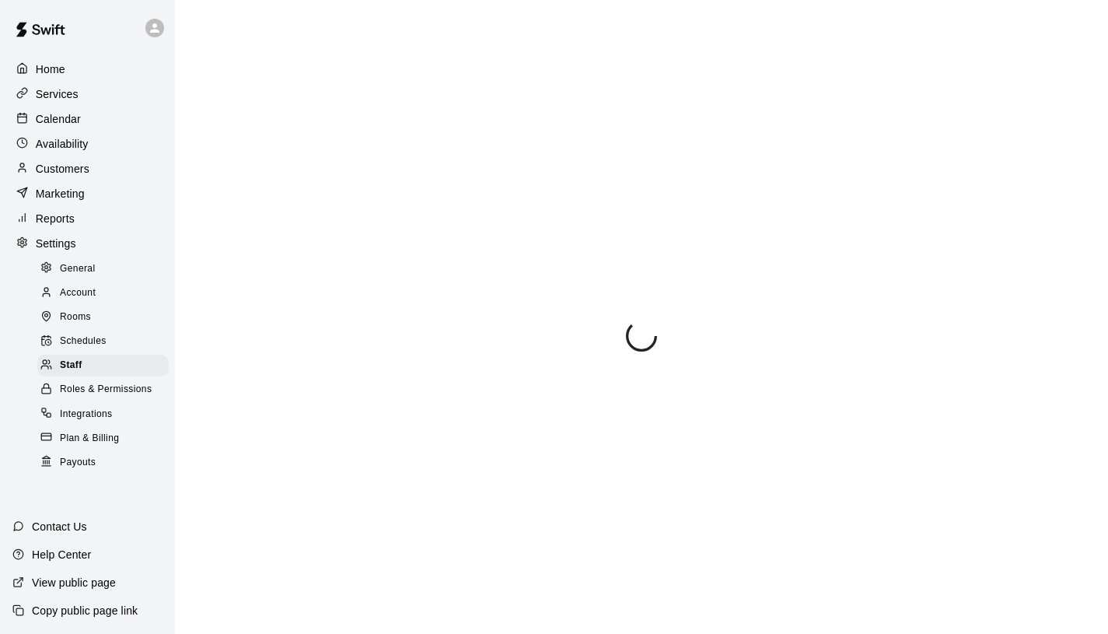
select select "**"
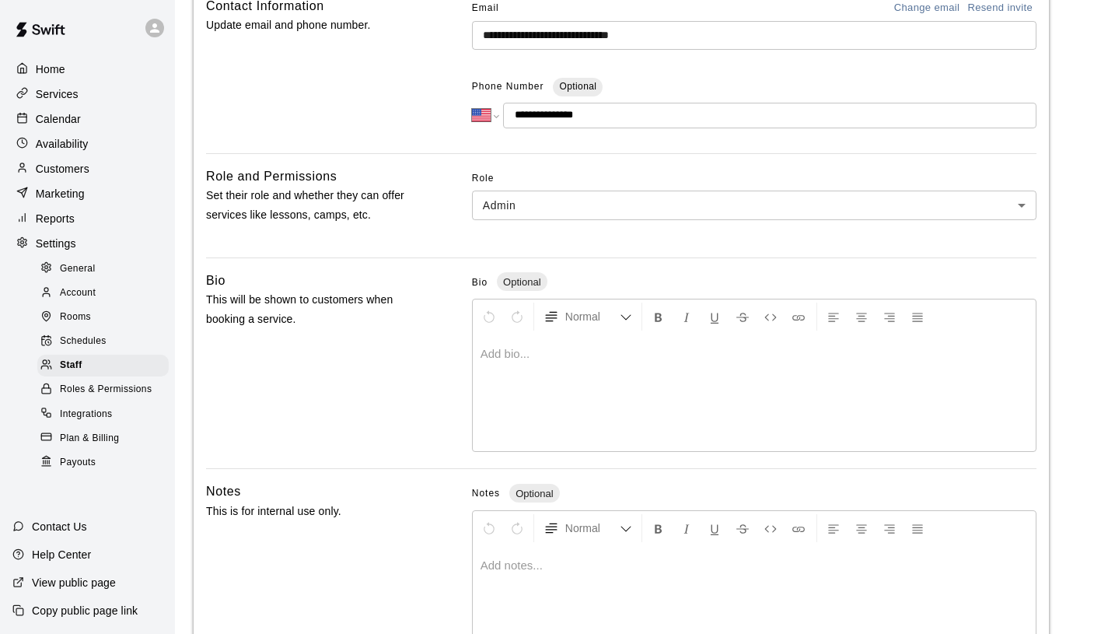
scroll to position [390, 0]
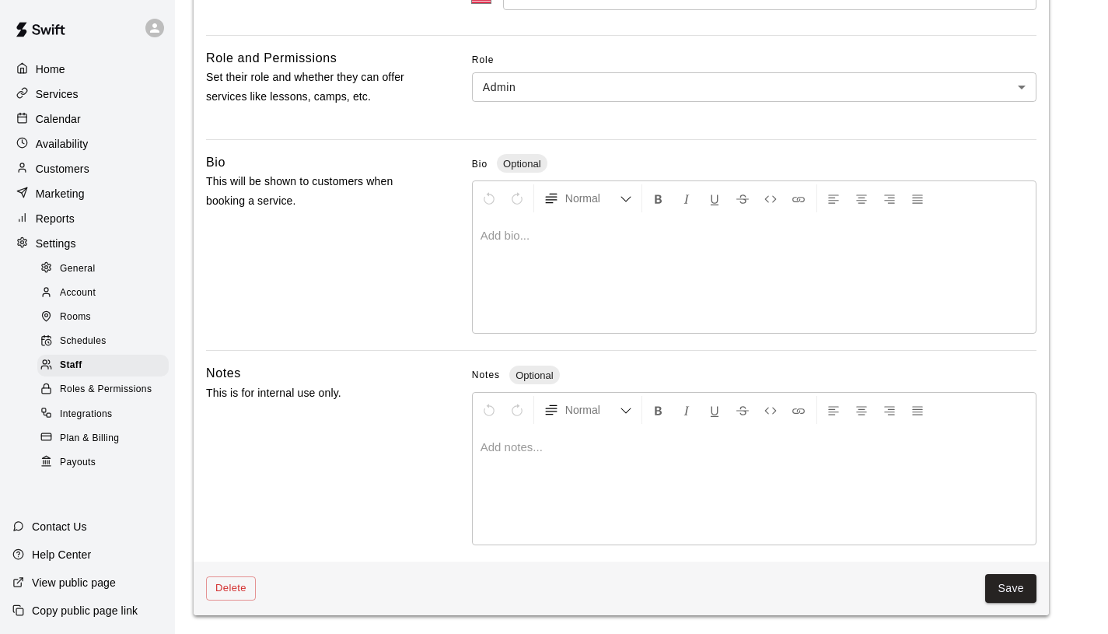
click at [74, 145] on p "Availability" at bounding box center [62, 144] width 53 height 16
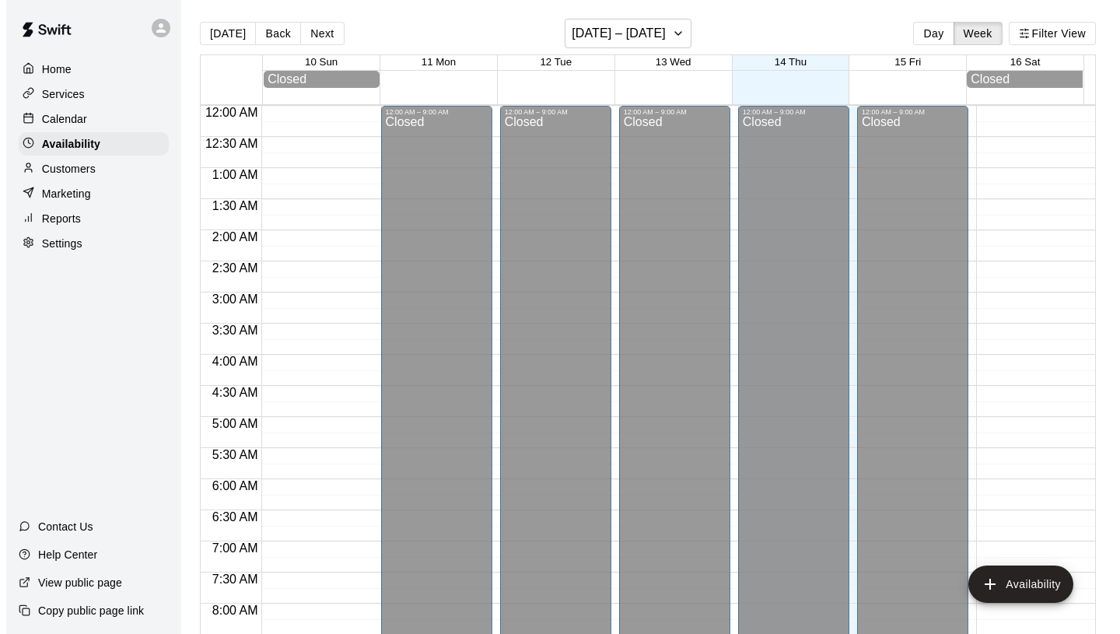
scroll to position [712, 0]
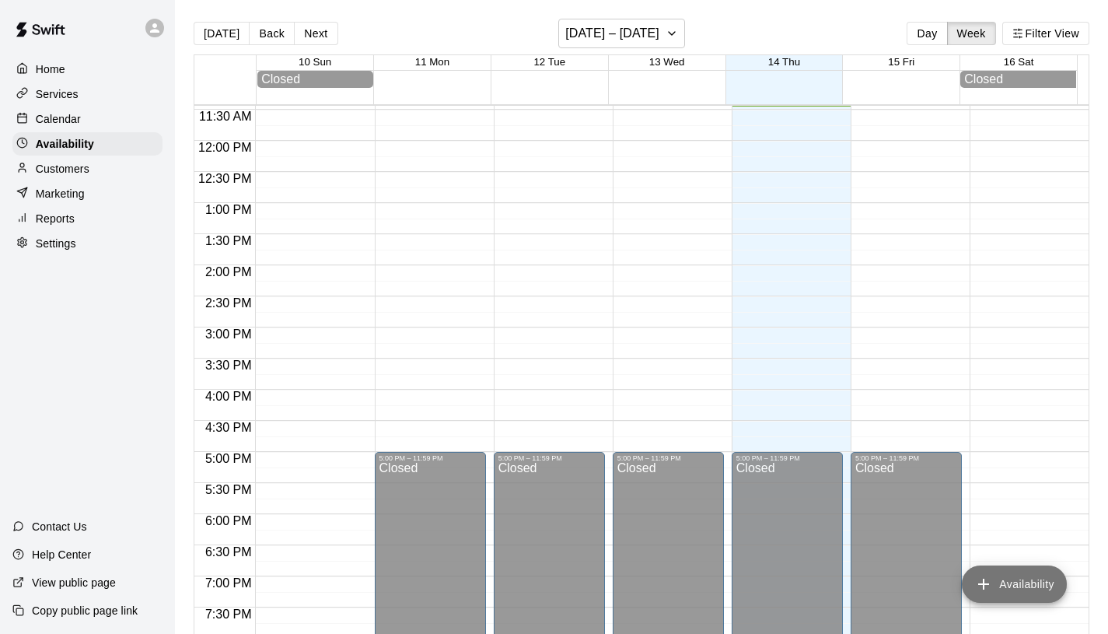
click at [1002, 584] on button "Availability" at bounding box center [1014, 583] width 105 height 37
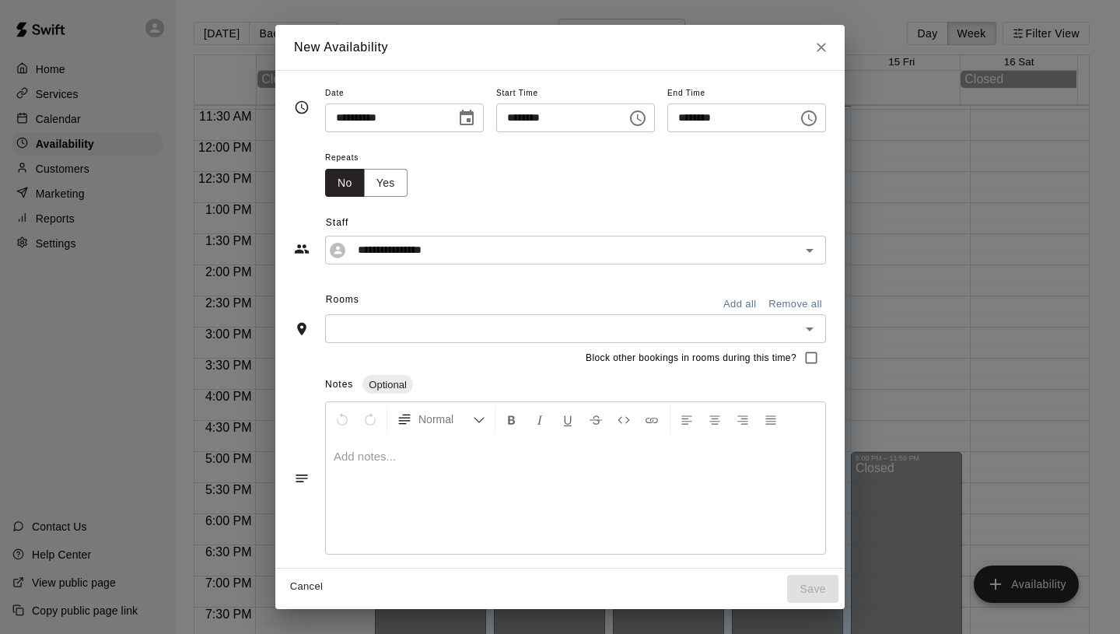
click at [637, 116] on icon "Choose time, selected time is 11:00 AM" at bounding box center [639, 117] width 5 height 7
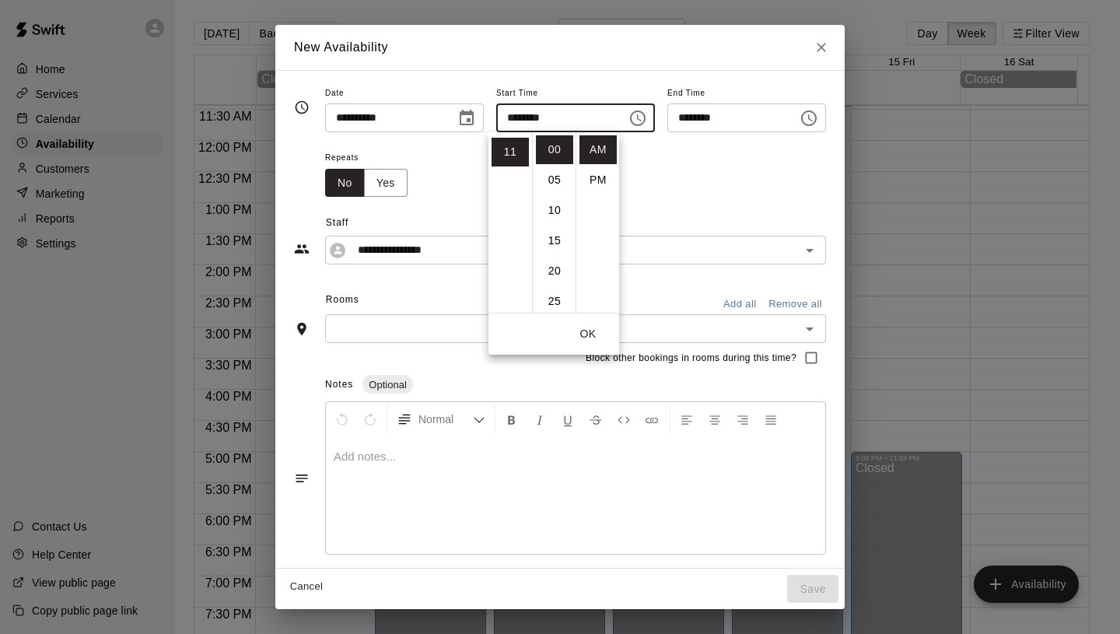
scroll to position [327, 0]
click at [504, 194] on ul "12 01 02 03 04 05 06 07 08 09 10 11" at bounding box center [510, 222] width 44 height 180
click at [507, 170] on li "11" at bounding box center [510, 156] width 37 height 29
click at [512, 158] on li "04" at bounding box center [510, 158] width 37 height 29
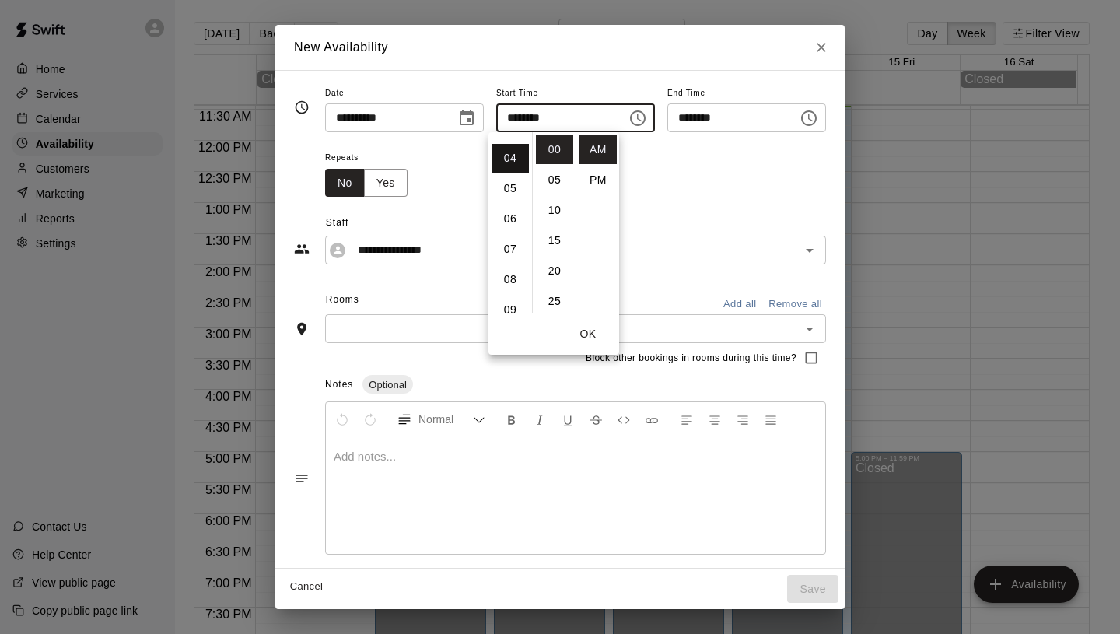
scroll to position [121, 0]
click at [600, 181] on li "PM" at bounding box center [597, 180] width 37 height 29
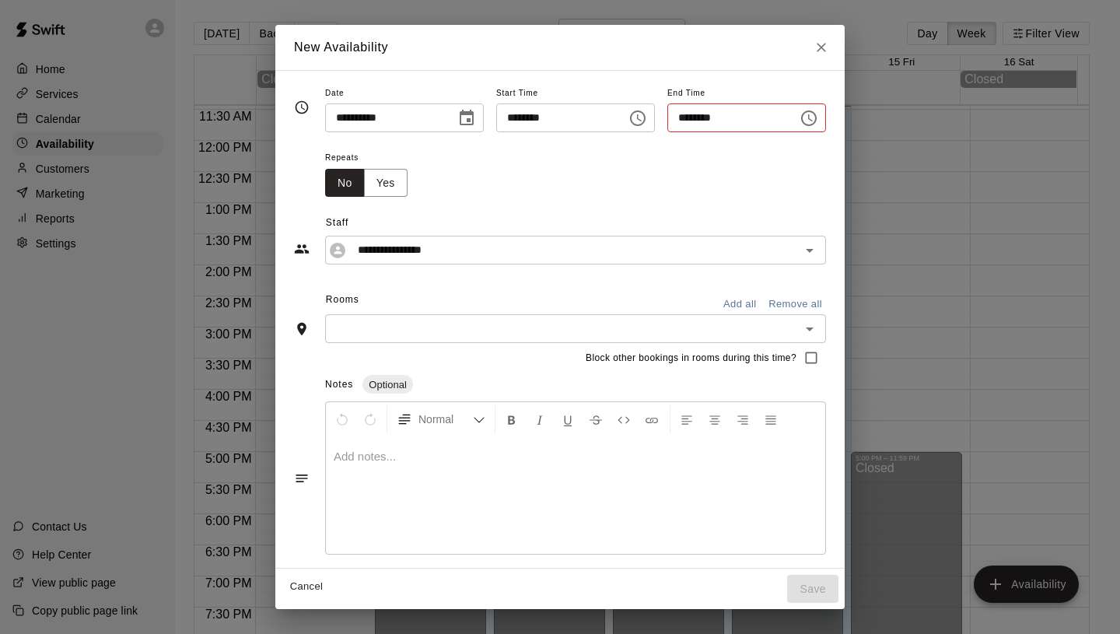
type input "********"
click at [815, 120] on icon "Choose time, selected time is 4:30 PM" at bounding box center [808, 118] width 19 height 19
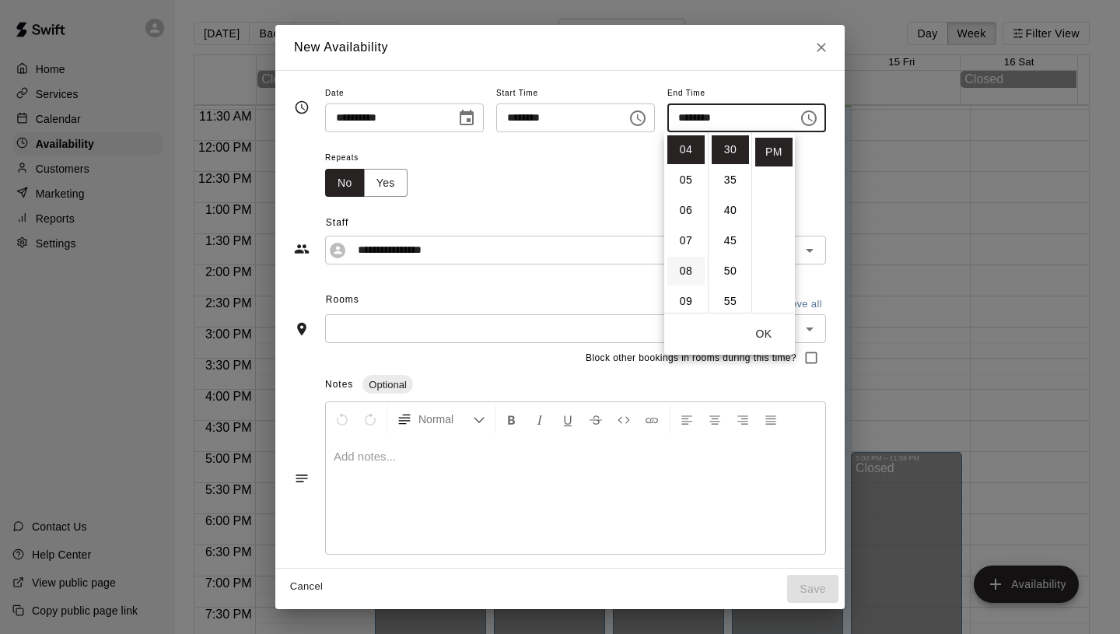
click at [684, 275] on li "08" at bounding box center [685, 271] width 37 height 29
click at [736, 152] on li "00" at bounding box center [730, 149] width 37 height 29
type input "********"
click at [814, 205] on div "**********" at bounding box center [560, 231] width 532 height 68
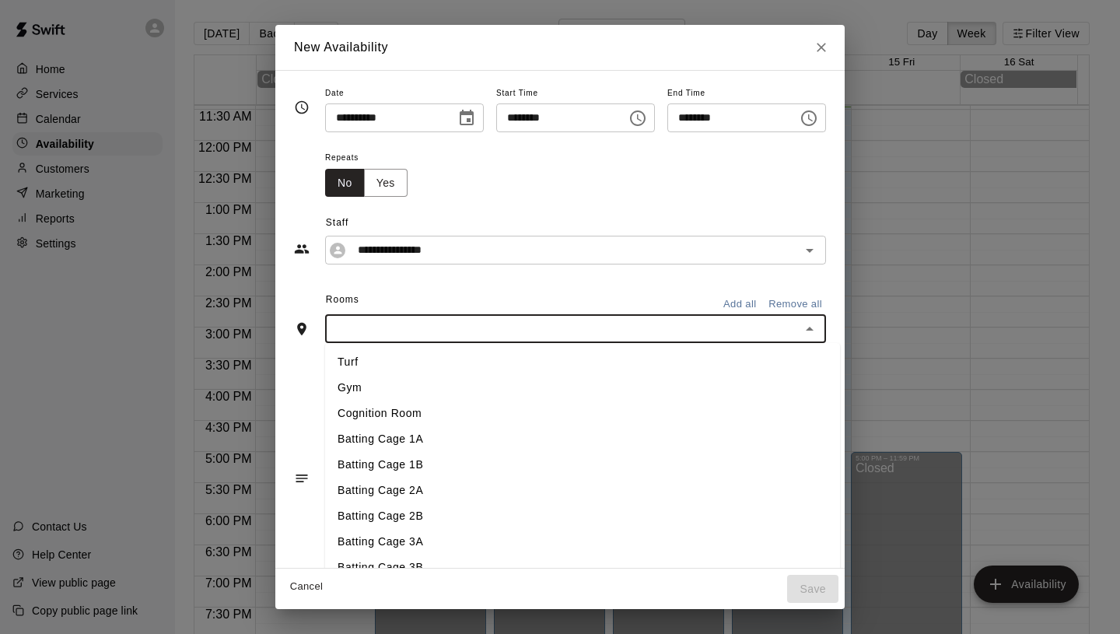
click at [497, 329] on input "text" at bounding box center [563, 328] width 466 height 19
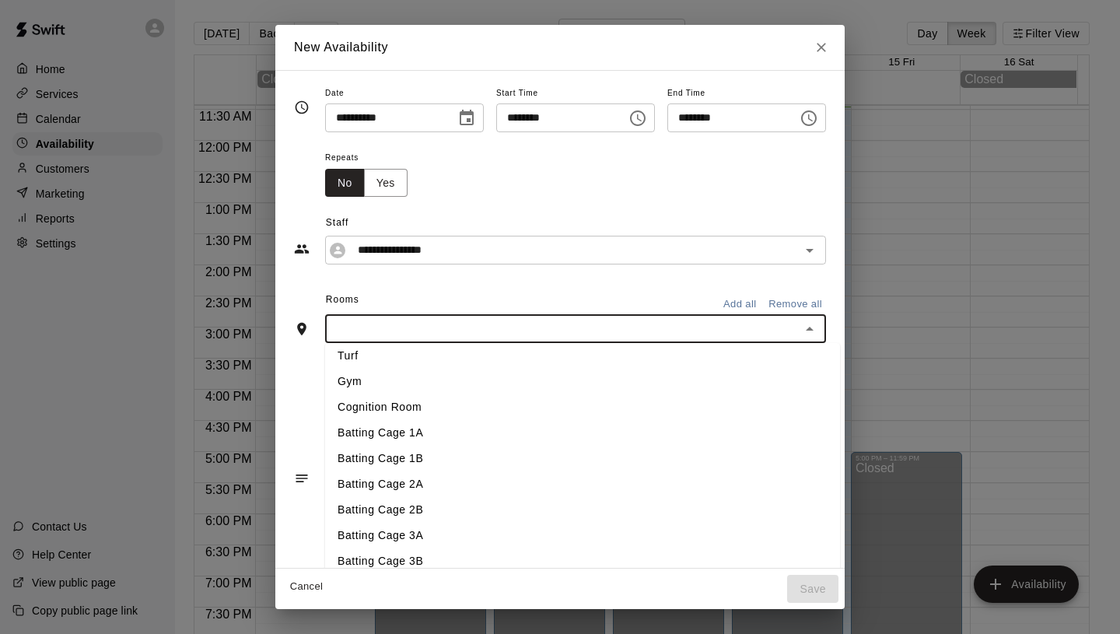
scroll to position [9, 0]
click at [496, 435] on li "Batting Cage 1A" at bounding box center [582, 430] width 515 height 26
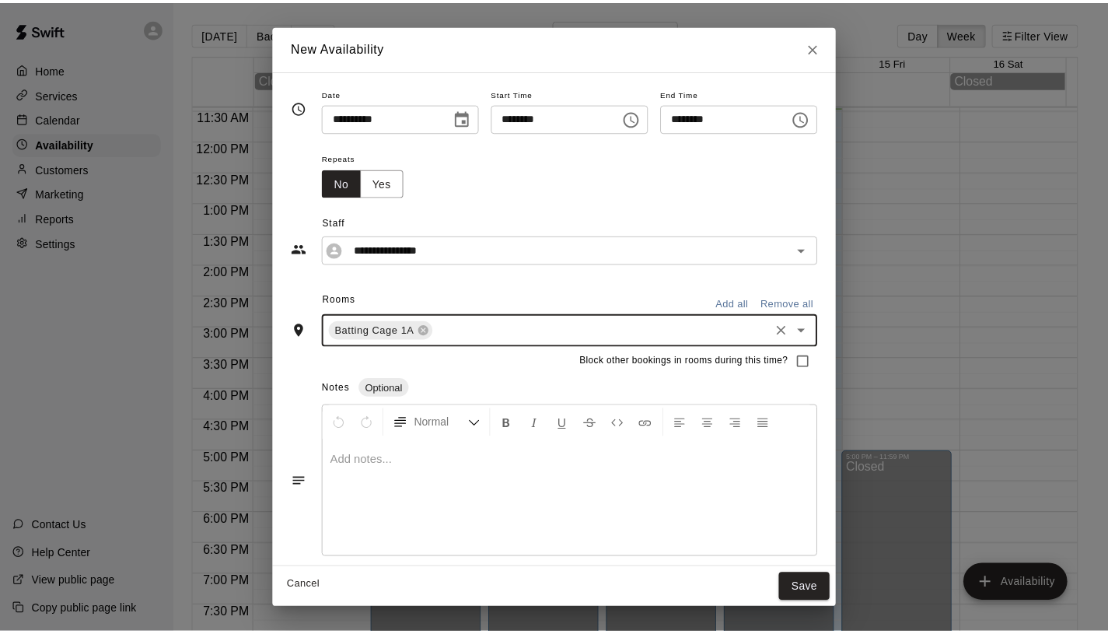
scroll to position [7, 0]
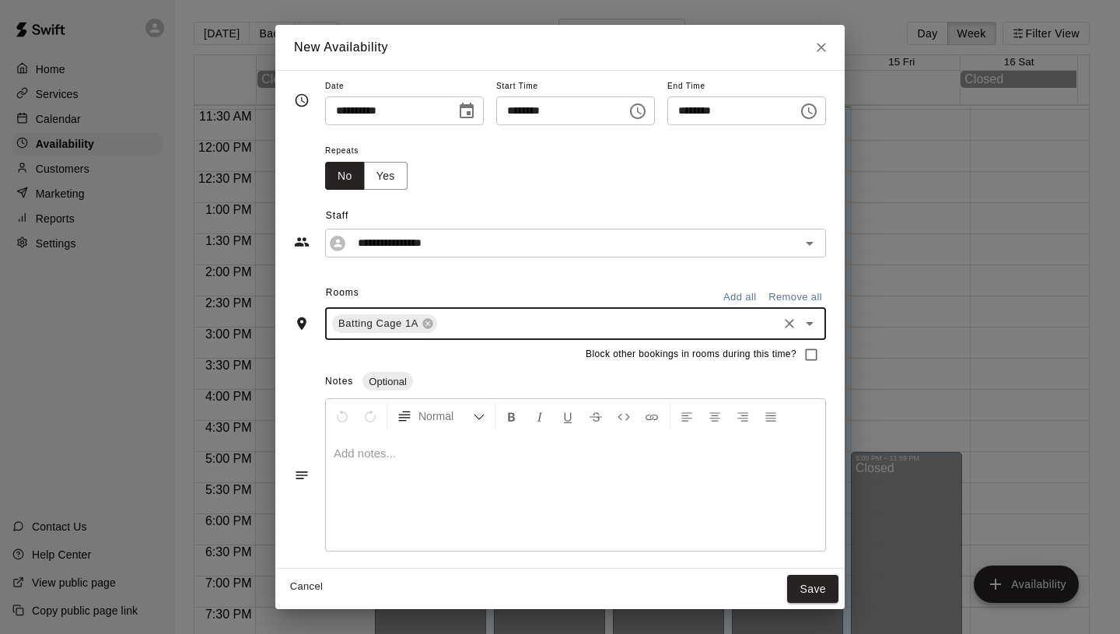
drag, startPoint x: 838, startPoint y: 593, endPoint x: 726, endPoint y: 589, distance: 112.1
click at [837, 593] on button "Save" at bounding box center [812, 589] width 51 height 29
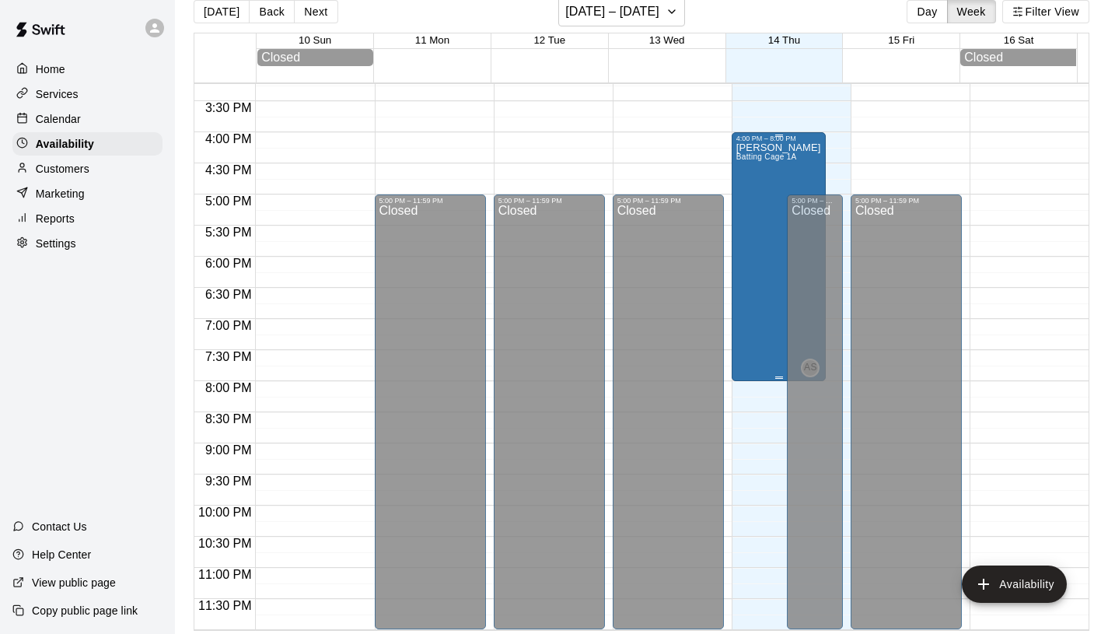
scroll to position [25, 0]
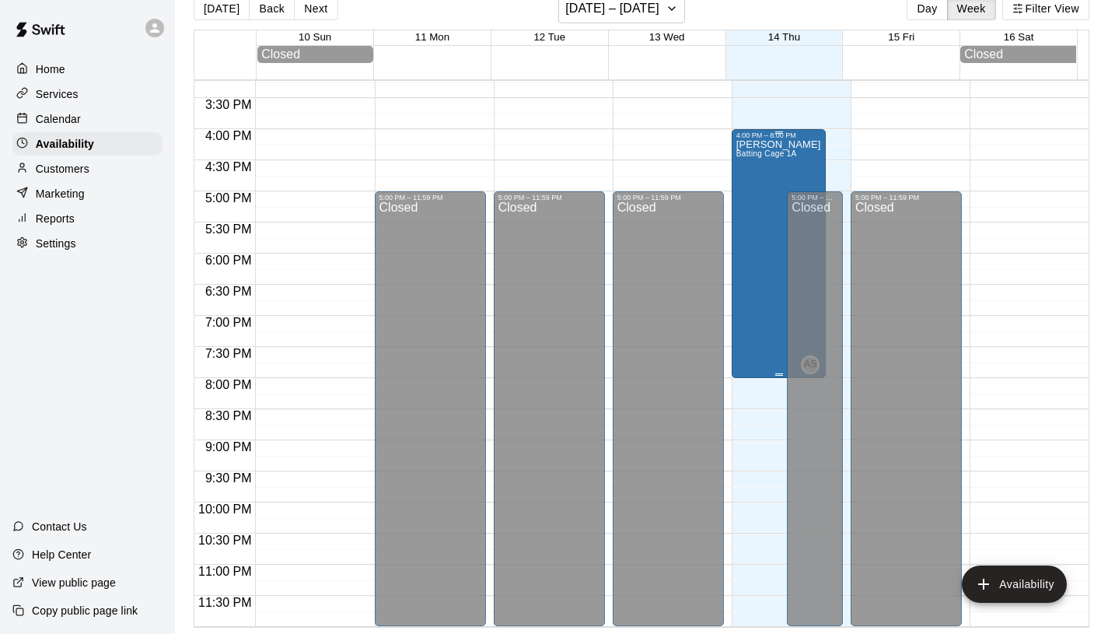
click at [761, 194] on div "[PERSON_NAME] Batting Cage 1A" at bounding box center [778, 456] width 85 height 634
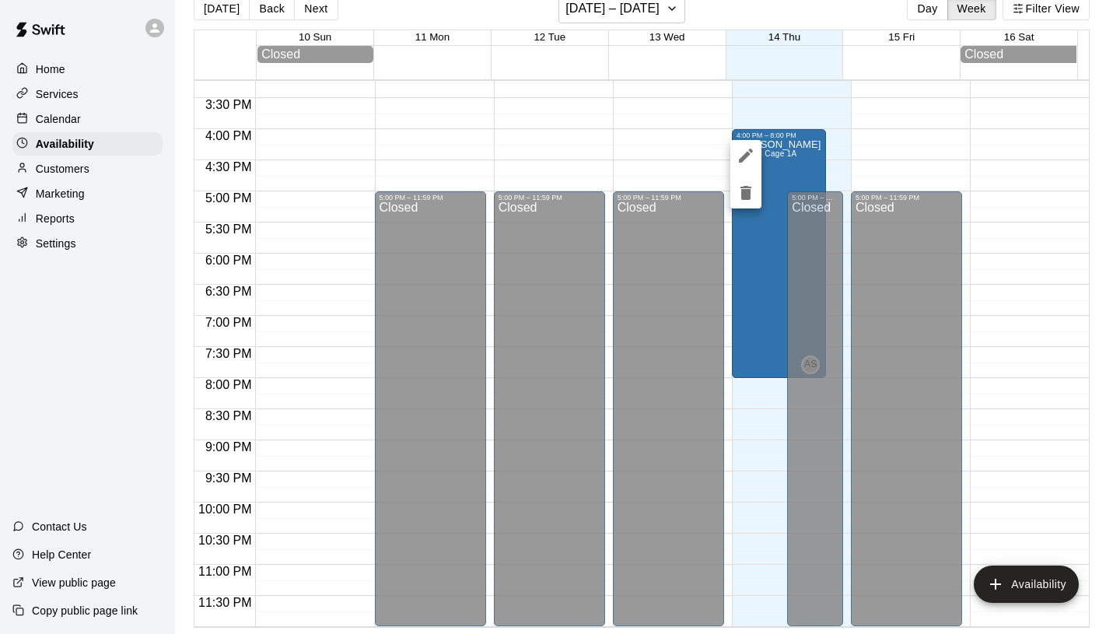
click at [766, 264] on div at bounding box center [560, 317] width 1120 height 634
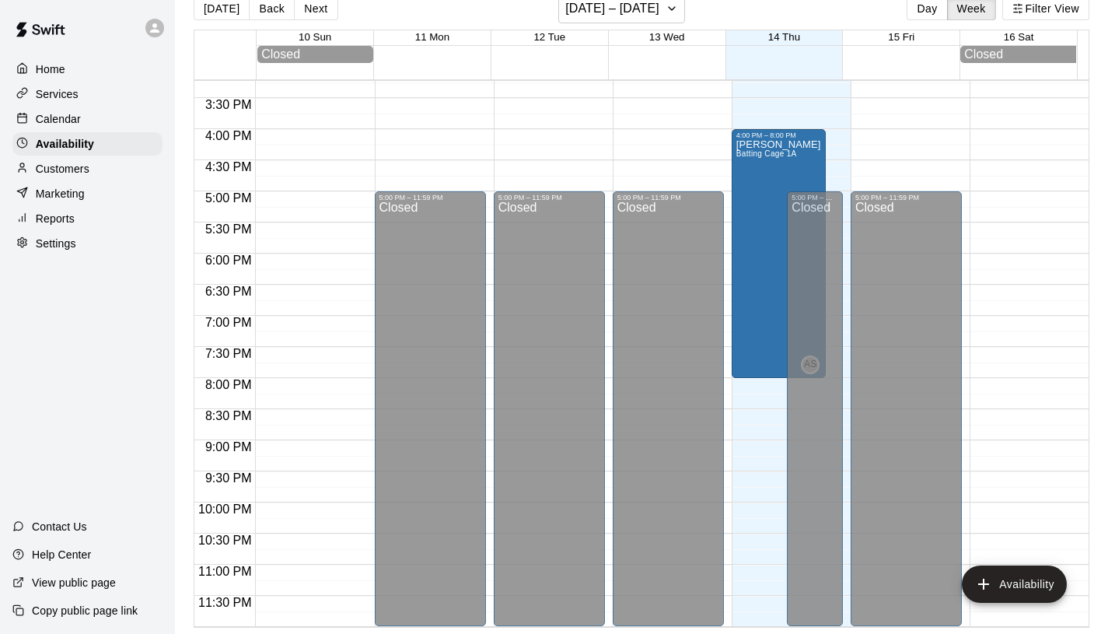
click at [71, 117] on p "Calendar" at bounding box center [58, 119] width 45 height 16
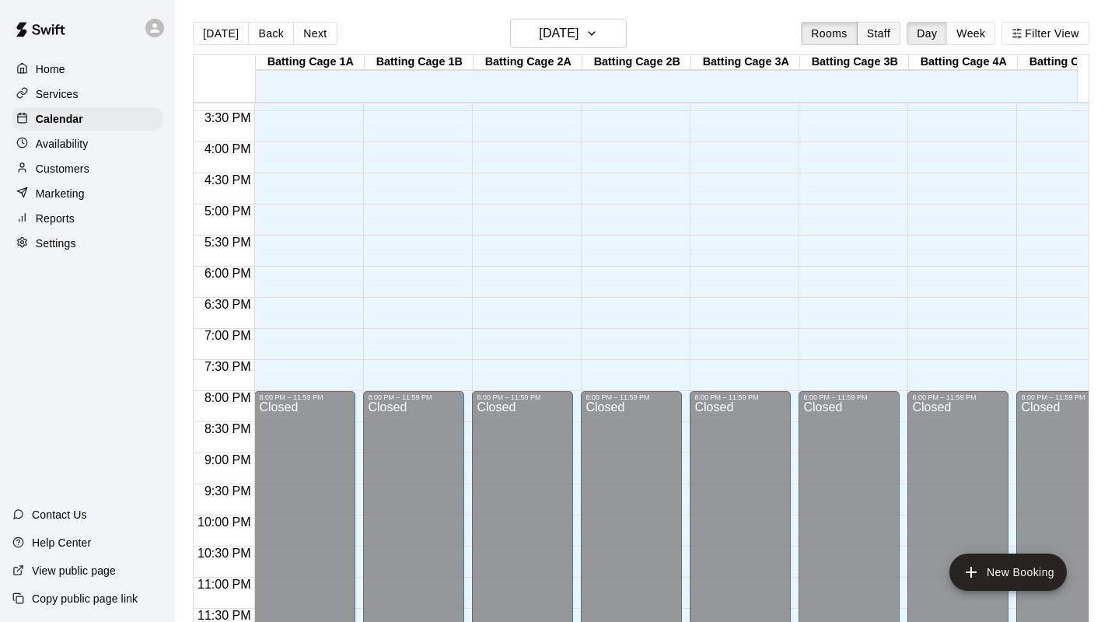
click at [882, 33] on button "Staff" at bounding box center [879, 33] width 44 height 23
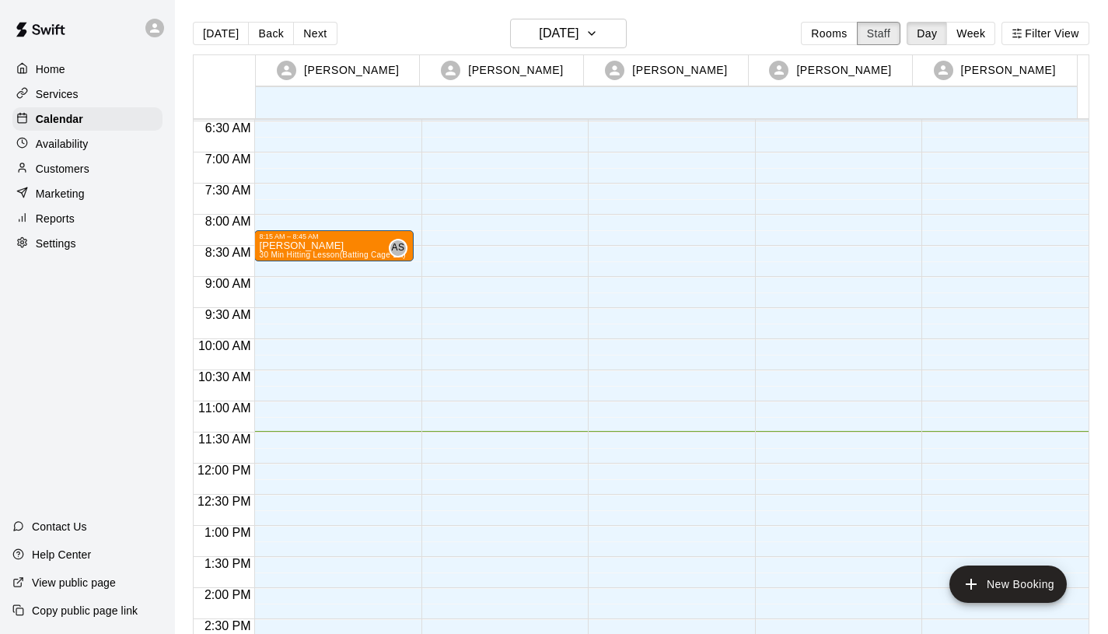
scroll to position [369, 0]
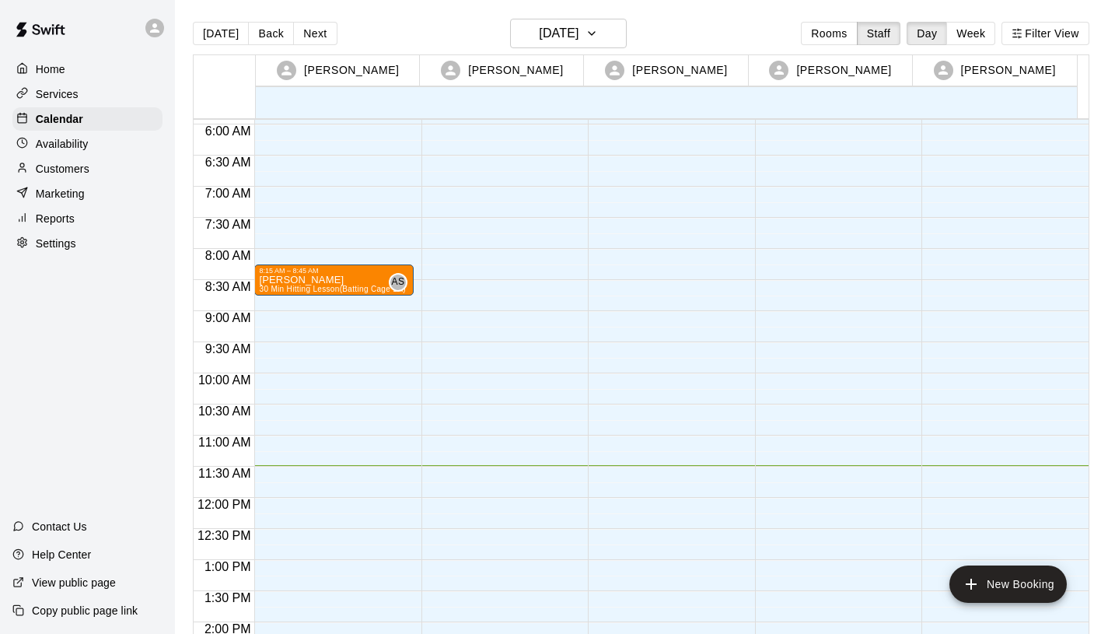
click at [75, 145] on p "Availability" at bounding box center [62, 144] width 53 height 16
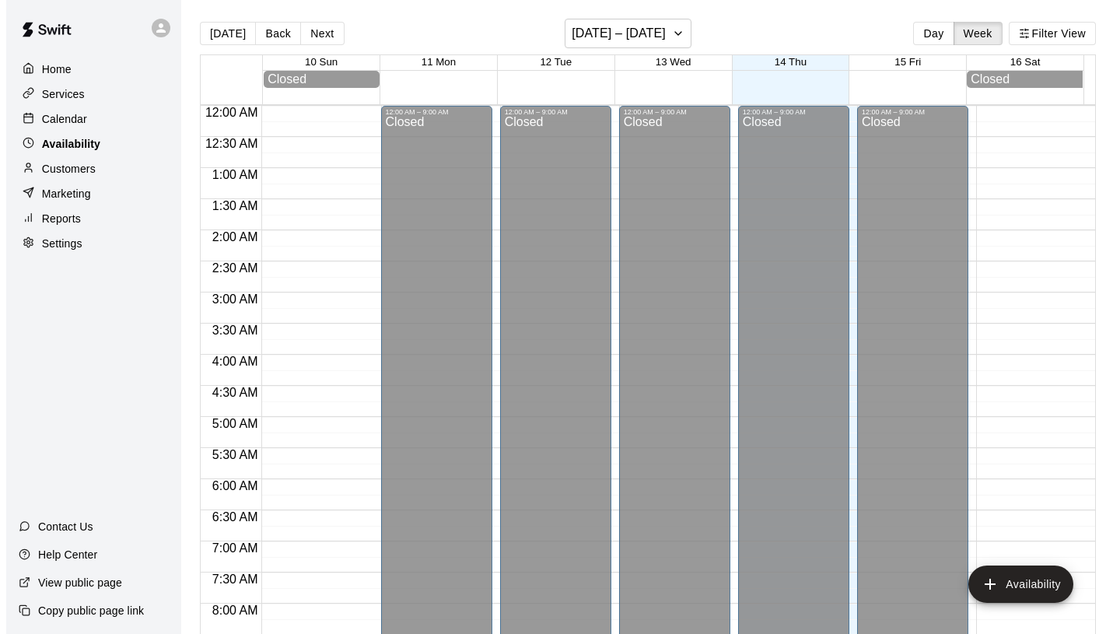
scroll to position [714, 0]
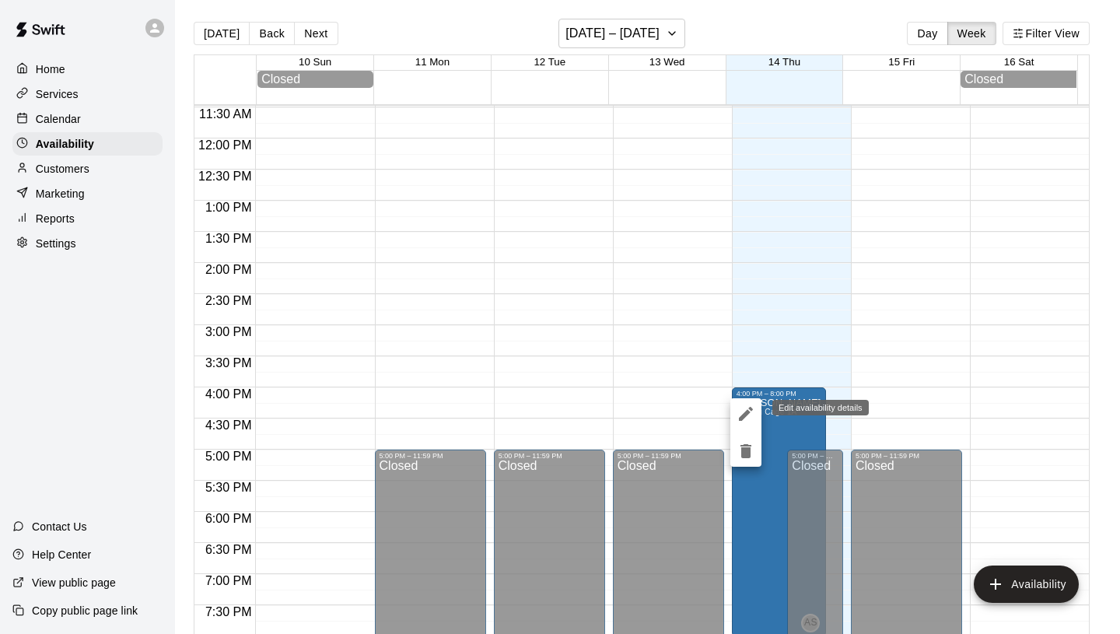
click at [749, 415] on icon "edit" at bounding box center [745, 413] width 19 height 19
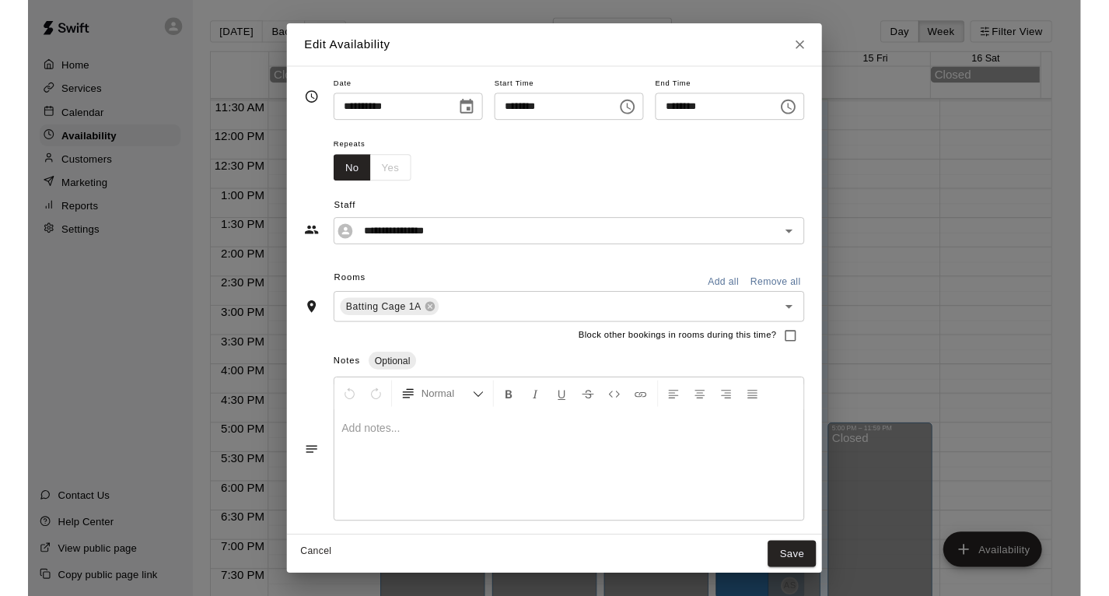
scroll to position [7, 0]
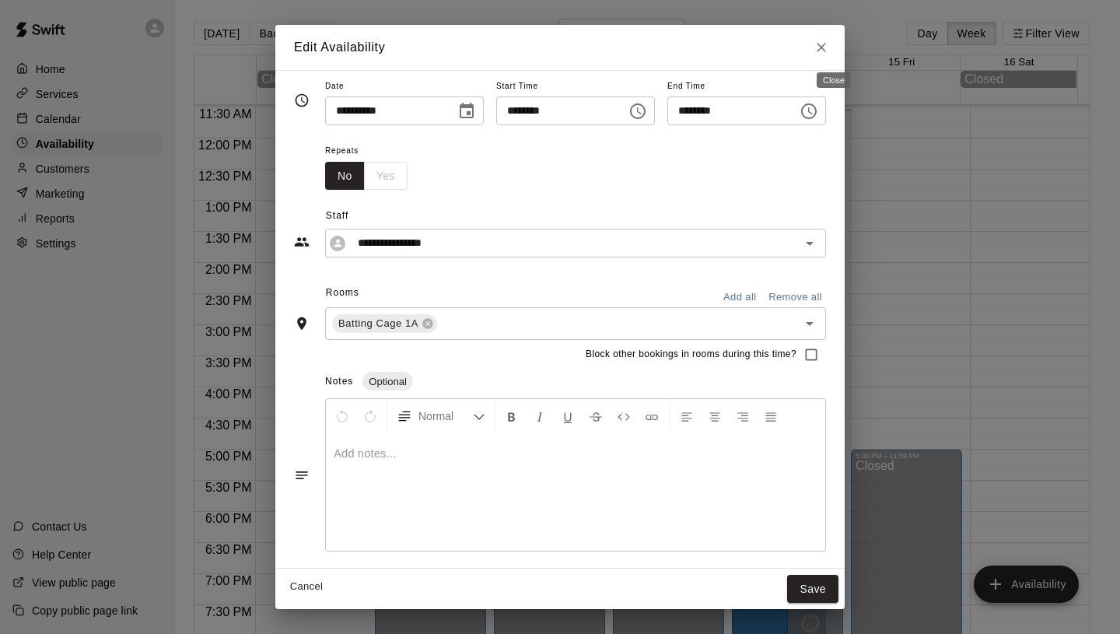
click at [829, 53] on icon "Close" at bounding box center [821, 48] width 16 height 16
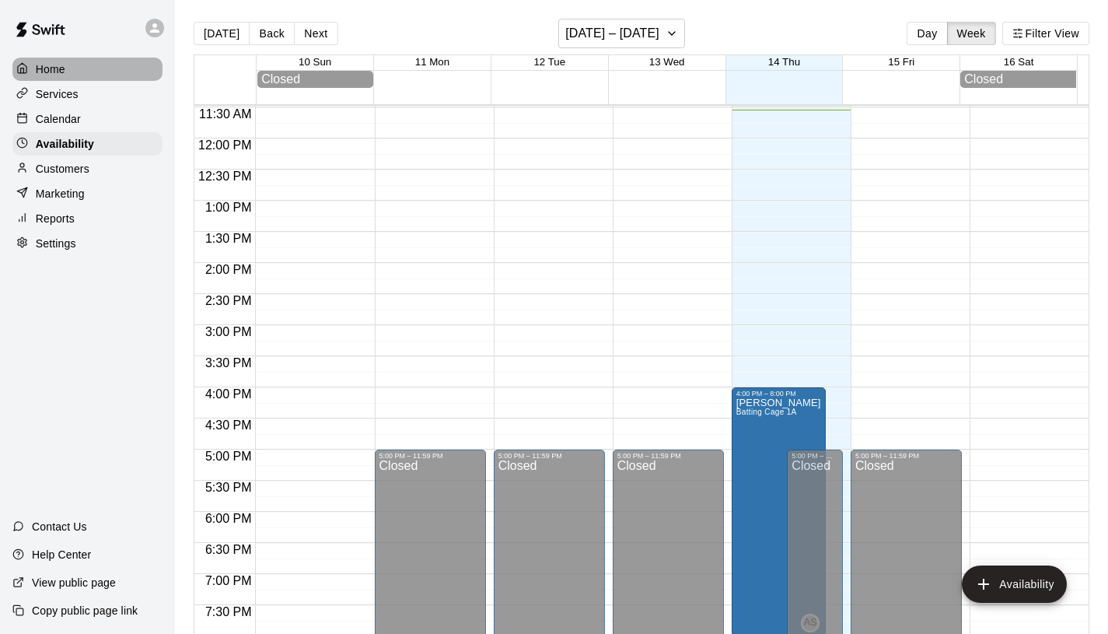
click at [75, 69] on div "Home" at bounding box center [87, 69] width 150 height 23
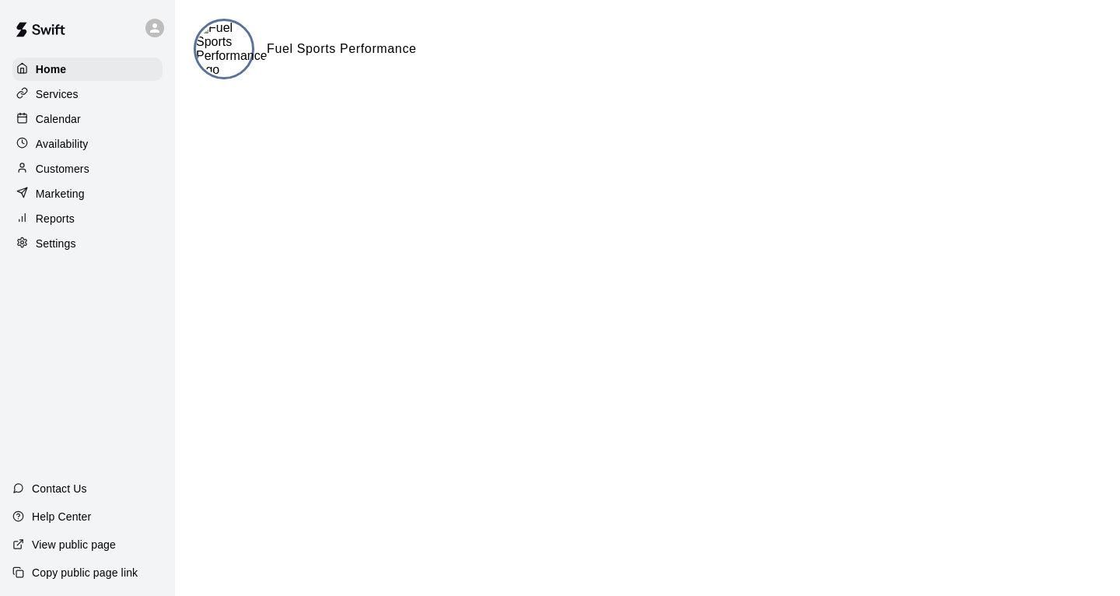
click at [73, 149] on p "Availability" at bounding box center [62, 144] width 53 height 16
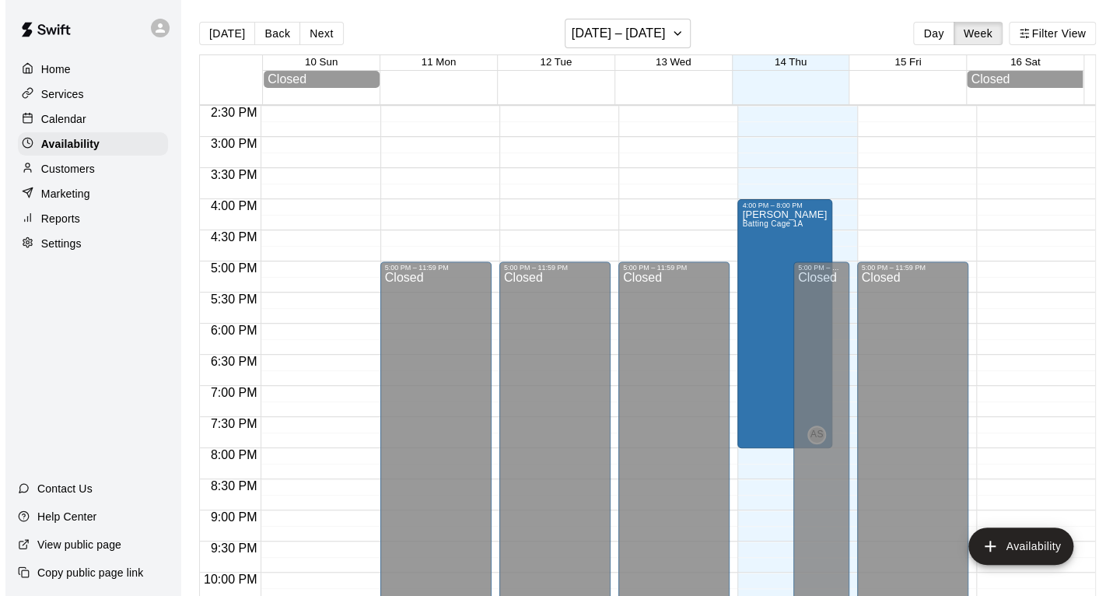
scroll to position [899, 0]
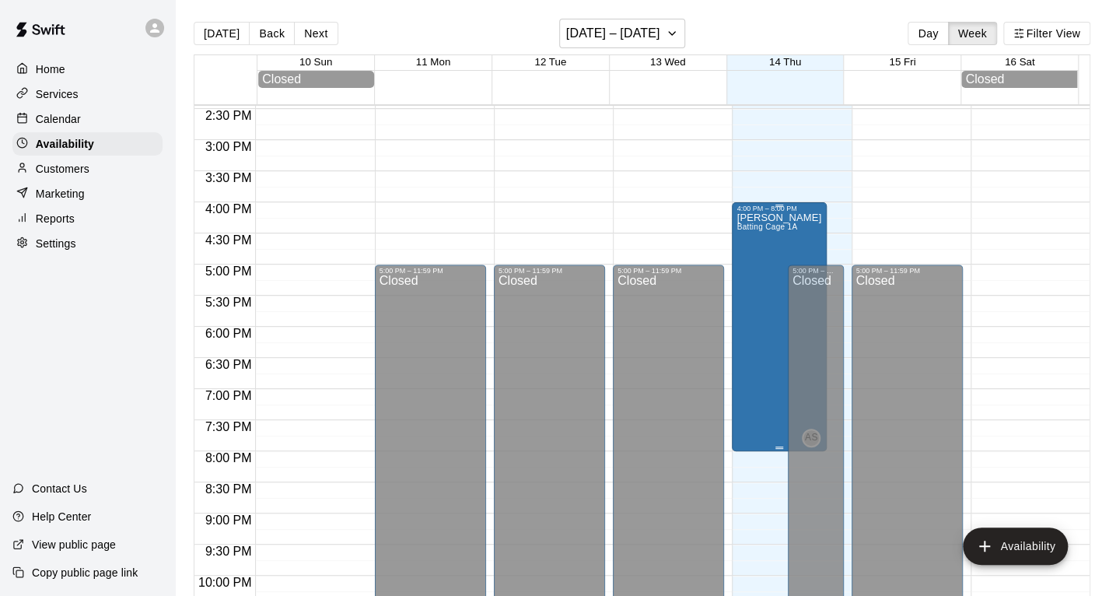
click at [744, 272] on div "[PERSON_NAME] Batting Cage 1A" at bounding box center [778, 510] width 85 height 596
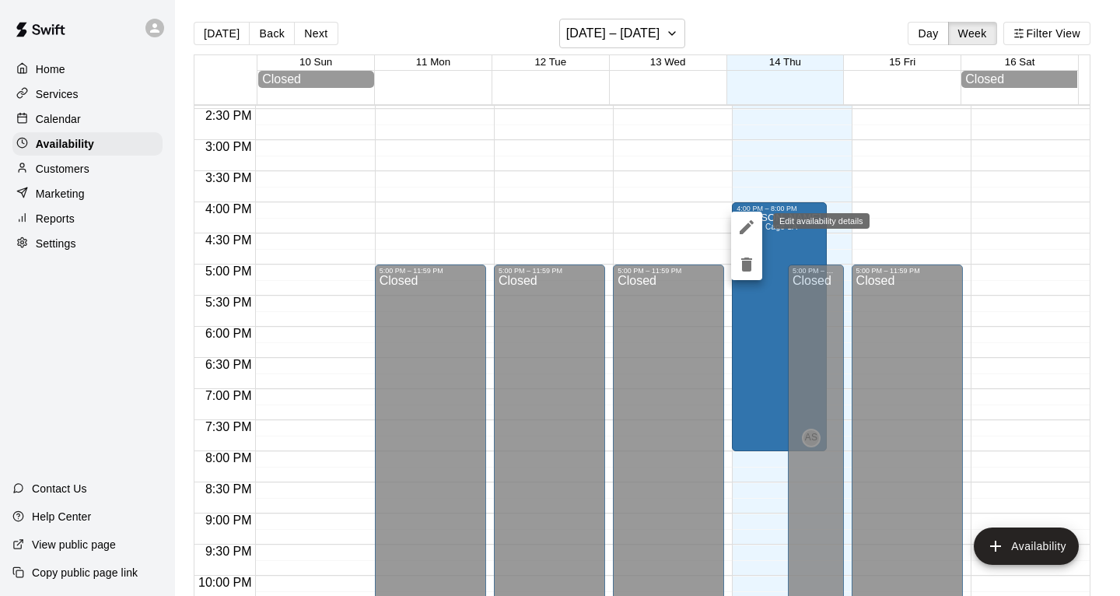
click at [742, 222] on icon "edit" at bounding box center [746, 227] width 19 height 19
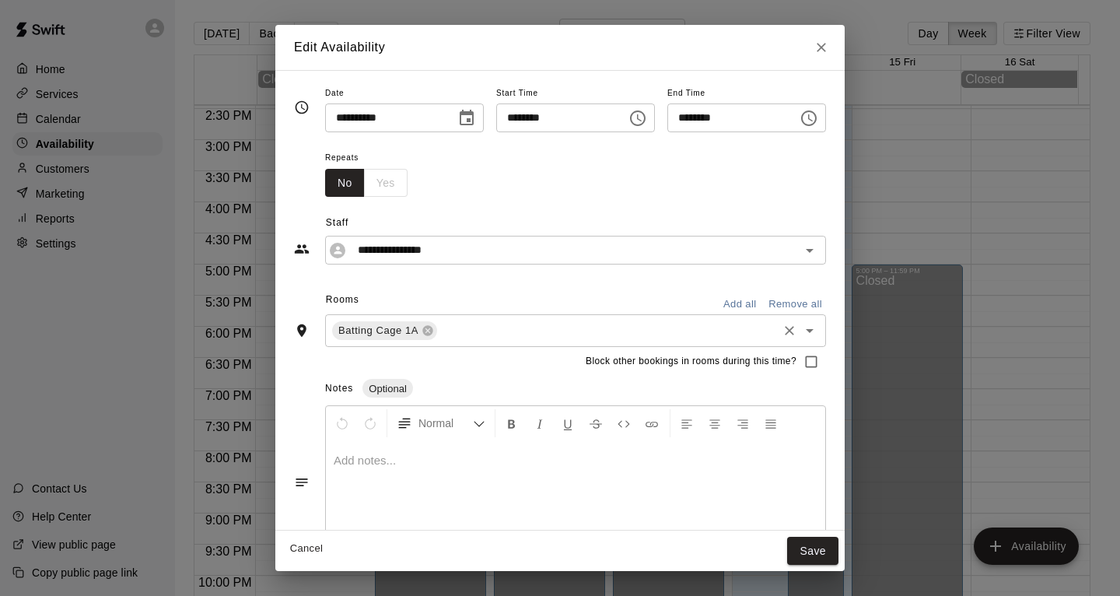
click at [811, 329] on icon "Open" at bounding box center [810, 331] width 8 height 4
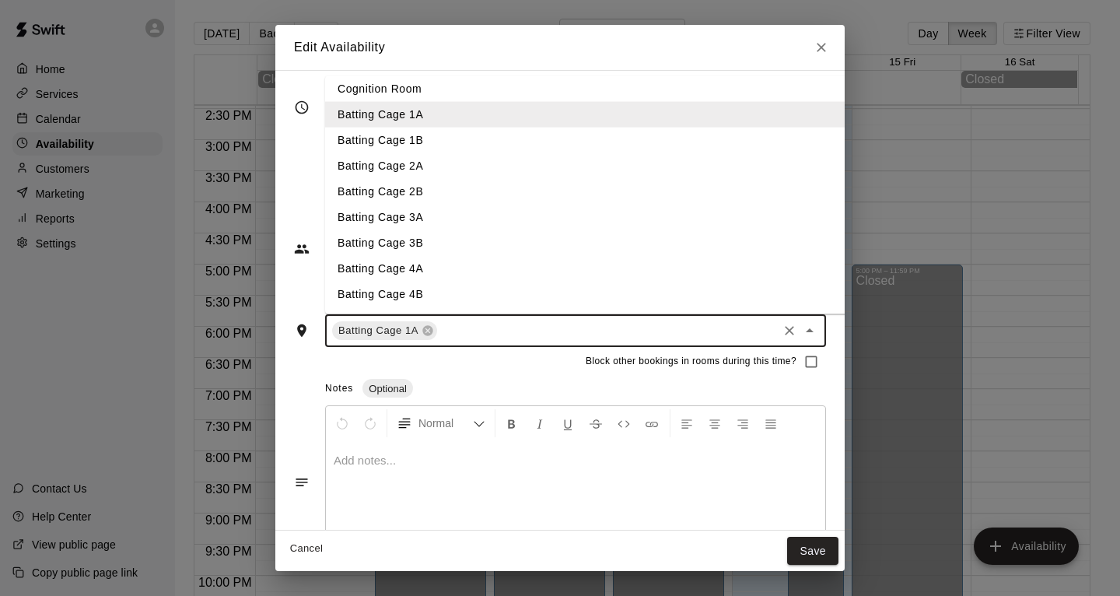
scroll to position [0, 0]
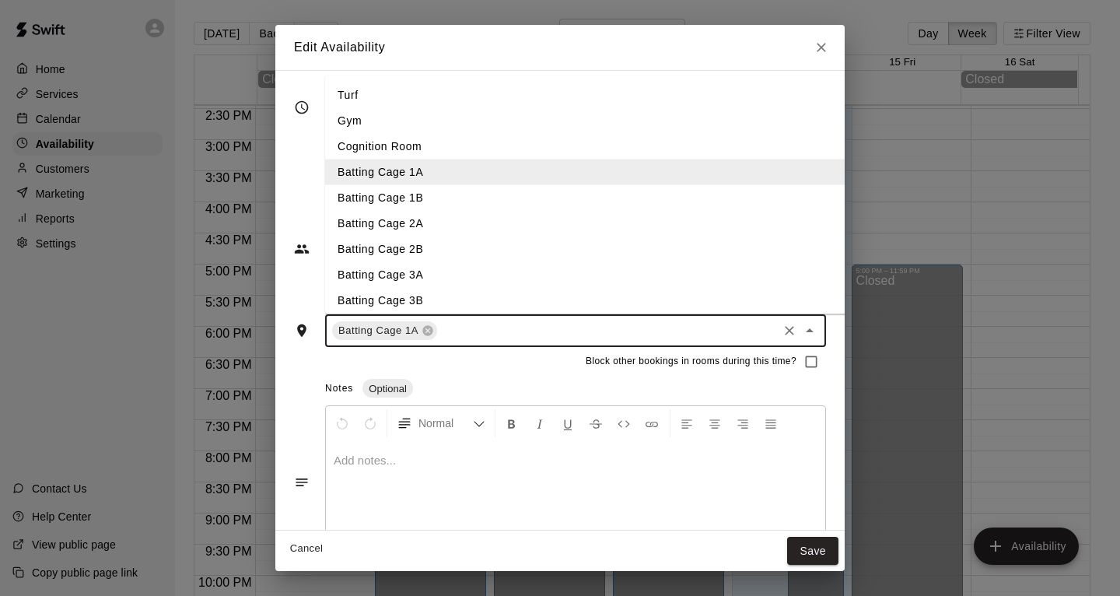
click at [771, 64] on div "Edit Availability" at bounding box center [559, 47] width 569 height 45
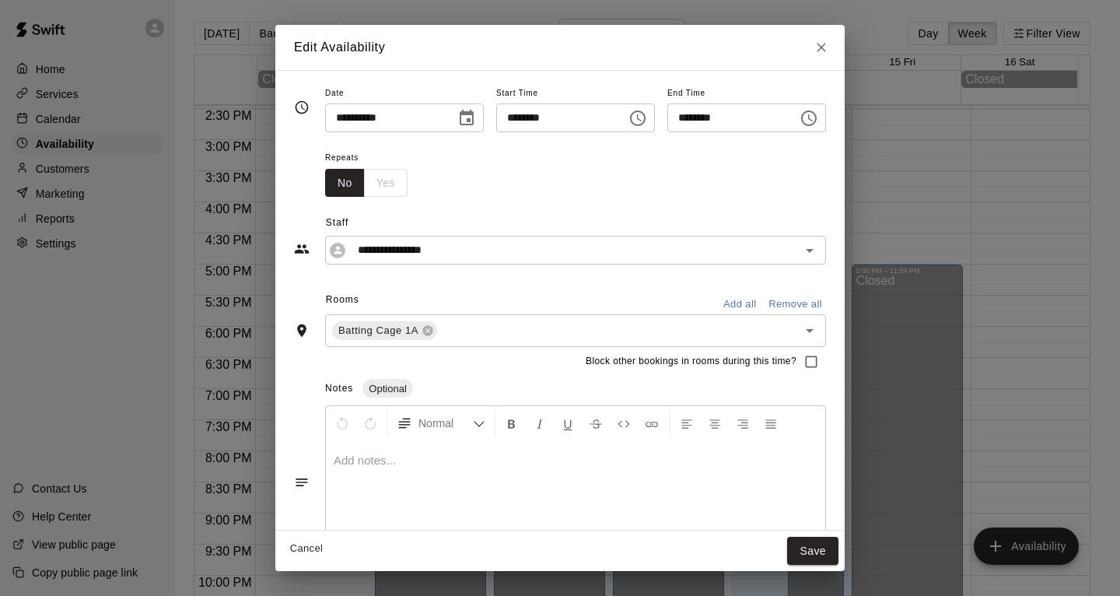
click at [748, 306] on button "Add all" at bounding box center [740, 304] width 50 height 24
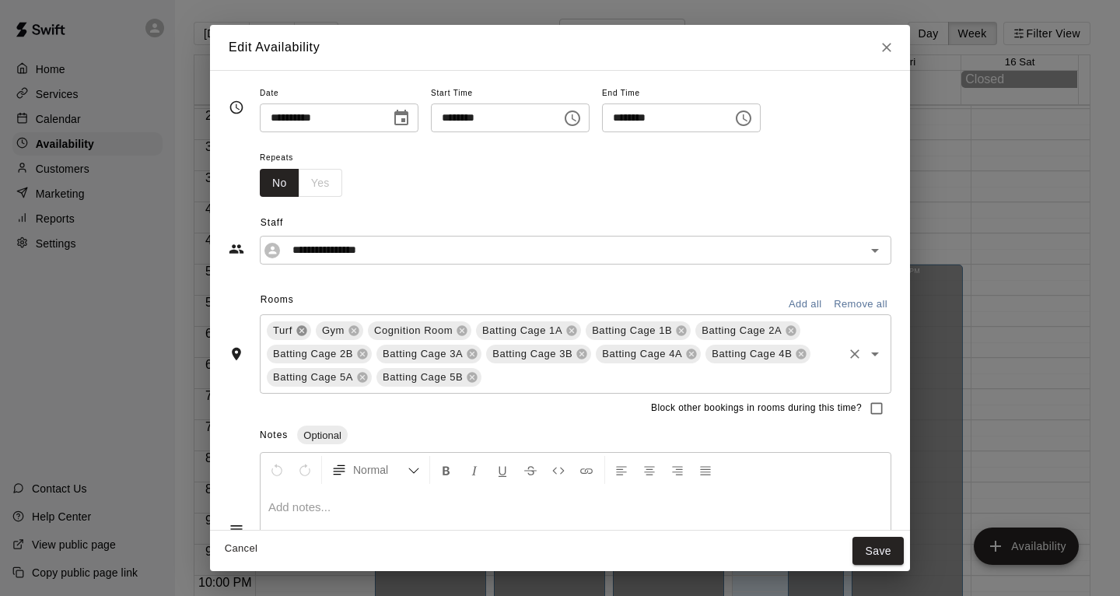
click at [304, 330] on icon at bounding box center [301, 331] width 10 height 10
click at [302, 332] on icon at bounding box center [304, 331] width 10 height 10
click at [359, 331] on icon at bounding box center [361, 330] width 12 height 12
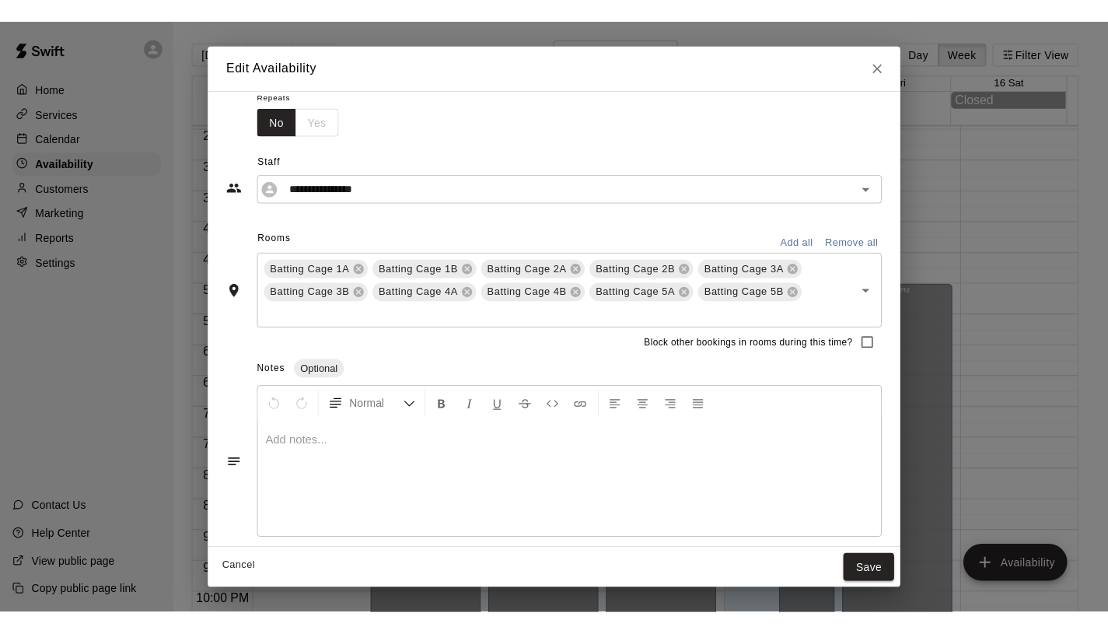
scroll to position [87, 0]
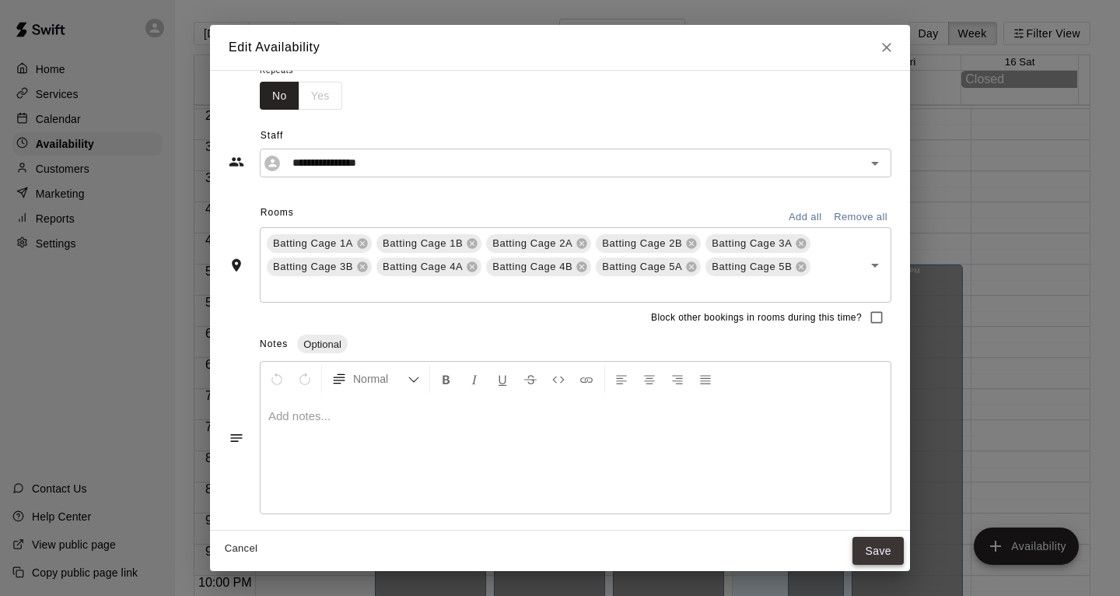
click at [873, 544] on button "Save" at bounding box center [877, 551] width 51 height 29
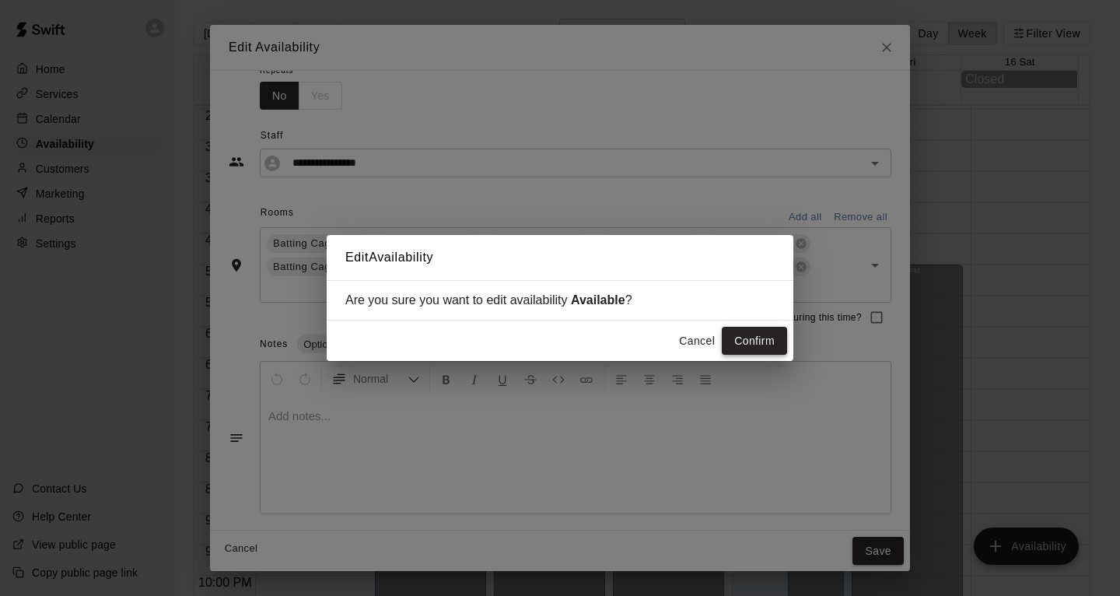
click at [759, 334] on button "Confirm" at bounding box center [754, 341] width 65 height 29
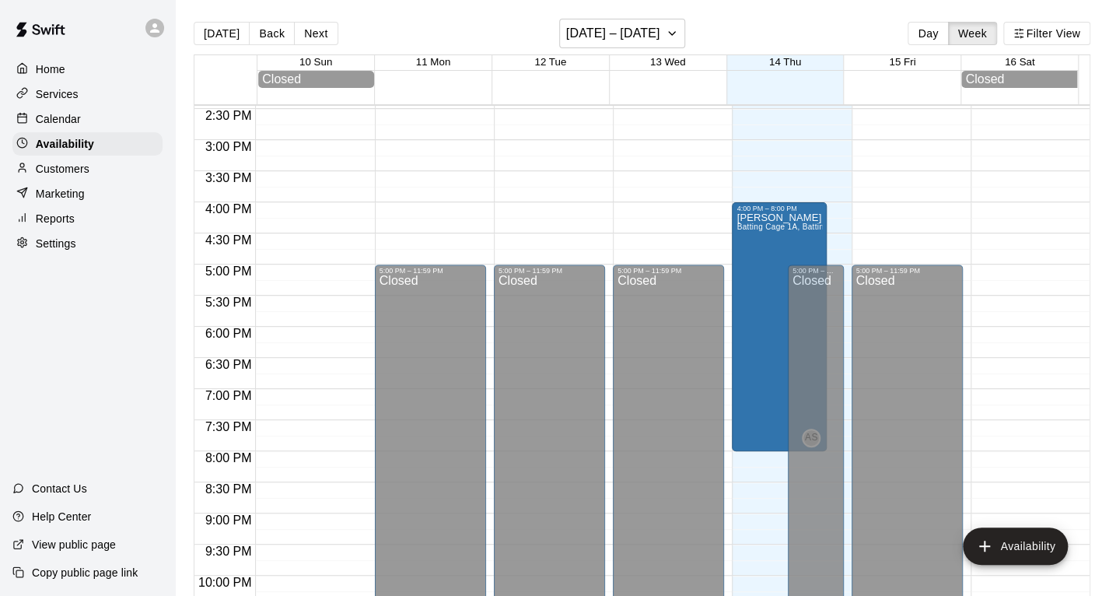
click at [107, 571] on p "Copy public page link" at bounding box center [85, 573] width 106 height 16
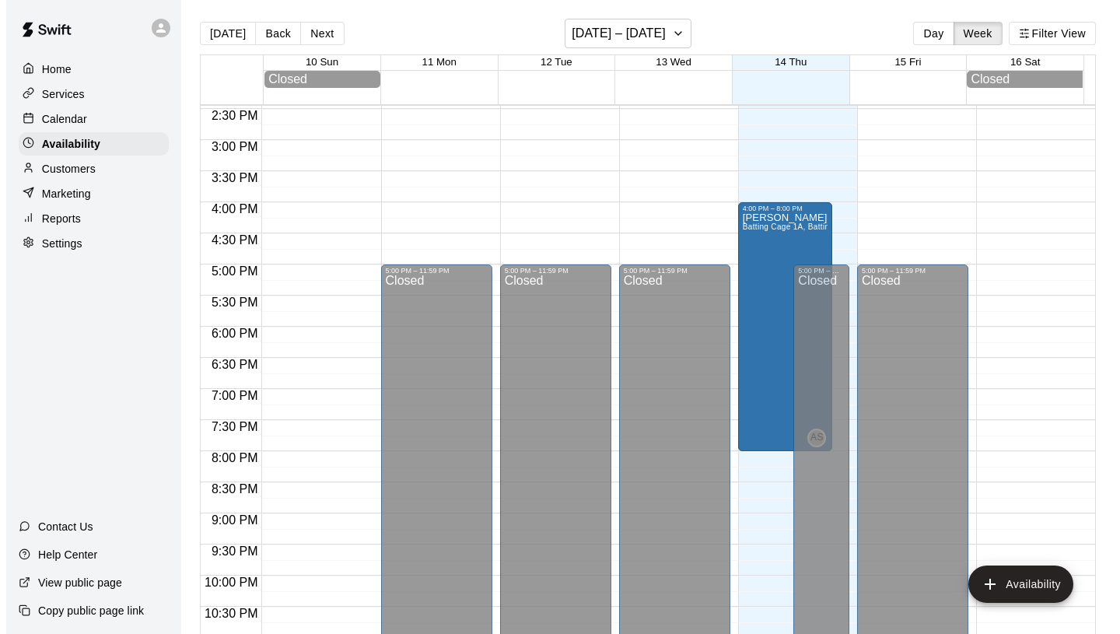
scroll to position [899, 0]
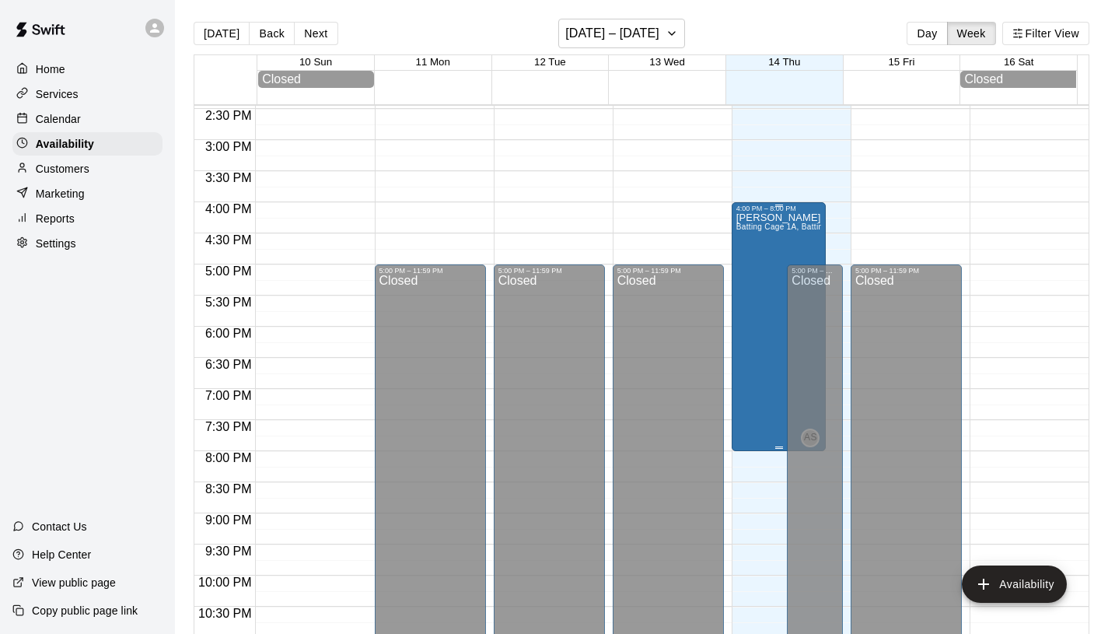
click at [759, 233] on div "[PERSON_NAME] Batting Cage 1A, Batting Cage 1B, Batting Cage 2A, Batting Cage 2…" at bounding box center [779, 529] width 86 height 634
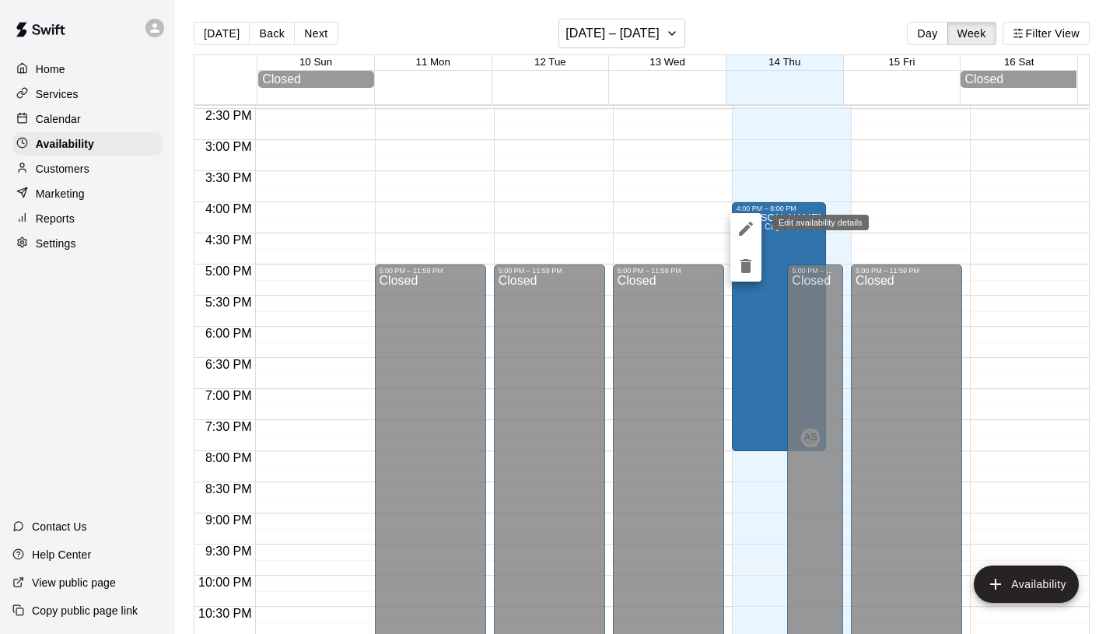
click at [746, 227] on icon "edit" at bounding box center [746, 229] width 14 height 14
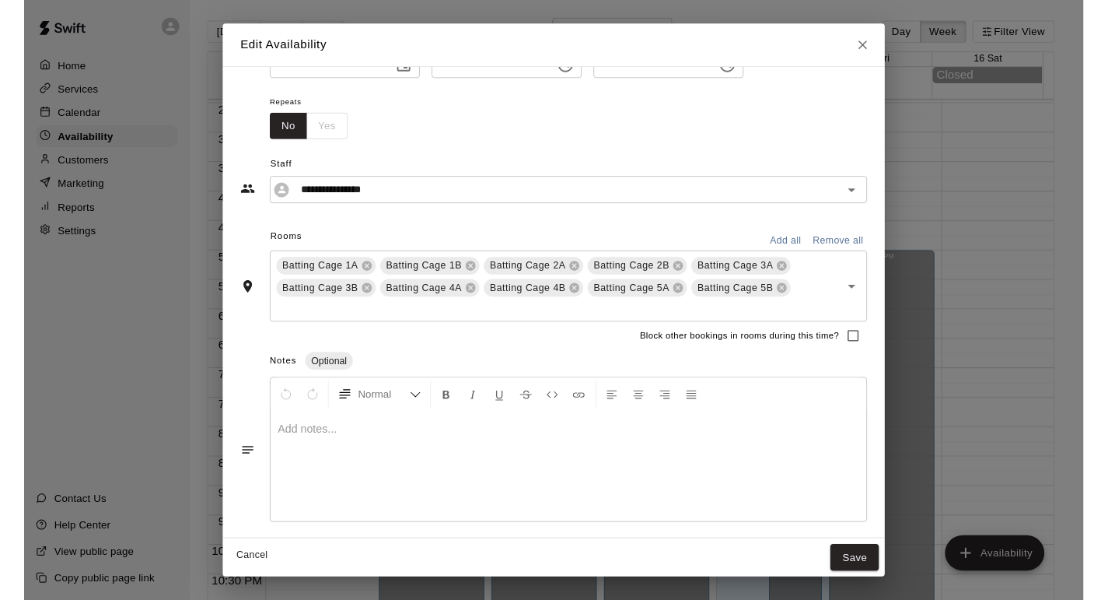
scroll to position [0, 0]
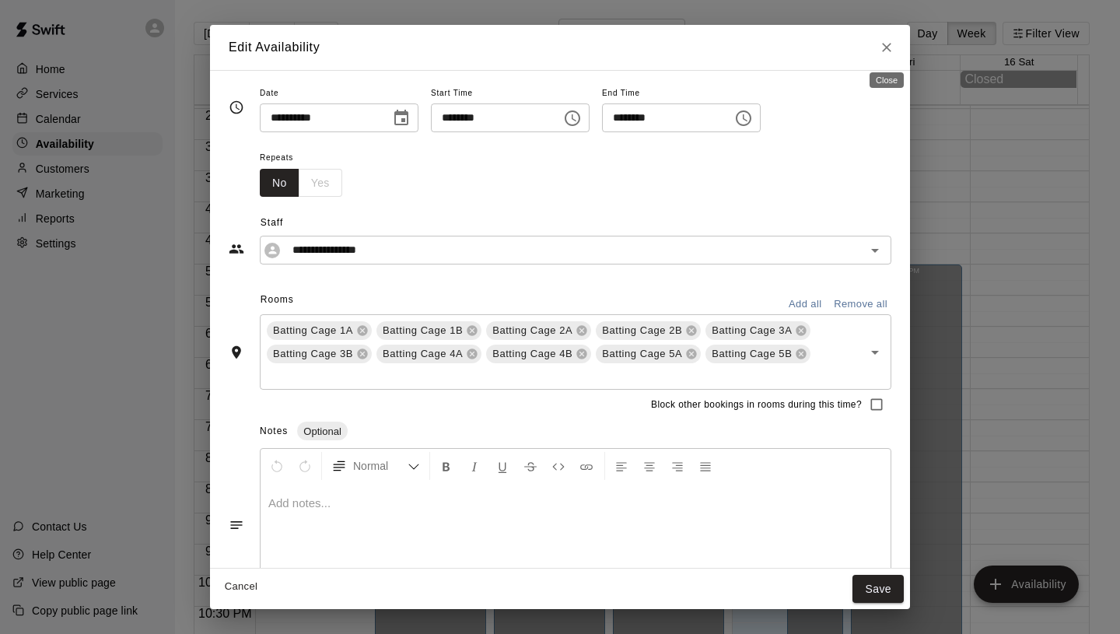
click at [887, 48] on icon "Close" at bounding box center [886, 47] width 9 height 9
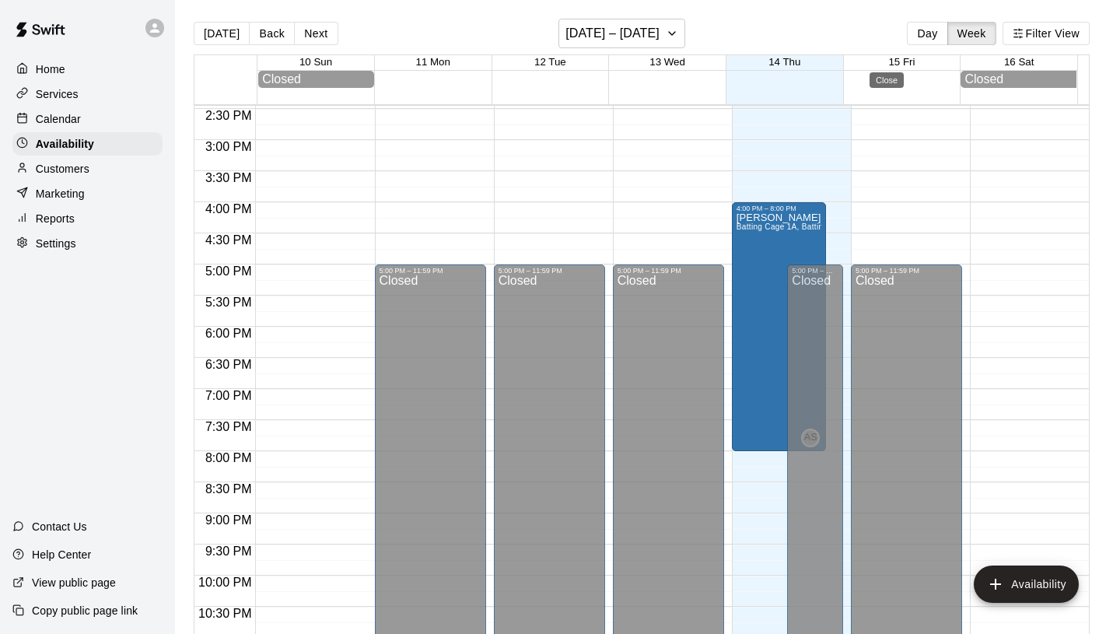
type input "**********"
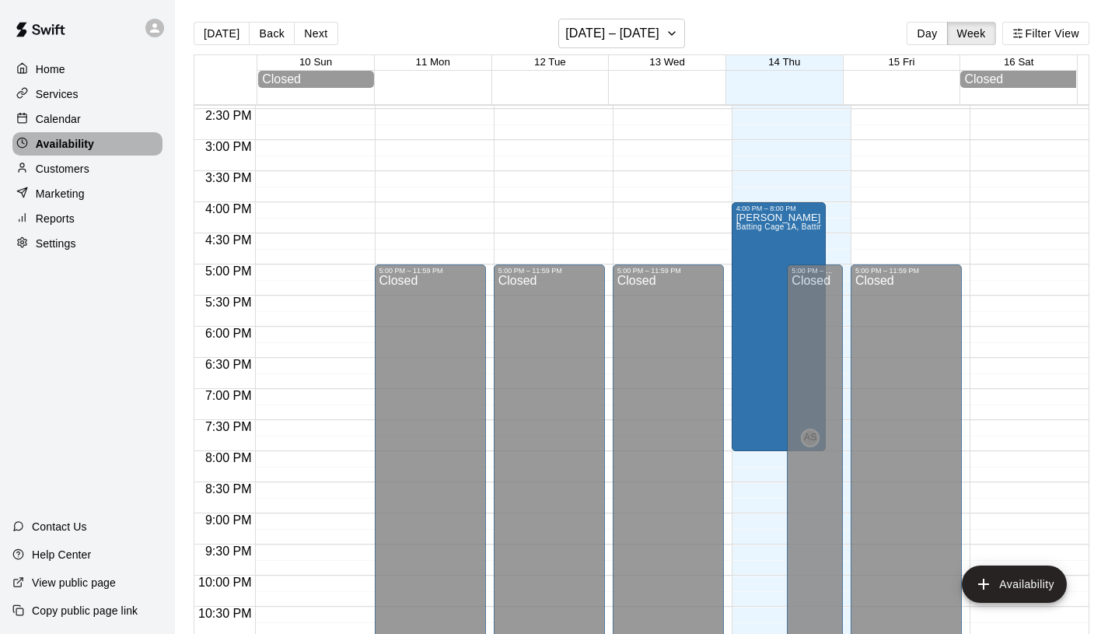
click at [130, 139] on div "Availability" at bounding box center [87, 143] width 150 height 23
